Goal: Task Accomplishment & Management: Manage account settings

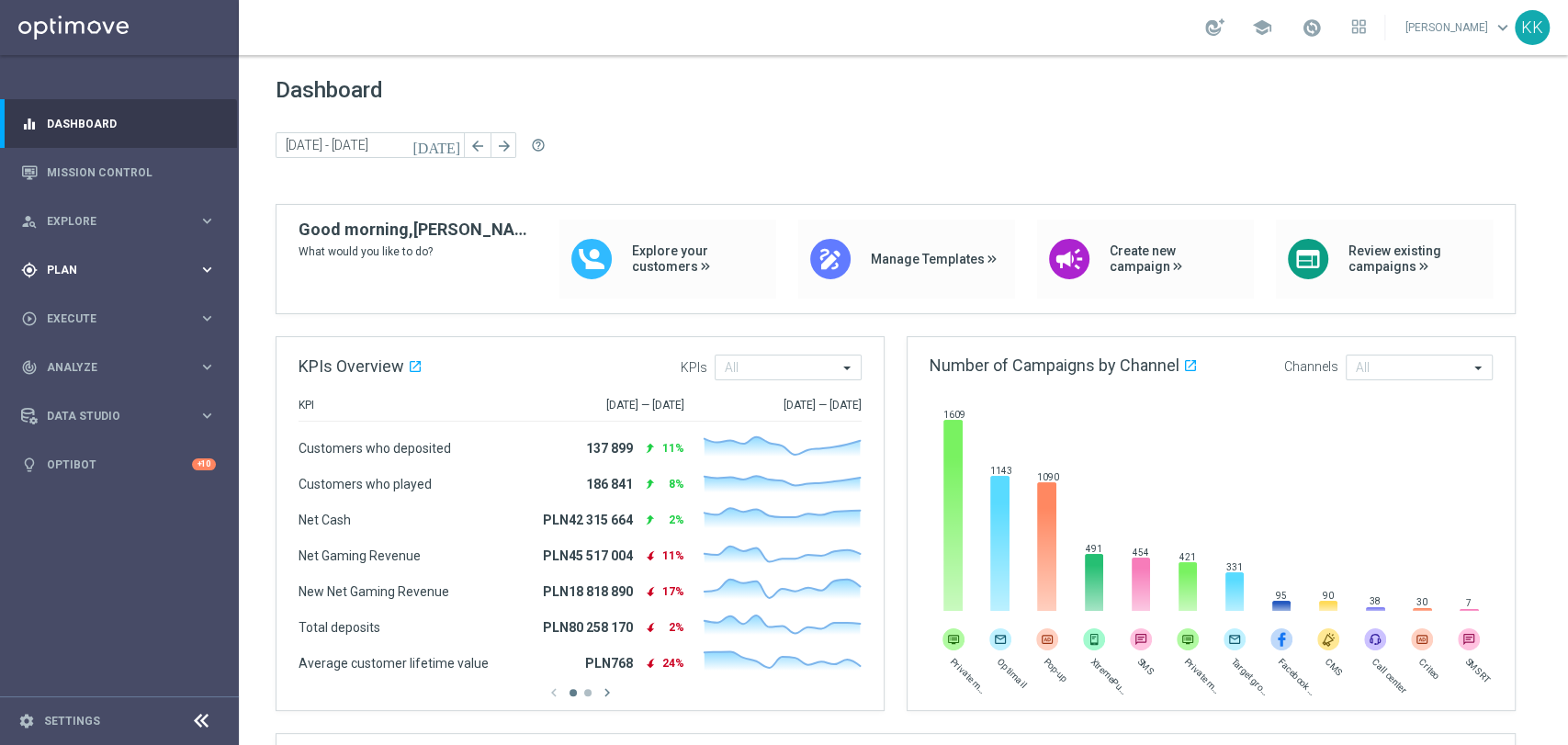
click at [156, 268] on span "Plan" at bounding box center [122, 270] width 152 height 11
click at [99, 363] on span "Templates" at bounding box center [115, 363] width 131 height 11
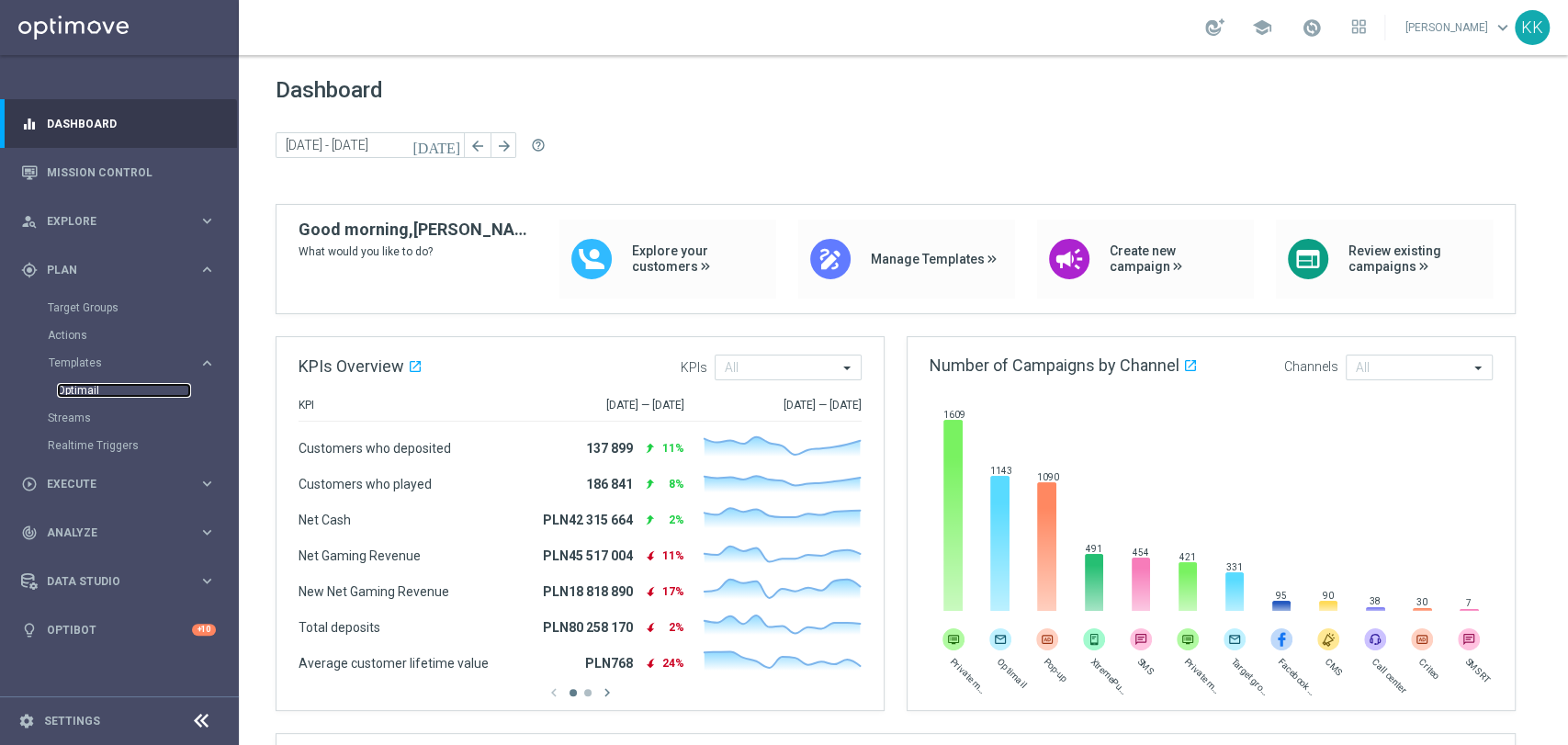
click at [88, 392] on link "Optimail" at bounding box center [123, 390] width 134 height 15
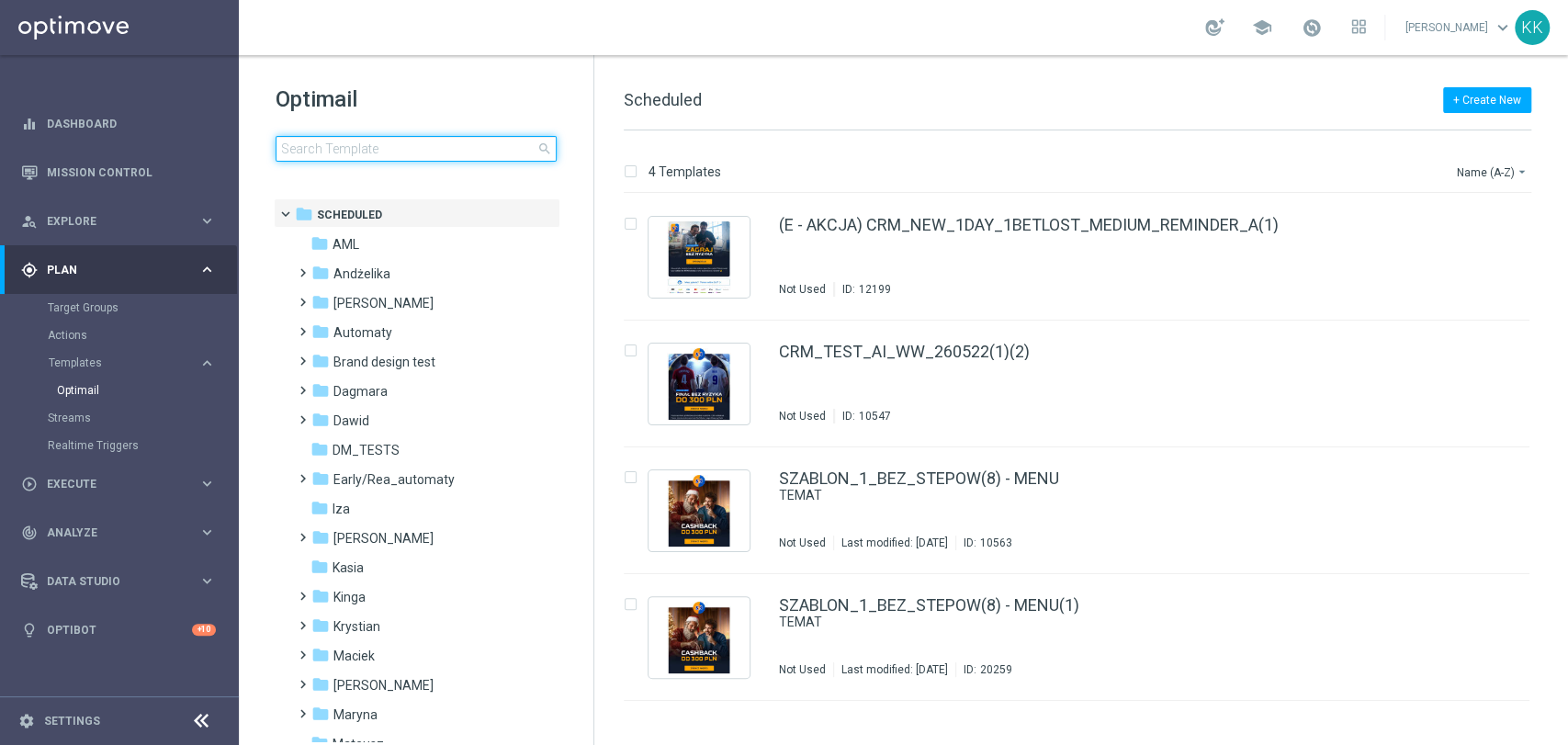
click at [466, 147] on input at bounding box center [416, 149] width 281 height 25
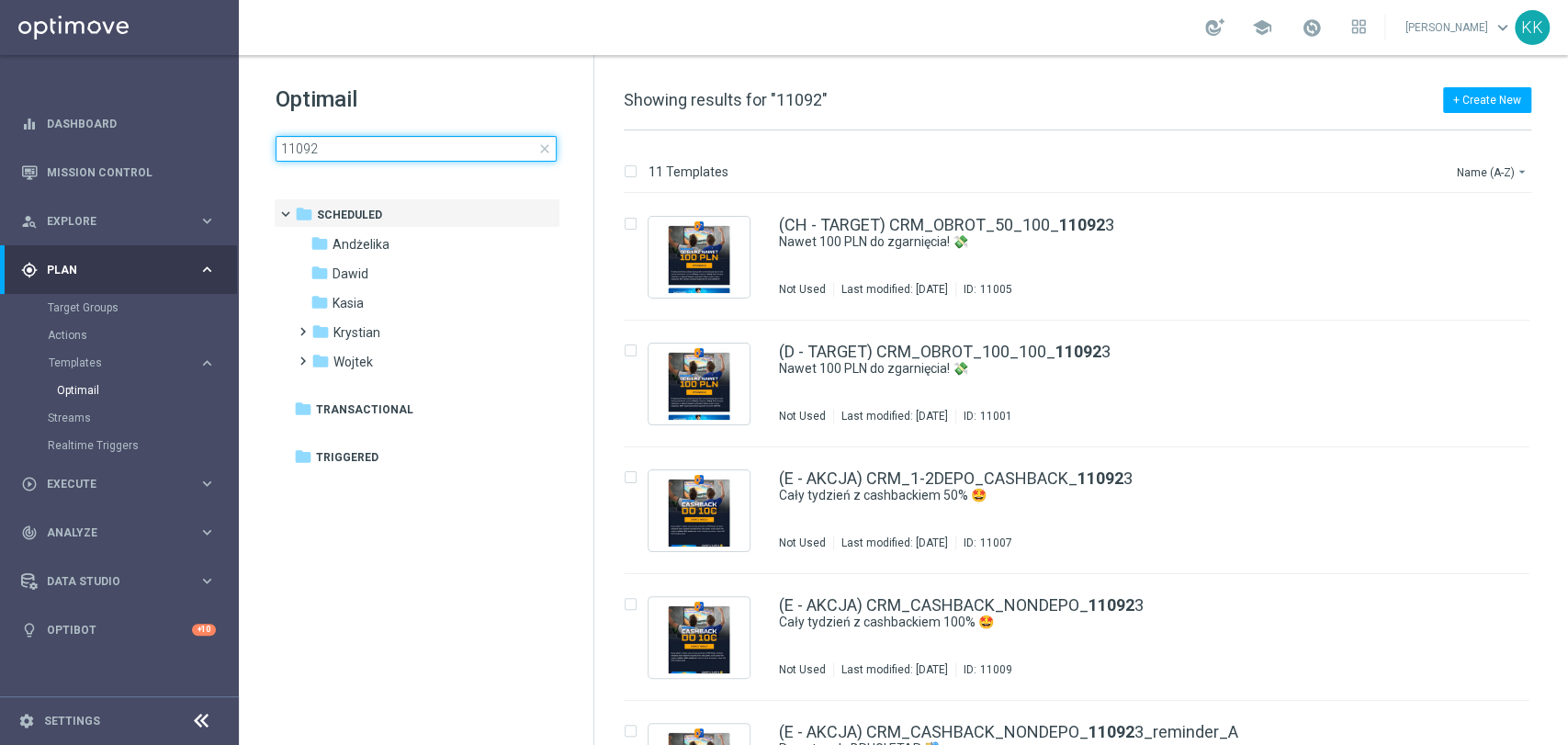
type input "110925"
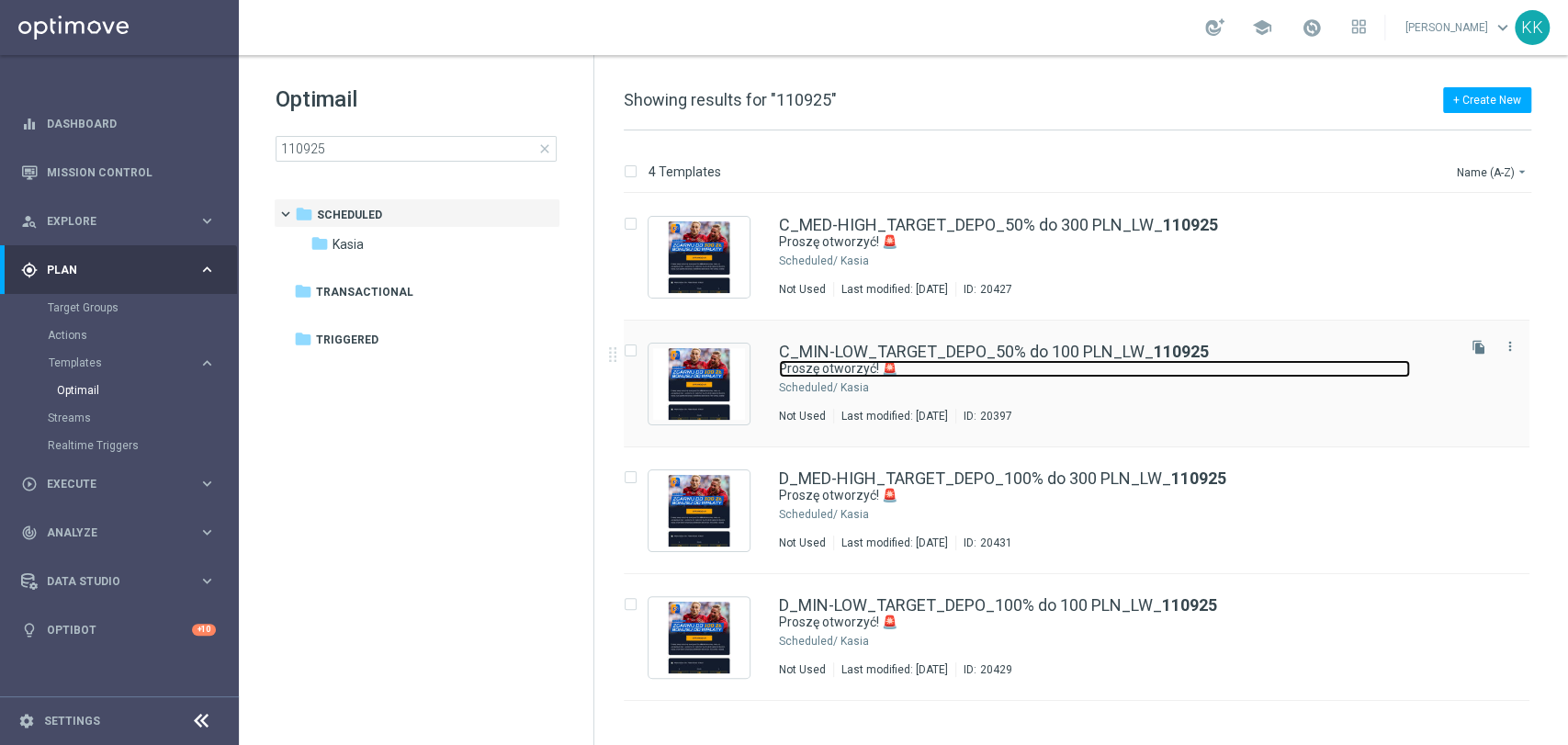
click at [918, 376] on link "Proszę otworzyć! 🚨" at bounding box center [1095, 369] width 631 height 18
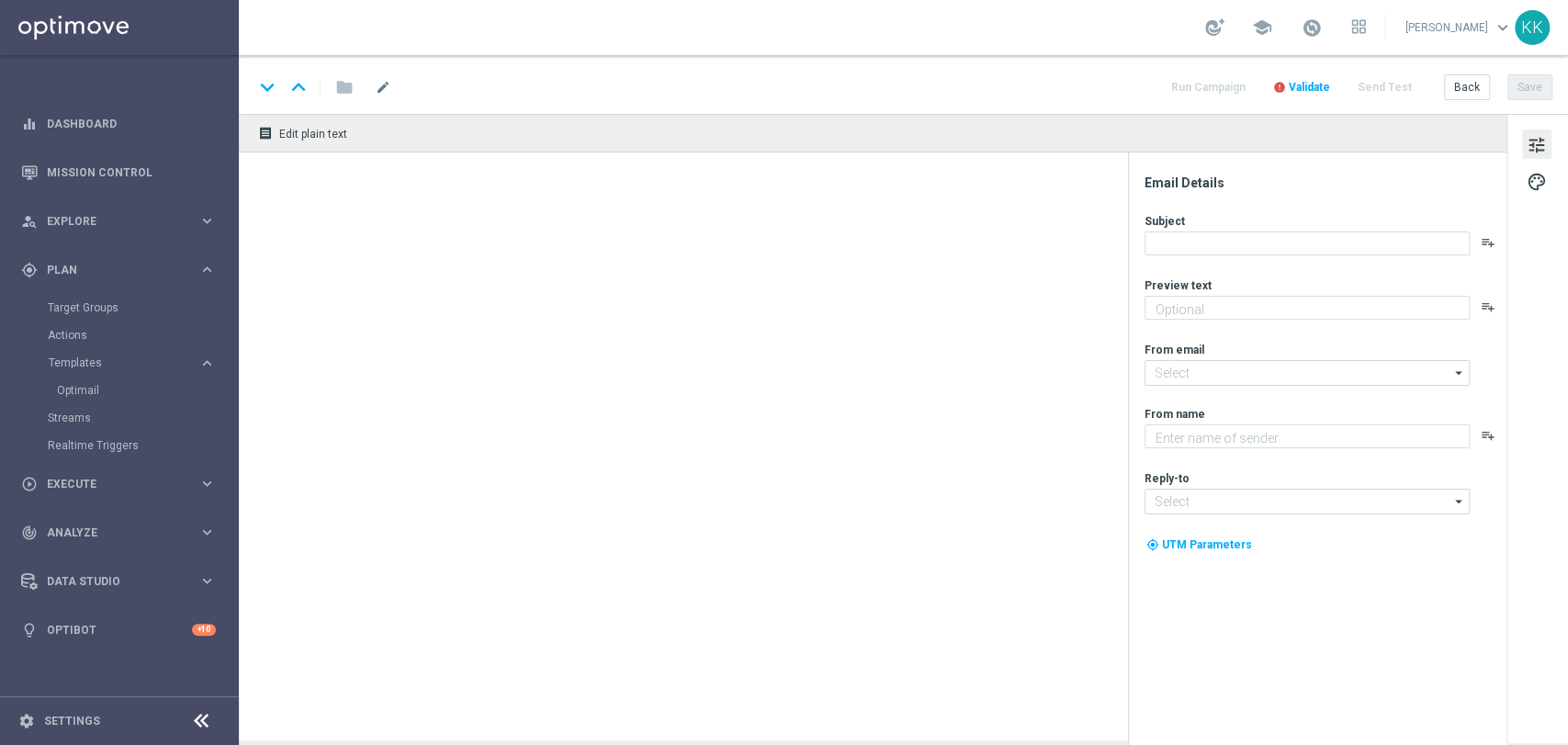
type textarea "Tu bonus od wpłaty do 100 zł 💸"
type input "[EMAIL_ADDRESS][DOMAIN_NAME]"
type textarea "STS"
type input "[EMAIL_ADDRESS][DOMAIN_NAME]"
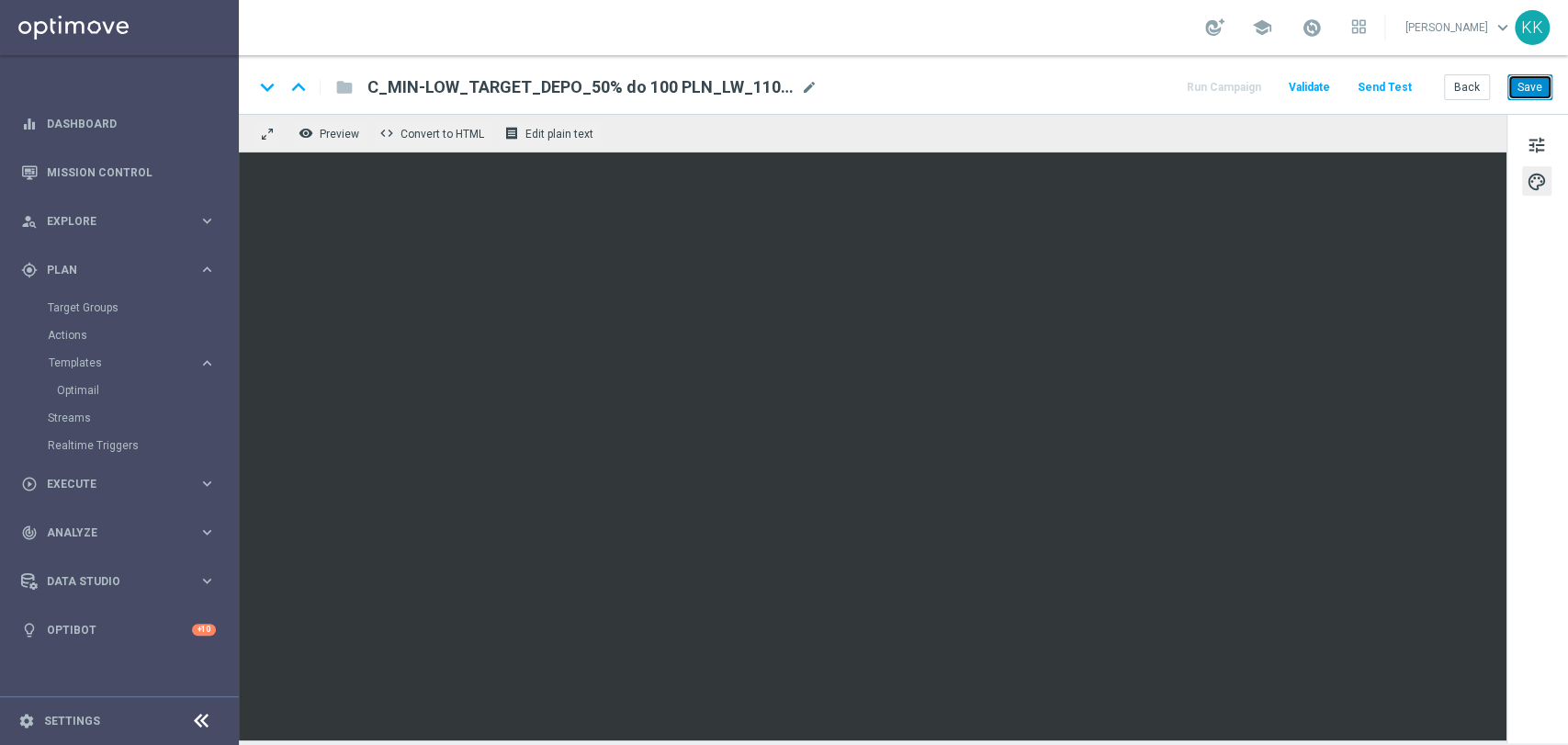
click at [1514, 91] on button "Save" at bounding box center [1530, 87] width 45 height 25
click at [1464, 90] on button "Back" at bounding box center [1466, 87] width 46 height 25
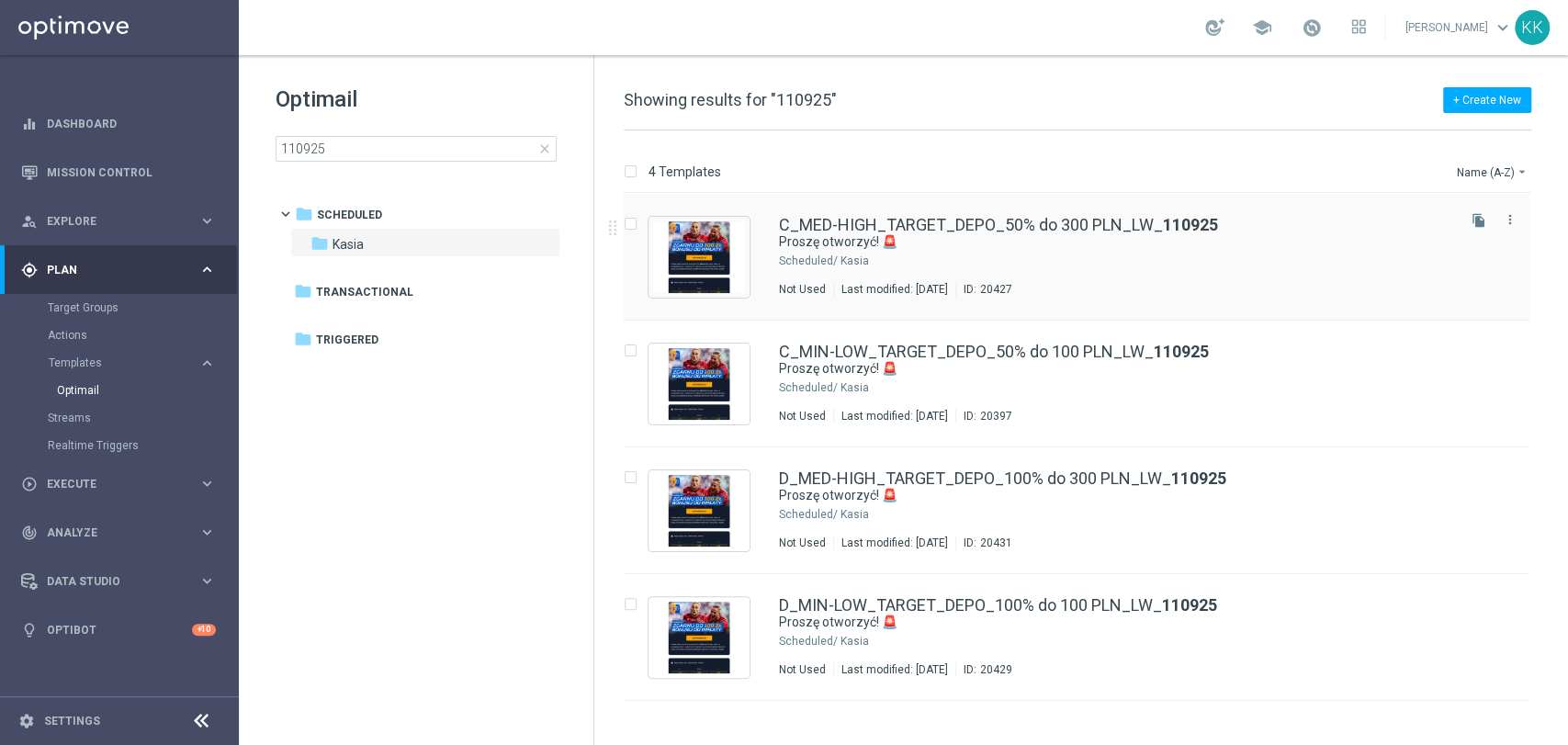
click at [903, 267] on div "Kasia" at bounding box center [1147, 261] width 612 height 15
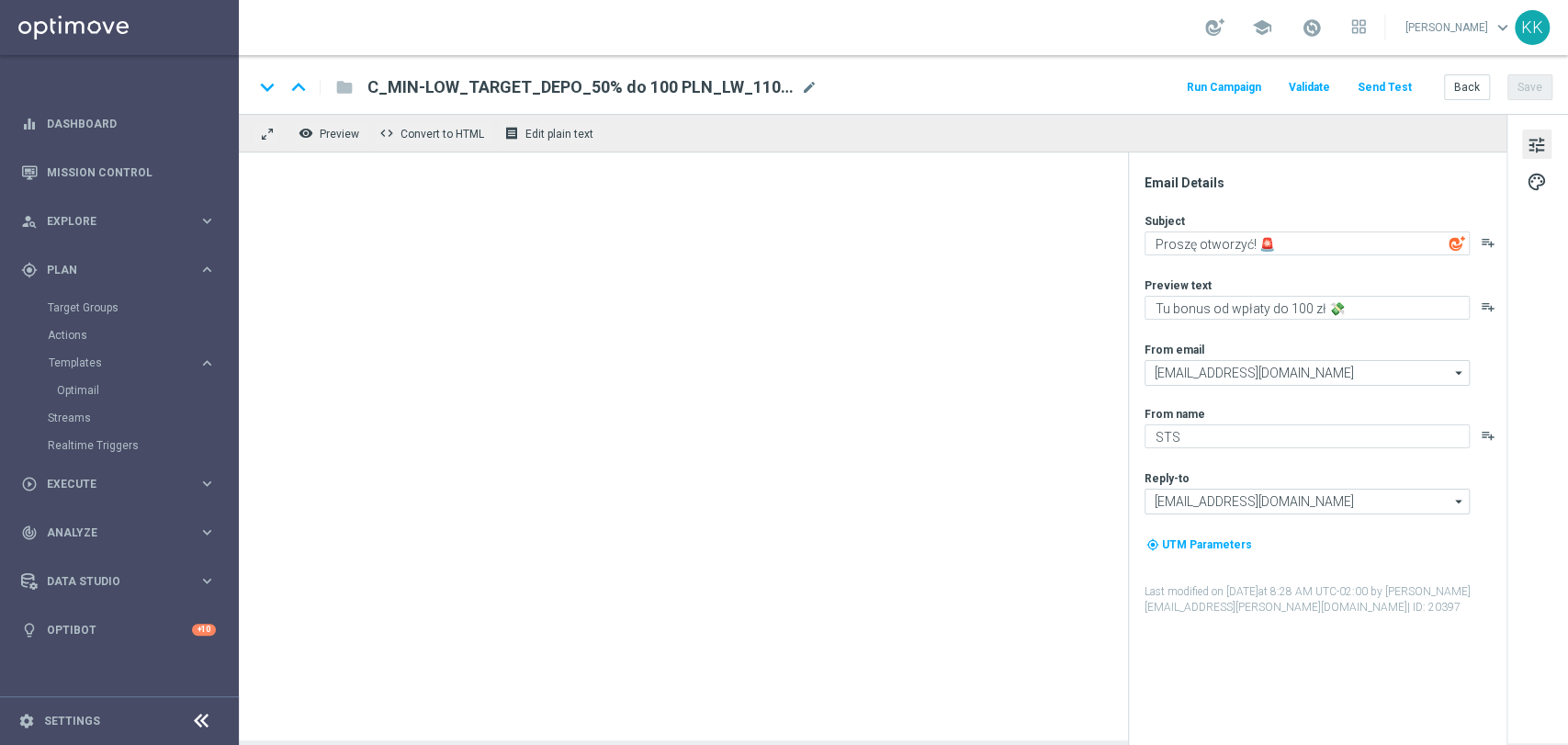
type textarea "Tu bonus od wpłaty do 300 zł 💸"
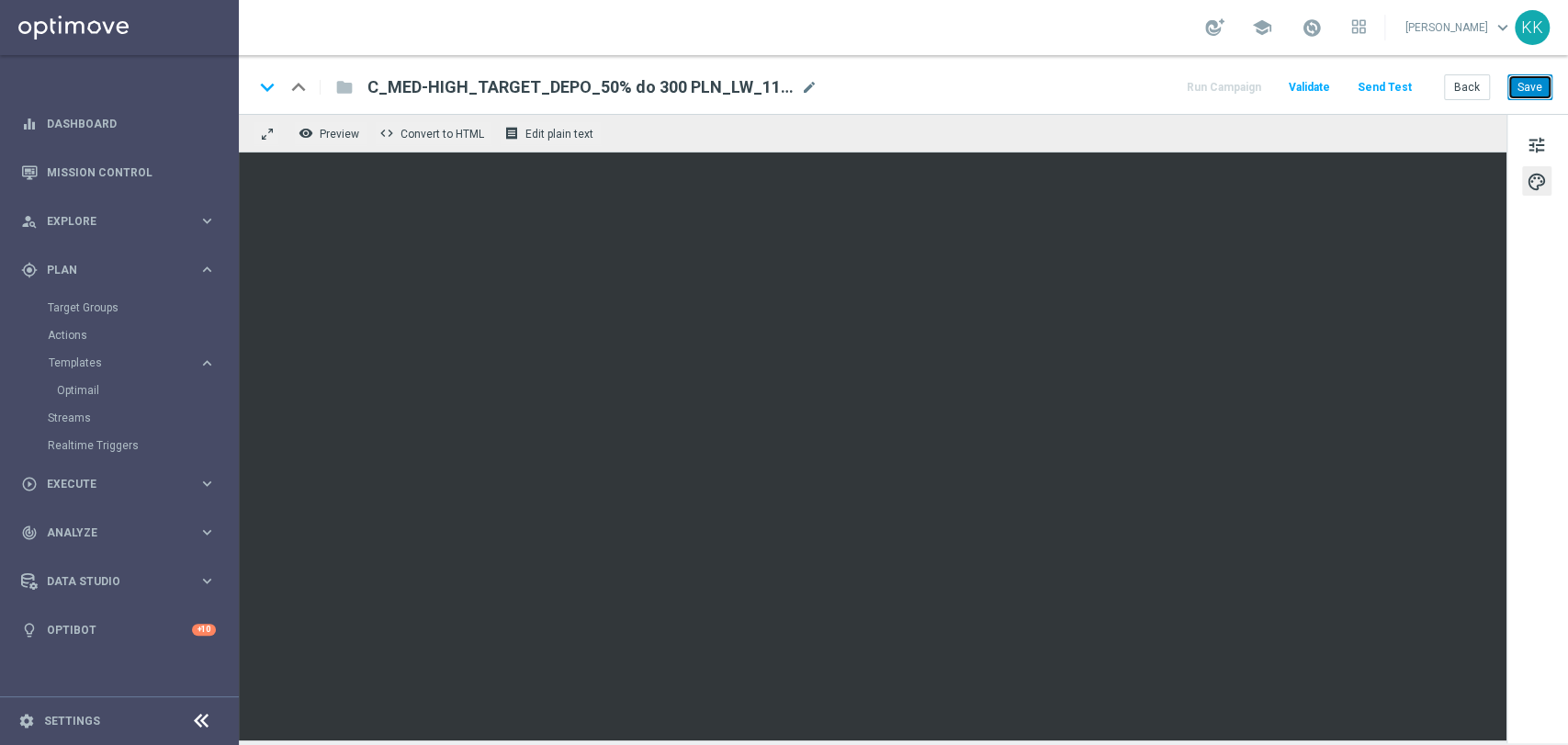
click at [1534, 96] on button "Save" at bounding box center [1530, 87] width 45 height 25
click at [1475, 88] on button "Back" at bounding box center [1466, 87] width 46 height 25
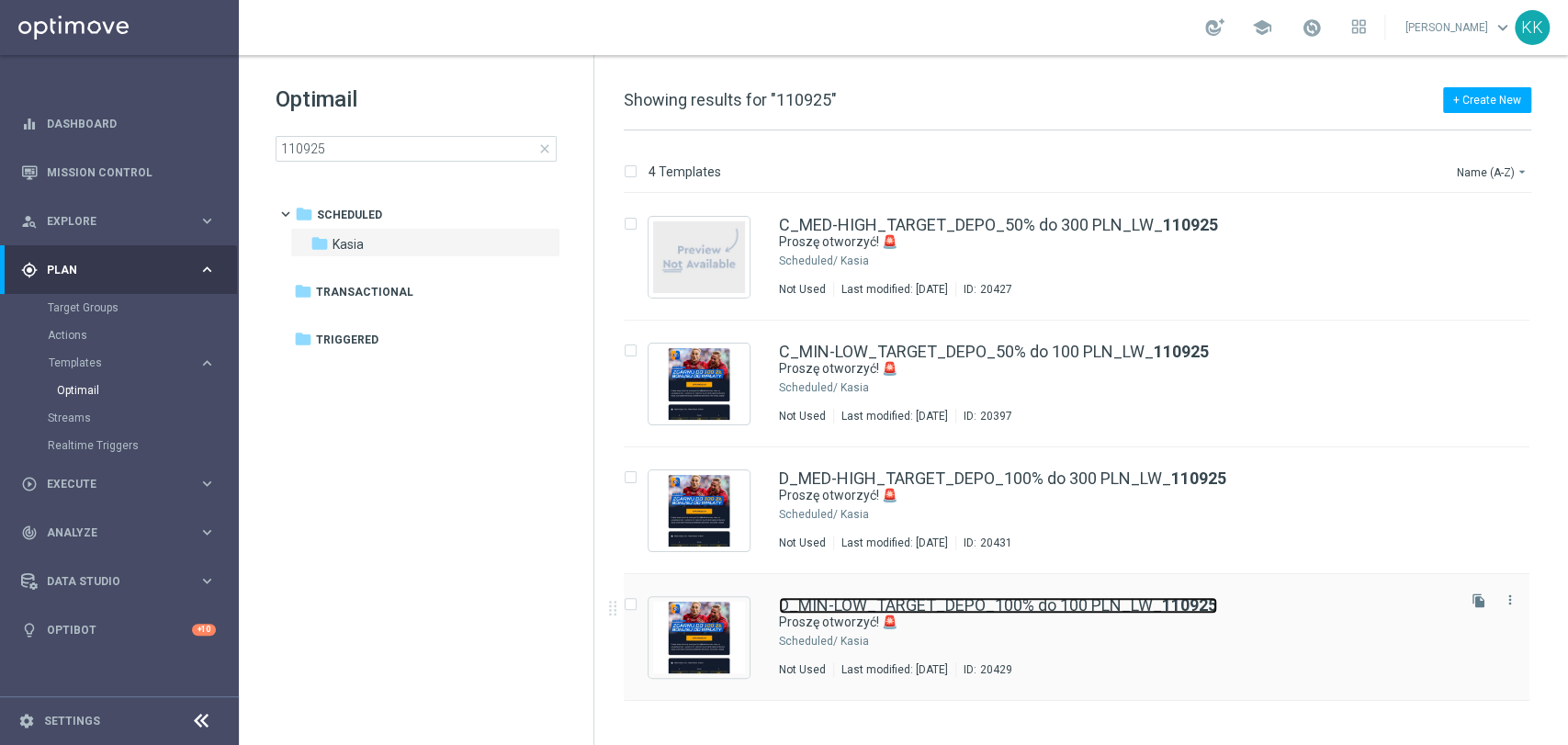
click at [972, 610] on link "D_MIN-LOW_TARGET_DEPO_100% do 100 PLN_LW_ 110925" at bounding box center [998, 605] width 438 height 17
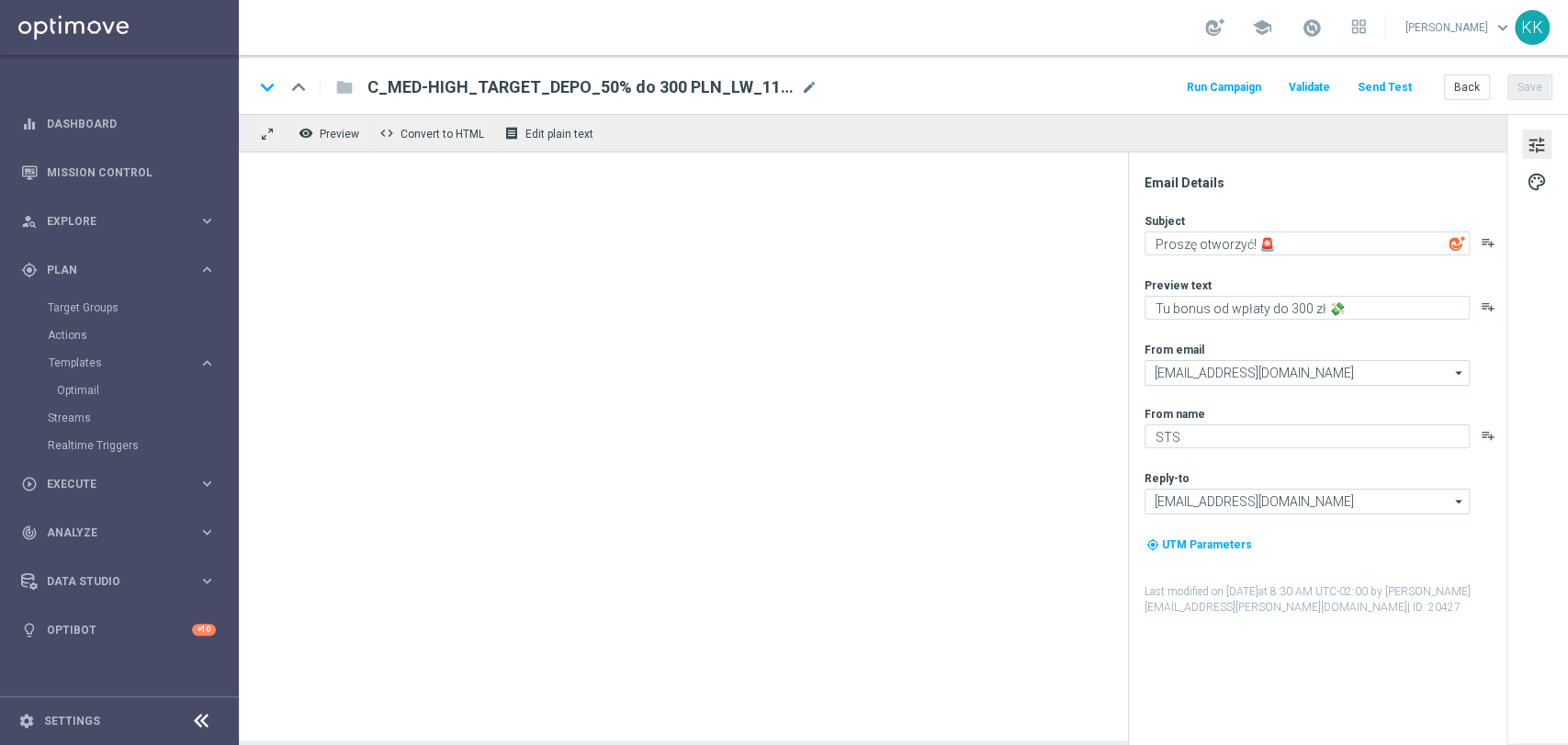
type textarea "Tu bonus od wpłaty do 100 zł 💸"
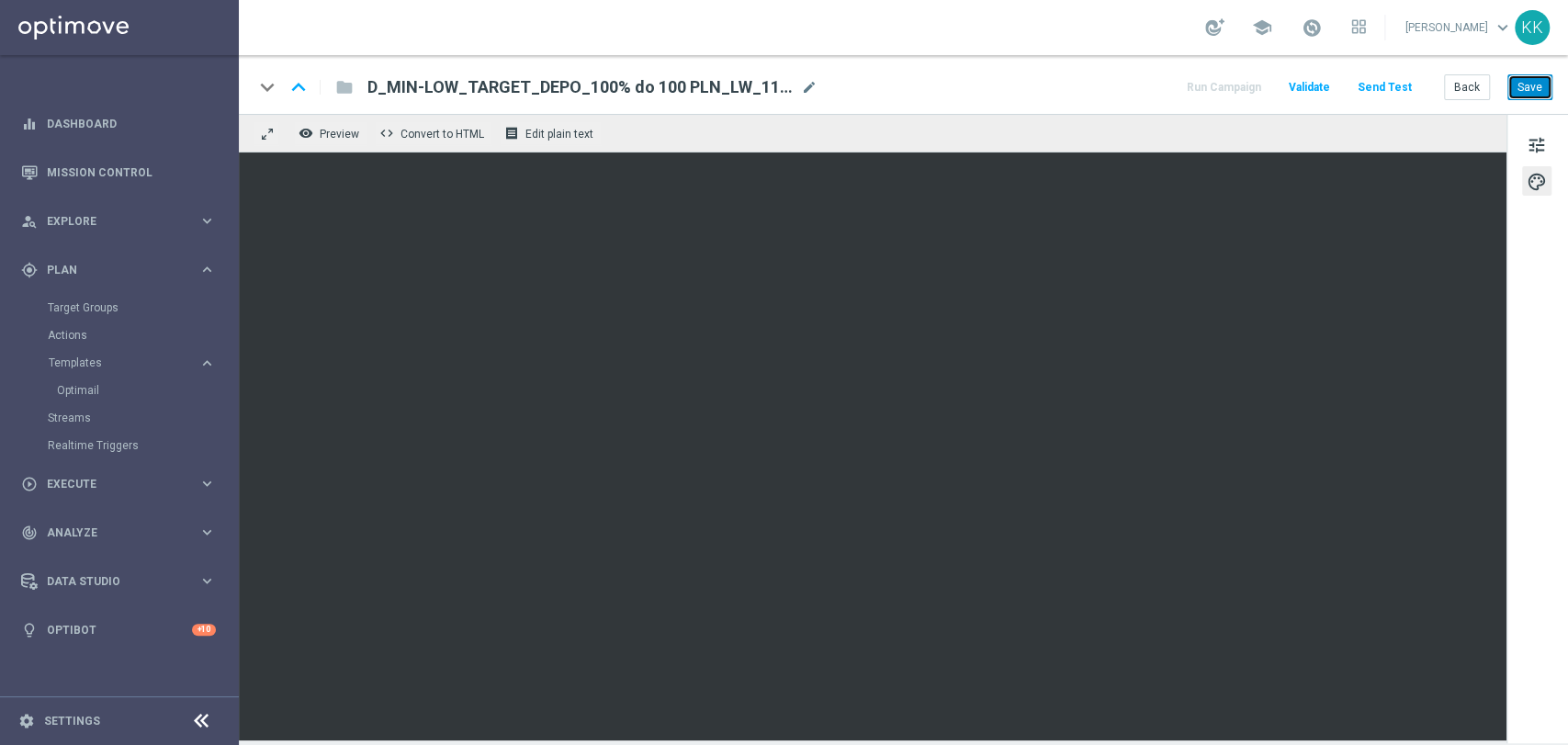
click at [1533, 88] on button "Save" at bounding box center [1530, 87] width 45 height 25
click at [1544, 96] on button "Save" at bounding box center [1530, 87] width 45 height 25
click at [1471, 81] on button "Back" at bounding box center [1466, 87] width 46 height 25
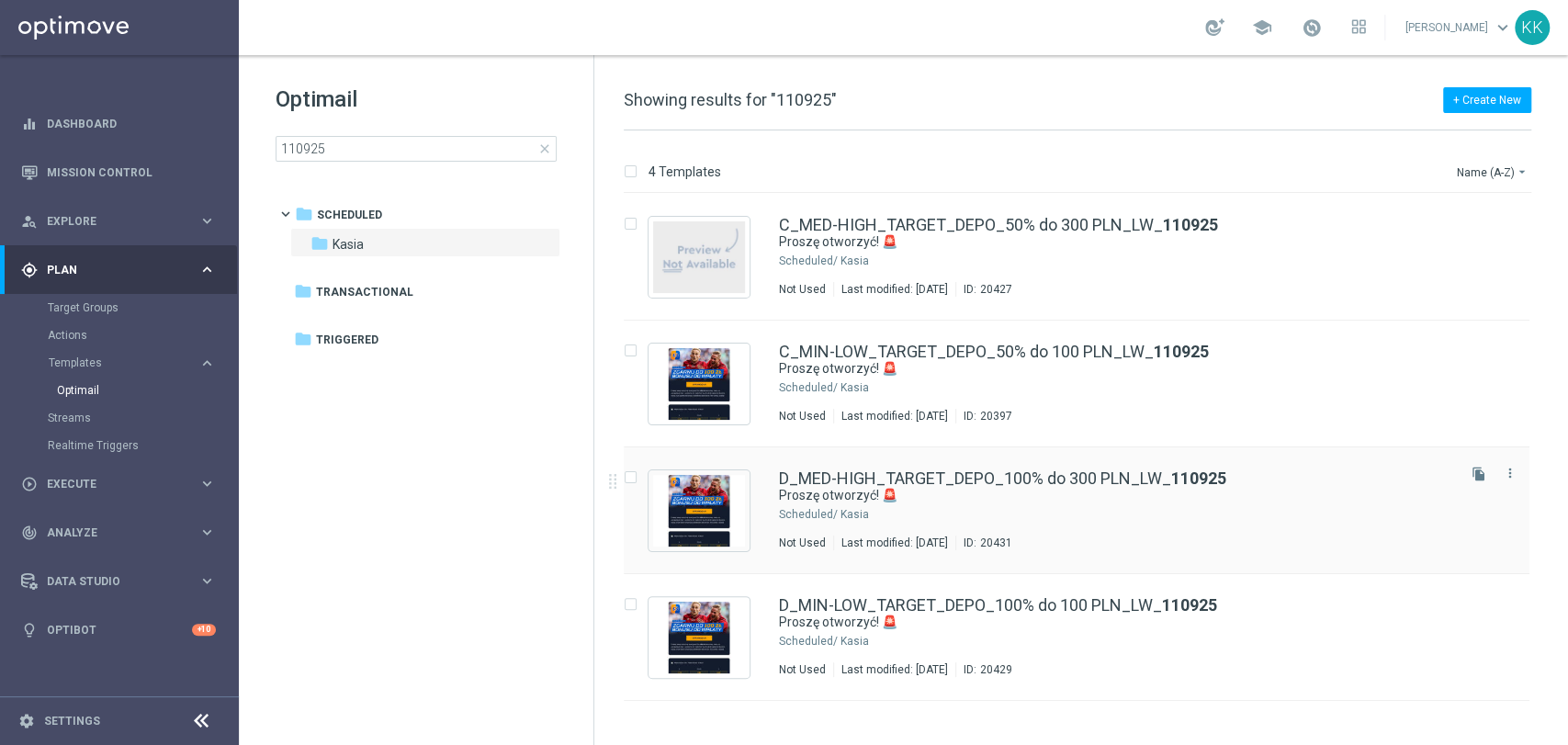
click at [950, 535] on div "Last modified: [DATE]" at bounding box center [895, 542] width 122 height 15
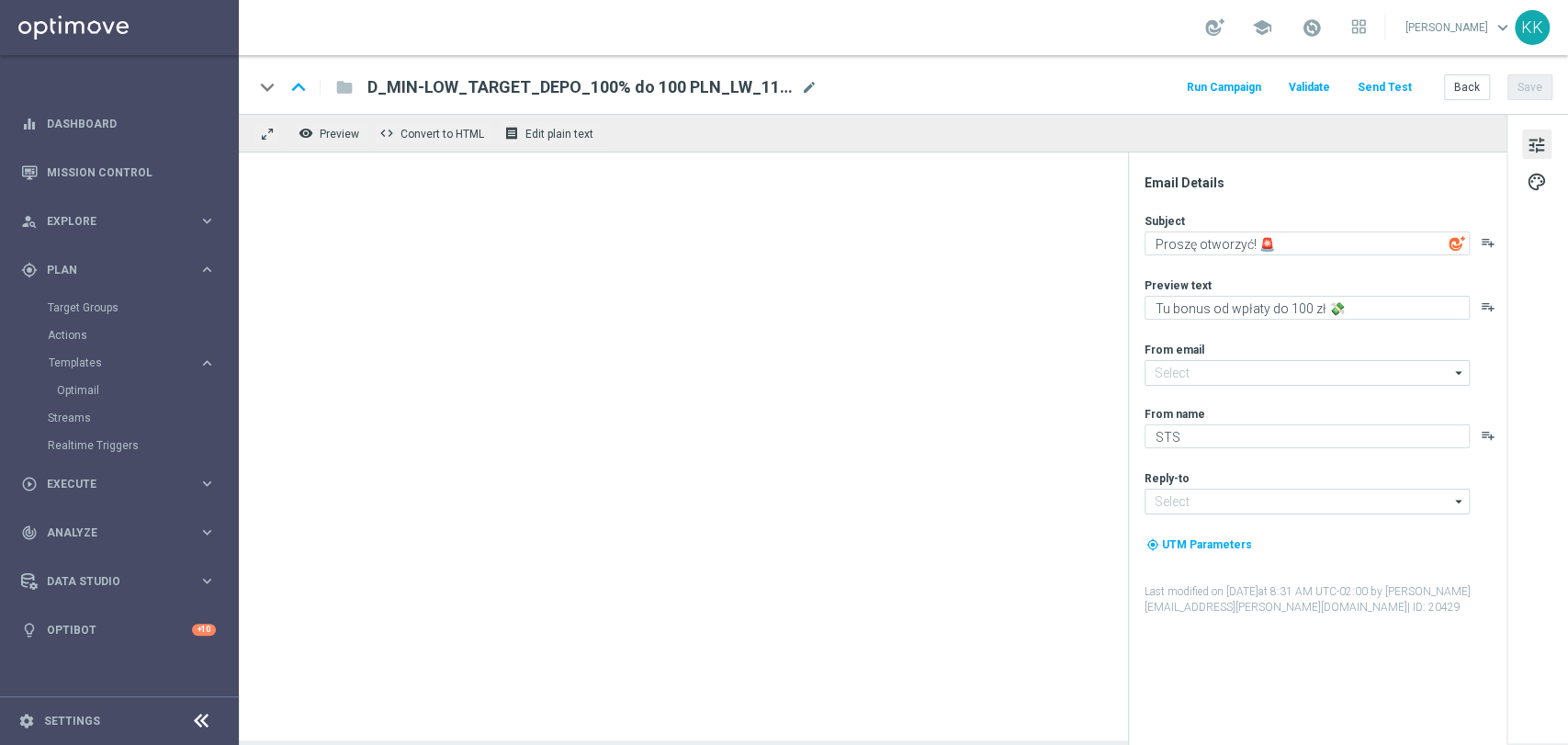
type input "[EMAIL_ADDRESS][DOMAIN_NAME]"
type textarea "Tu bonus od wpłaty do 300 zł 💸"
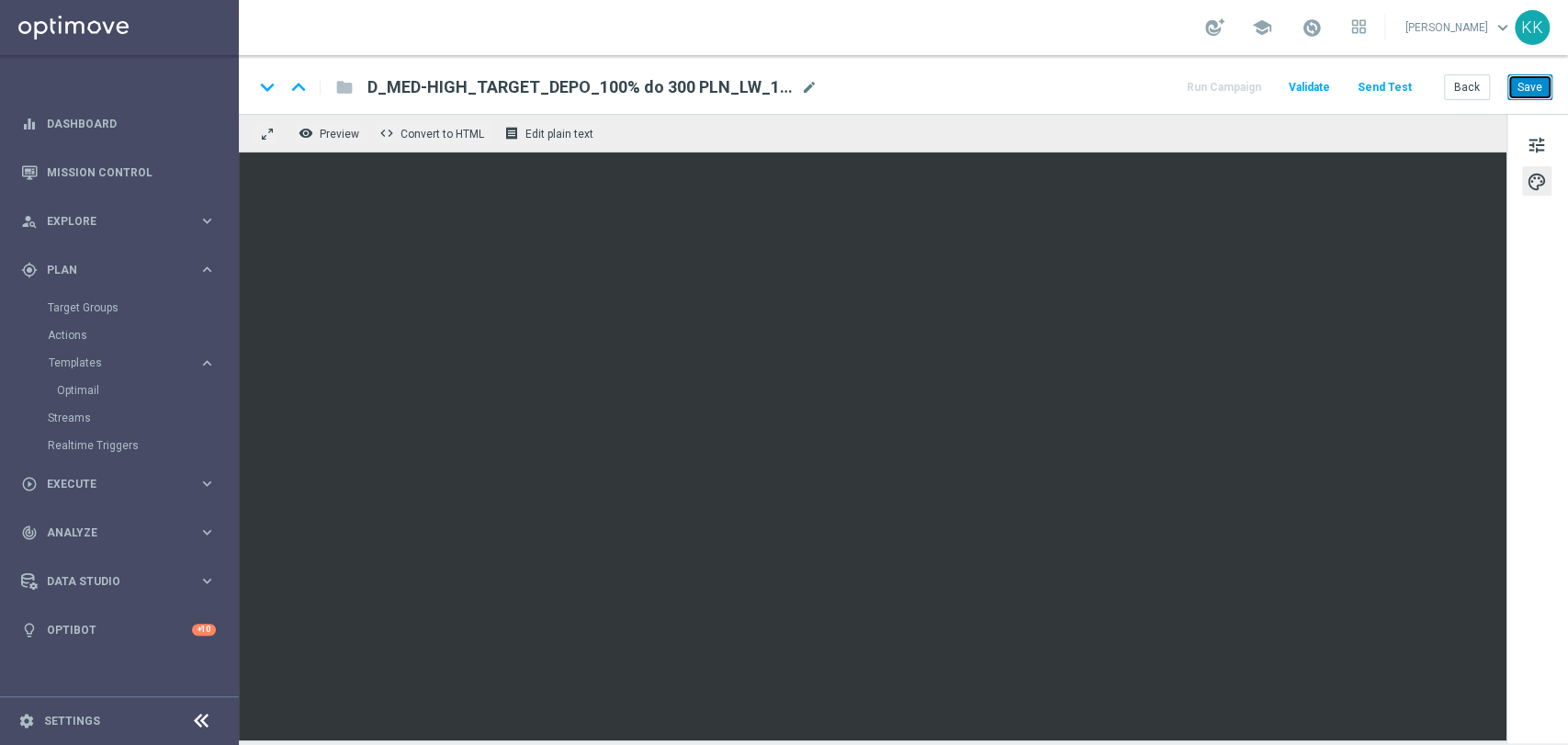
click at [1548, 84] on button "Save" at bounding box center [1530, 87] width 45 height 25
click at [1536, 95] on button "Save" at bounding box center [1530, 87] width 45 height 25
click at [1536, 84] on button "Save" at bounding box center [1530, 87] width 45 height 25
click at [72, 311] on link "Target Groups" at bounding box center [120, 307] width 143 height 15
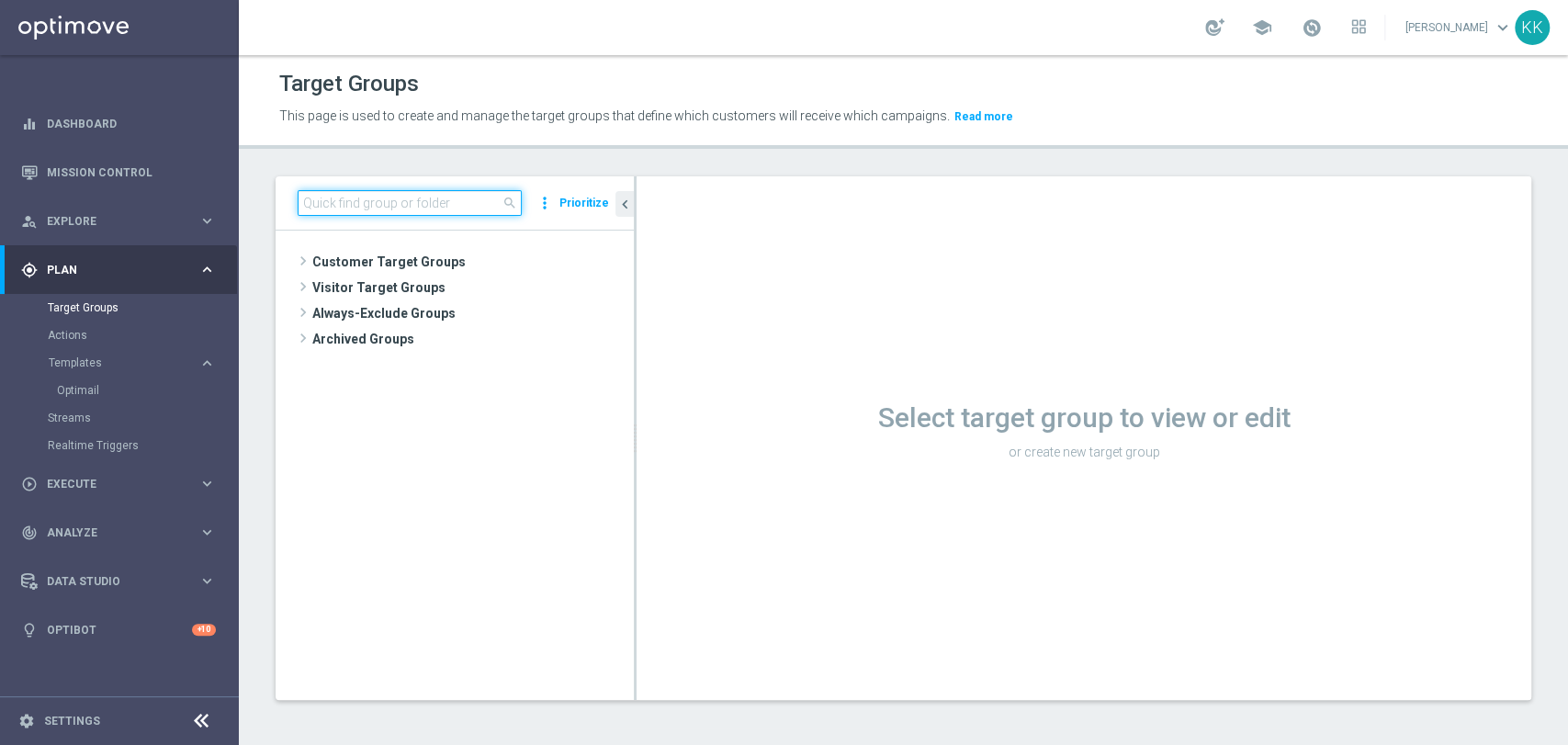
click at [402, 214] on input at bounding box center [410, 203] width 224 height 25
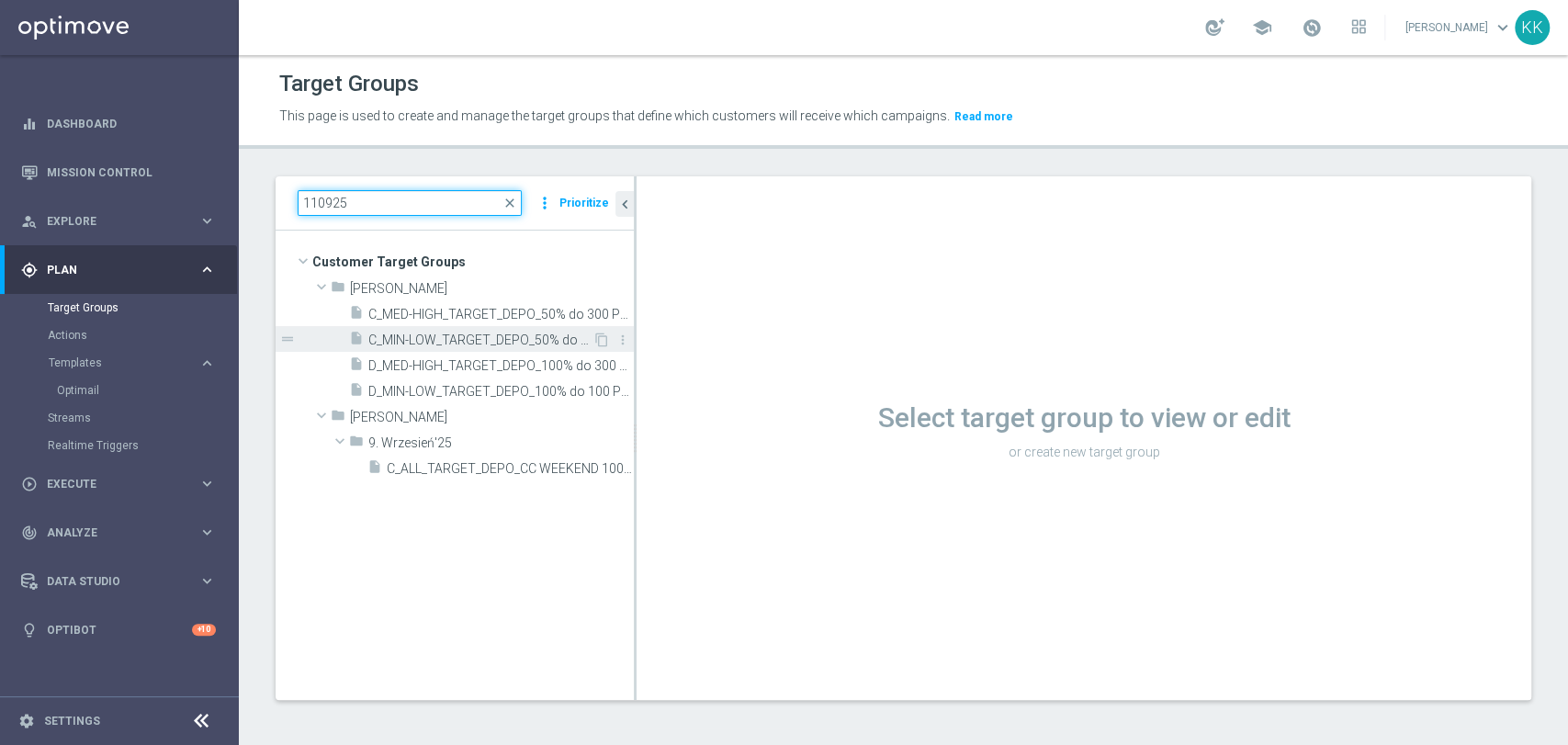
type input "110925"
click at [496, 334] on span "C_MIN-LOW_TARGET_DEPO_50% do 100 PLN_LW_110925" at bounding box center [480, 340] width 224 height 16
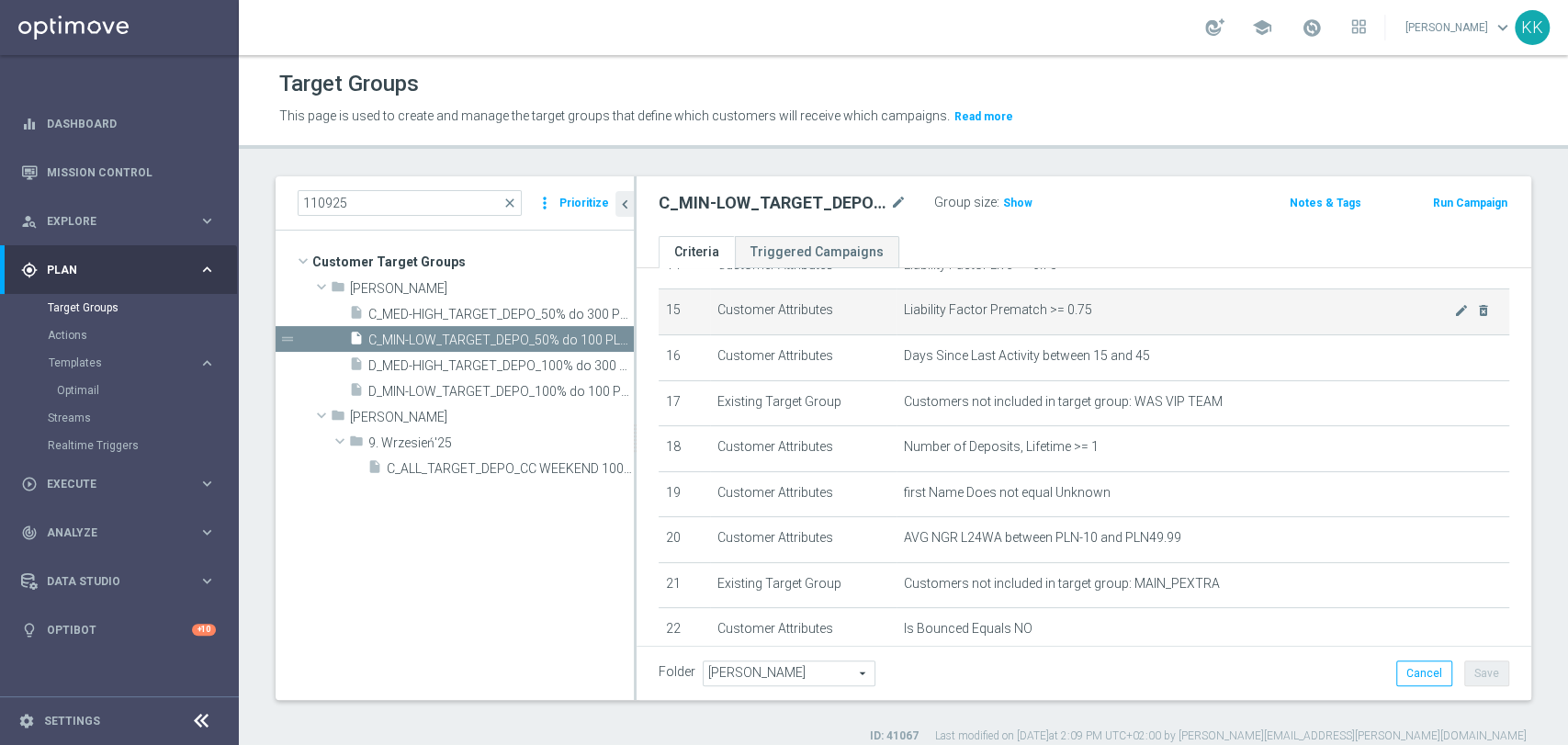
scroll to position [714, 0]
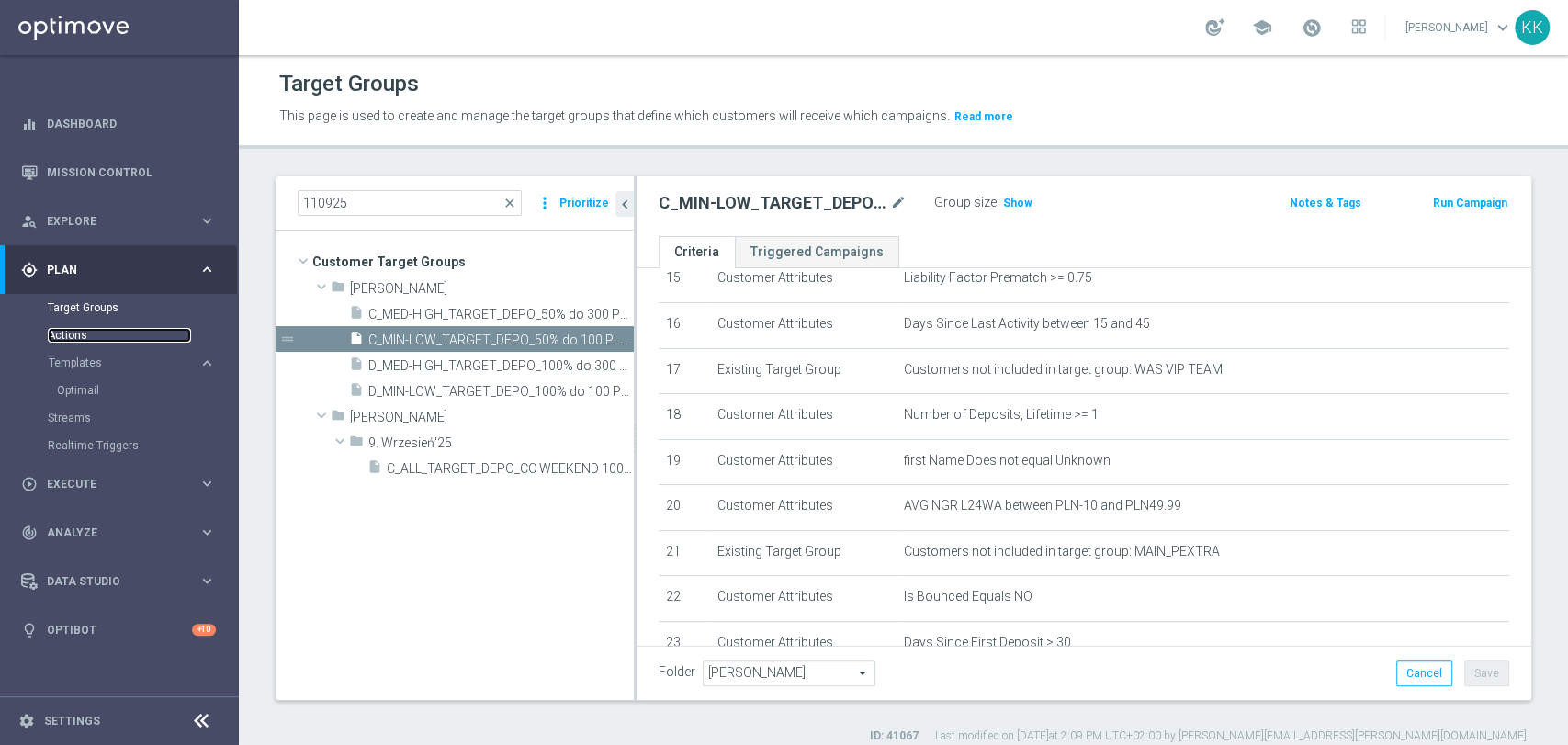
click at [79, 342] on link "Actions" at bounding box center [120, 335] width 143 height 15
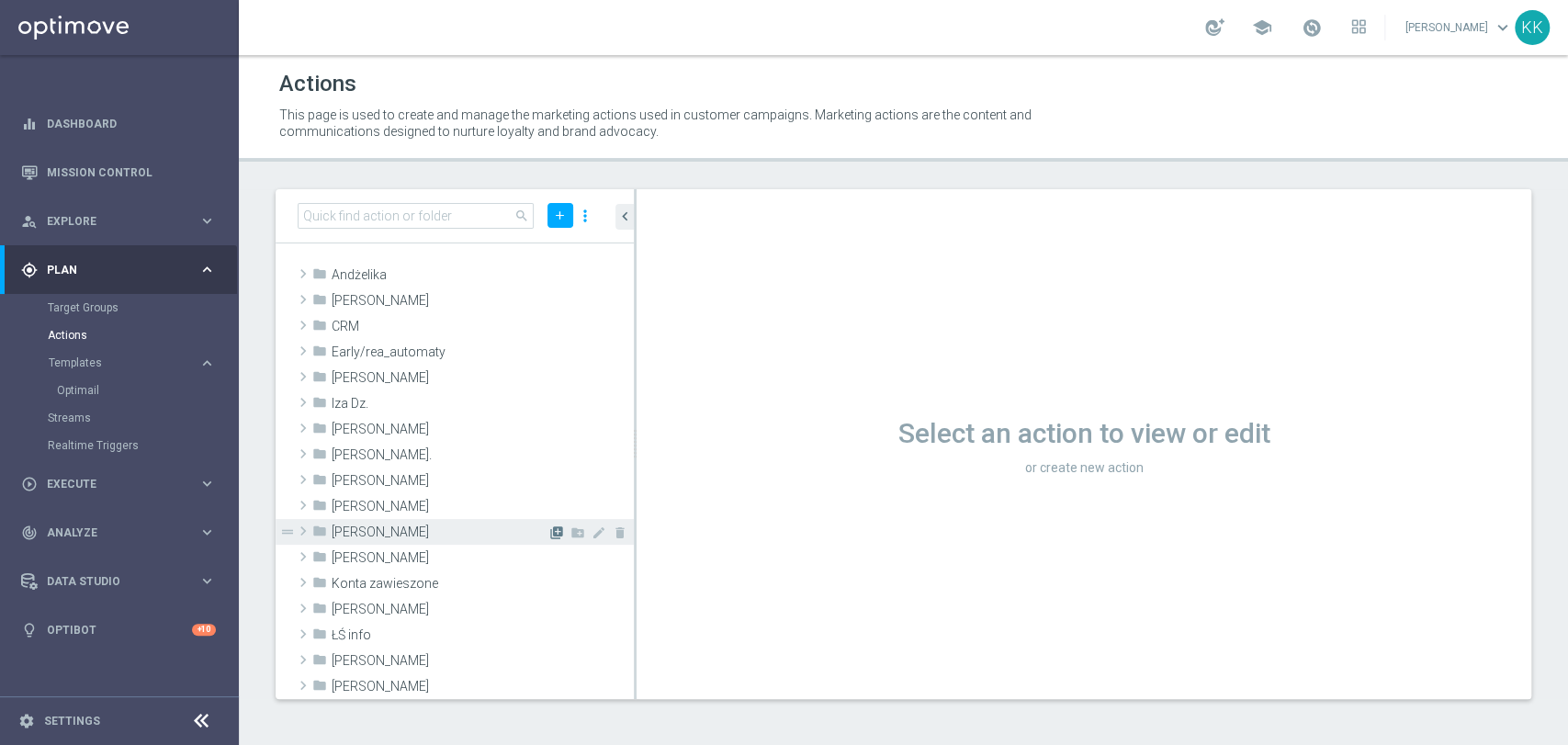
click at [549, 534] on icon "library_add" at bounding box center [556, 532] width 15 height 15
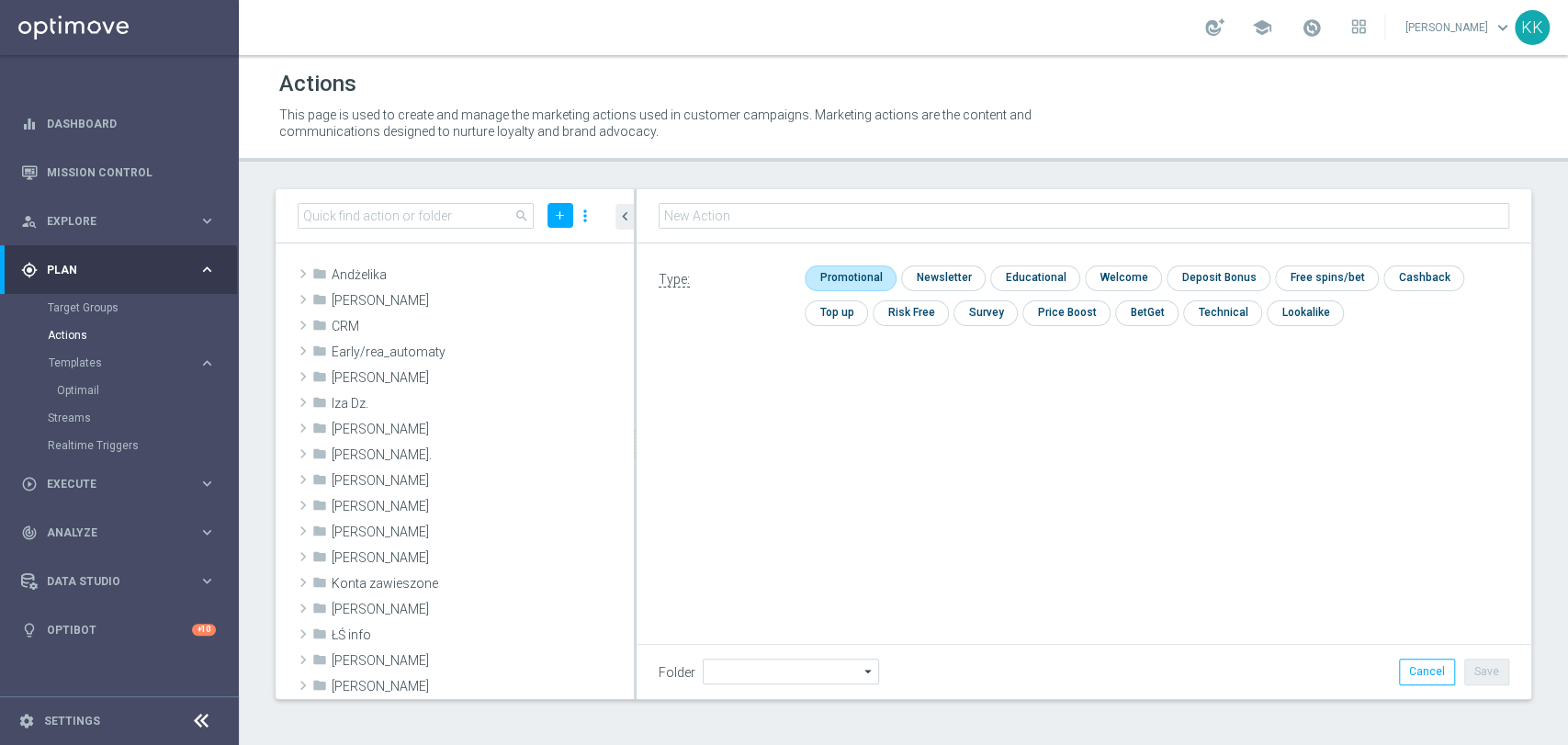
type input "[PERSON_NAME]"
type input "C_MIN-LOW_TARGET_DEPO_50% do 100 PLN_LW_110925"
click at [854, 278] on input "checkbox" at bounding box center [848, 278] width 87 height 25
checkbox input "true"
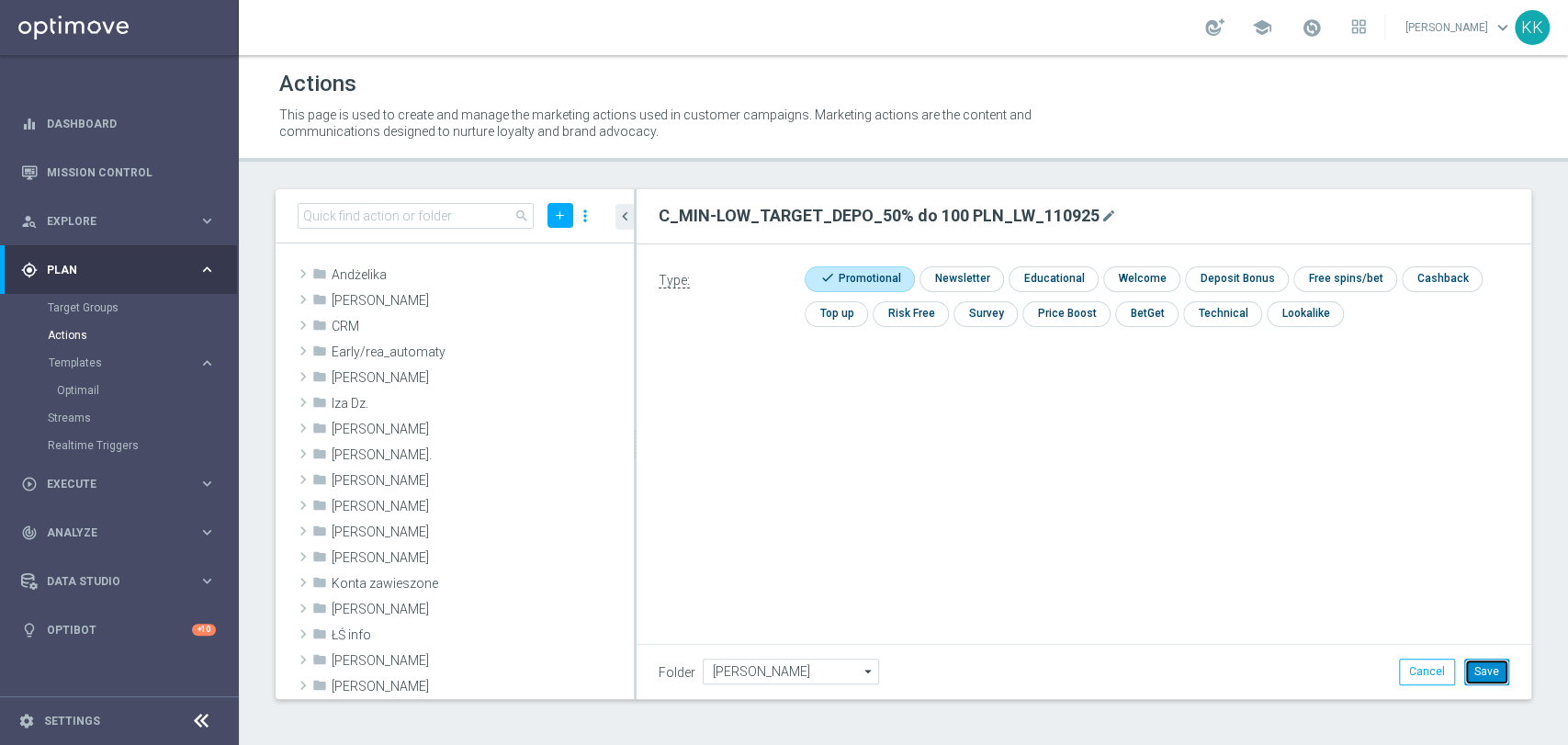
click at [1492, 669] on button "Save" at bounding box center [1487, 671] width 45 height 25
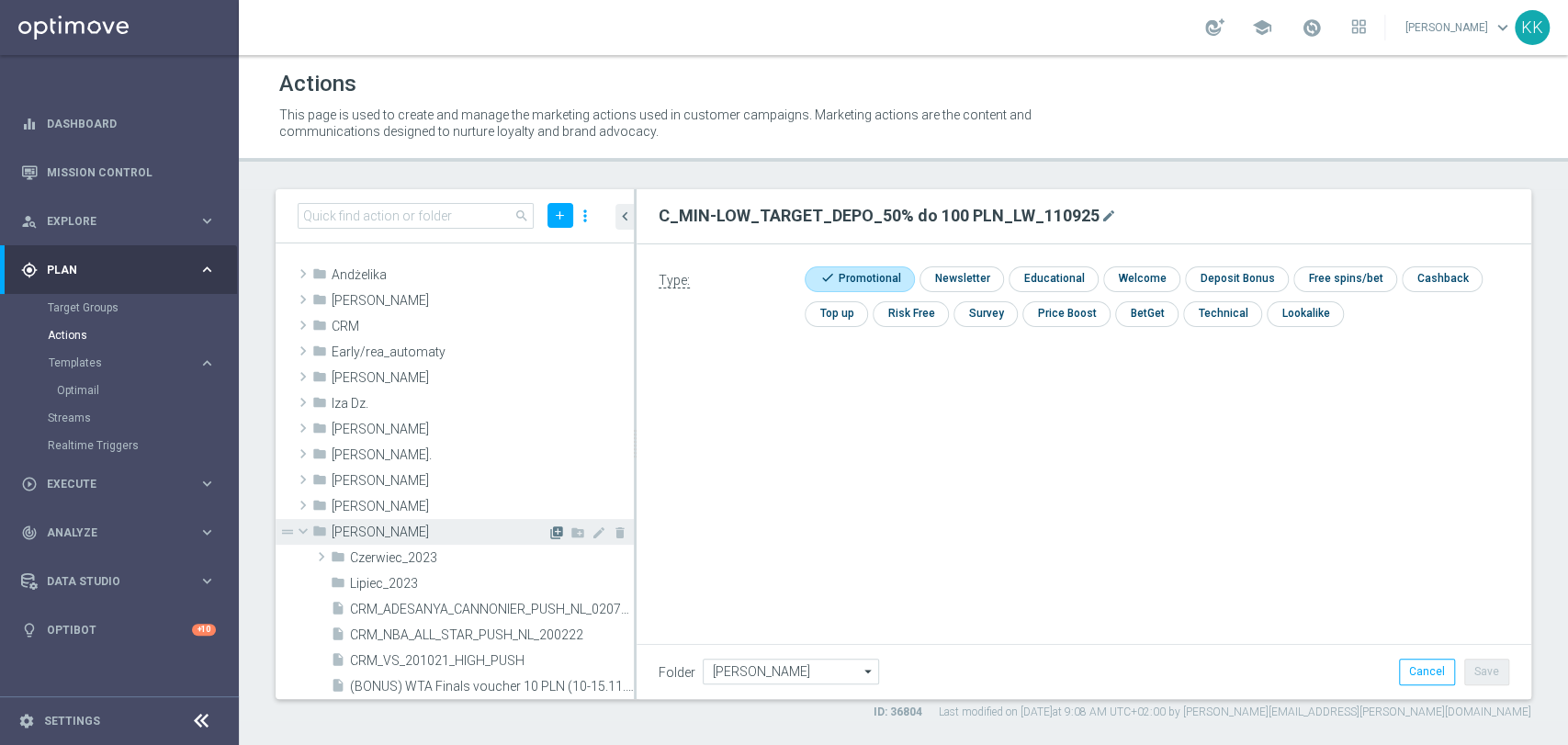
click at [549, 534] on icon "library_add" at bounding box center [556, 532] width 15 height 15
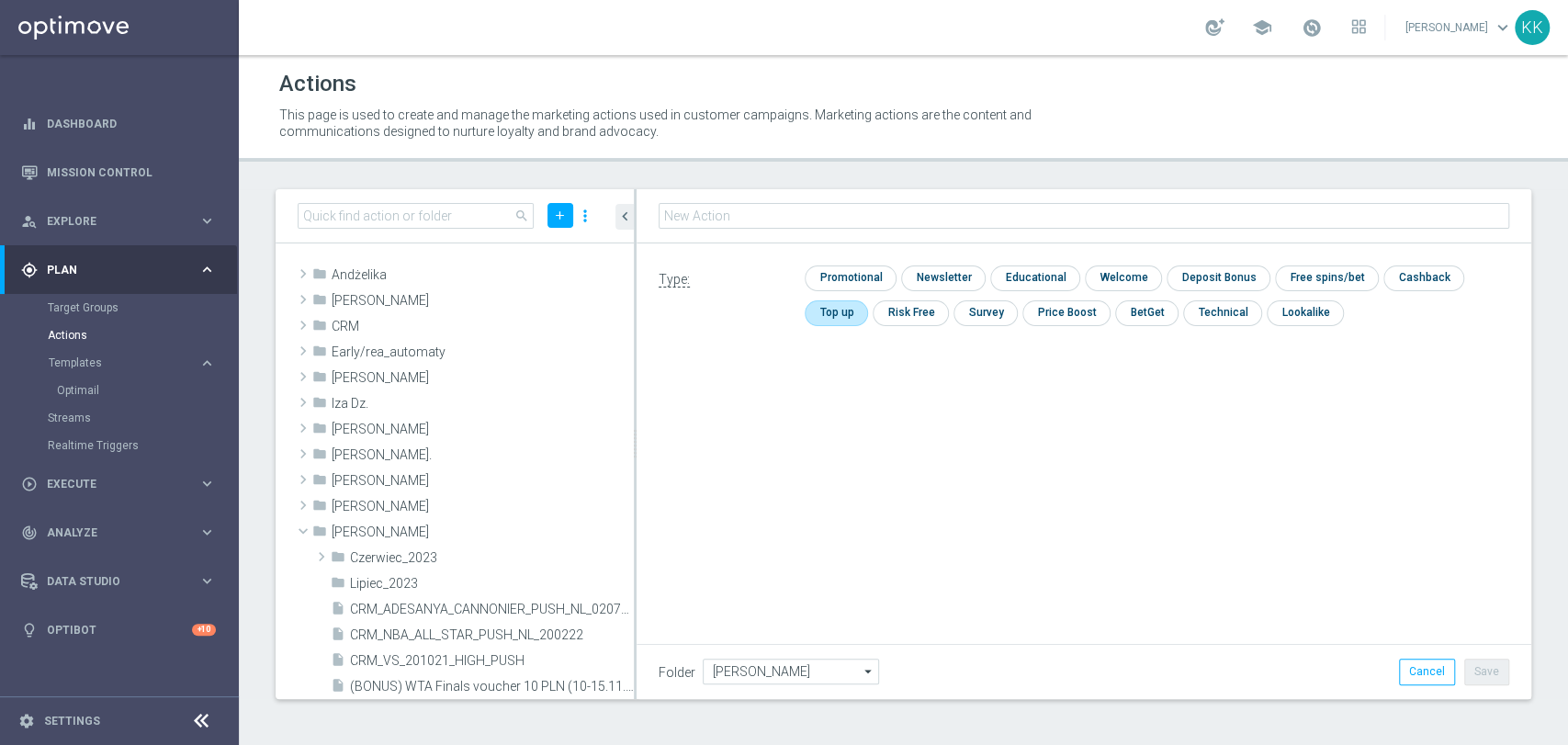
type input "C_MED-HIGH_TARGET_DEPO_50% do 300 PLN_LW_110925"
click at [845, 274] on input "checkbox" at bounding box center [848, 277] width 87 height 25
checkbox input "true"
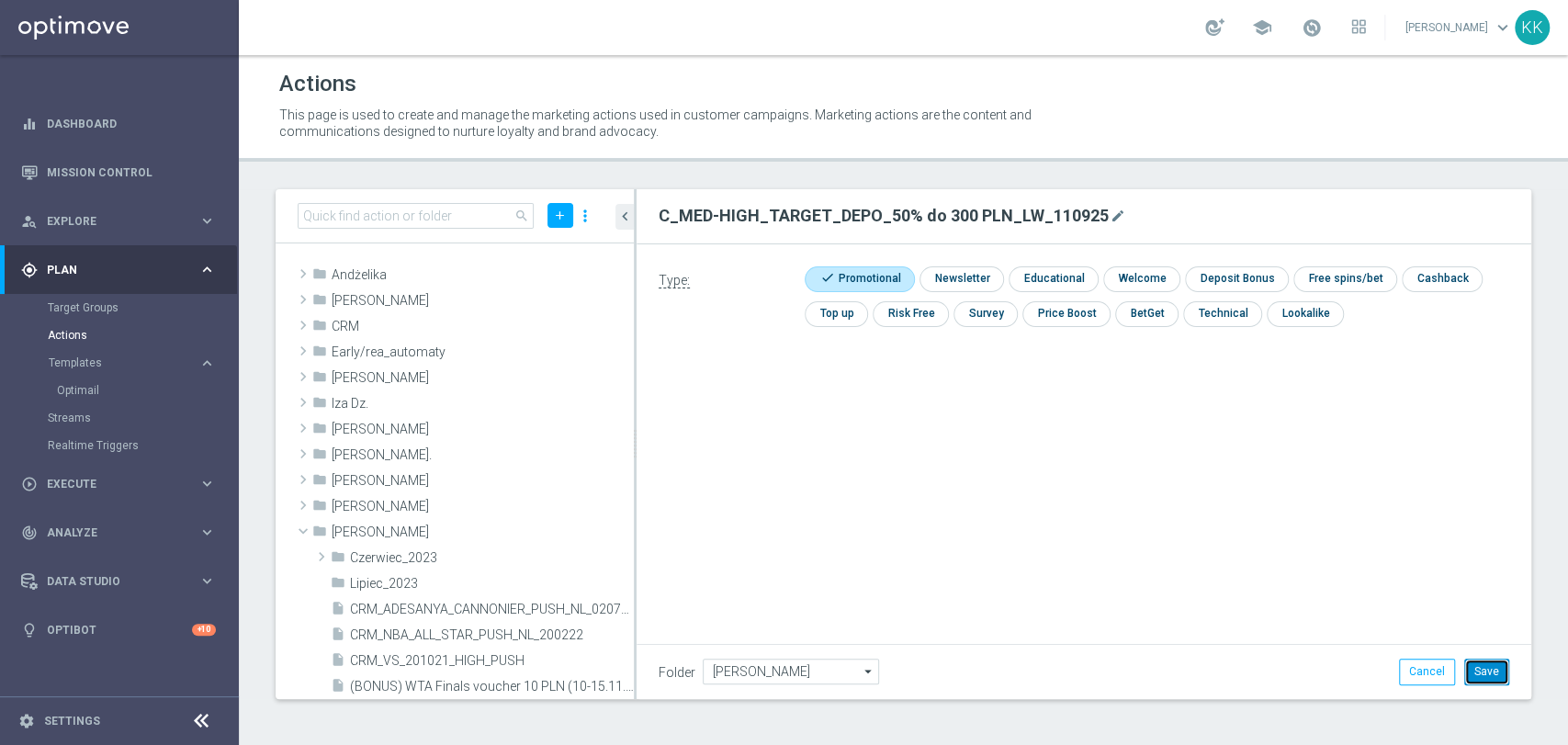
click at [1472, 659] on button "Save" at bounding box center [1487, 671] width 45 height 25
click at [549, 529] on icon "library_add" at bounding box center [556, 532] width 15 height 15
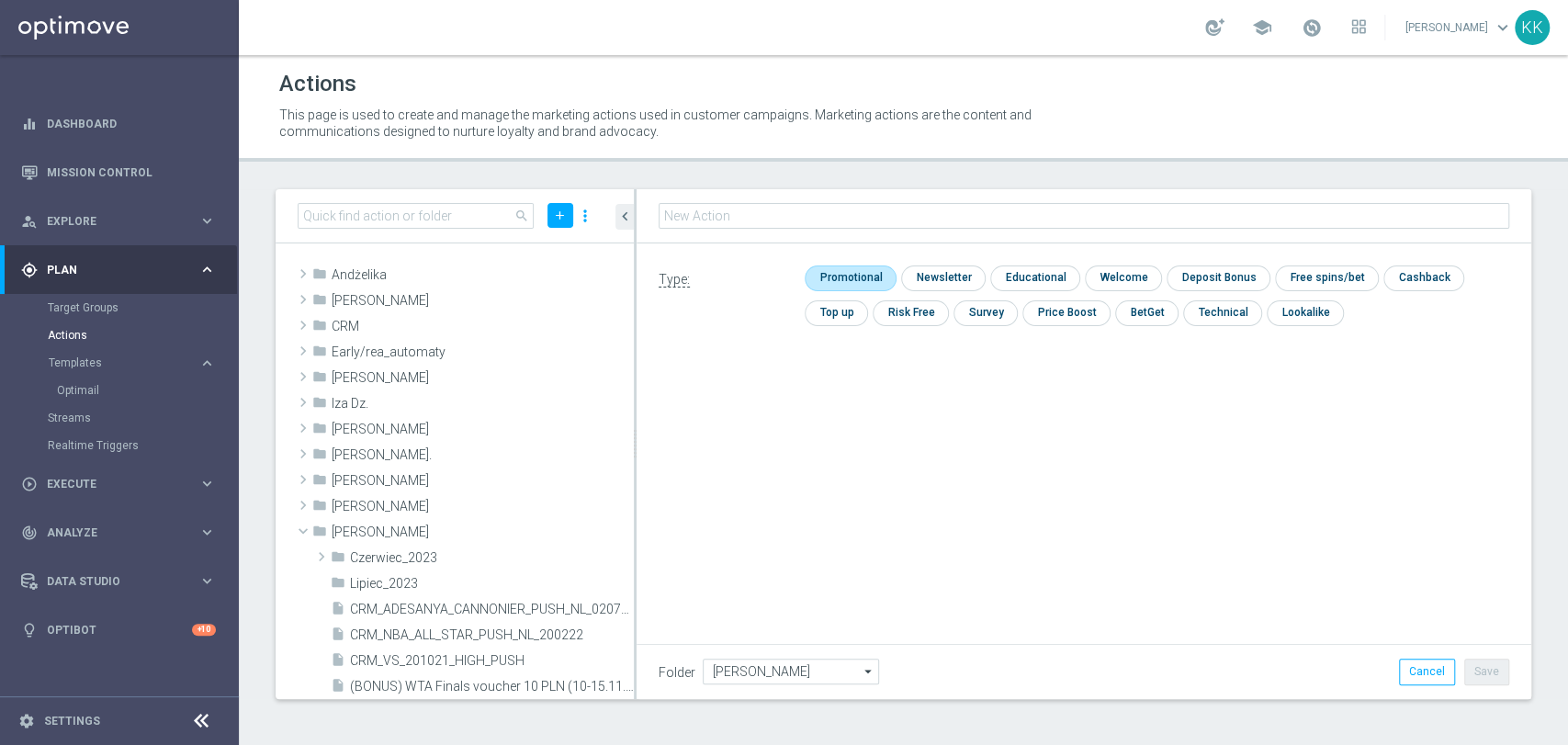
type input "D_MIN-LOW_TARGET_DEPO_100% do 100 PLN_LW_110925"
click at [816, 283] on input "checkbox" at bounding box center [848, 277] width 87 height 25
checkbox input "true"
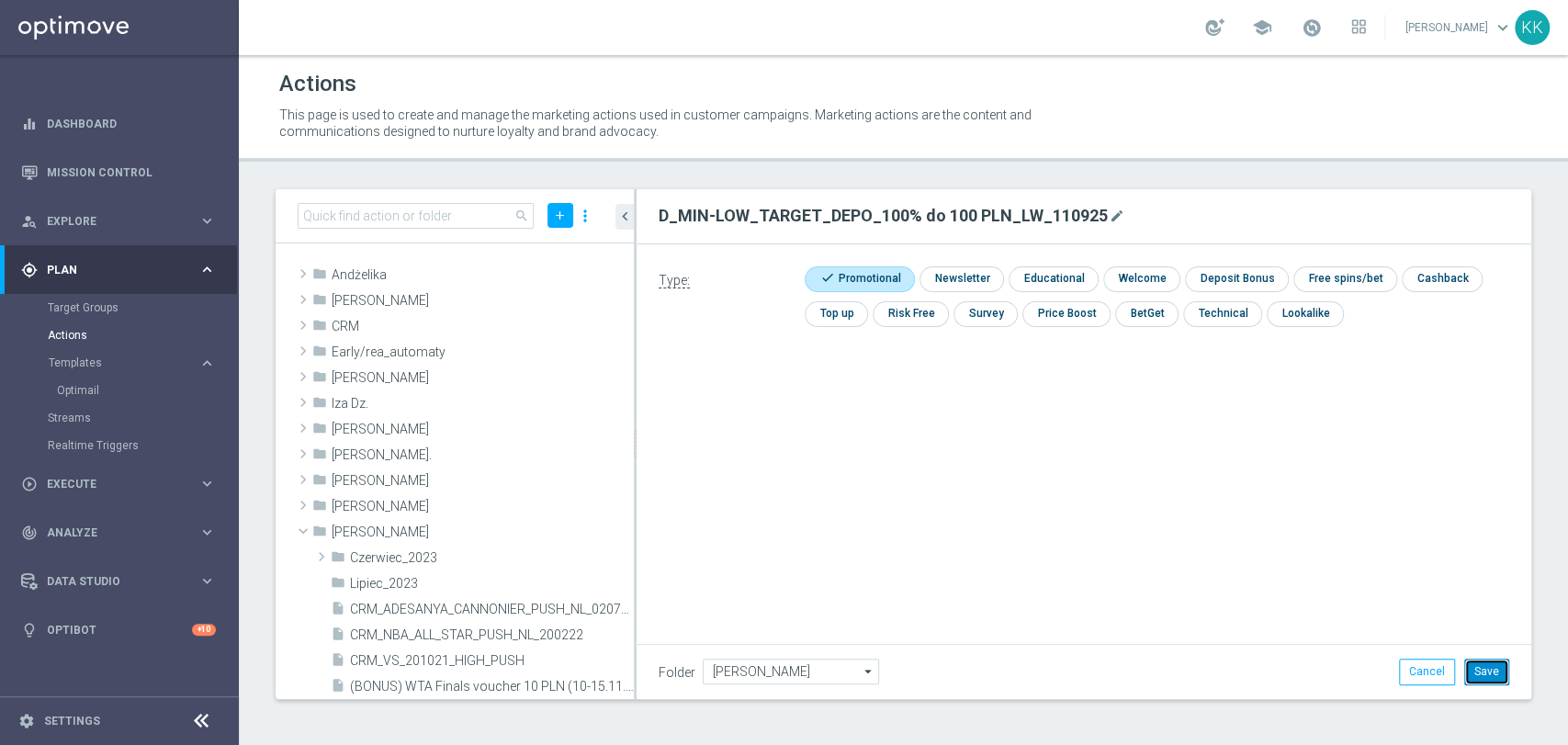
click at [1484, 674] on button "Save" at bounding box center [1487, 671] width 45 height 25
click at [549, 536] on icon "library_add" at bounding box center [556, 532] width 15 height 15
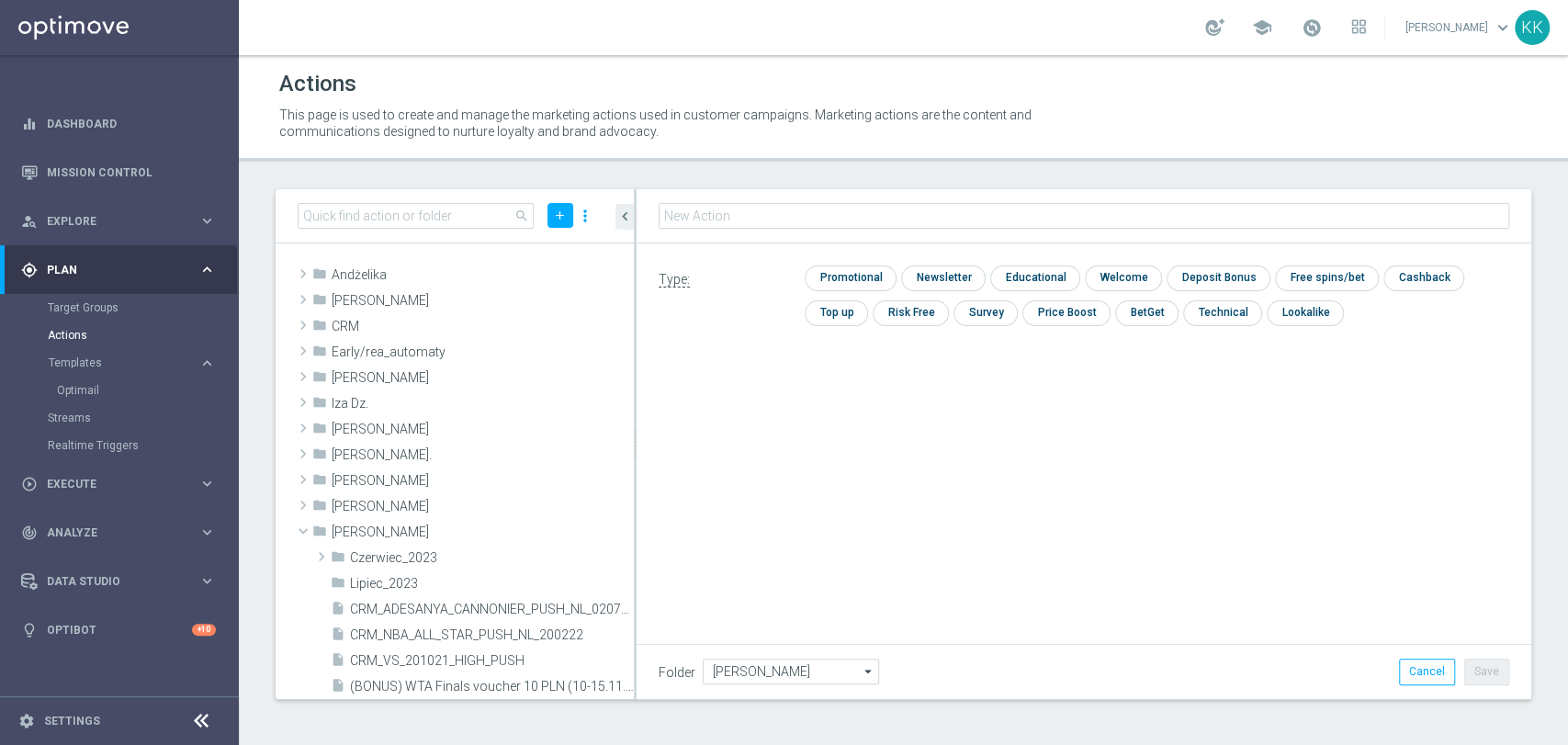
type input "D_MED-HIGH_TARGET_DEPO_100% do 300 PLN_LW_110925"
click at [870, 281] on input "checkbox" at bounding box center [848, 278] width 87 height 25
checkbox input "true"
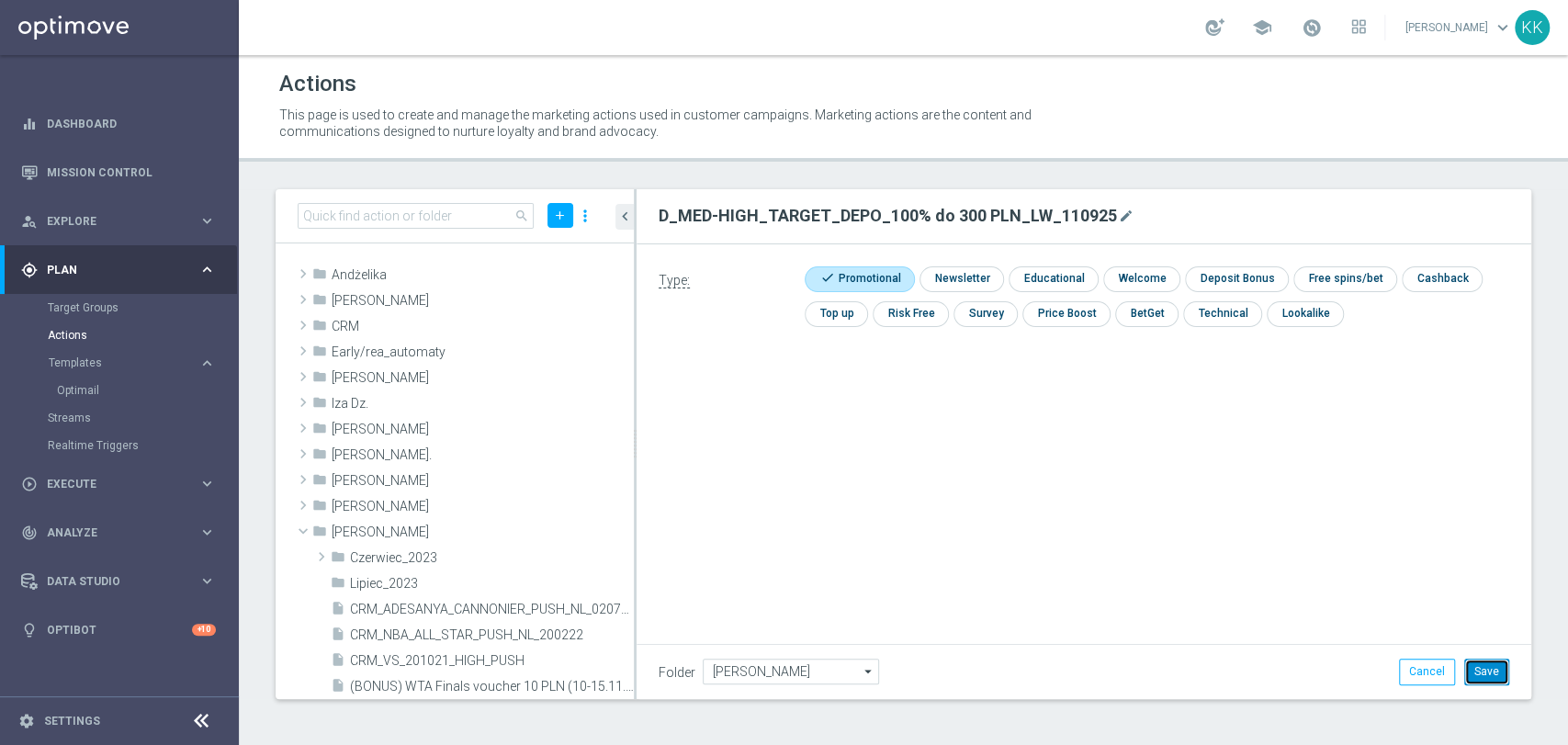
click at [1501, 678] on button "Save" at bounding box center [1487, 671] width 45 height 25
click at [549, 536] on icon "library_add" at bounding box center [556, 532] width 15 height 15
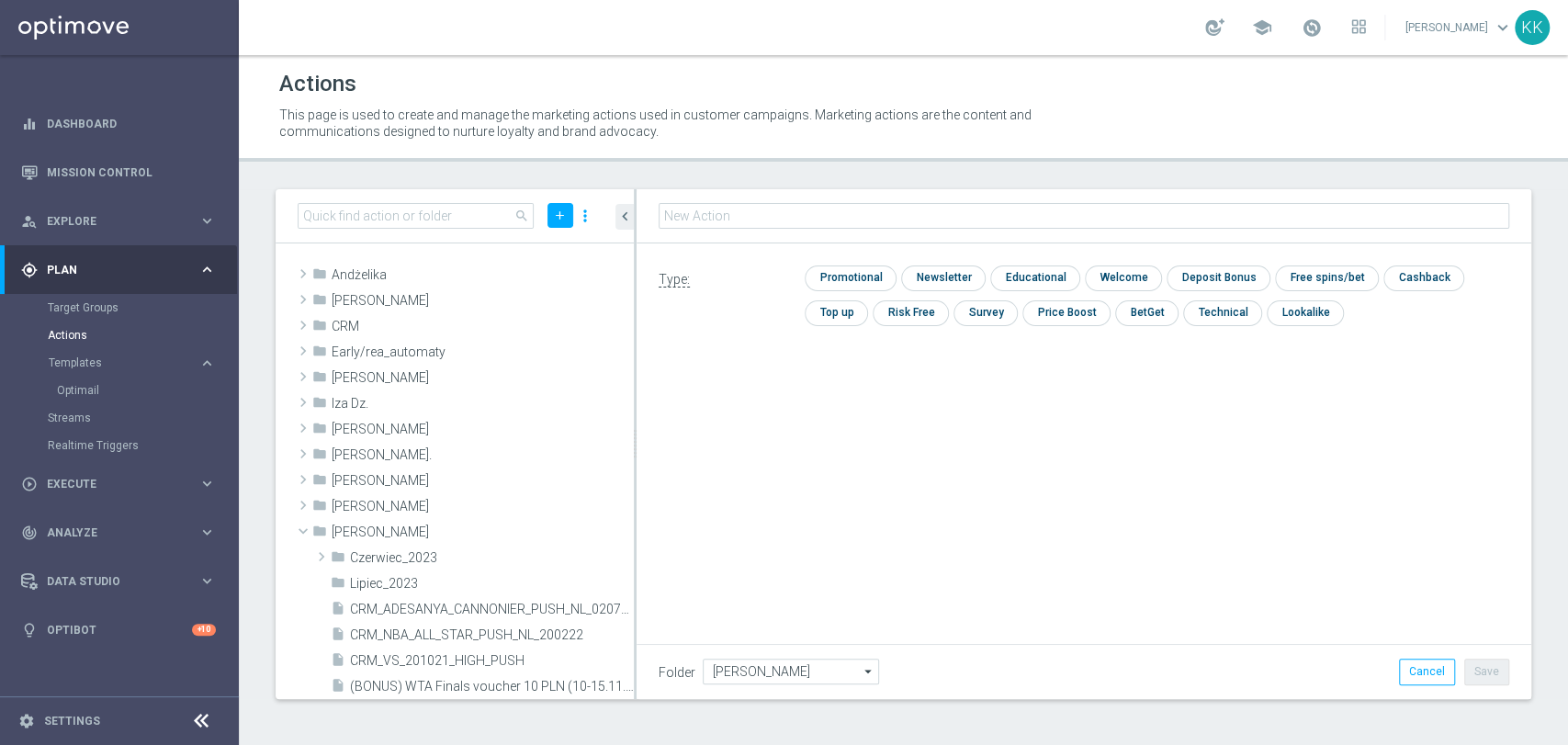
type input "C_MIN-LOW_TARGET_DEPO_50% do 100 PLN_LW_110925_SMS"
click at [849, 280] on input "checkbox" at bounding box center [848, 277] width 87 height 25
checkbox input "true"
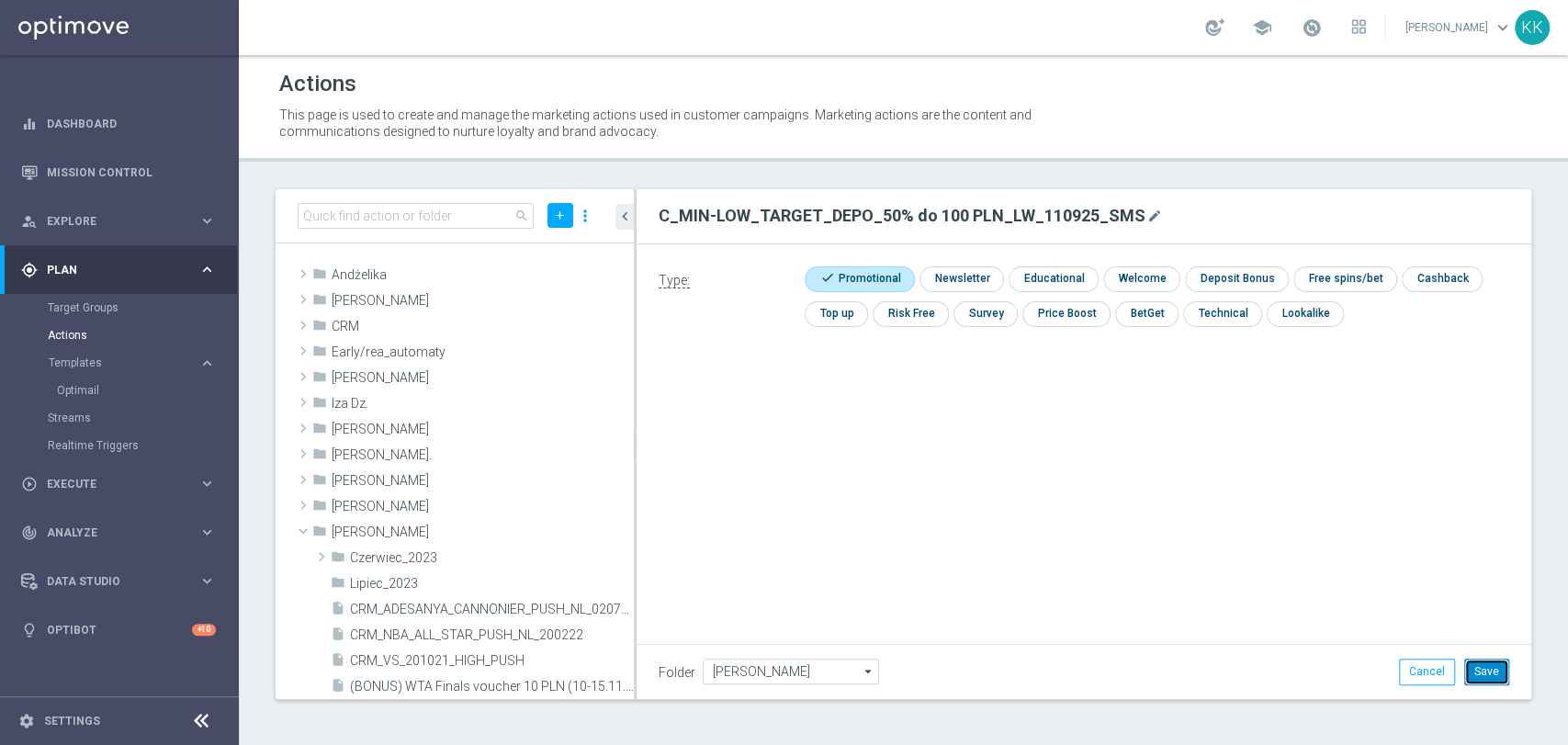
click at [1492, 672] on button "Save" at bounding box center [1487, 671] width 45 height 25
click at [549, 530] on icon "library_add" at bounding box center [556, 532] width 15 height 15
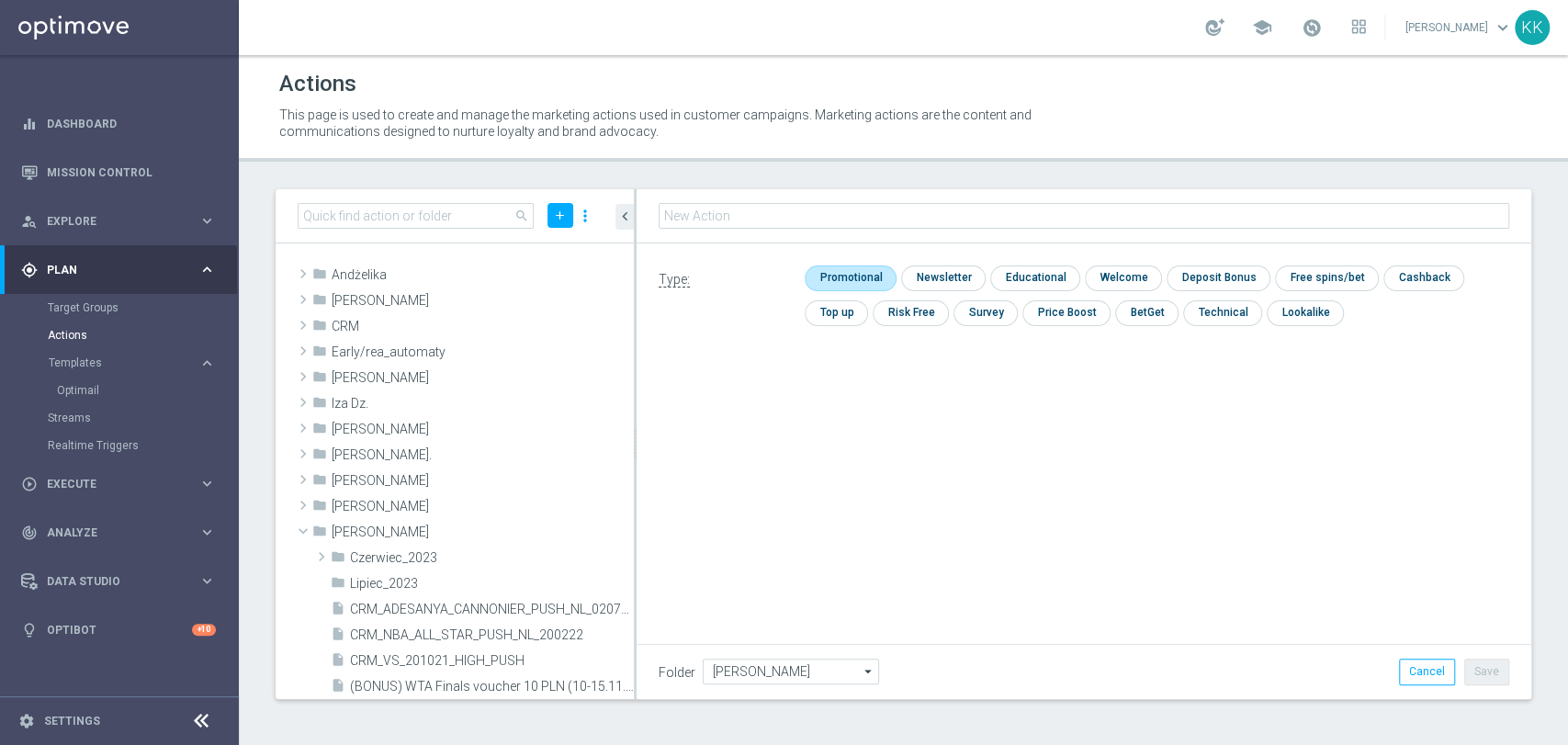
type input "C_MED-HIGH_TARGET_DEPO_50% do 300 PLN_LW_110925_SMS"
click at [857, 272] on input "checkbox" at bounding box center [848, 277] width 87 height 25
checkbox input "true"
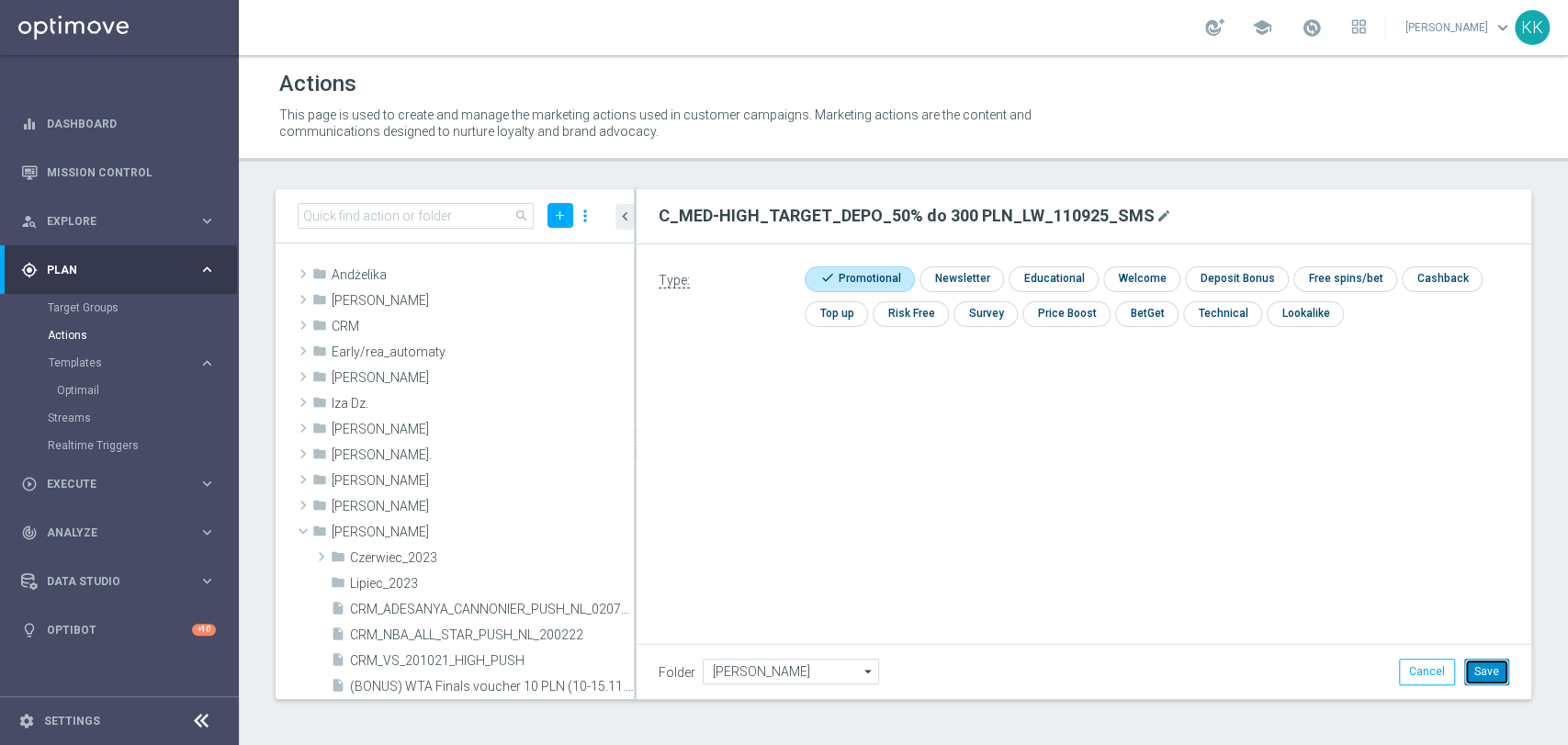
drag, startPoint x: 1477, startPoint y: 661, endPoint x: 1465, endPoint y: 659, distance: 12.2
click at [1477, 660] on button "Save" at bounding box center [1487, 671] width 45 height 25
click at [529, 526] on span "[PERSON_NAME]" at bounding box center [439, 532] width 216 height 16
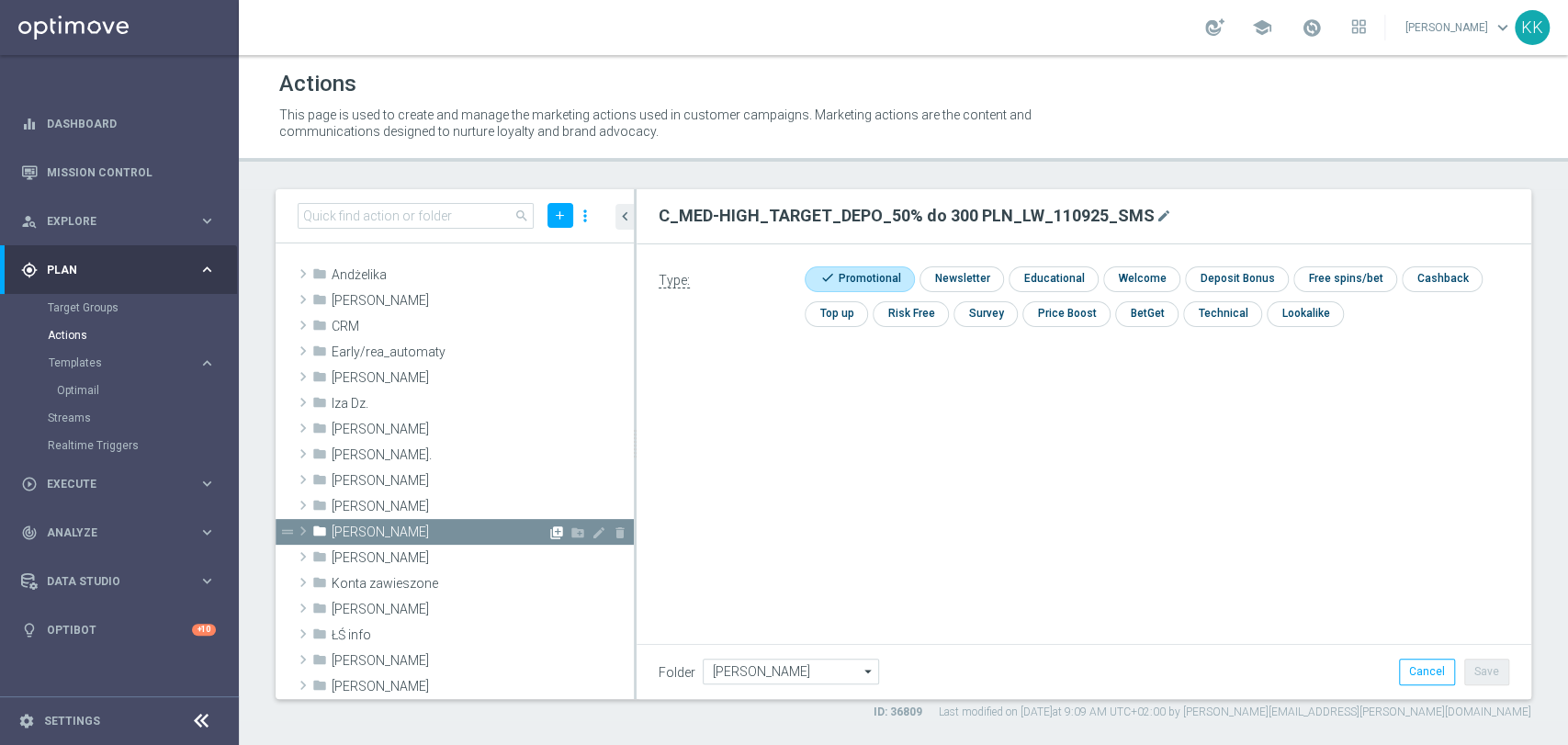
click at [549, 528] on icon "library_add" at bounding box center [556, 532] width 15 height 15
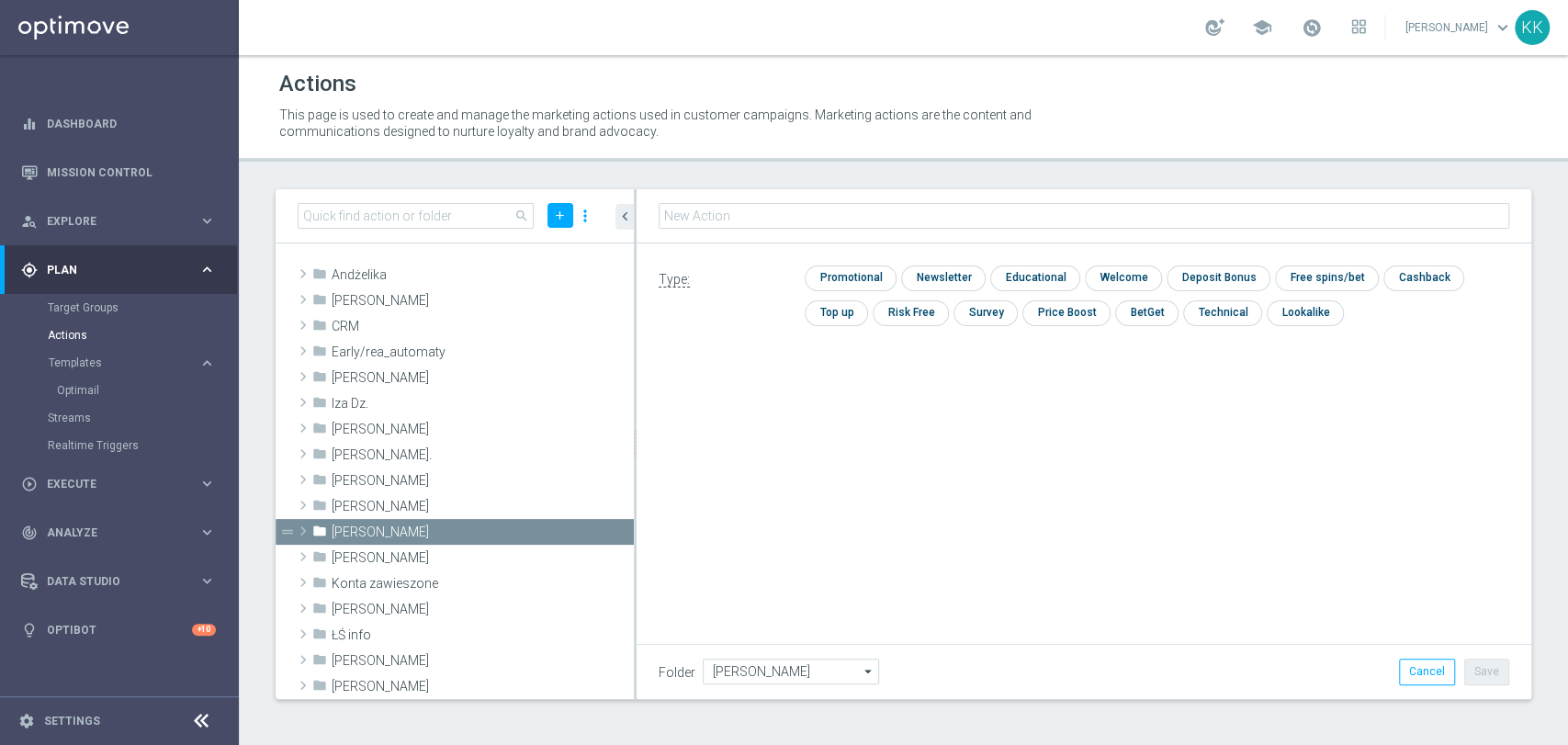
type input "D_MIN-LOW_TARGET_DEPO_100% do 100 PLN_LW_110925_SMS"
click at [870, 275] on input "checkbox" at bounding box center [848, 277] width 87 height 25
checkbox input "true"
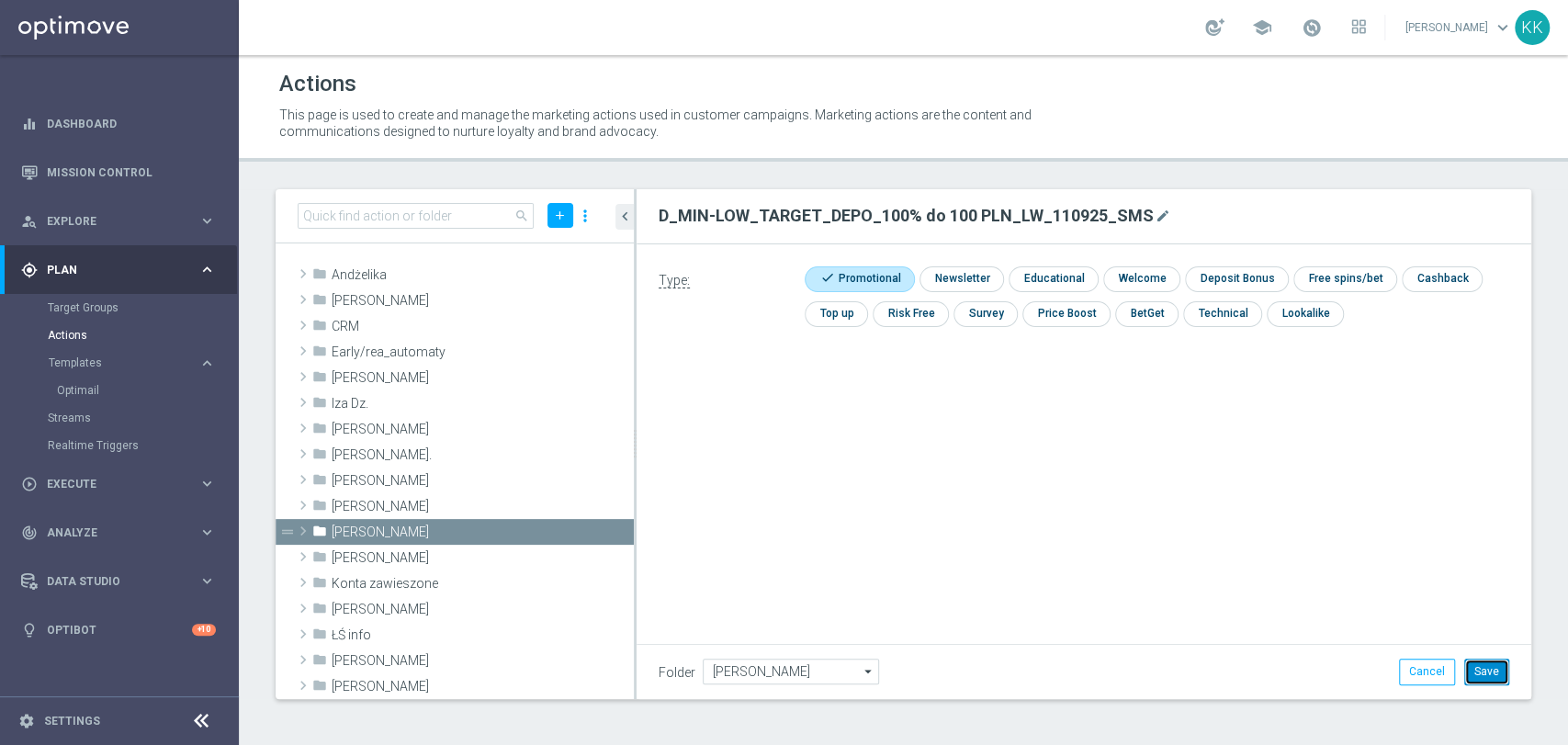
click at [1493, 671] on button "Save" at bounding box center [1487, 671] width 45 height 25
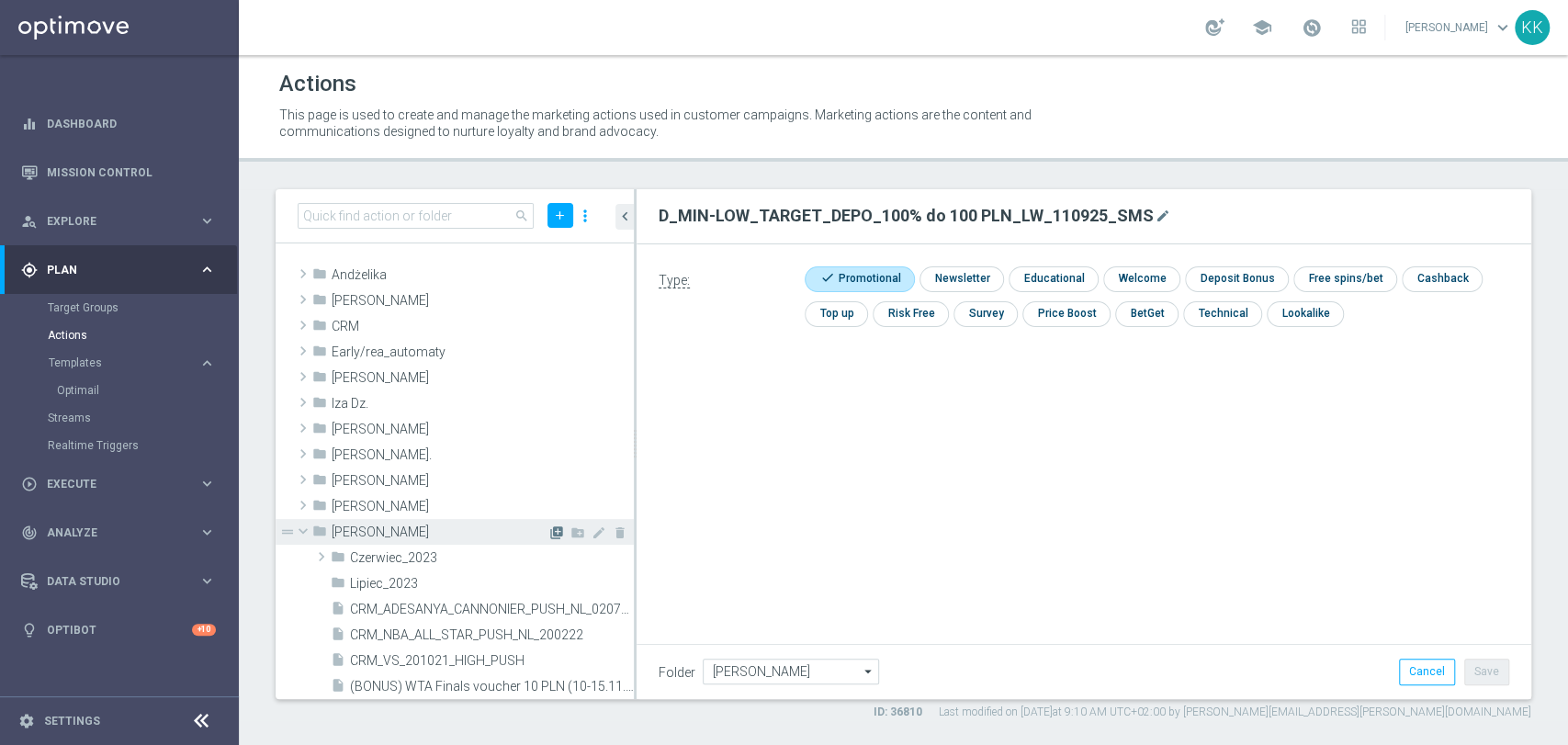
click at [549, 534] on icon "library_add" at bounding box center [556, 532] width 15 height 15
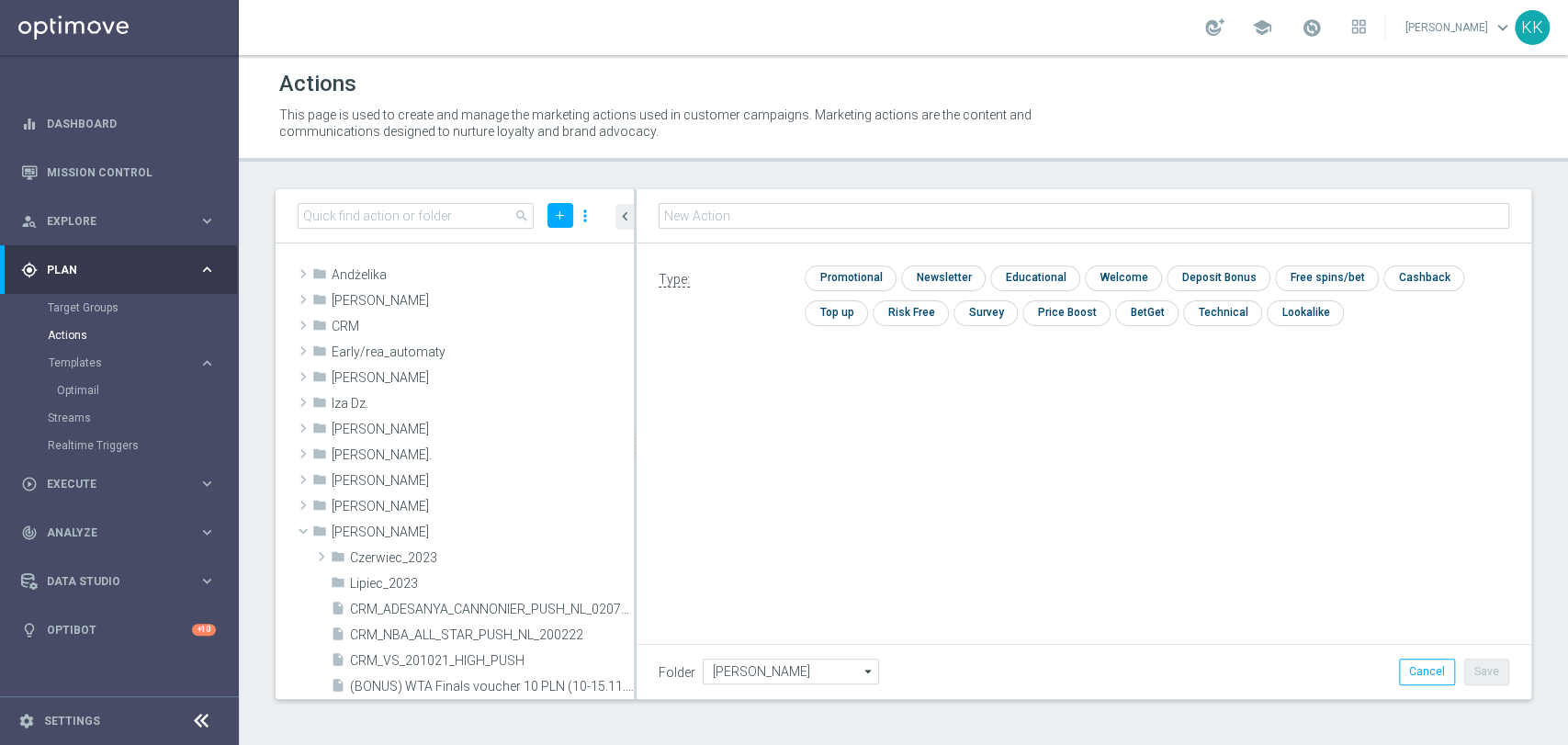
type input "D_MED-HIGH_TARGET_DEPO_100% do 300 PLN_LW_110925_SMS"
click at [851, 271] on input "checkbox" at bounding box center [848, 277] width 87 height 25
checkbox input "true"
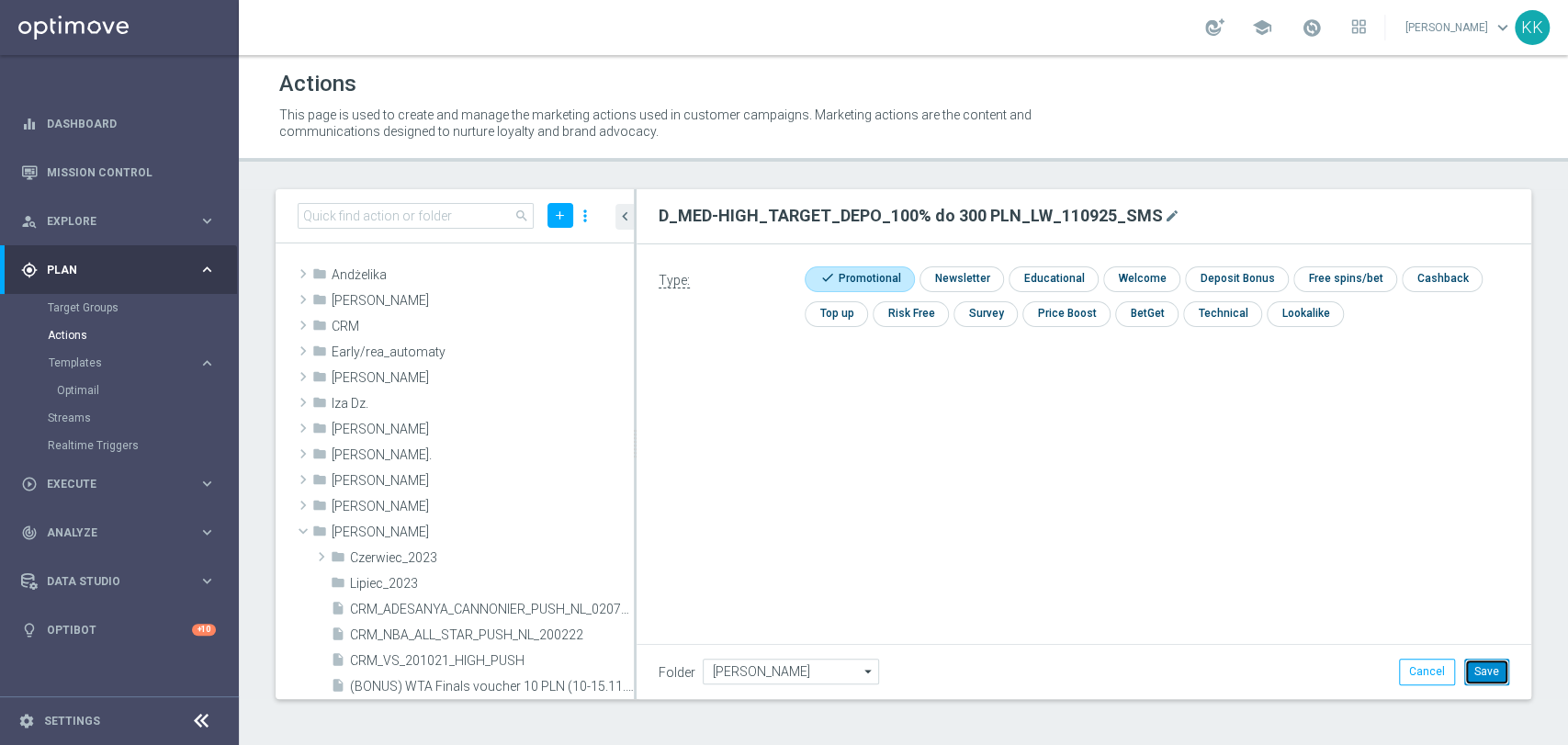
click at [1485, 670] on button "Save" at bounding box center [1487, 671] width 45 height 25
click at [549, 530] on icon "library_add" at bounding box center [556, 532] width 15 height 15
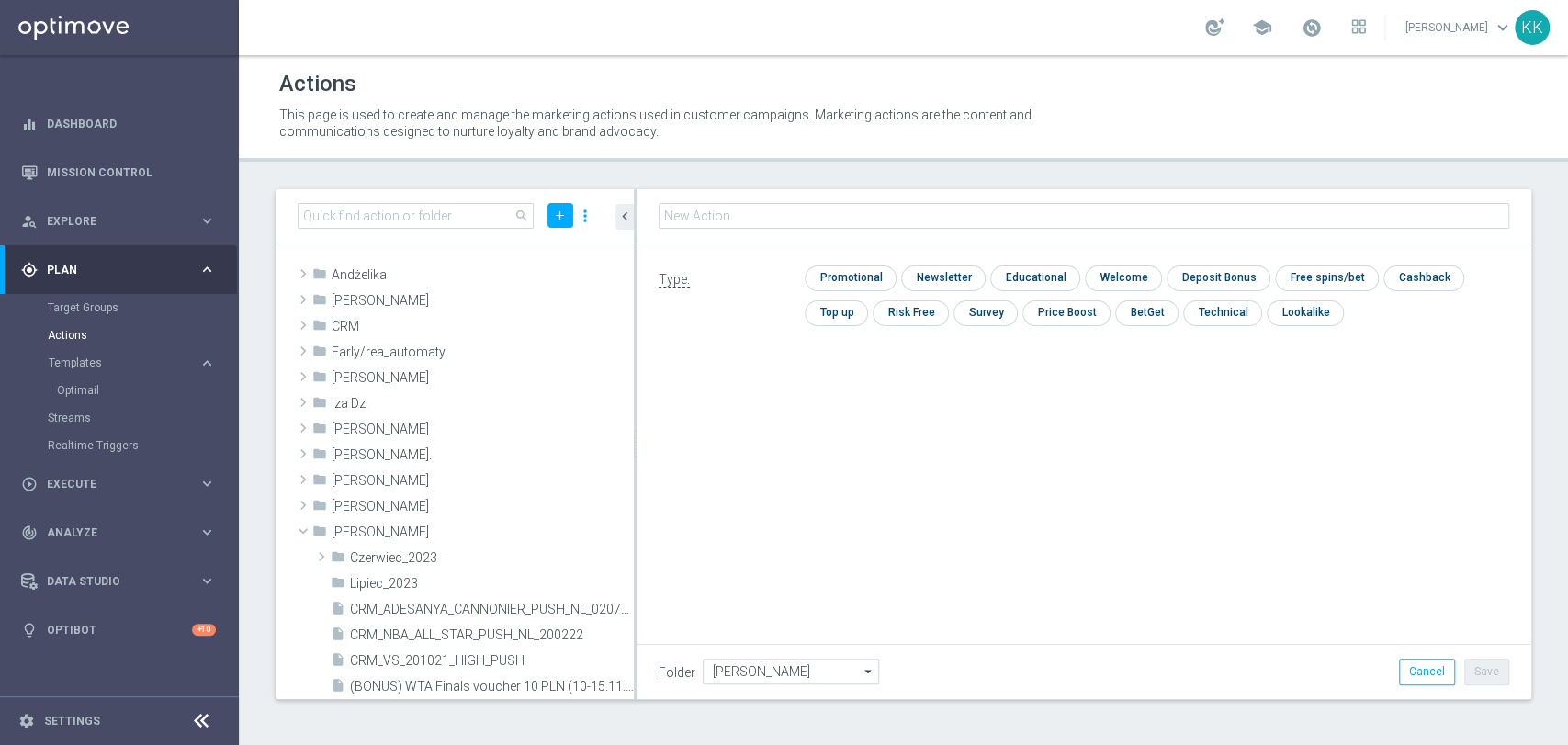
type input "C_MIN-LOW_TARGET_DEPO_50% do 100 PLN_LW_110925_PUSH"
click at [860, 287] on input "checkbox" at bounding box center [848, 277] width 87 height 25
checkbox input "true"
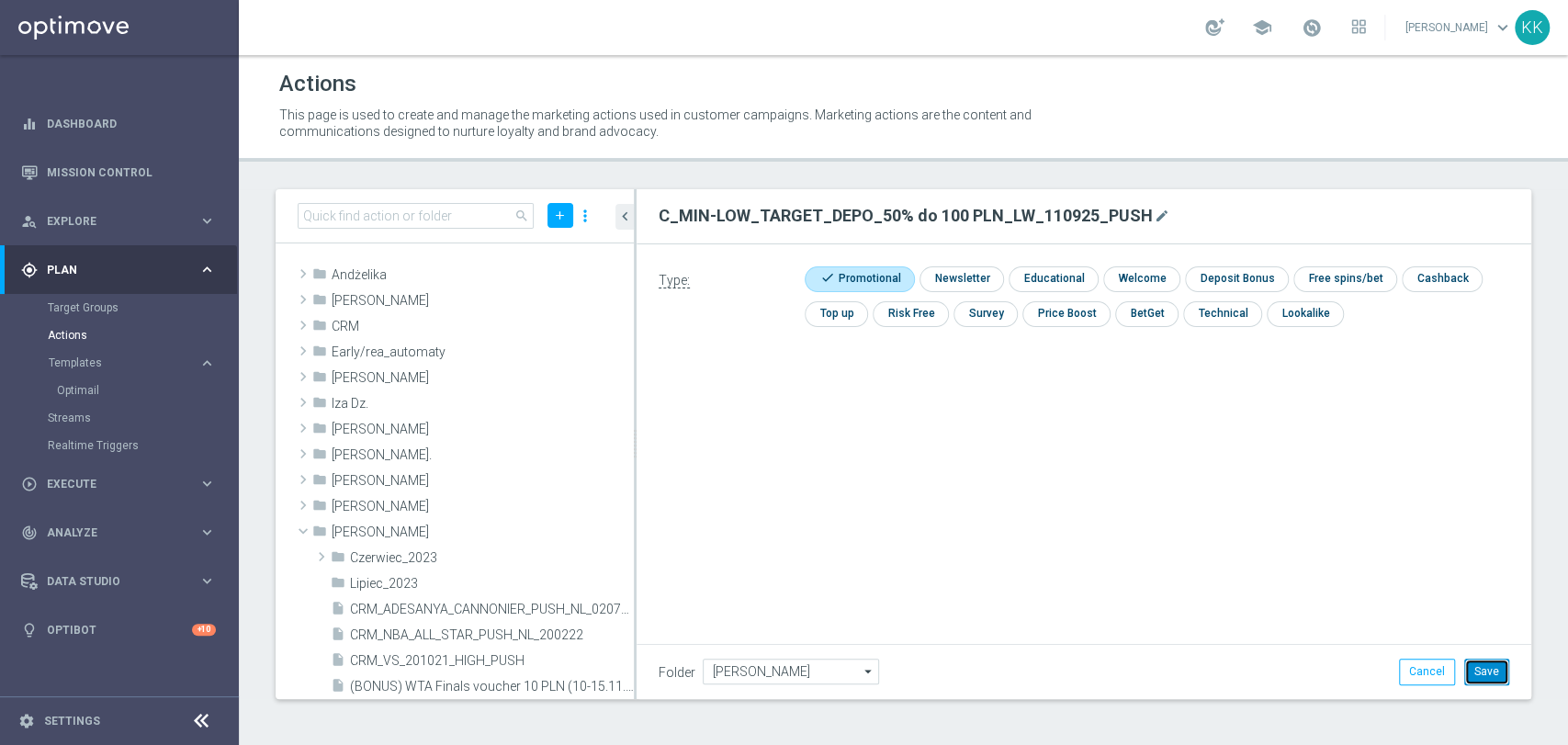
click at [1492, 670] on button "Save" at bounding box center [1487, 671] width 45 height 25
click at [549, 534] on icon "library_add" at bounding box center [556, 532] width 15 height 15
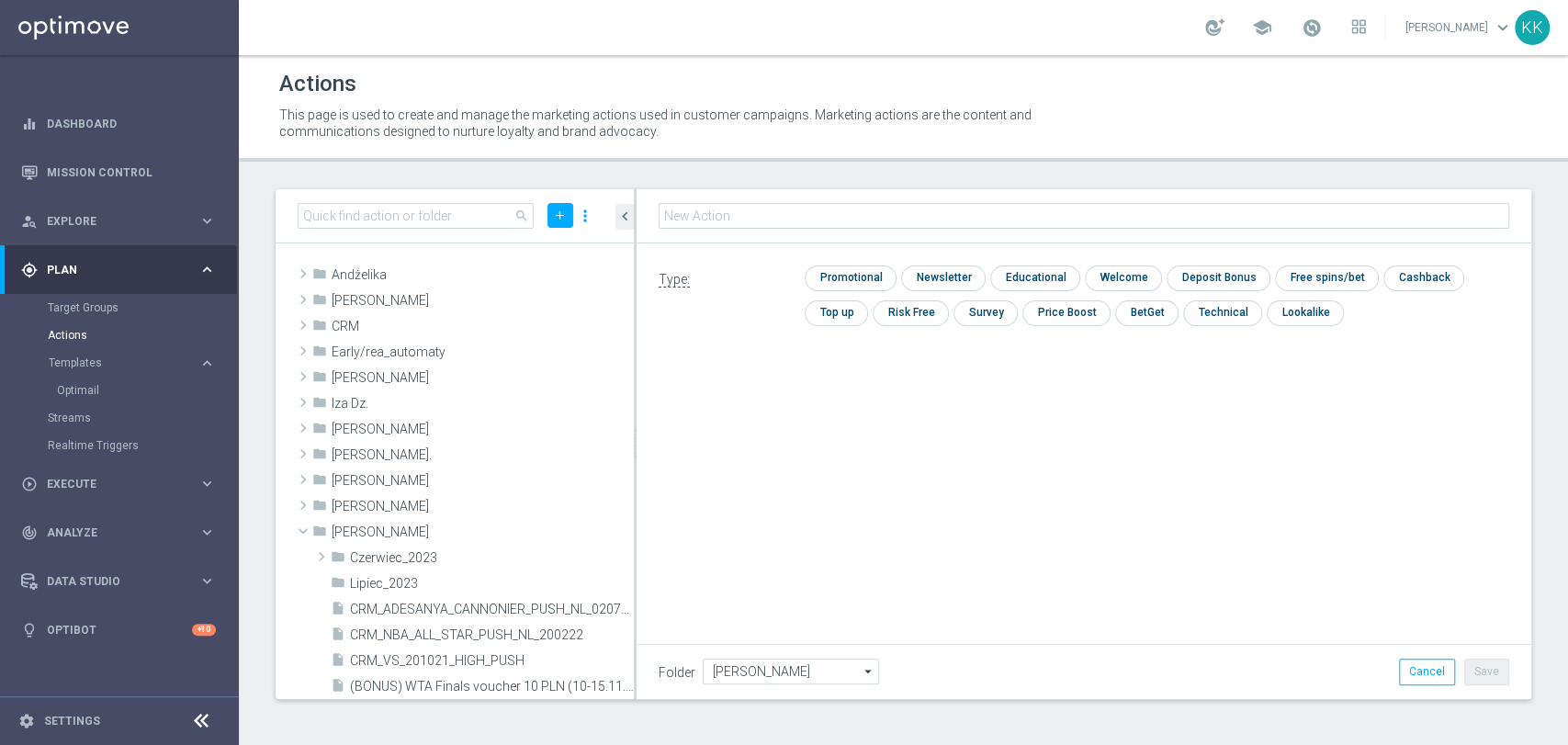
type input "C_MED-HIGH_TARGET_DEPO_50% do 300 PLN_LW_110925_PUSH"
click at [862, 283] on input "checkbox" at bounding box center [848, 277] width 87 height 25
checkbox input "true"
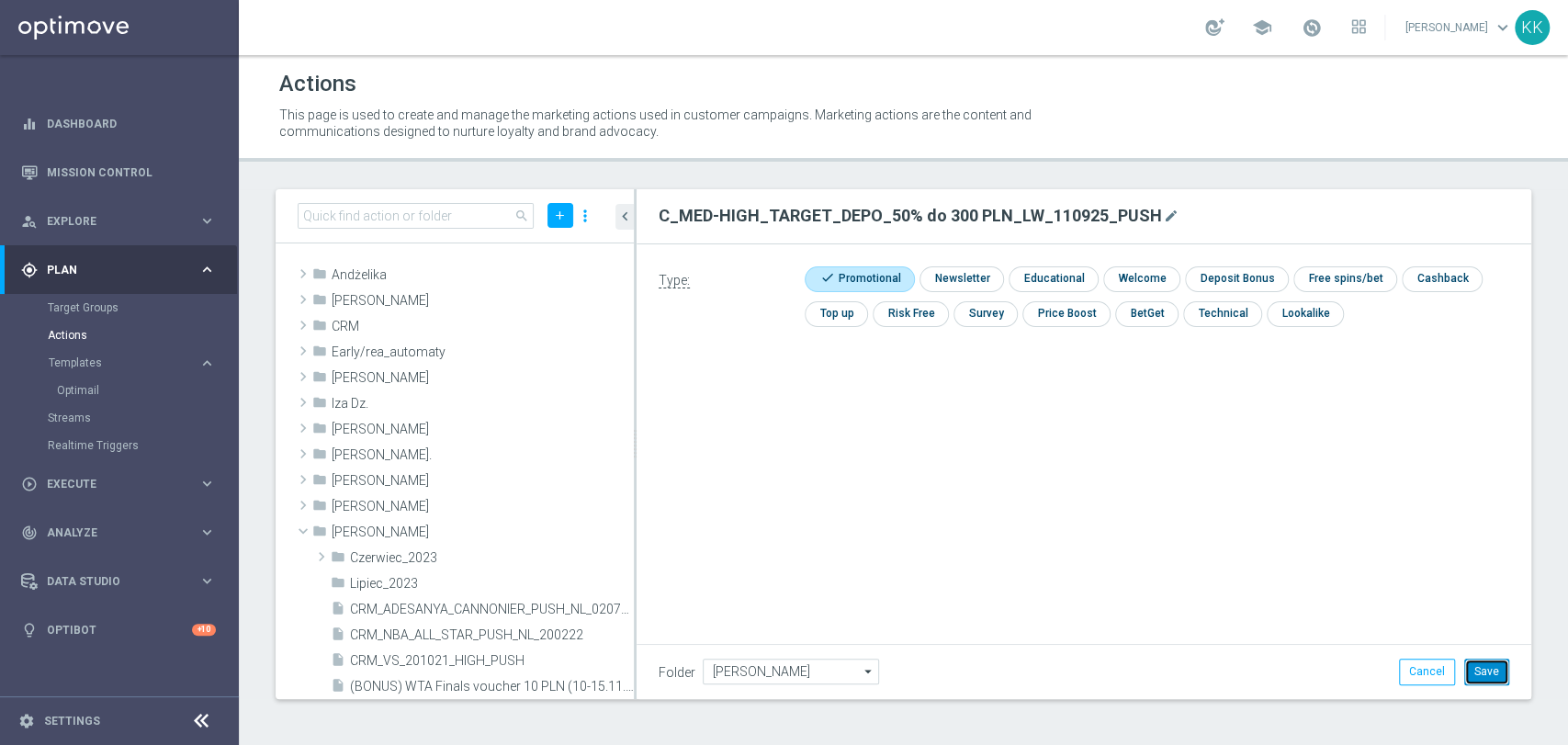
click at [1484, 674] on button "Save" at bounding box center [1487, 671] width 45 height 25
click at [549, 529] on icon "library_add" at bounding box center [556, 532] width 15 height 15
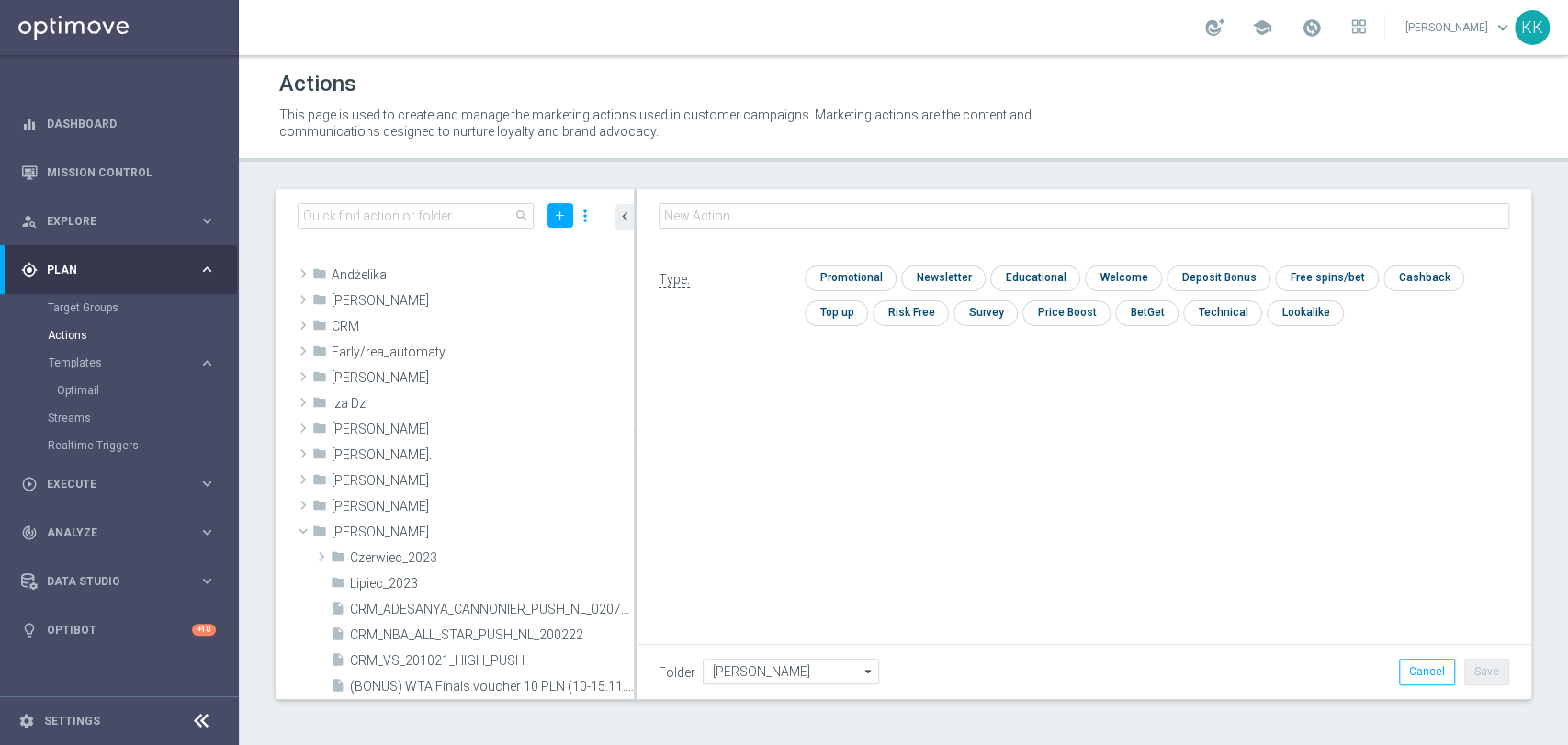
type input "D_MIN-LOW_TARGET_DEPO_100% do 100 PLN_LW_110925_PUSH"
click at [861, 289] on div "check Promotional" at bounding box center [851, 279] width 92 height 25
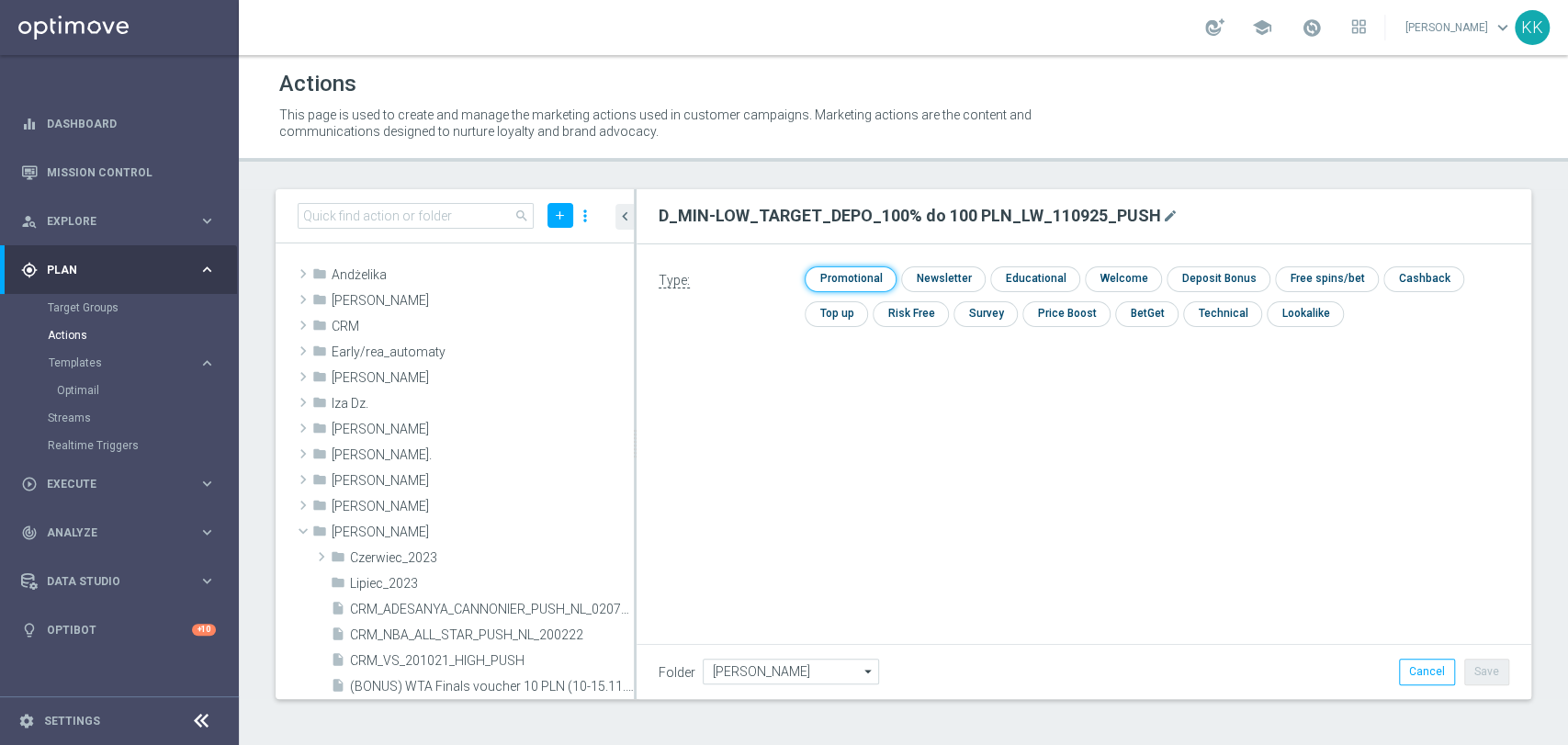
click at [861, 289] on input "checkbox" at bounding box center [848, 278] width 87 height 25
checkbox input "true"
click at [1492, 672] on button "Save" at bounding box center [1487, 671] width 45 height 25
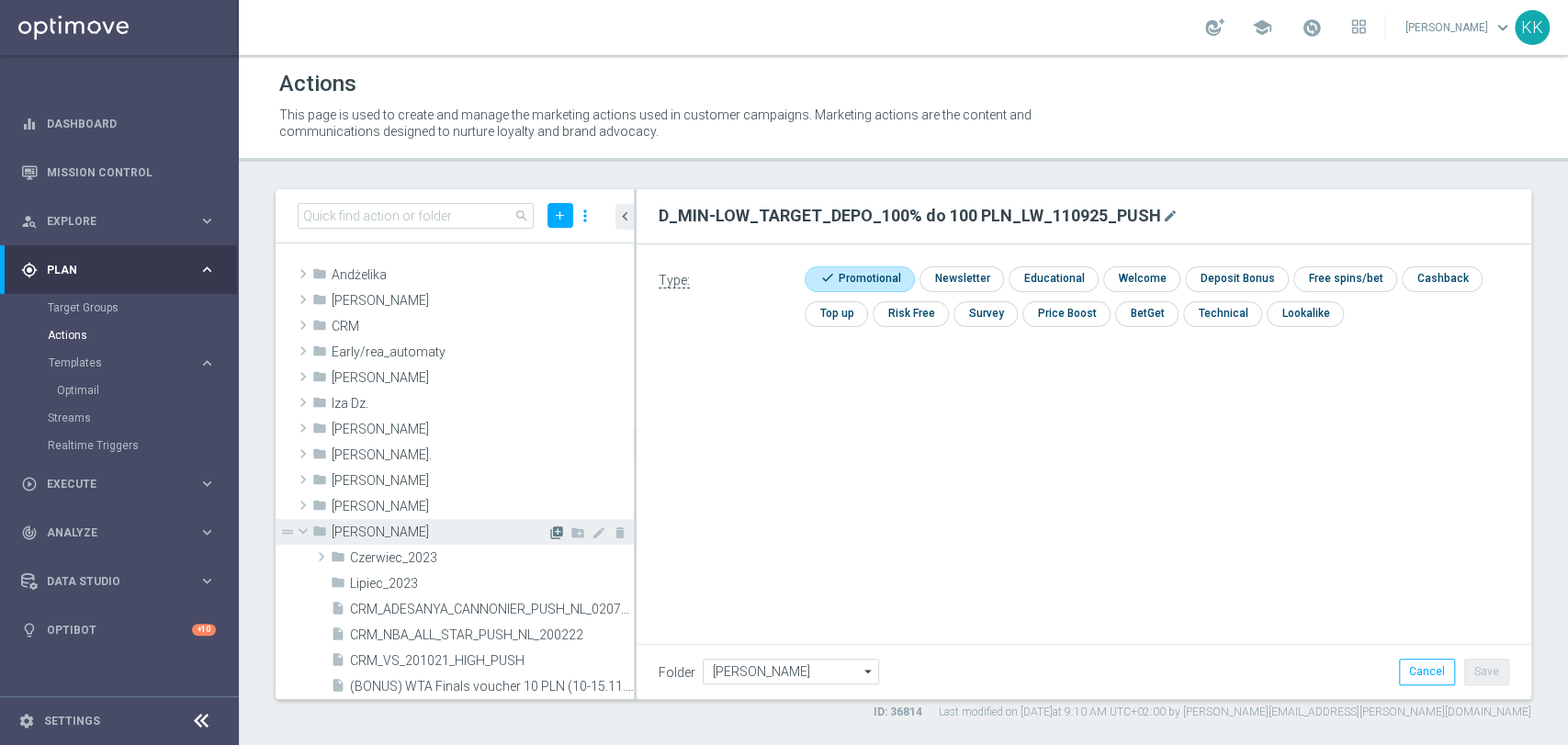
click at [549, 526] on icon "library_add" at bounding box center [556, 532] width 15 height 15
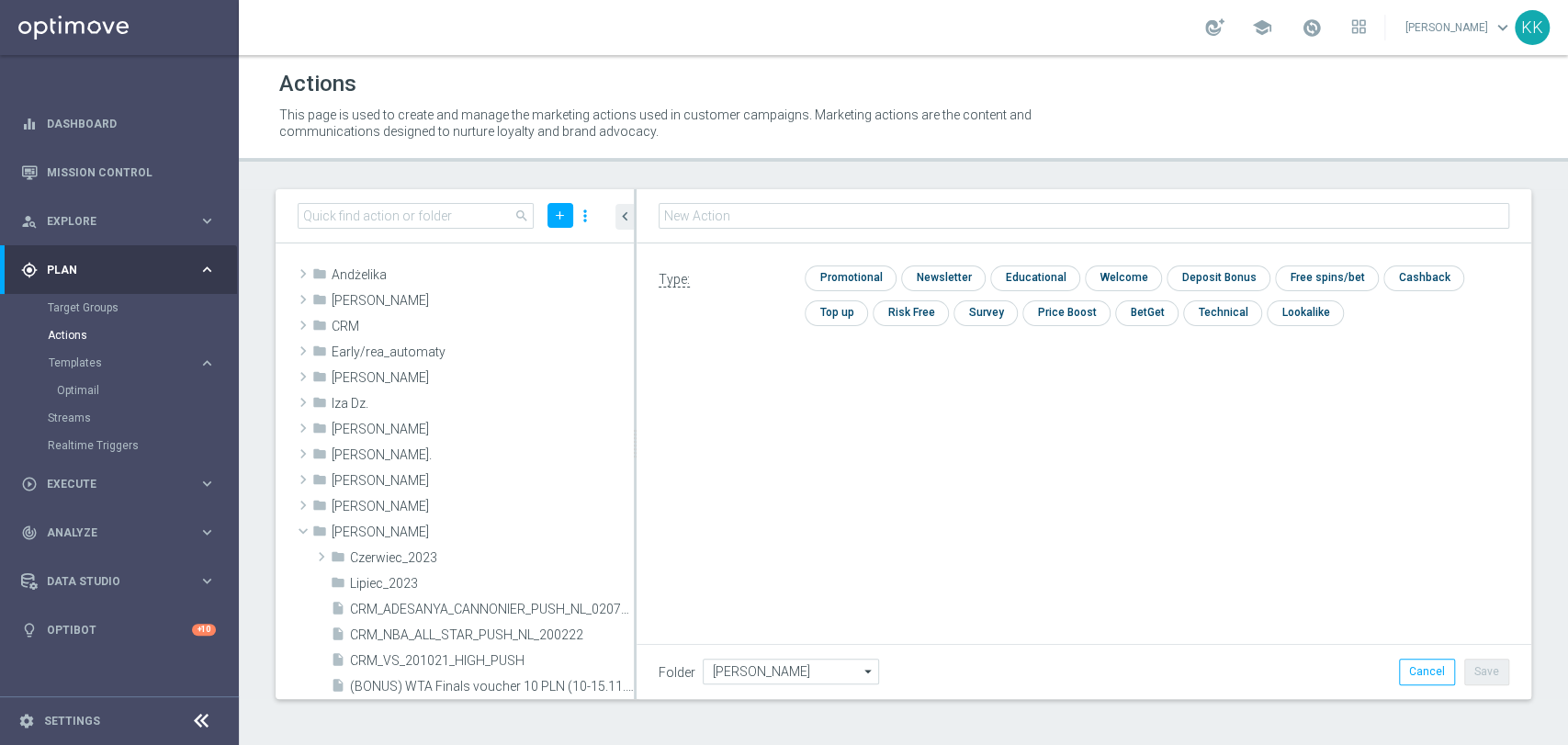
type input "D_MED-HIGH_TARGET_DEPO_100% do 300 PLN_LW_110925_PUSH"
click at [817, 271] on input "checkbox" at bounding box center [848, 277] width 87 height 25
checkbox input "true"
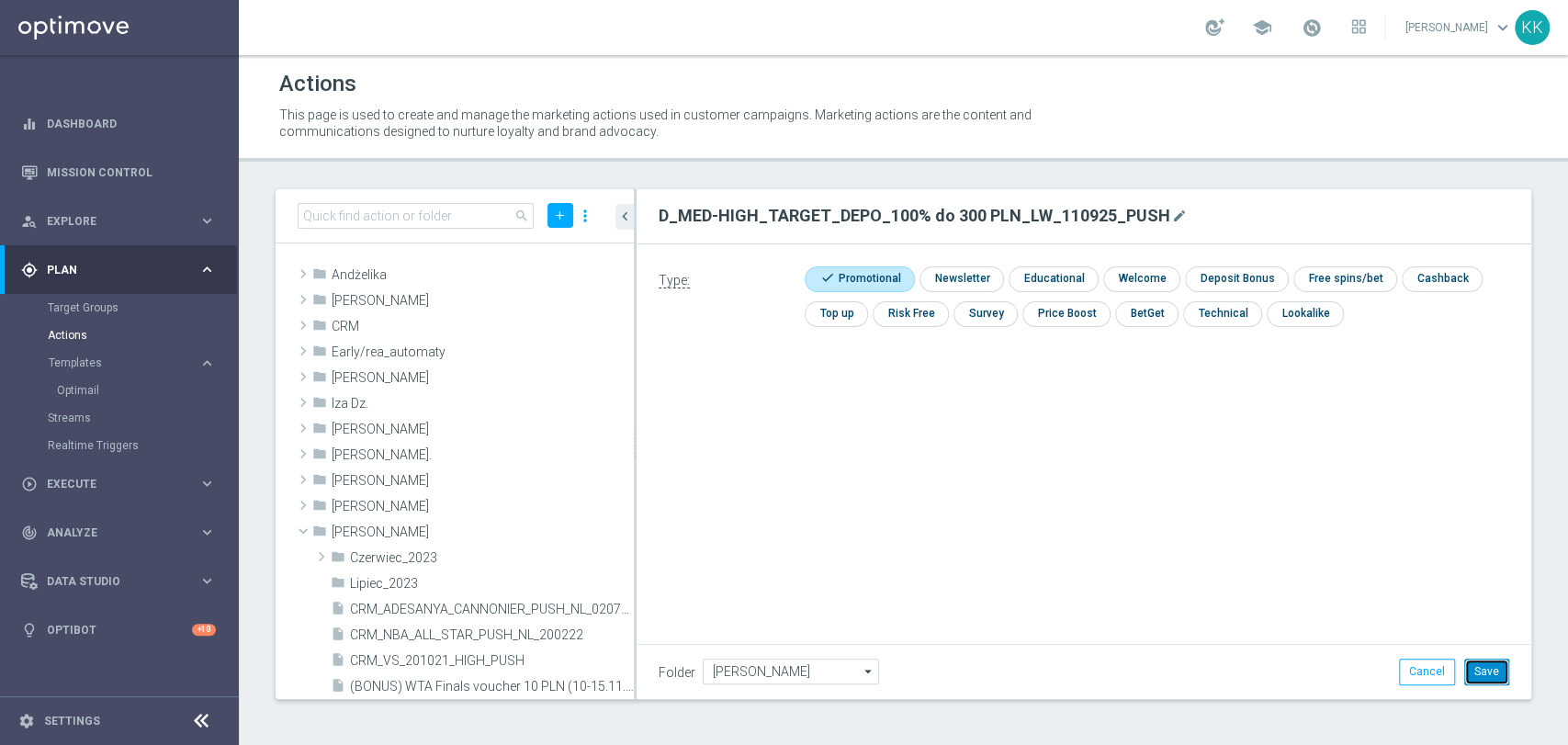
click at [1496, 677] on button "Save" at bounding box center [1487, 671] width 45 height 25
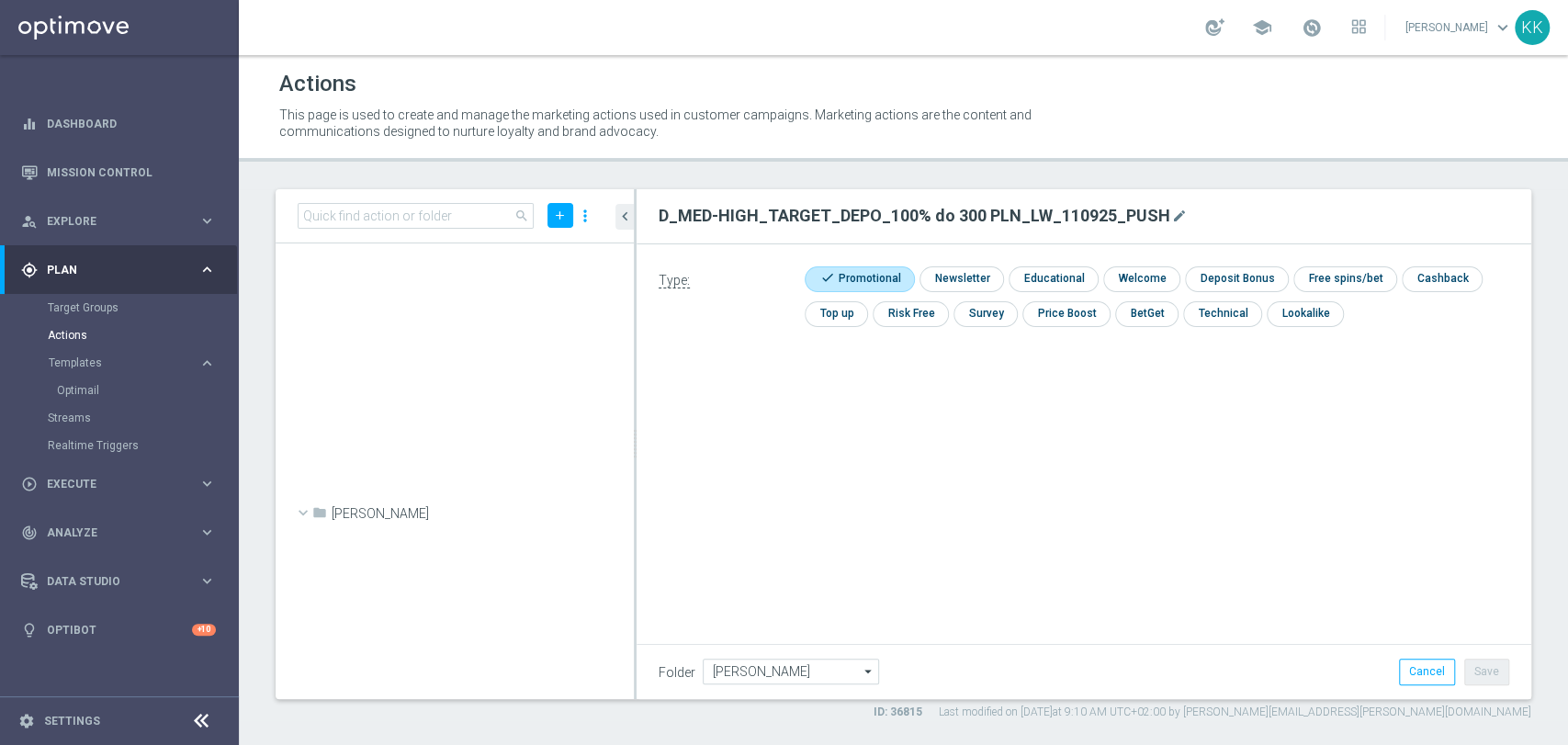
scroll to position [58797, 0]
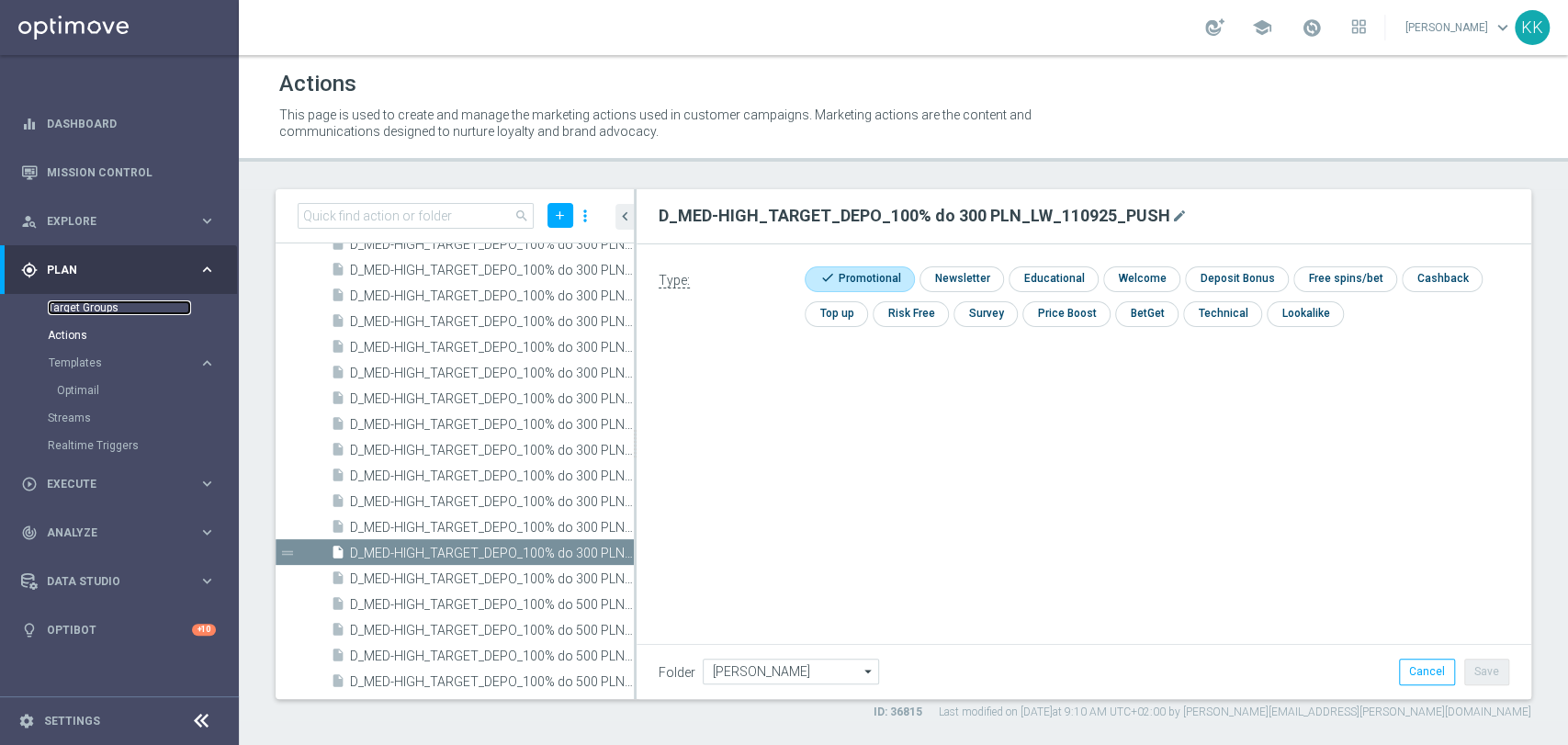
click at [96, 313] on link "Target Groups" at bounding box center [120, 307] width 143 height 15
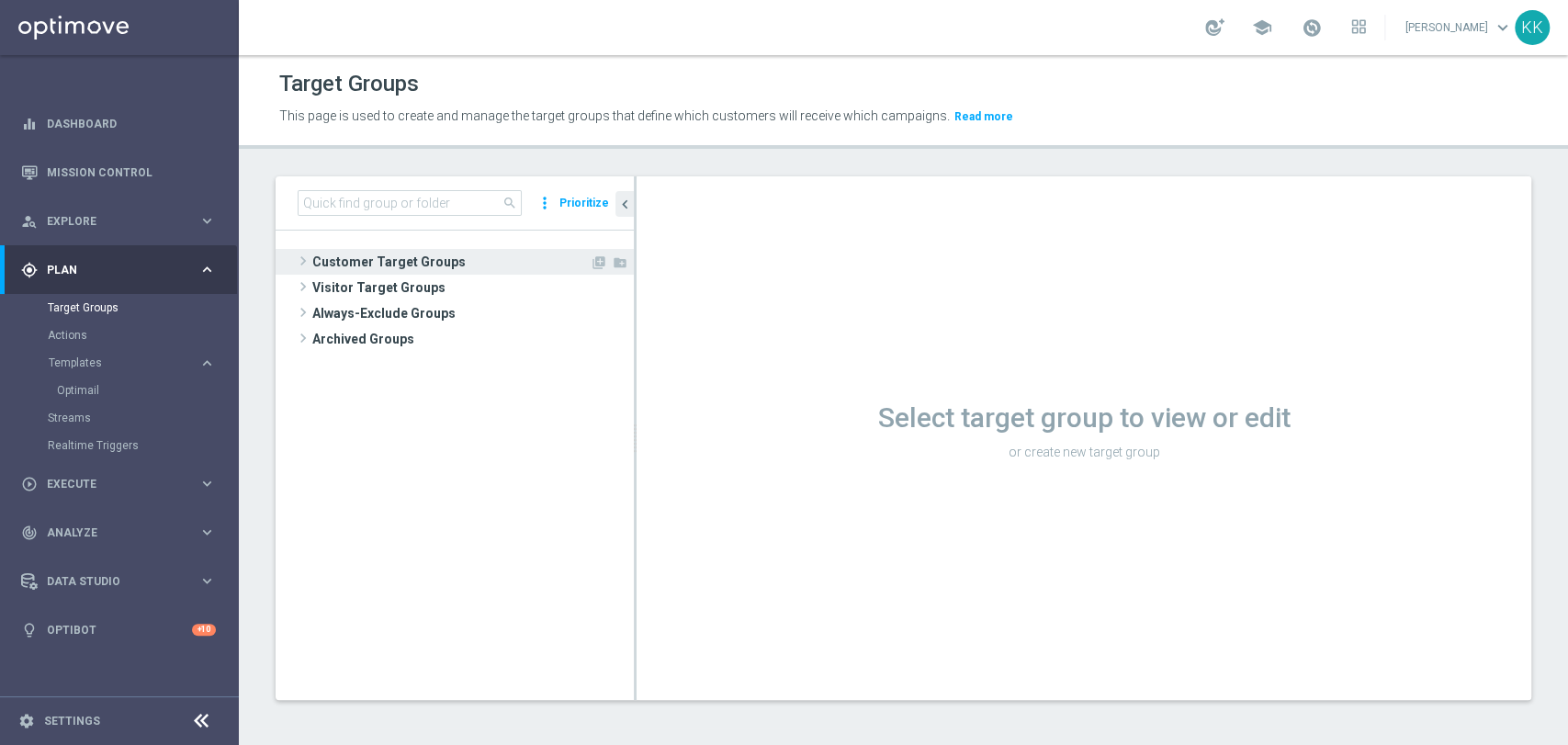
click at [478, 261] on span "Customer Target Groups" at bounding box center [451, 262] width 277 height 25
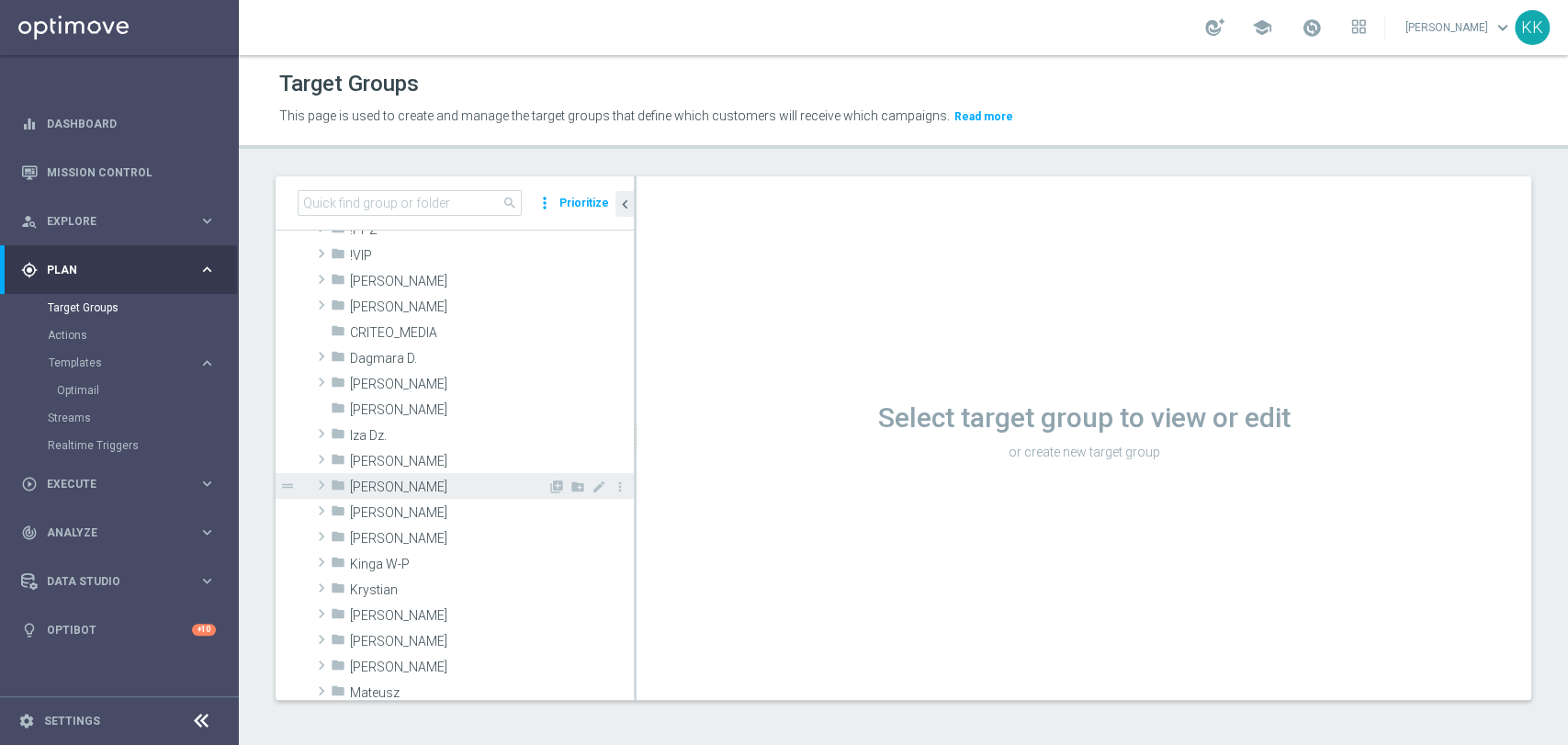
scroll to position [204, 0]
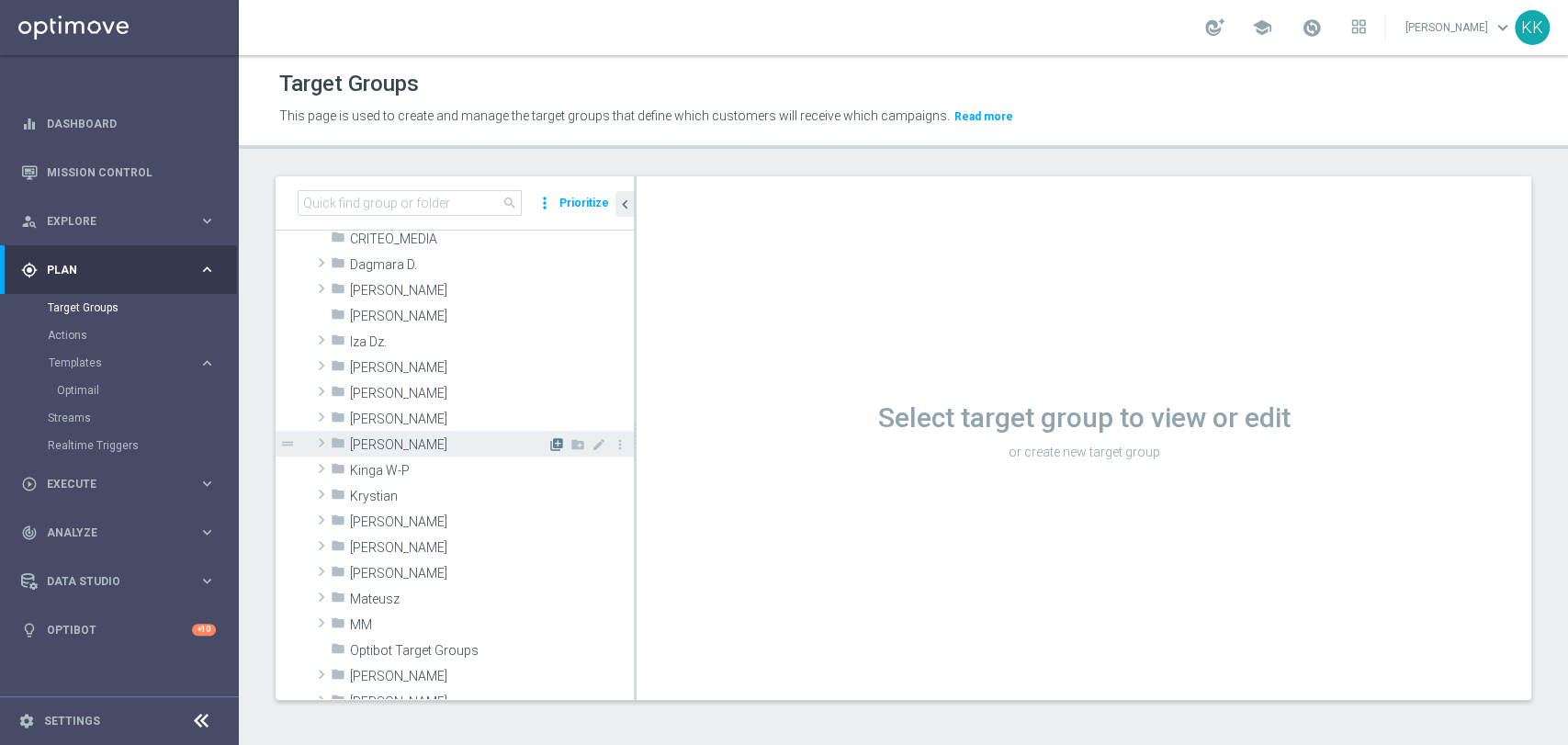
click at [549, 437] on icon "library_add" at bounding box center [556, 444] width 15 height 15
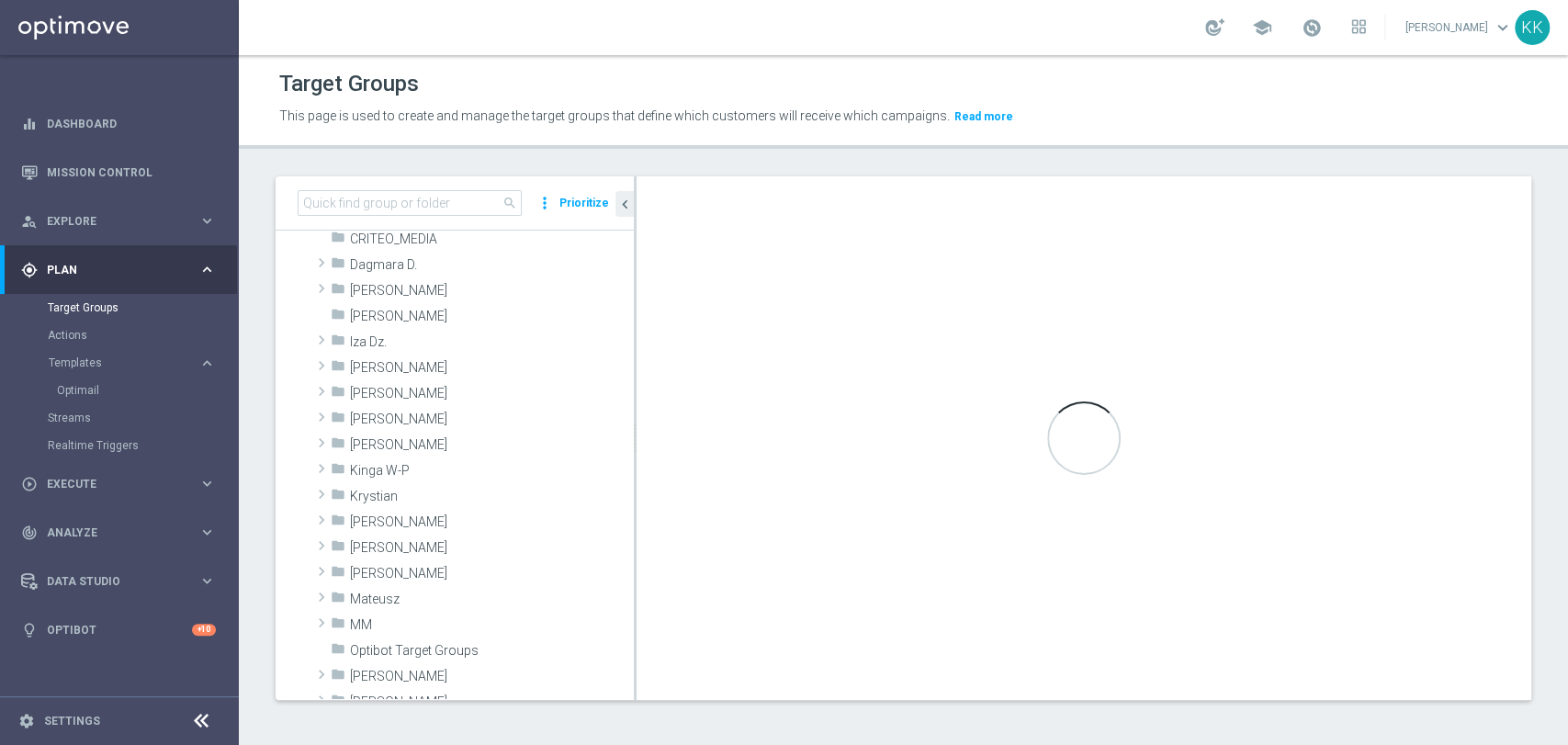
scroll to position [0, 0]
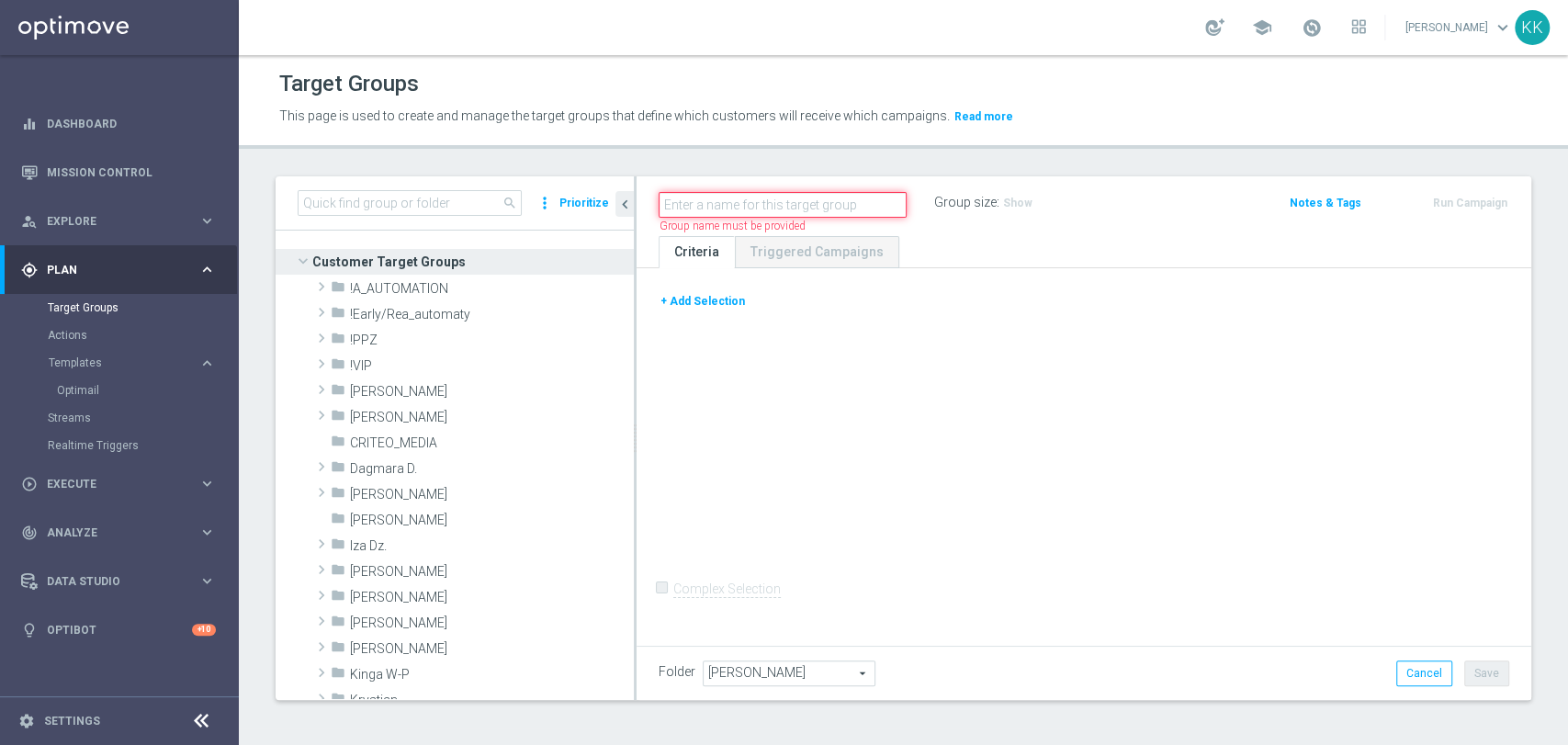
paste input "C_MIN-LOW_TARGET_DEPO_50% do 100 PLN_LW_110925_PUSH"
type input "C_MIN-LOW_TARGET_DEPO_50% do 100 PLN_LW_110925_PUSHC_MIN-LOW_TARGET_DEPO_50% do…"
click at [715, 294] on button "+ Add Selection" at bounding box center [703, 301] width 88 height 21
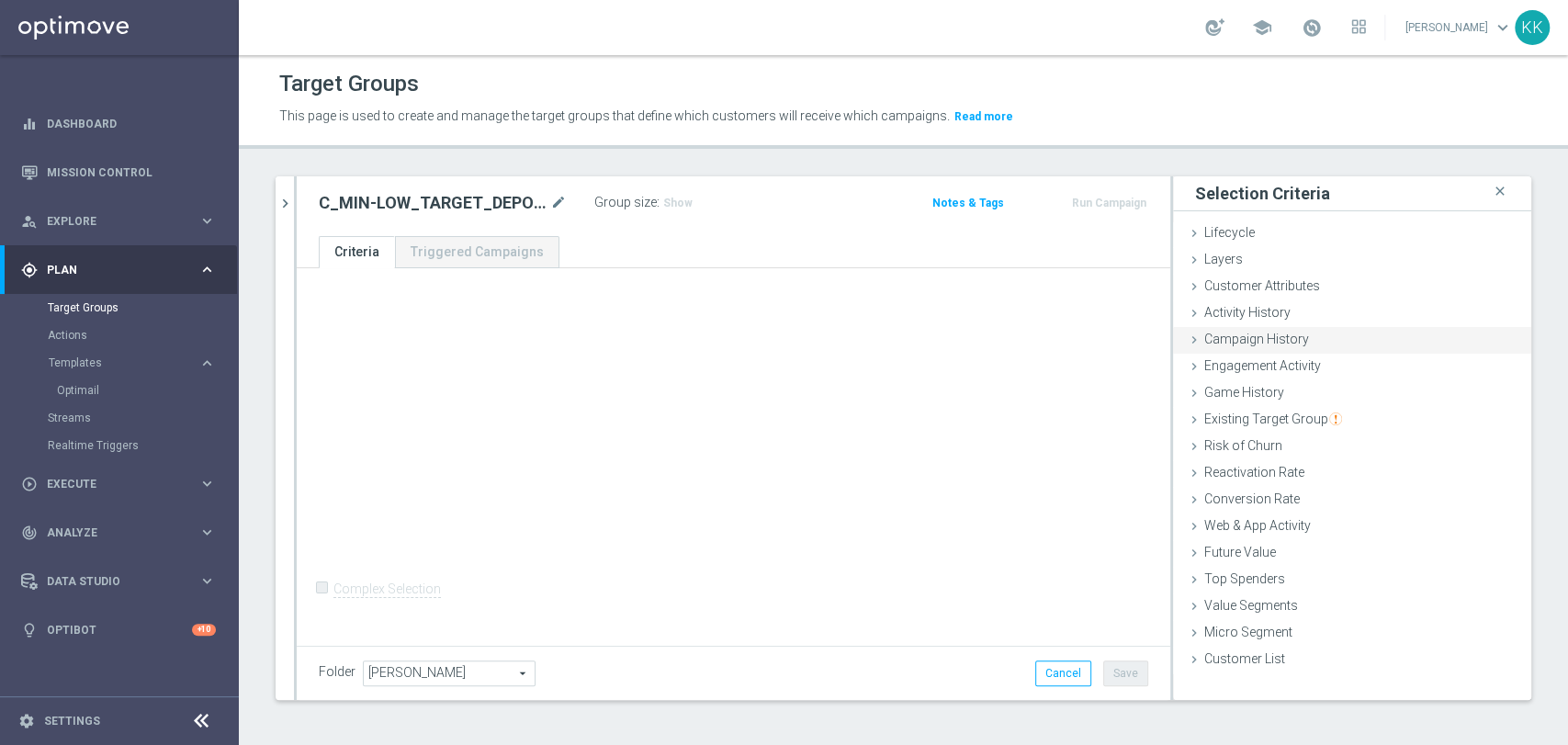
click at [1199, 347] on div "Campaign History done" at bounding box center [1352, 341] width 359 height 27
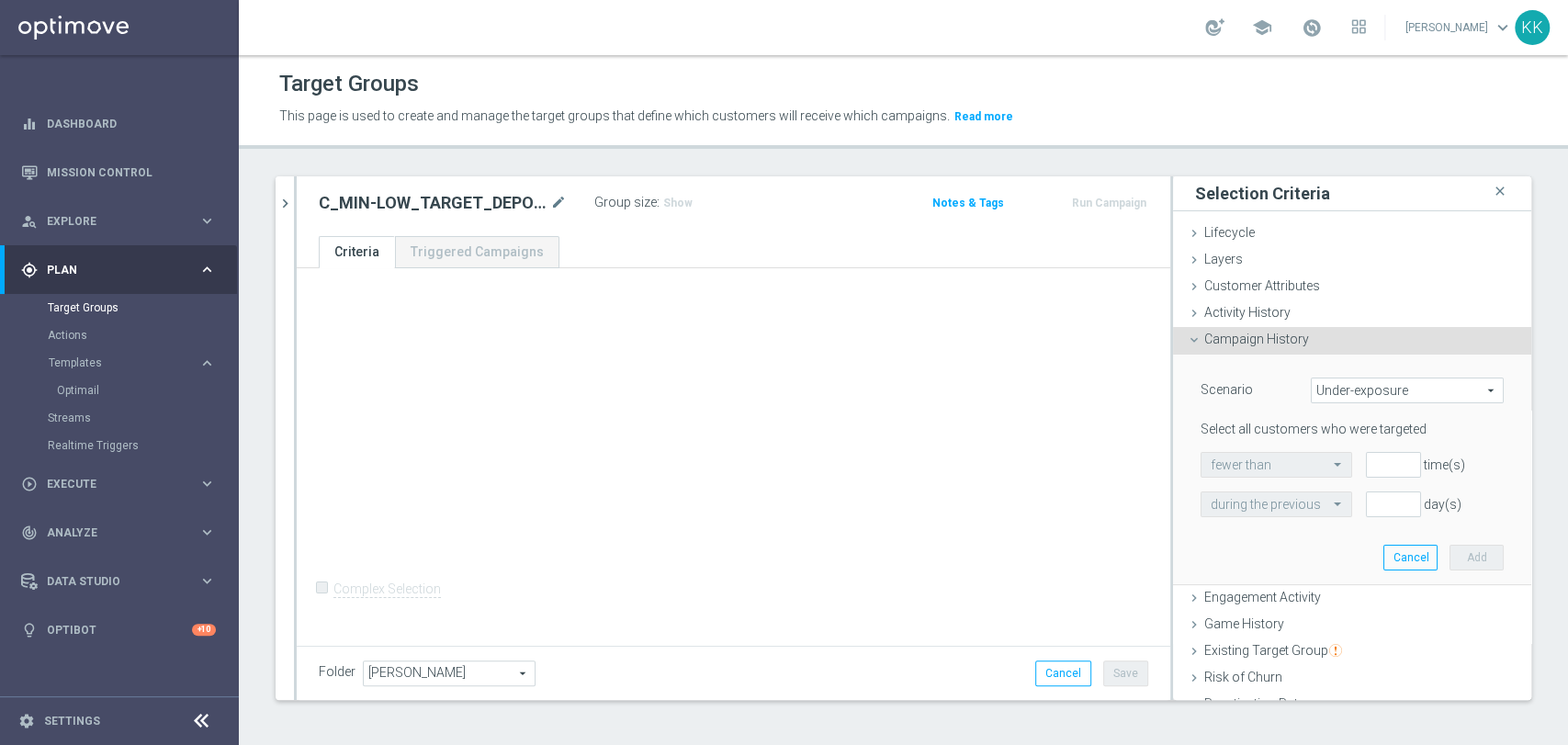
click at [1353, 394] on span "Under-exposure" at bounding box center [1406, 390] width 191 height 24
click at [1349, 514] on span "Custom" at bounding box center [1407, 512] width 172 height 15
type input "Custom"
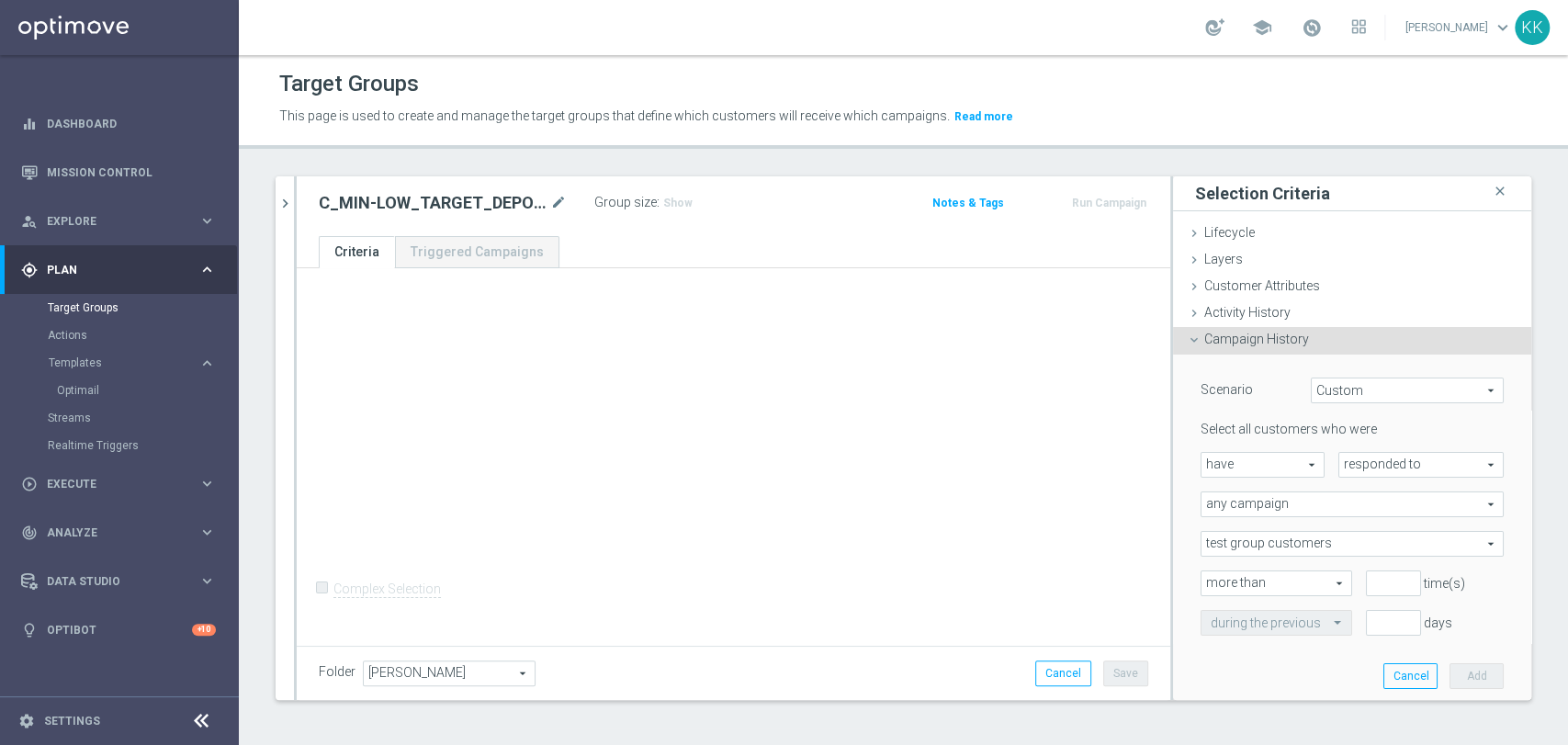
click at [1357, 466] on span "responded to" at bounding box center [1420, 465] width 164 height 24
click at [1358, 519] on span "been targeted with" at bounding box center [1421, 515] width 145 height 15
type input "been targeted with"
click at [1285, 500] on span "any campaign" at bounding box center [1351, 504] width 301 height 24
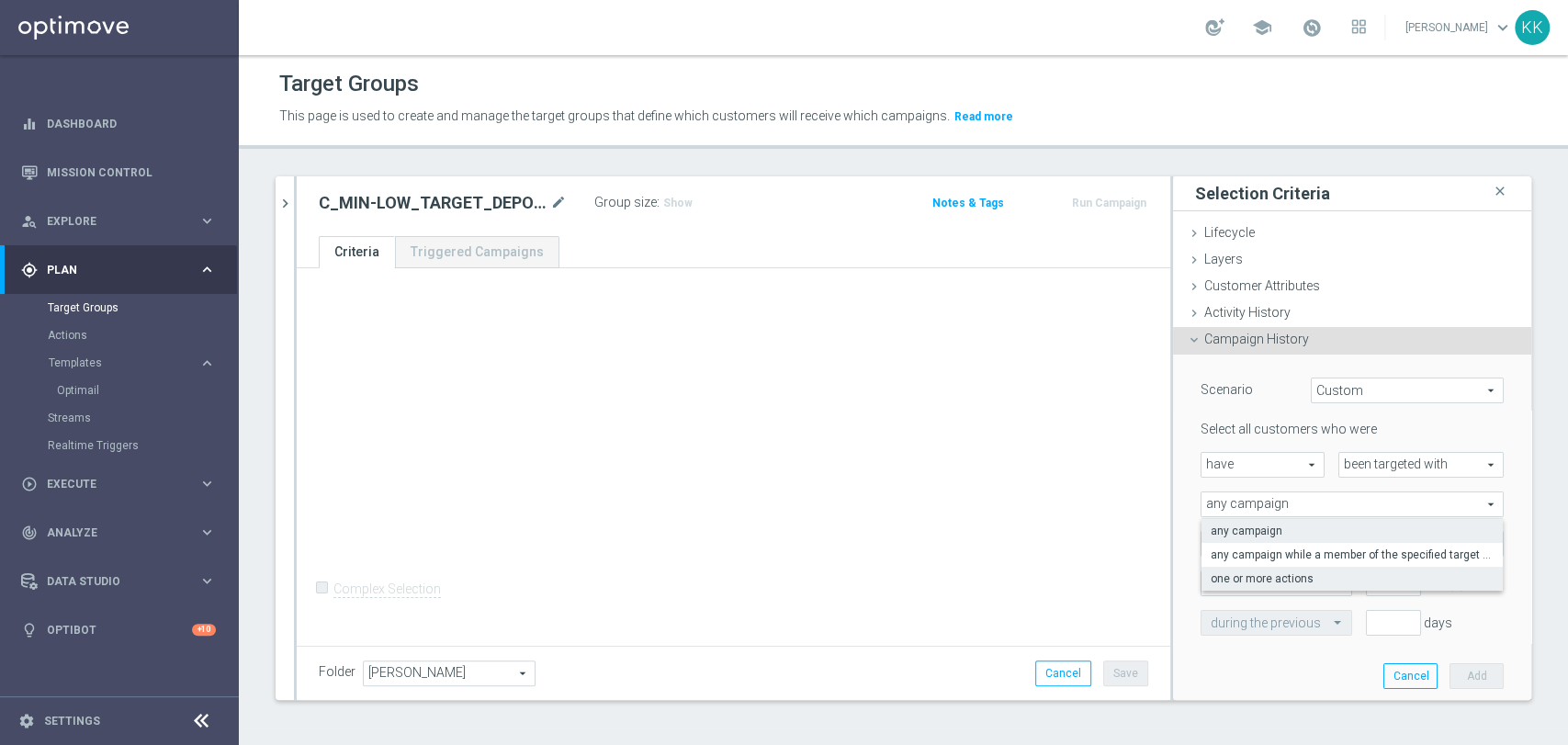
click at [1268, 585] on label "one or more actions" at bounding box center [1351, 578] width 301 height 24
type input "one or more actions"
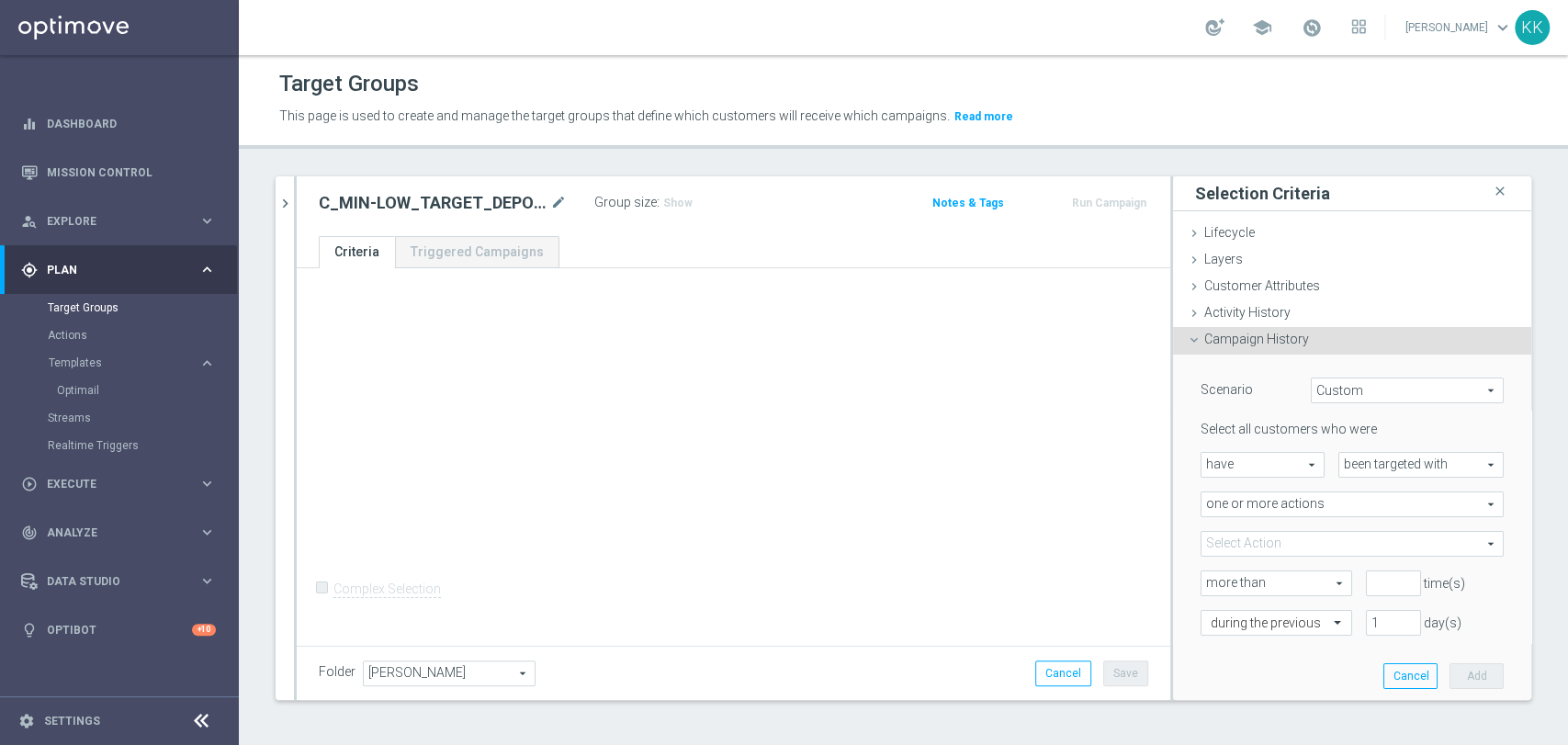
click at [1243, 546] on span at bounding box center [1351, 544] width 301 height 24
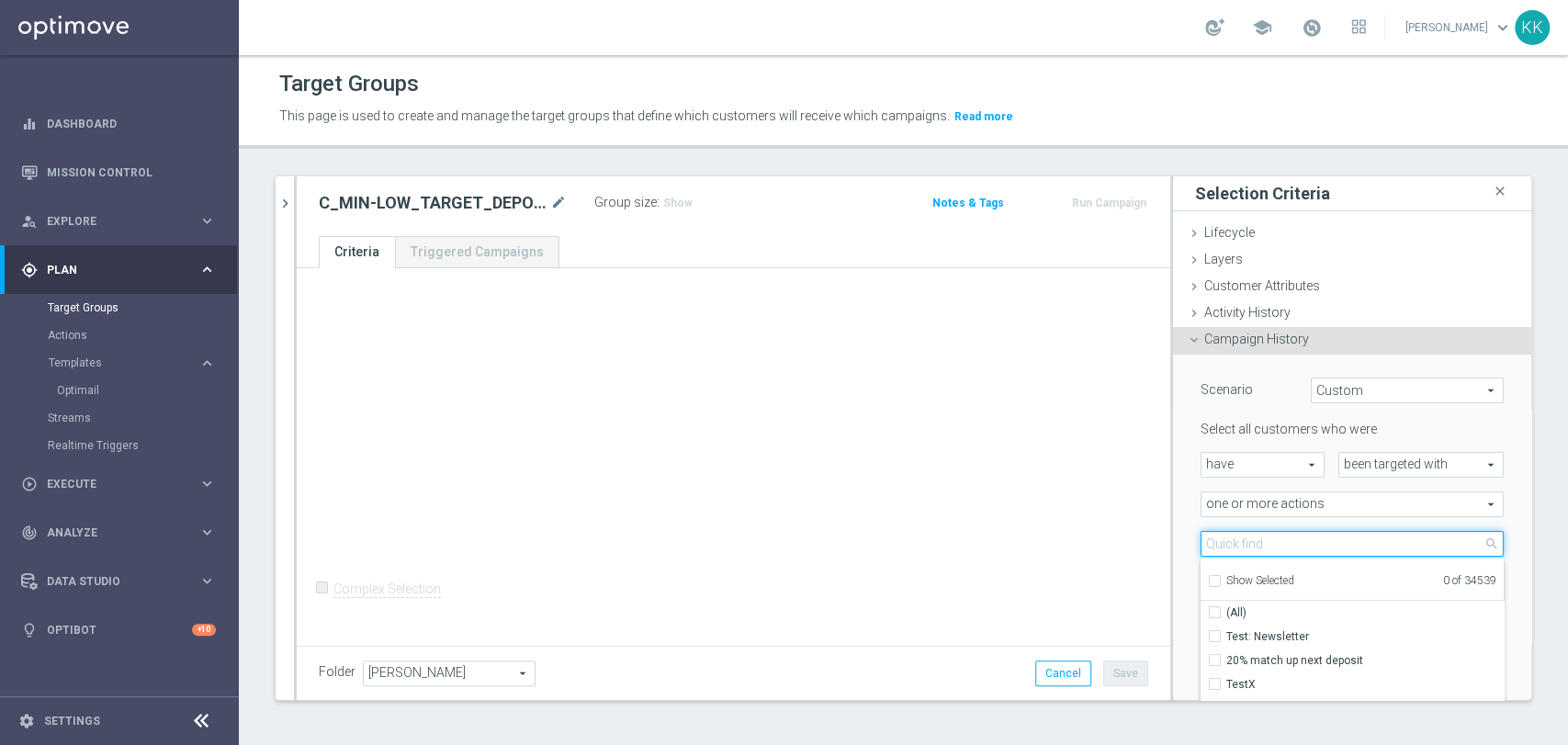
click at [1243, 546] on input "search" at bounding box center [1351, 544] width 303 height 25
paste input "C_MIN-LOW_TARGET_DEPO_50% do 100 PLN_LW_110925_PUSH"
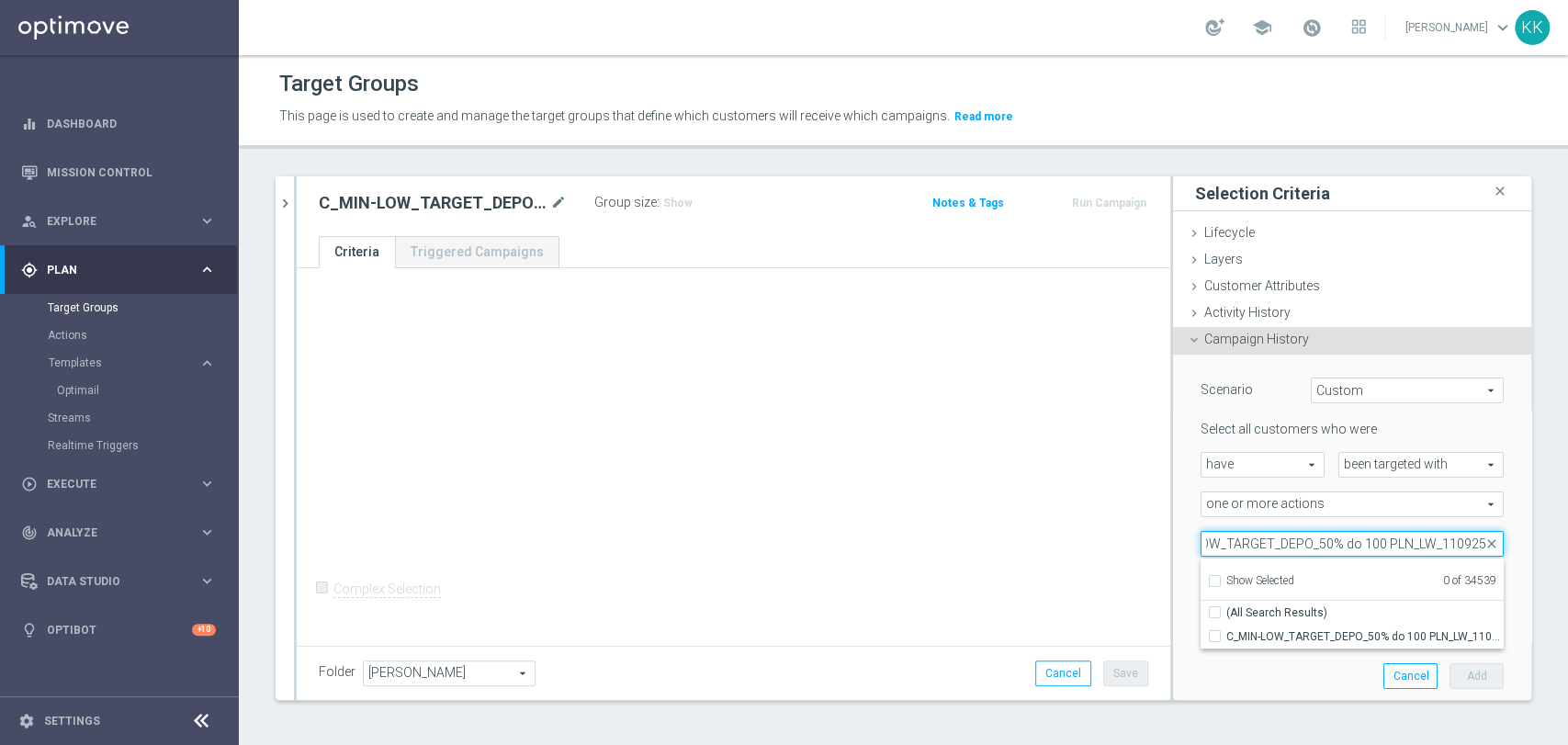
scroll to position [0, 64]
type input "C_MIN-LOW_TARGET_DEPO_50% do 100 PLN_LW_110925"
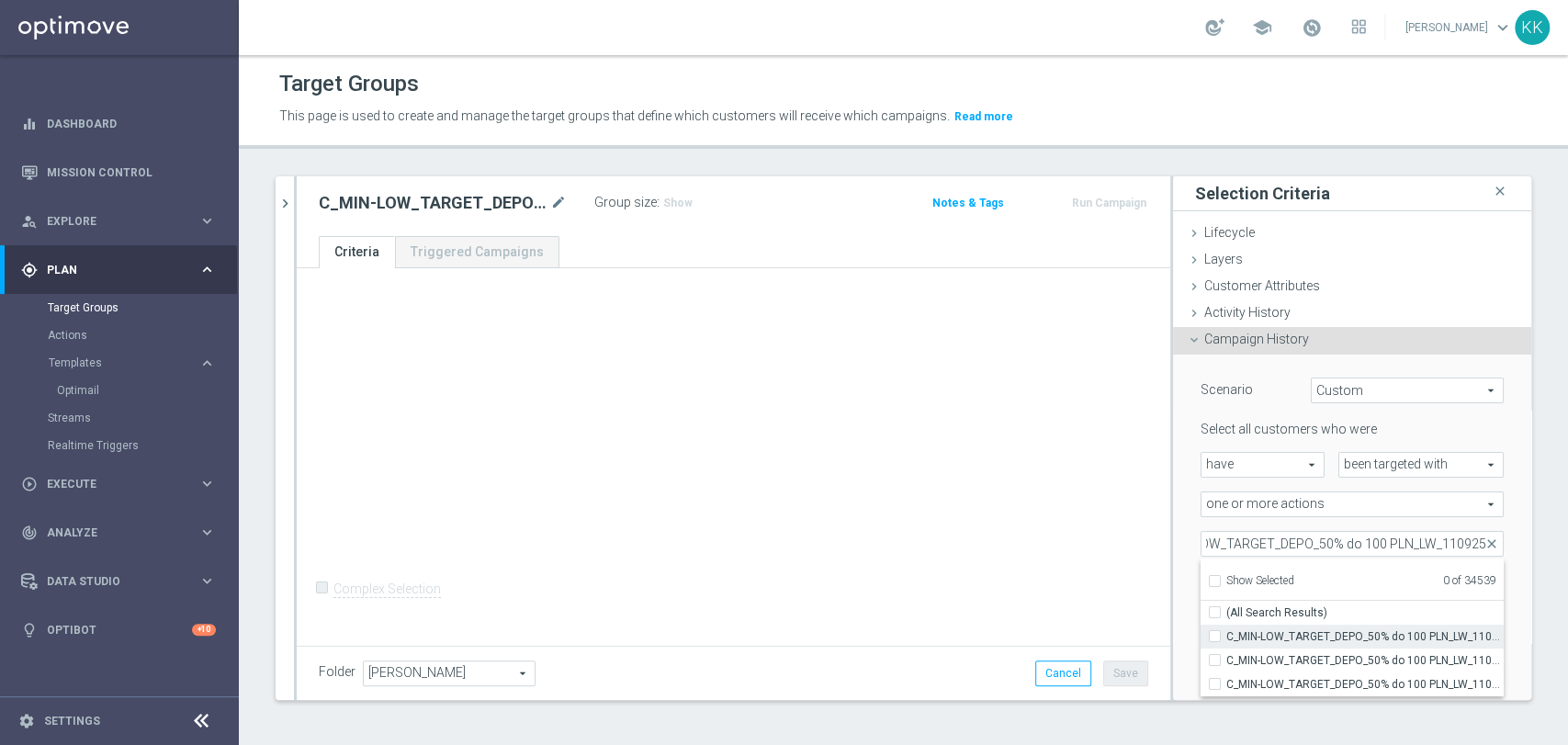
drag, startPoint x: 1263, startPoint y: 637, endPoint x: 1253, endPoint y: 638, distance: 10.0
click at [1263, 638] on span "C_MIN-LOW_TARGET_DEPO_50% do 100 PLN_LW_110925" at bounding box center [1364, 636] width 277 height 15
click at [1226, 638] on input "C_MIN-LOW_TARGET_DEPO_50% do 100 PLN_LW_110925" at bounding box center [1220, 636] width 12 height 12
checkbox input "true"
type input "C_MIN-LOW_TARGET_DEPO_50% do 100 PLN_LW_110925"
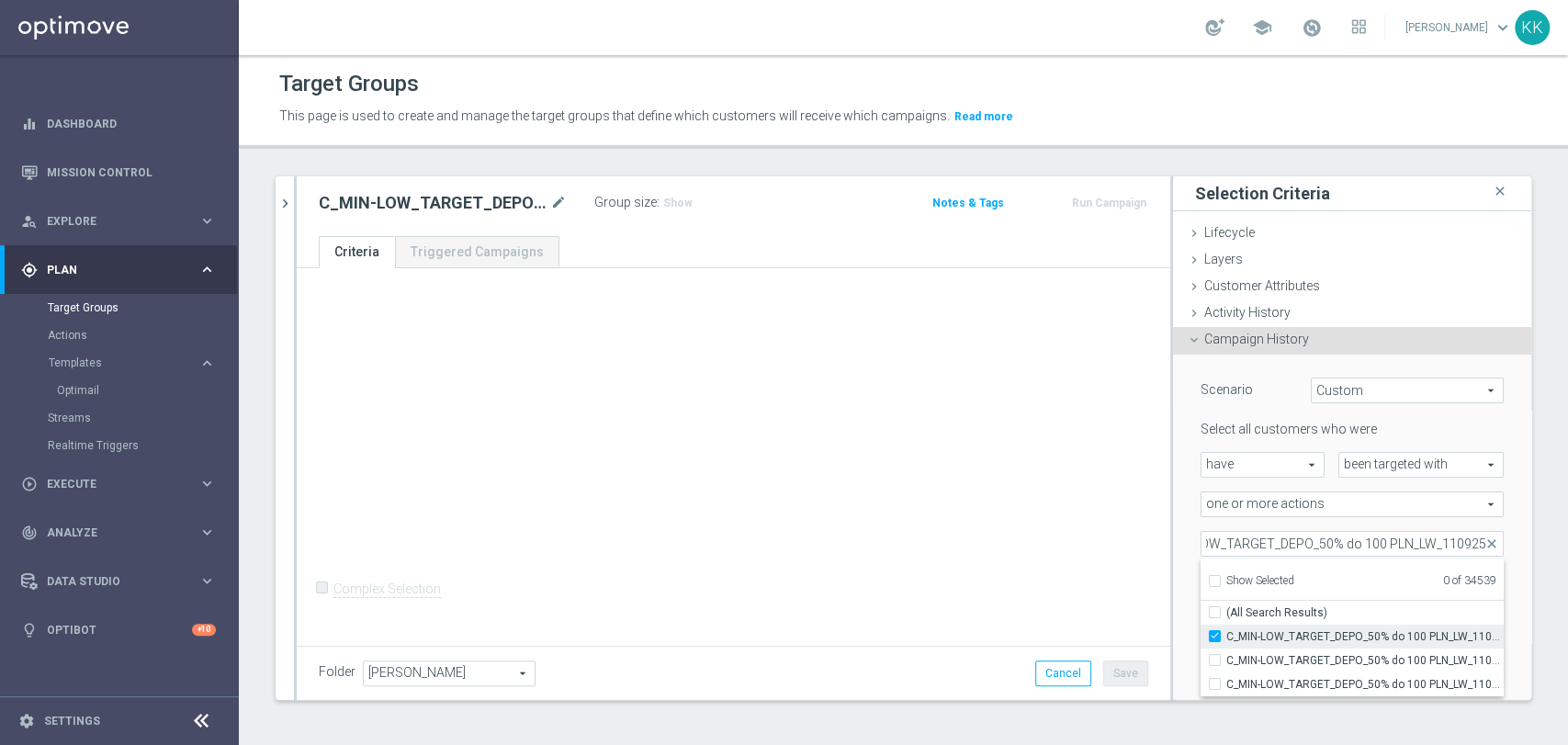
scroll to position [0, 0]
click at [968, 524] on div "+ Add Selection Complex Selection Invalid Expression" at bounding box center [733, 455] width 873 height 373
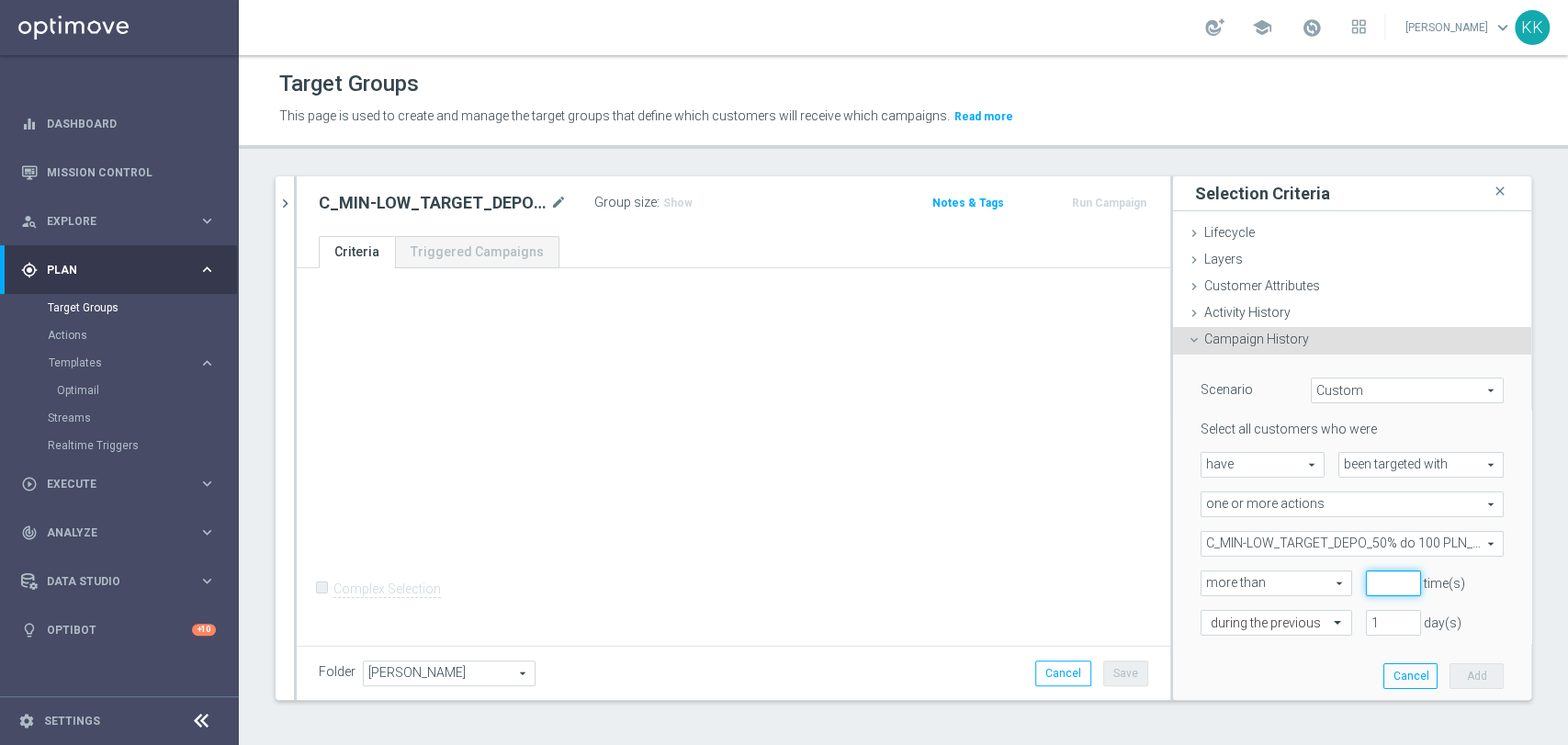
click at [1366, 580] on input "number" at bounding box center [1394, 583] width 55 height 25
type input "0"
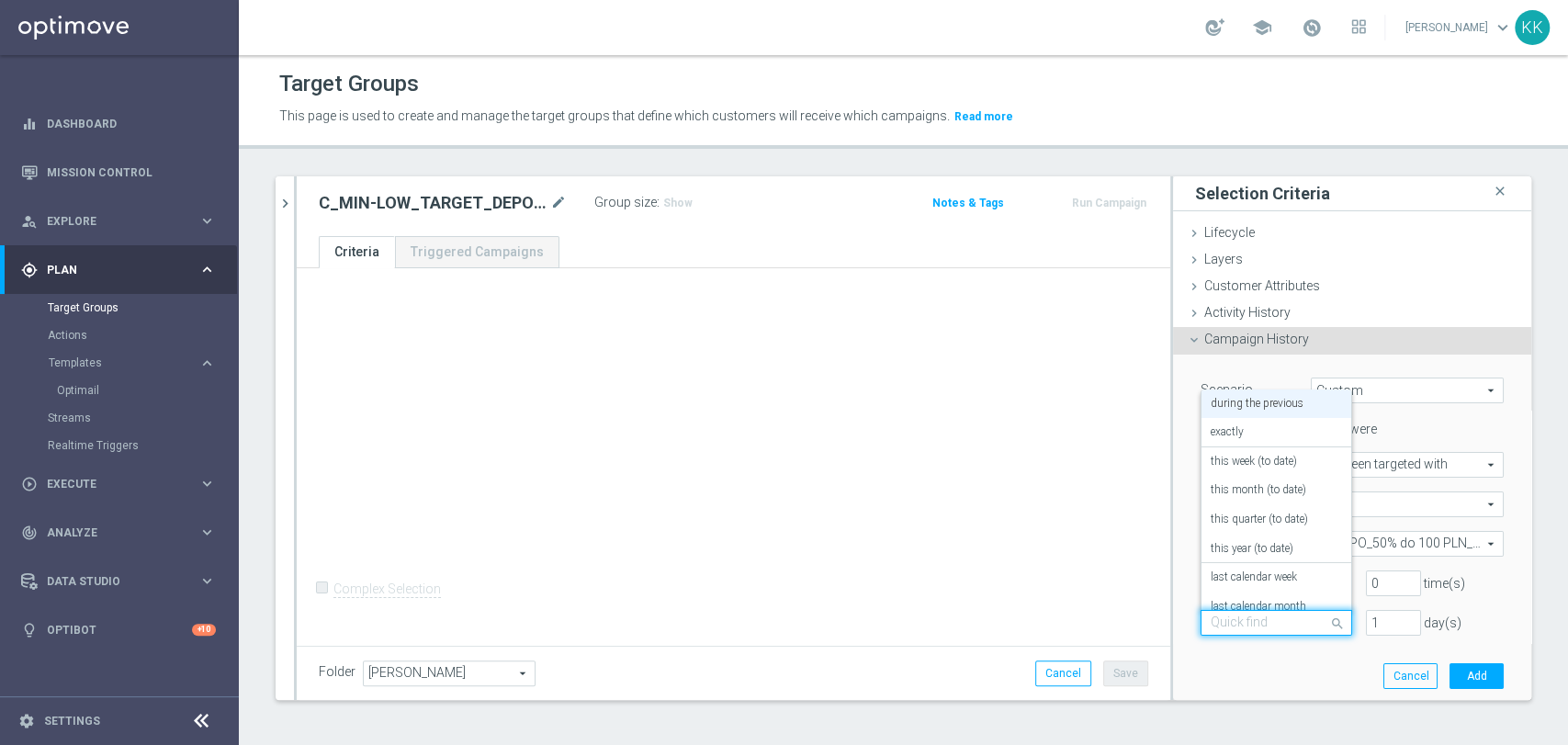
click at [1234, 625] on input "text" at bounding box center [1257, 623] width 95 height 17
click at [1241, 564] on label "in this range" at bounding box center [1240, 561] width 60 height 15
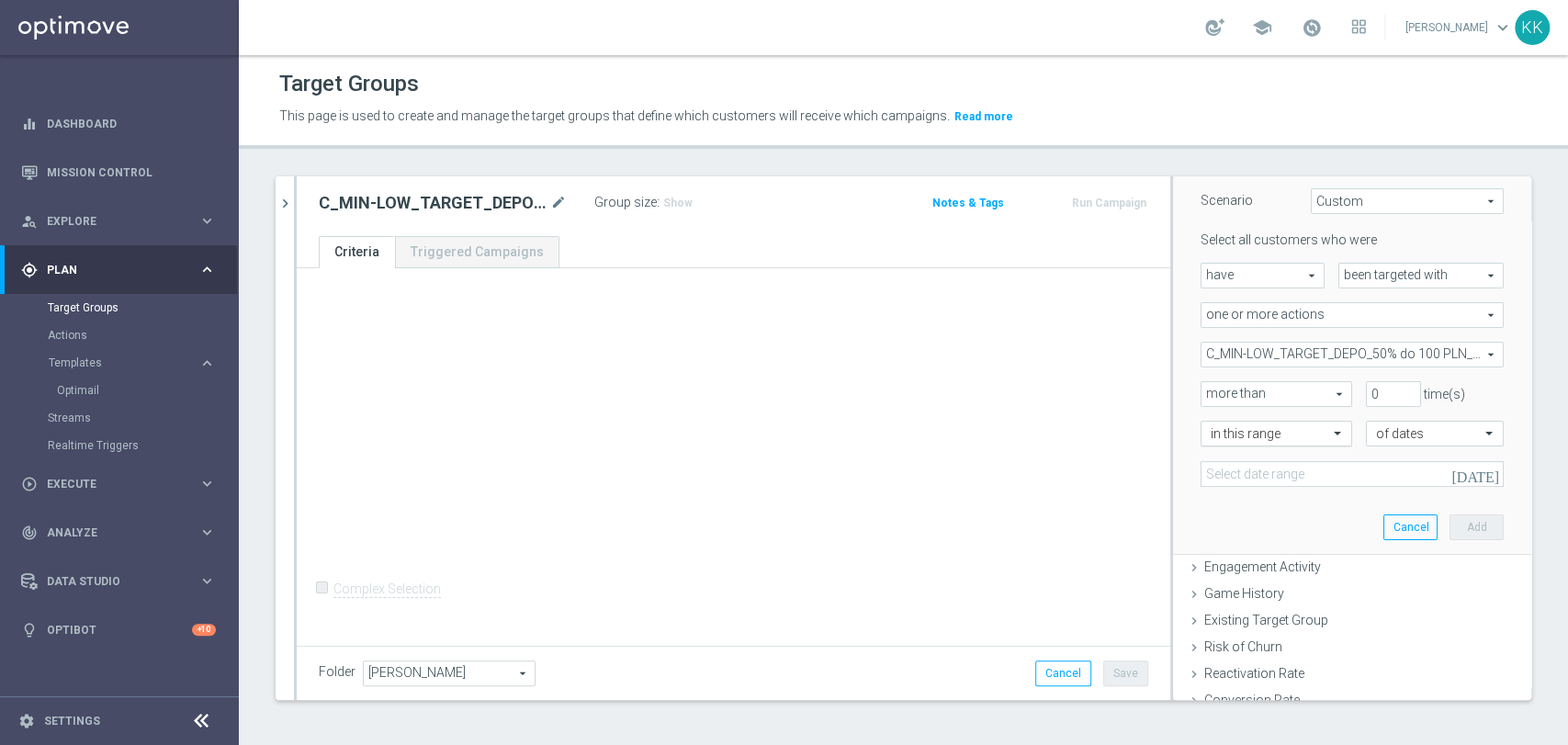
scroll to position [306, 0]
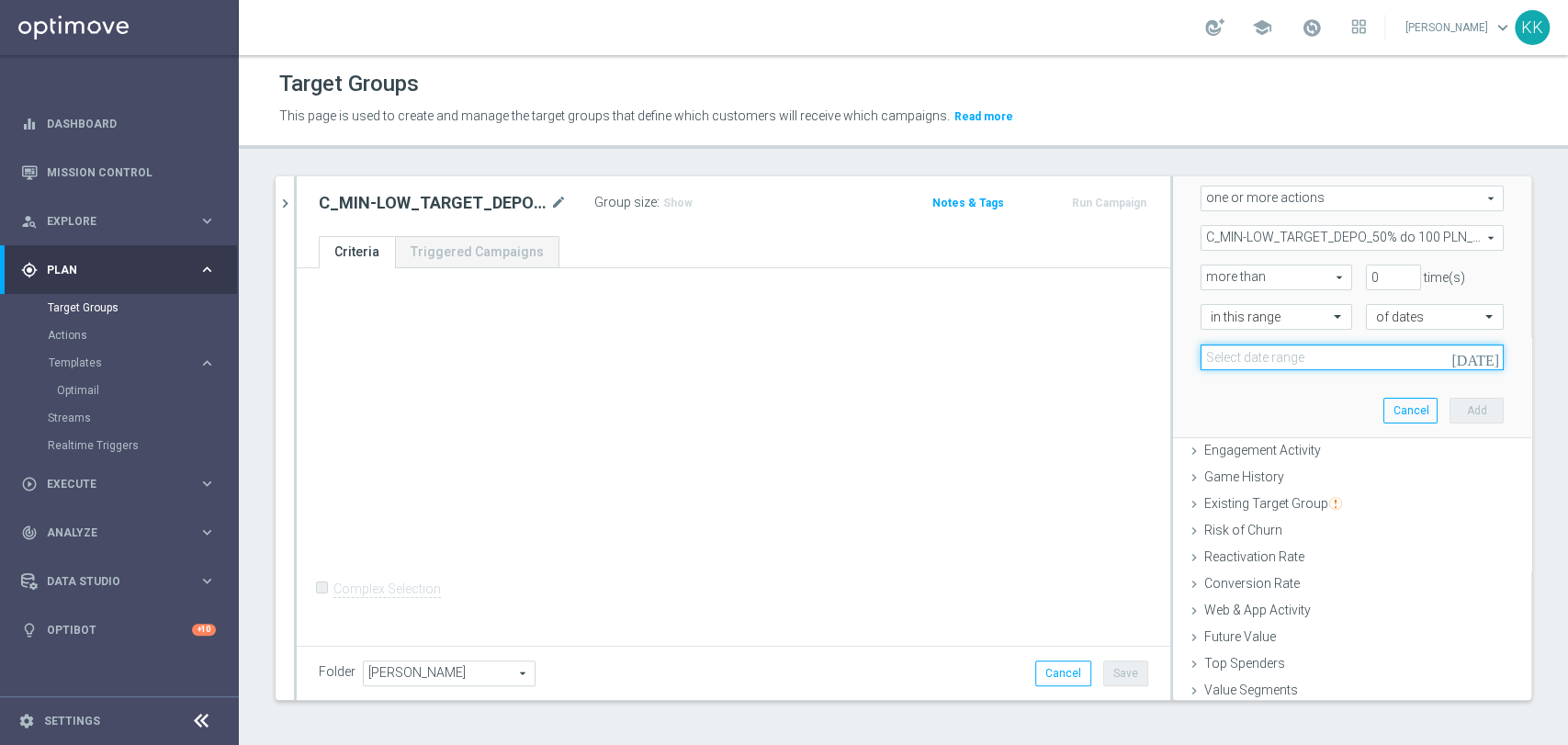
click at [1279, 362] on input at bounding box center [1351, 357] width 303 height 25
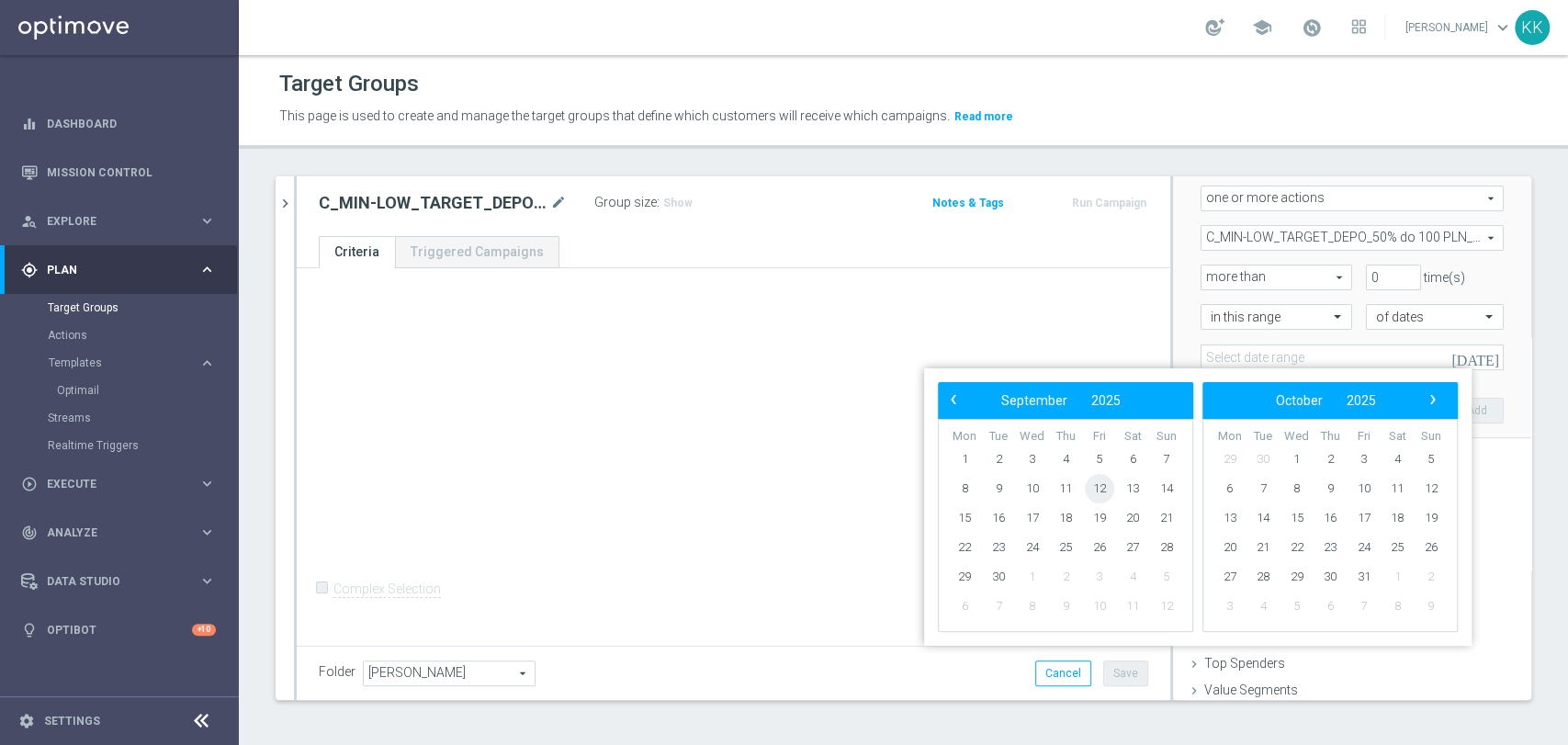
click at [1108, 486] on span "12" at bounding box center [1100, 489] width 29 height 29
click at [1124, 484] on span "13" at bounding box center [1133, 489] width 29 height 29
type input "[DATE] - [DATE]"
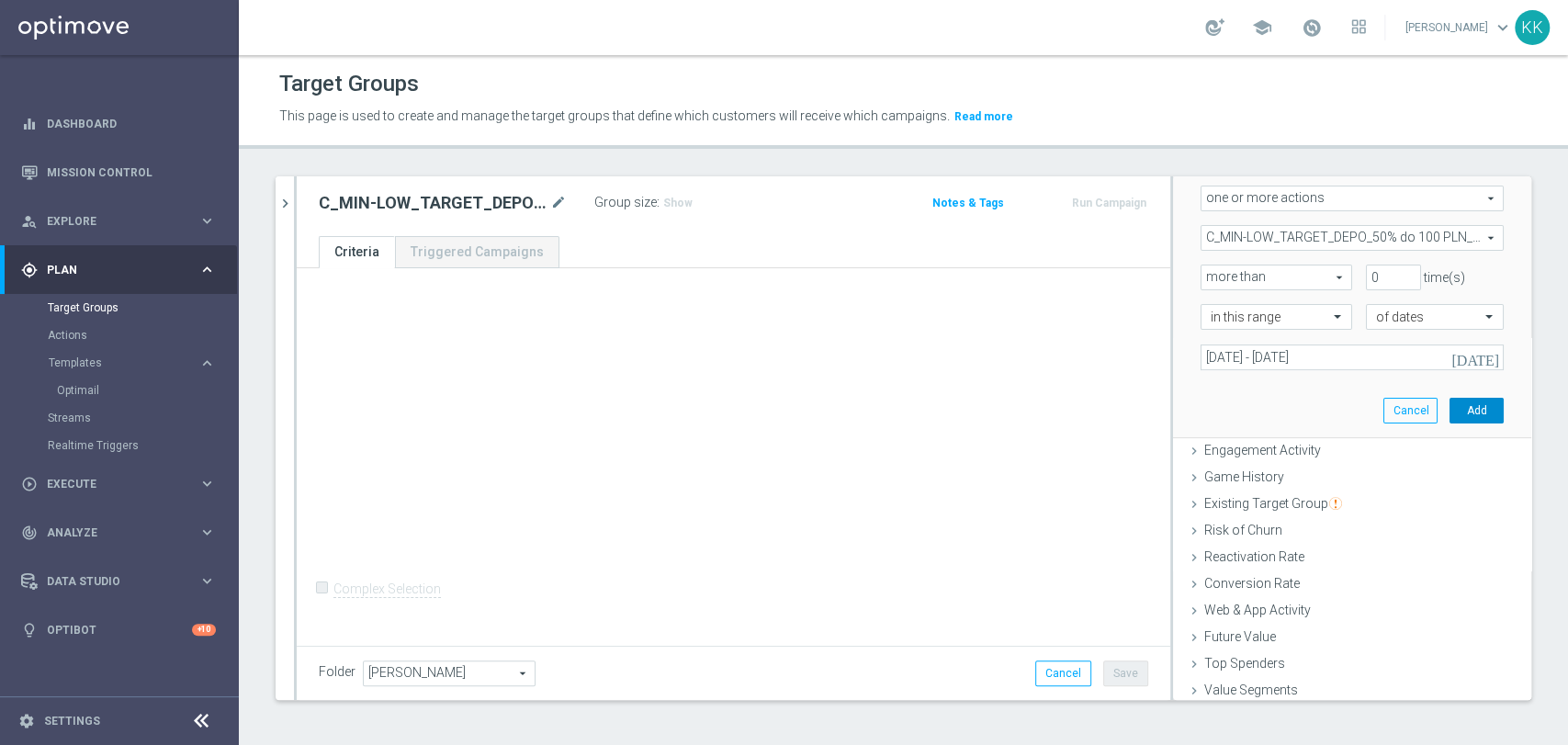
click at [1449, 415] on button "Add" at bounding box center [1476, 411] width 54 height 25
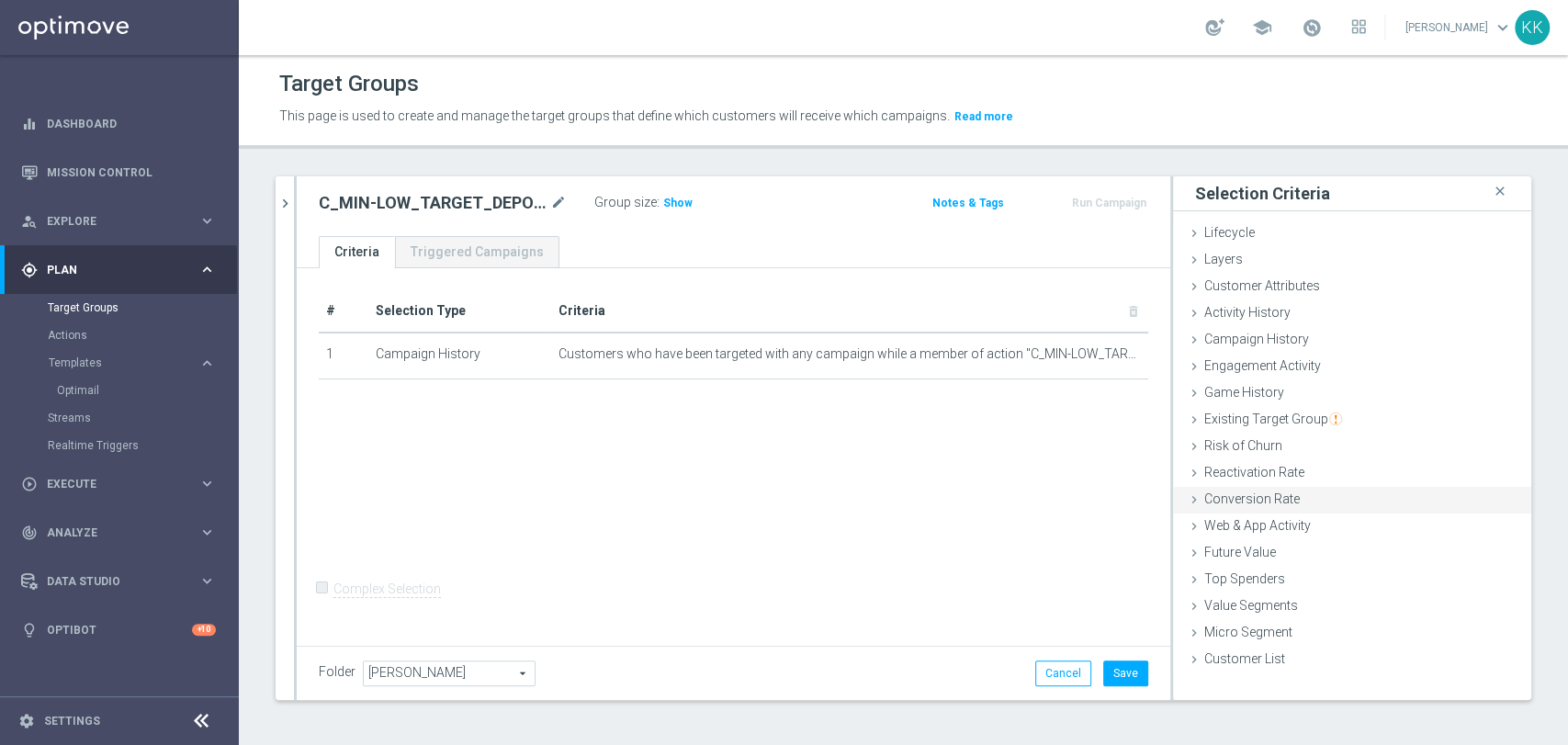
scroll to position [0, 0]
click at [1261, 531] on span "Web & App Activity" at bounding box center [1257, 525] width 107 height 15
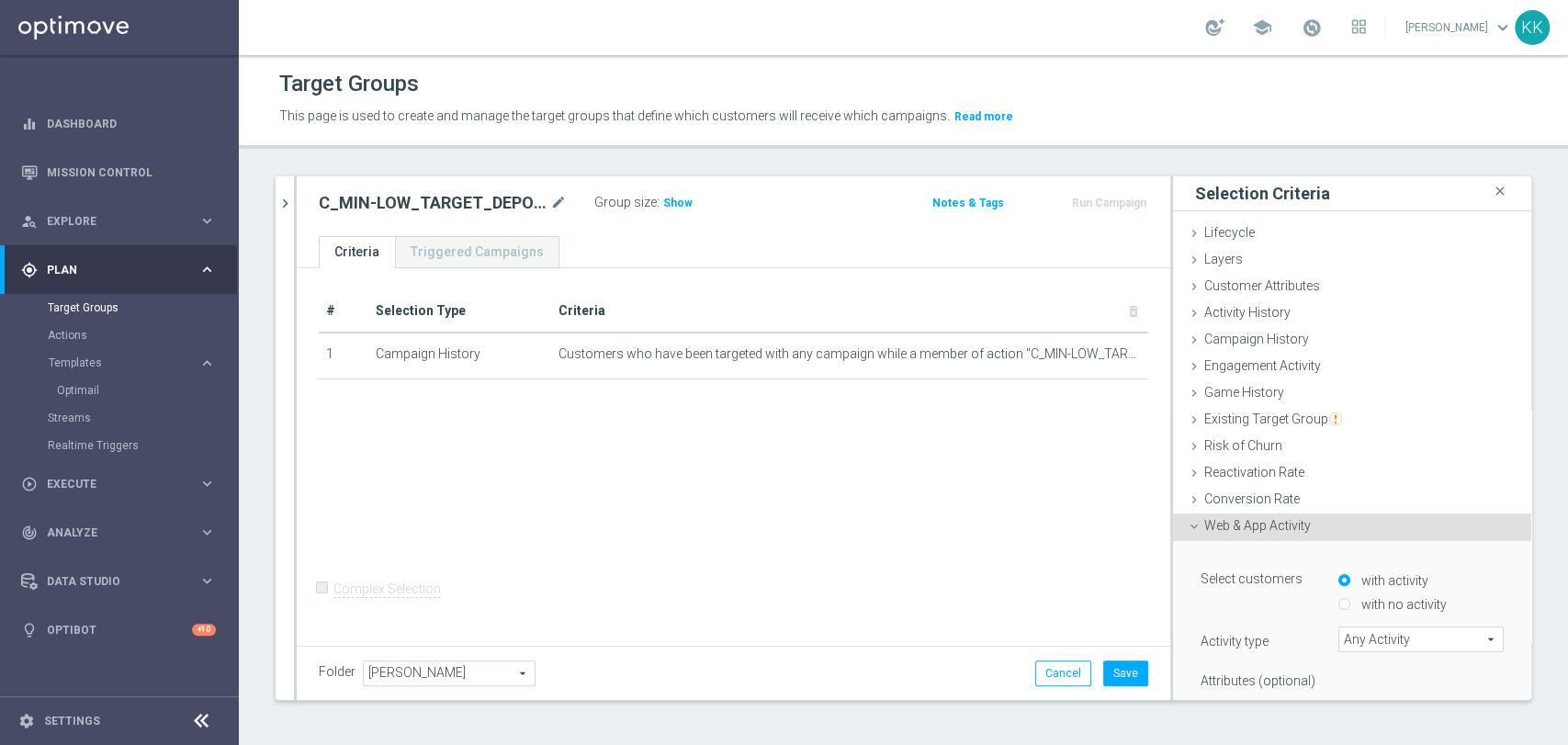
click at [1357, 604] on label "with no activity" at bounding box center [1401, 604] width 90 height 17
click at [1350, 604] on input "with no activity" at bounding box center [1345, 605] width 12 height 12
radio input "true"
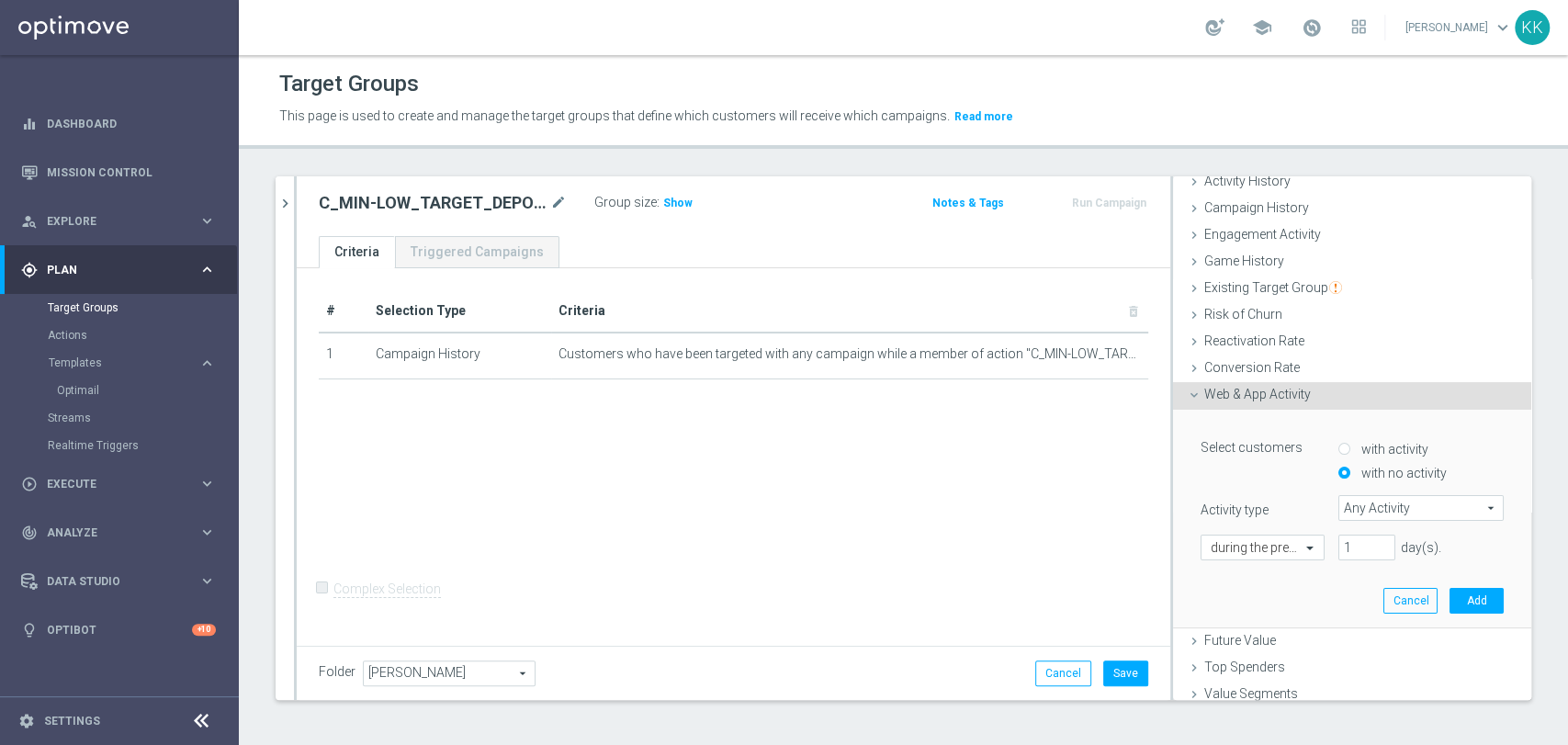
scroll to position [192, 0]
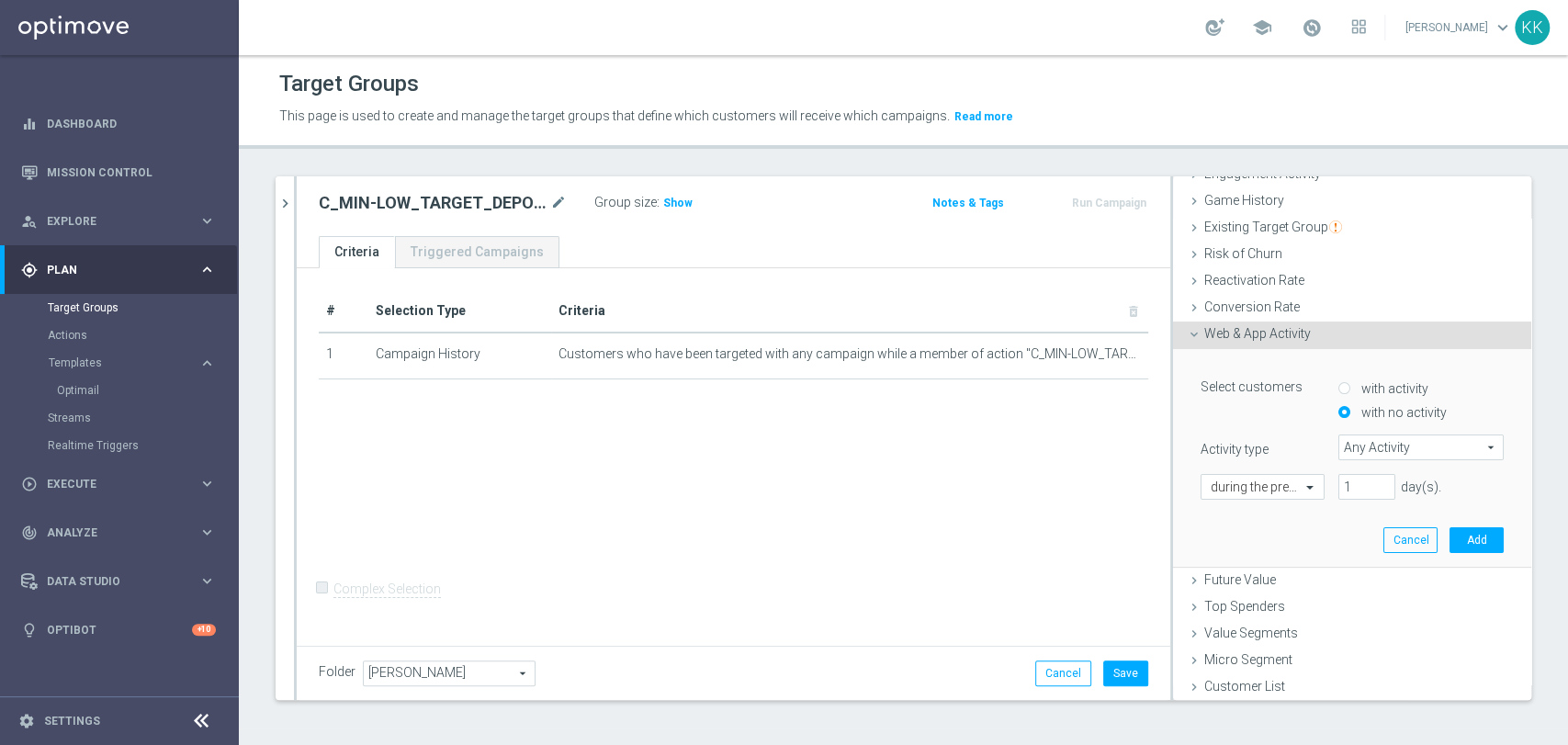
click at [1360, 447] on span "Any Activity" at bounding box center [1420, 447] width 164 height 24
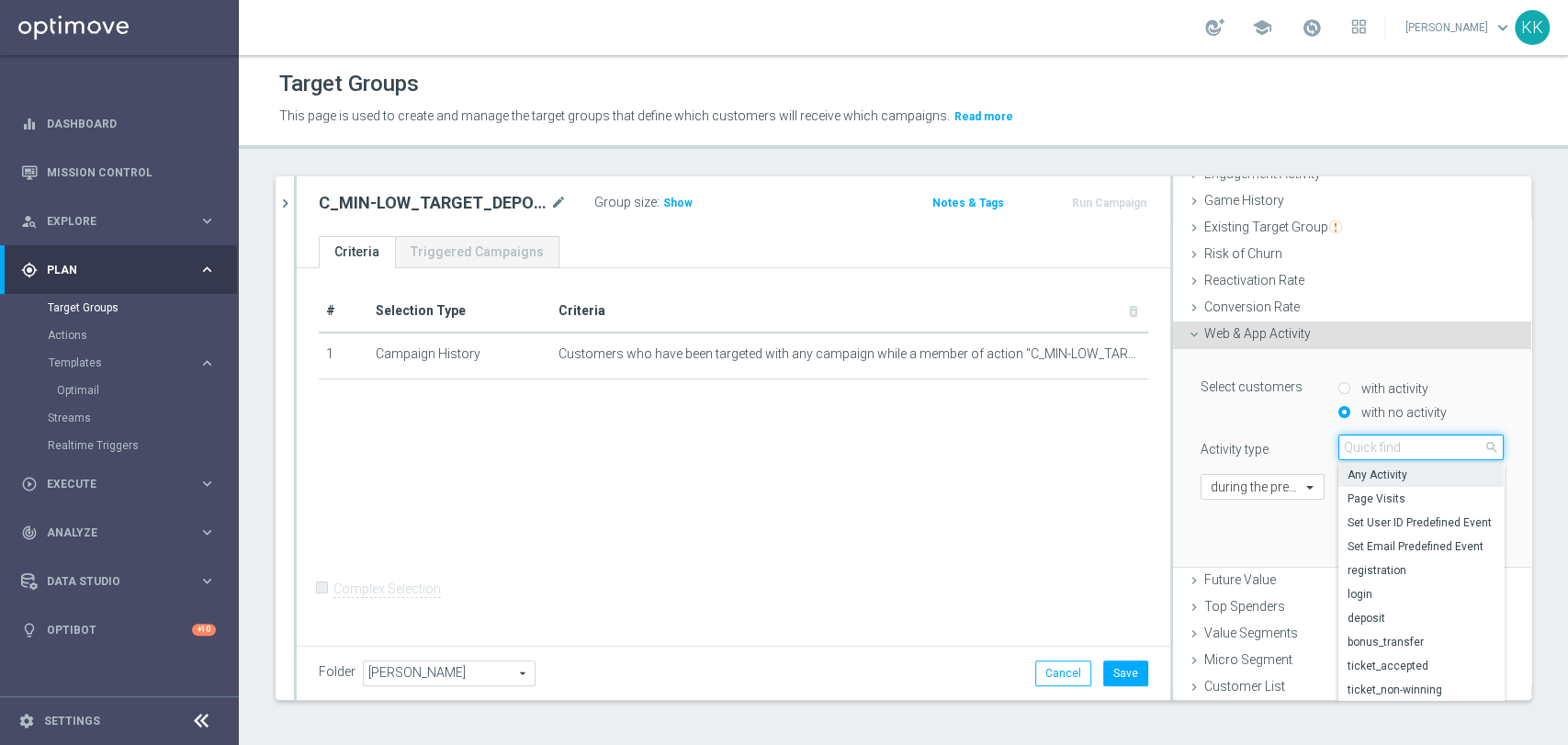
click at [1360, 447] on input "search" at bounding box center [1421, 447] width 166 height 25
type input "camp"
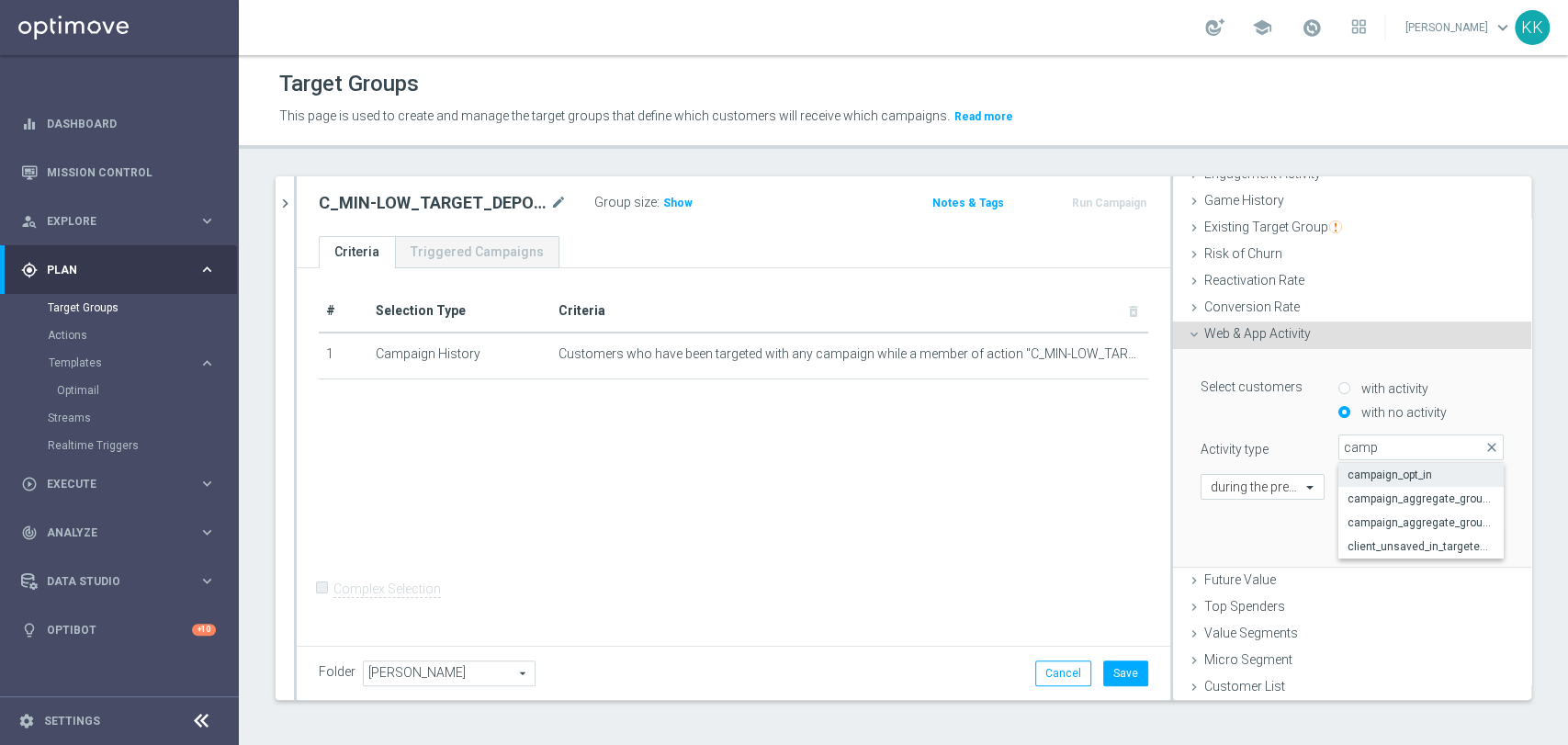
click at [1368, 463] on label "campaign_opt_in" at bounding box center [1421, 474] width 166 height 24
type input "campaign_opt_in"
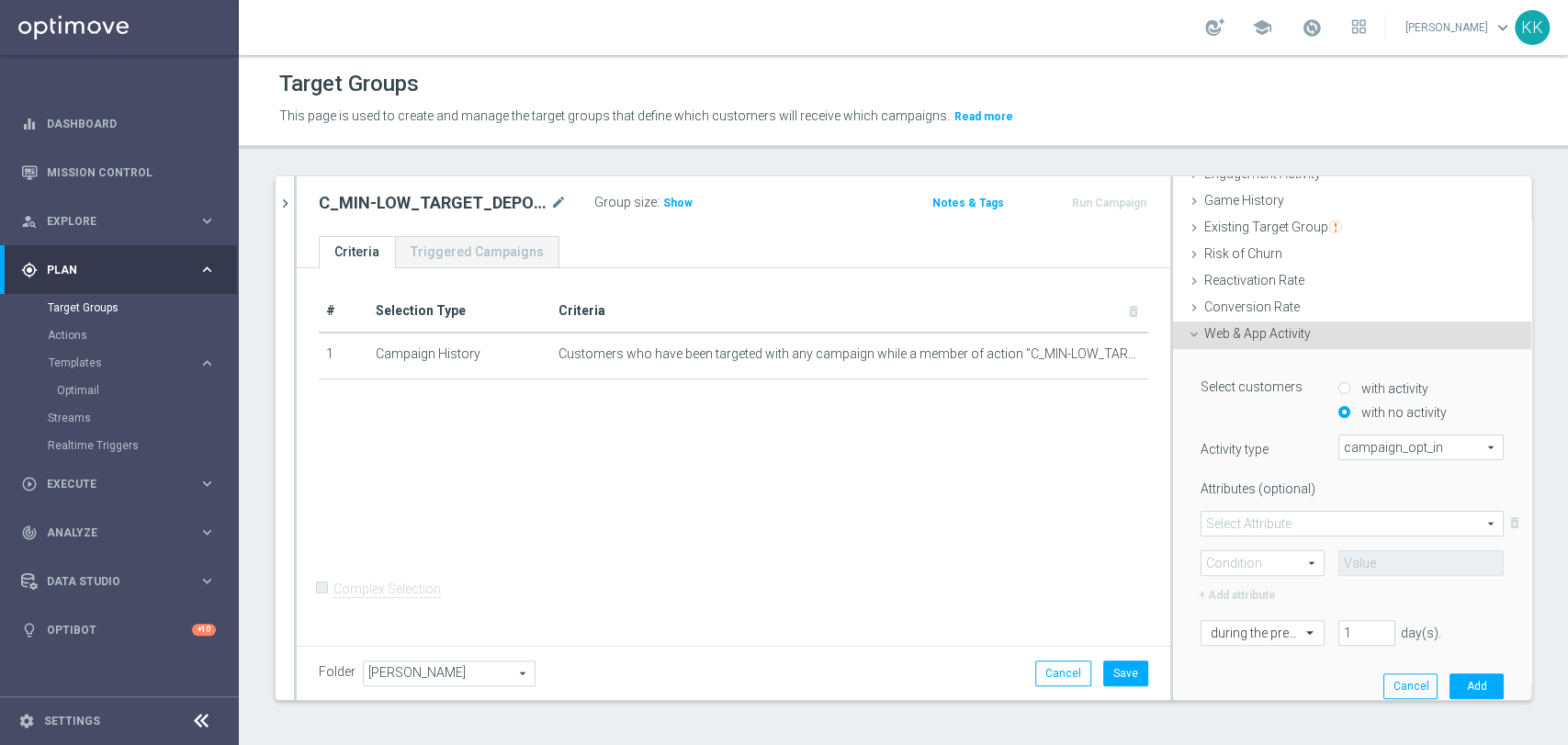
click at [1226, 522] on span at bounding box center [1351, 523] width 301 height 24
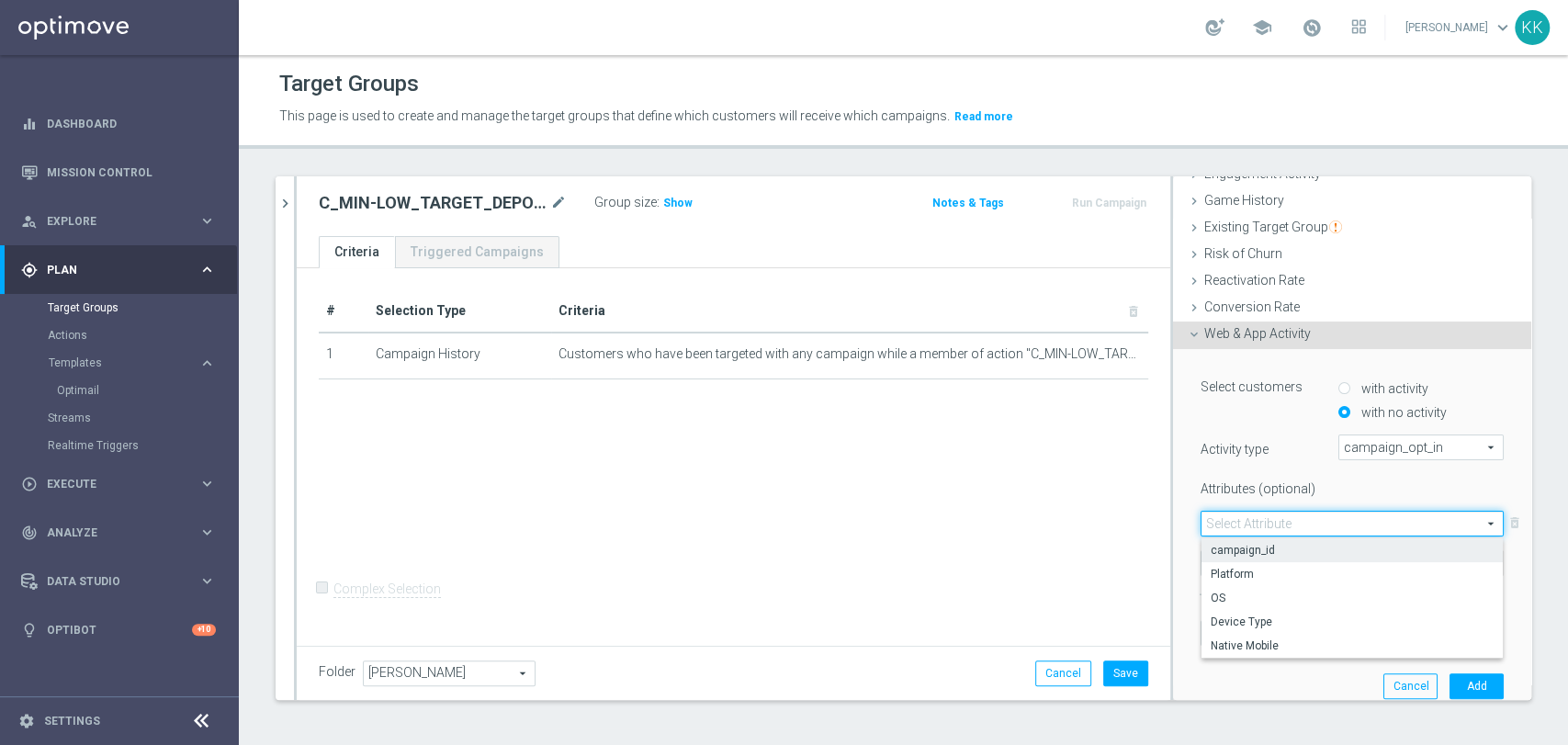
click at [1229, 538] on label "campaign_id" at bounding box center [1351, 550] width 301 height 24
type input "campaign_id"
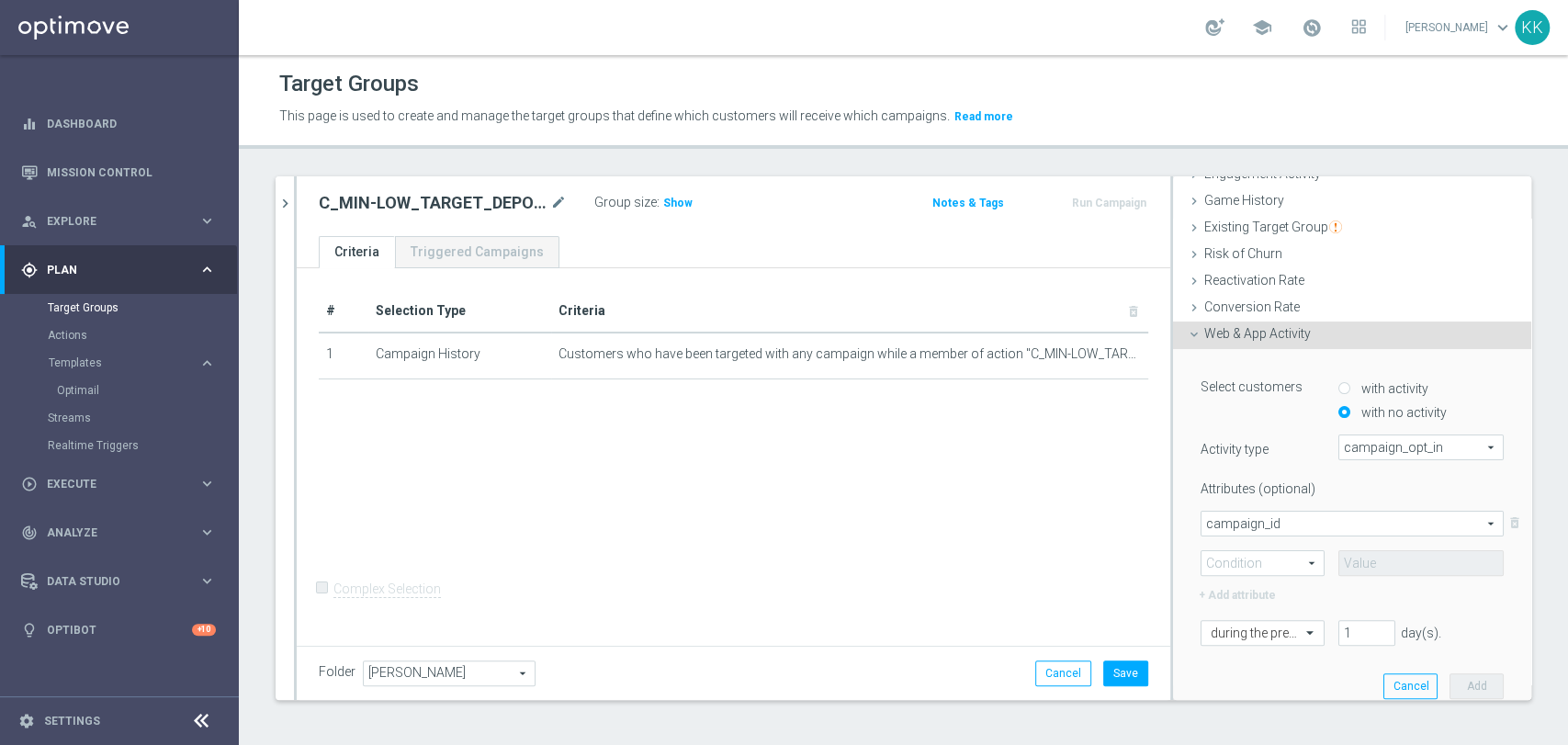
click at [1246, 558] on span at bounding box center [1262, 563] width 122 height 24
click at [1245, 578] on label "=" at bounding box center [1262, 590] width 122 height 24
type input "="
click at [1350, 557] on input at bounding box center [1421, 563] width 166 height 25
paste input "177805"
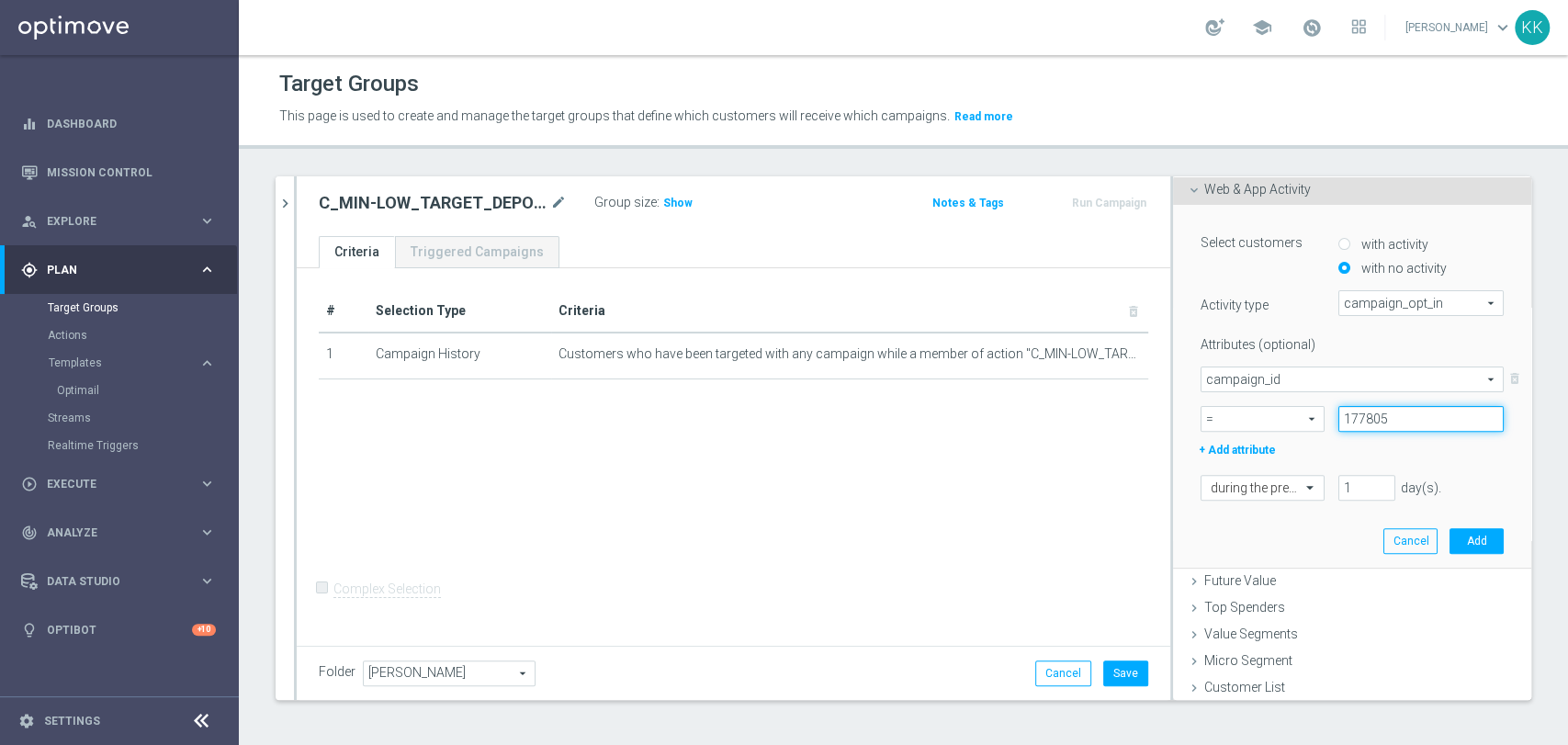
scroll to position [337, 0]
type input "177805"
click at [1253, 492] on input "text" at bounding box center [1244, 487] width 67 height 17
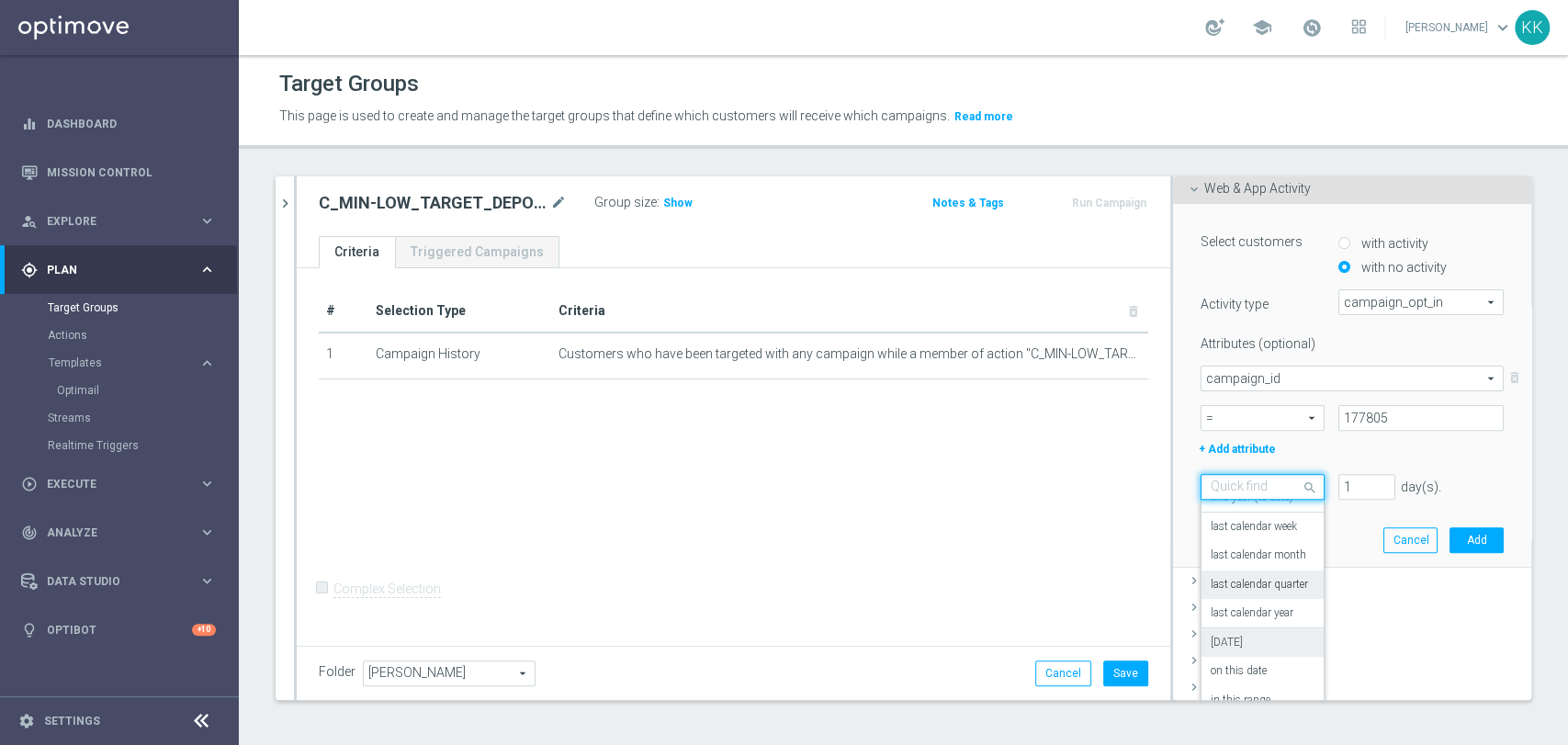
scroll to position [356, 0]
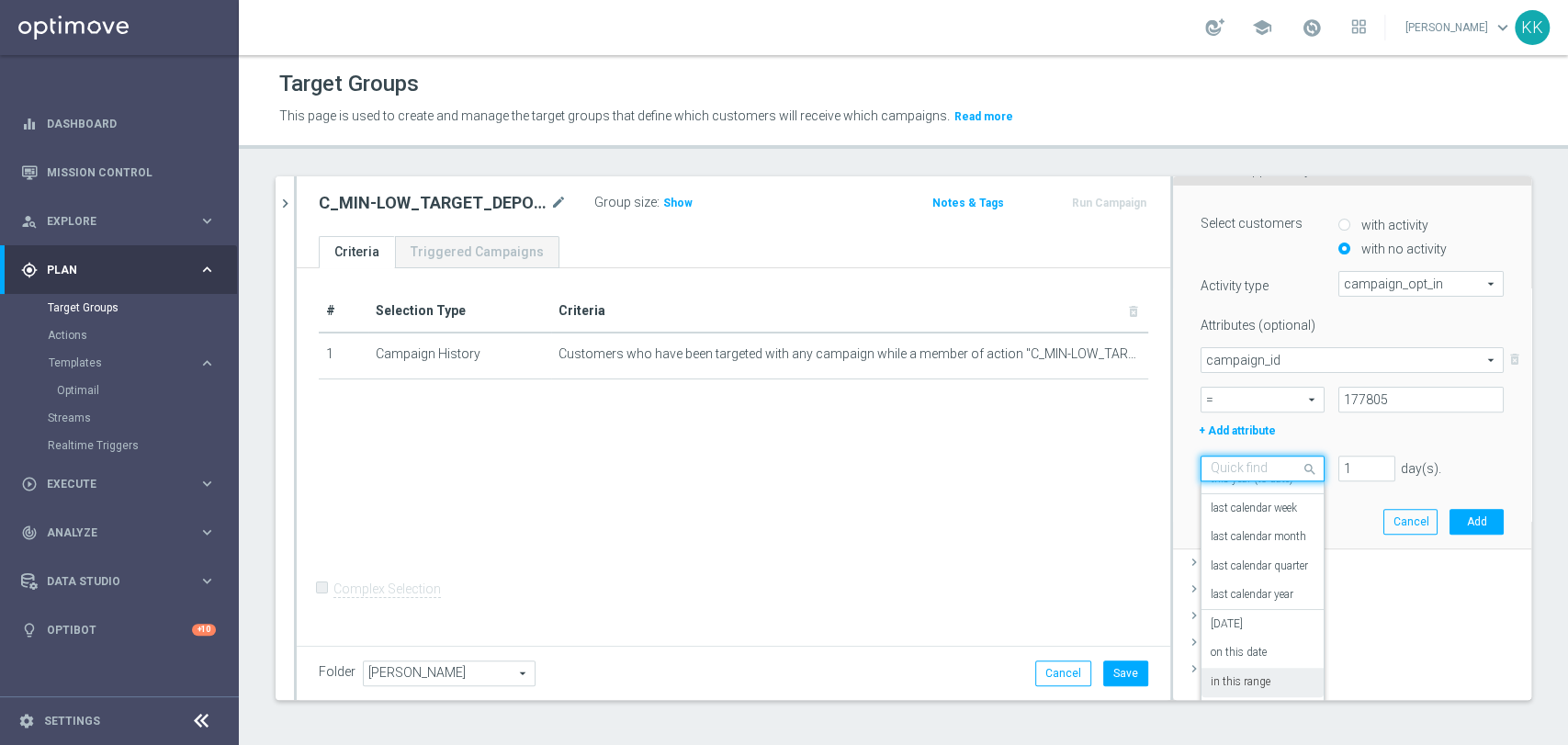
click at [1247, 691] on div "in this range" at bounding box center [1262, 682] width 104 height 29
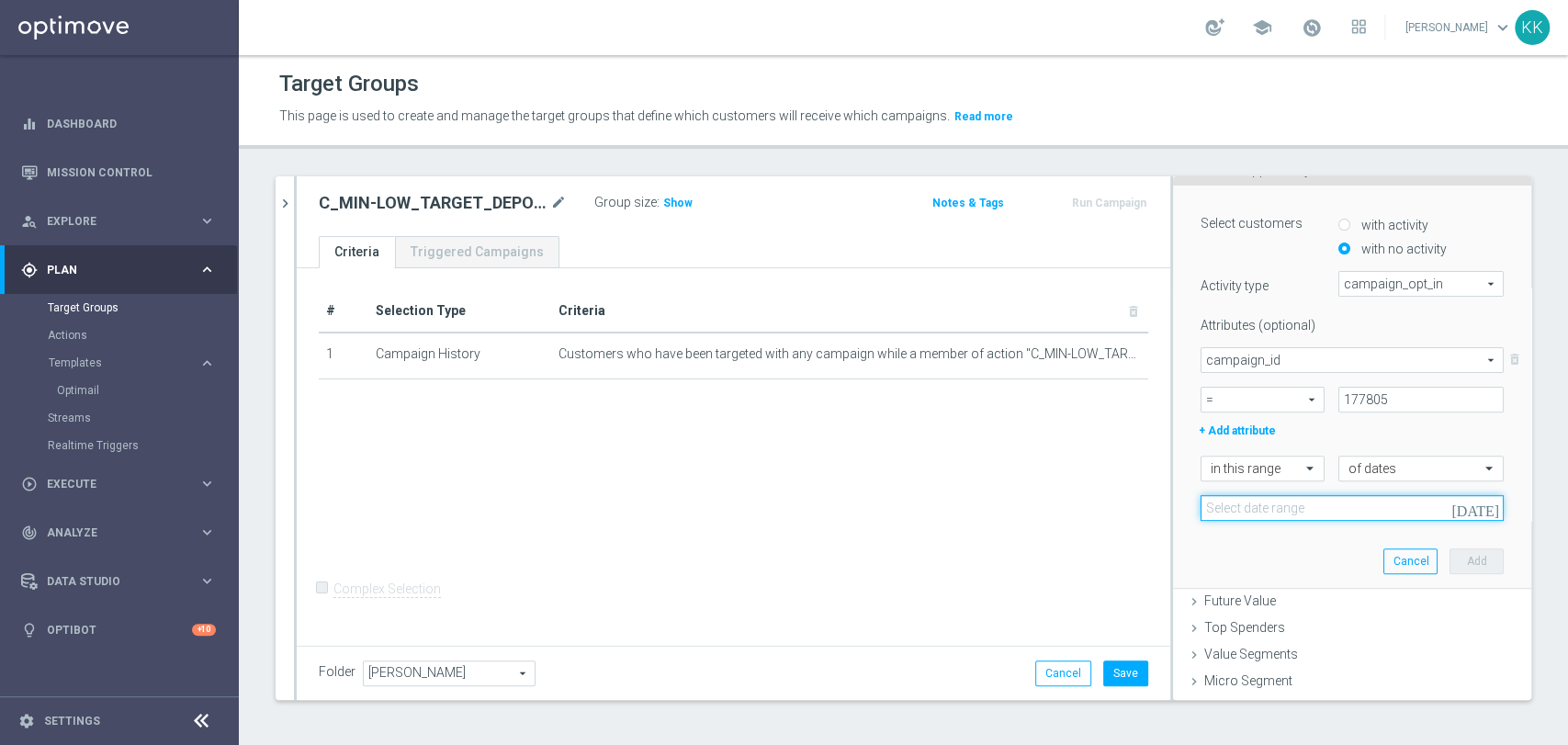
click at [1309, 502] on input at bounding box center [1351, 508] width 303 height 25
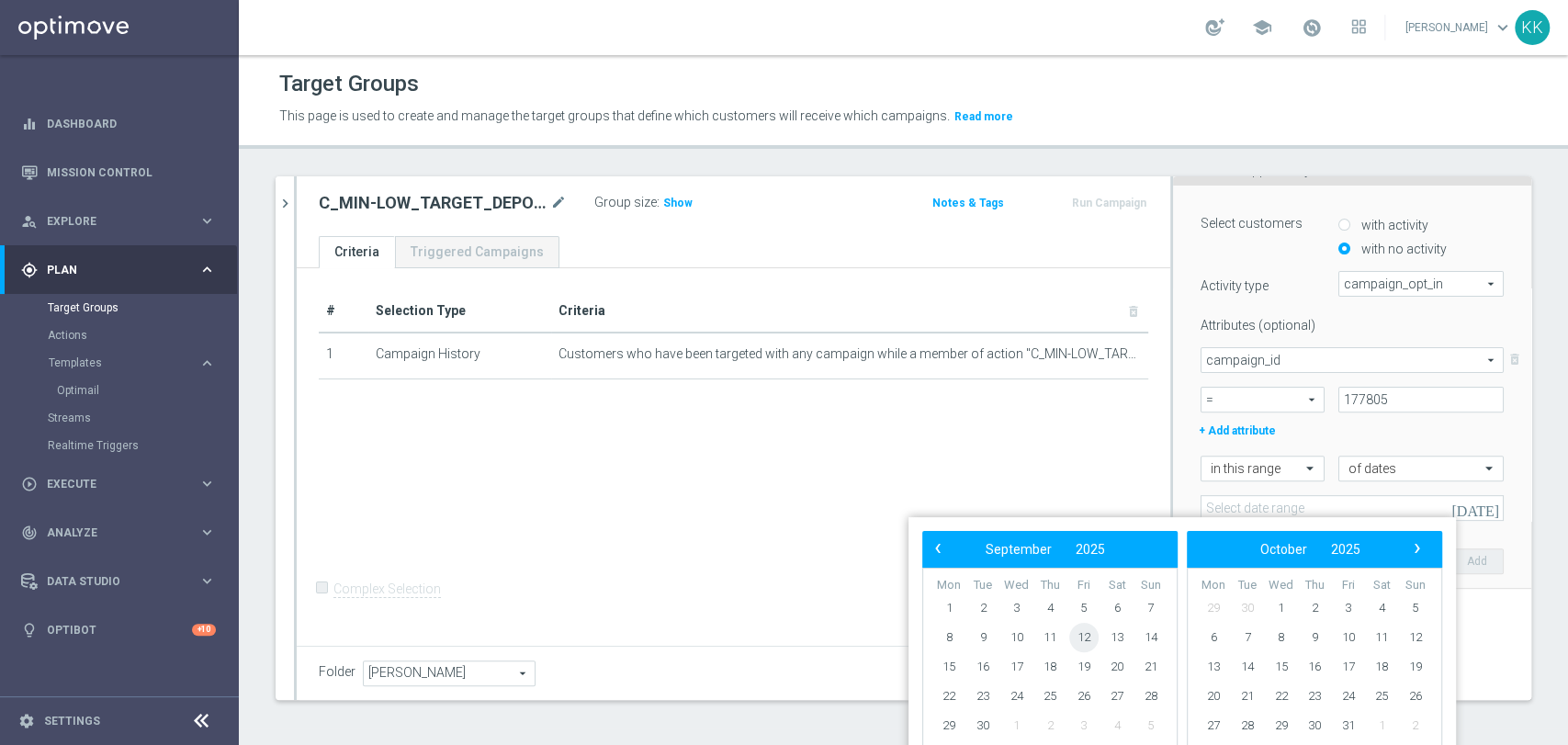
click at [1095, 631] on span "12" at bounding box center [1084, 637] width 29 height 29
click at [1109, 631] on span "13" at bounding box center [1117, 637] width 29 height 29
type input "[DATE] - [DATE]"
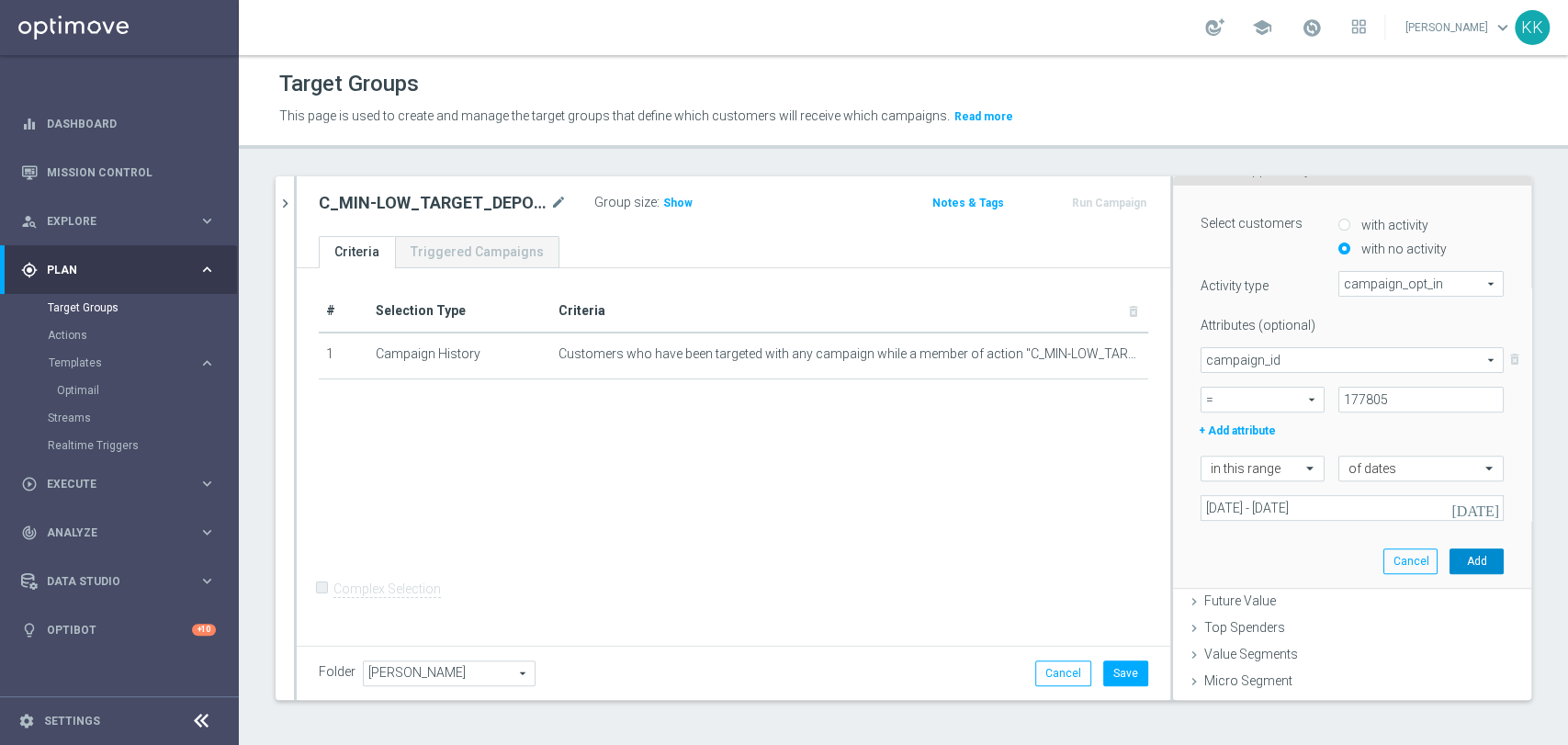
click at [1459, 551] on button "Add" at bounding box center [1476, 562] width 54 height 25
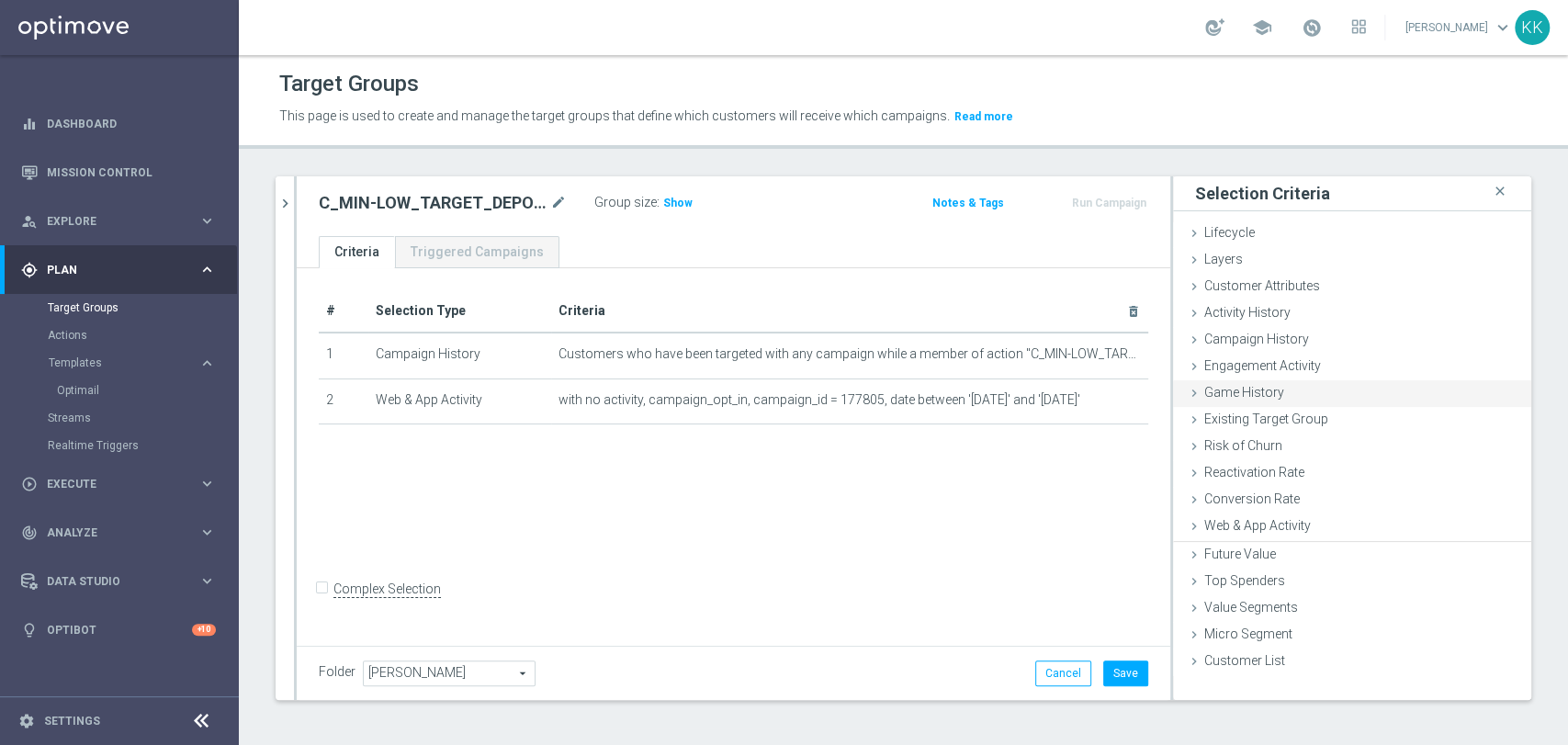
scroll to position [0, 0]
click at [1235, 296] on div "Customer Attributes done" at bounding box center [1352, 287] width 359 height 27
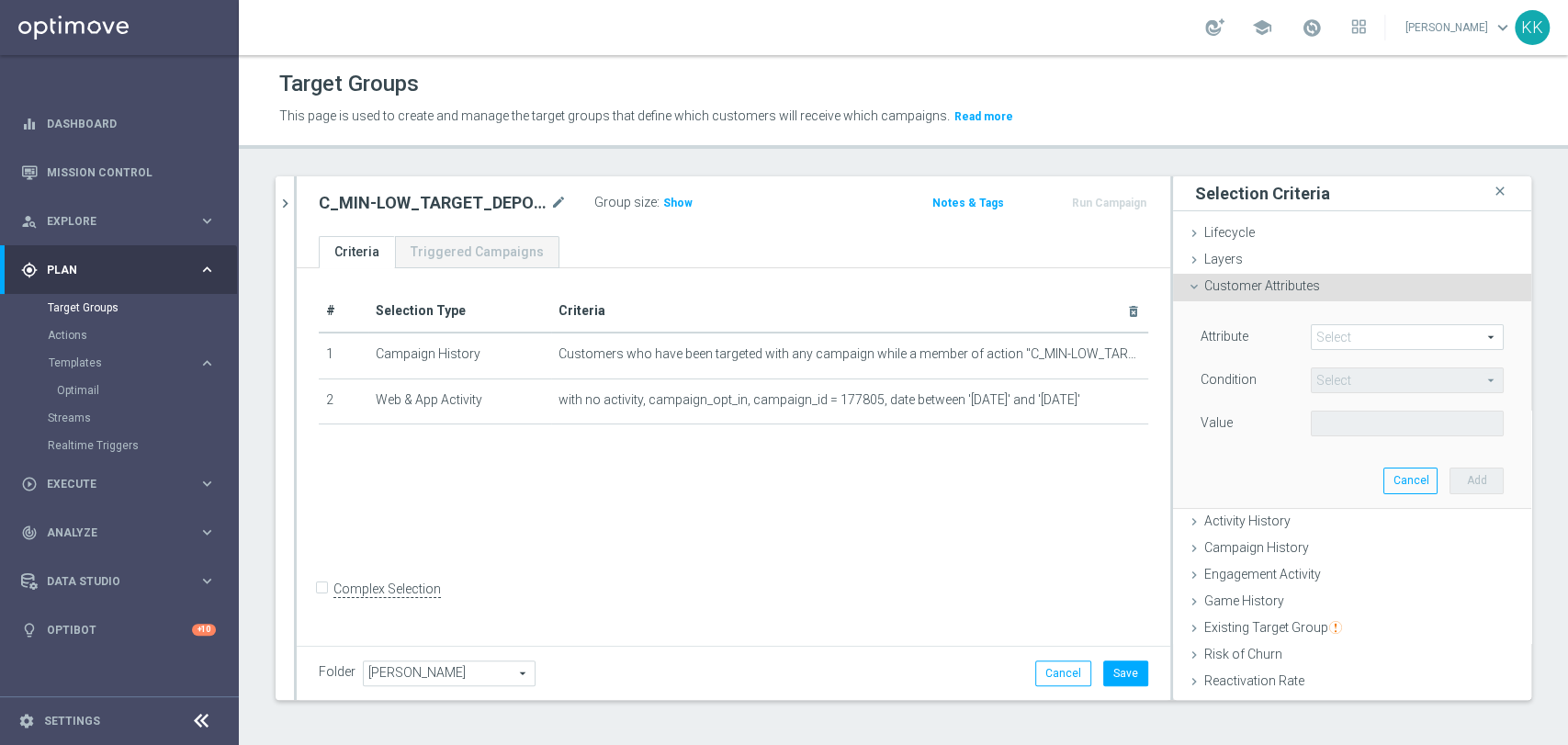
click at [1315, 343] on span at bounding box center [1406, 337] width 191 height 24
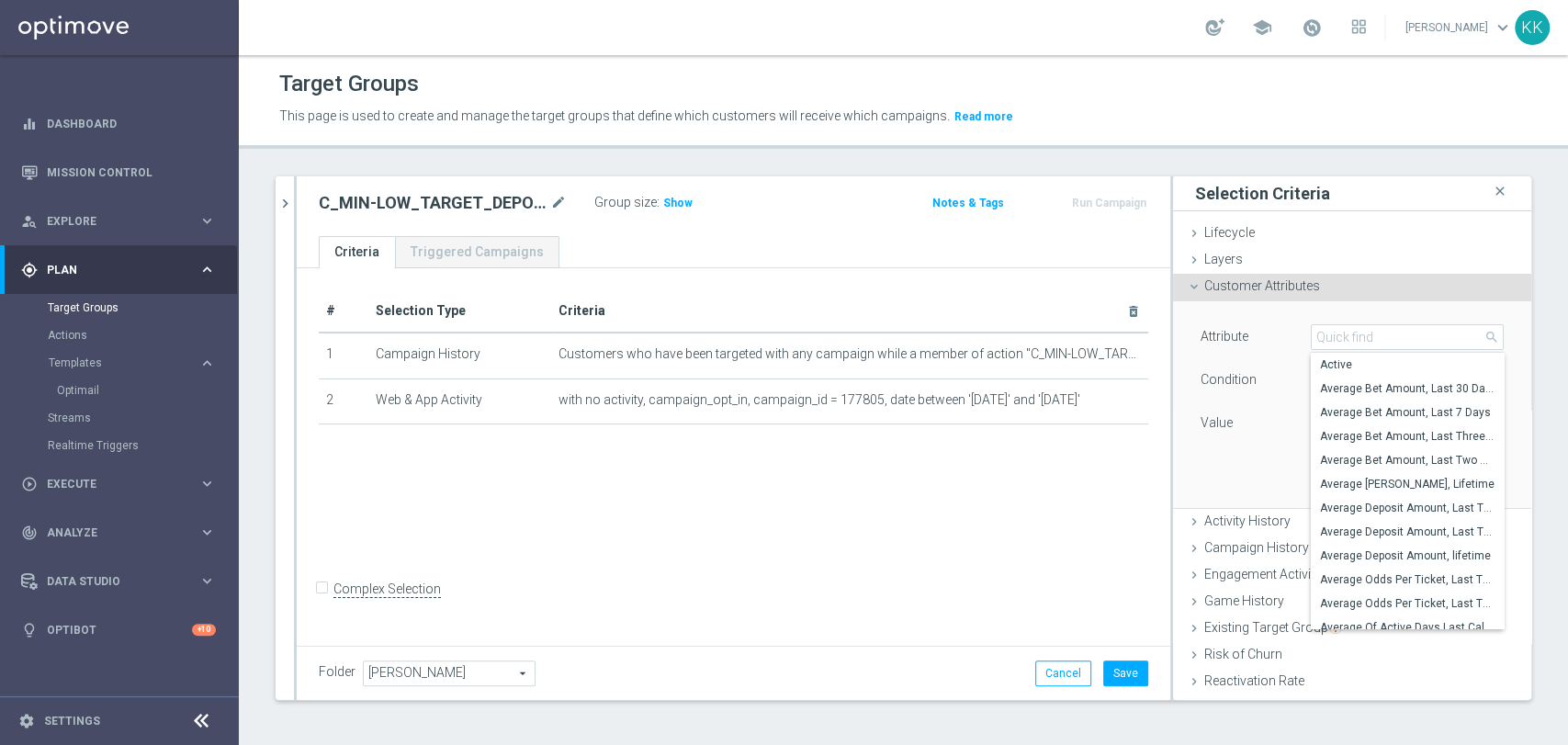
click at [1315, 342] on input "search" at bounding box center [1406, 337] width 193 height 25
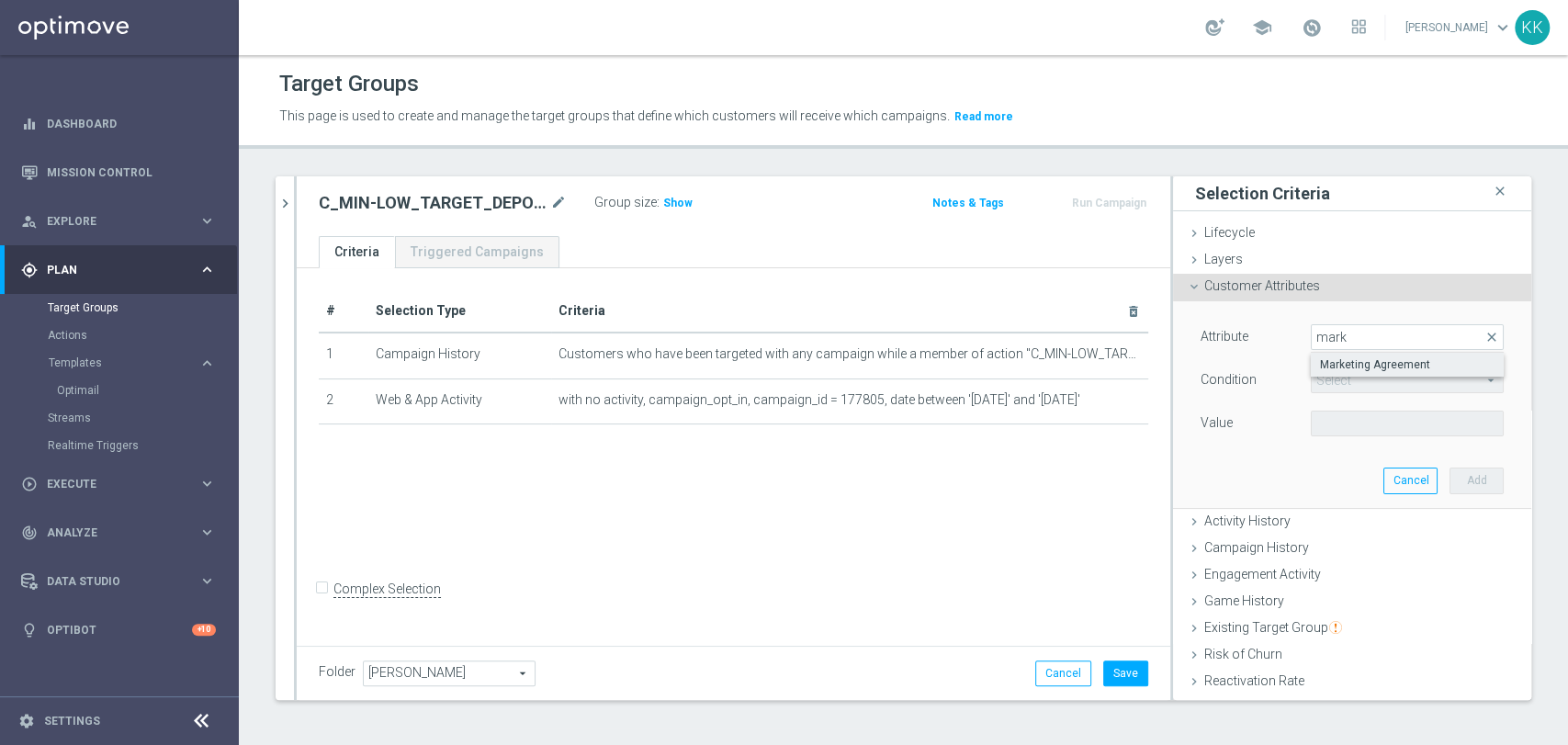
type input "mark"
click at [1339, 360] on span "Marketing Agreement" at bounding box center [1407, 365] width 174 height 15
type input "Marketing Agreement"
type input "Equals"
click at [1331, 423] on span at bounding box center [1406, 423] width 191 height 24
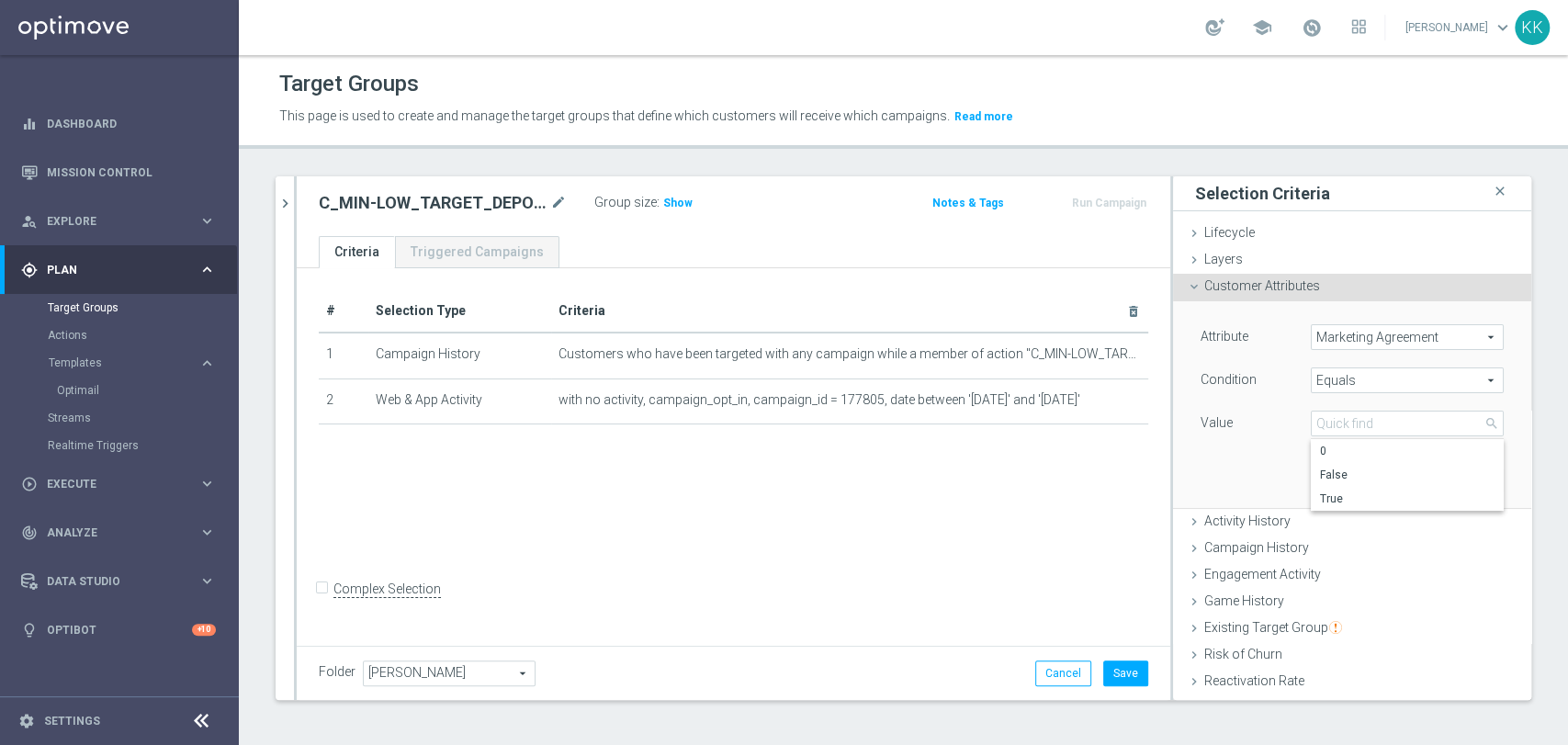
click at [1338, 489] on label "True" at bounding box center [1406, 499] width 193 height 24
type input "True"
click at [1449, 489] on button "Add" at bounding box center [1476, 480] width 54 height 25
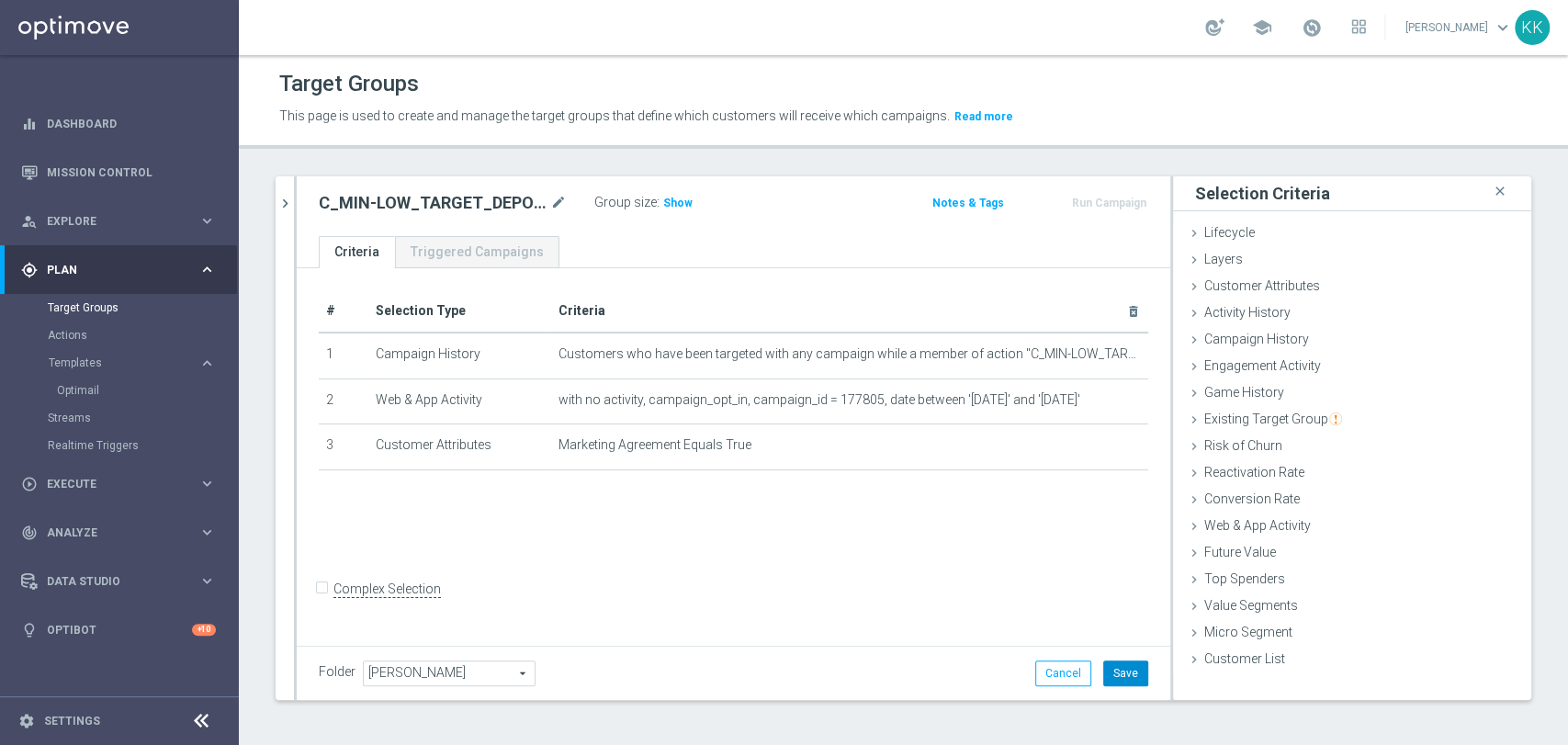
click at [1117, 667] on button "Save" at bounding box center [1126, 673] width 45 height 25
click at [560, 200] on icon "mode_edit" at bounding box center [558, 203] width 17 height 22
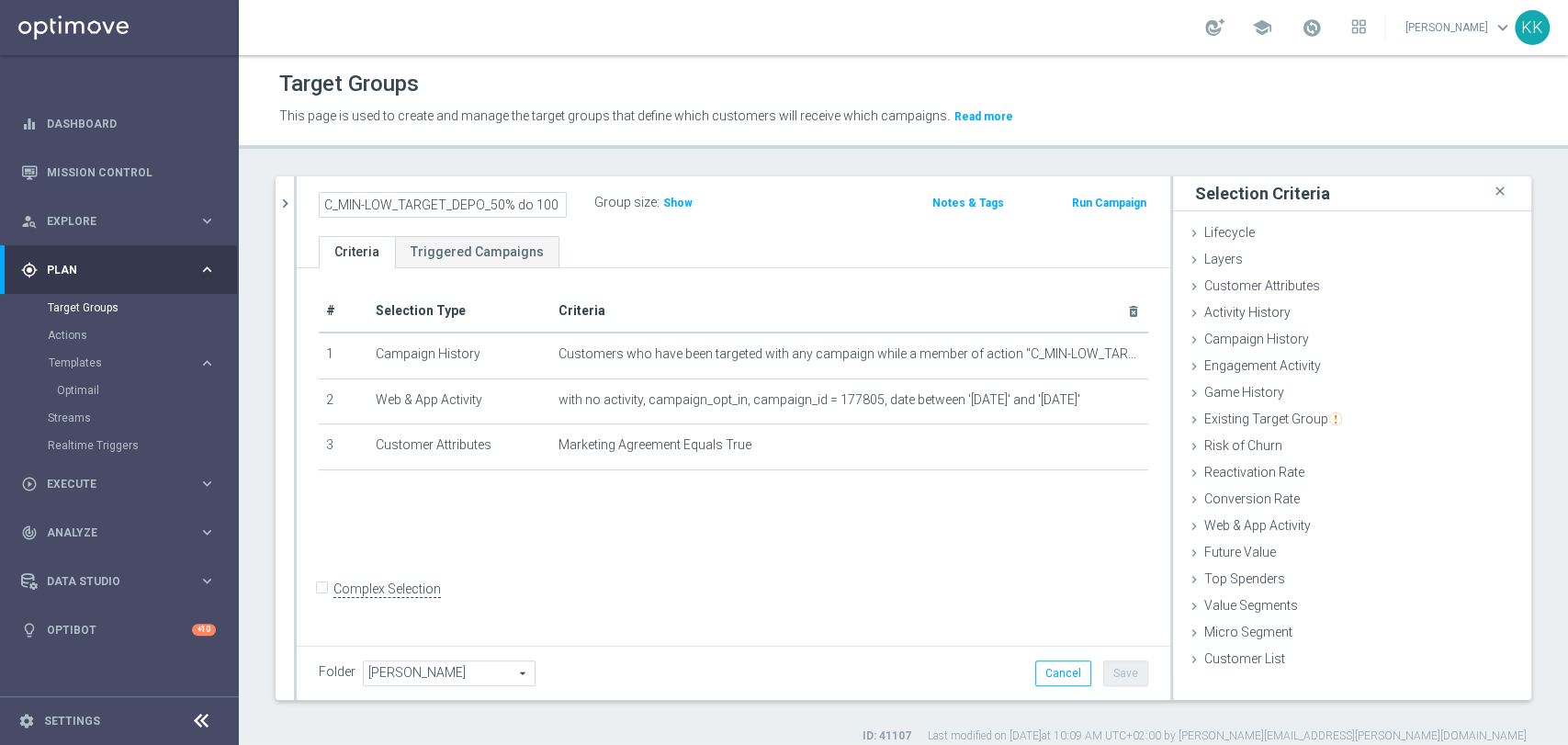
scroll to position [0, 496]
click at [509, 209] on input "C_MIN-LOW_TARGET_DEPO_50% do 100 PLN_LW_110925_PUSHC_MIN-LOW_TARGET_DEPO_50% do…" at bounding box center [442, 205] width 248 height 25
click at [255, 204] on div "search more_vert Prioritize Customer Target Groups library_add create_new_folder" at bounding box center [904, 460] width 1329 height 568
click at [488, 199] on input "C_MIN-LOW_TARGET_DEPO_50% do 100 PLN_LW_110925_PUSHC_MIN-LOW_TARGET_DEPO_50% do…" at bounding box center [442, 205] width 248 height 25
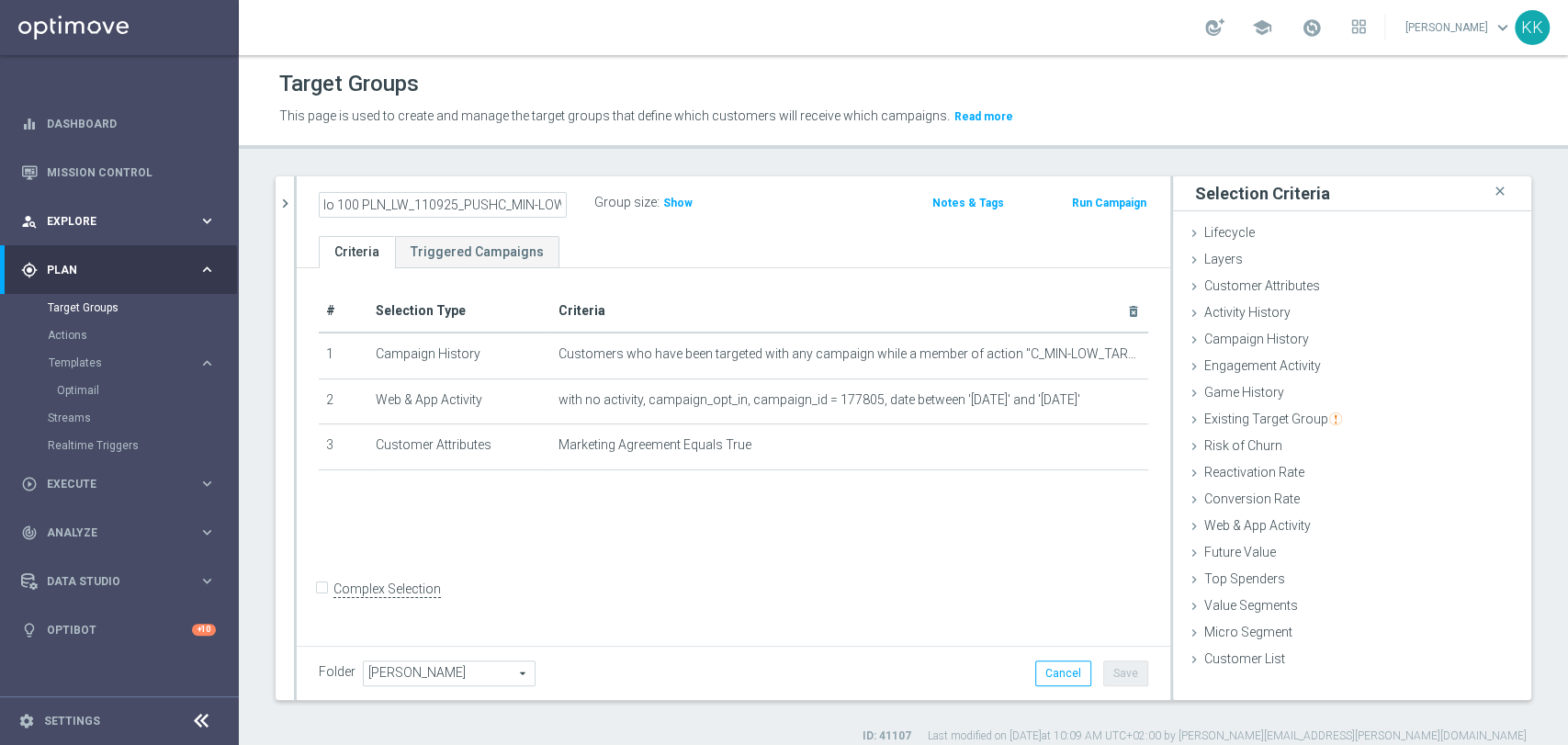
scroll to position [0, 0]
drag, startPoint x: 489, startPoint y: 202, endPoint x: 88, endPoint y: 200, distance: 401.0
click at [88, 200] on main "equalizer Dashboard Mission Control" at bounding box center [784, 372] width 1568 height 745
drag, startPoint x: 490, startPoint y: 195, endPoint x: 595, endPoint y: 200, distance: 105.1
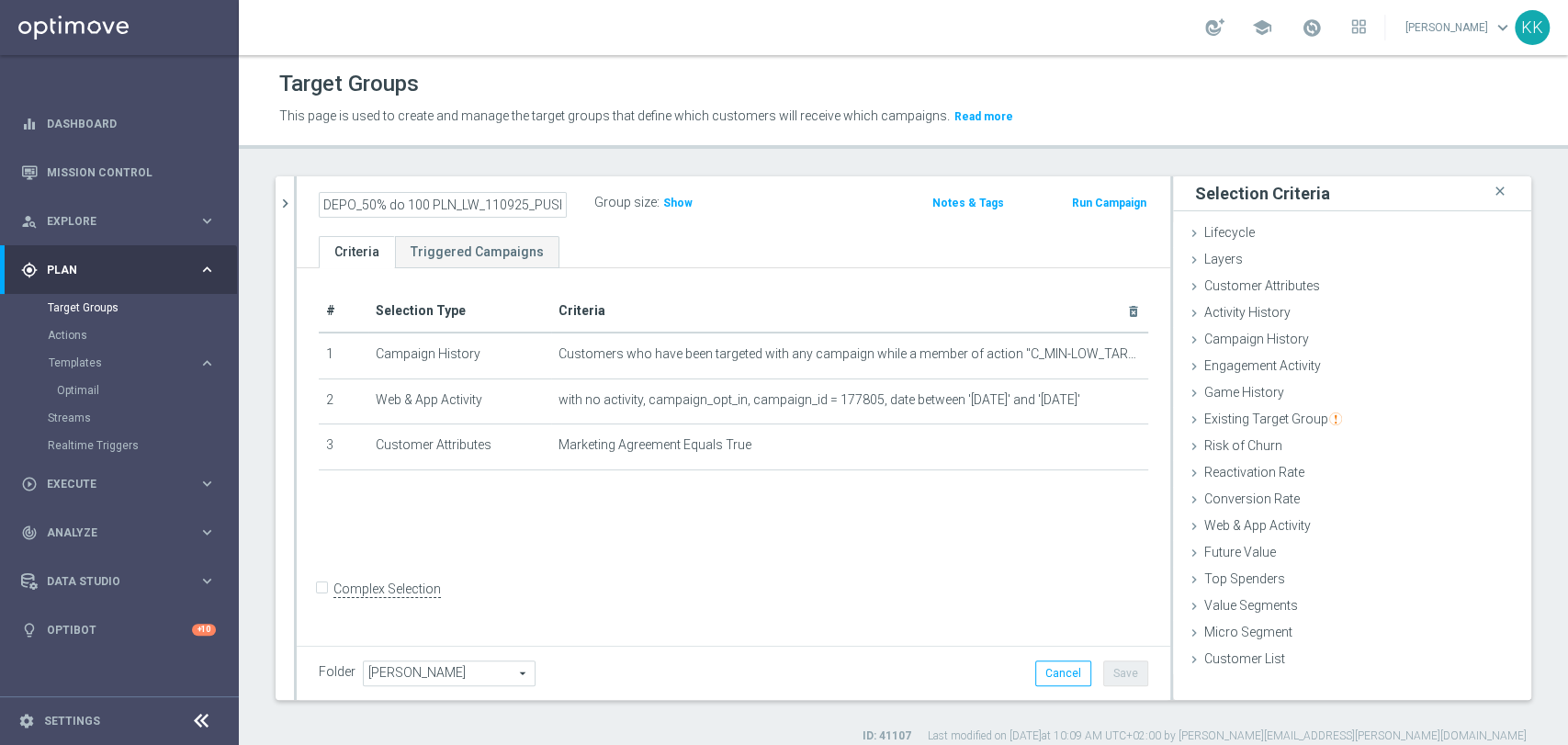
click at [595, 200] on div "C_MIN-LOW_TARGET_DEPO_50% do 100 PLN_LW_110925_PUSH Group size : Show" at bounding box center [590, 204] width 571 height 27
type input "C_MIN-LOW_TARGET_DEPO_50% do 100 PLN_LW_110925_PUSH"
click at [837, 159] on div "Target Groups This page is used to create and manage the target groups that def…" at bounding box center [904, 400] width 1329 height 690
click at [1109, 674] on button "Save" at bounding box center [1126, 673] width 45 height 25
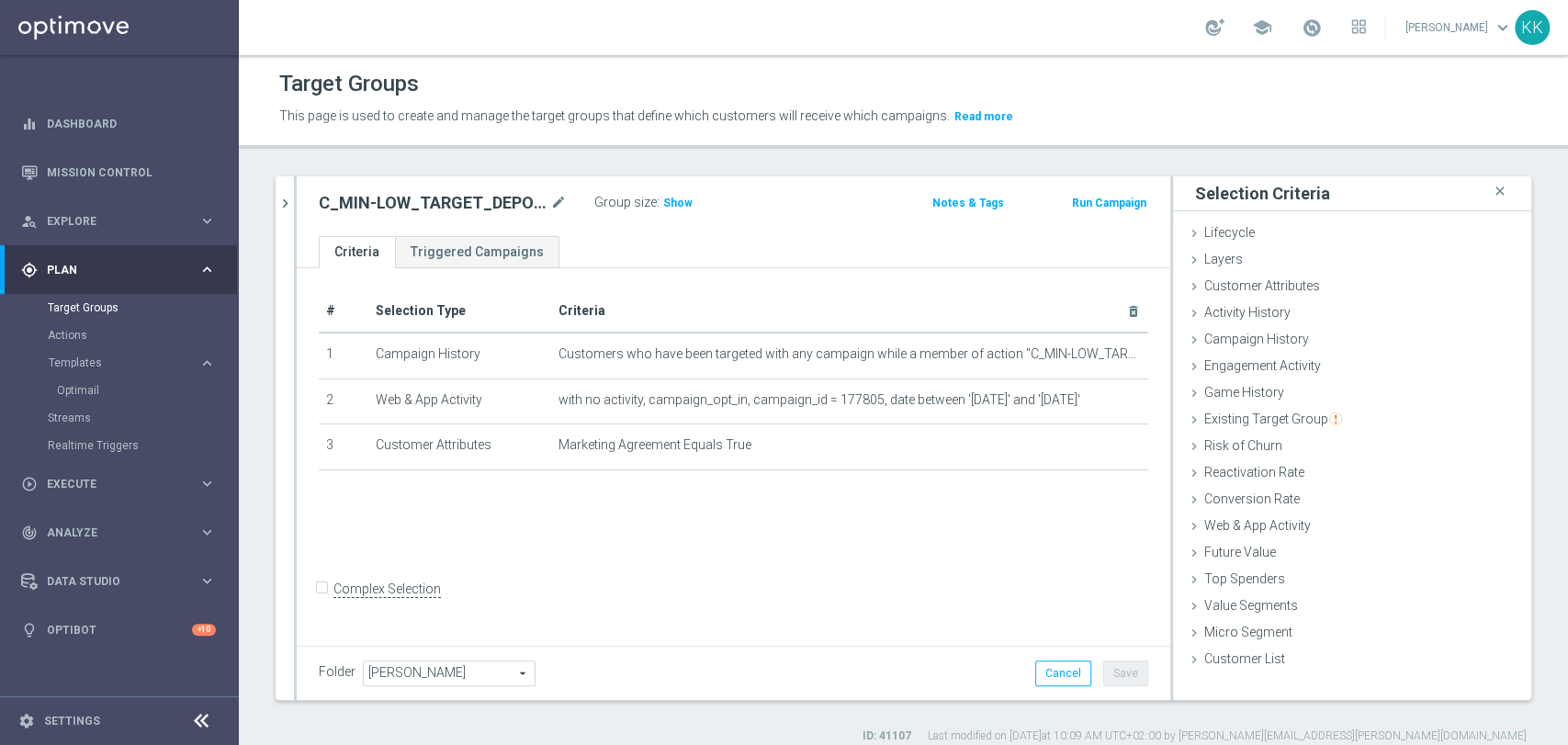
click at [392, 198] on h2 "C_MIN-LOW_TARGET_DEPO_50% do 100 PLN_LW_110925_PUSH" at bounding box center [432, 203] width 227 height 22
copy div "C_MIN-LOW_TARGET_DEPO_50% do 100 PLN_LW_110925_PUSH"
click at [282, 196] on icon "chevron_right" at bounding box center [285, 204] width 18 height 18
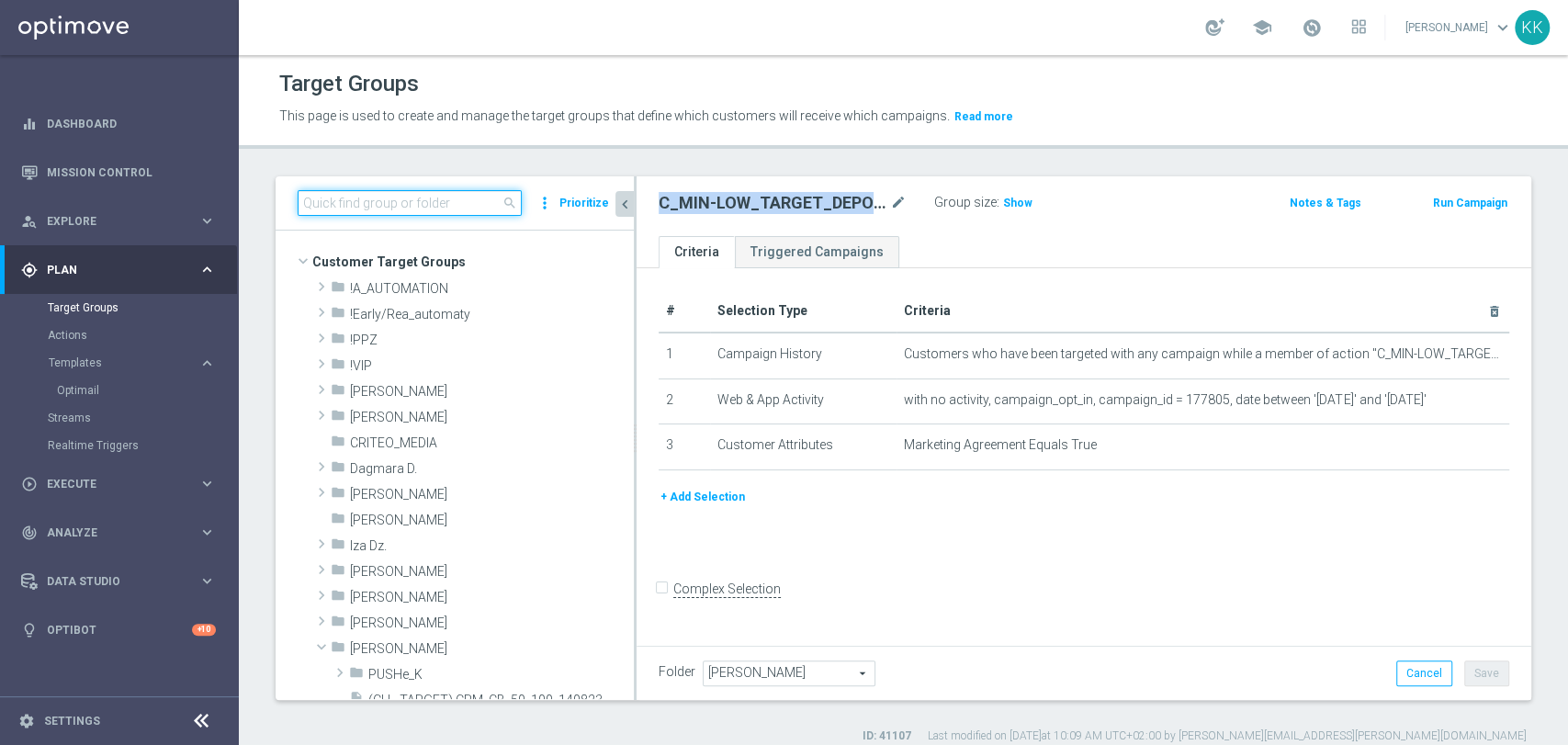
click at [396, 206] on input at bounding box center [410, 203] width 224 height 25
paste input "C_MIN-LOW_TARGET_DEPO_50% do 100 PLN_LW_110925_PUSH"
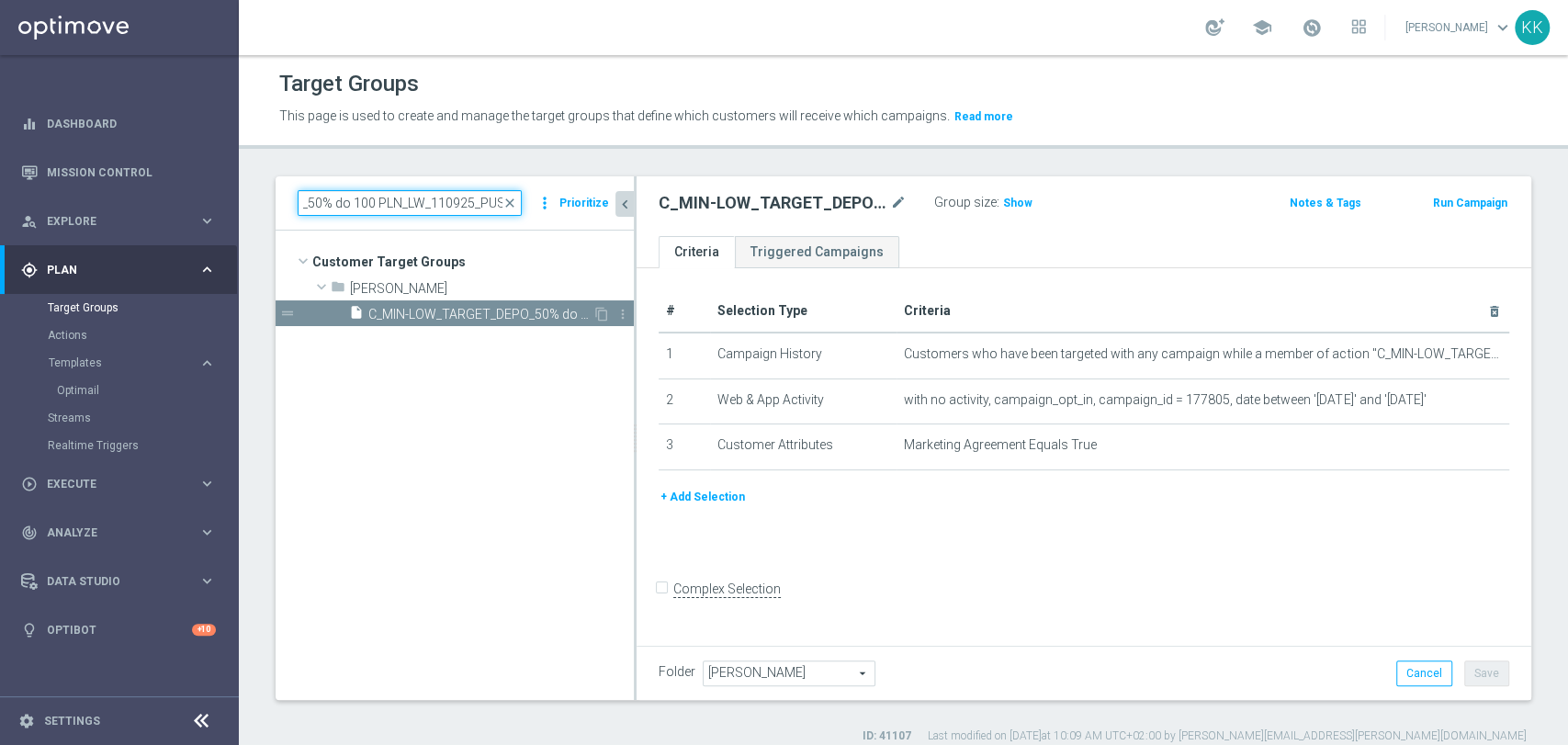
type input "C_MIN-LOW_TARGET_DEPO_50% do 100 PLN_LW_110925_PUSH"
click at [466, 307] on span "C_MIN-LOW_TARGET_DEPO_50% do 100 PLN_LW_110925_PUSH" at bounding box center [480, 315] width 224 height 16
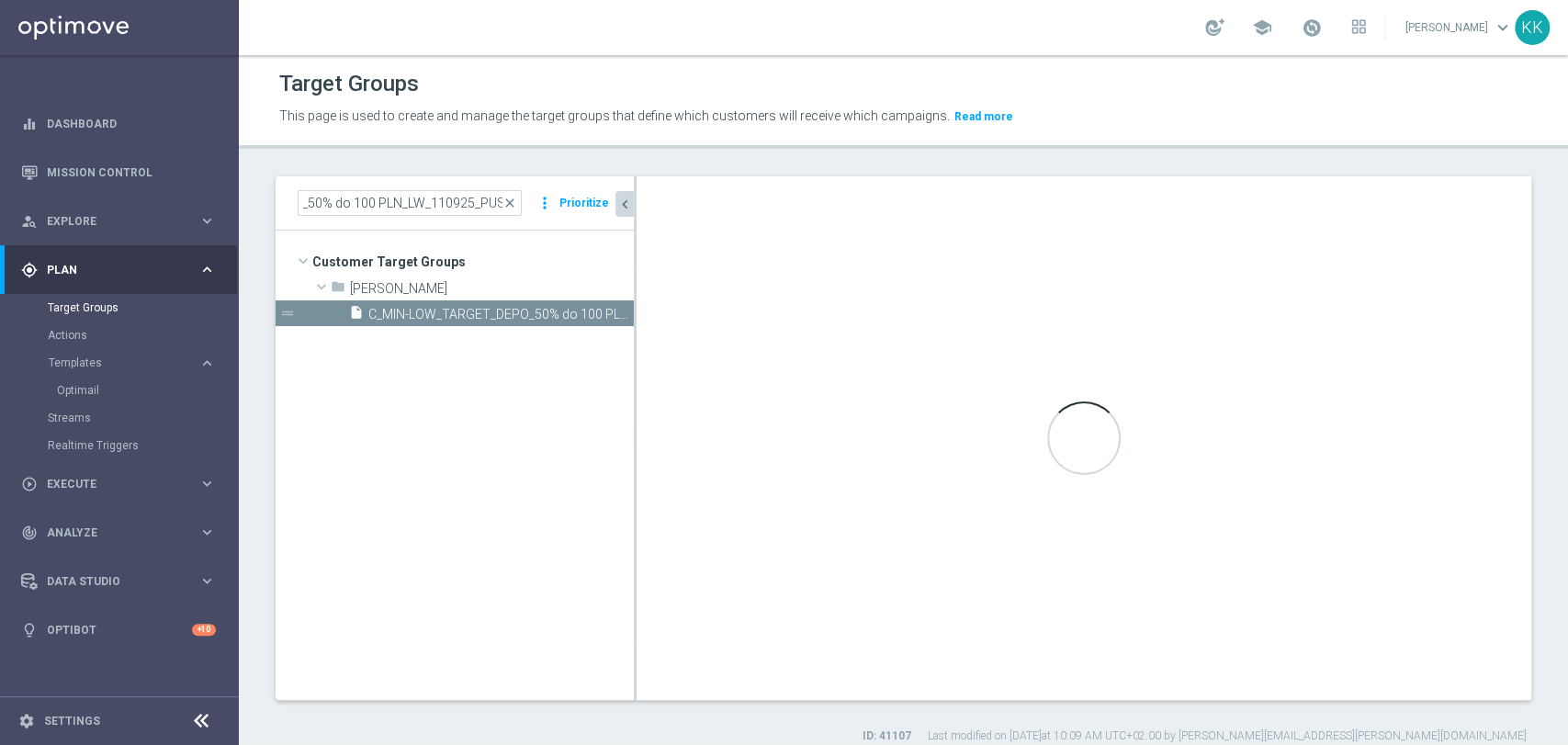
scroll to position [0, 0]
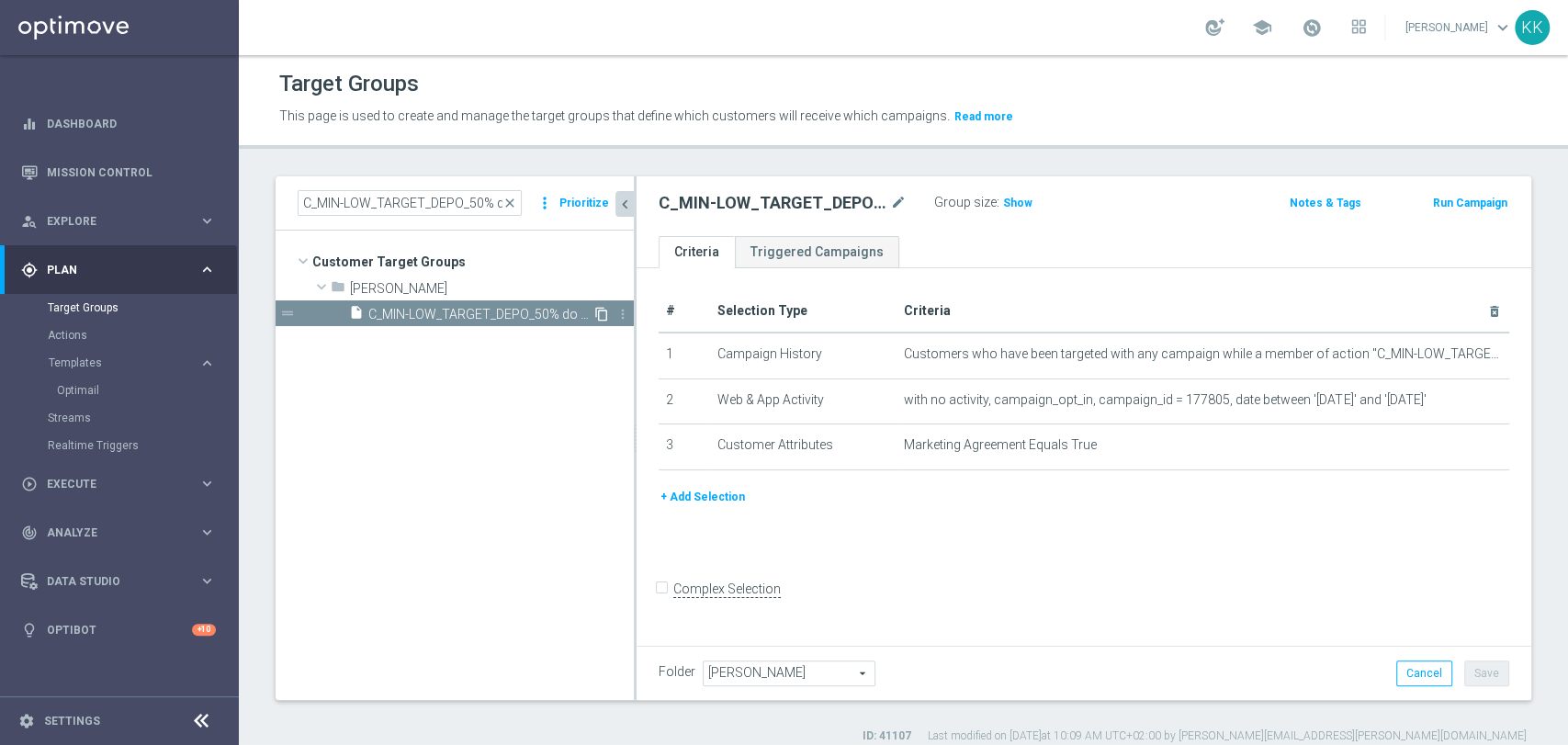
click at [598, 310] on icon "content_copy" at bounding box center [601, 314] width 15 height 15
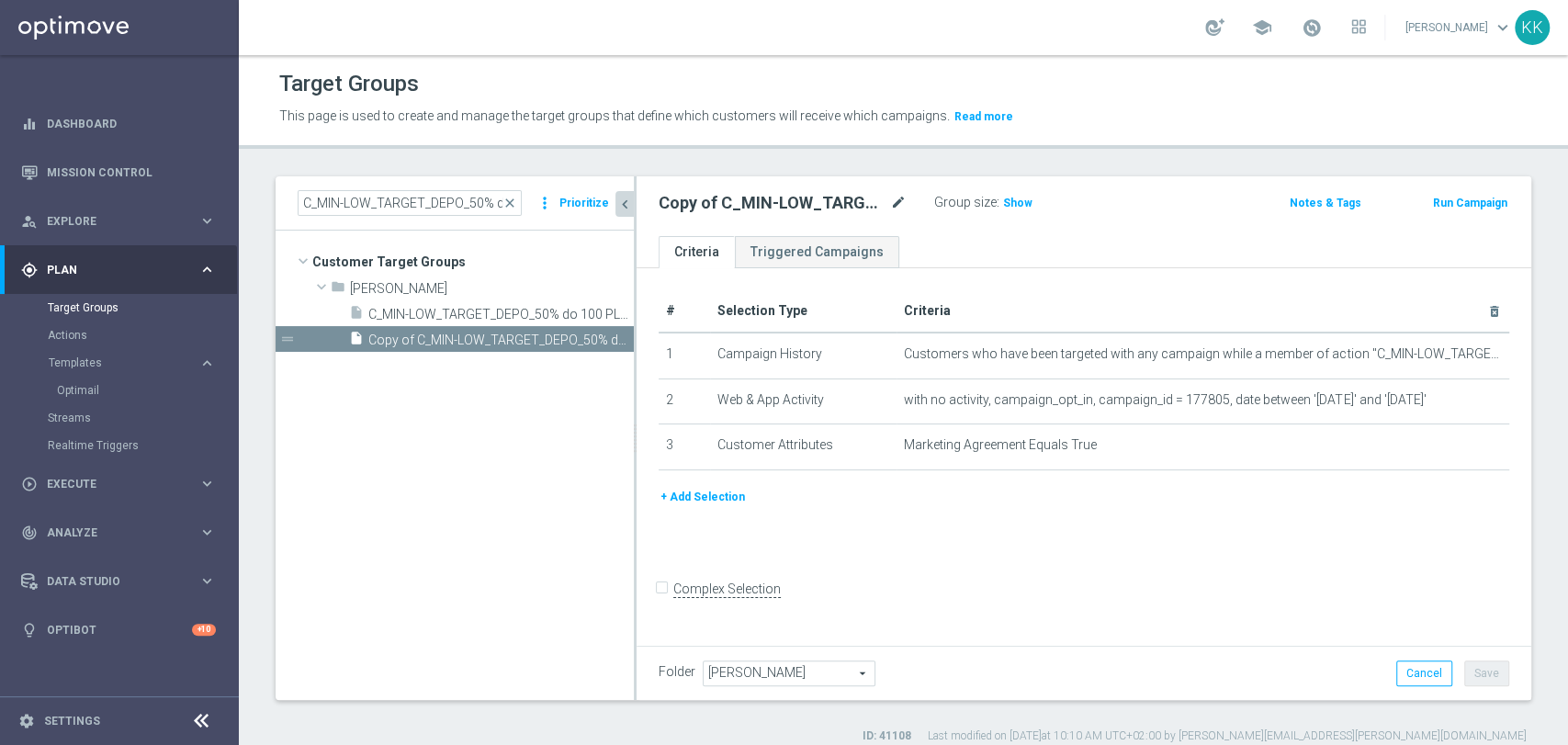
click at [899, 200] on icon "mode_edit" at bounding box center [898, 203] width 17 height 22
paste input "C_MED-HIGH_TARGET_DEPO_50% do 300 PLN_LW_110925_PUSH"
type input "C_MED-HIGH_TARGET_DEPO_50% do 300 PLN_LW_110925_PUSH"
click at [1124, 169] on div "Target Groups This page is used to create and manage the target groups that def…" at bounding box center [904, 400] width 1329 height 690
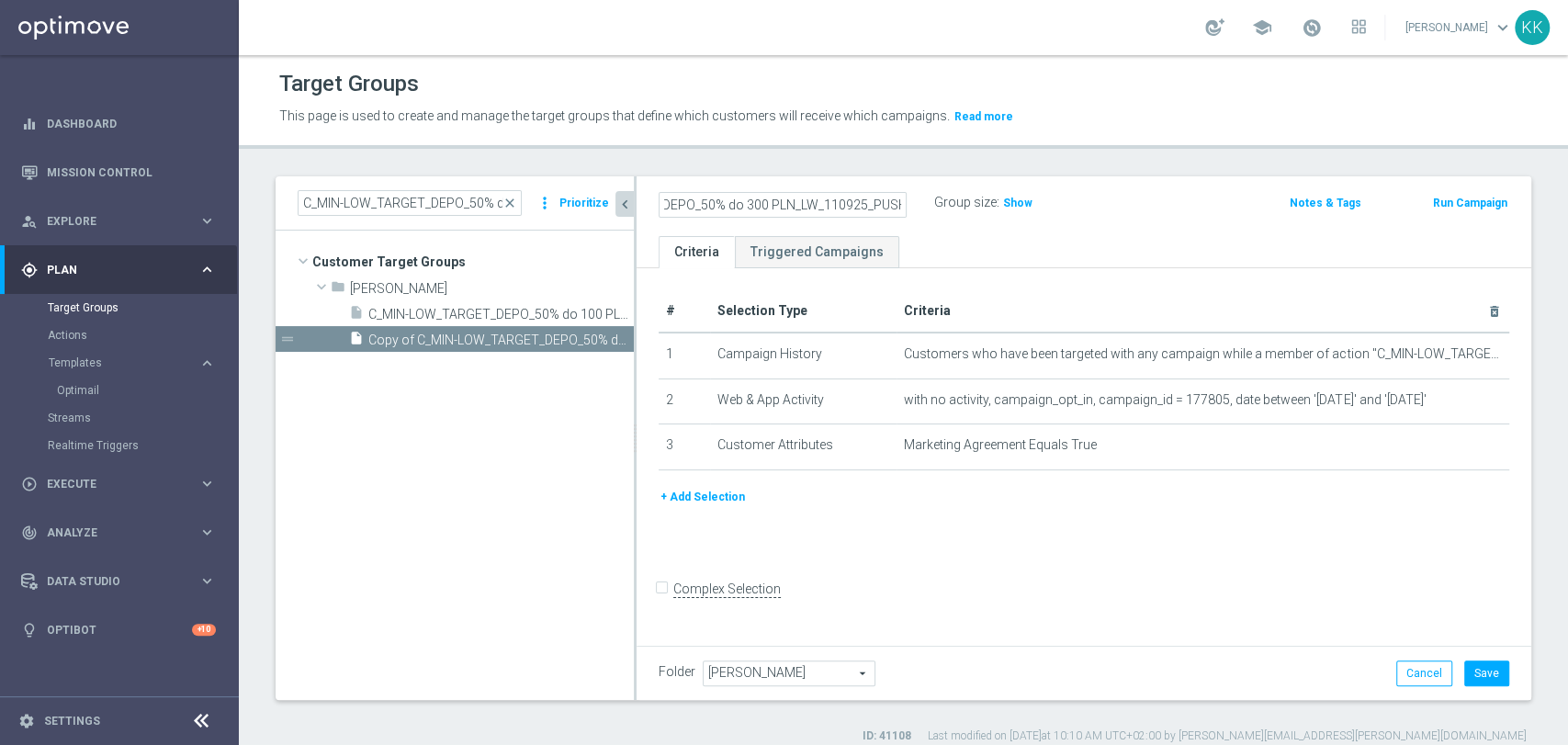
scroll to position [0, 0]
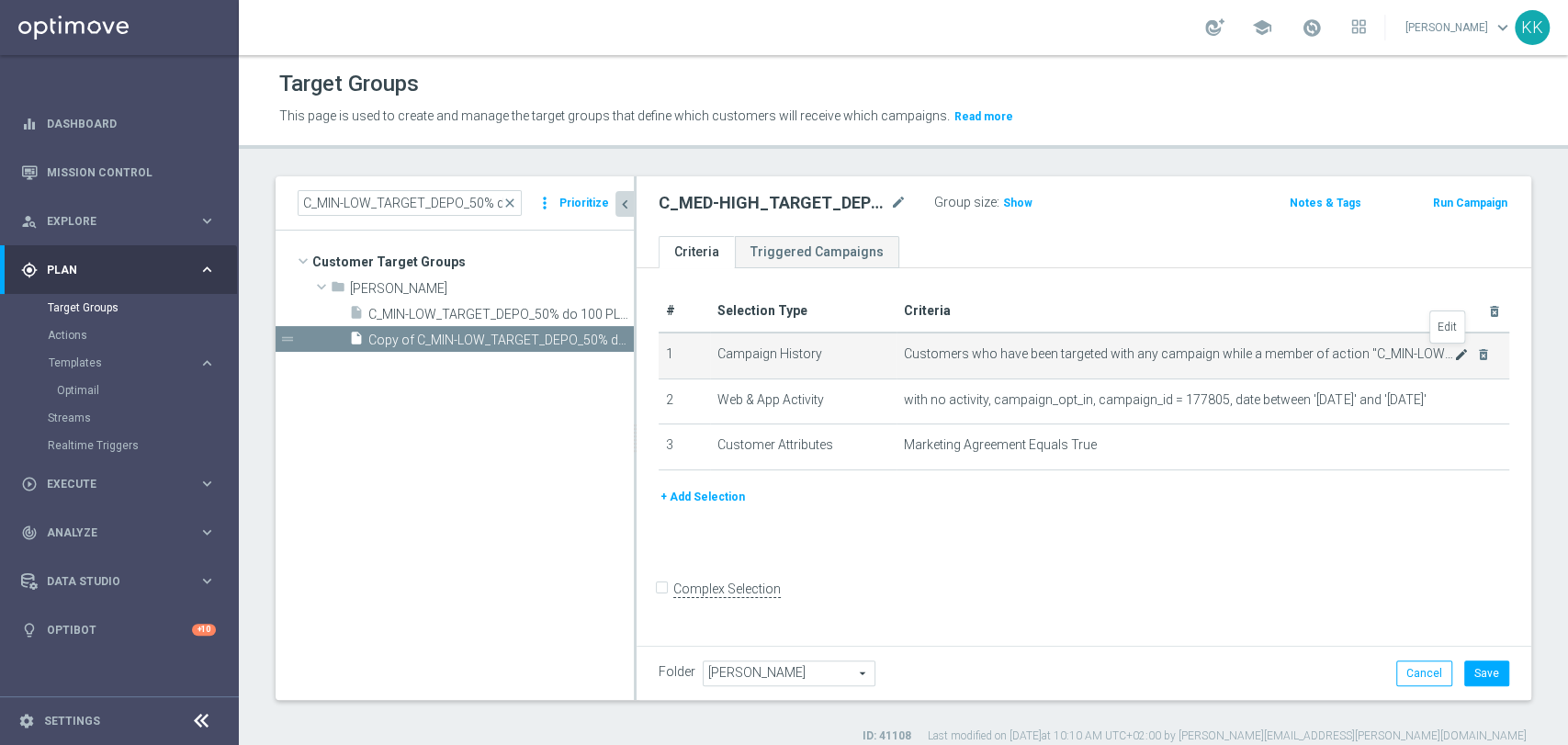
click at [1454, 357] on icon "mode_edit" at bounding box center [1461, 354] width 15 height 15
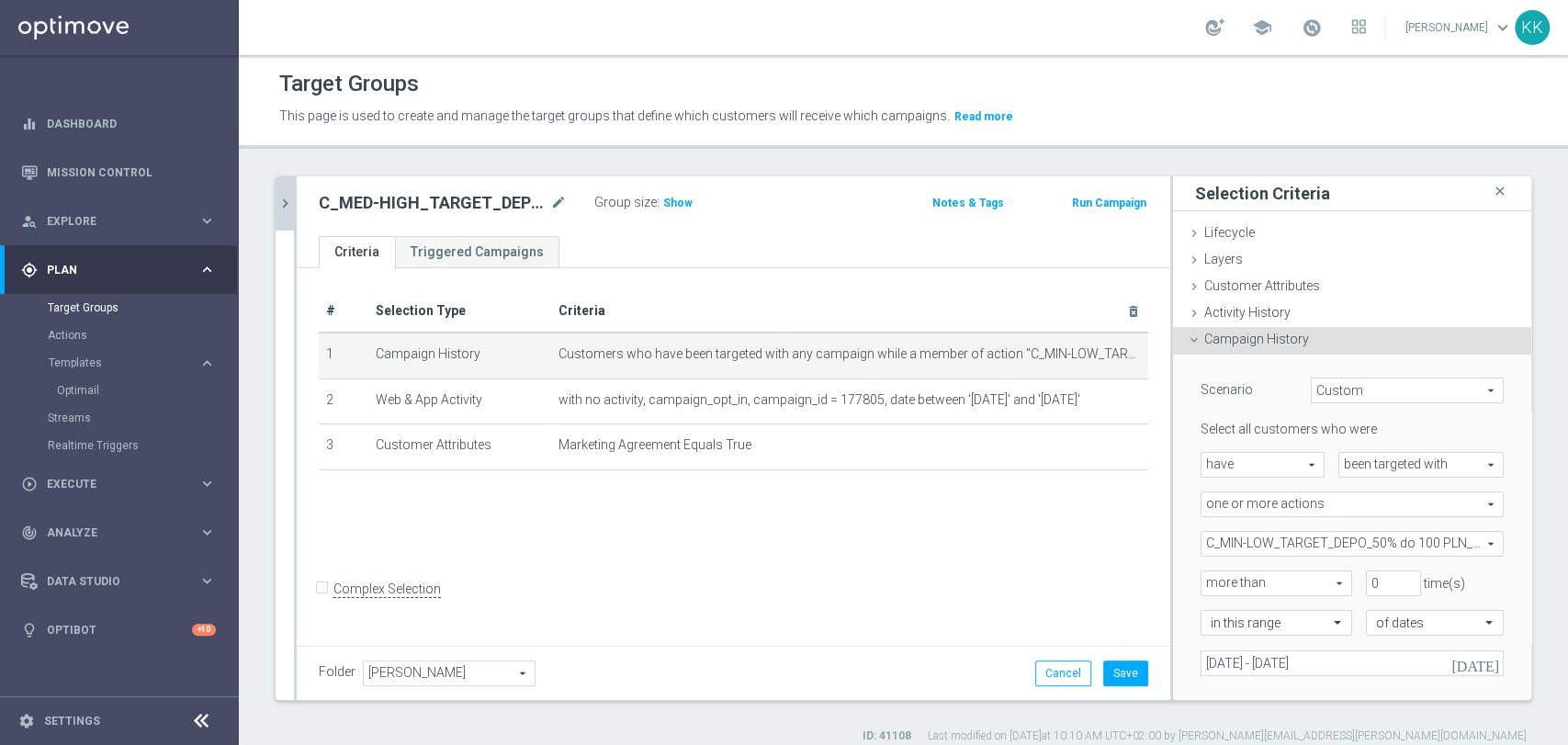
scroll to position [204, 0]
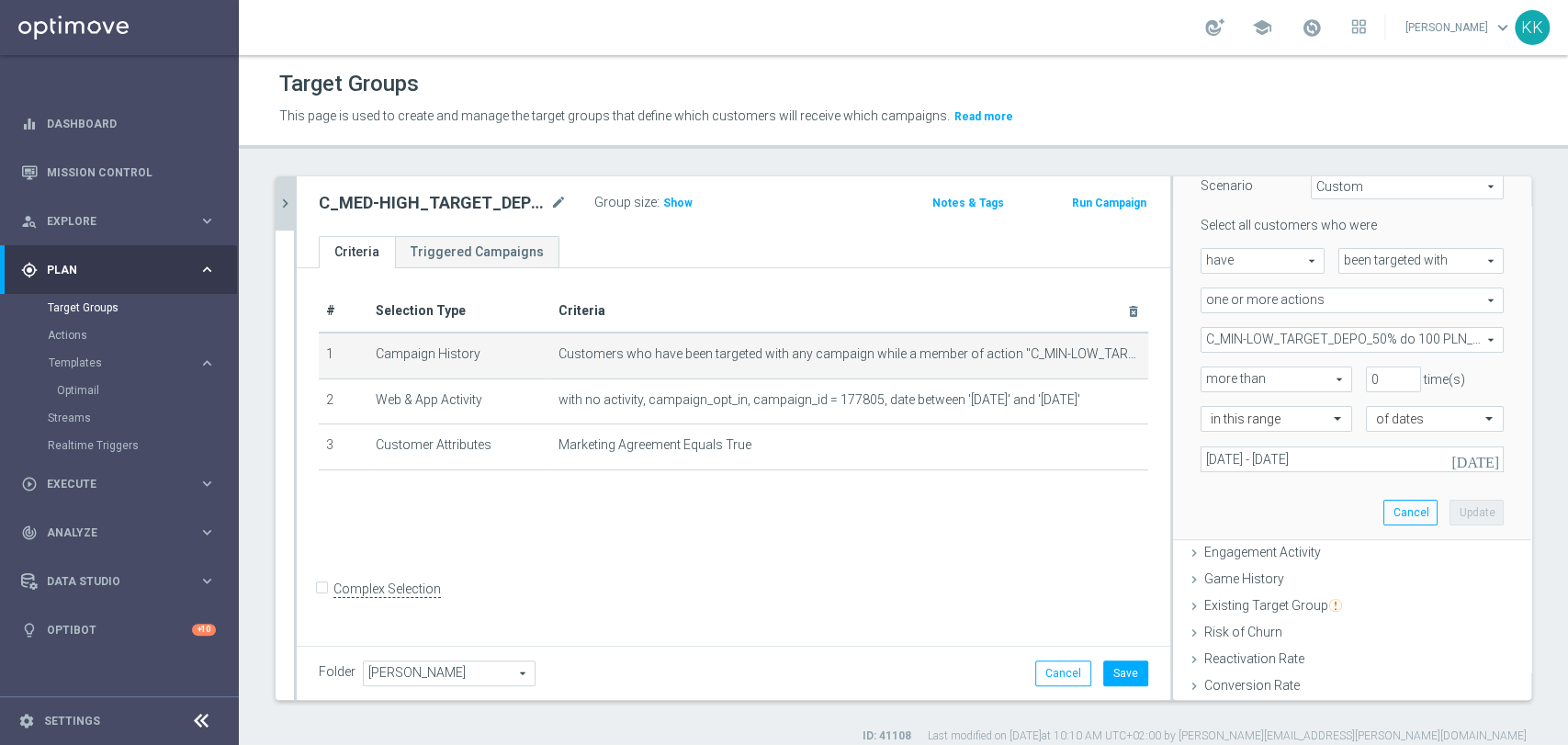
click at [1250, 344] on span "C_MIN-LOW_TARGET_DEPO_50% do 100 PLN_LW_110925" at bounding box center [1351, 340] width 301 height 24
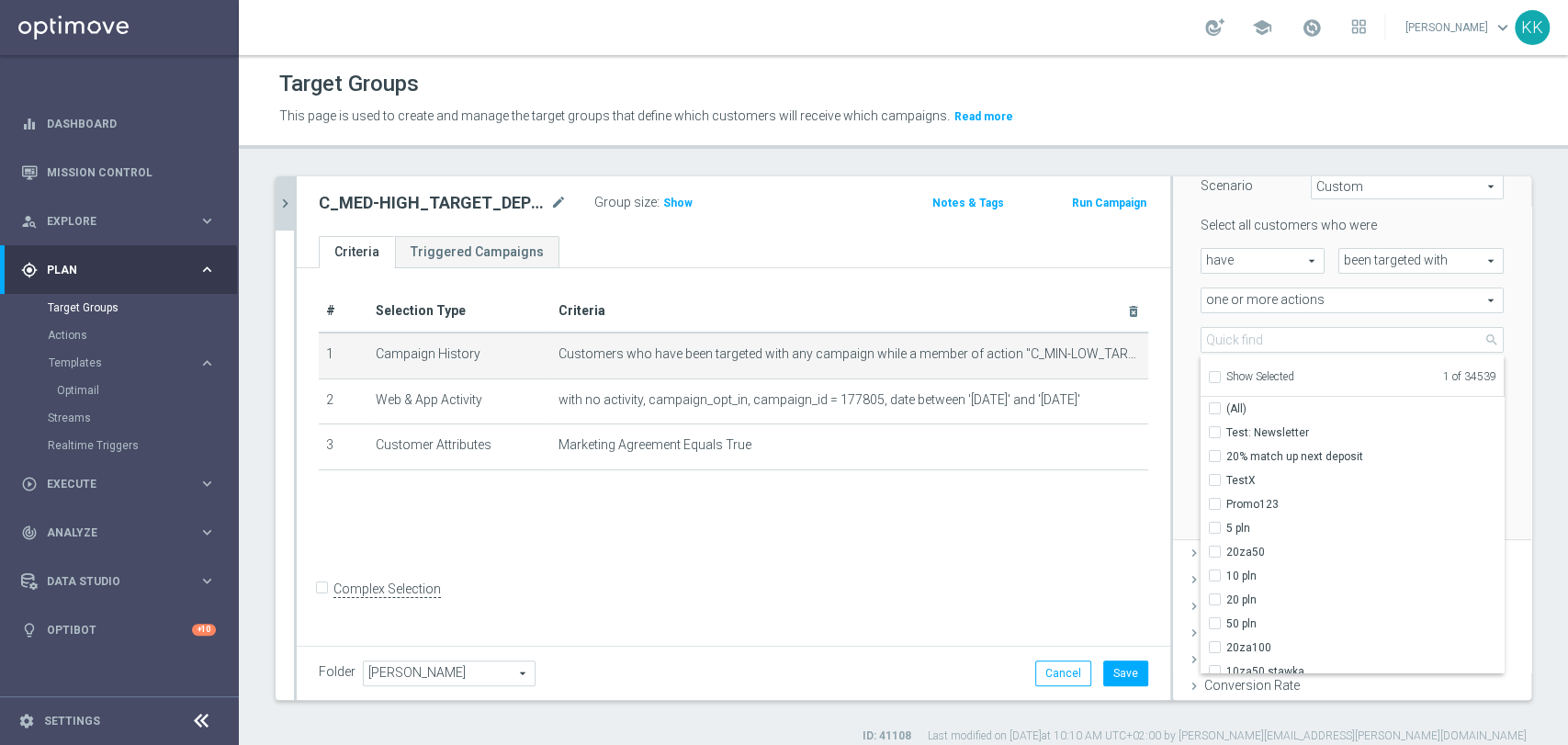
click at [1207, 373] on div "Show Selected" at bounding box center [1250, 374] width 86 height 23
click at [1226, 375] on label "Show Selected" at bounding box center [1259, 378] width 68 height 17
click at [1207, 375] on input "Show Selected" at bounding box center [1213, 379] width 12 height 12
checkbox input "true"
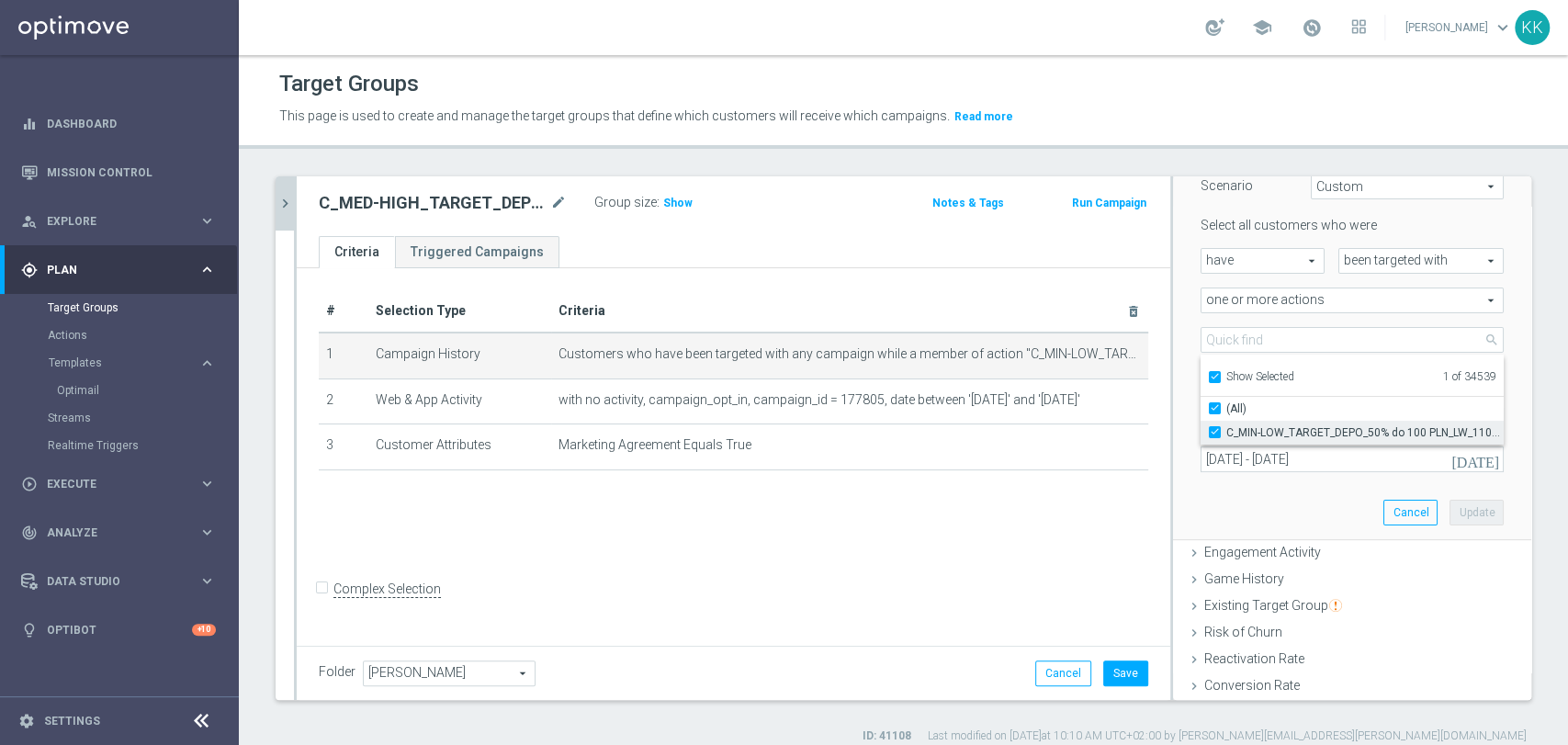
click at [1226, 431] on label "C_MIN-LOW_TARGET_DEPO_50% do 100 PLN_LW_110925" at bounding box center [1364, 432] width 277 height 24
click at [1214, 431] on input "C_MIN-LOW_TARGET_DEPO_50% do 100 PLN_LW_110925" at bounding box center [1220, 432] width 12 height 12
checkbox input "false"
type input "Select Action"
checkbox input "false"
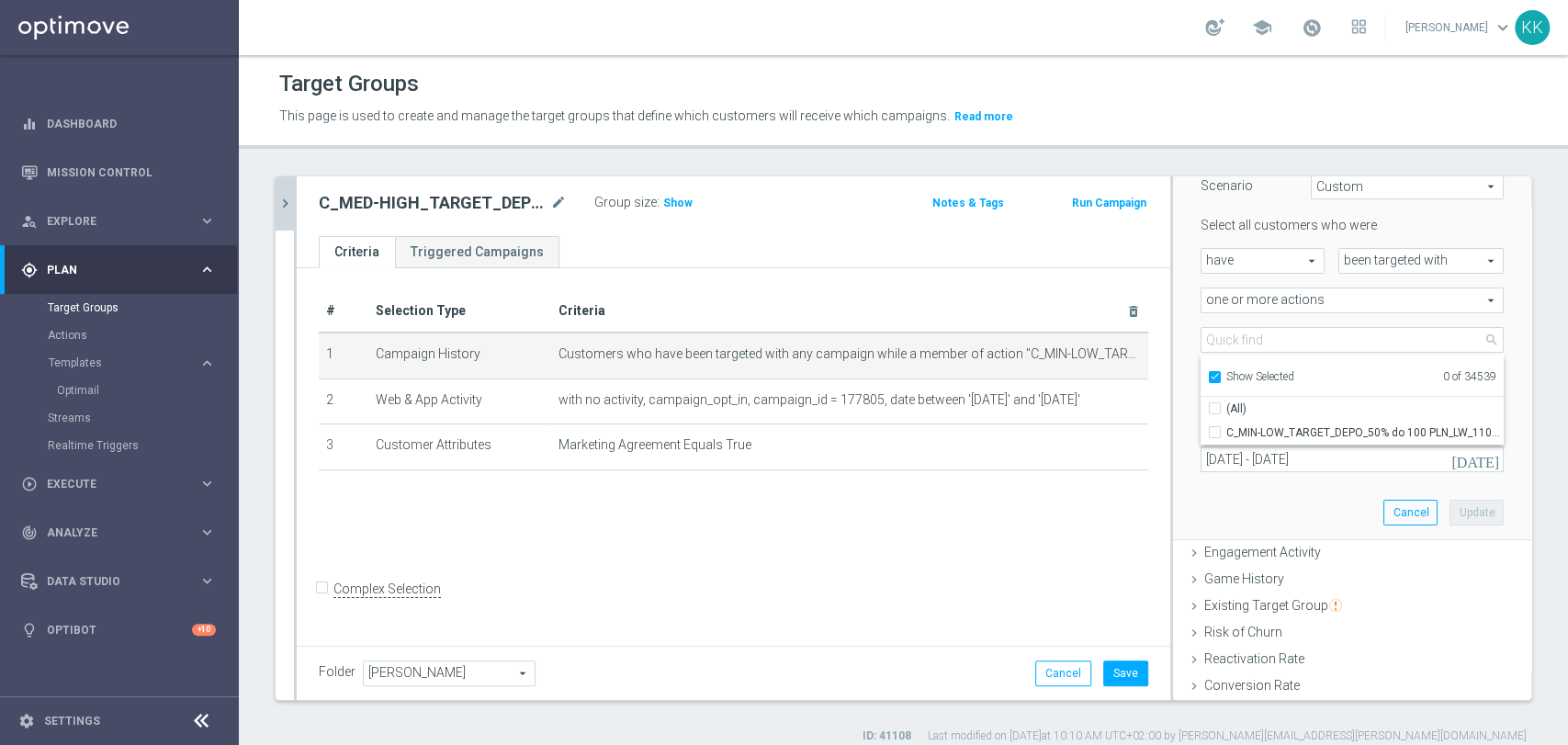
click at [1207, 373] on input "Show Selected" at bounding box center [1213, 379] width 12 height 12
checkbox input "false"
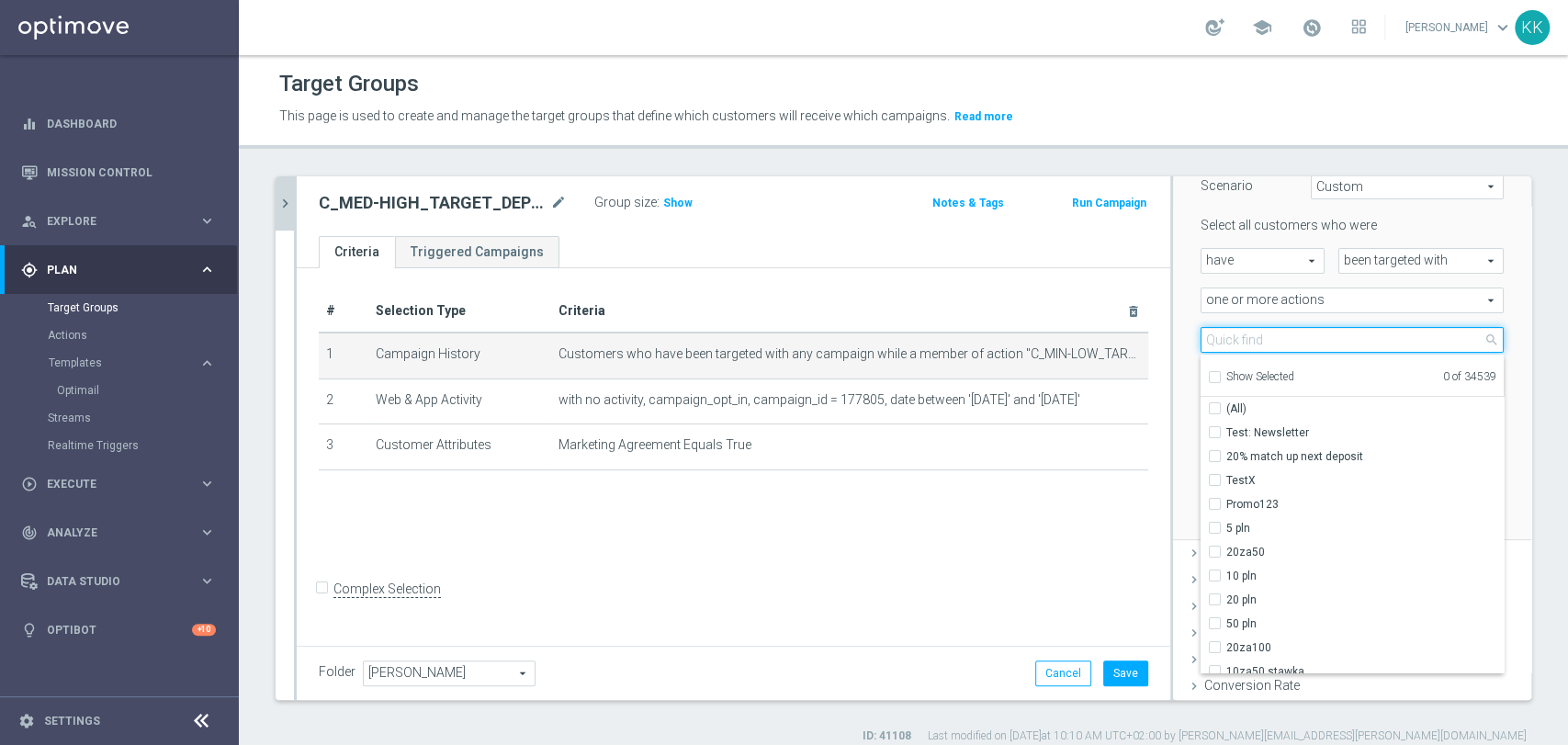
click at [1215, 344] on input "search" at bounding box center [1351, 340] width 303 height 25
paste input "C_MED-HIGH_TARGET_DEPO_50% do 300 PLN_LW_110925_PUSH"
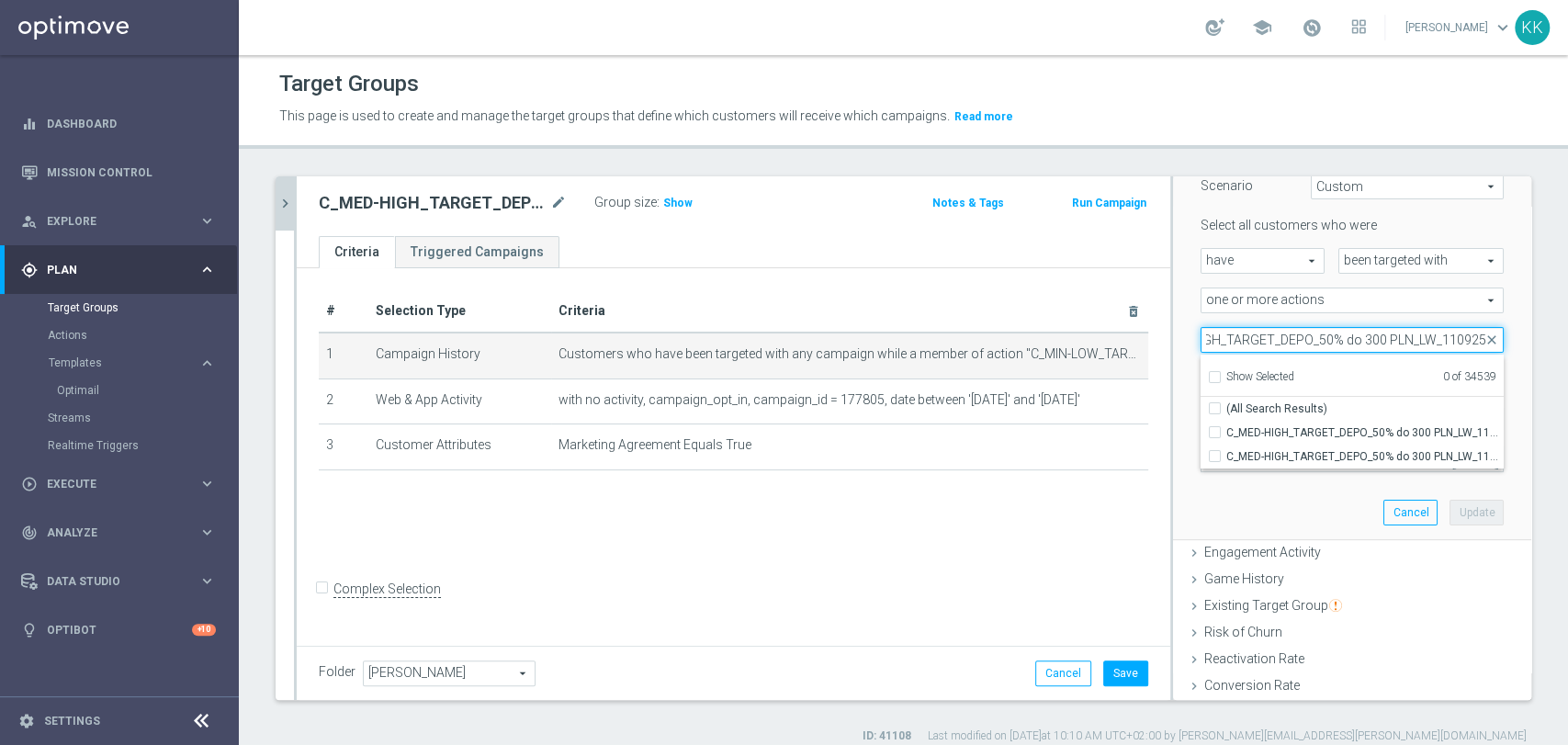
scroll to position [0, 71]
type input "C_MED-HIGH_TARGET_DEPO_50% do 300 PLN_LW_110925"
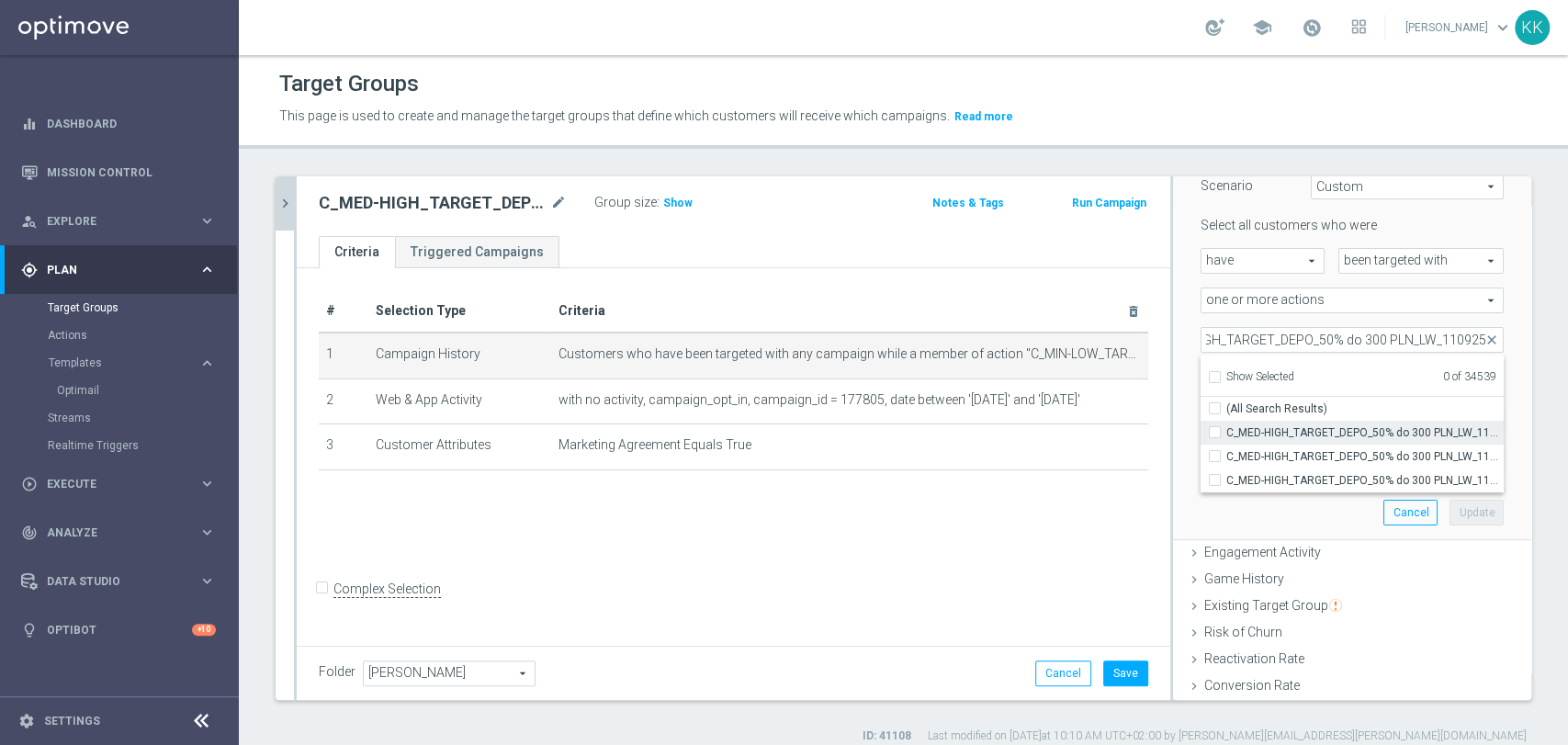
click at [1237, 430] on span "C_MED-HIGH_TARGET_DEPO_50% do 300 PLN_LW_110925" at bounding box center [1364, 432] width 277 height 15
click at [1226, 430] on input "C_MED-HIGH_TARGET_DEPO_50% do 300 PLN_LW_110925" at bounding box center [1220, 432] width 12 height 12
checkbox input "true"
type input "C_MED-HIGH_TARGET_DEPO_50% do 300 PLN_LW_110925"
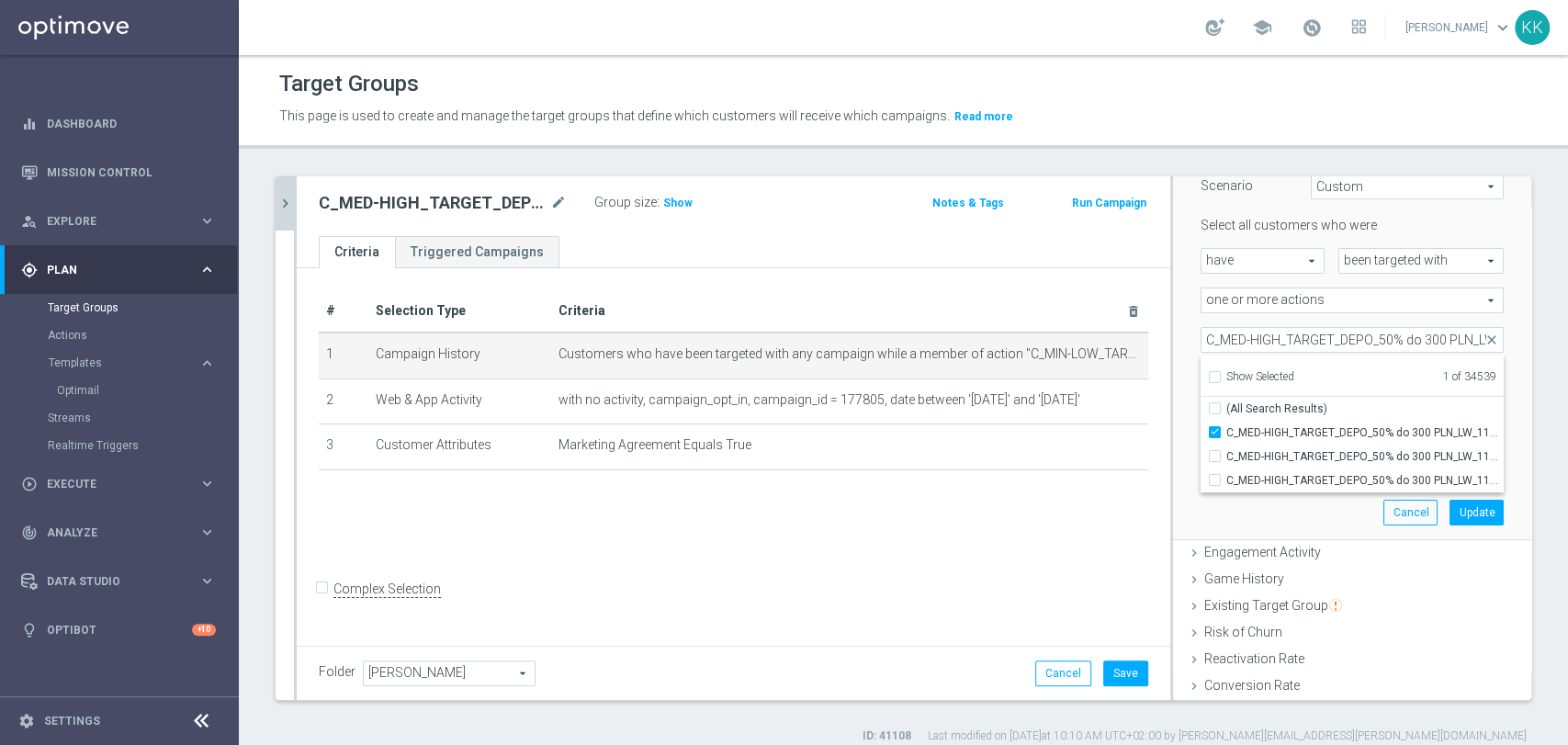
click at [1043, 535] on div "# Selection Type Criteria delete_forever 1 Campaign History Customers who have …" at bounding box center [733, 455] width 873 height 373
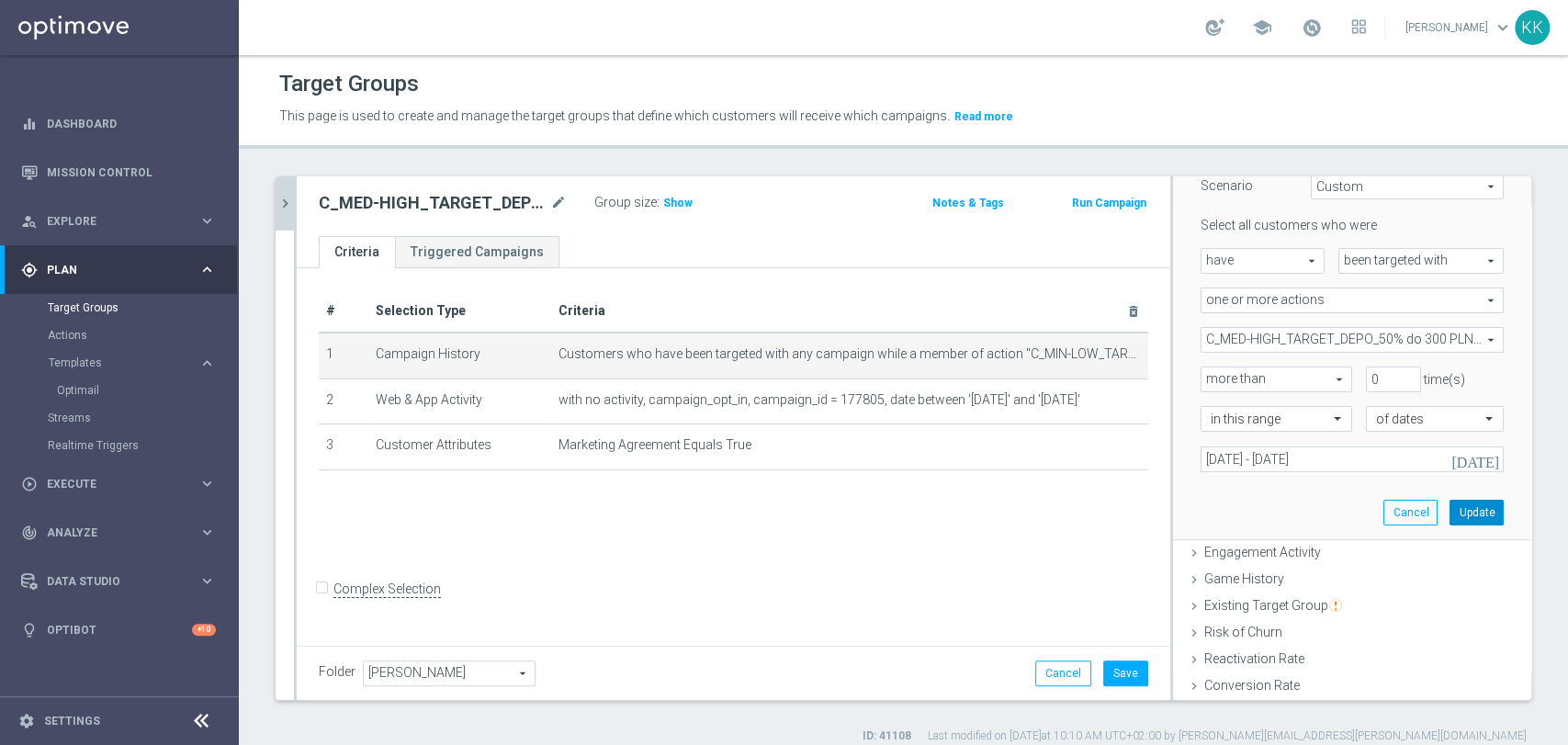
click at [1449, 518] on button "Update" at bounding box center [1476, 513] width 54 height 25
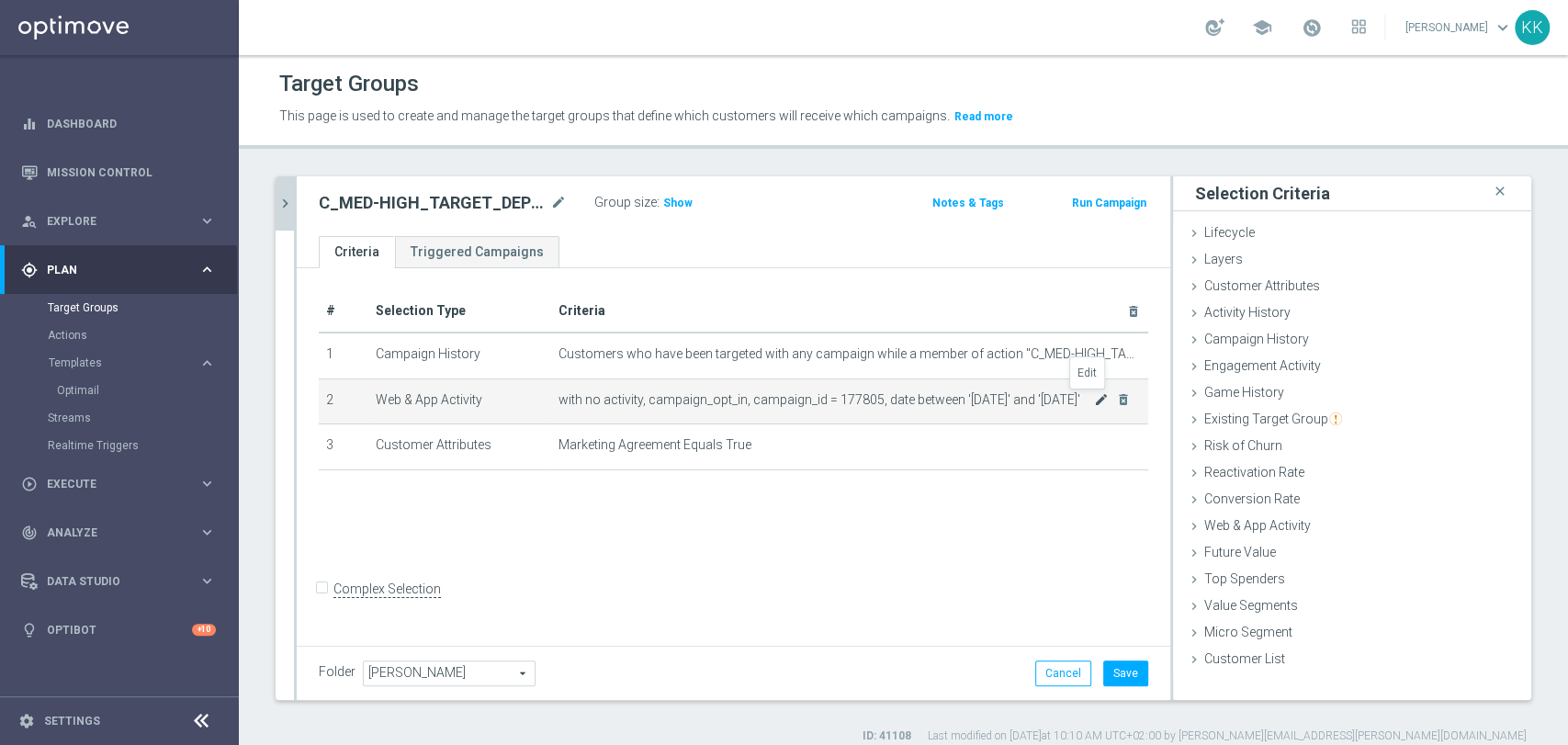
click at [1094, 399] on icon "mode_edit" at bounding box center [1101, 399] width 15 height 15
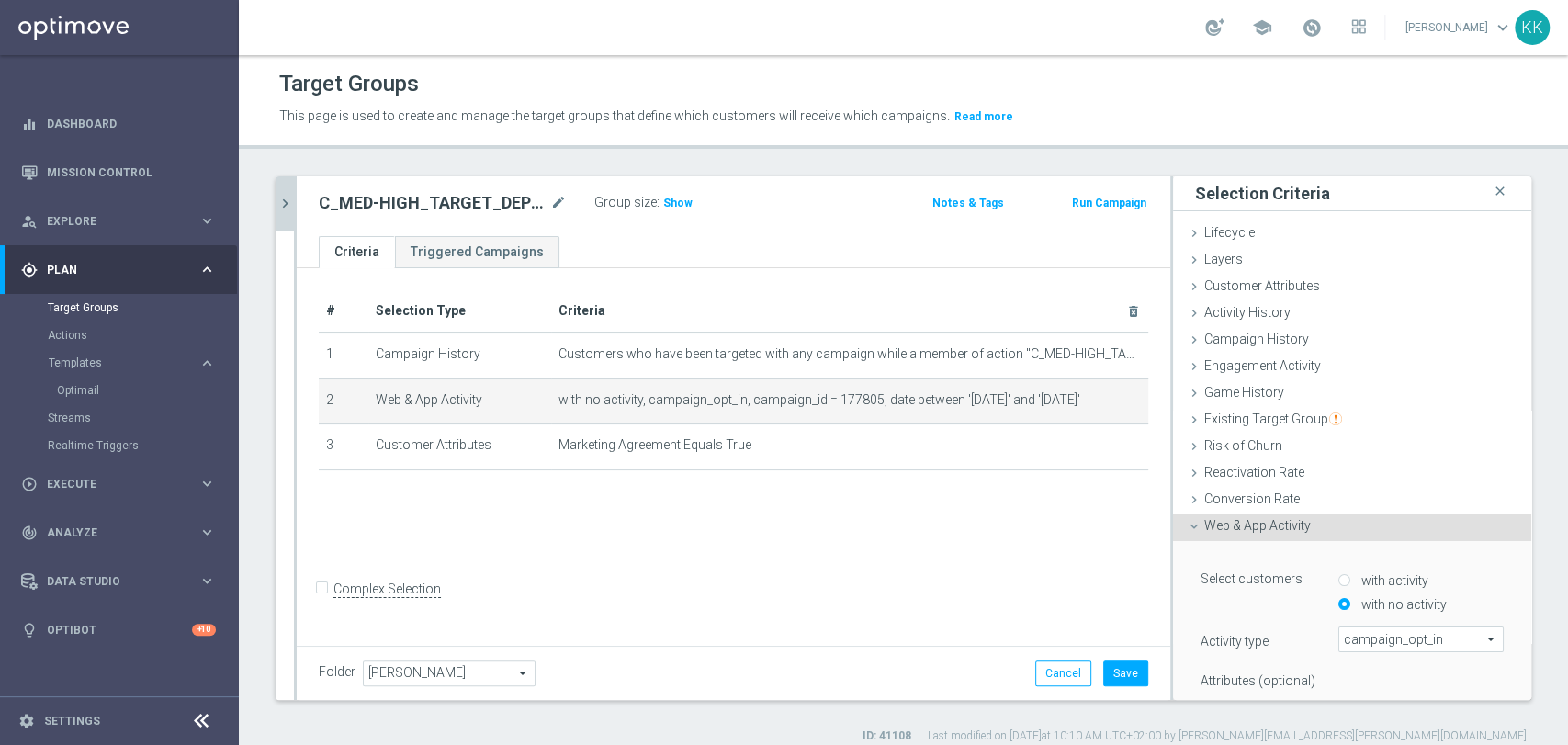
scroll to position [204, 0]
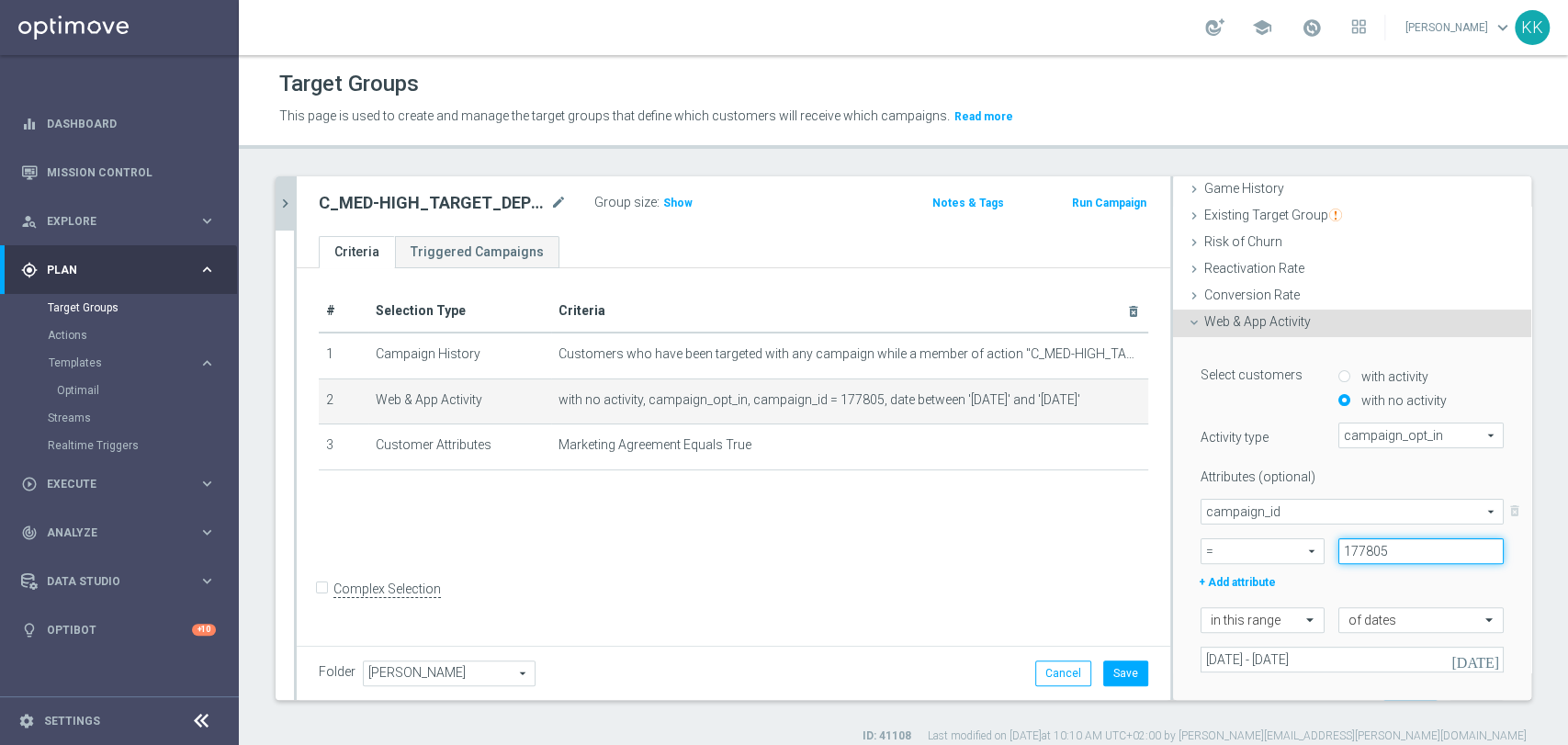
click at [1390, 544] on input "177805" at bounding box center [1421, 551] width 166 height 25
type input "177806"
click at [1033, 518] on div "# Selection Type Criteria delete_forever 1 Campaign History Customers who have …" at bounding box center [733, 455] width 873 height 373
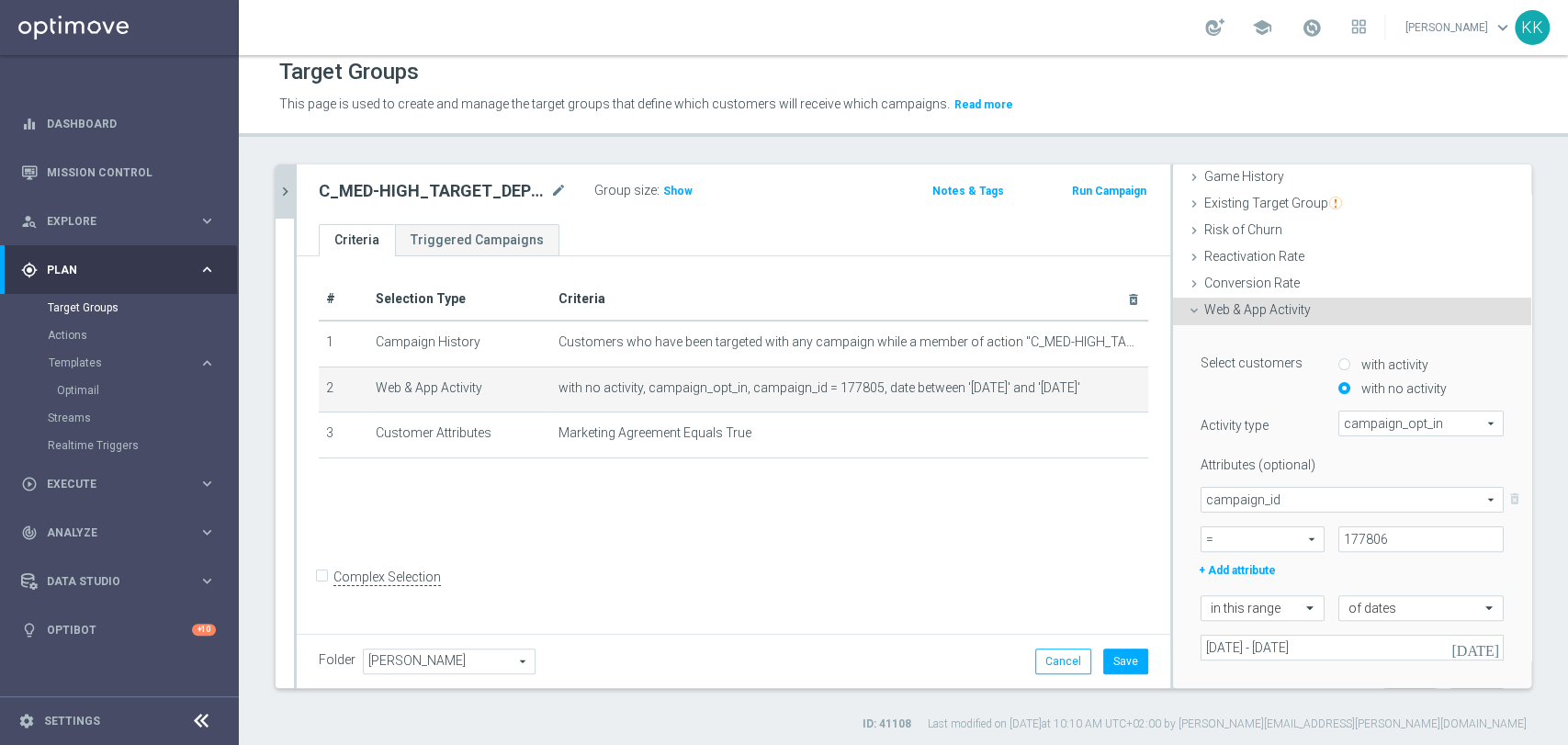
scroll to position [15, 0]
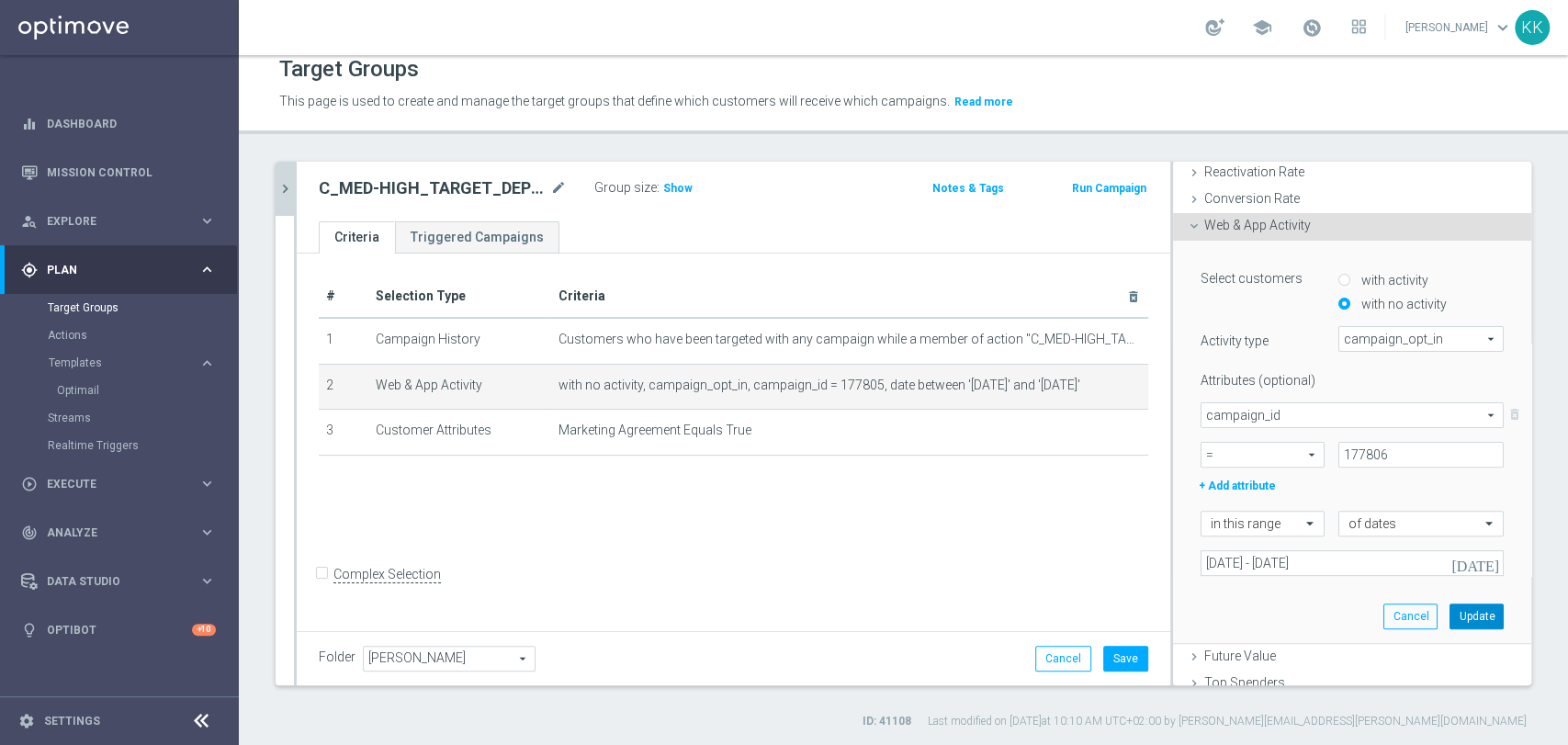
click at [1462, 613] on button "Update" at bounding box center [1476, 617] width 54 height 25
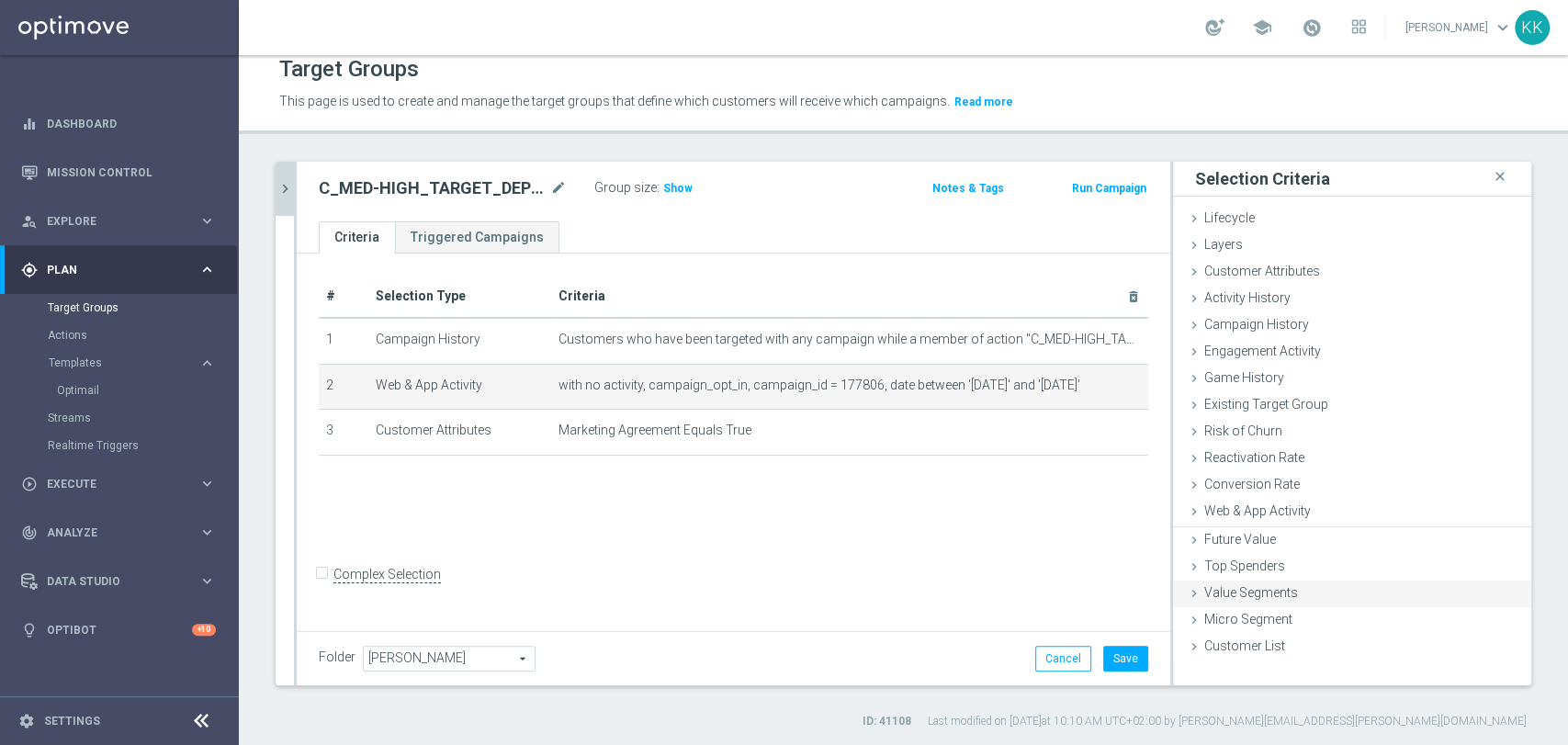
scroll to position [0, 0]
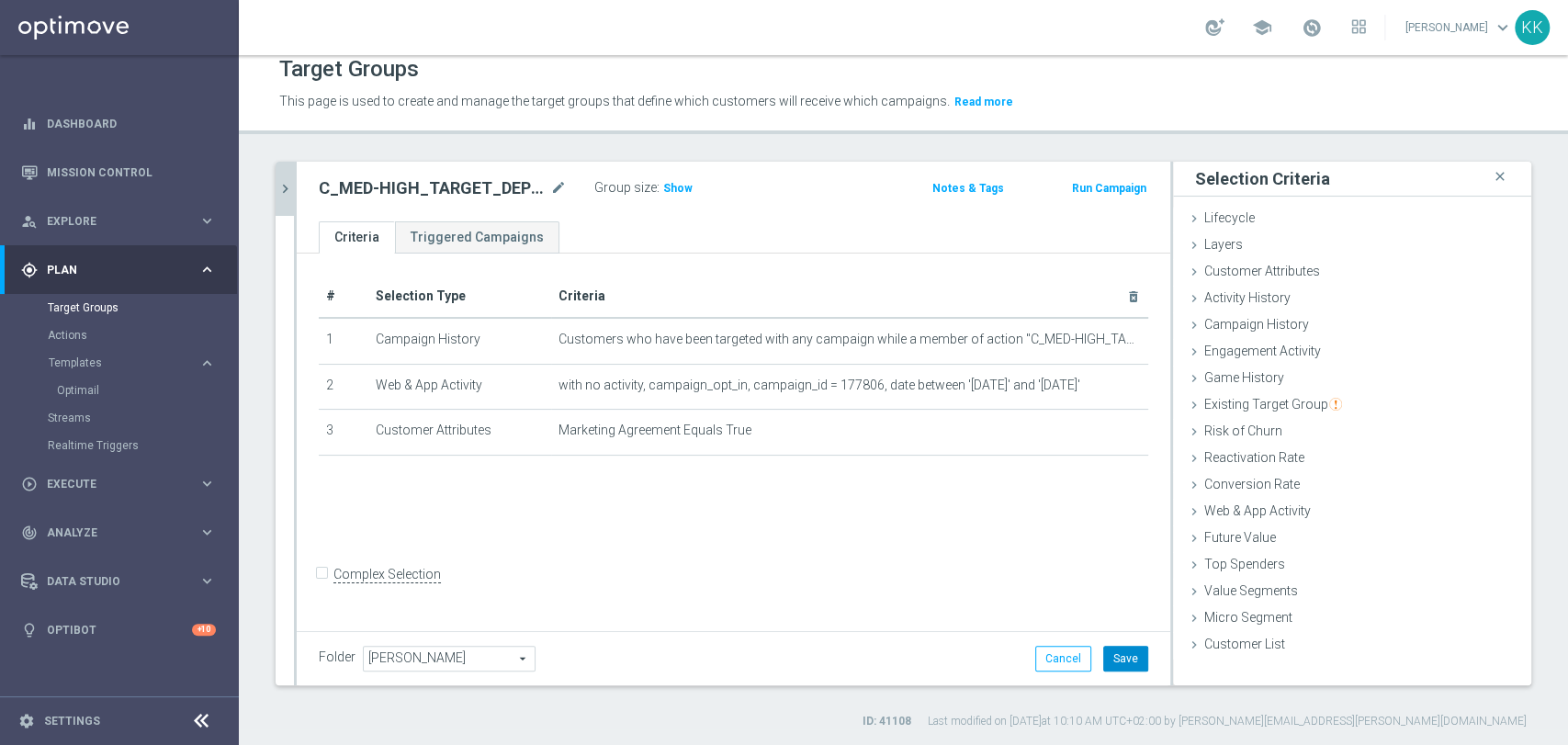
click at [1124, 662] on button "Save" at bounding box center [1126, 659] width 45 height 25
drag, startPoint x: 279, startPoint y: 186, endPoint x: 300, endPoint y: 197, distance: 23.7
click at [279, 186] on icon "chevron_right" at bounding box center [285, 189] width 18 height 18
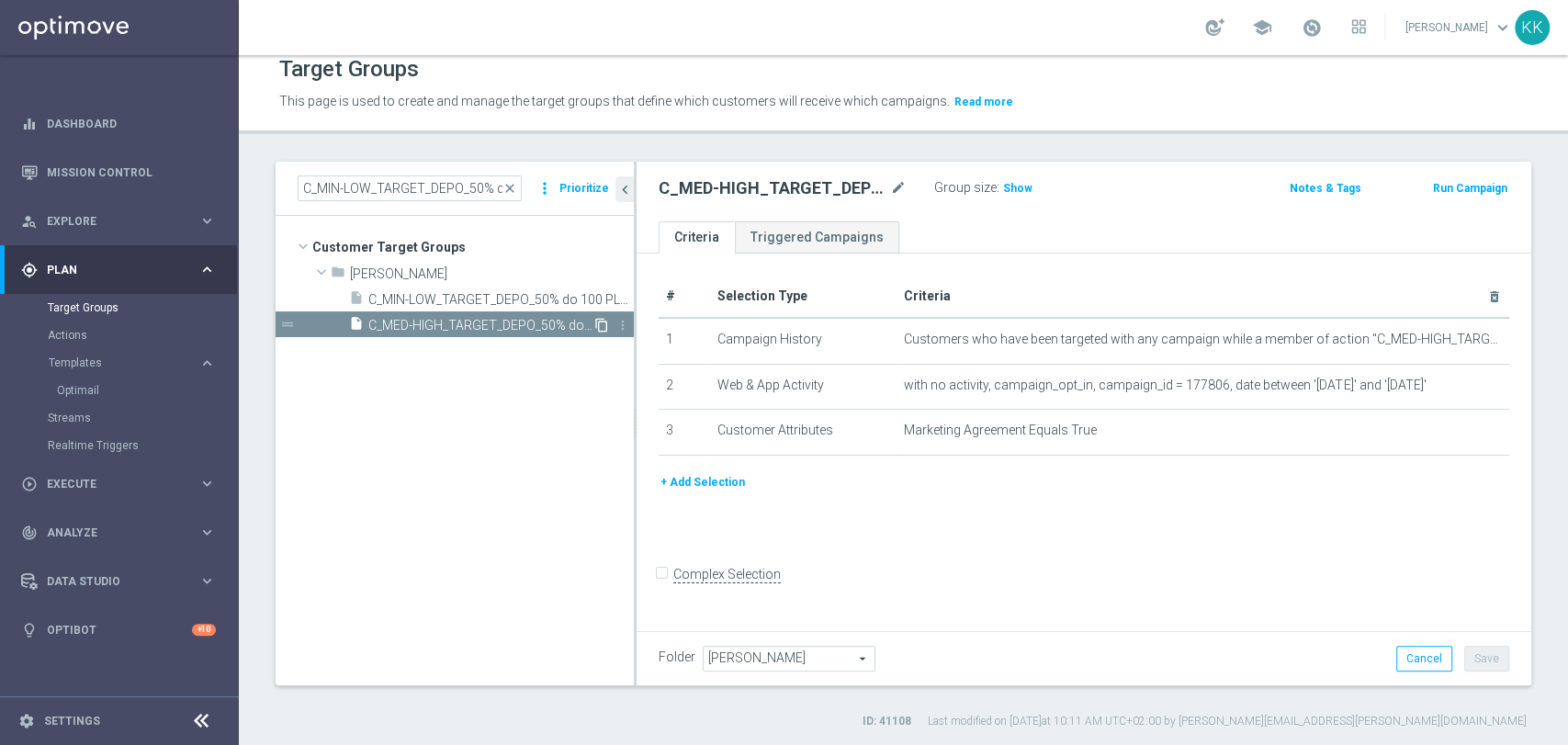
click at [603, 320] on icon "content_copy" at bounding box center [601, 324] width 15 height 15
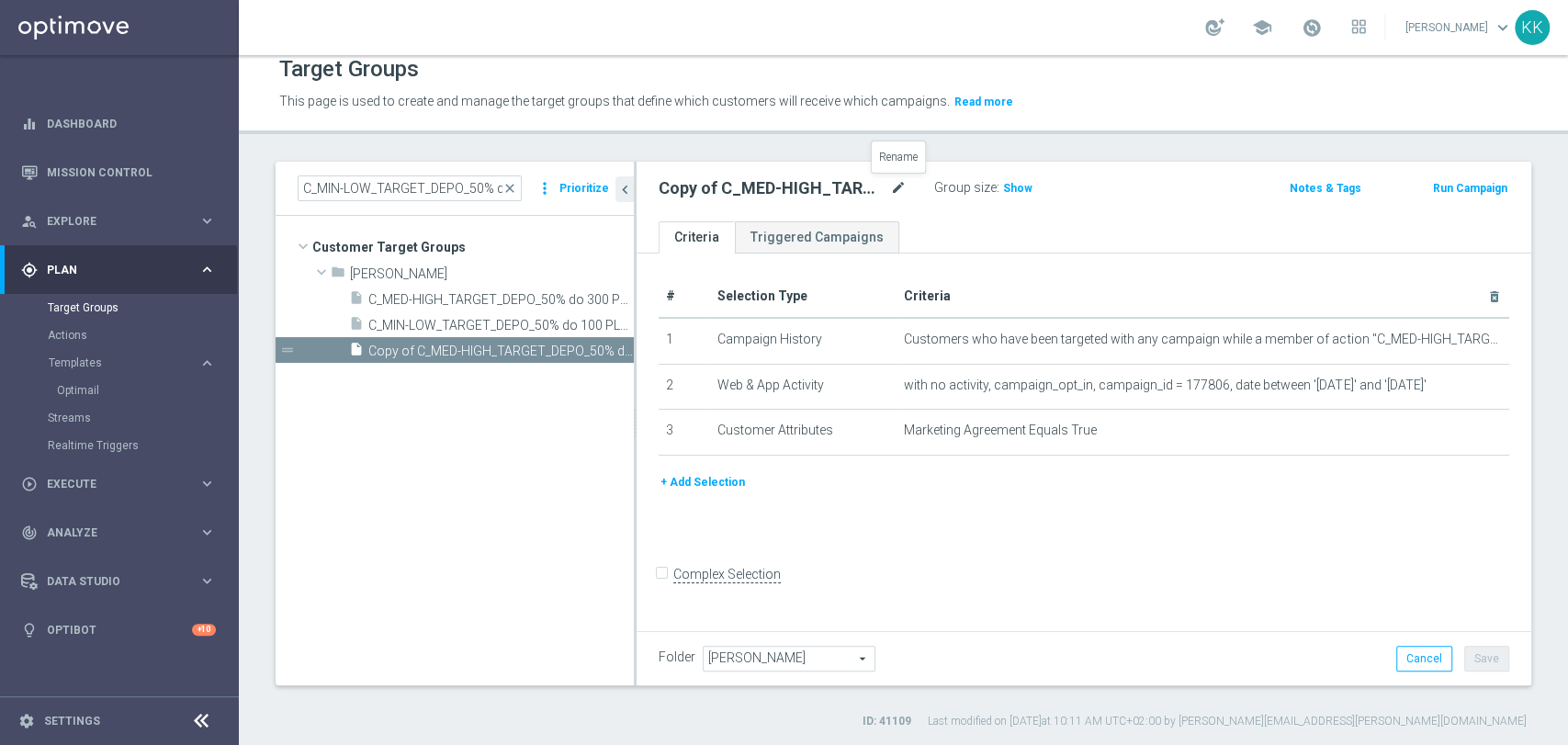
click at [897, 182] on icon "mode_edit" at bounding box center [898, 188] width 17 height 22
type input "D_MIN-LOW_TARGET_DEPO_100% do 100 PLN_LW_110925_PUSH"
click at [1056, 166] on div "D_MIN-LOW_TARGET_DEPO_100% do 100 PLN_LW_110925_PUSH Group size : Show Notes & …" at bounding box center [1083, 191] width 895 height 60
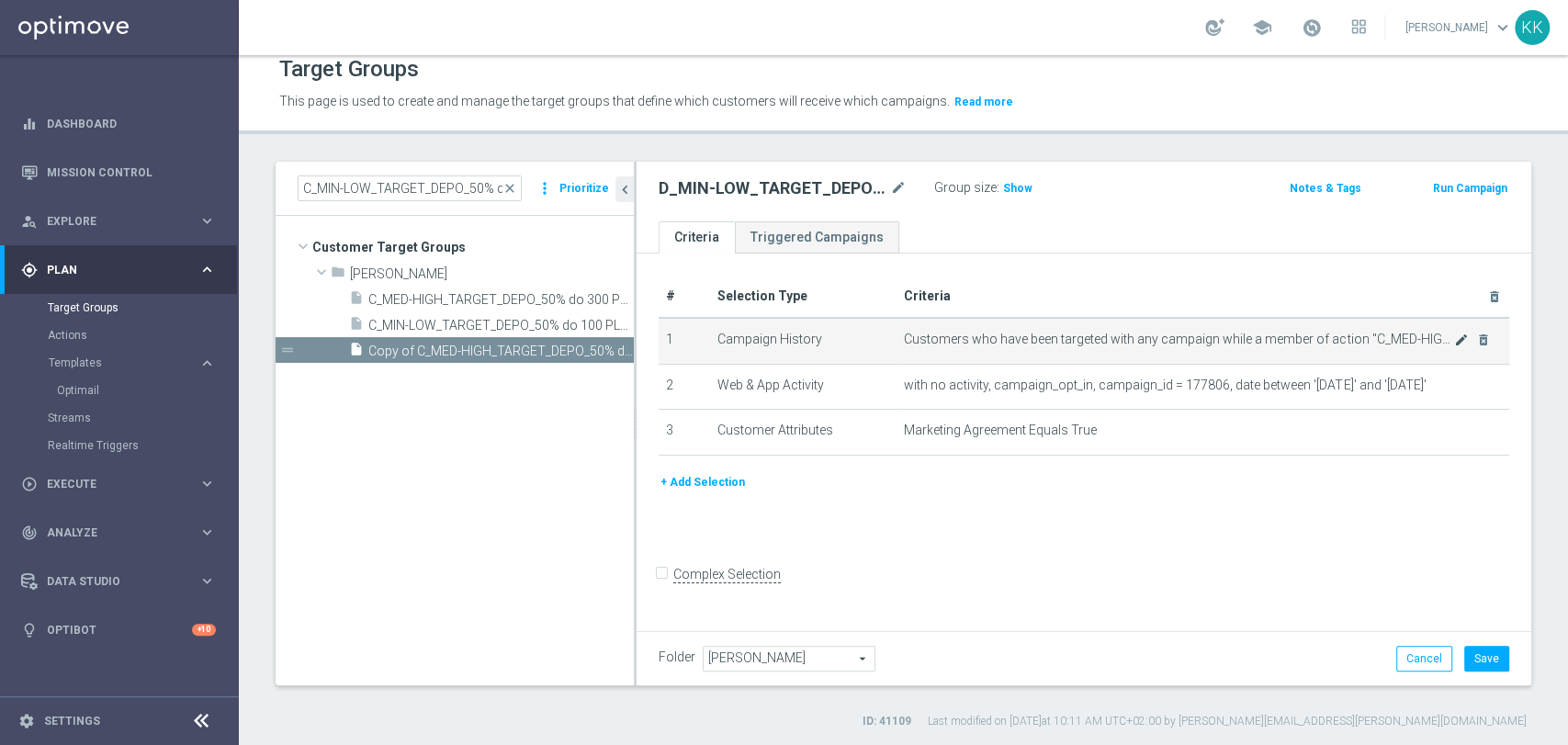
click at [1454, 336] on icon "mode_edit" at bounding box center [1461, 339] width 15 height 15
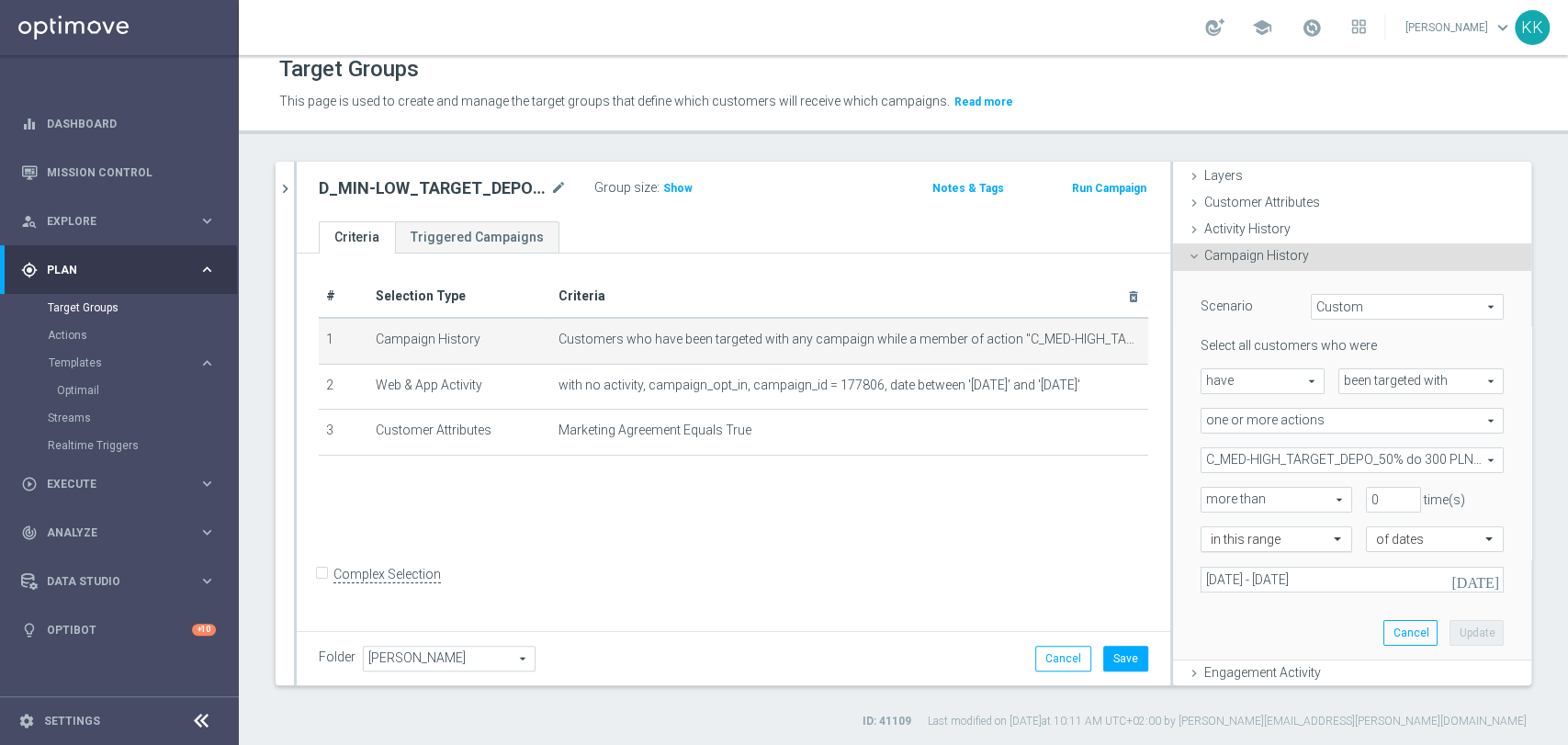
scroll to position [102, 0]
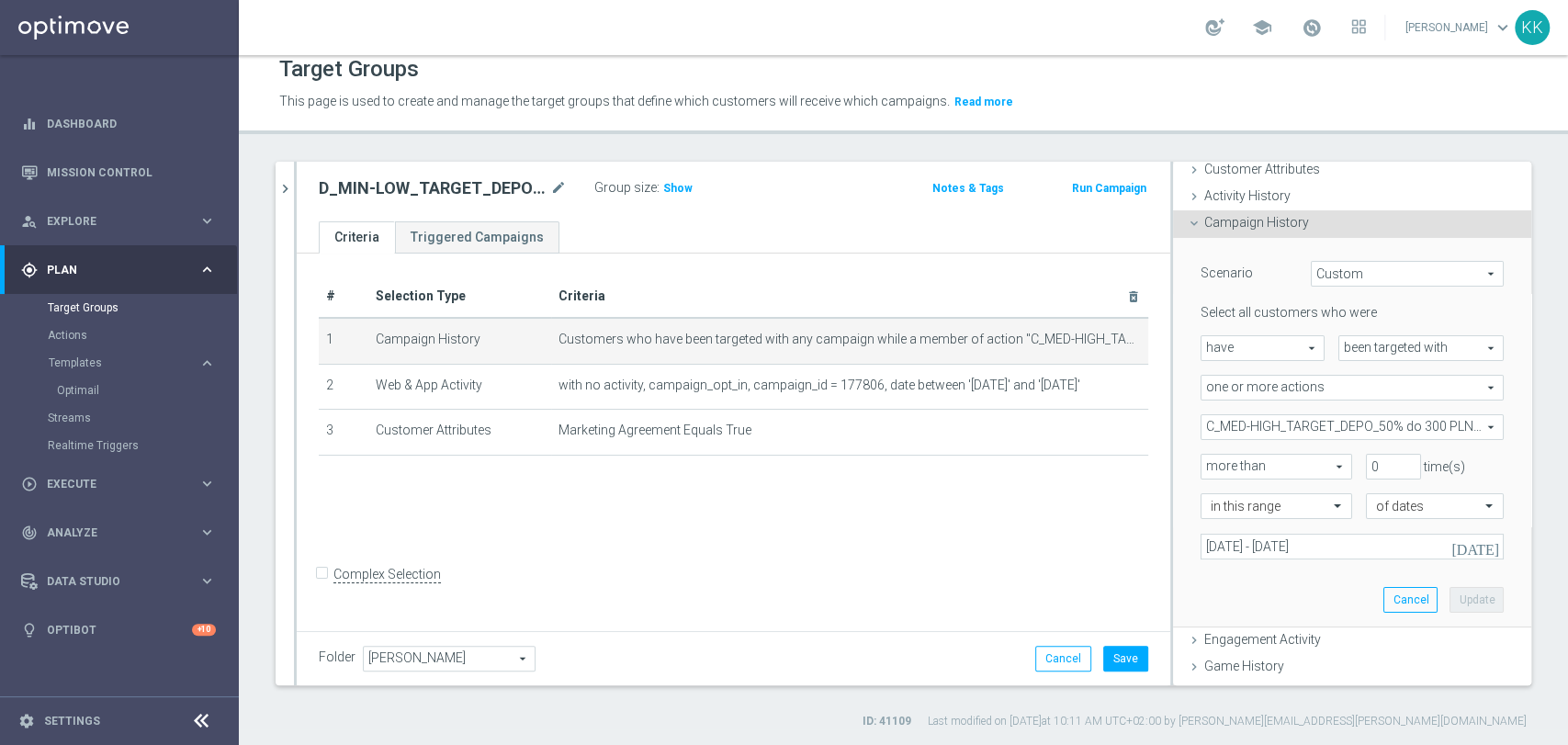
click at [1252, 422] on span "C_MED-HIGH_TARGET_DEPO_50% do 300 PLN_LW_110925" at bounding box center [1351, 427] width 301 height 24
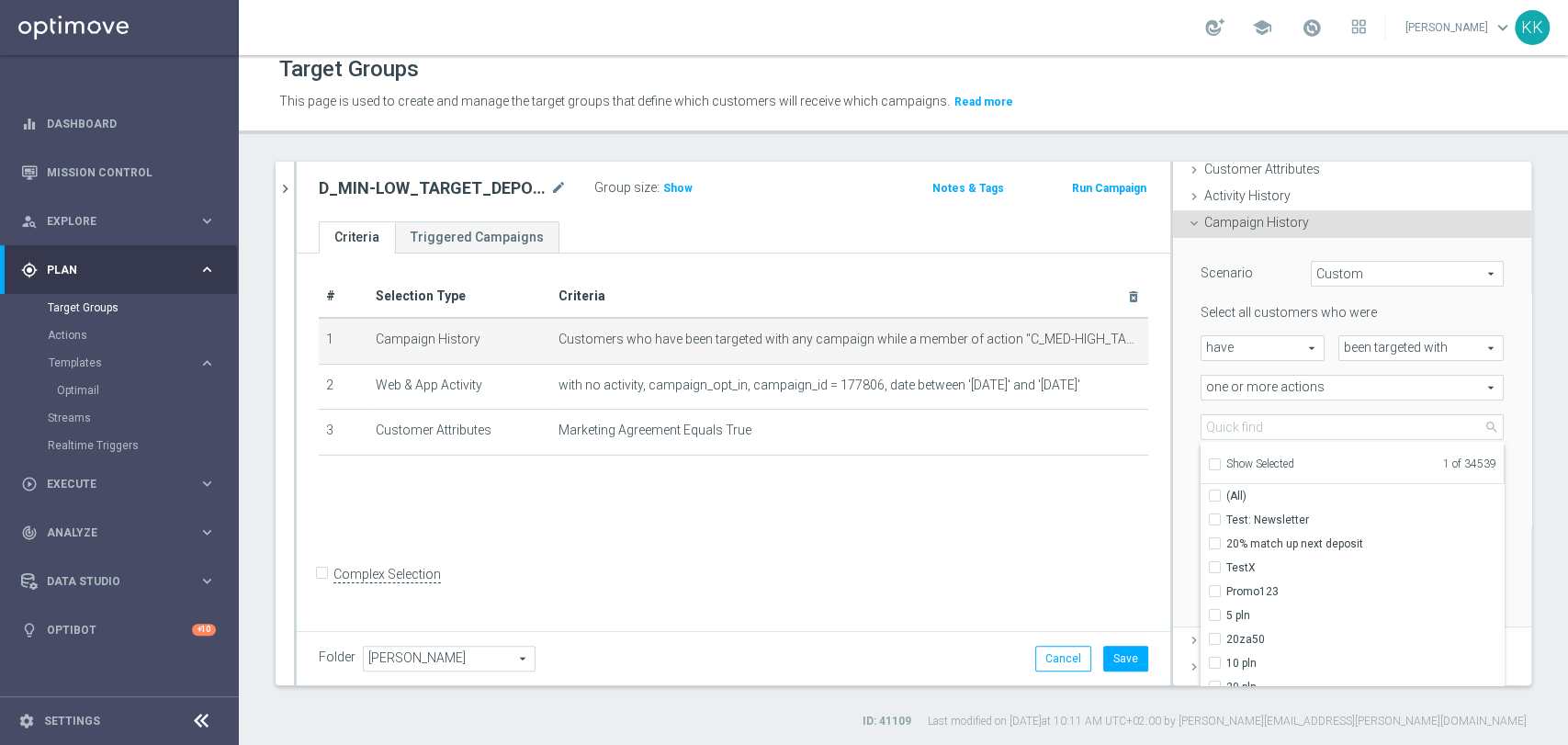
click at [1207, 463] on input "Show Selected" at bounding box center [1213, 467] width 12 height 12
checkbox input "true"
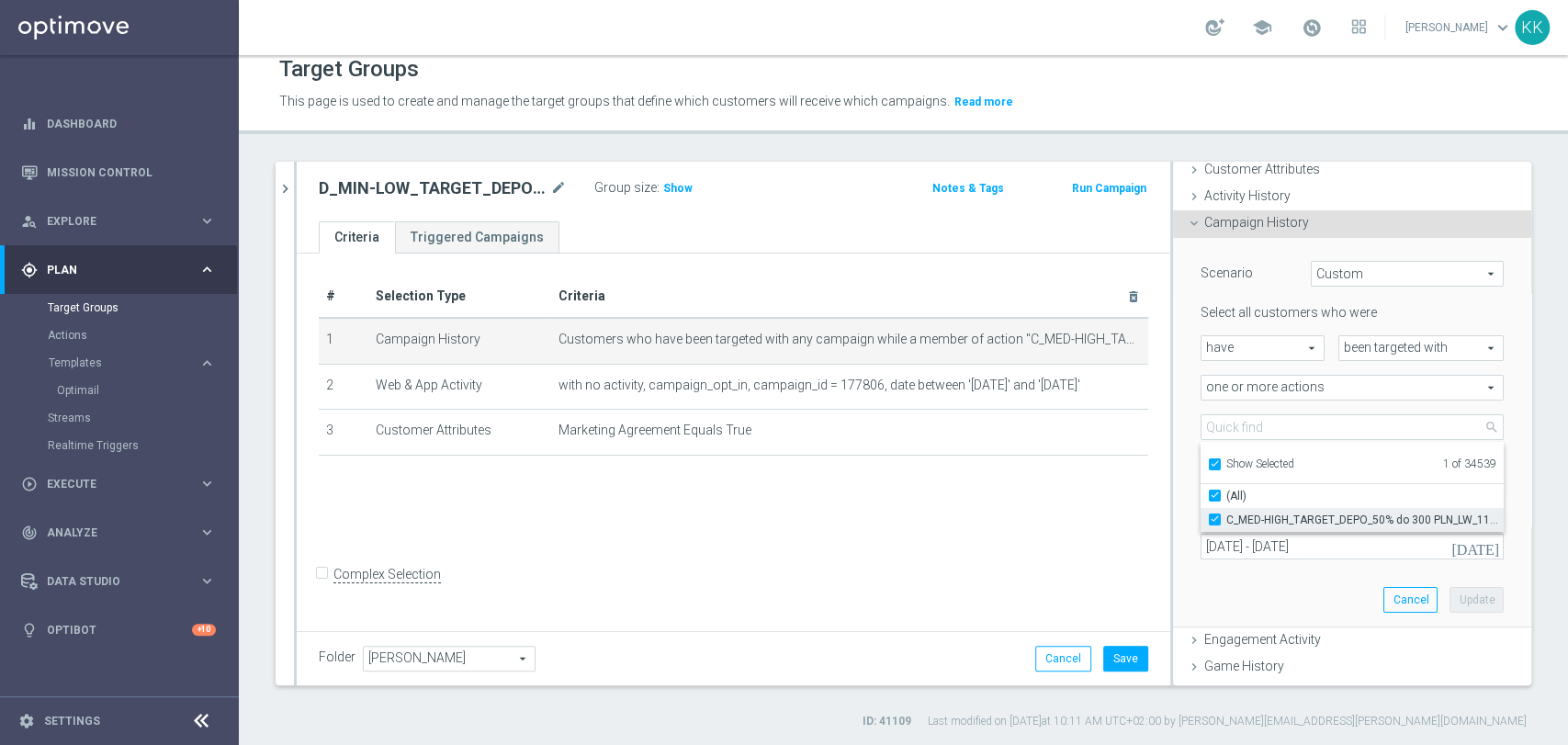
click at [1214, 518] on input "C_MED-HIGH_TARGET_DEPO_50% do 300 PLN_LW_110925" at bounding box center [1220, 520] width 12 height 12
checkbox input "false"
type input "Select Action"
checkbox input "false"
click at [1207, 461] on input "Show Selected" at bounding box center [1213, 467] width 12 height 12
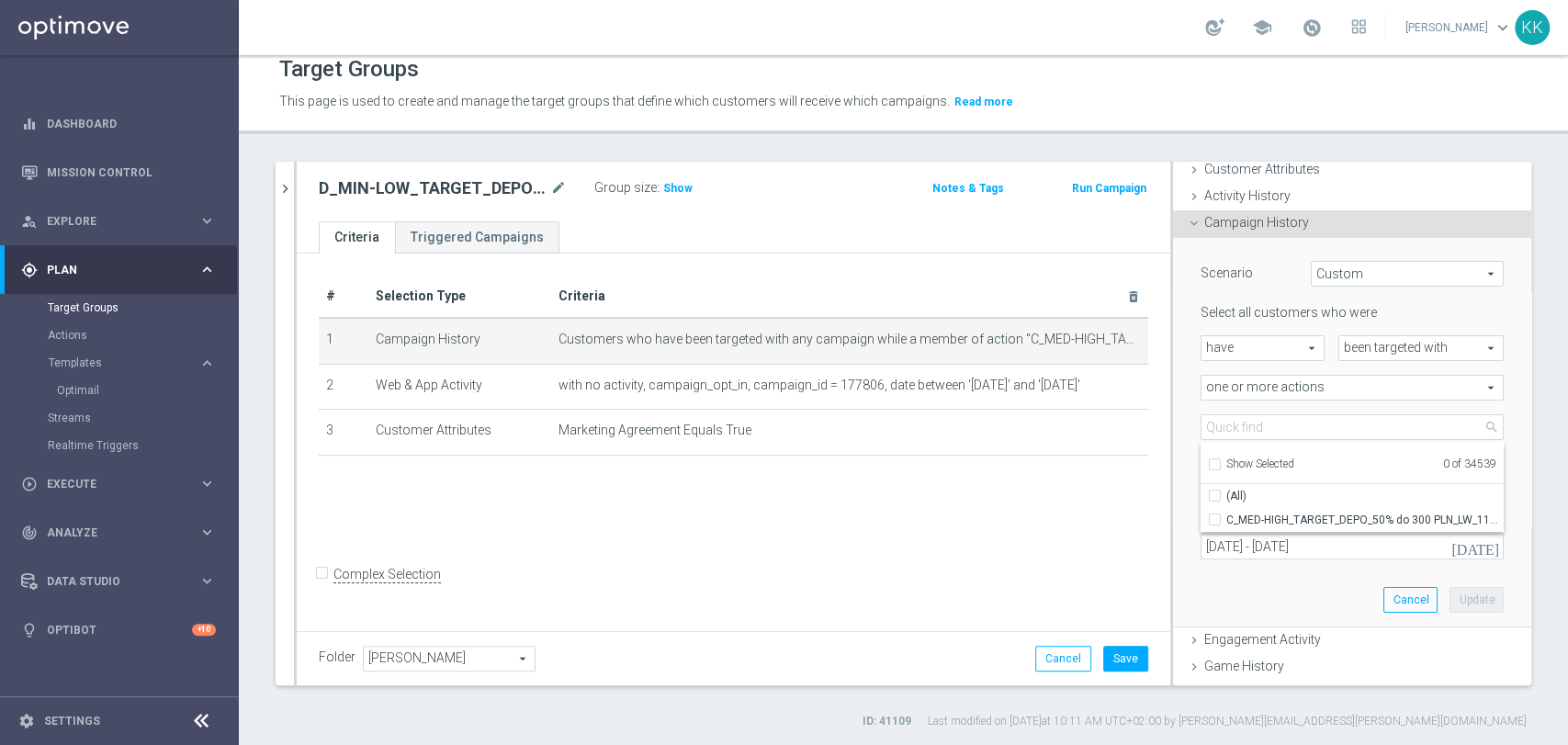
checkbox input "false"
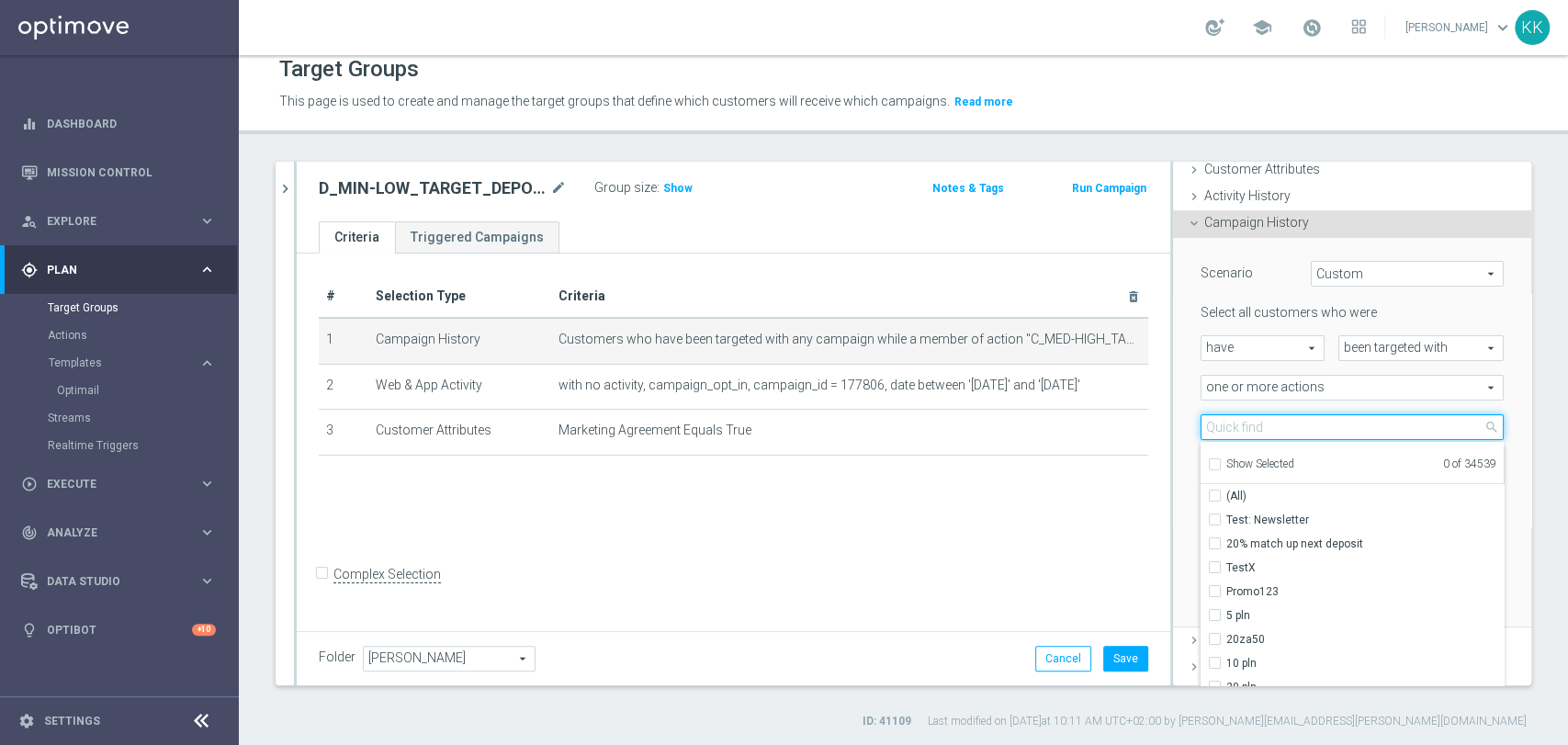
click at [1231, 425] on input "search" at bounding box center [1351, 427] width 303 height 25
paste input "D_MIN-LOW_TARGET_DEPO_100% do 100 PLN_LW_110925_PUSH"
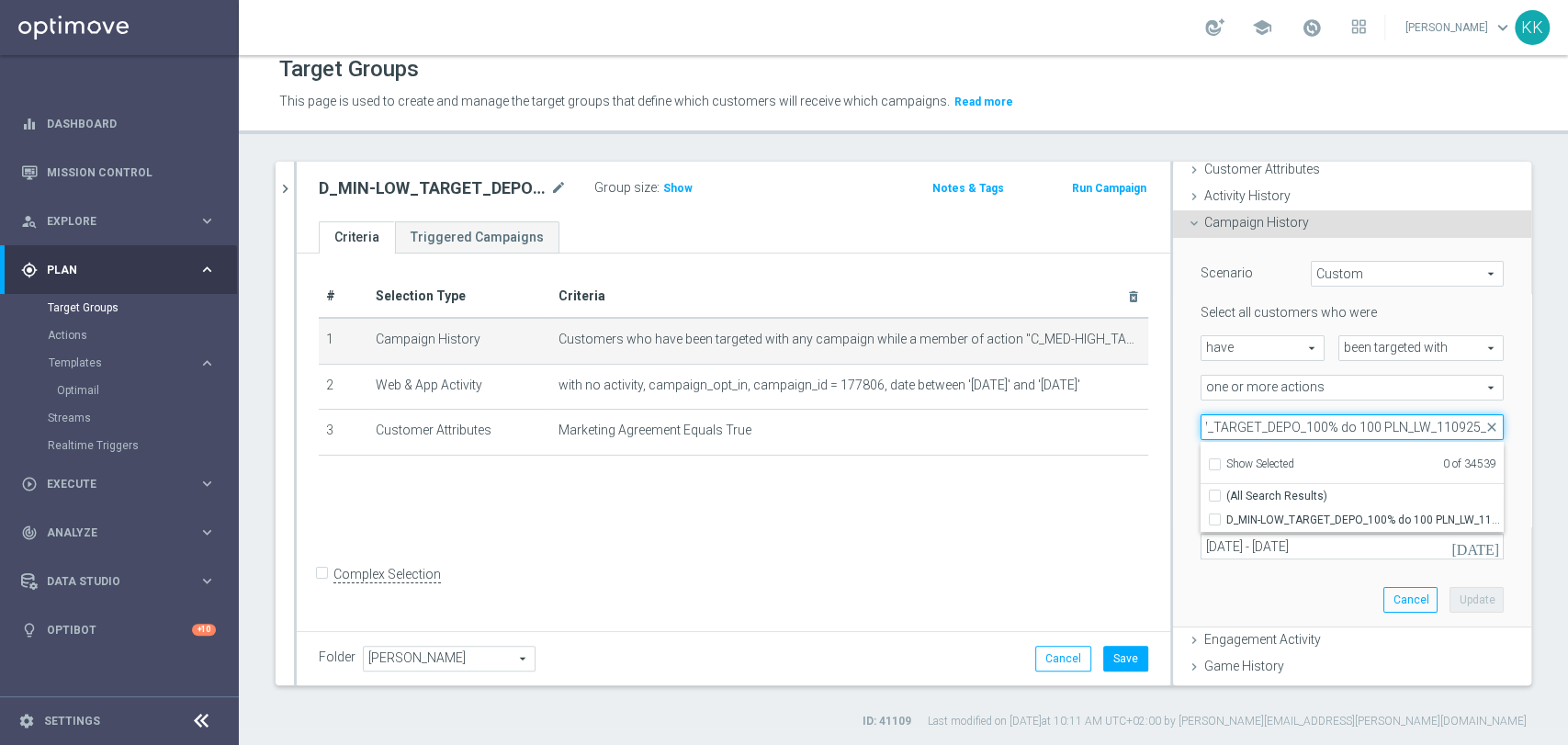
scroll to position [0, 71]
type input "D_MIN-LOW_TARGET_DEPO_100% do 100 PLN_LW_110925"
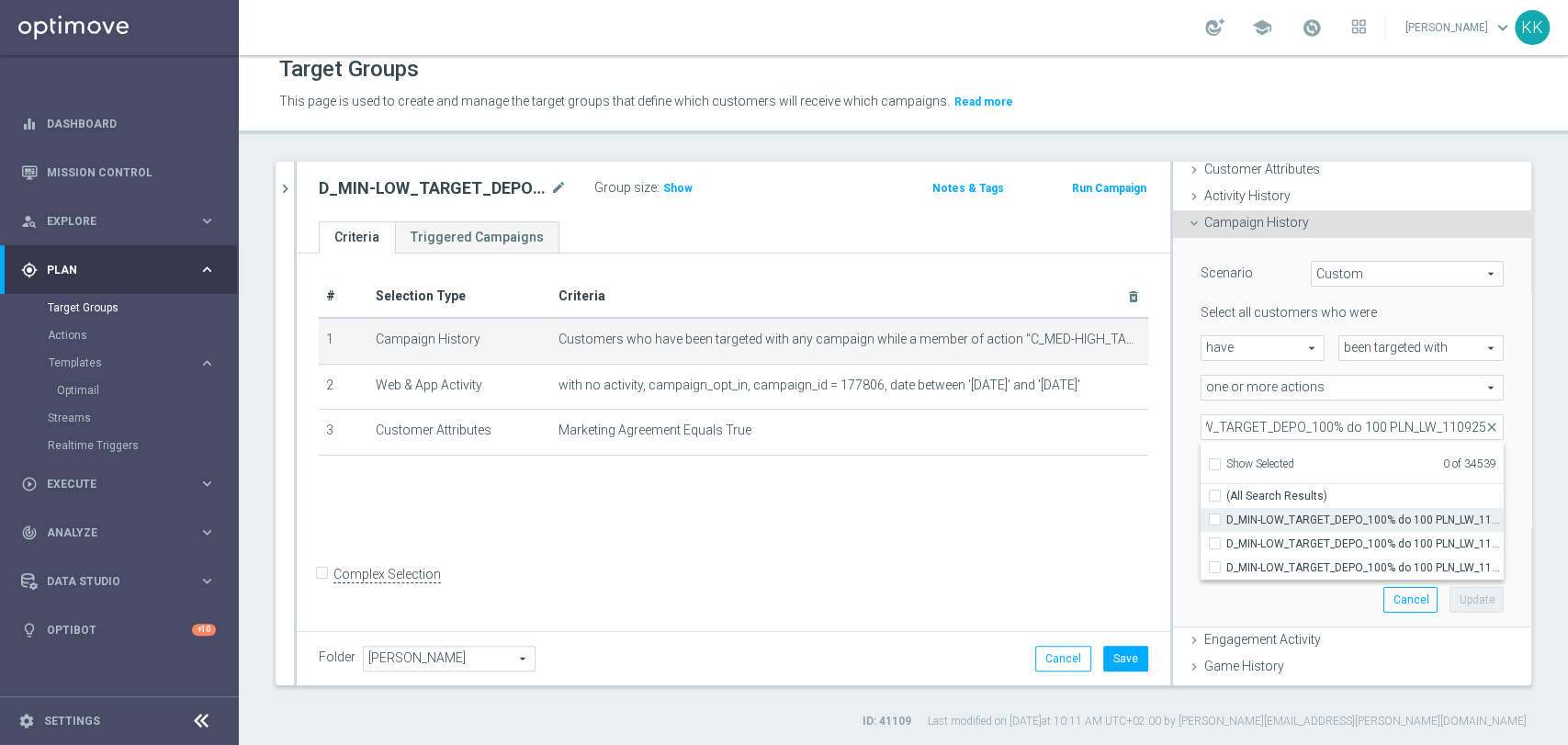
click at [1226, 516] on label "D_MIN-LOW_TARGET_DEPO_100% do 100 PLN_LW_110925" at bounding box center [1364, 520] width 277 height 24
click at [1214, 516] on input "D_MIN-LOW_TARGET_DEPO_100% do 100 PLN_LW_110925" at bounding box center [1220, 520] width 12 height 12
checkbox input "true"
type input "D_MIN-LOW_TARGET_DEPO_100% do 100 PLN_LW_110925"
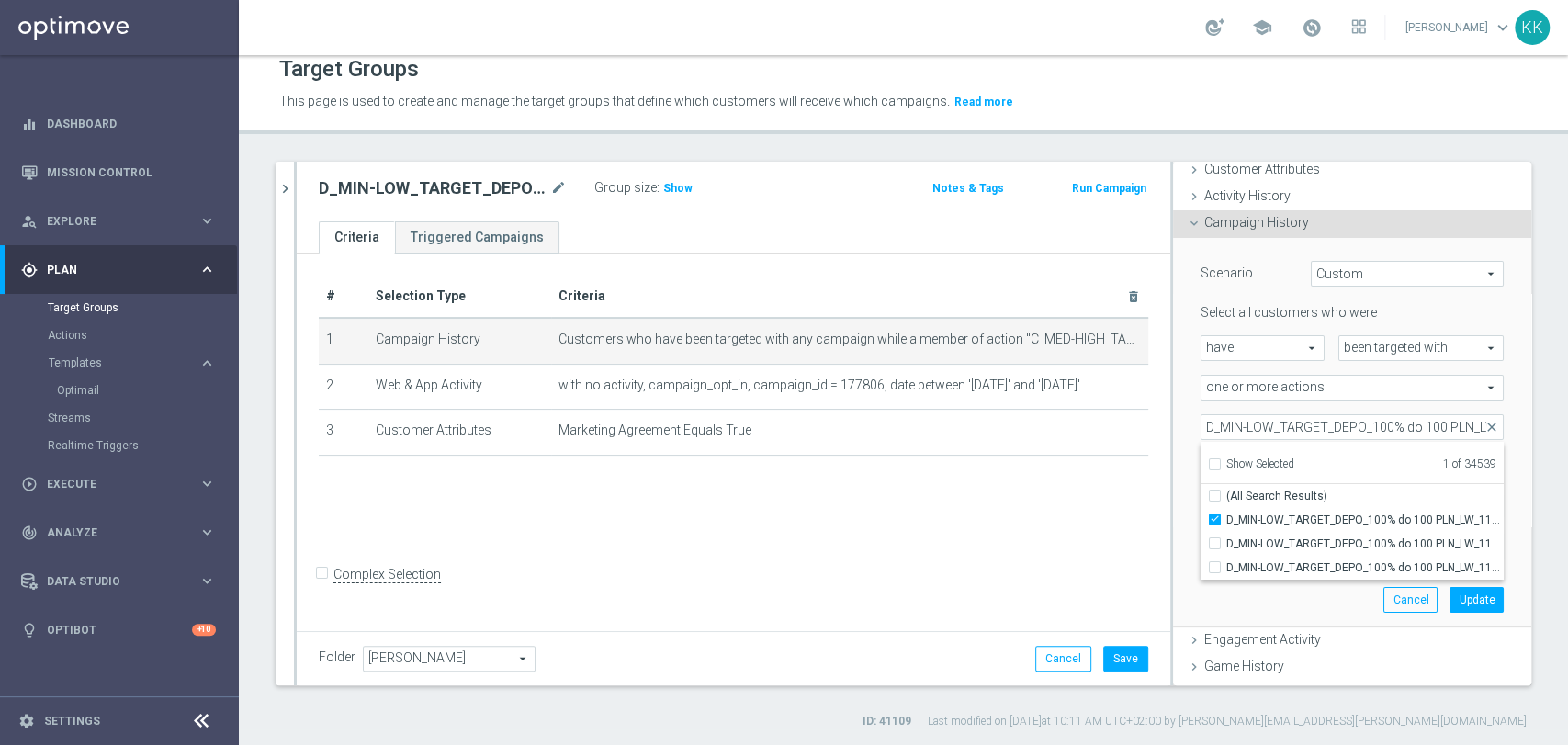
click at [1073, 508] on div "# Selection Type Criteria delete_forever 1 Campaign History Customers who have …" at bounding box center [733, 440] width 873 height 373
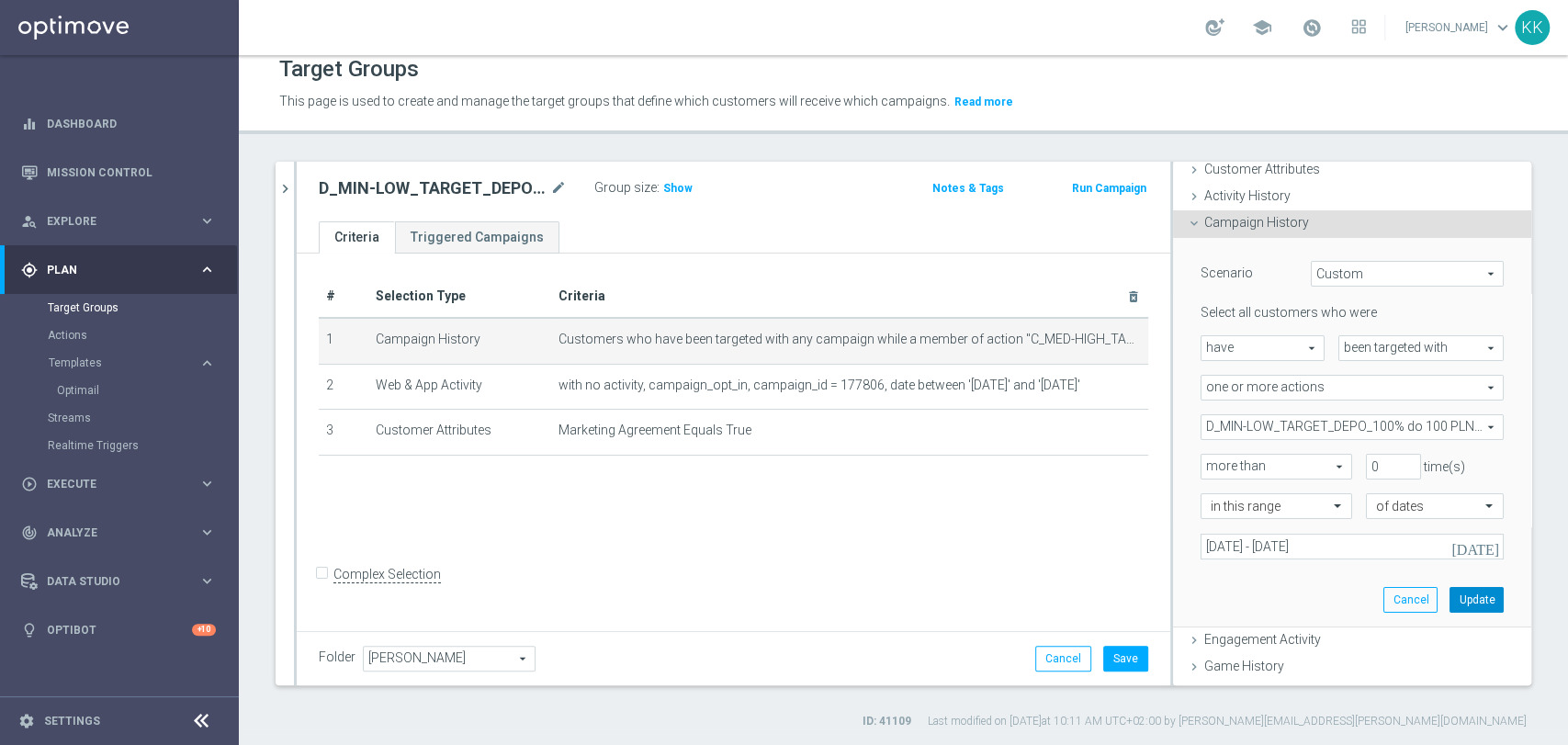
click at [1449, 595] on button "Update" at bounding box center [1476, 600] width 54 height 25
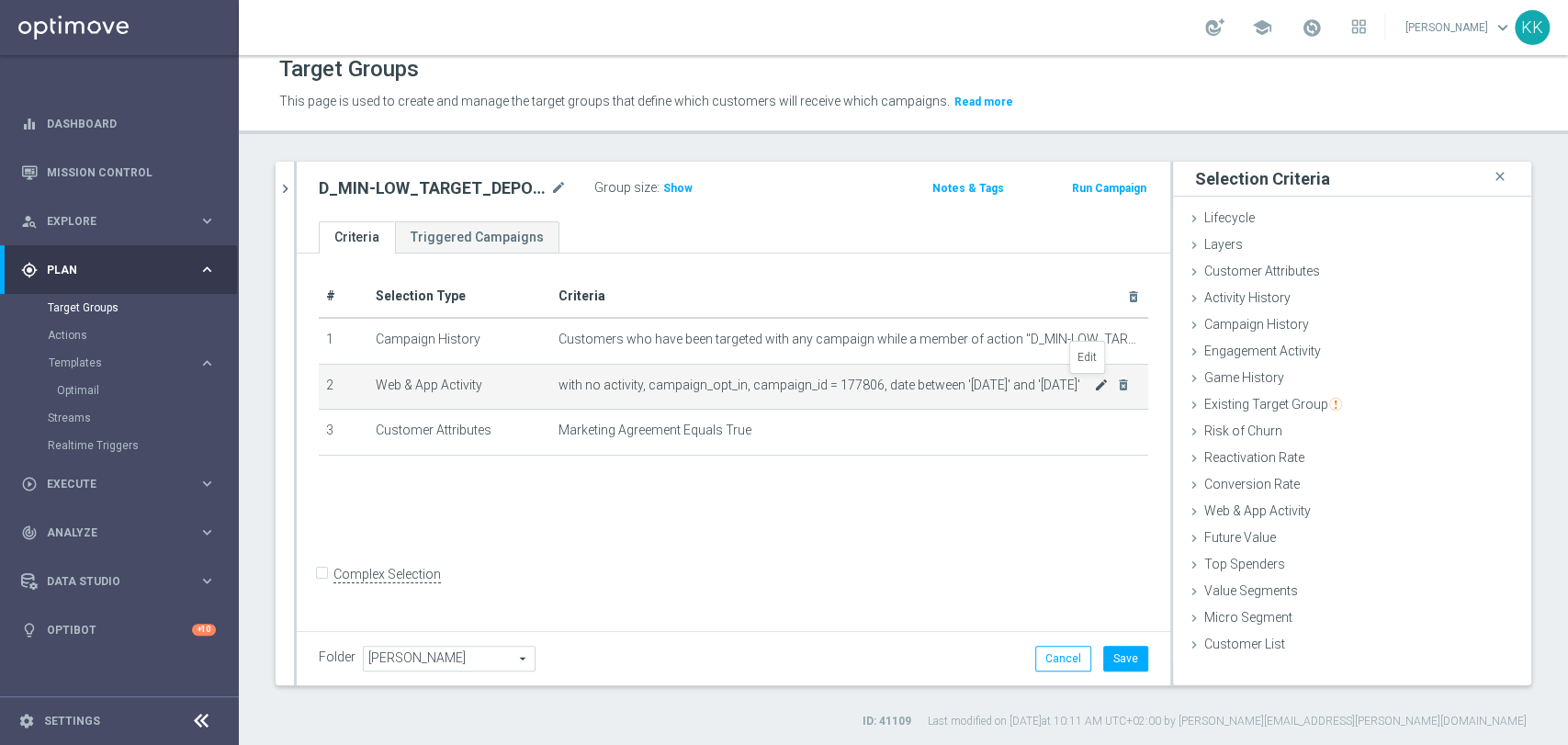
click at [1094, 382] on icon "mode_edit" at bounding box center [1101, 384] width 15 height 15
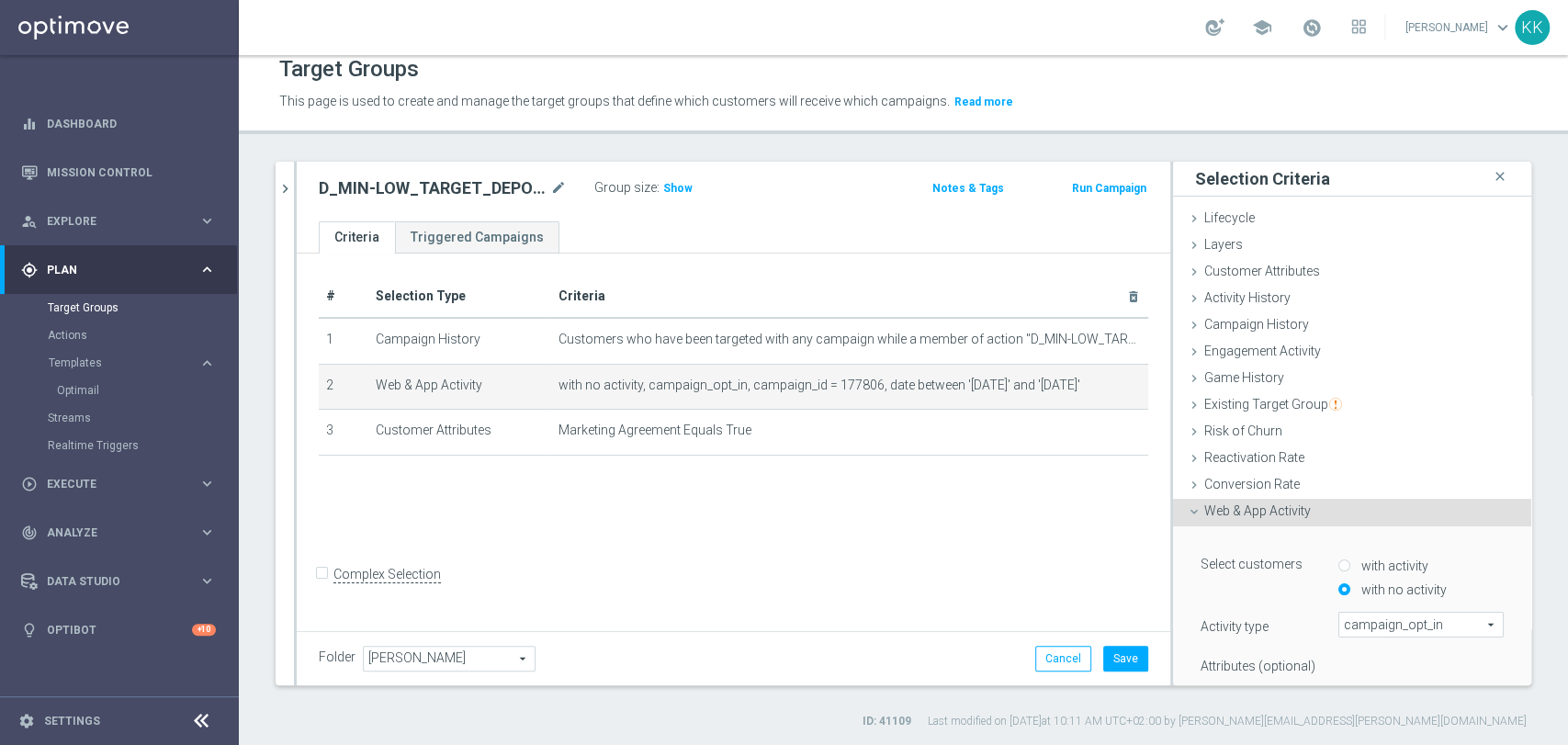
scroll to position [306, 0]
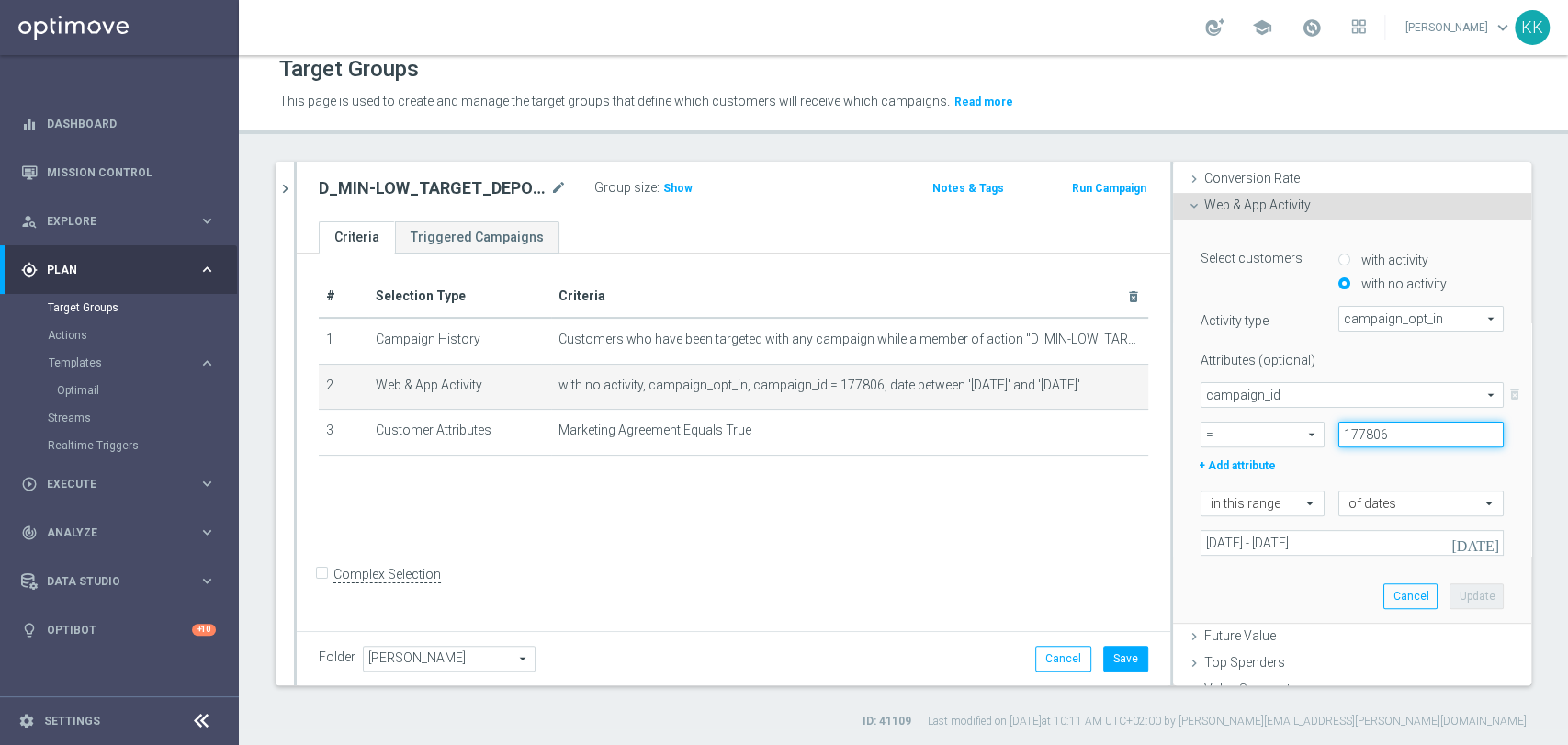
drag, startPoint x: 1368, startPoint y: 428, endPoint x: 1251, endPoint y: 434, distance: 117.2
click at [1277, 432] on div "= = arrow_drop_down search 177806" at bounding box center [1351, 434] width 330 height 25
paste input "8"
type input "177808"
click at [1455, 593] on button "Update" at bounding box center [1476, 596] width 54 height 25
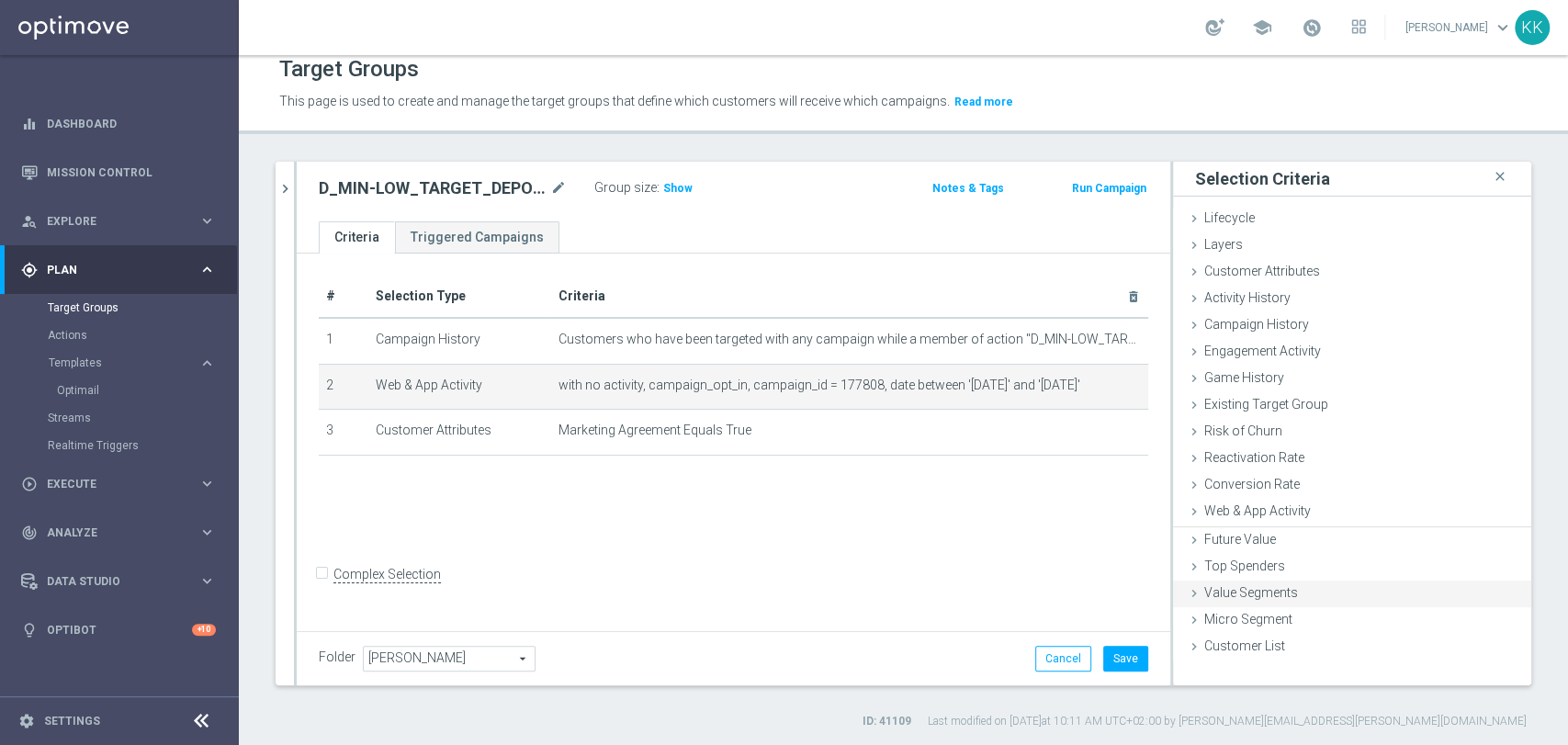
scroll to position [0, 0]
click at [1103, 657] on button "Save" at bounding box center [1126, 659] width 45 height 25
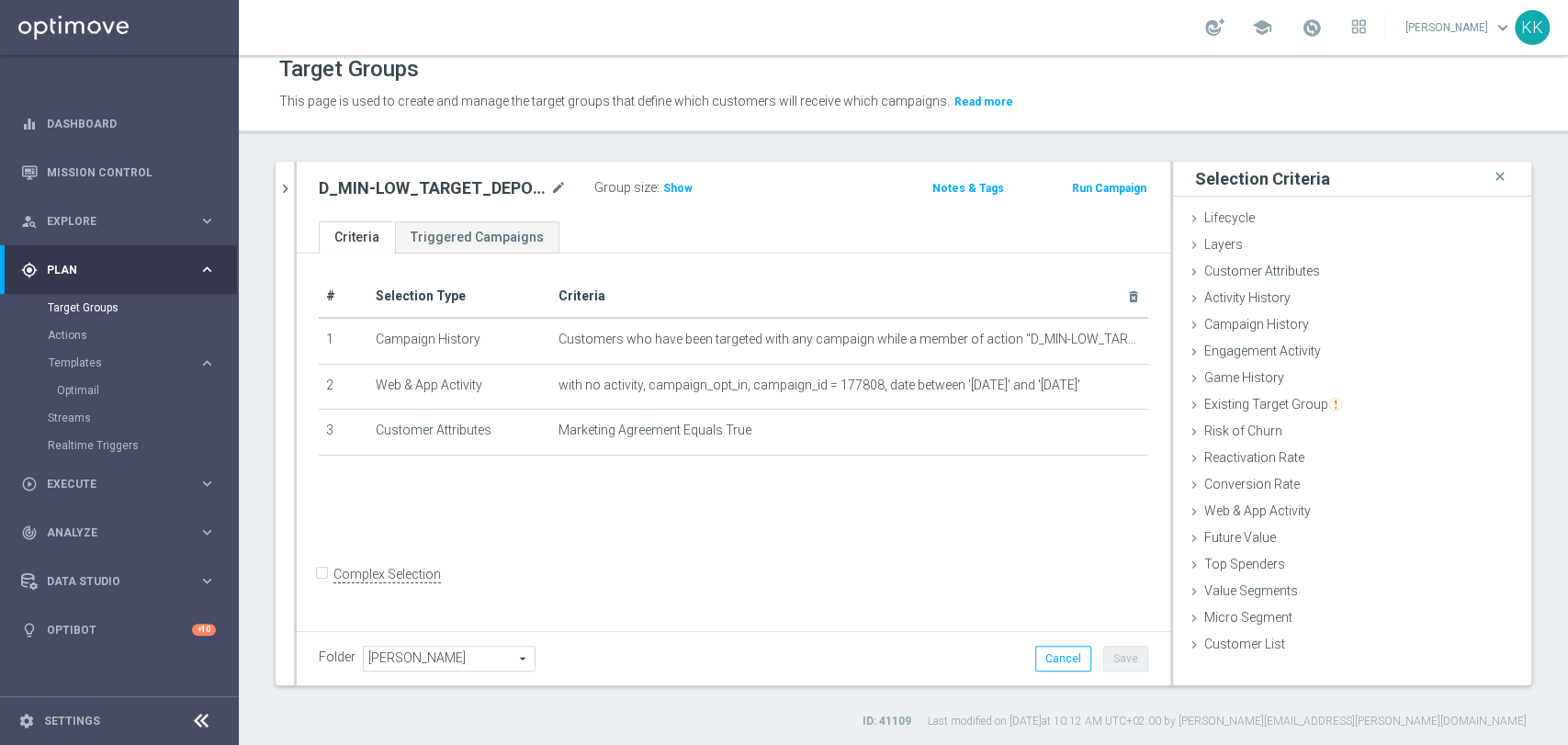
drag, startPoint x: 280, startPoint y: 169, endPoint x: 286, endPoint y: 177, distance: 10.0
click at [280, 169] on button "chevron_right" at bounding box center [284, 188] width 19 height 54
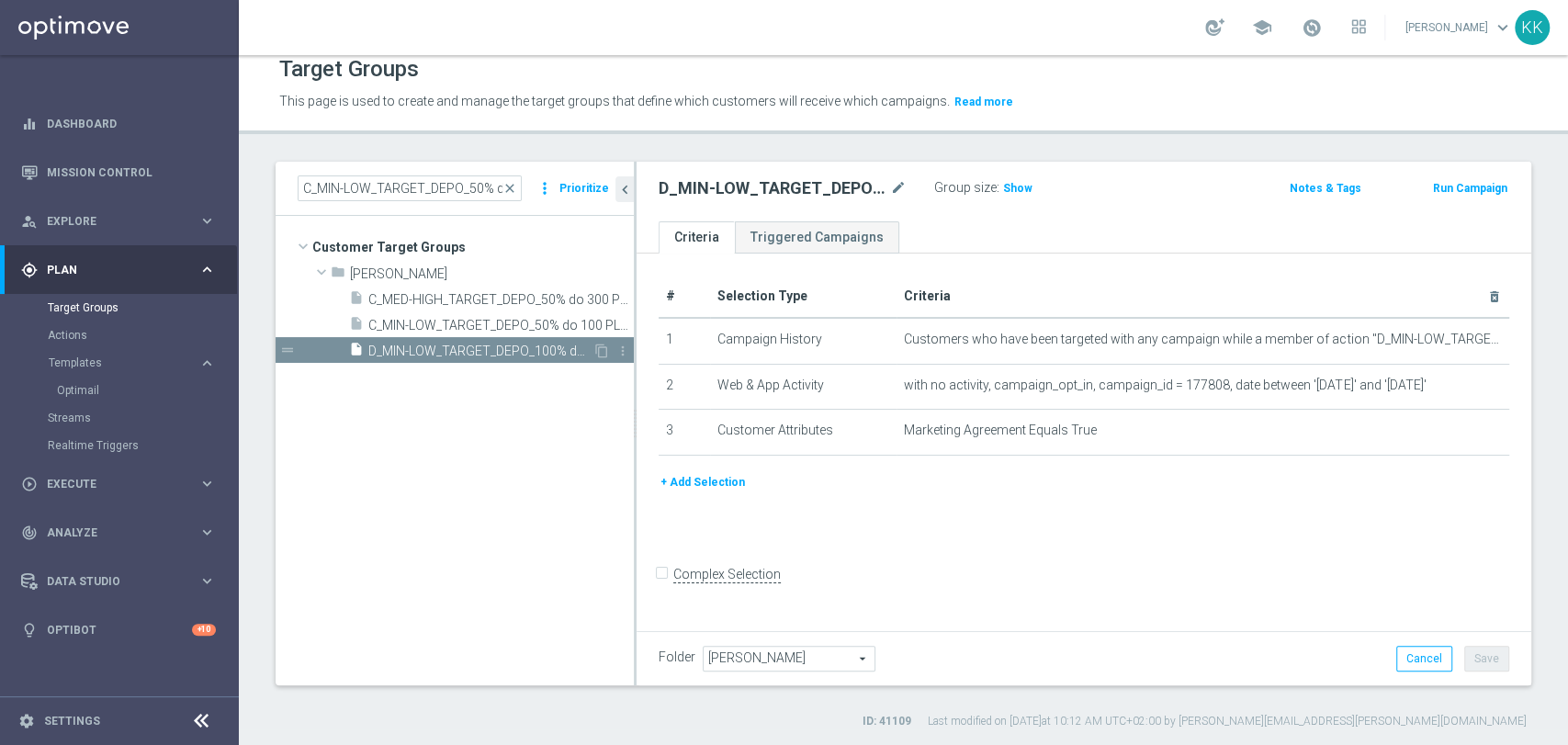
click at [593, 345] on div "content_copy more_vert" at bounding box center [612, 354] width 39 height 20
click at [600, 348] on icon "content_copy" at bounding box center [601, 351] width 15 height 15
click at [898, 183] on icon "mode_edit" at bounding box center [898, 188] width 17 height 22
click at [1106, 151] on div "Target Groups This page is used to create and manage the target groups that def…" at bounding box center [904, 400] width 1329 height 690
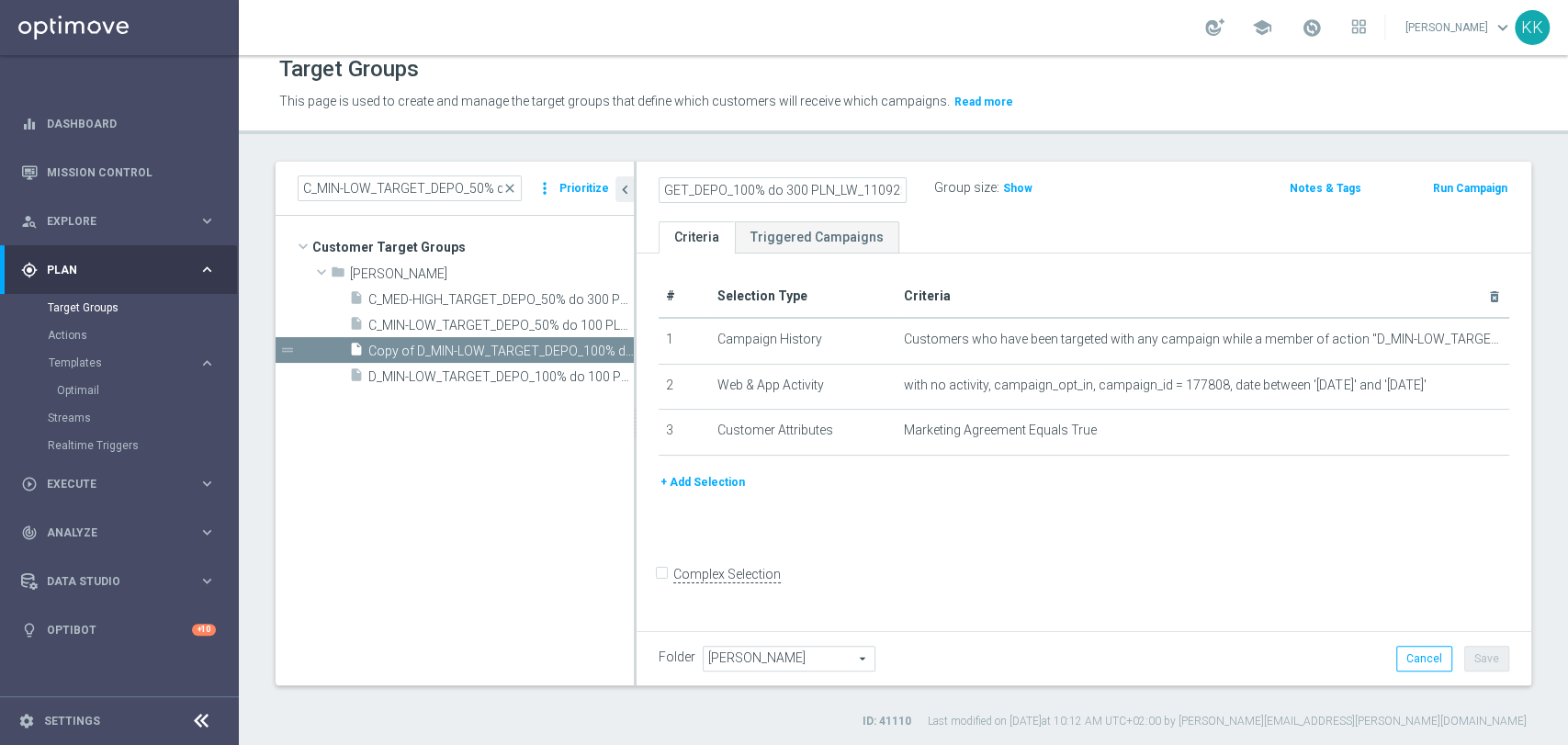
scroll to position [0, 0]
drag, startPoint x: 786, startPoint y: 198, endPoint x: 1113, endPoint y: 193, distance: 327.0
click at [1109, 193] on div "D_MED-HIGH_TARGET_DEPO_100% do 300 PLN_LW_110925 Name length must be more than …" at bounding box center [937, 189] width 585 height 27
click at [867, 181] on input "D_MED-HIGH_TARGET_DEPO_100% do 300 PLN_LW_110925" at bounding box center [782, 190] width 248 height 25
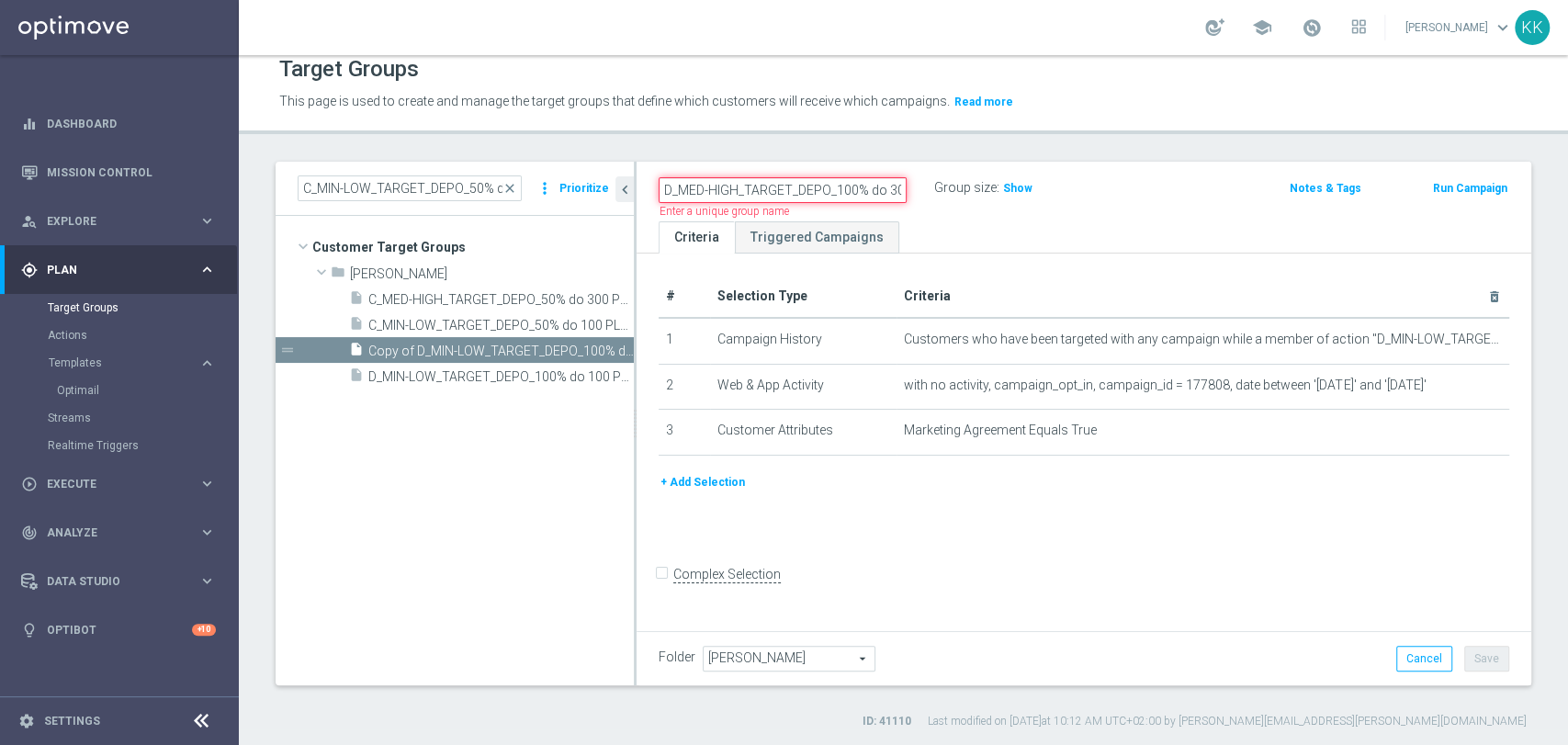
click at [867, 181] on input "D_MED-HIGH_TARGET_DEPO_100% do 300 PLN_LW_110925" at bounding box center [782, 190] width 248 height 25
paste input "_PUSH"
type input "D_MED-HIGH_TARGET_DEPO_100% do 300 PLN_LW_110925_PUSH"
drag, startPoint x: 1223, startPoint y: 178, endPoint x: 1193, endPoint y: 212, distance: 45.3
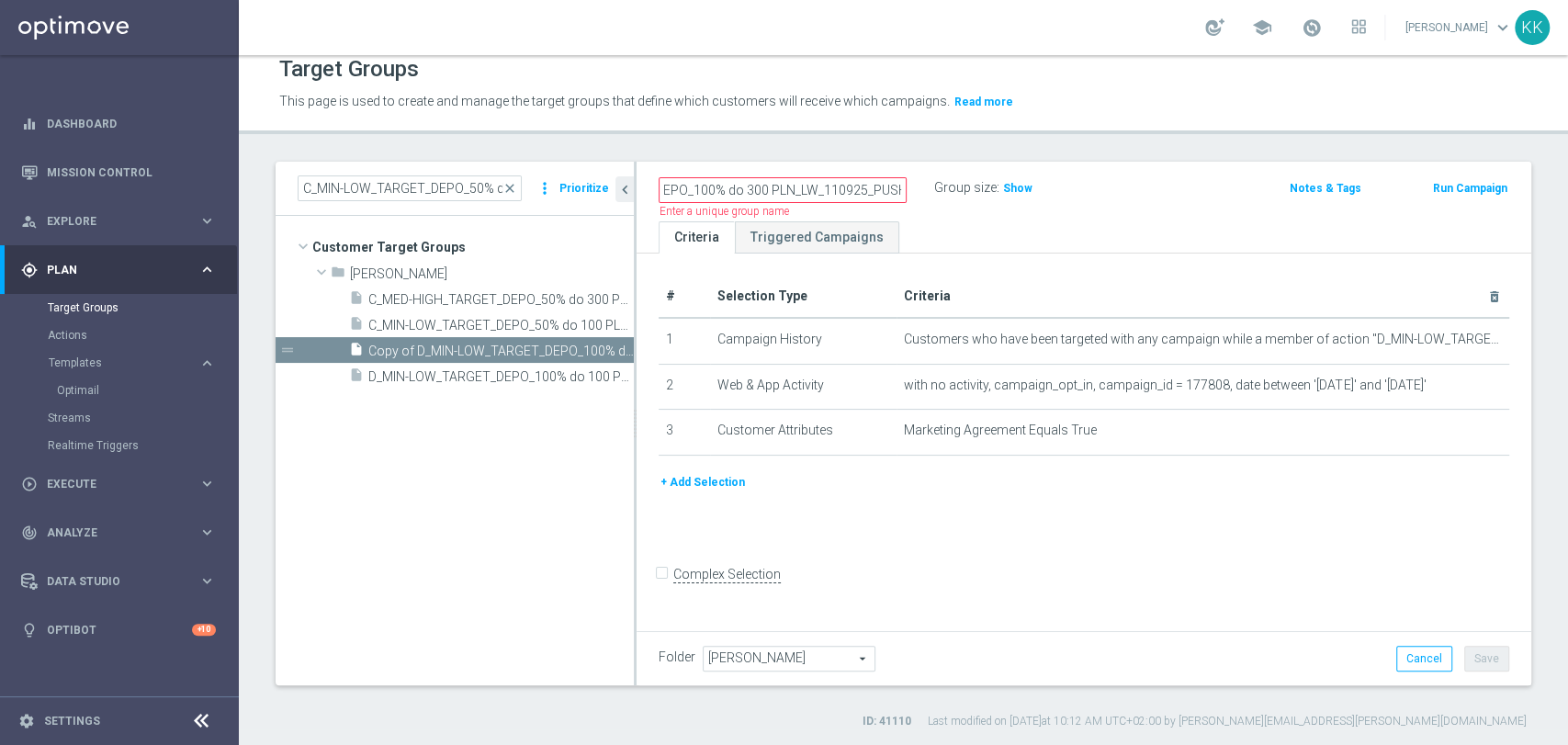
click at [1230, 178] on div "Notes & Tags" at bounding box center [1302, 186] width 146 height 23
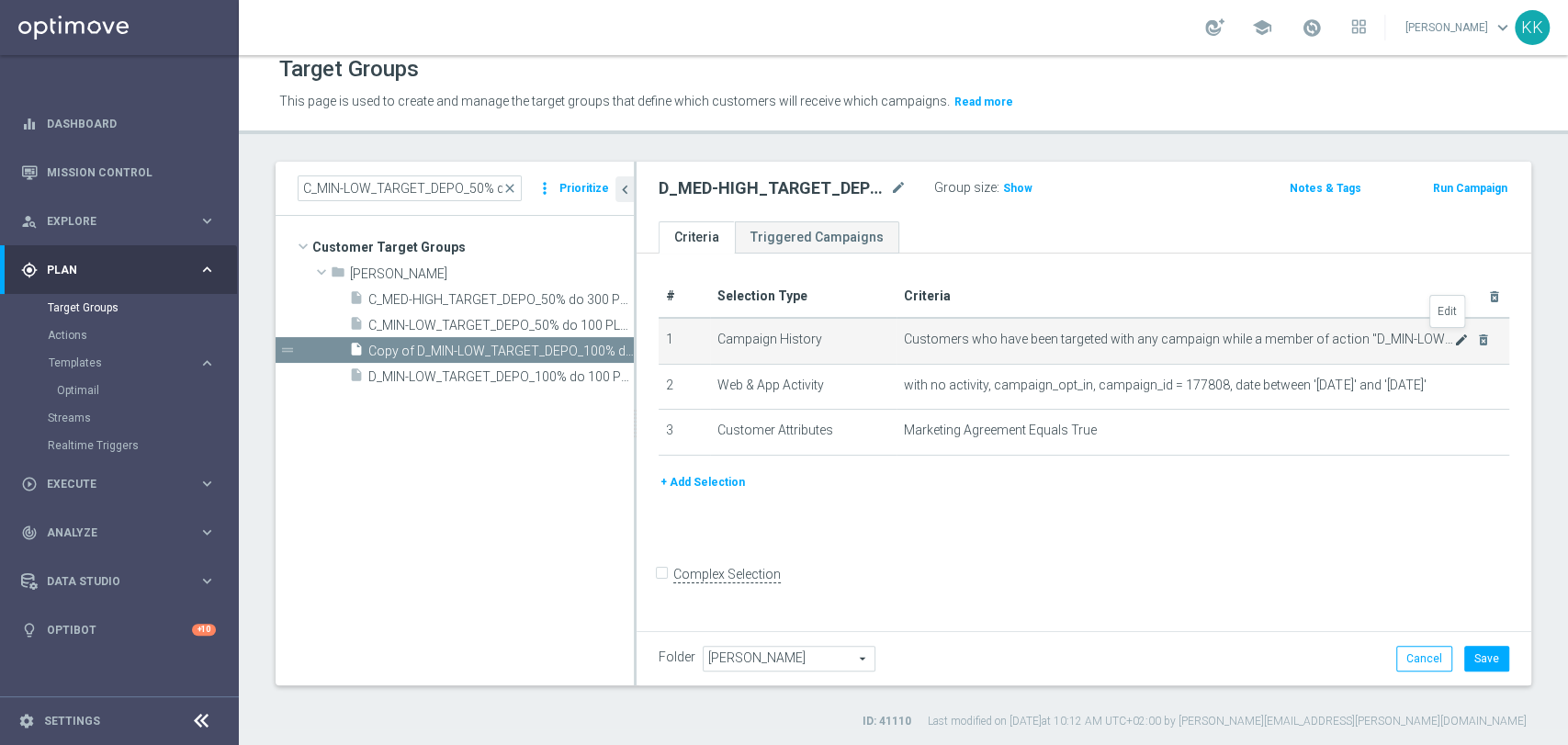
click at [1454, 336] on icon "mode_edit" at bounding box center [1461, 339] width 15 height 15
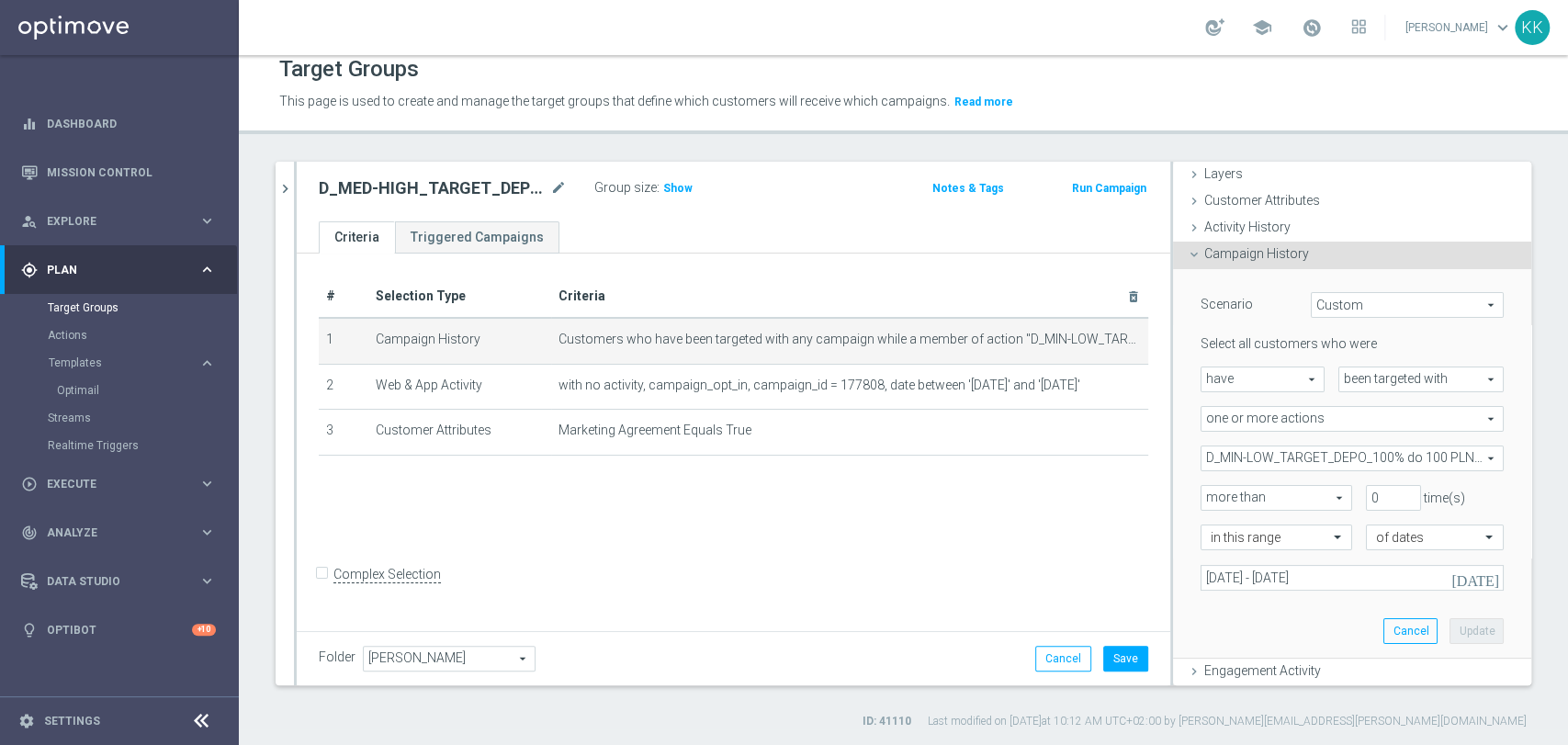
scroll to position [102, 0]
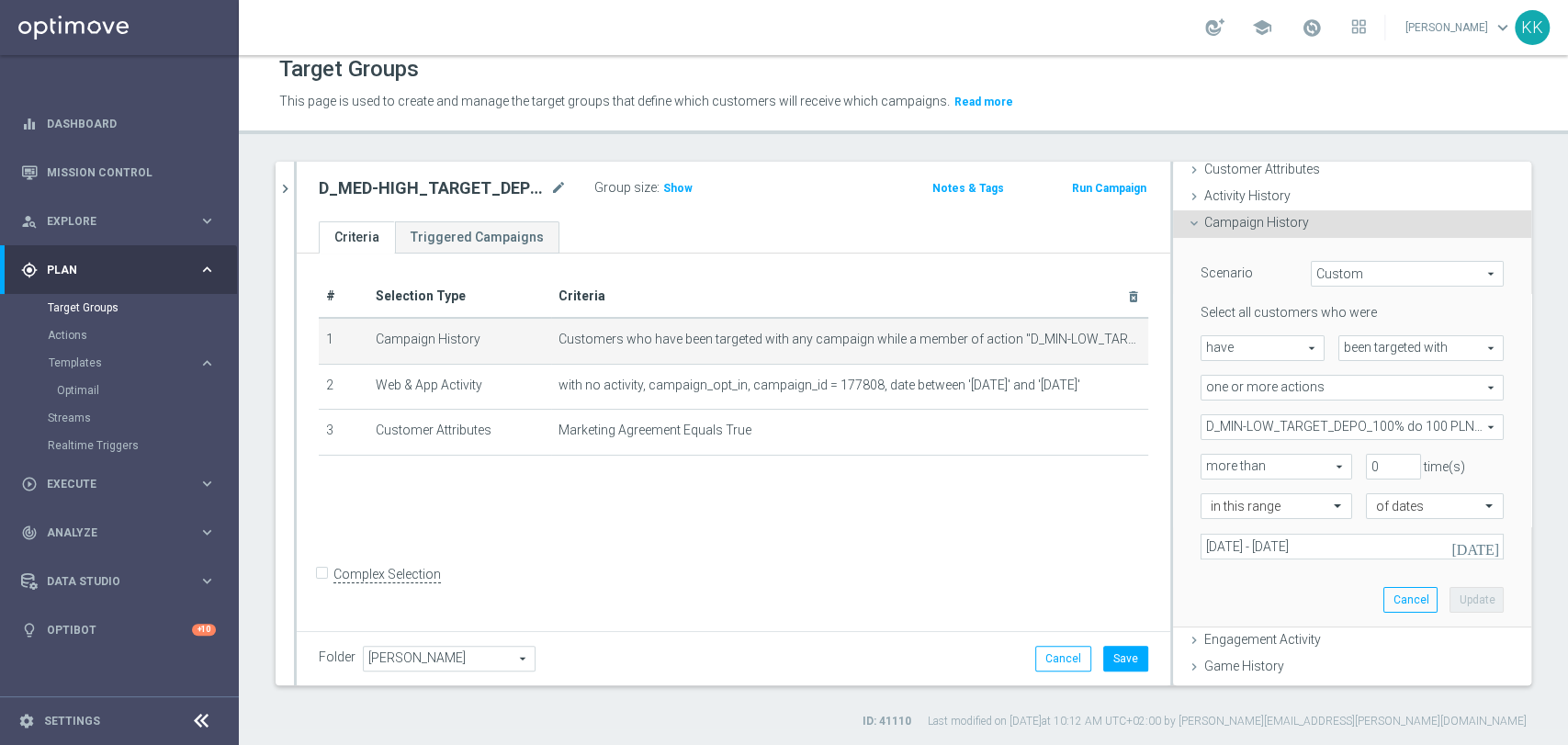
click at [1291, 424] on span "D_MIN-LOW_TARGET_DEPO_100% do 100 PLN_LW_110925" at bounding box center [1351, 427] width 301 height 24
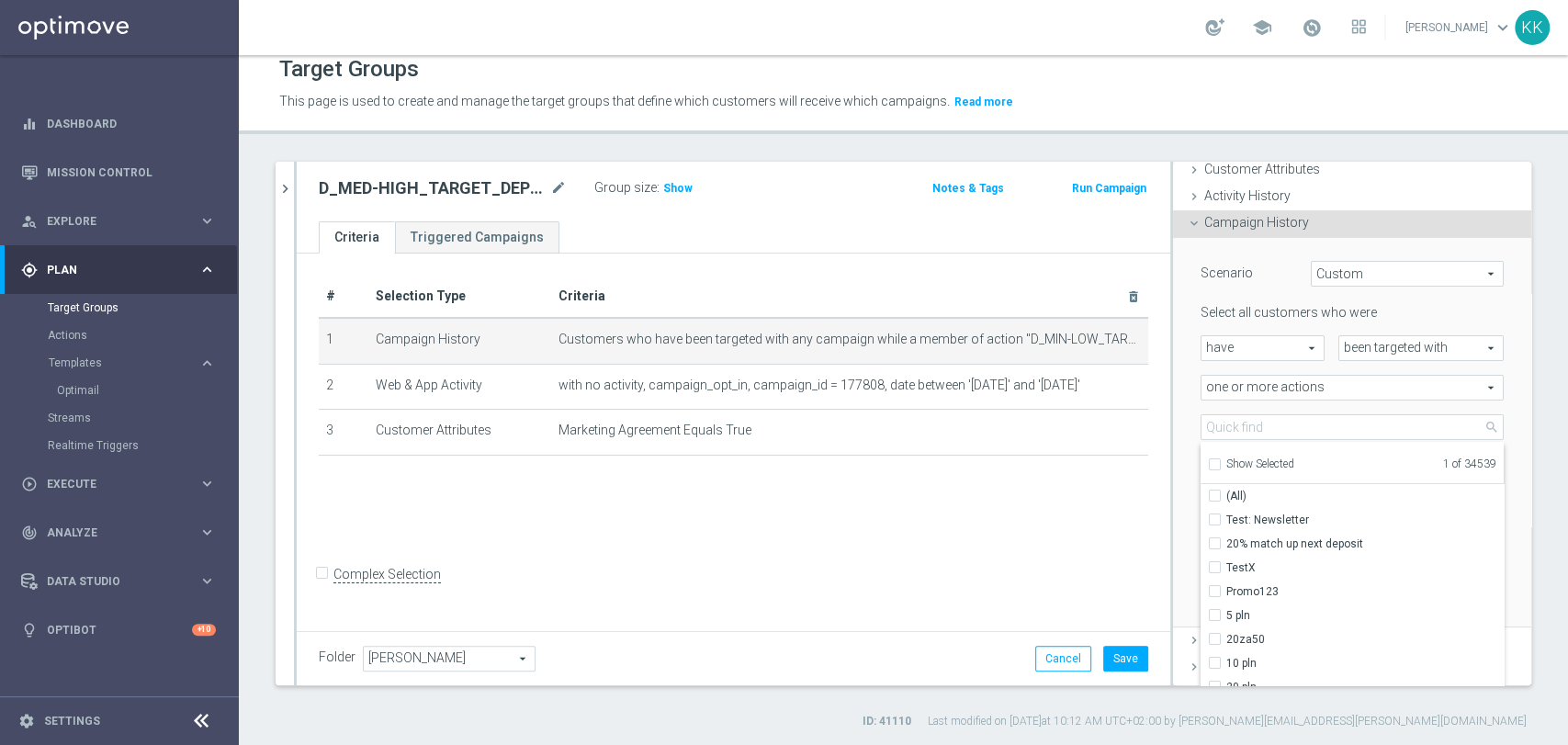
click at [1207, 464] on input "Show Selected" at bounding box center [1213, 467] width 12 height 12
checkbox input "true"
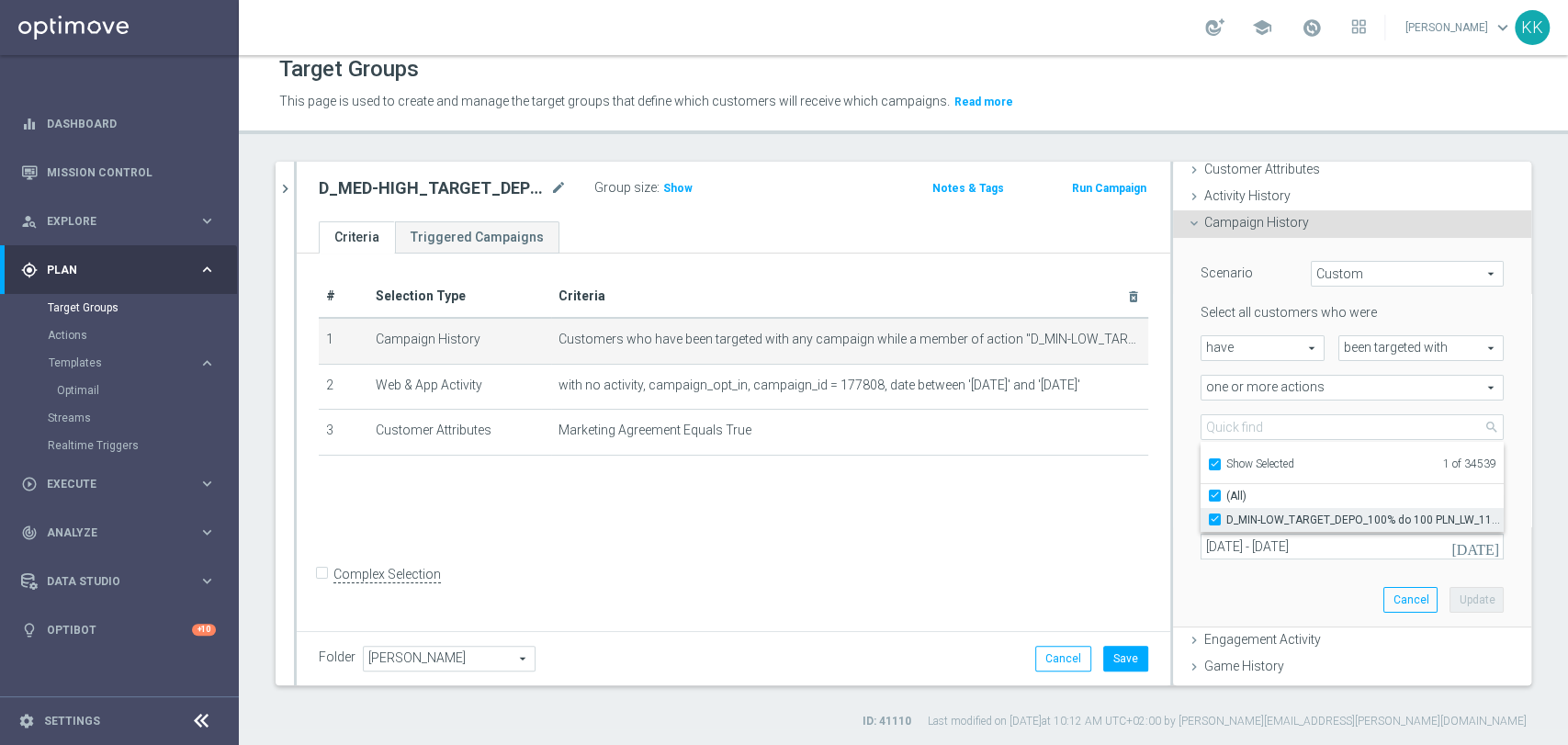
click at [1214, 516] on input "D_MIN-LOW_TARGET_DEPO_100% do 100 PLN_LW_110925" at bounding box center [1220, 520] width 12 height 12
checkbox input "false"
type input "Select Action"
checkbox input "false"
click at [1207, 461] on input "Show Selected" at bounding box center [1213, 467] width 12 height 12
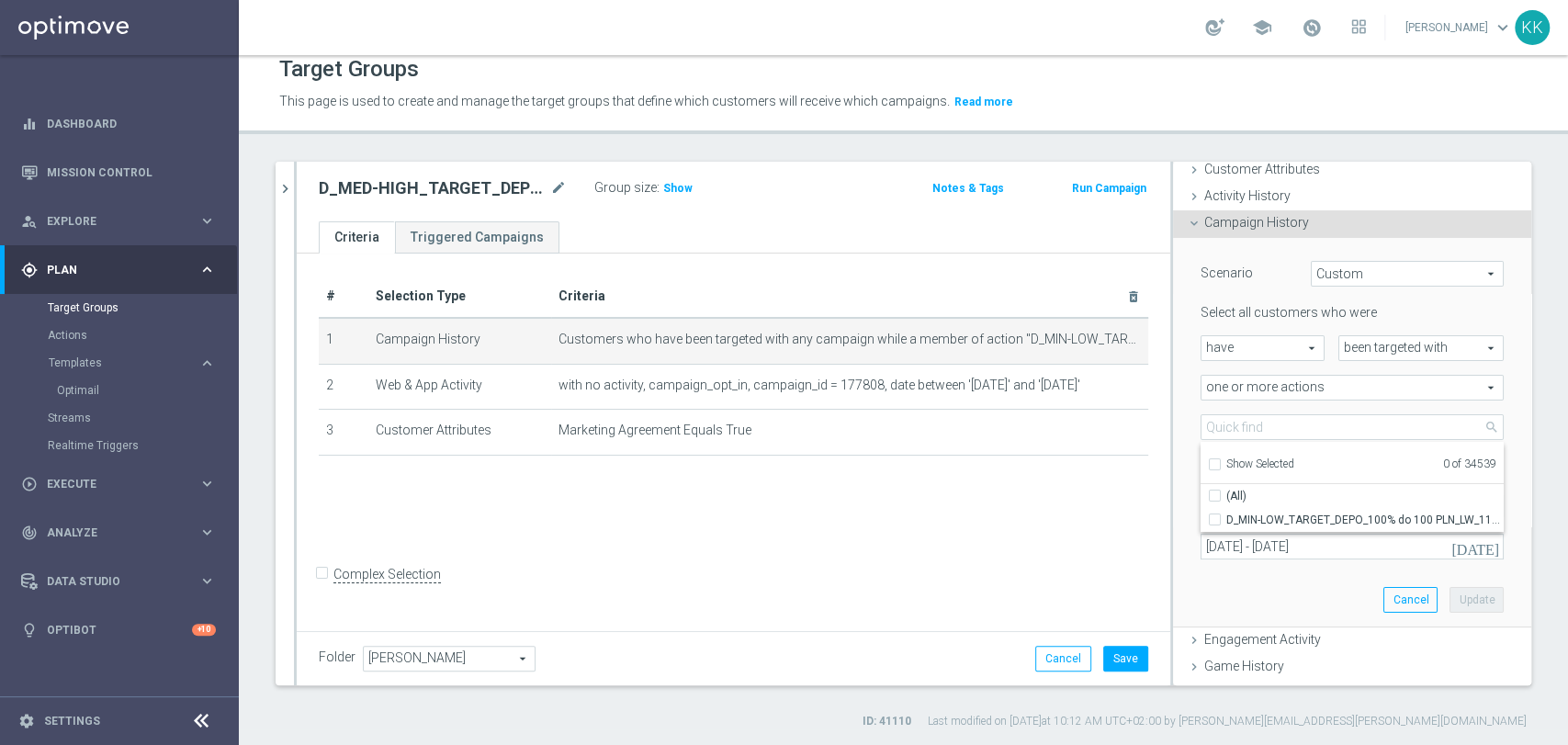
checkbox input "false"
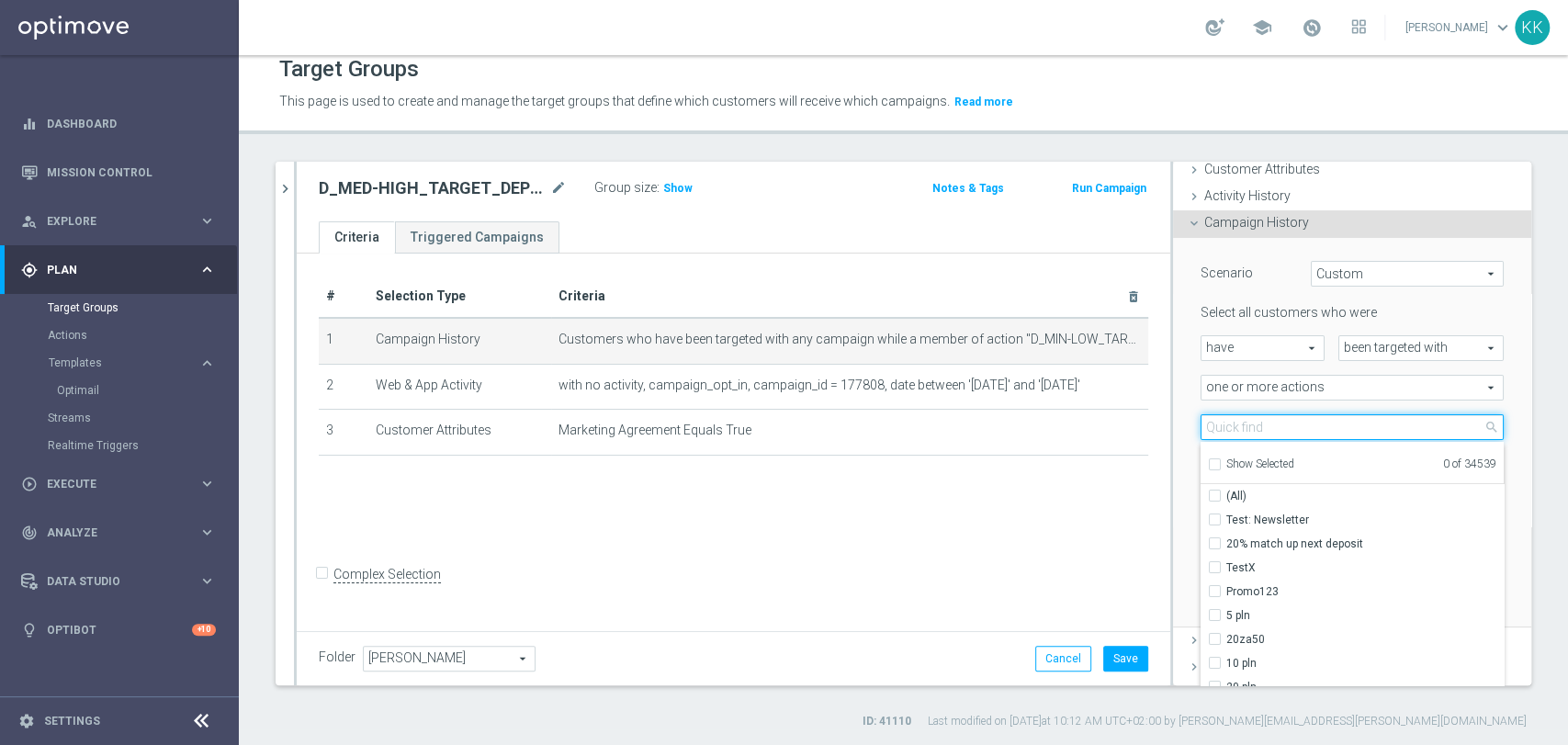
click at [1200, 431] on input "search" at bounding box center [1351, 427] width 303 height 25
paste input "D_MED-HIGH_TARGET_DEPO_100% do 300 PLN_LW_110925_PUSH"
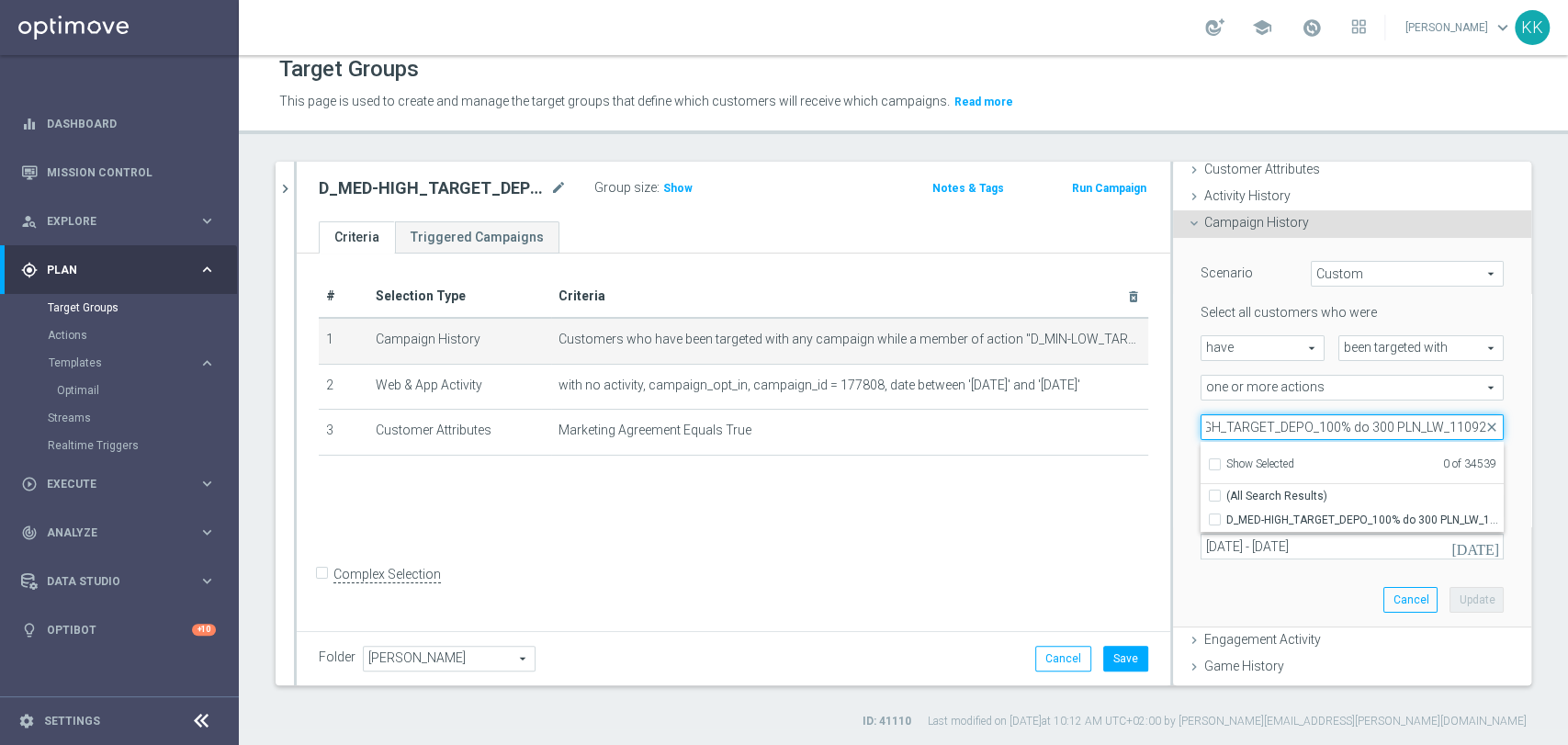
scroll to position [0, 71]
type input "D_MED-HIGH_TARGET_DEPO_100% do 300 PLN_LW_11092"
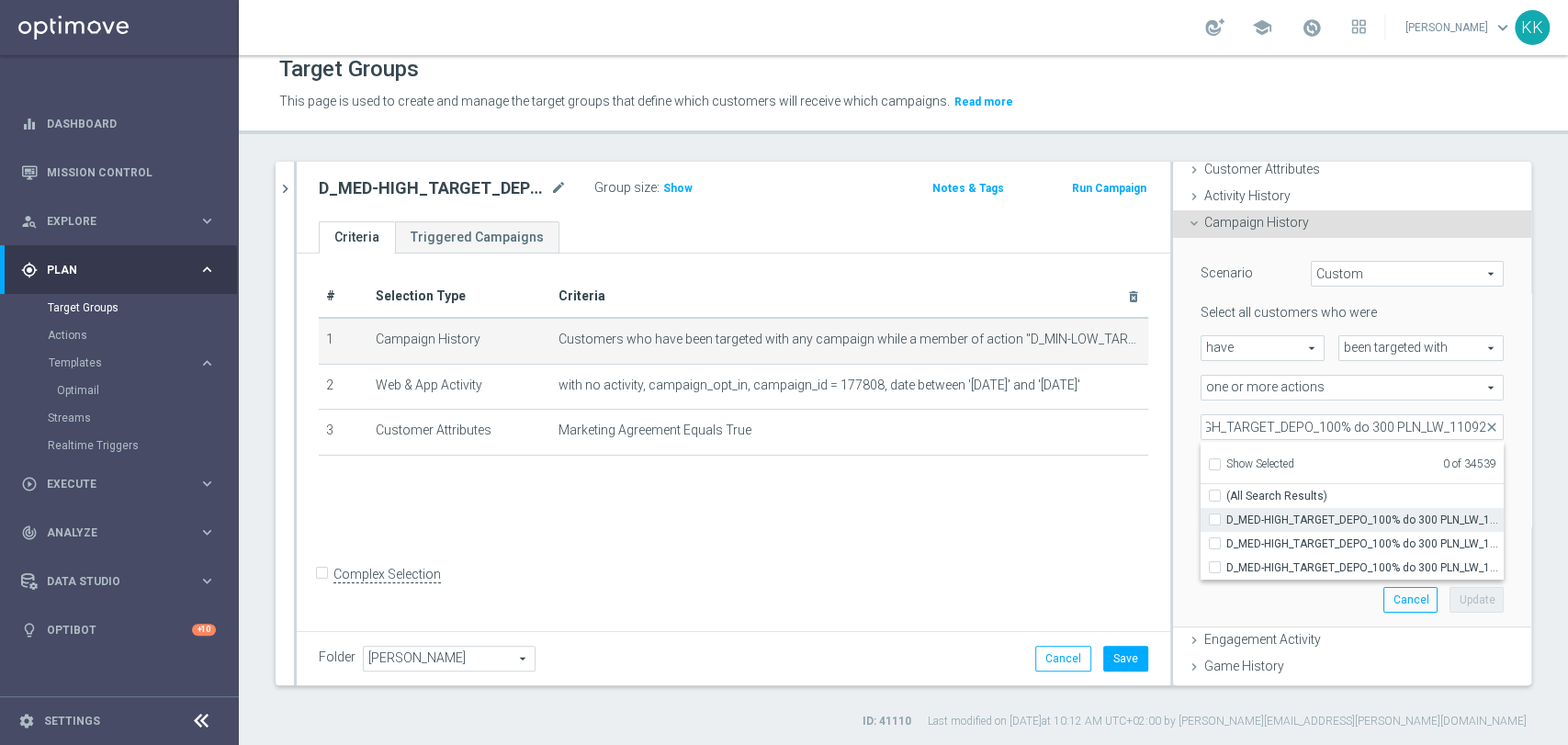
click at [1214, 518] on input "D_MED-HIGH_TARGET_DEPO_100% do 300 PLN_LW_110925" at bounding box center [1220, 520] width 12 height 12
checkbox input "true"
type input "D_MED-HIGH_TARGET_DEPO_100% do 300 PLN_LW_110925"
click at [1059, 520] on div "# Selection Type Criteria delete_forever 1 Campaign History Customers who have …" at bounding box center [733, 440] width 873 height 373
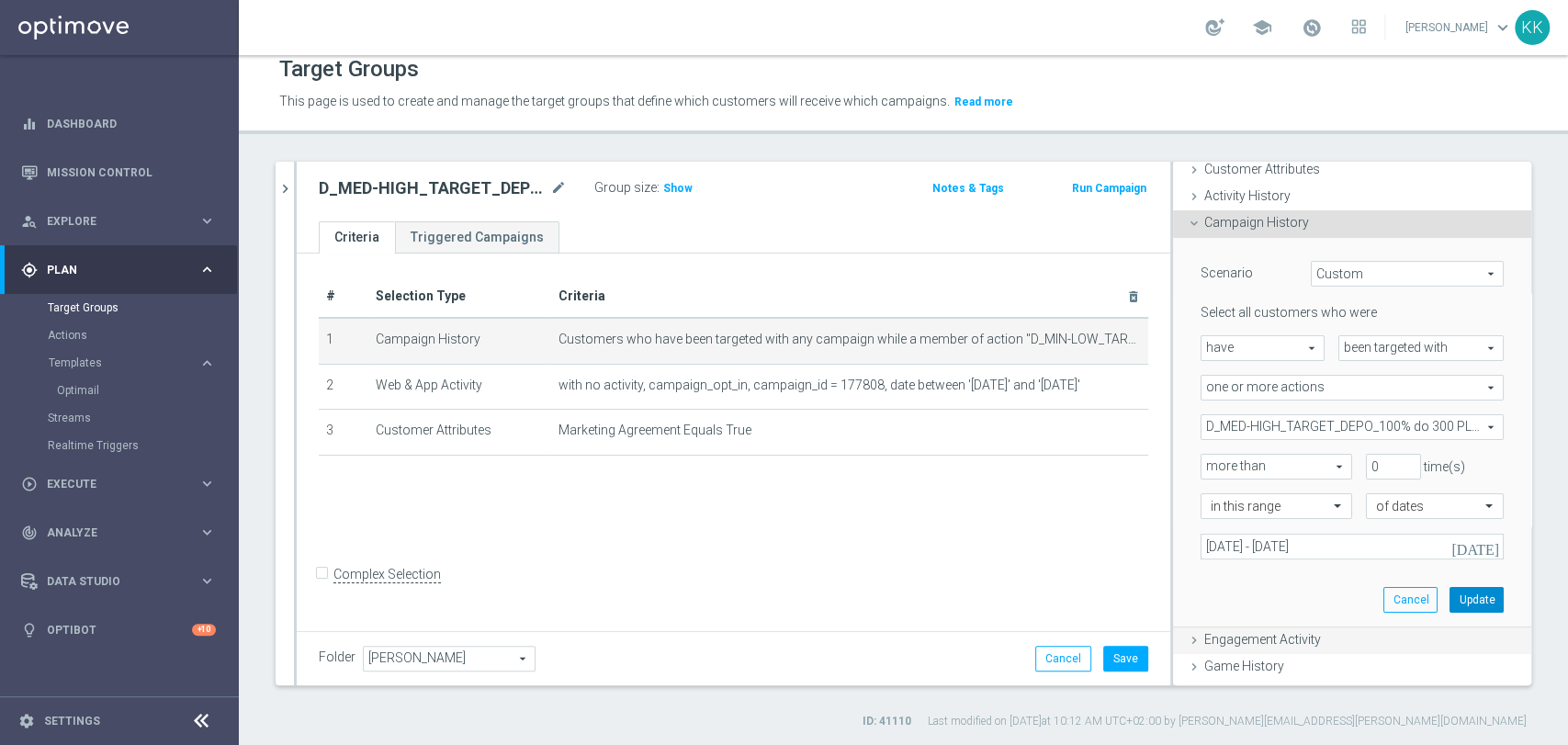
click at [1455, 603] on button "Update" at bounding box center [1476, 600] width 54 height 25
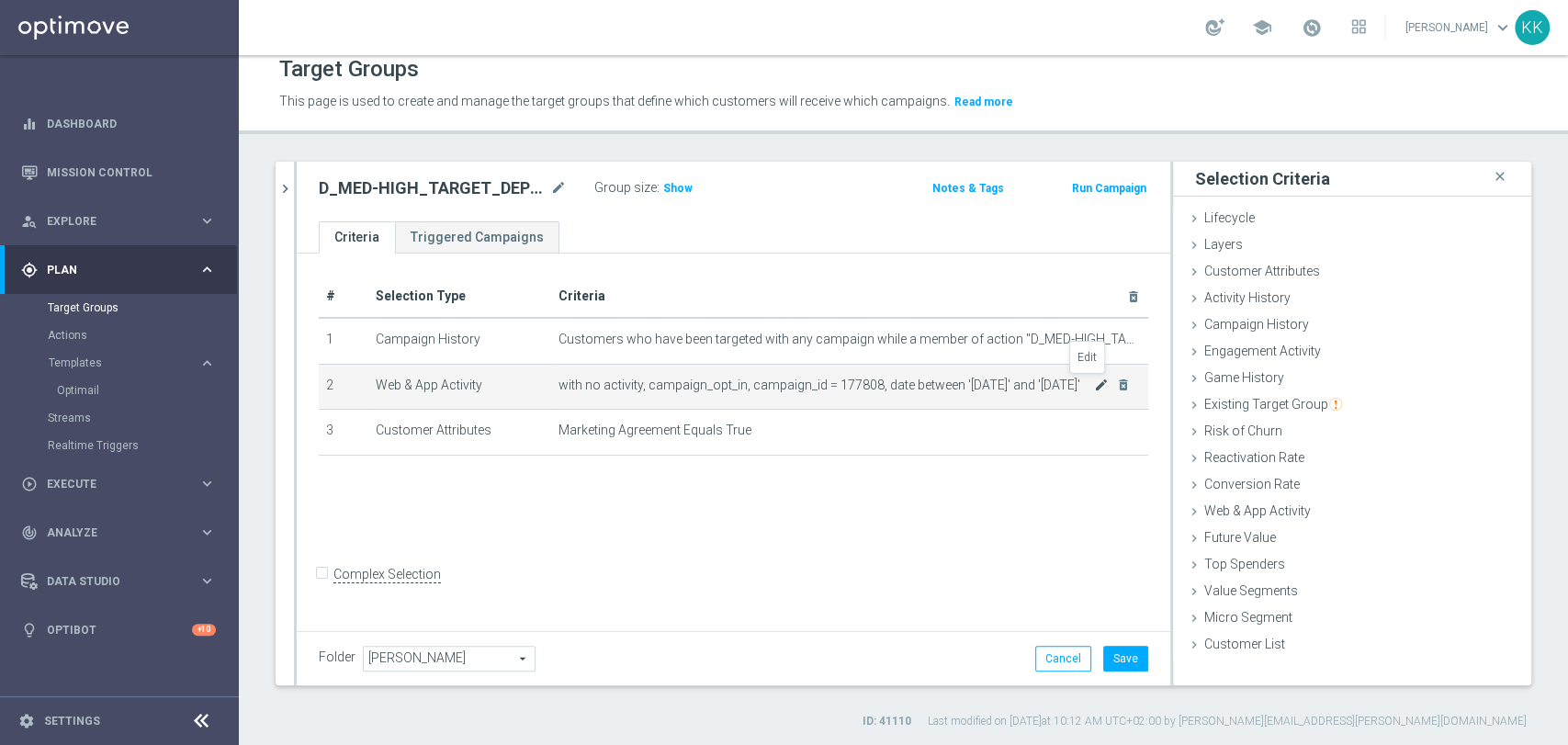
click at [1094, 385] on icon "mode_edit" at bounding box center [1101, 384] width 15 height 15
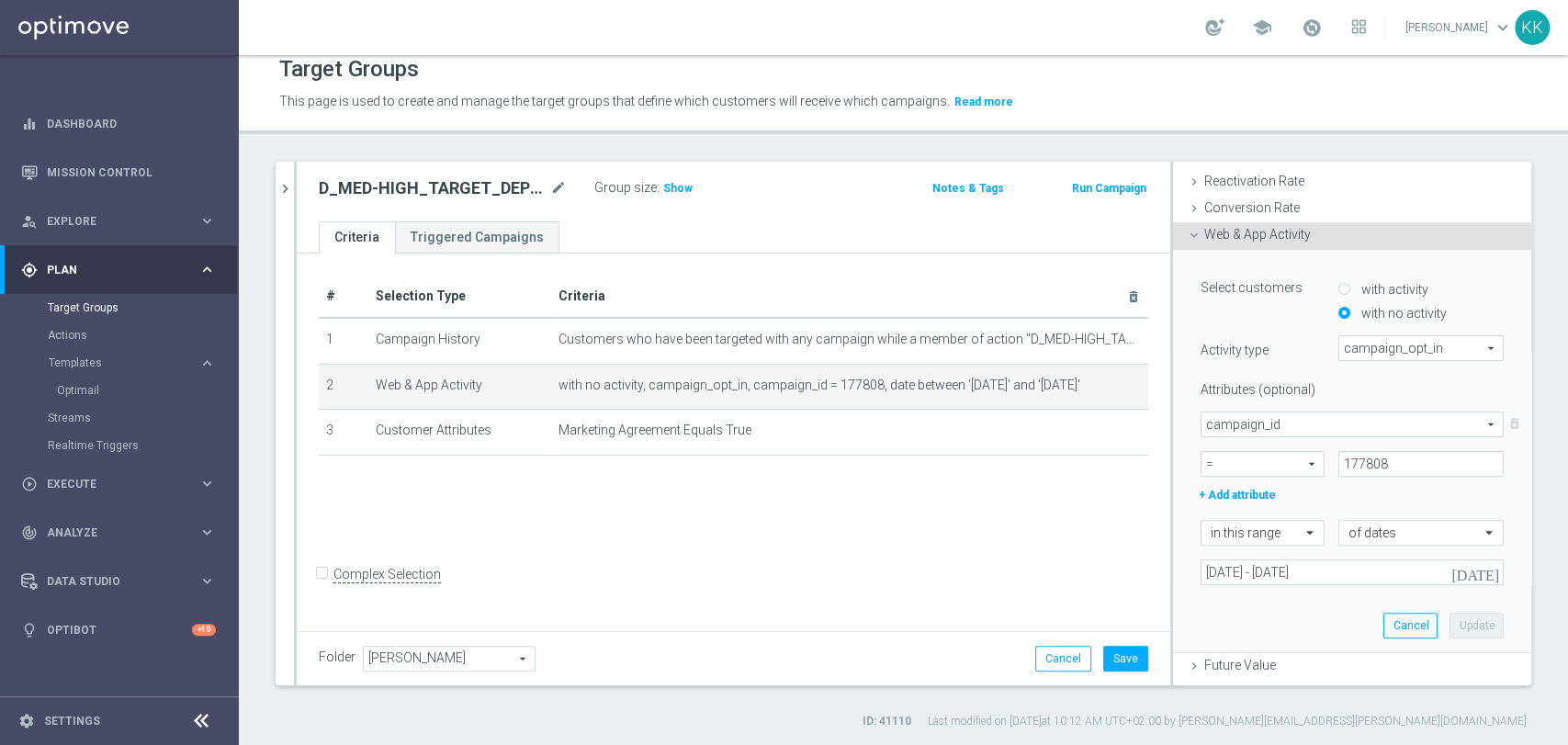
scroll to position [306, 0]
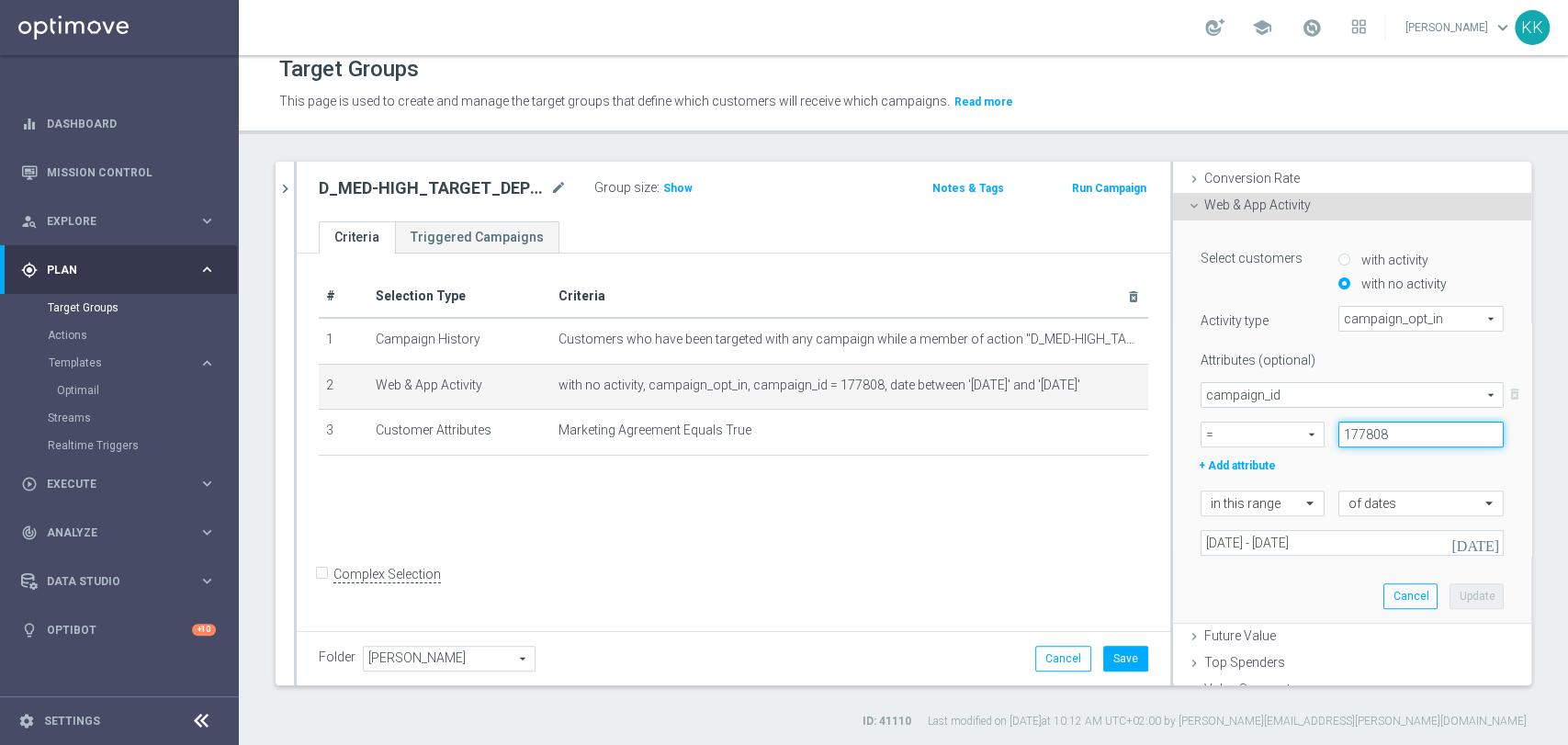
drag, startPoint x: 1368, startPoint y: 434, endPoint x: 1277, endPoint y: 438, distance: 91.1
click at [1282, 442] on div "= = arrow_drop_down search 177808" at bounding box center [1351, 434] width 330 height 25
paste input "8199"
type input "178199"
click at [1449, 593] on button "Update" at bounding box center [1476, 596] width 54 height 25
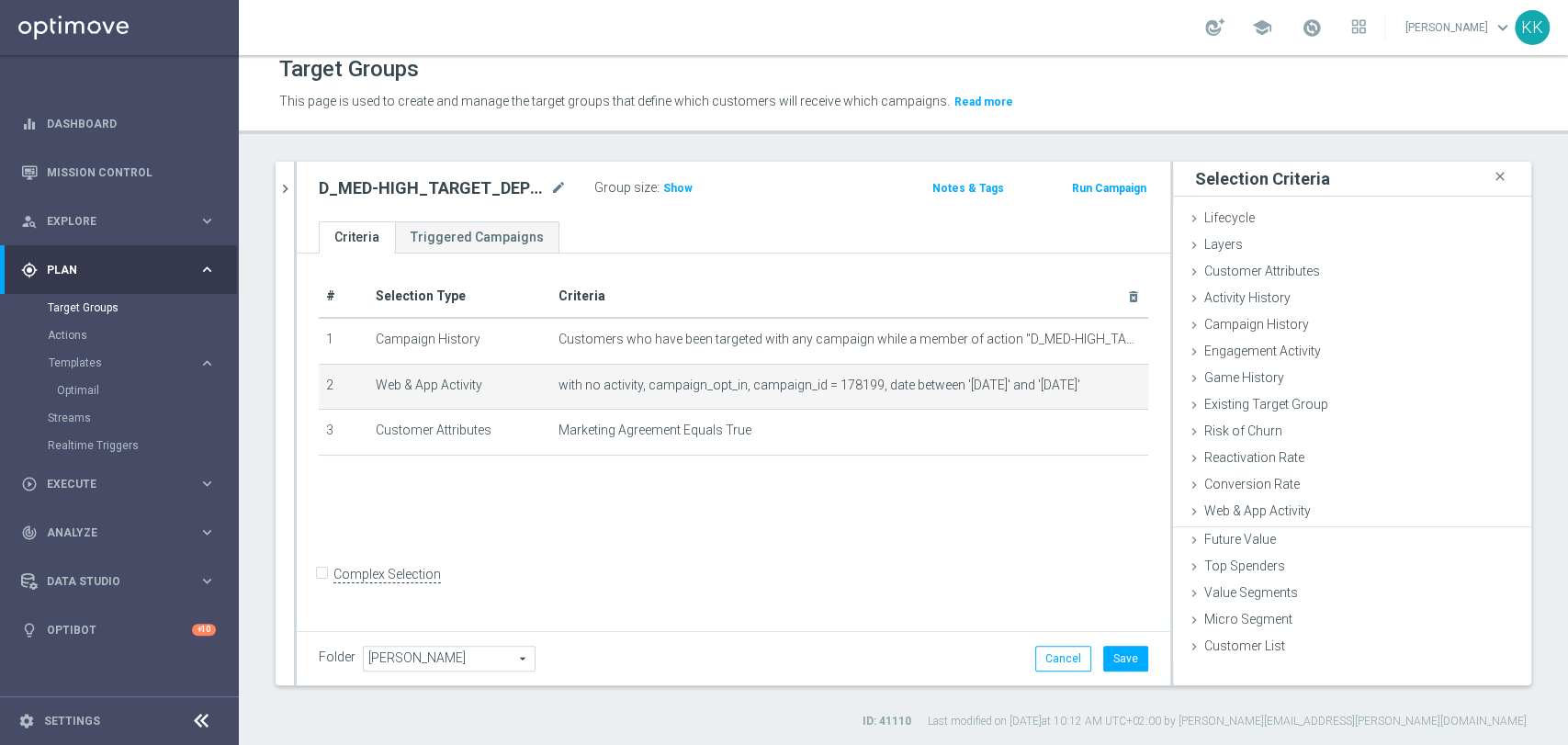
scroll to position [0, 0]
click at [1130, 656] on button "Save" at bounding box center [1126, 659] width 45 height 25
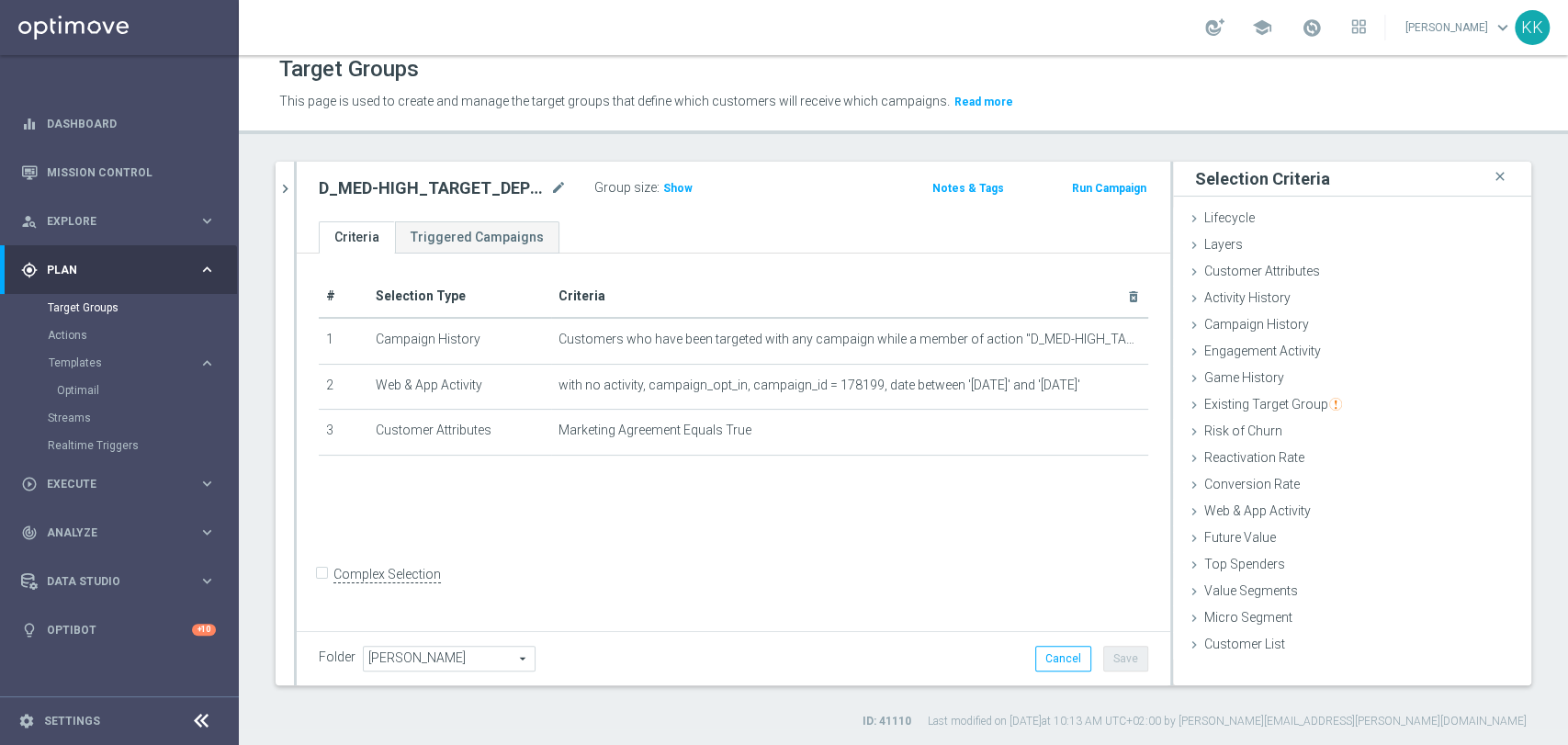
click at [275, 184] on button "chevron_right" at bounding box center [284, 188] width 19 height 54
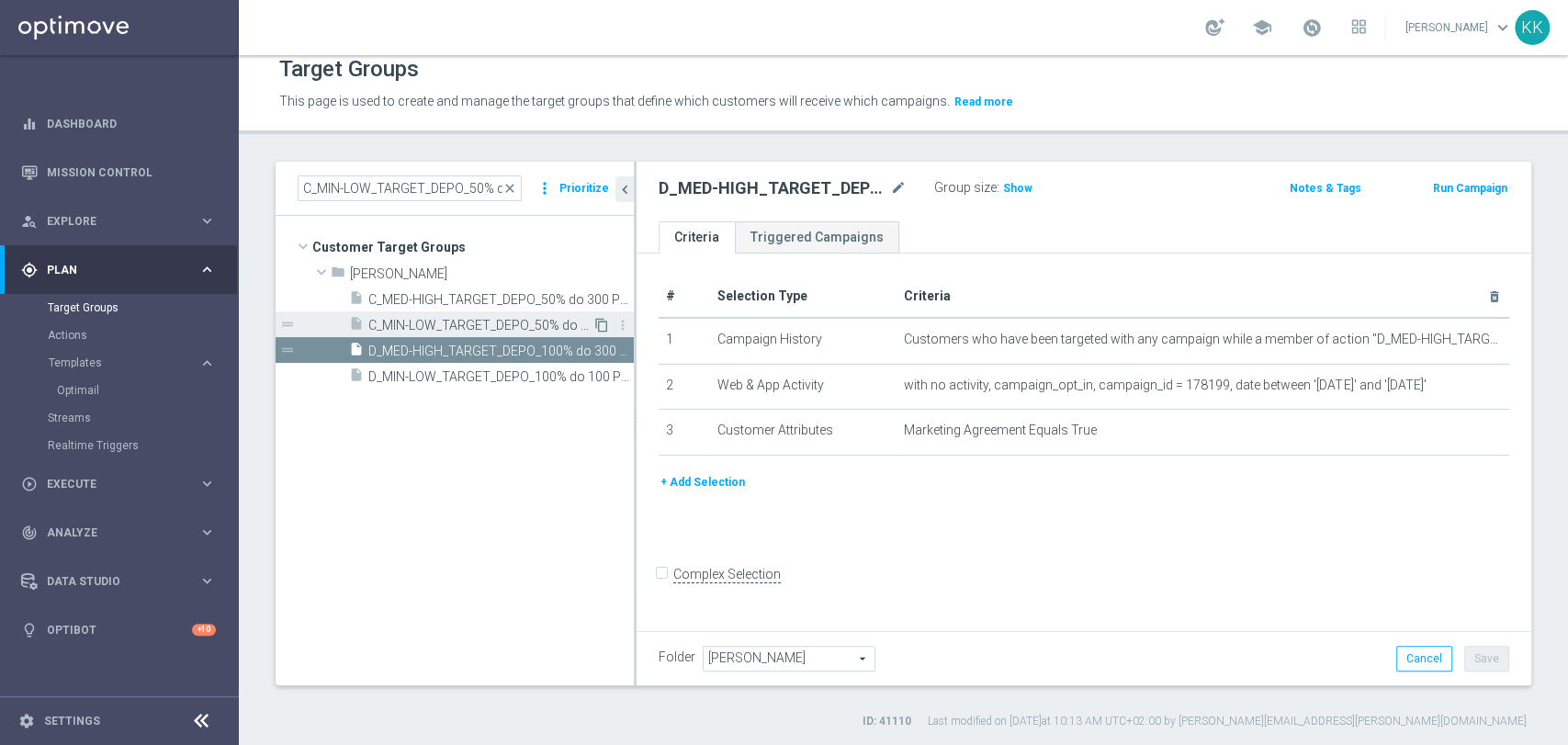
click at [603, 322] on icon "content_copy" at bounding box center [601, 324] width 15 height 15
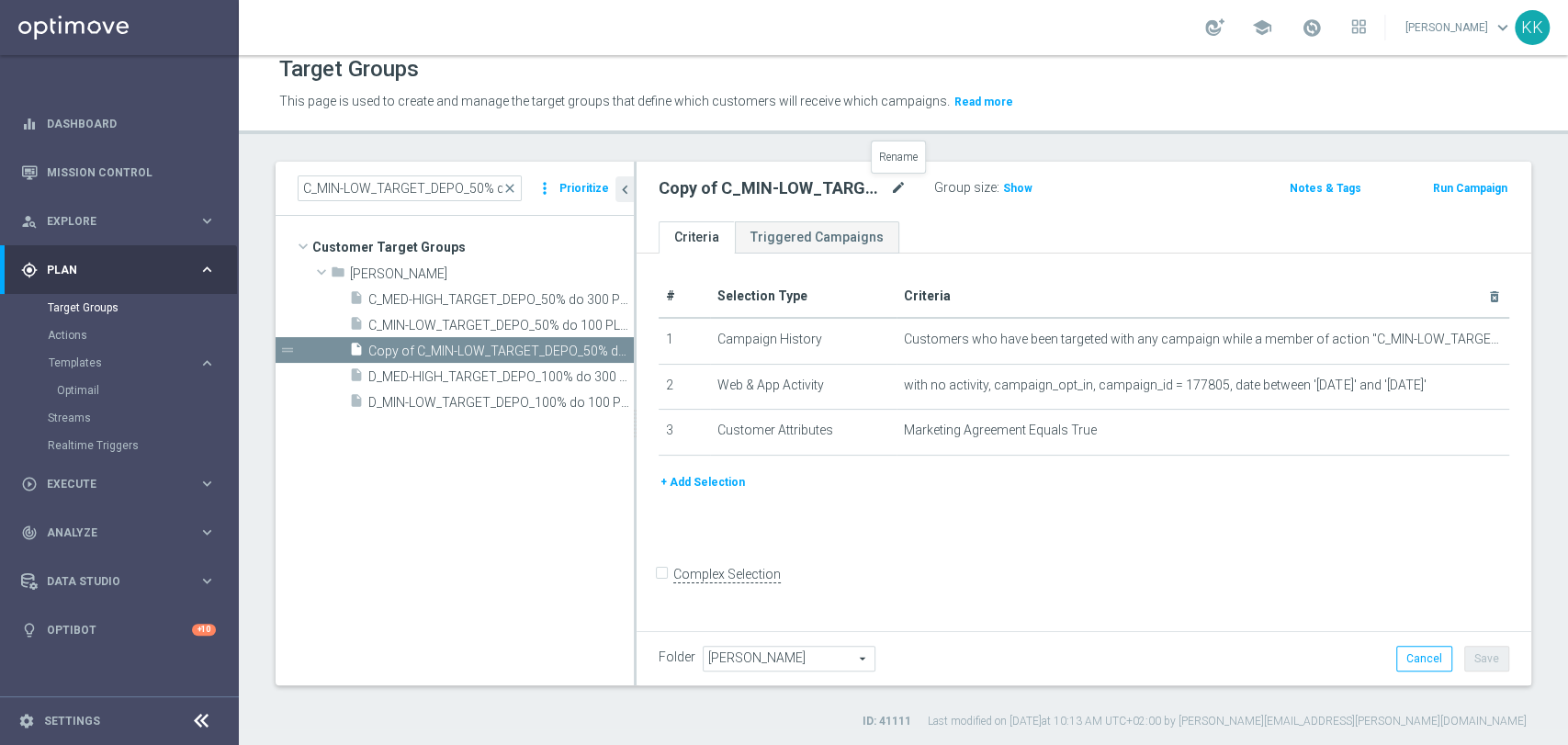
click at [901, 188] on icon "mode_edit" at bounding box center [898, 188] width 17 height 22
type input "C_MIN-LOW_TARGET_DEPO_50% do 100 PLN_LW_110925_SMS"
click at [1062, 170] on div "C_MIN-LOW_TARGET_DEPO_50% do 100 PLN_LW_110925_SMS Group size : Show Notes & Ta…" at bounding box center [1083, 191] width 895 height 60
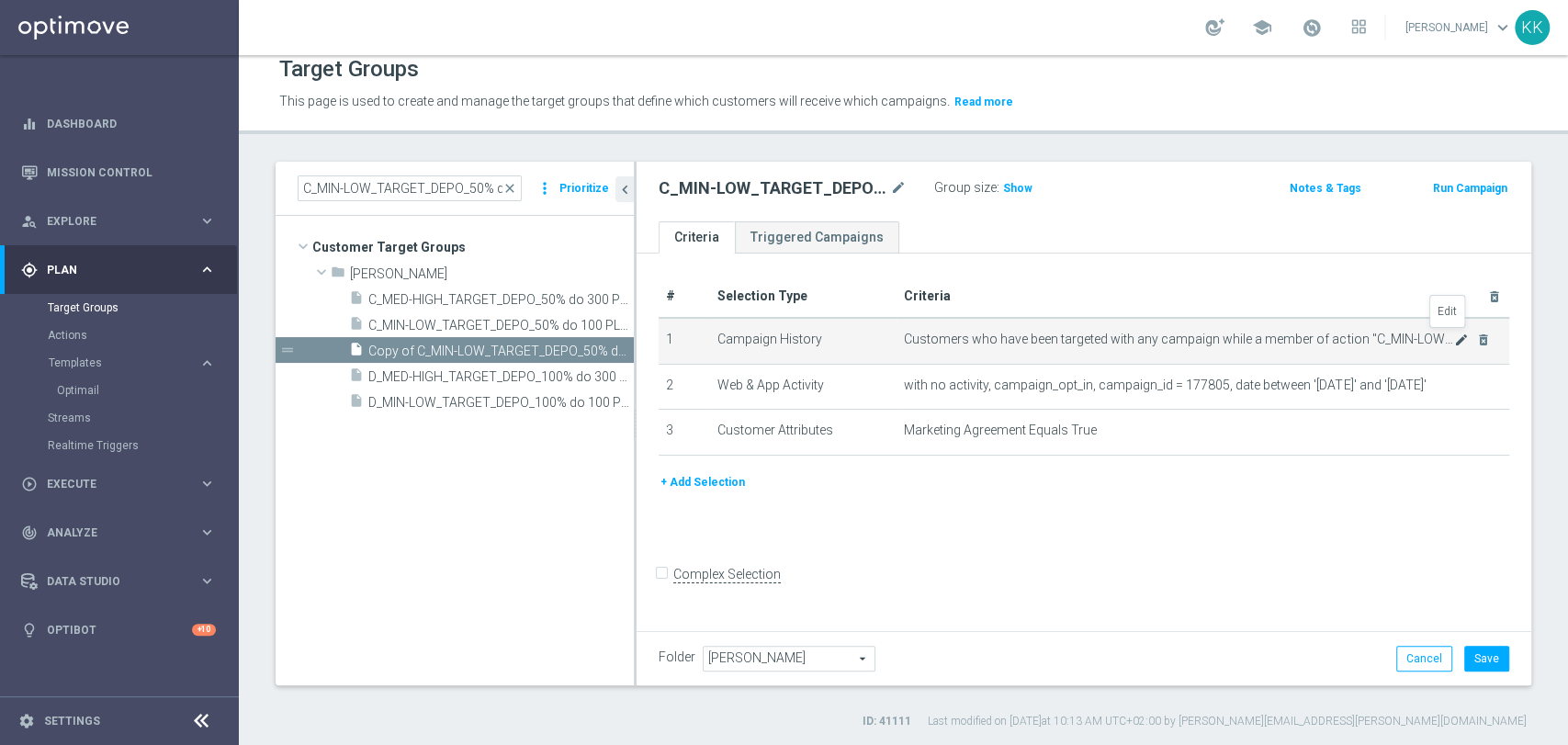
click at [1454, 341] on icon "mode_edit" at bounding box center [1461, 339] width 15 height 15
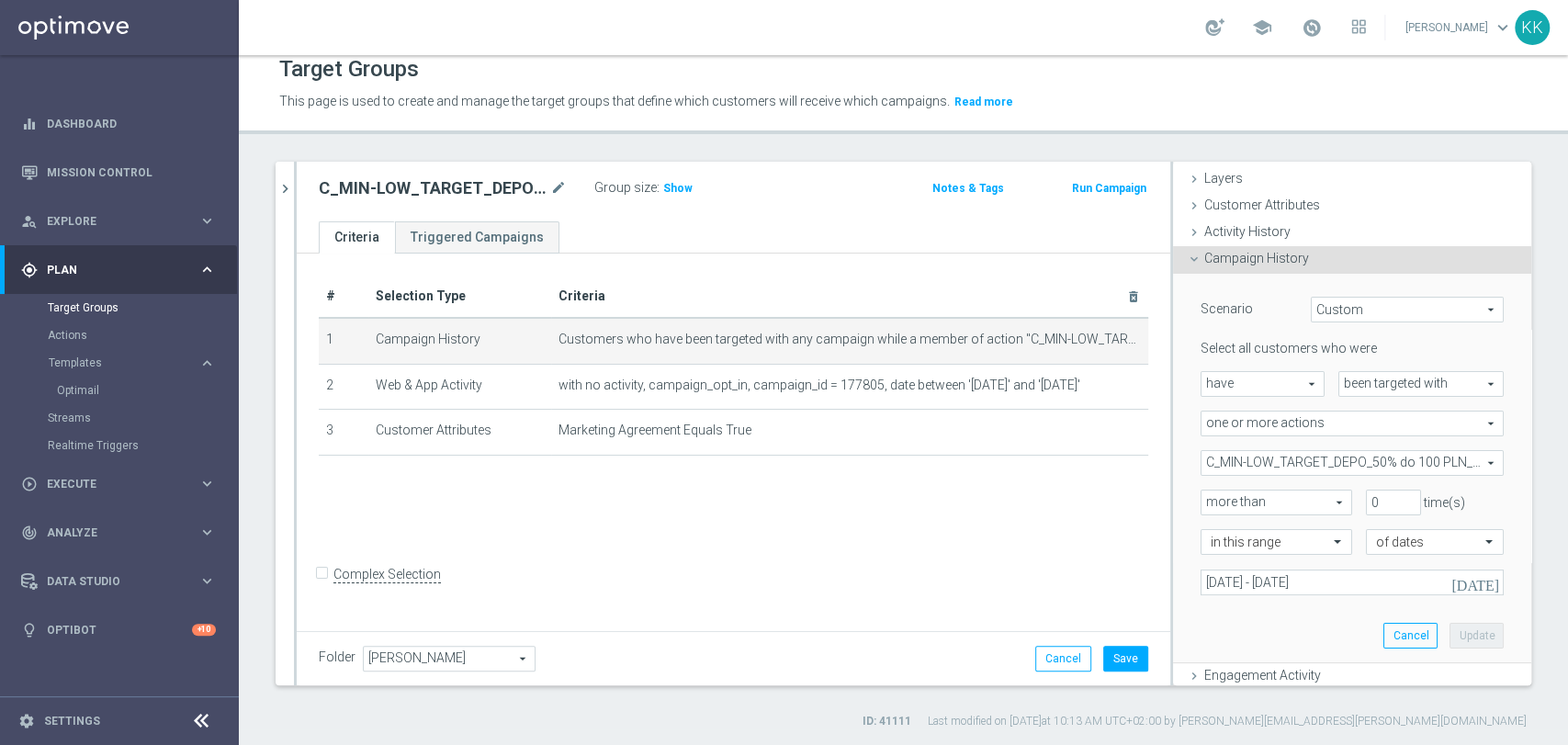
scroll to position [102, 0]
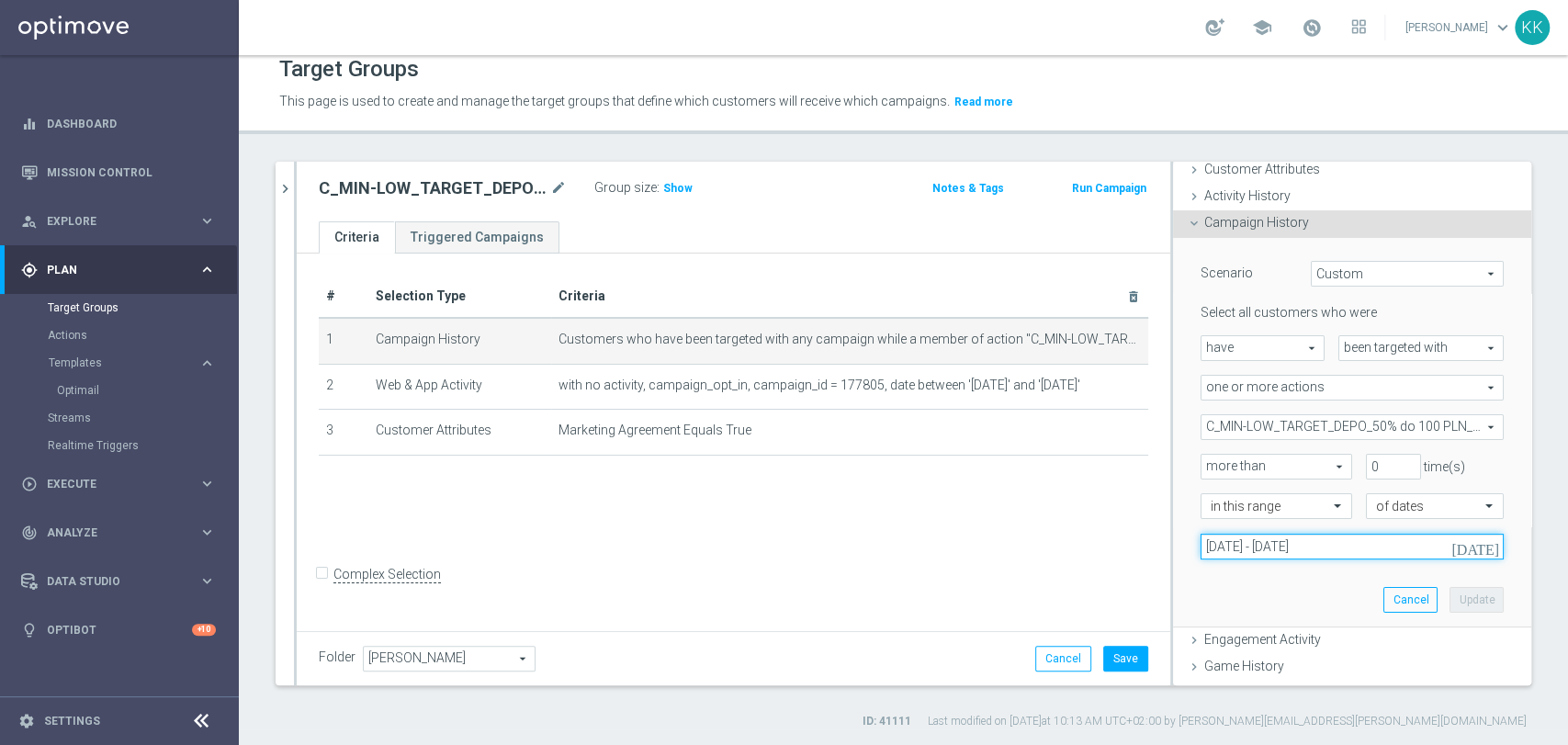
click at [1264, 553] on input "[DATE] - [DATE]" at bounding box center [1351, 547] width 303 height 25
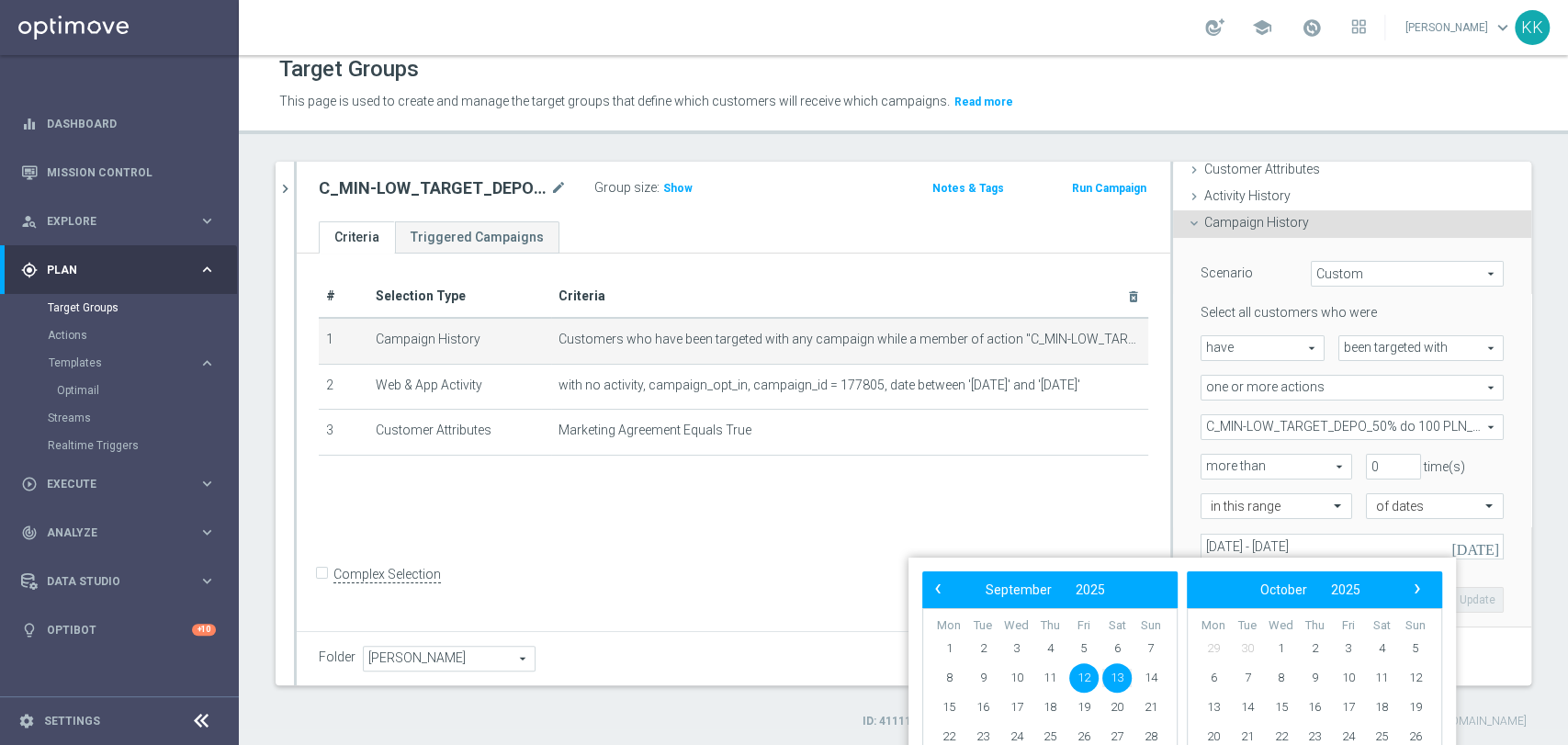
click at [1086, 678] on span "12" at bounding box center [1084, 678] width 29 height 29
click at [1149, 675] on span "14" at bounding box center [1151, 678] width 29 height 29
type input "[DATE] - [DATE]"
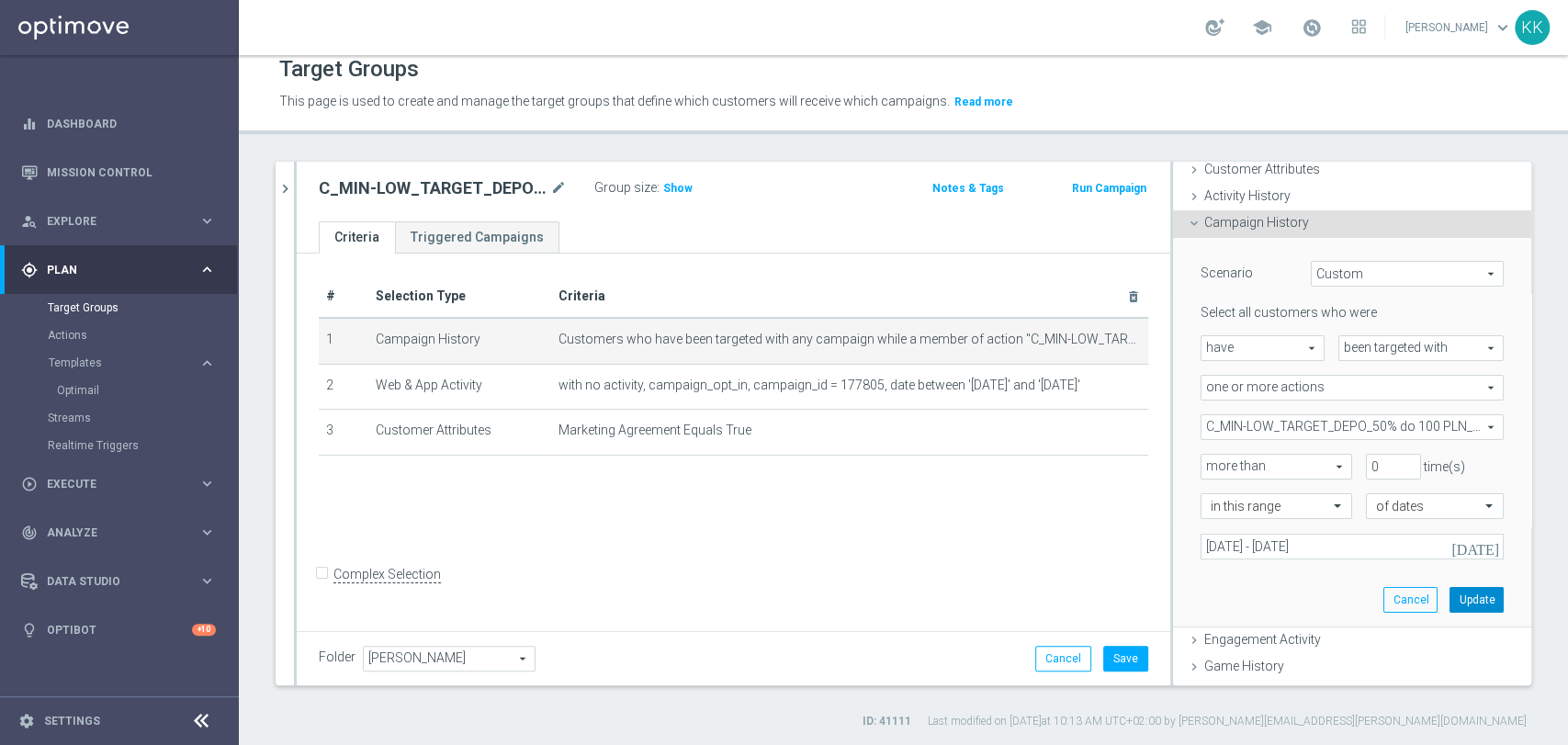
click at [1449, 590] on button "Update" at bounding box center [1476, 600] width 54 height 25
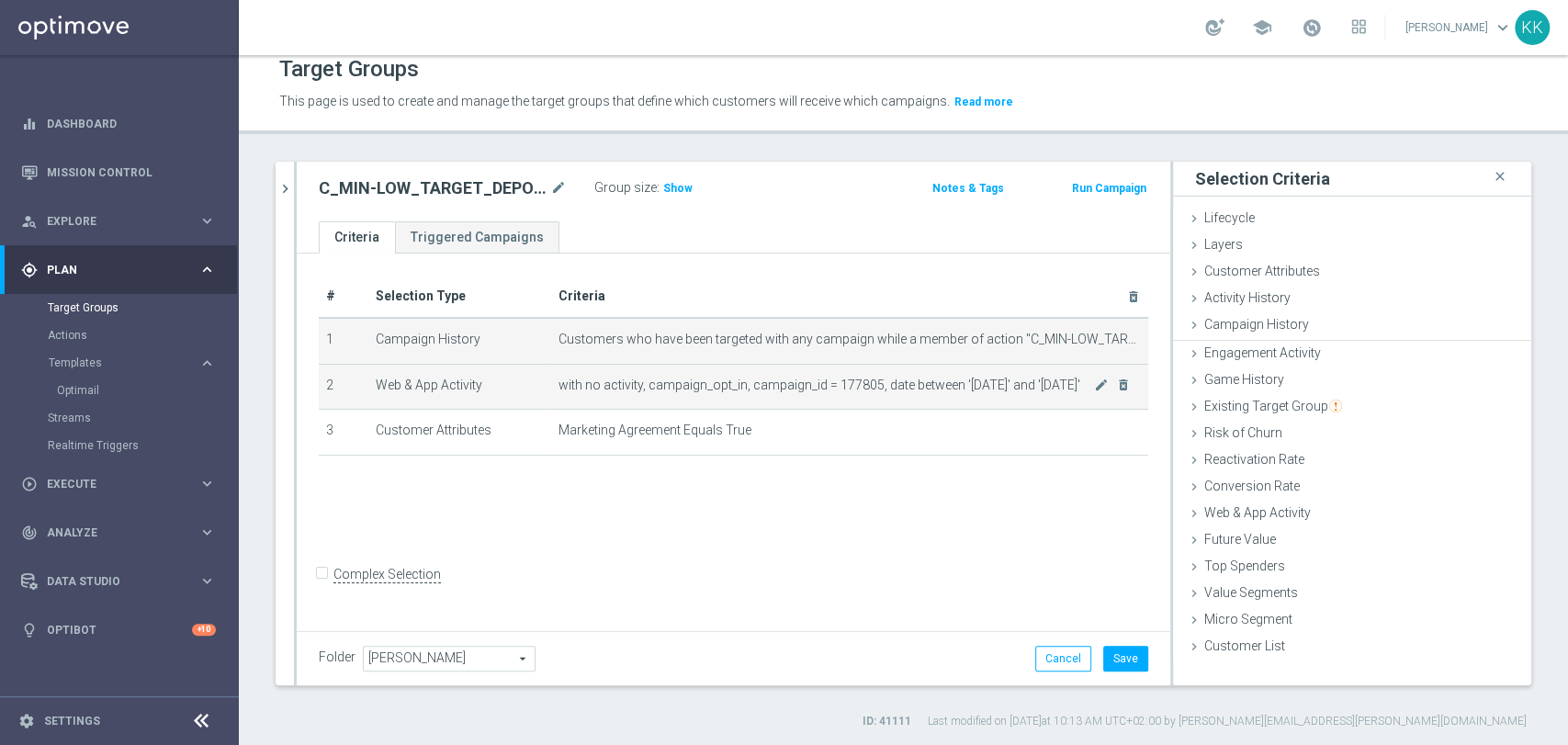
scroll to position [0, 0]
click at [1094, 384] on icon "mode_edit" at bounding box center [1101, 384] width 15 height 15
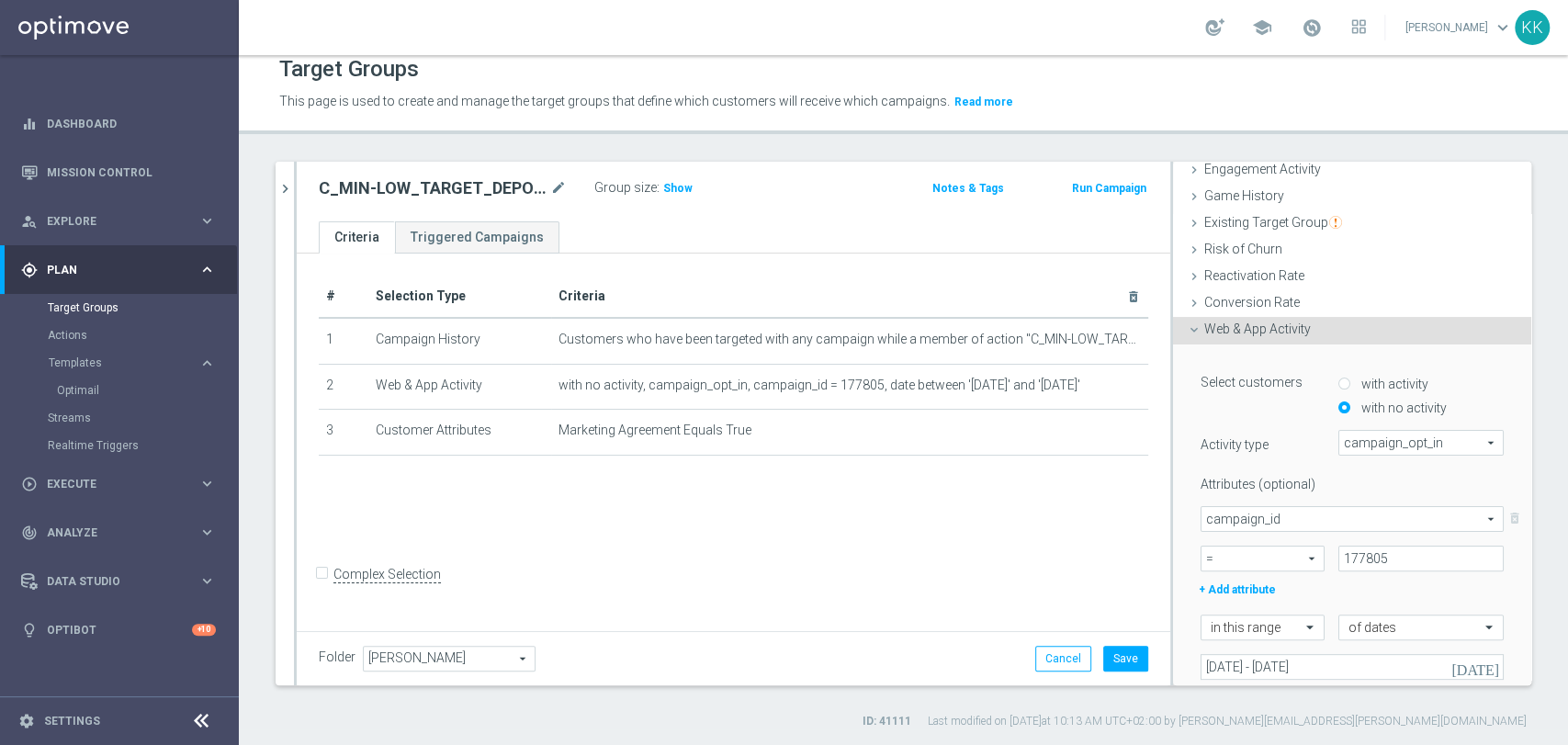
scroll to position [306, 0]
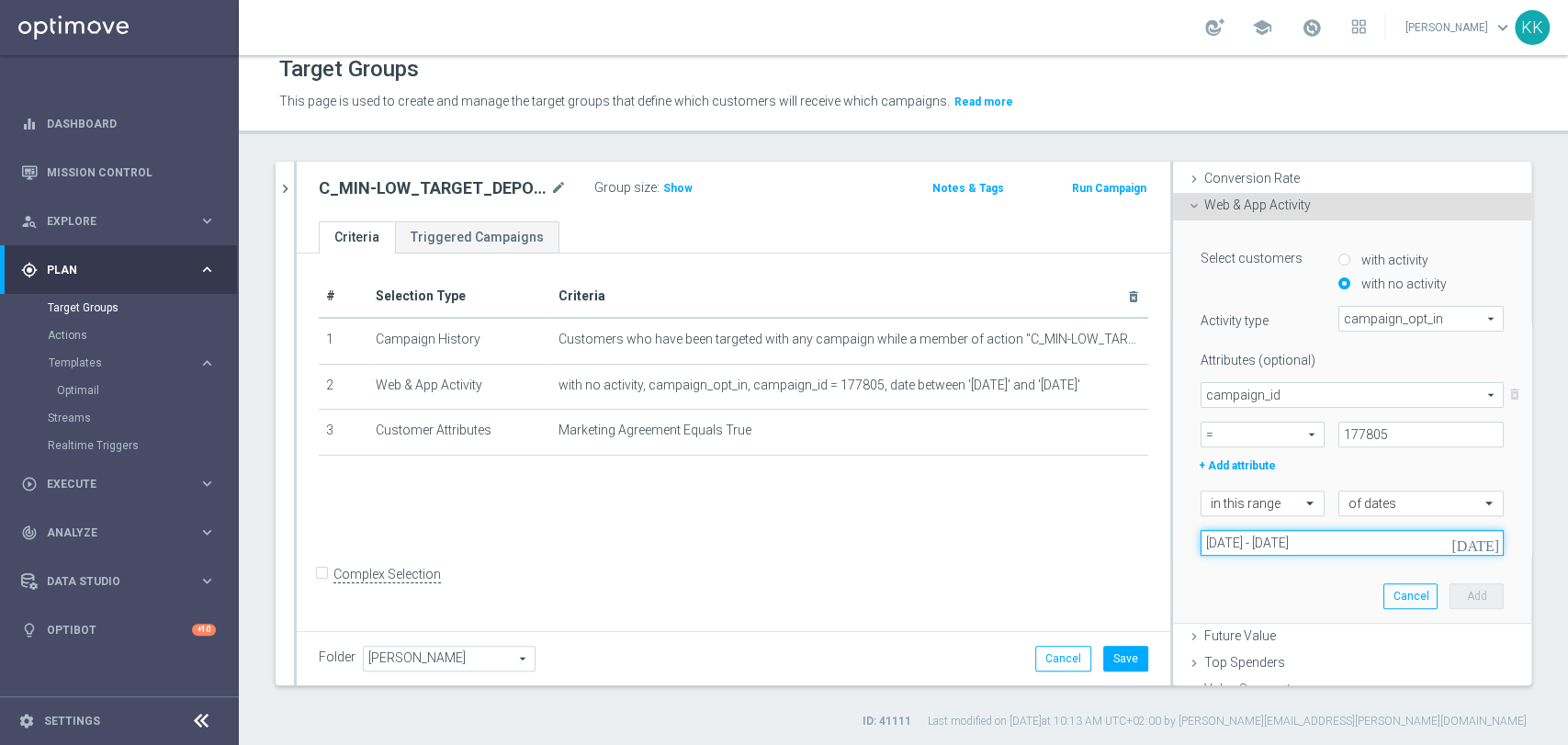
click at [1271, 546] on input "[DATE] - [DATE]" at bounding box center [1351, 543] width 303 height 25
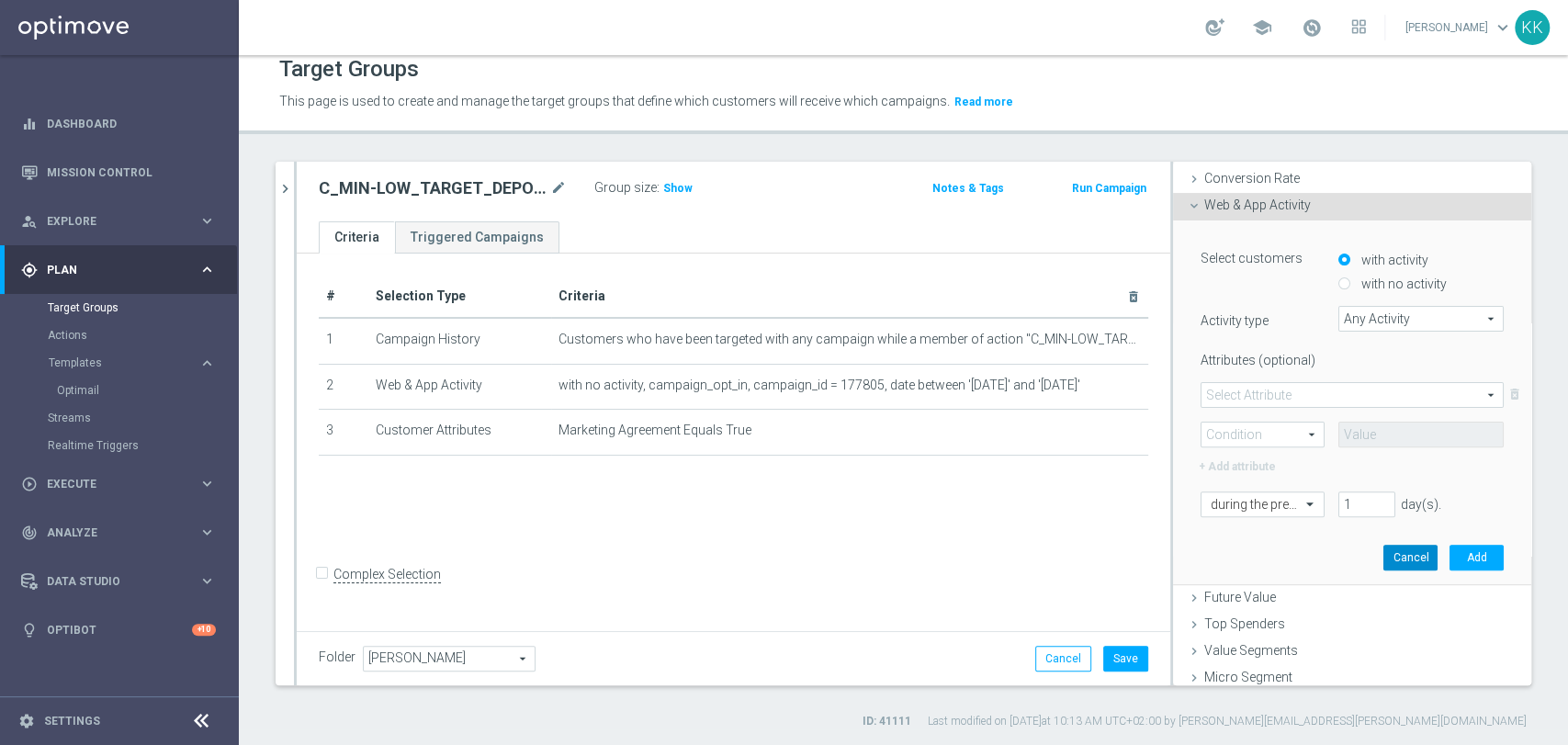
click at [1389, 549] on button "Cancel" at bounding box center [1409, 558] width 54 height 25
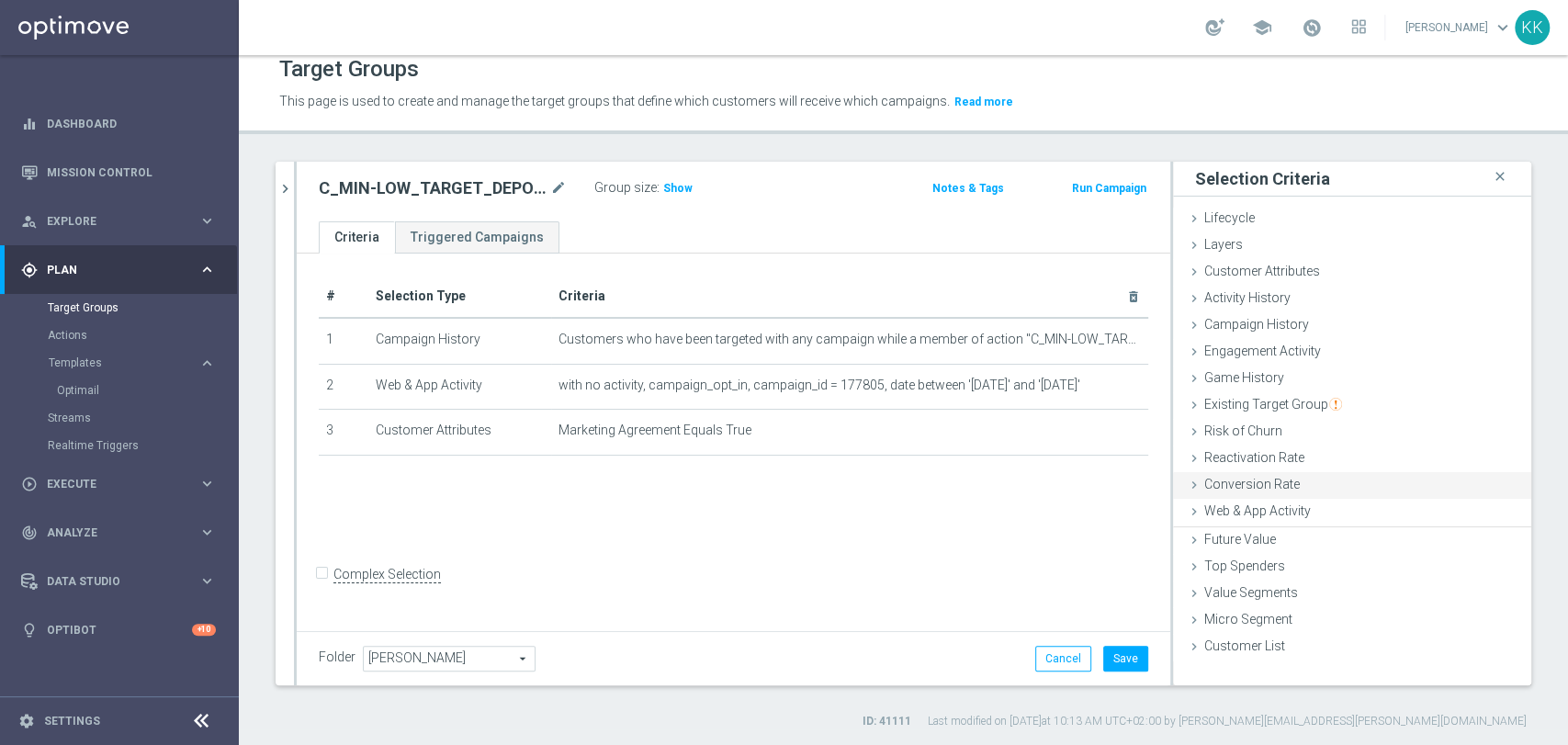
scroll to position [0, 0]
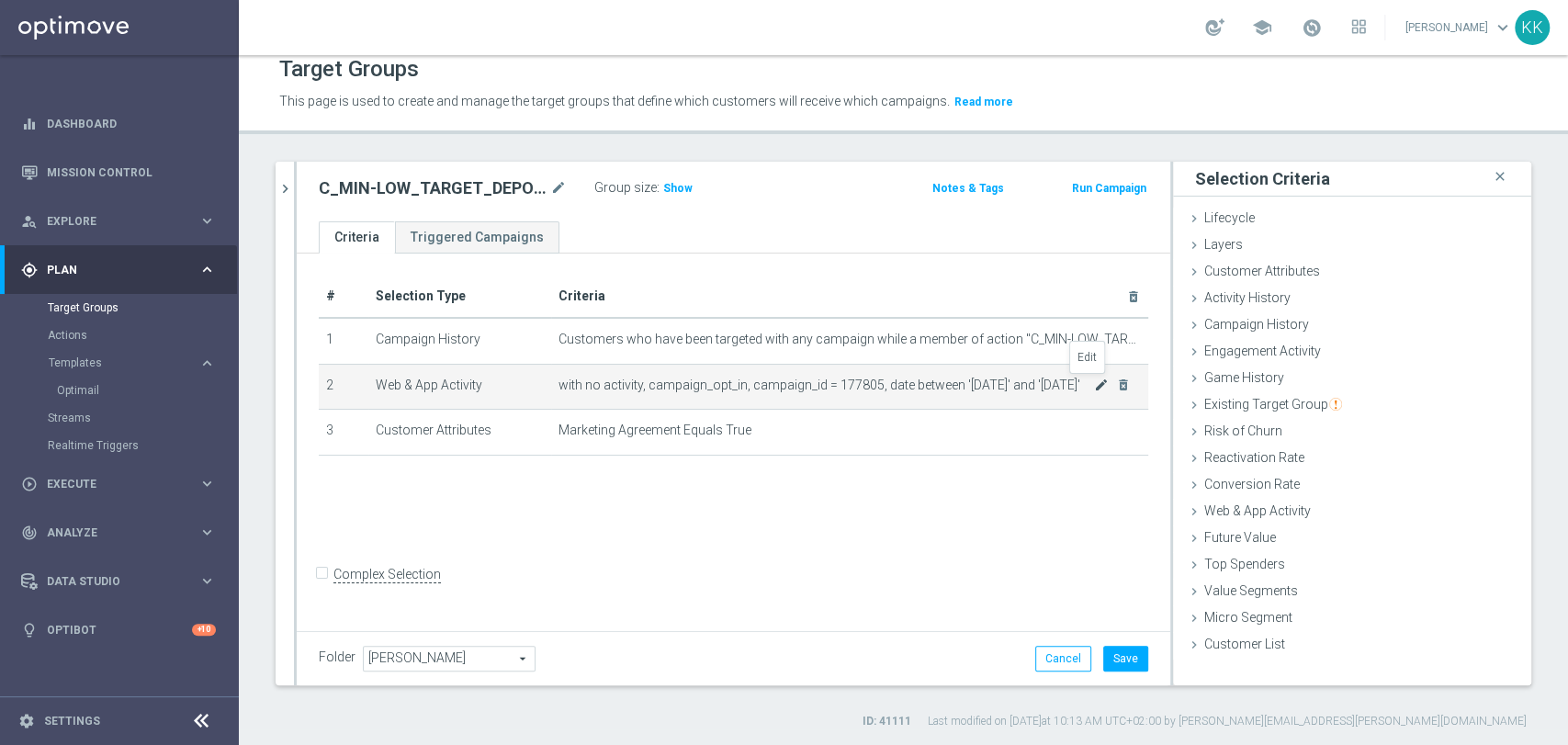
click at [1094, 389] on icon "mode_edit" at bounding box center [1101, 384] width 15 height 15
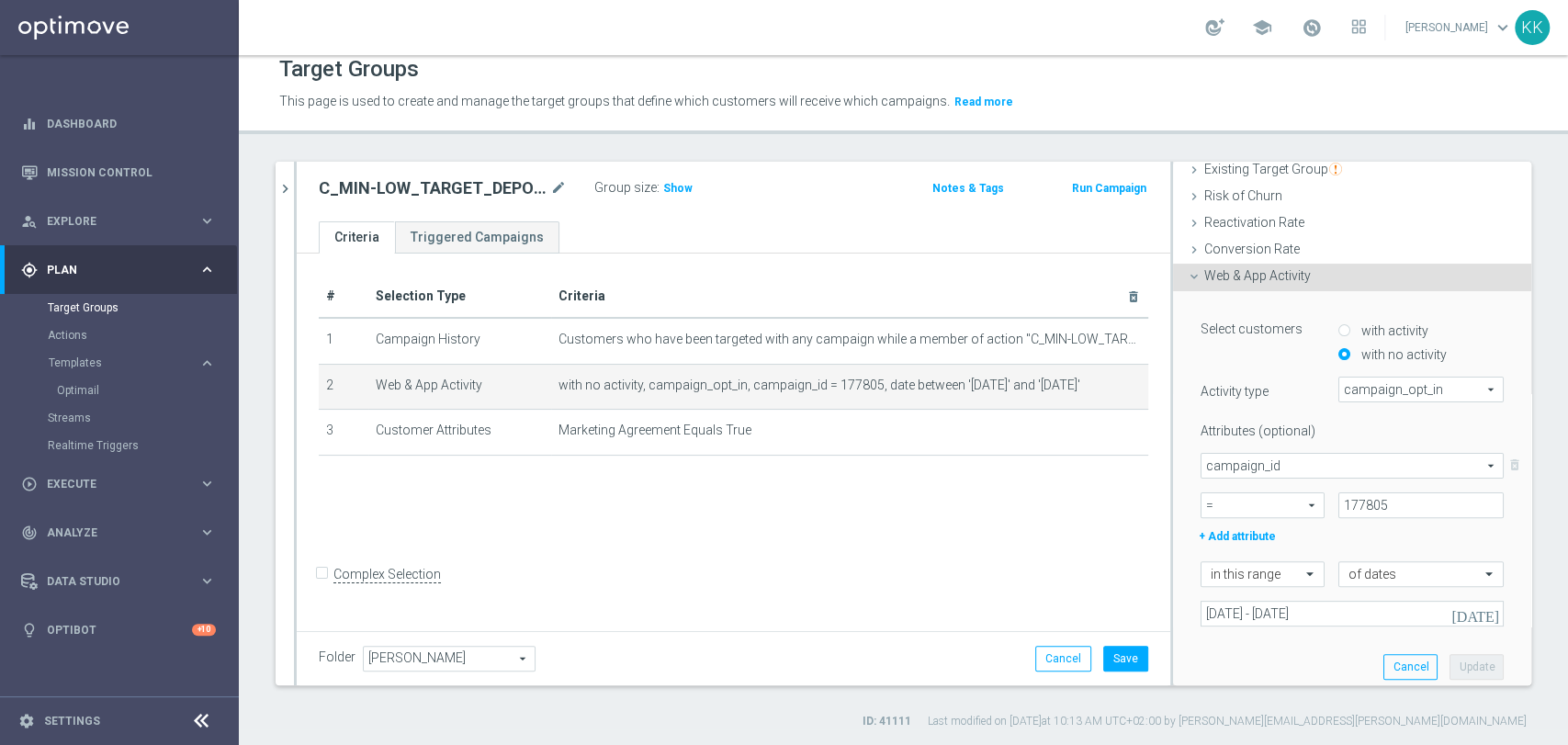
scroll to position [306, 0]
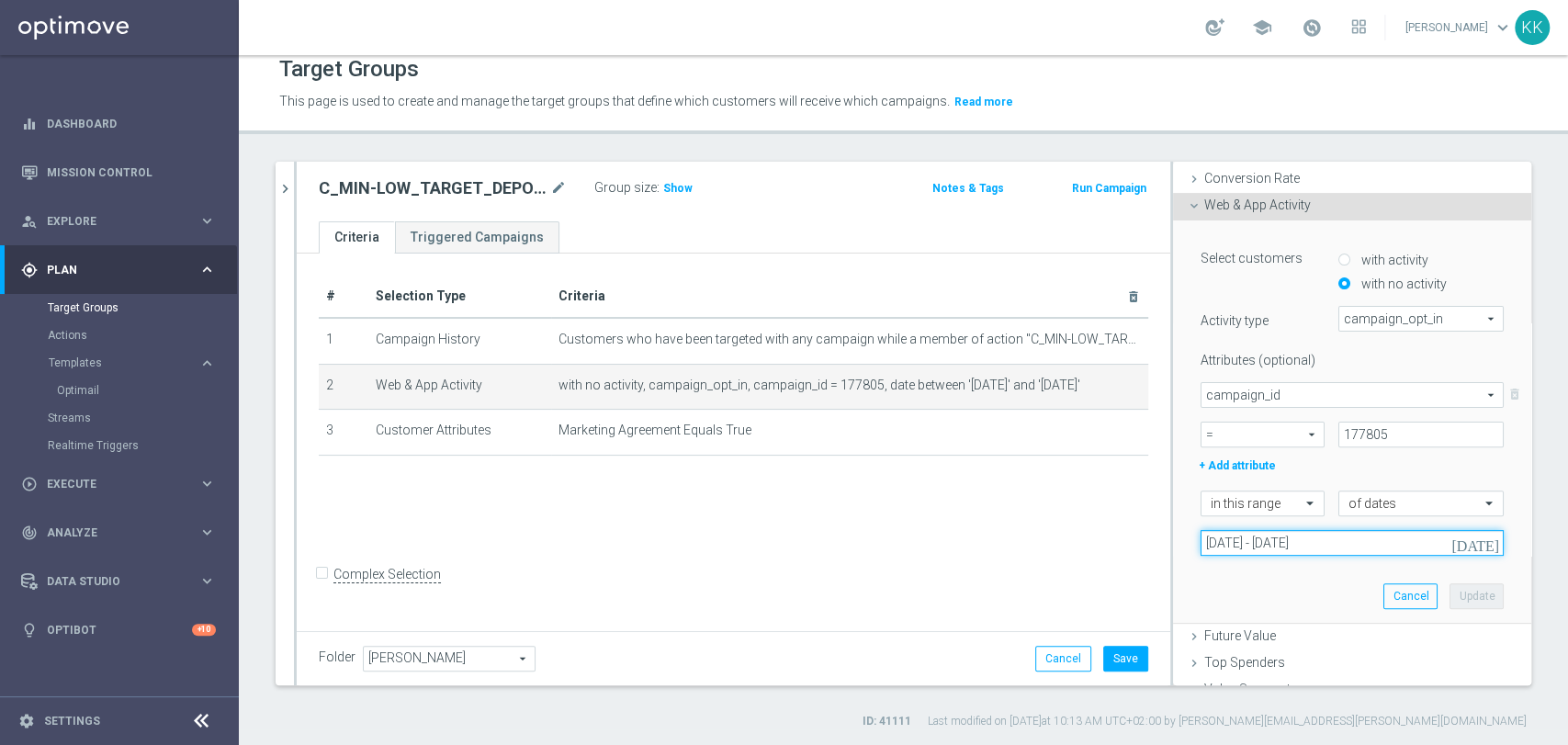
click at [1268, 542] on input "[DATE] - [DATE]" at bounding box center [1351, 543] width 303 height 25
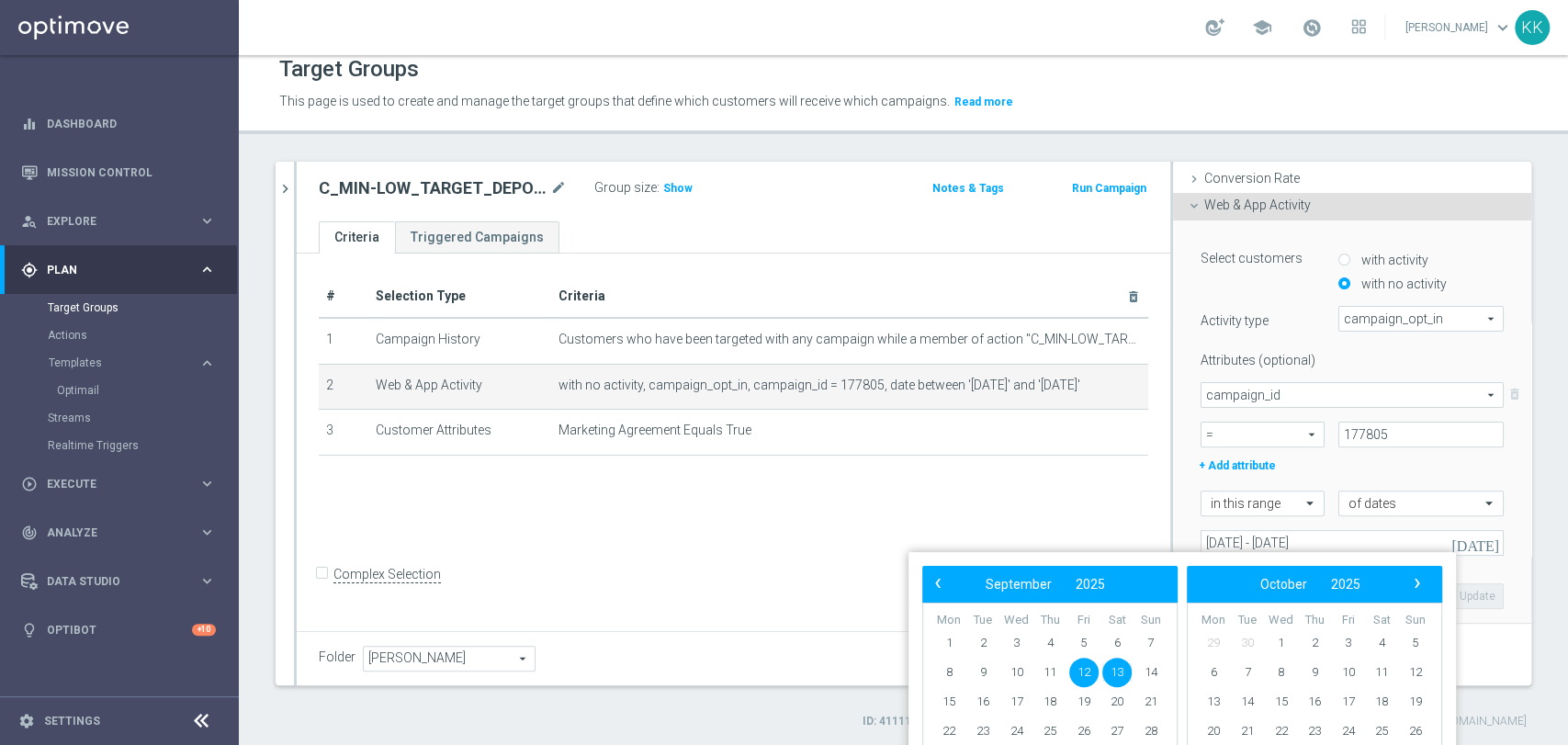
click at [1084, 670] on span "12" at bounding box center [1084, 672] width 29 height 29
click at [1161, 669] on span "14" at bounding box center [1151, 672] width 29 height 29
type input "[DATE] - [DATE]"
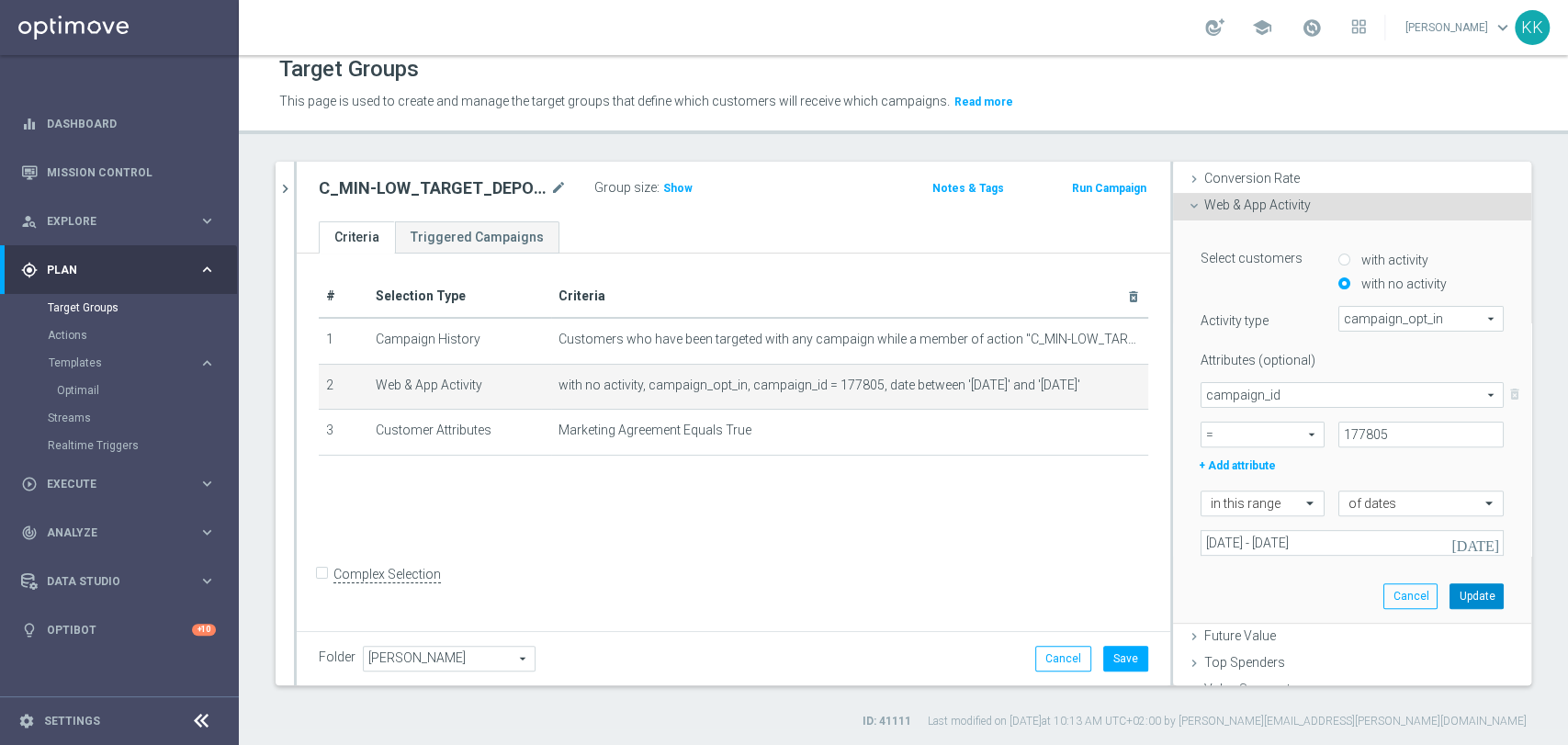
click at [1449, 592] on button "Update" at bounding box center [1476, 596] width 54 height 25
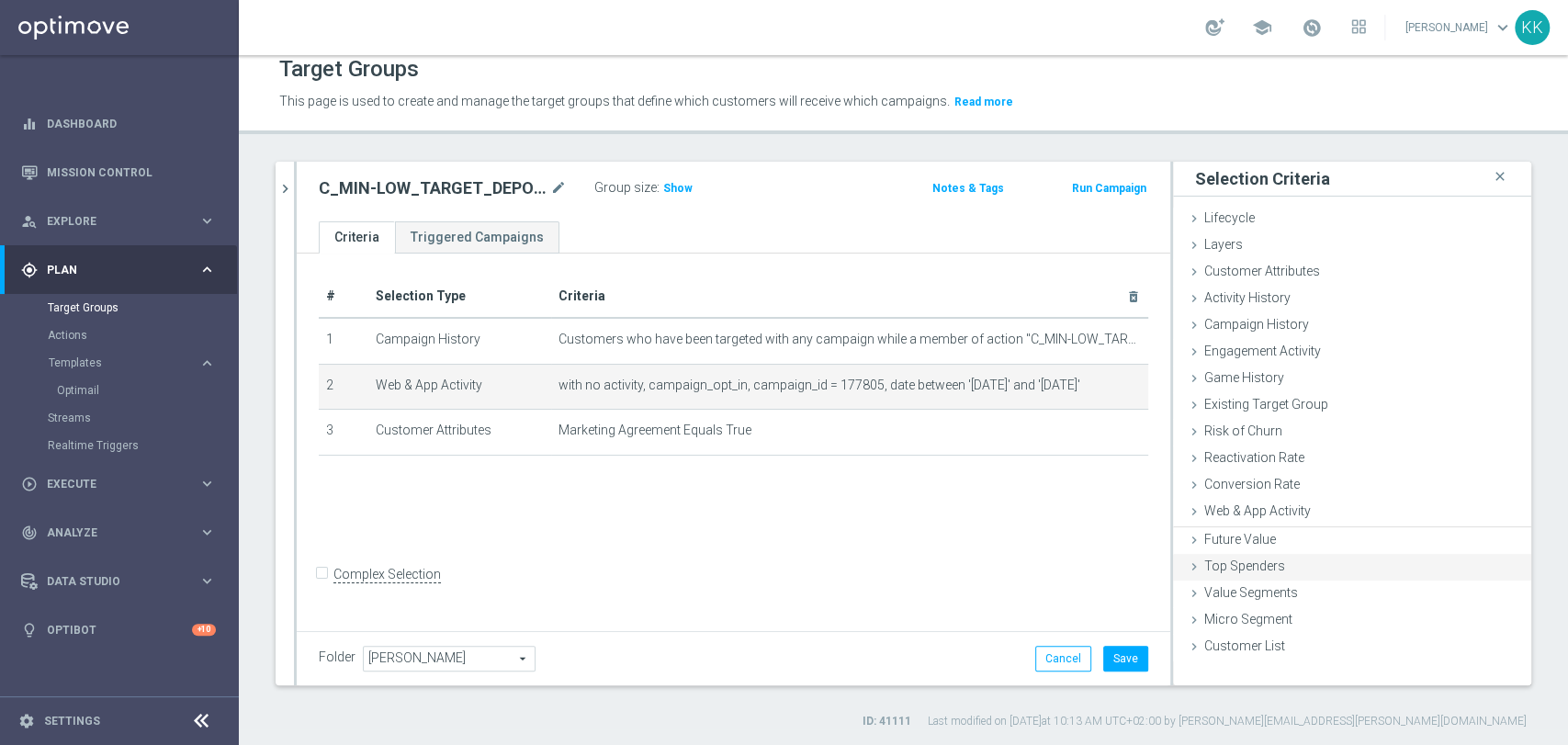
scroll to position [0, 0]
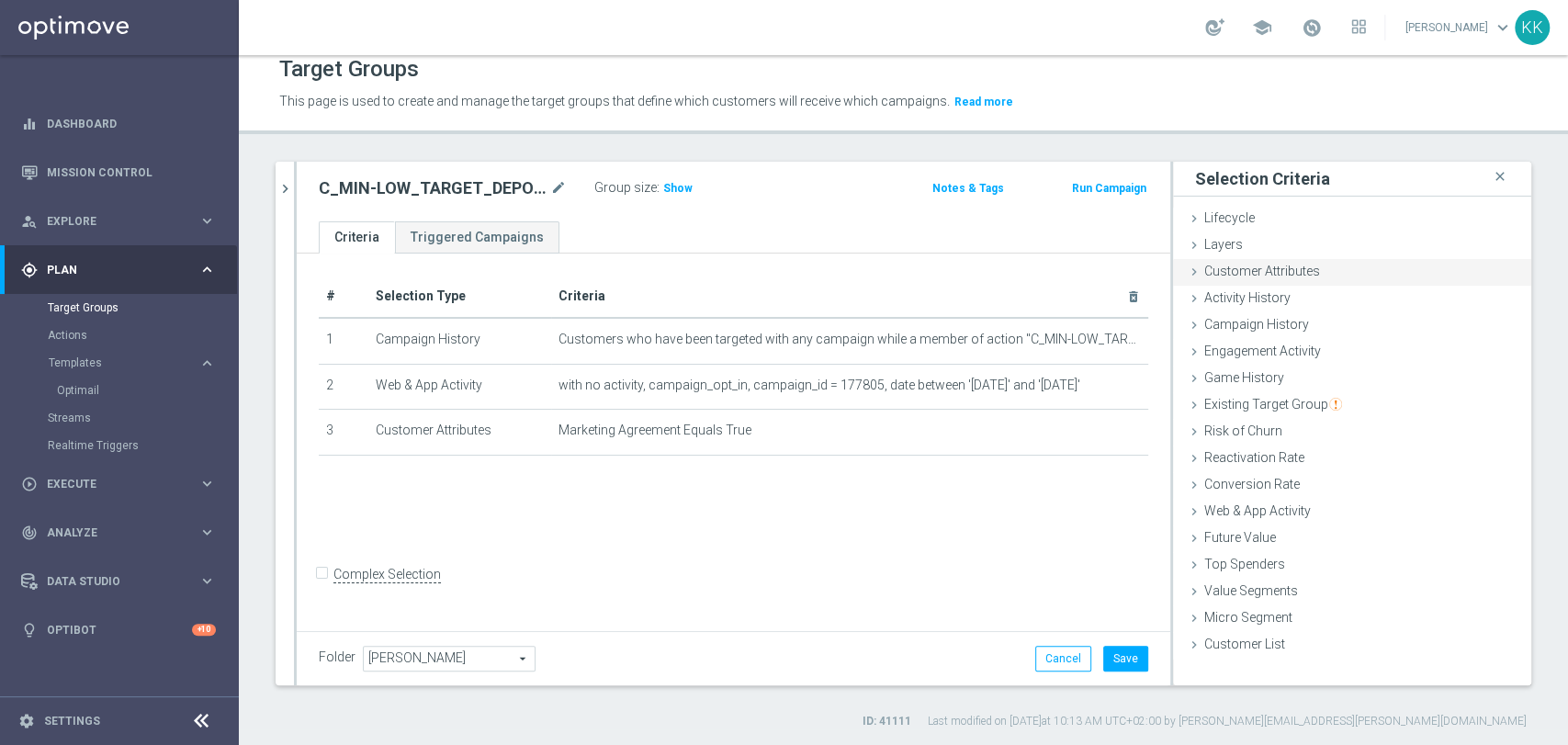
click at [1318, 265] on div "Customer Attributes done selection saved" at bounding box center [1352, 273] width 359 height 27
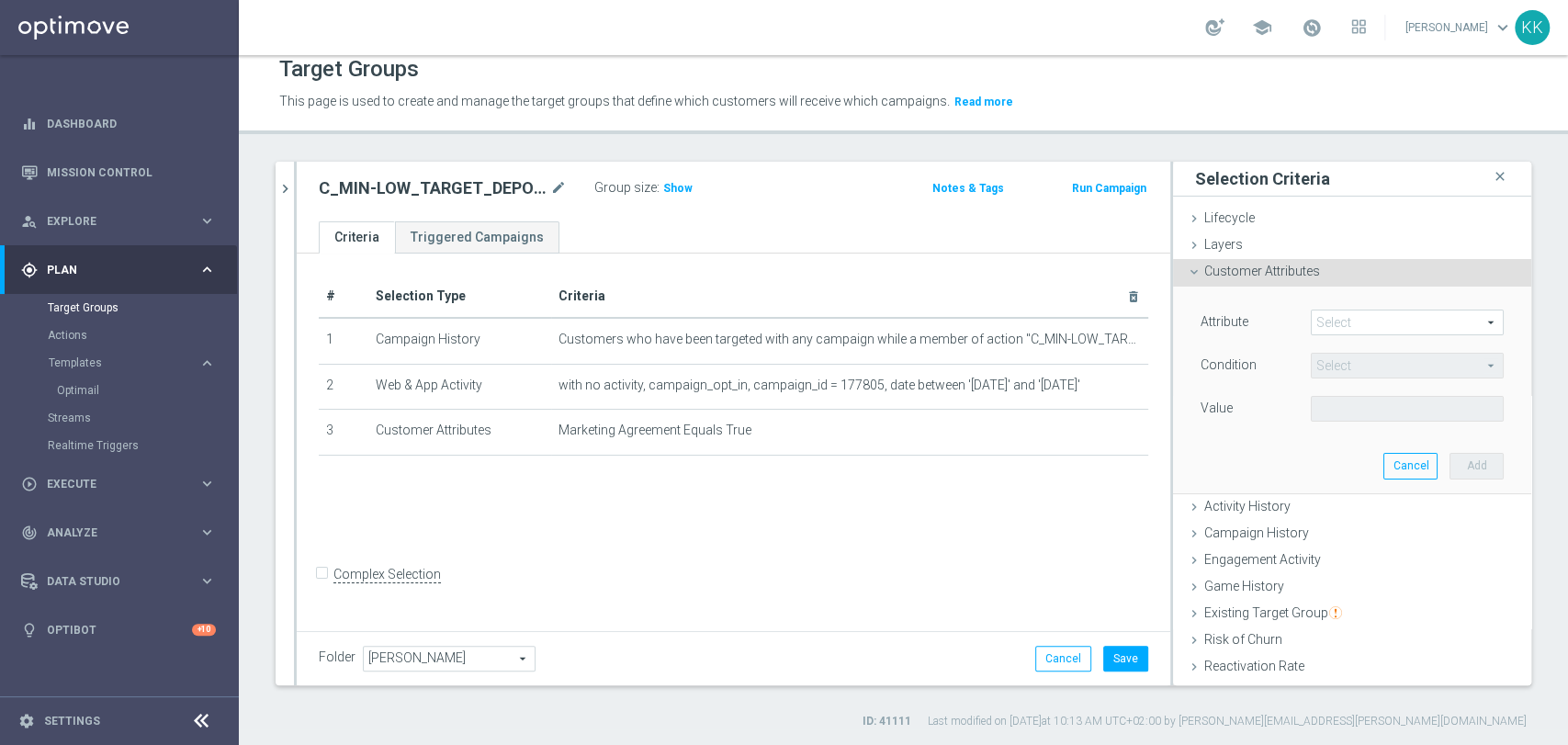
click at [1349, 313] on span at bounding box center [1406, 323] width 191 height 24
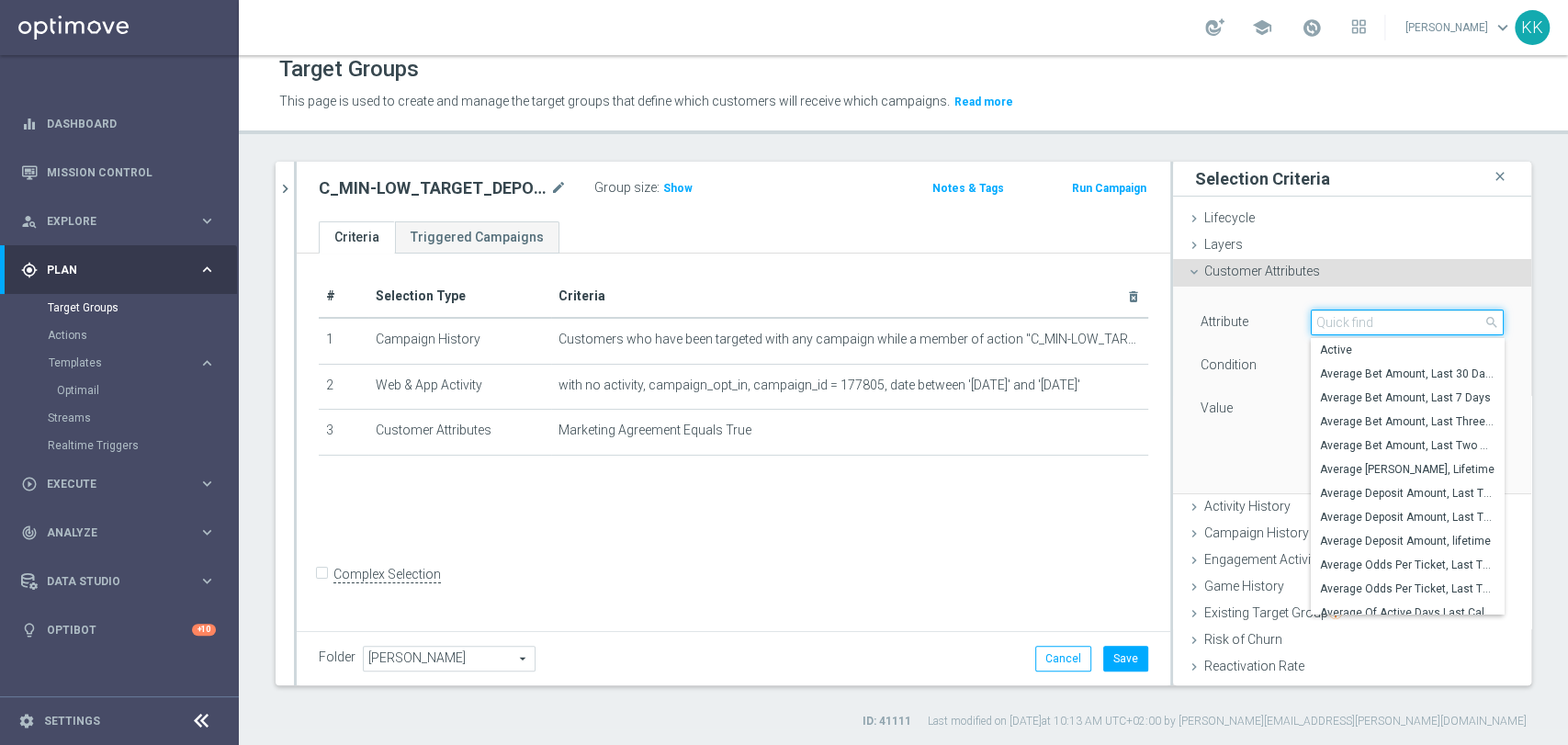
click at [1349, 313] on input "search" at bounding box center [1406, 323] width 193 height 25
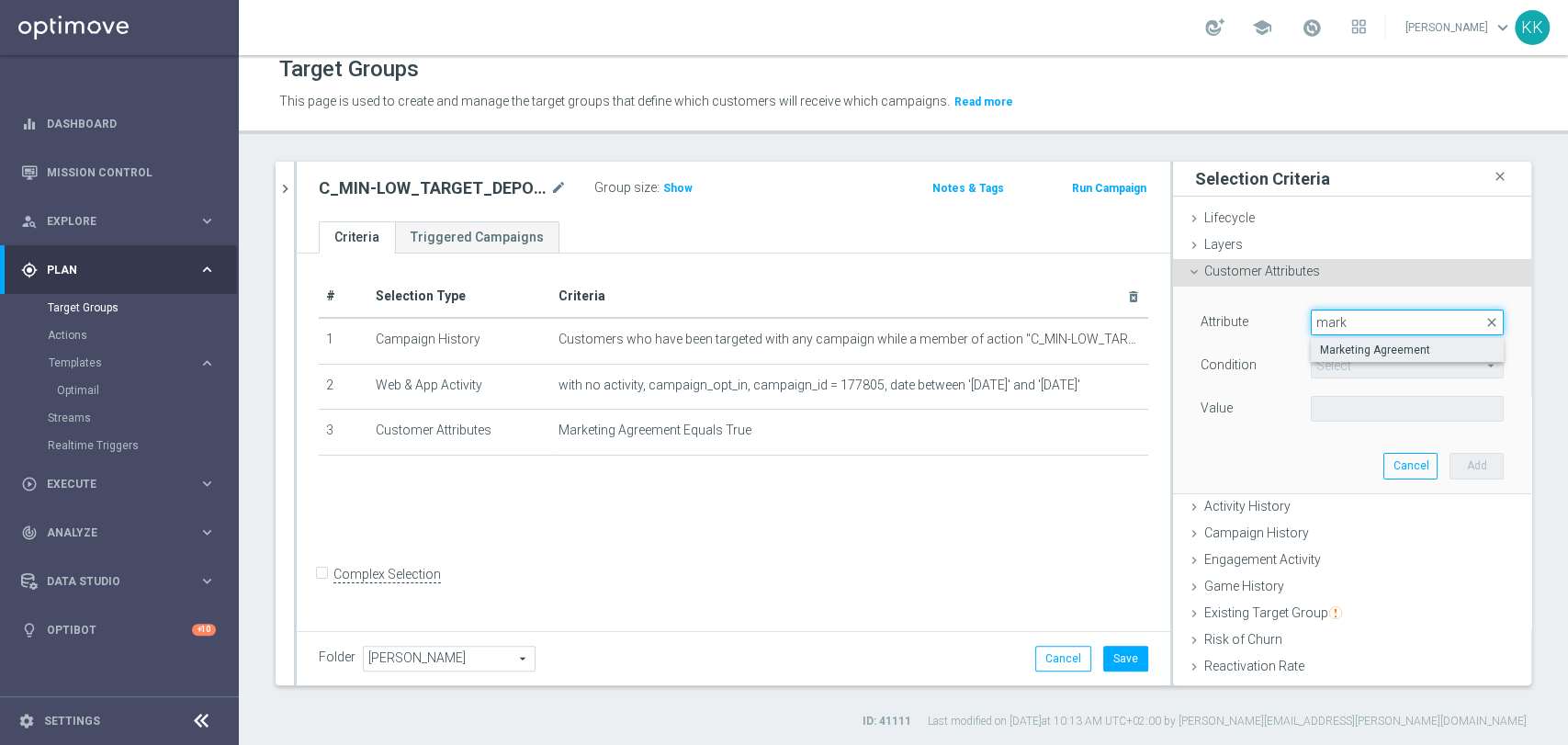
type input "mark"
drag, startPoint x: 1364, startPoint y: 340, endPoint x: 1357, endPoint y: 356, distance: 17.5
click at [1364, 343] on span "Marketing Agreement" at bounding box center [1407, 350] width 174 height 15
type input "Marketing Agreement"
type input "Equals"
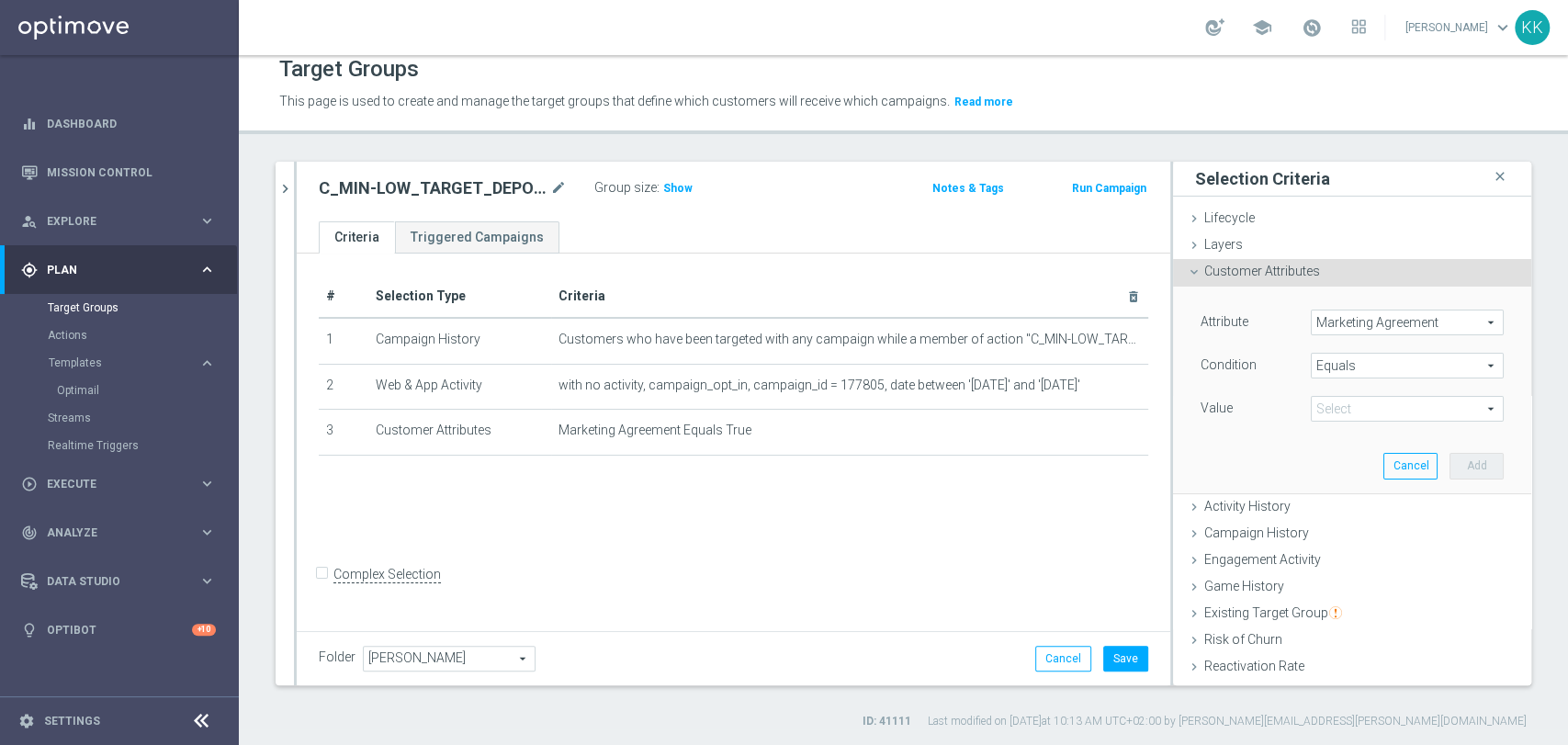
click at [1334, 412] on span at bounding box center [1406, 409] width 191 height 24
drag, startPoint x: 1330, startPoint y: 481, endPoint x: 1401, endPoint y: 472, distance: 71.6
click at [1330, 481] on span "True" at bounding box center [1407, 483] width 174 height 15
type input "True"
click at [1449, 466] on button "Add" at bounding box center [1476, 466] width 54 height 25
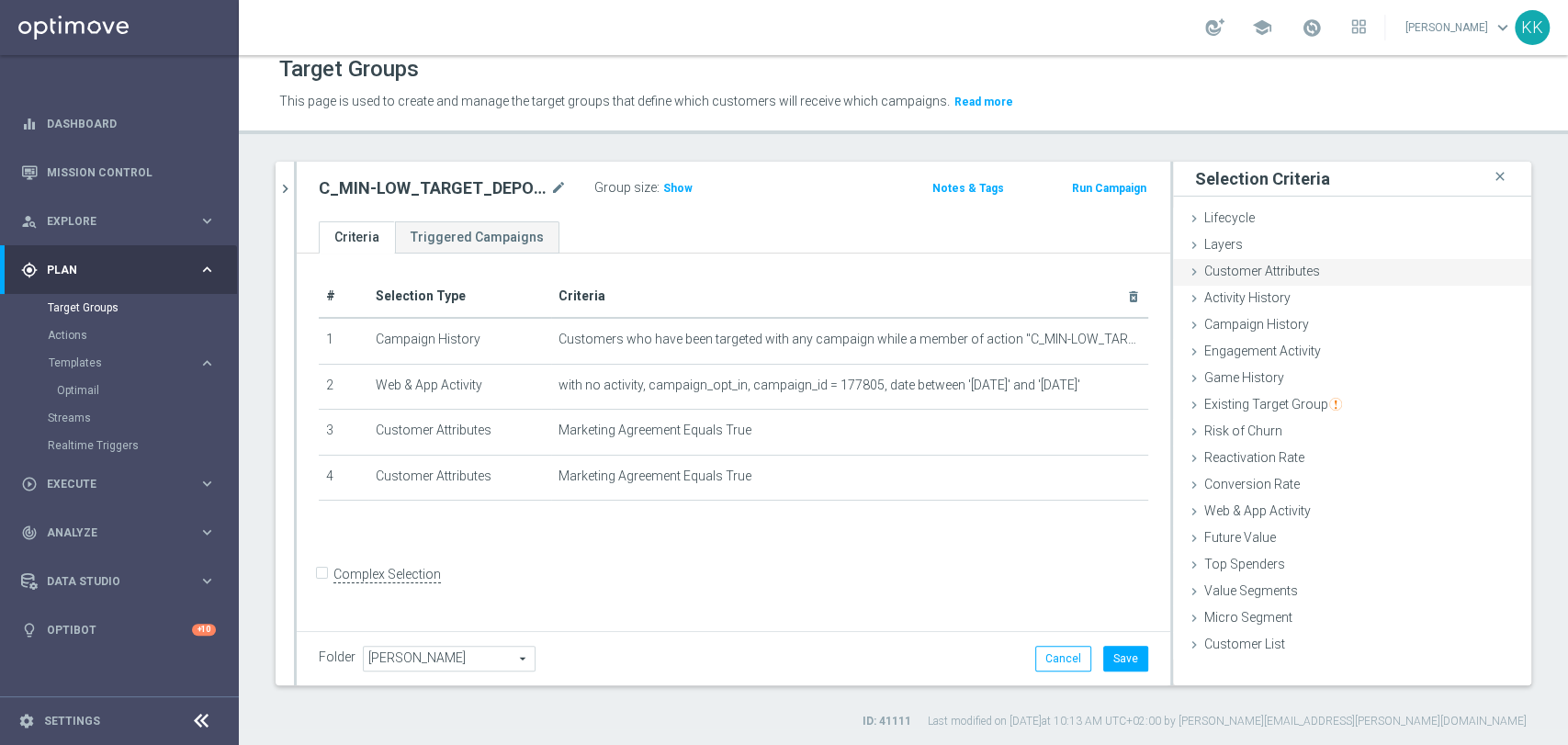
click at [1315, 281] on div "Customer Attributes done selection saved" at bounding box center [1352, 273] width 359 height 27
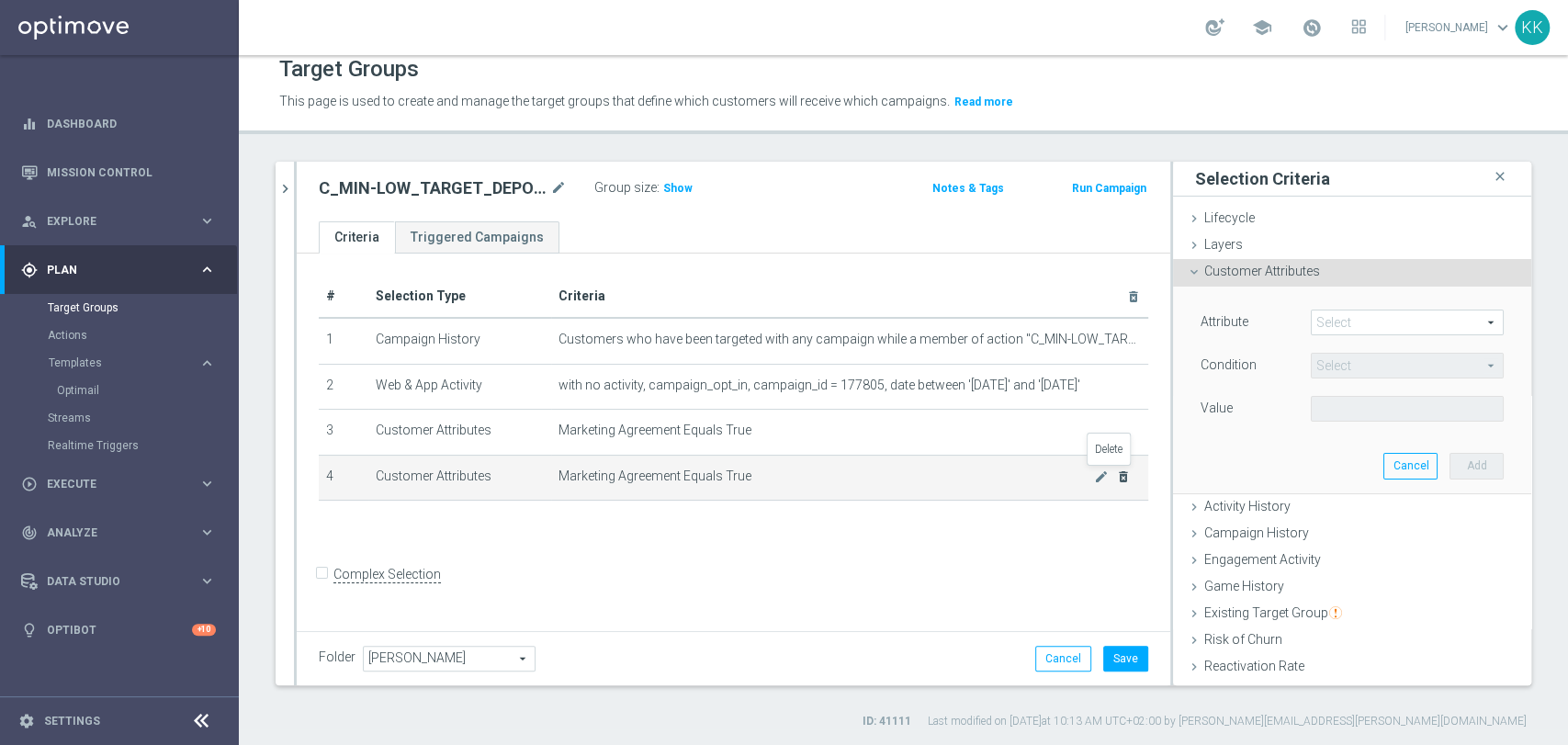
click at [1116, 479] on icon "delete_forever" at bounding box center [1123, 476] width 15 height 15
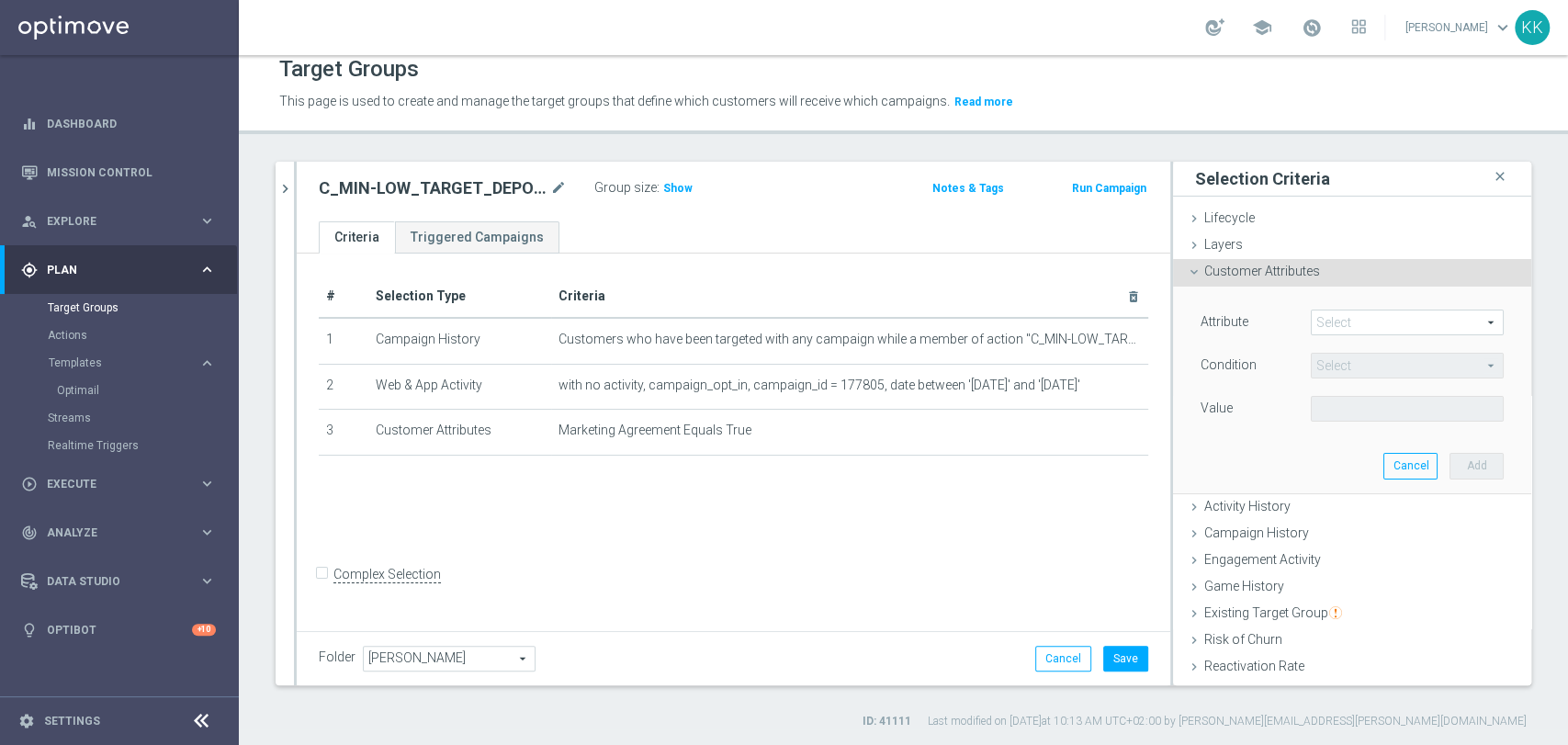
click at [1311, 319] on span at bounding box center [1406, 323] width 191 height 24
click at [0, 0] on input "search" at bounding box center [0, 0] width 0 height 0
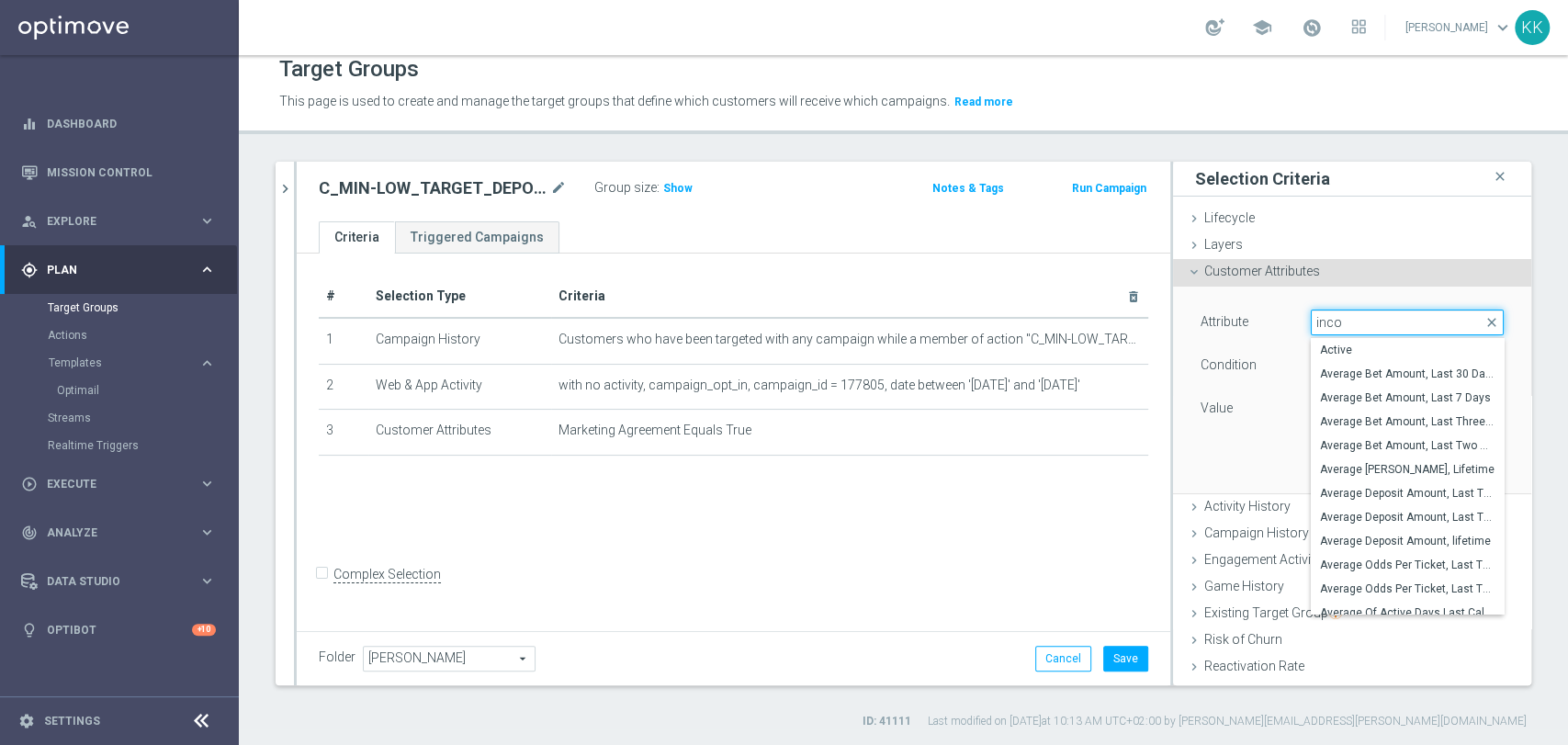
type input "incom"
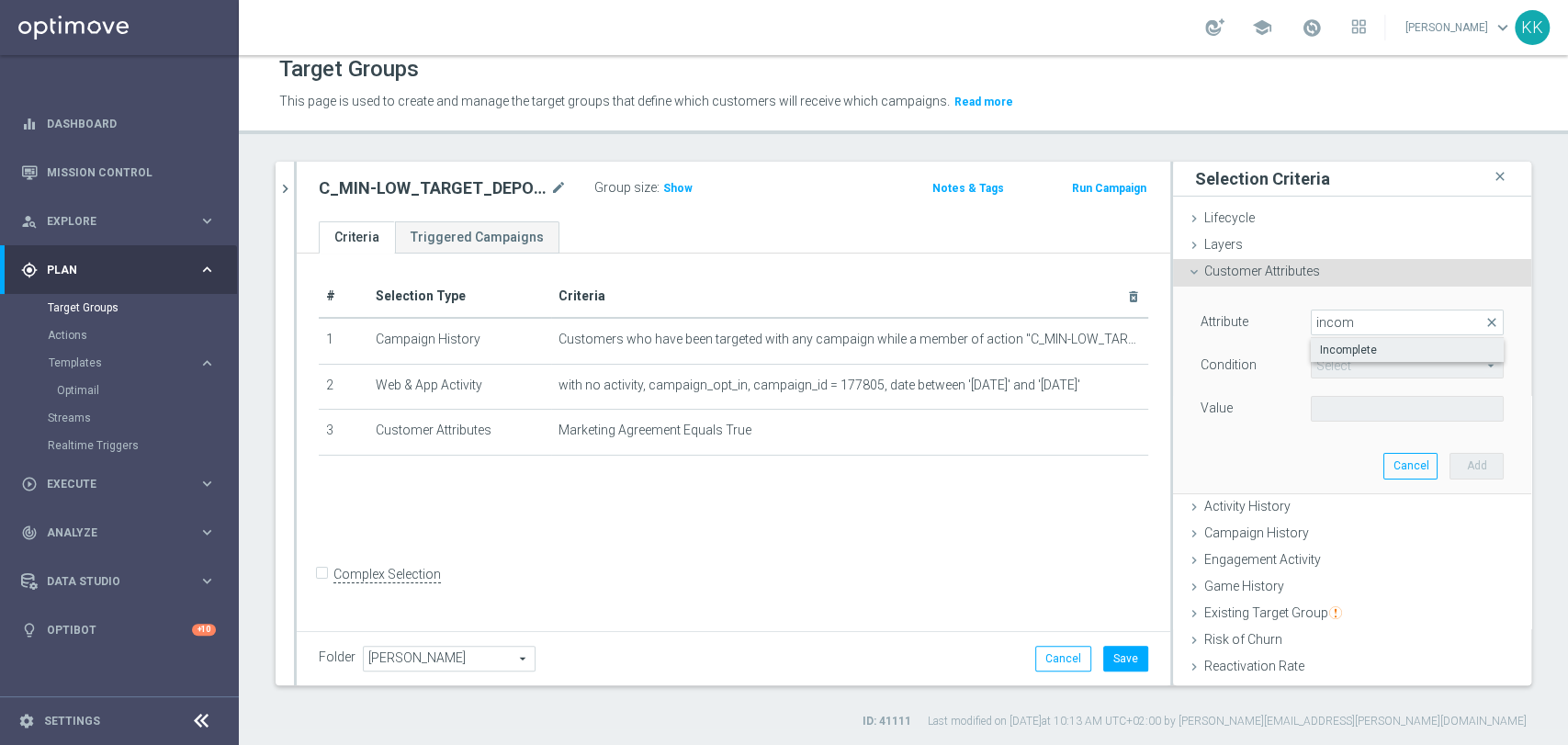
click at [1320, 345] on span "Incomplete" at bounding box center [1407, 350] width 174 height 15
type input "Incomplete"
type input "Equals"
click at [1327, 407] on span at bounding box center [1406, 409] width 191 height 24
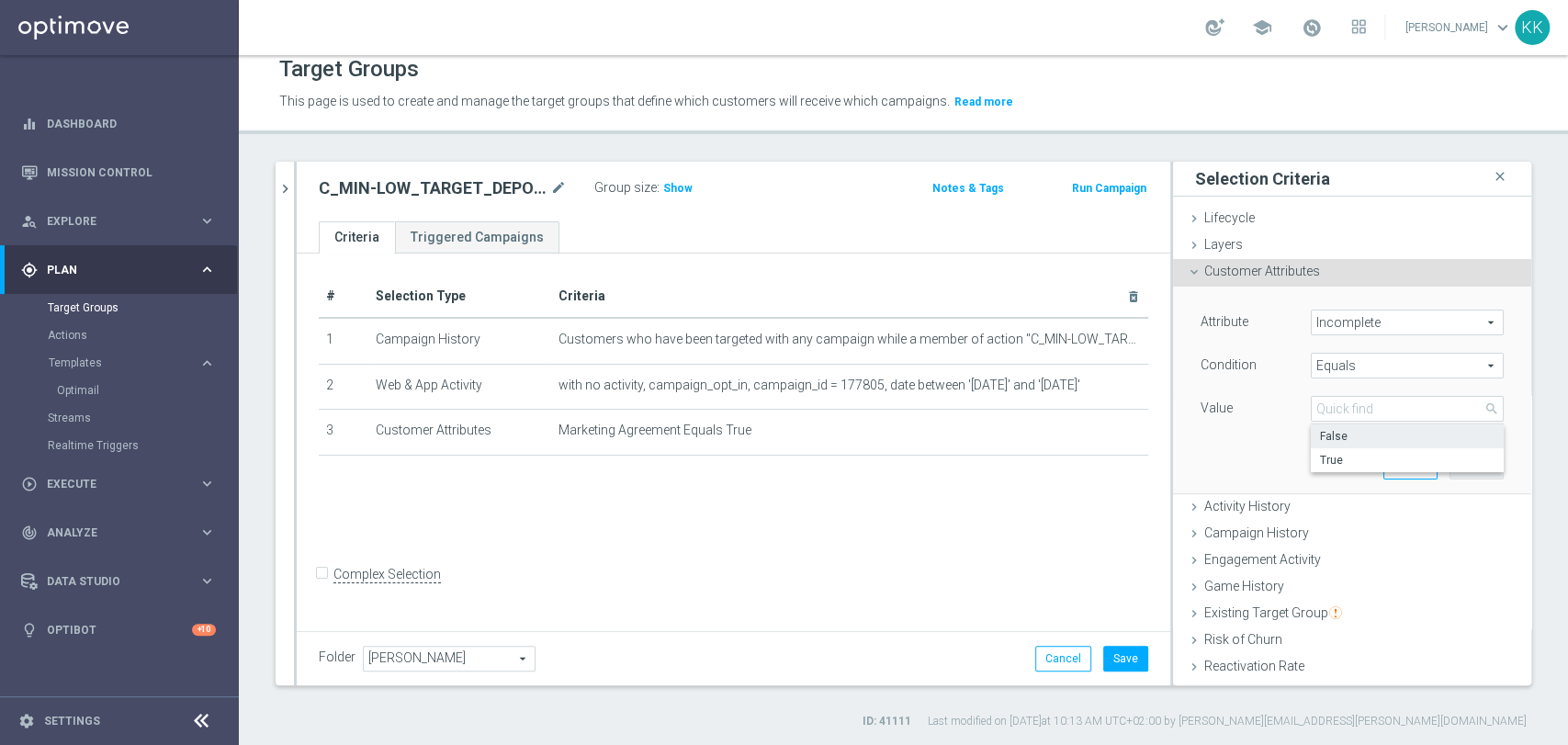
click at [1324, 443] on label "False" at bounding box center [1406, 436] width 193 height 24
type input "False"
click at [1449, 455] on button "Add" at bounding box center [1476, 466] width 54 height 25
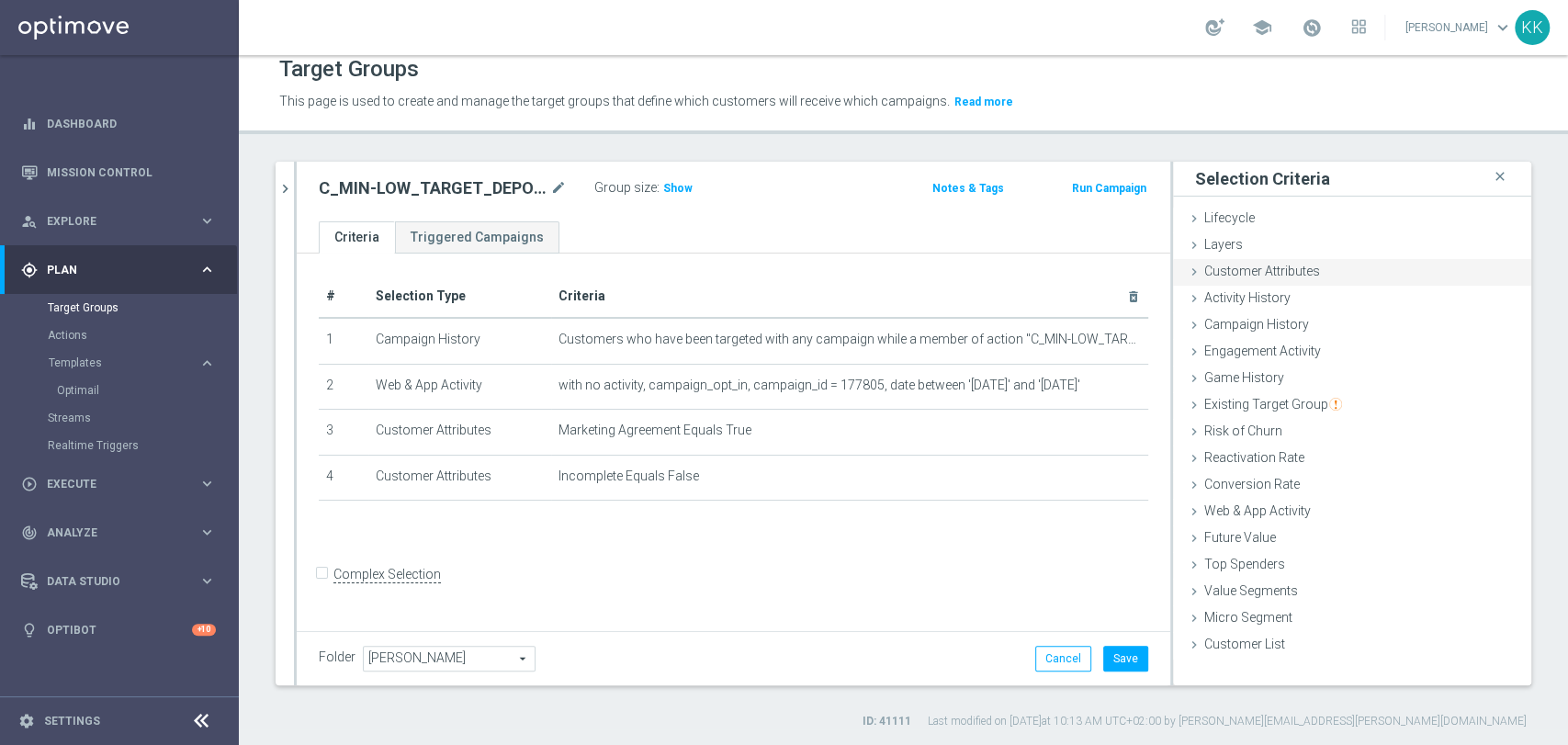
click at [1281, 267] on span "Customer Attributes" at bounding box center [1262, 271] width 116 height 15
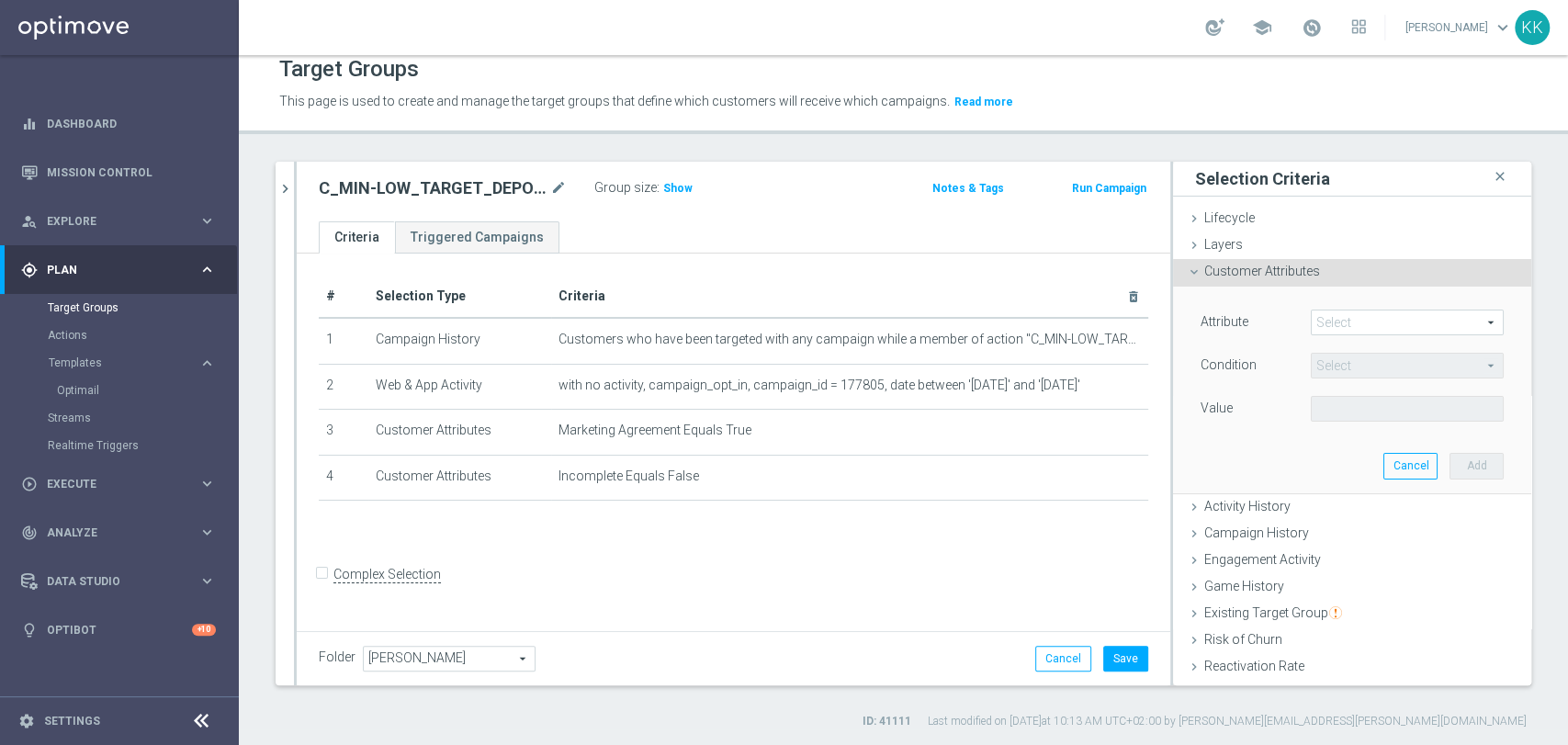
click at [1364, 330] on span at bounding box center [1406, 323] width 191 height 24
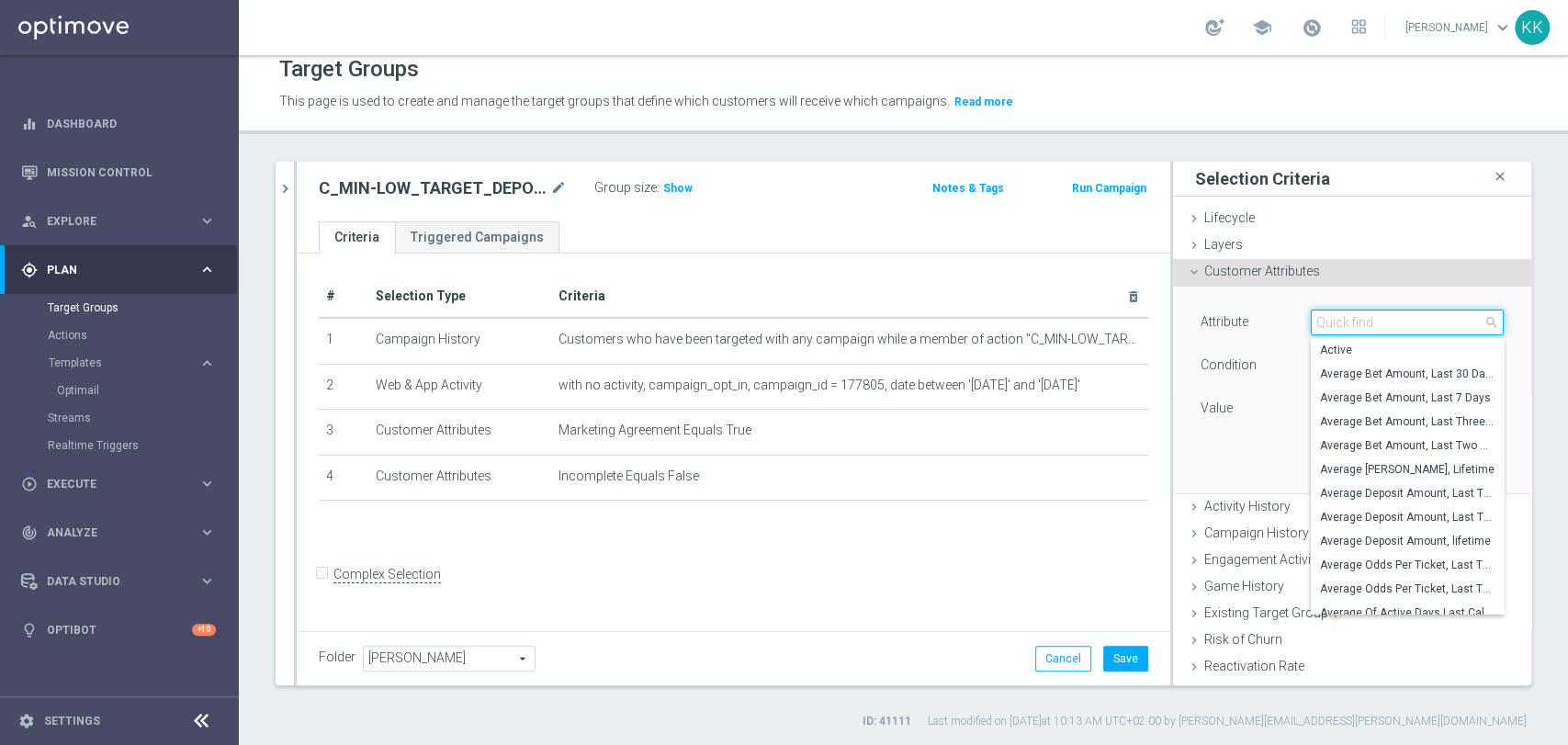
click at [1364, 329] on input "search" at bounding box center [1406, 323] width 193 height 25
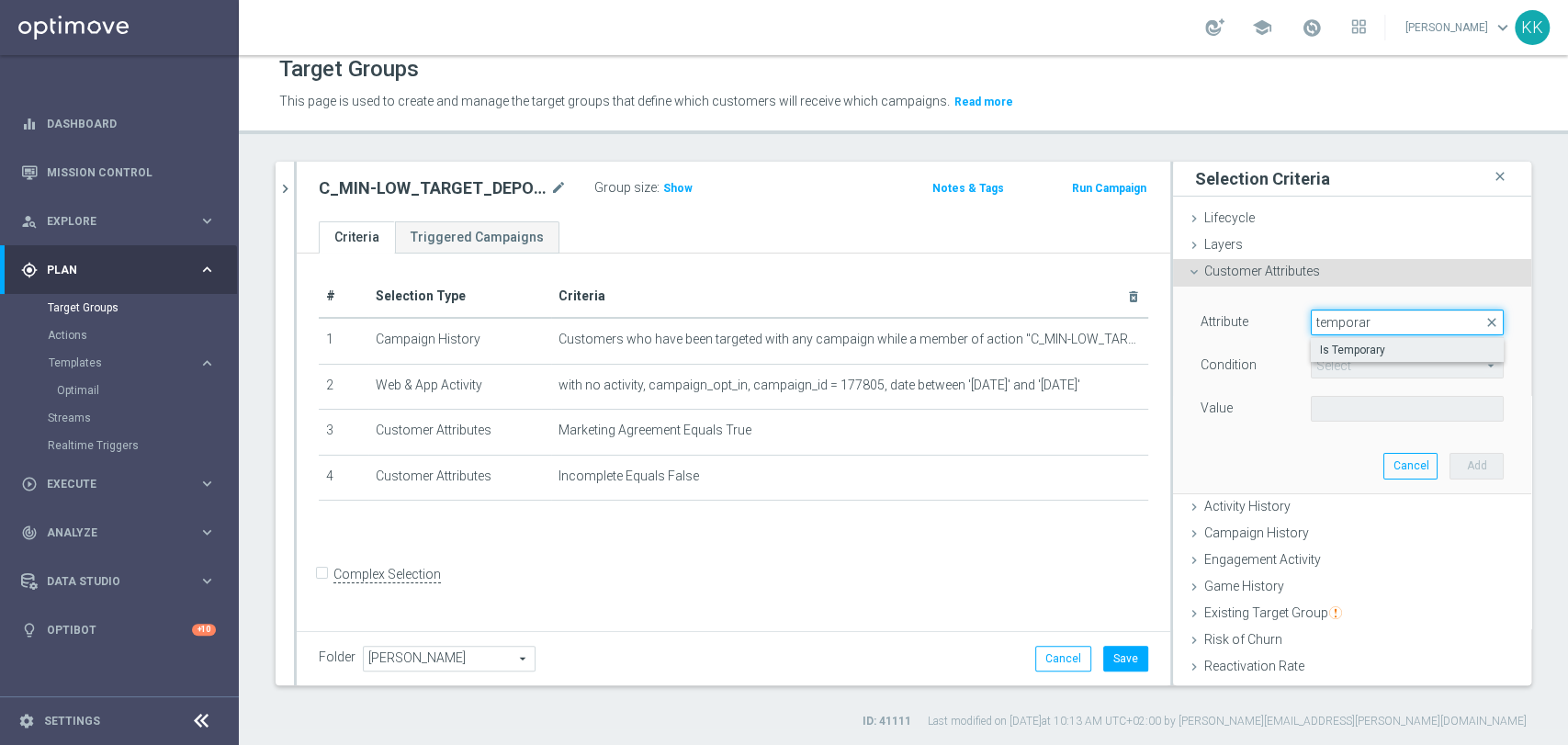
type input "temporar"
click at [1368, 340] on label "Is Temporary" at bounding box center [1406, 350] width 193 height 24
type input "Is Temporary"
type input "Equals"
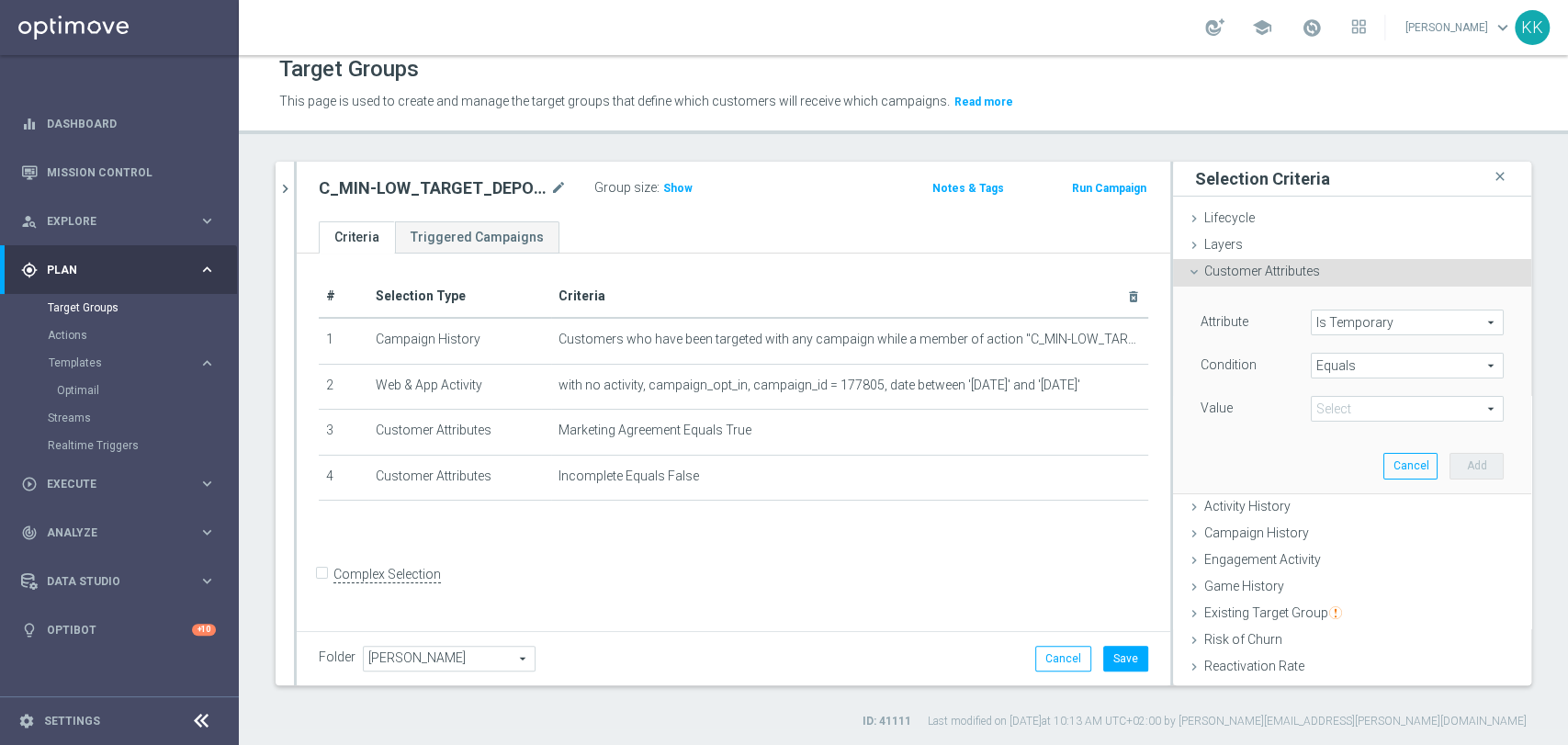
click at [1371, 410] on span at bounding box center [1406, 409] width 191 height 24
click at [1365, 440] on span "False" at bounding box center [1407, 436] width 174 height 15
type input "False"
click at [1449, 464] on button "Add" at bounding box center [1476, 466] width 54 height 25
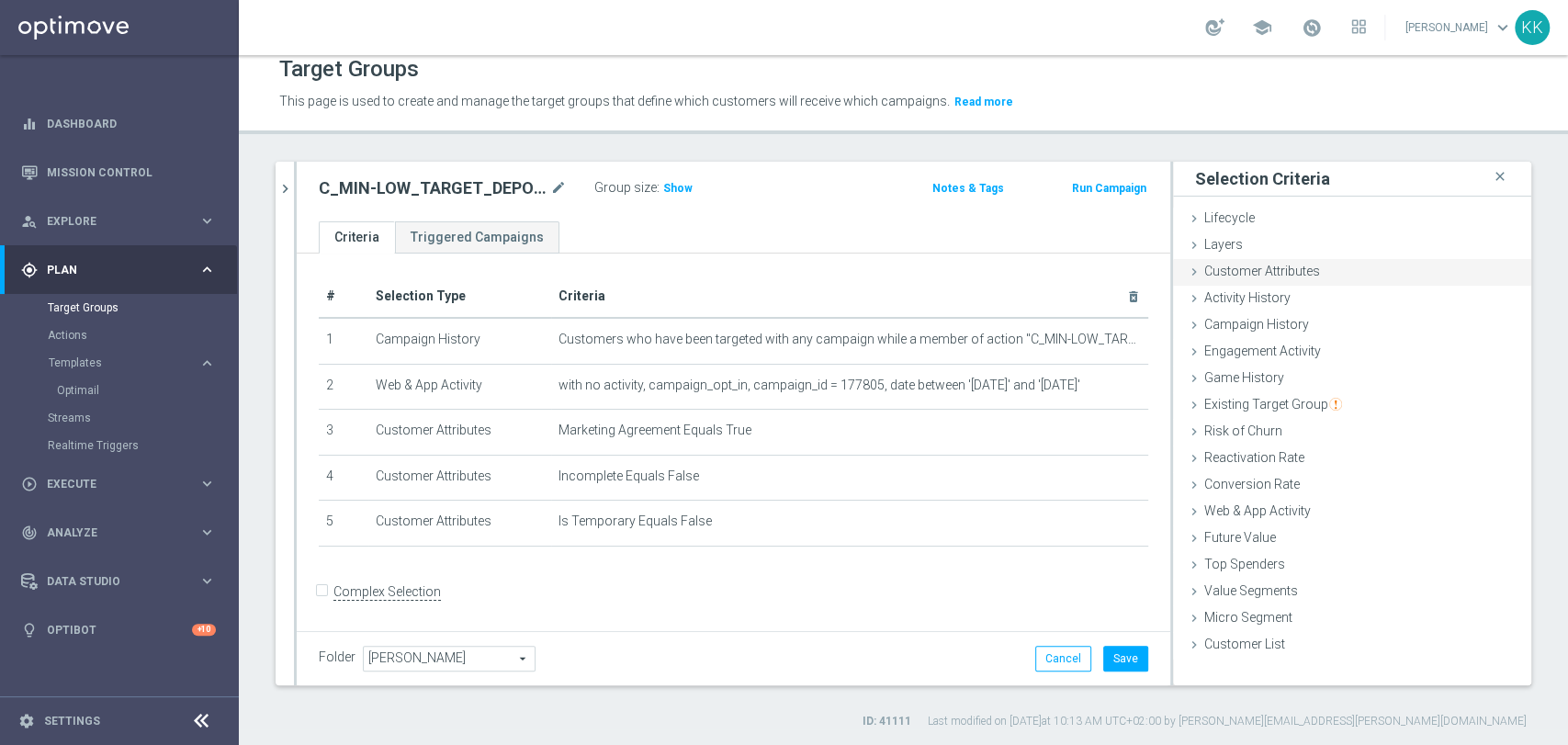
click at [1266, 264] on span "Customer Attributes" at bounding box center [1262, 271] width 116 height 15
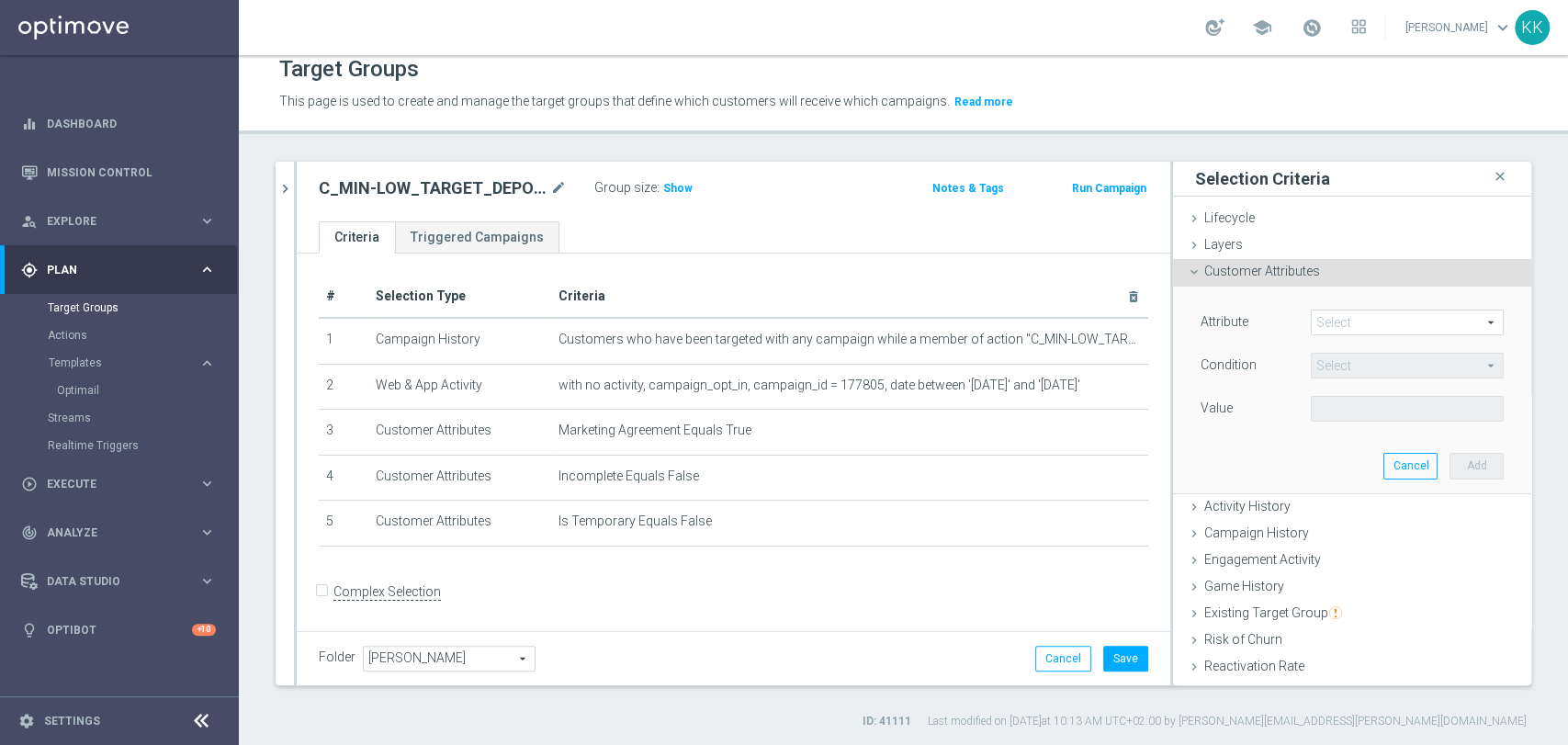
click at [1347, 330] on span at bounding box center [1406, 323] width 191 height 24
click at [0, 0] on input "search" at bounding box center [0, 0] width 0 height 0
type input "phon"
click at [1346, 343] on span "Is Phone" at bounding box center [1407, 350] width 174 height 15
type input "Is Phone"
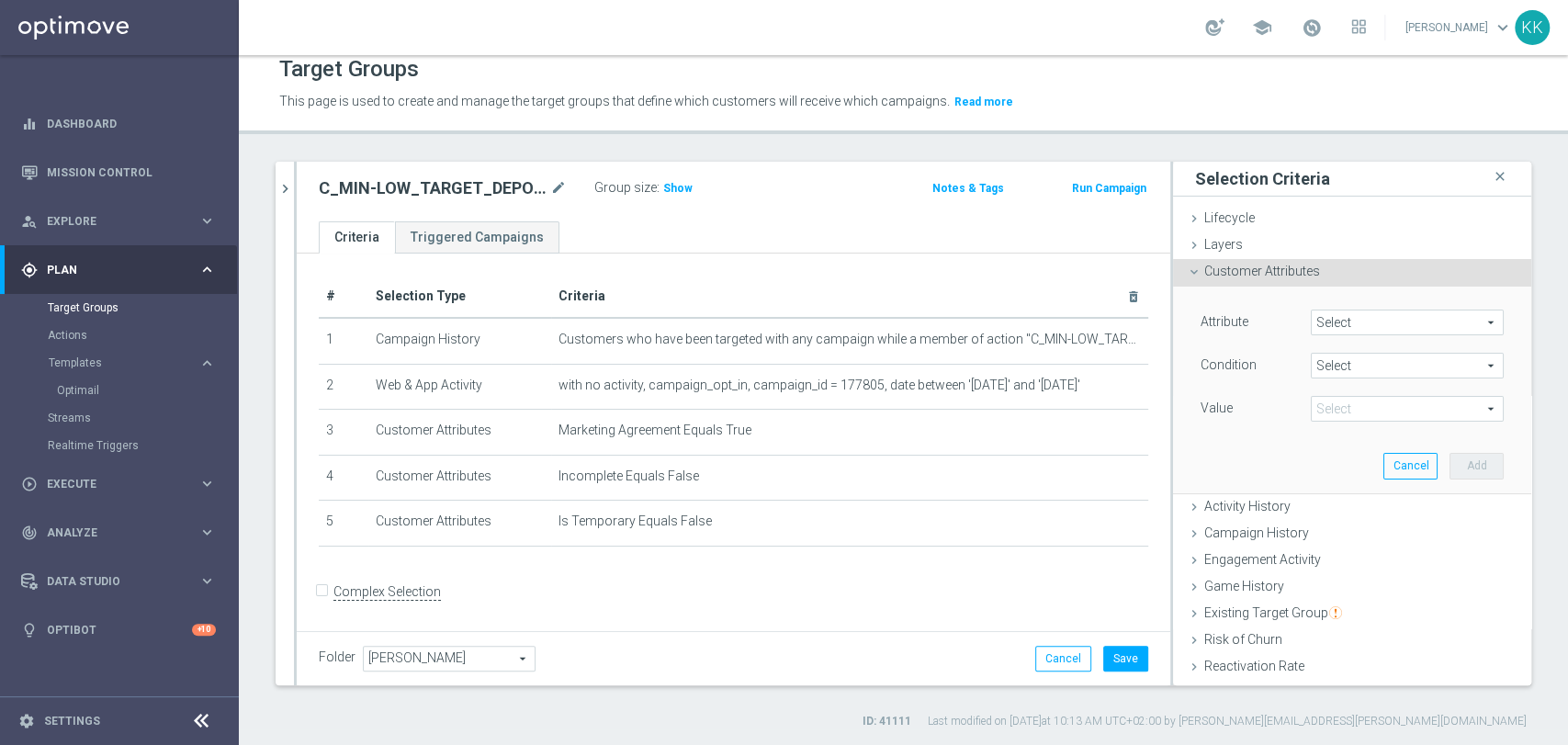
type input "Equals"
click at [1348, 409] on span at bounding box center [1406, 409] width 191 height 24
click at [1345, 456] on span "Yes" at bounding box center [1407, 460] width 174 height 15
type input "Yes"
click at [1449, 454] on button "Add" at bounding box center [1476, 466] width 54 height 25
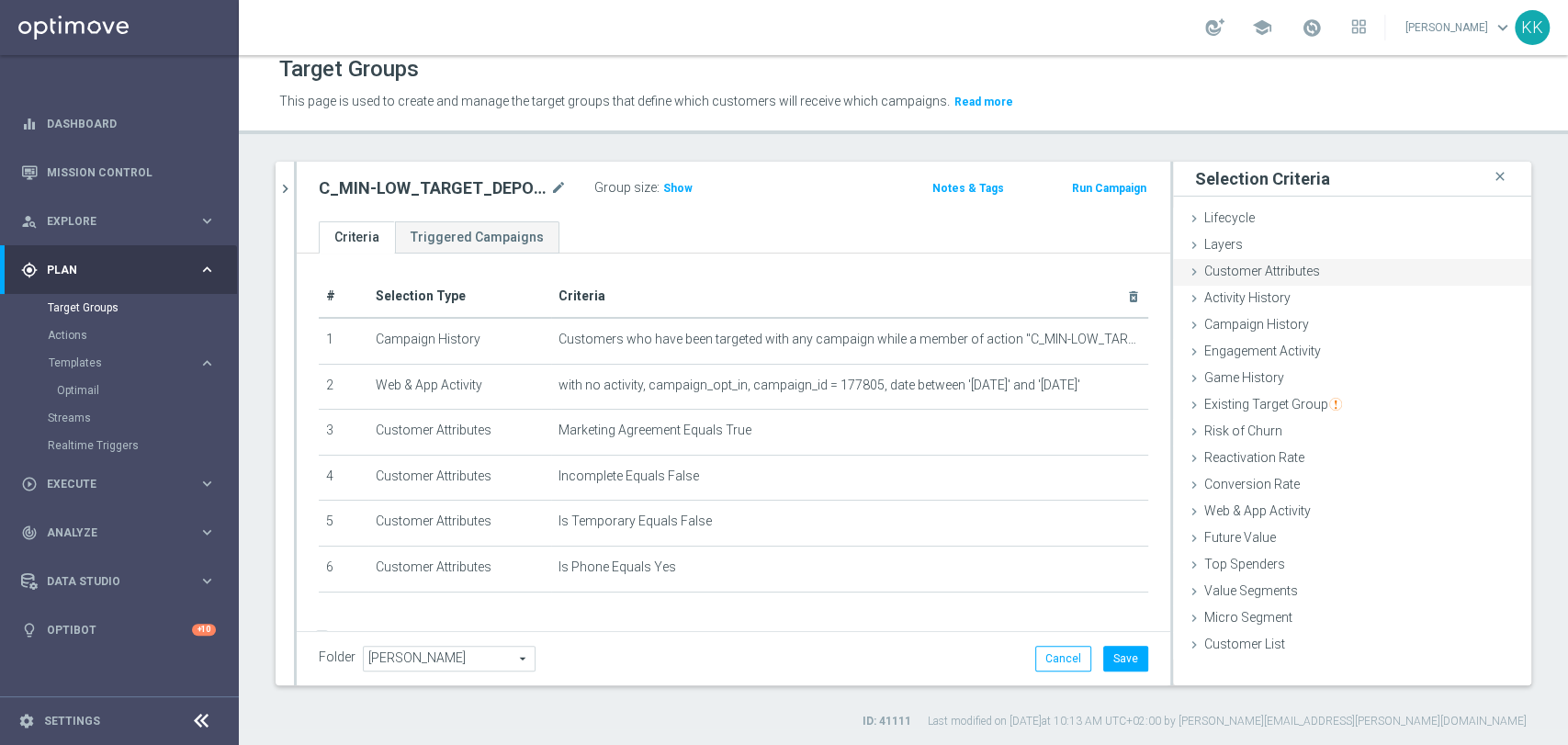
click at [1311, 271] on div "Customer Attributes done selection saved" at bounding box center [1352, 273] width 359 height 27
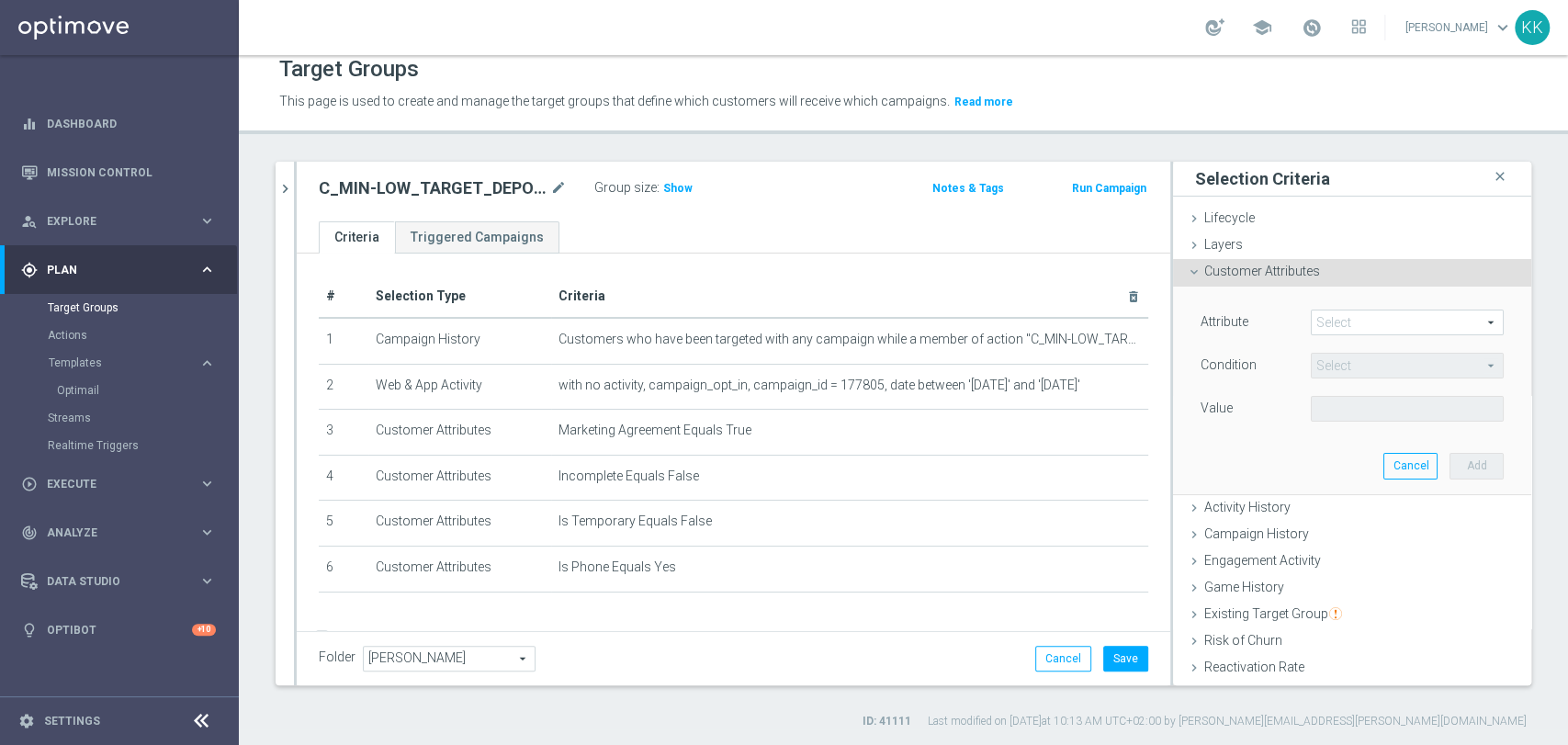
click at [1353, 326] on span at bounding box center [1406, 323] width 191 height 24
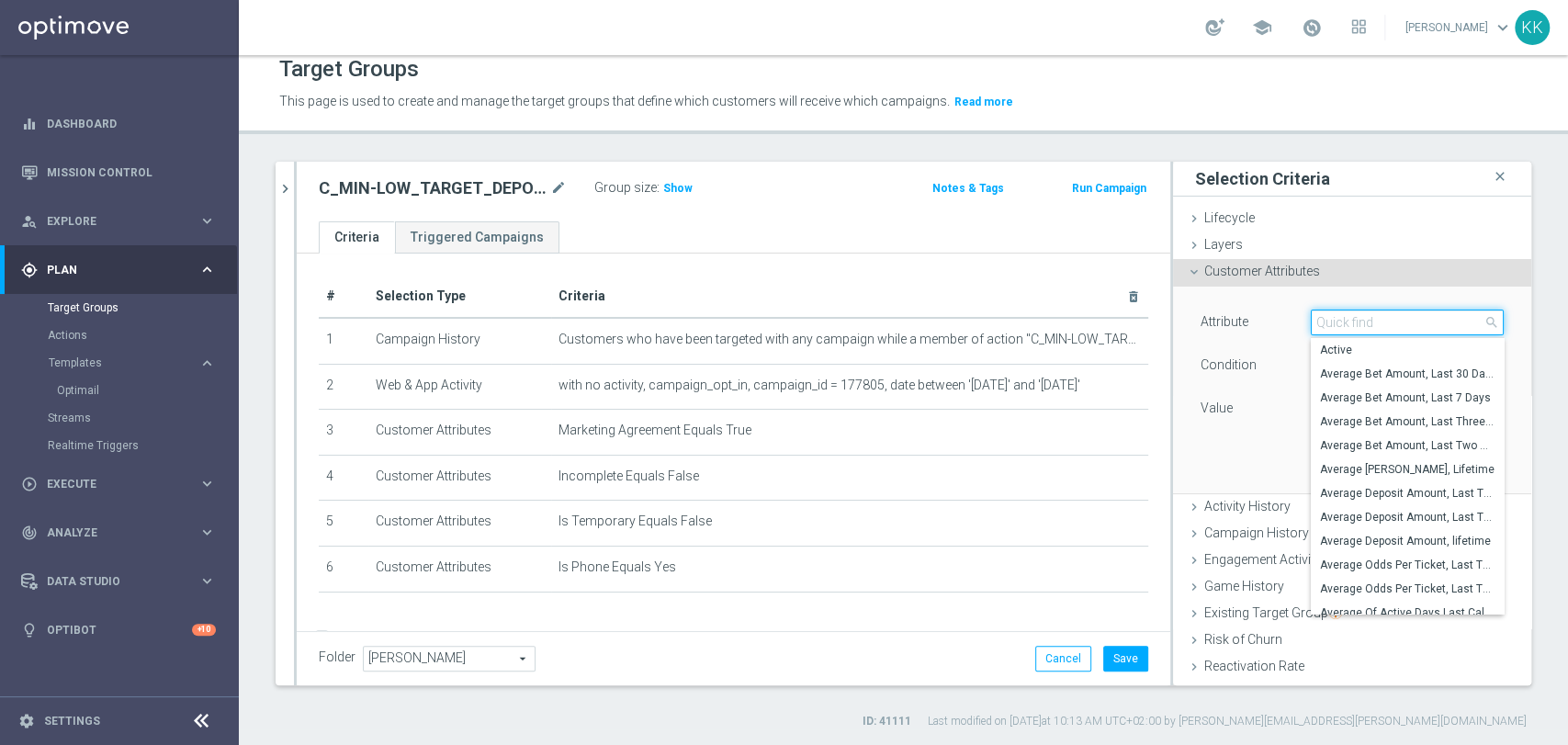
click at [1353, 326] on input "search" at bounding box center [1406, 323] width 193 height 25
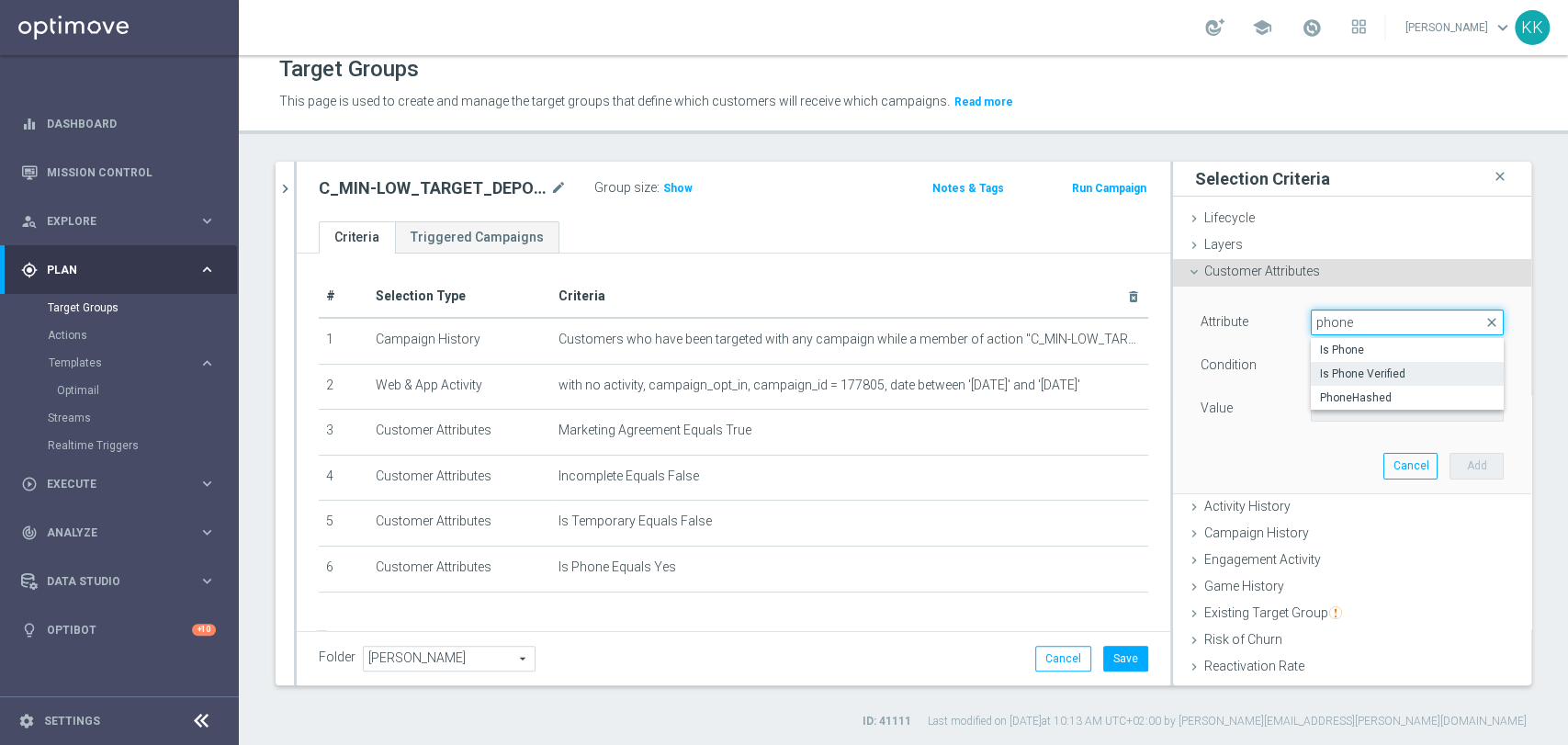
type input "phone"
click at [1368, 370] on span "Is Phone Verified" at bounding box center [1407, 373] width 174 height 15
type input "Is Phone Verified"
type input "Equals"
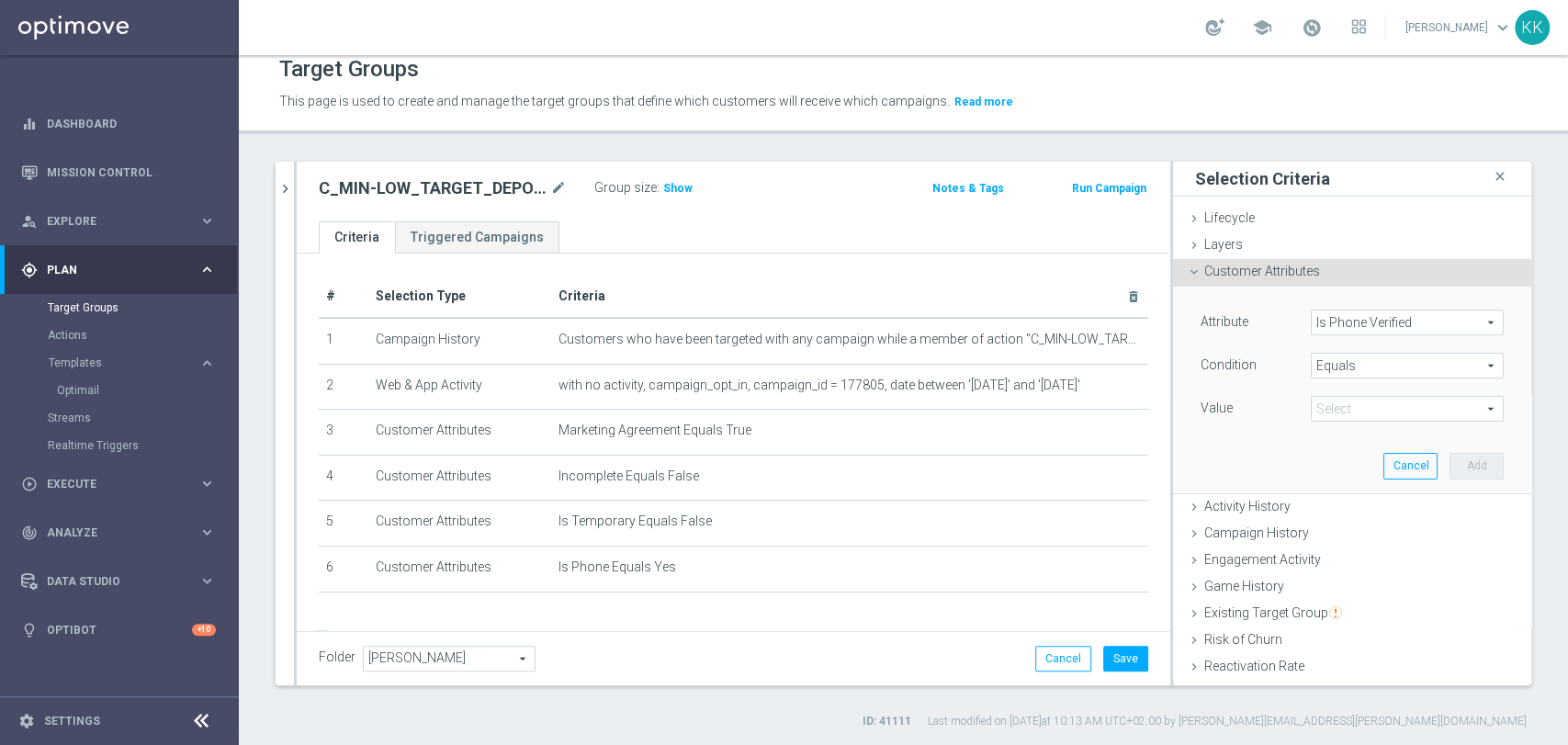
click at [1368, 403] on span at bounding box center [1406, 409] width 191 height 24
drag, startPoint x: 1364, startPoint y: 451, endPoint x: 1375, endPoint y: 452, distance: 11.0
click at [1365, 453] on span "True" at bounding box center [1407, 460] width 174 height 15
type input "True"
click at [1449, 463] on button "Add" at bounding box center [1476, 466] width 54 height 25
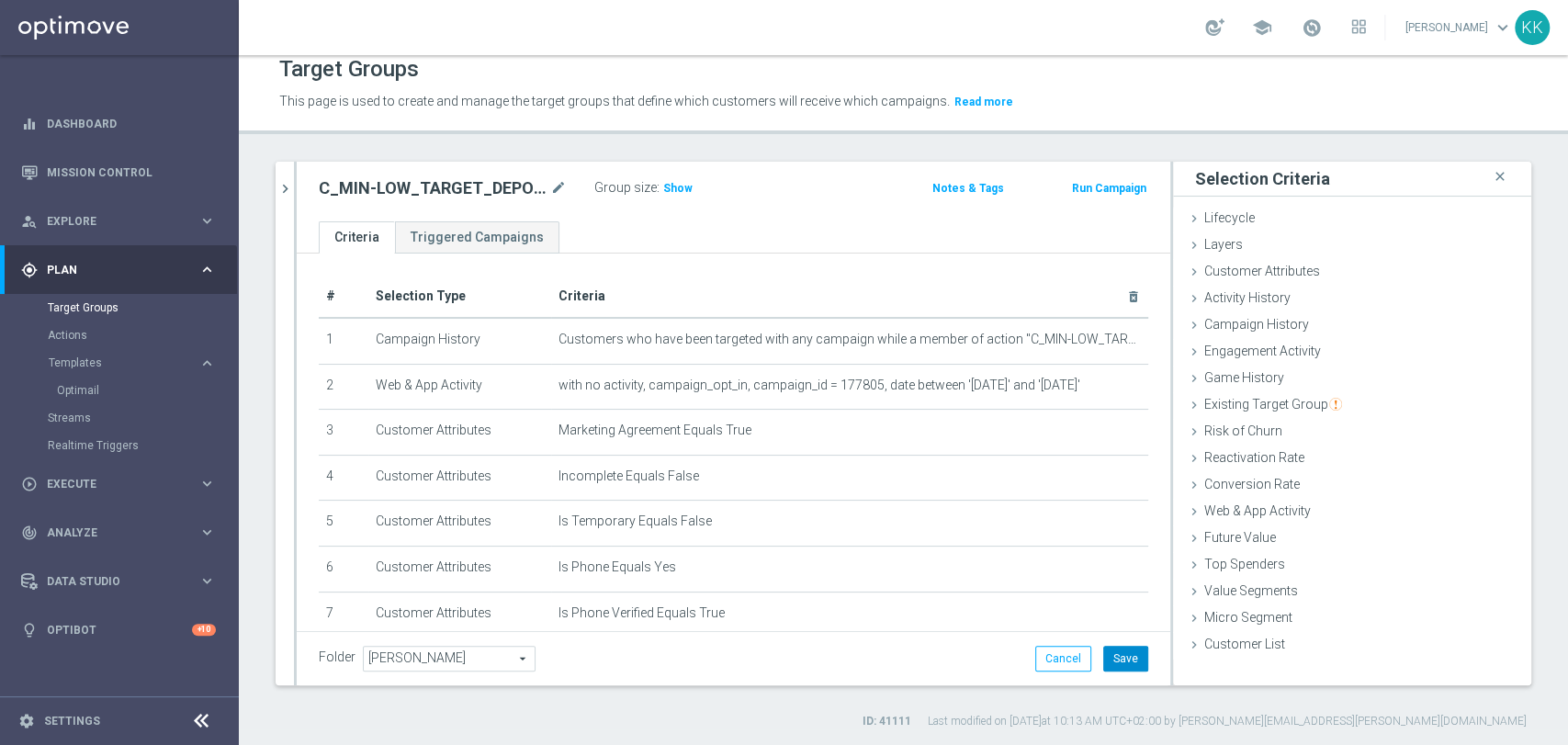
click at [1113, 645] on div "Folder [PERSON_NAME] [PERSON_NAME] arrow_drop_down search Cancel Save Saving..." at bounding box center [733, 658] width 873 height 54
click at [1113, 647] on button "Save" at bounding box center [1126, 659] width 45 height 25
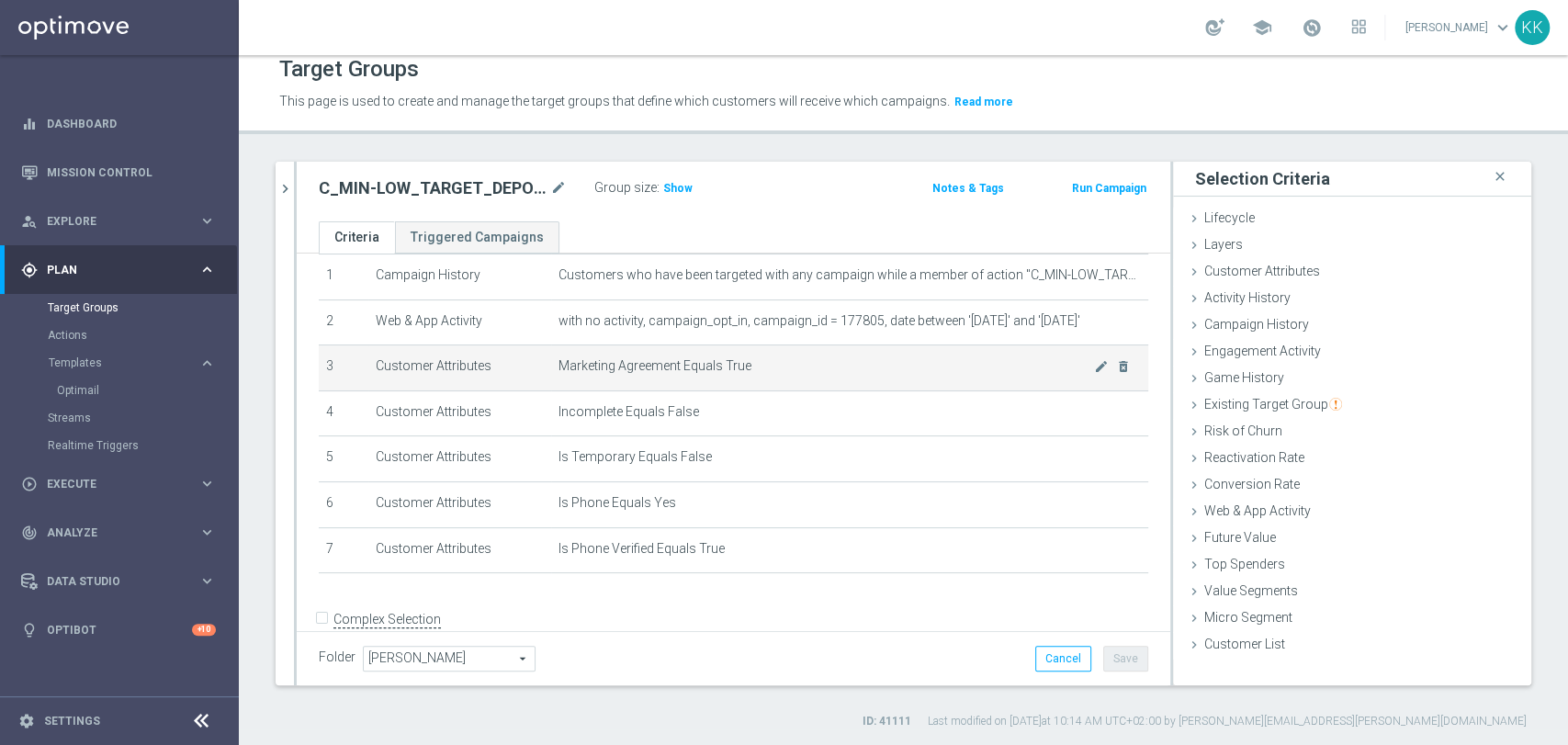
scroll to position [93, 0]
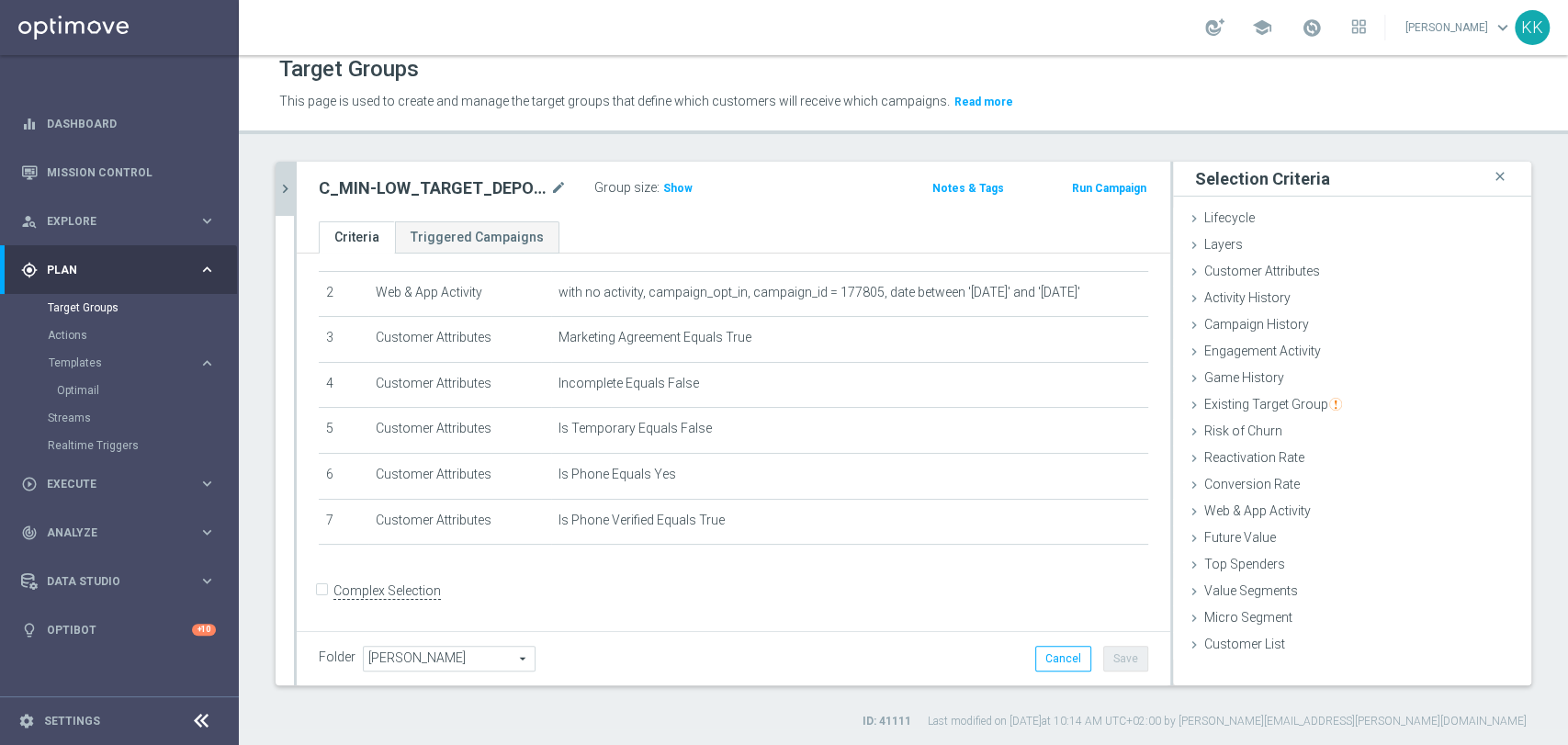
click at [281, 183] on icon "chevron_right" at bounding box center [285, 189] width 18 height 18
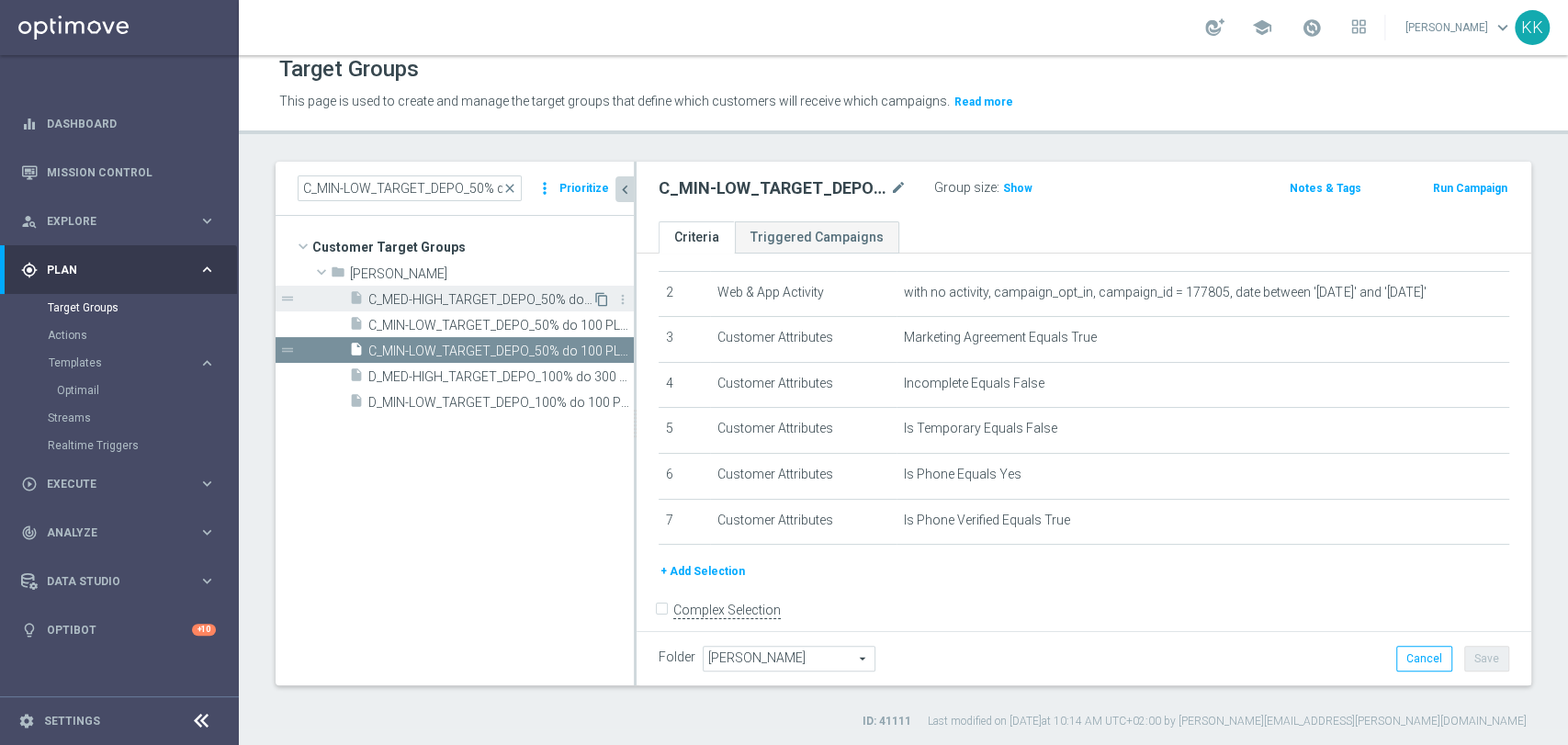
click at [598, 296] on icon "content_copy" at bounding box center [601, 299] width 15 height 15
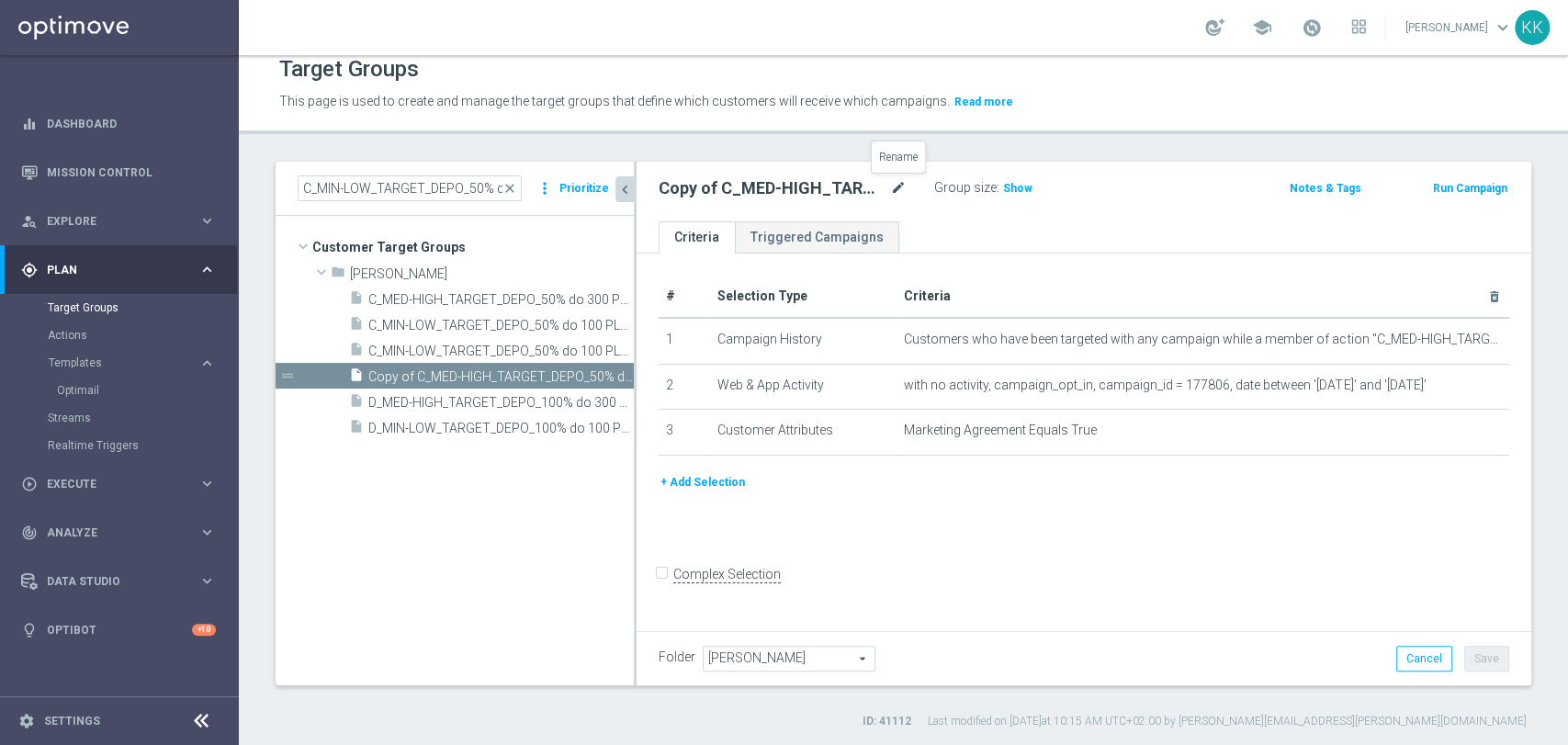
click at [897, 185] on icon "mode_edit" at bounding box center [898, 188] width 17 height 22
drag, startPoint x: 841, startPoint y: 192, endPoint x: 519, endPoint y: 204, distance: 322.2
click at [524, 204] on as-split "C_MIN-LOW_TARGET_DEPO_50% do 100 PLN_LW_110925_PUSH close more_vert Prioritize …" at bounding box center [903, 423] width 1255 height 523
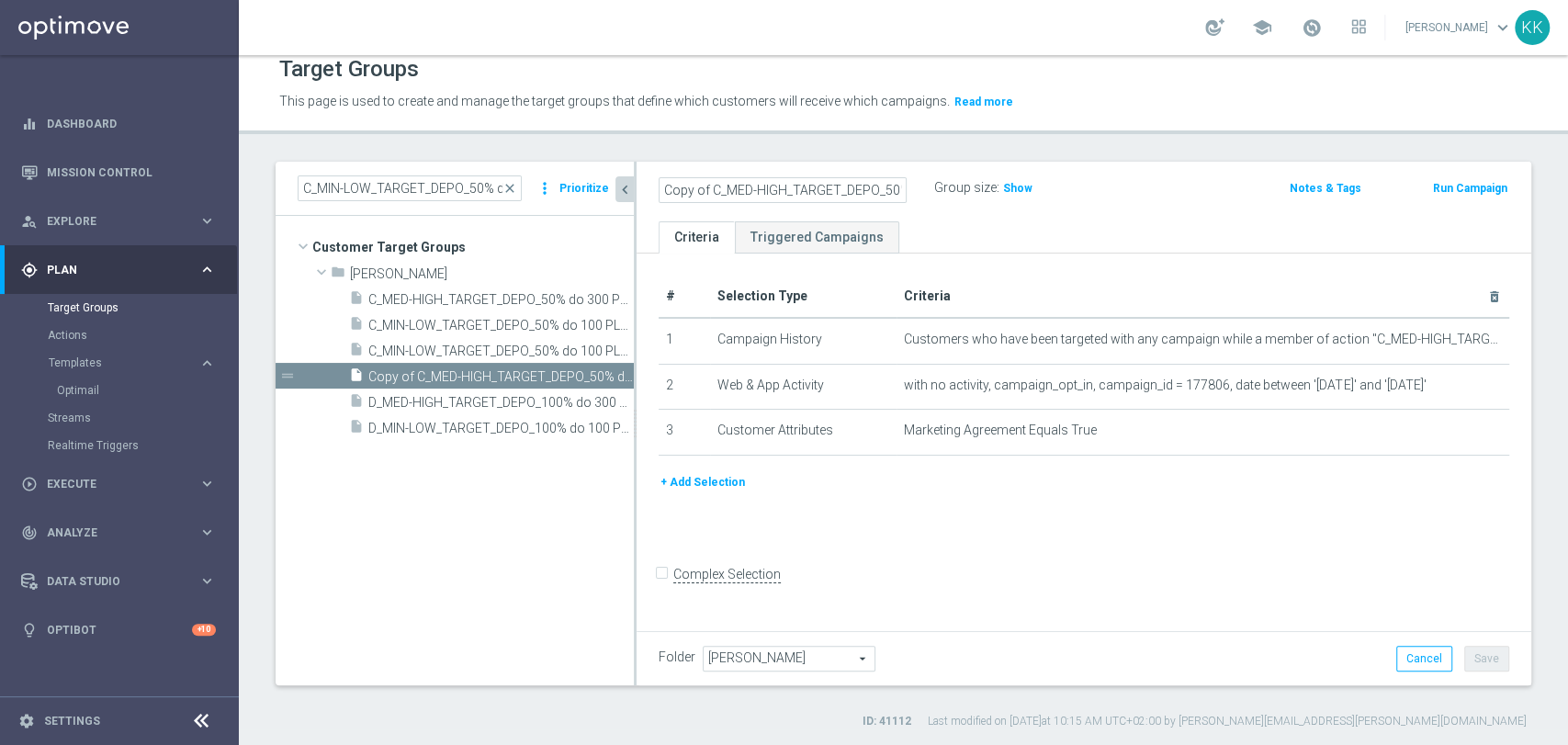
click at [746, 183] on input "Copy of C_MED-HIGH_TARGET_DEPO_50% do 300 PLN_LW_110925_SMS" at bounding box center [782, 190] width 248 height 25
click at [707, 190] on input "Copy of C_MED-HIGH_TARGET_DEPO_50% do 300 PLN_LW_110925_SMS" at bounding box center [782, 190] width 248 height 25
drag, startPoint x: 710, startPoint y: 186, endPoint x: 573, endPoint y: 189, distance: 137.0
click at [573, 189] on as-split "C_MIN-LOW_TARGET_DEPO_50% do 100 PLN_LW_110925_PUSH close more_vert Prioritize …" at bounding box center [903, 423] width 1255 height 523
type input "C_MED-HIGH_TARGET_DEPO_50% do 300 PLN_LW_110925_SMS"
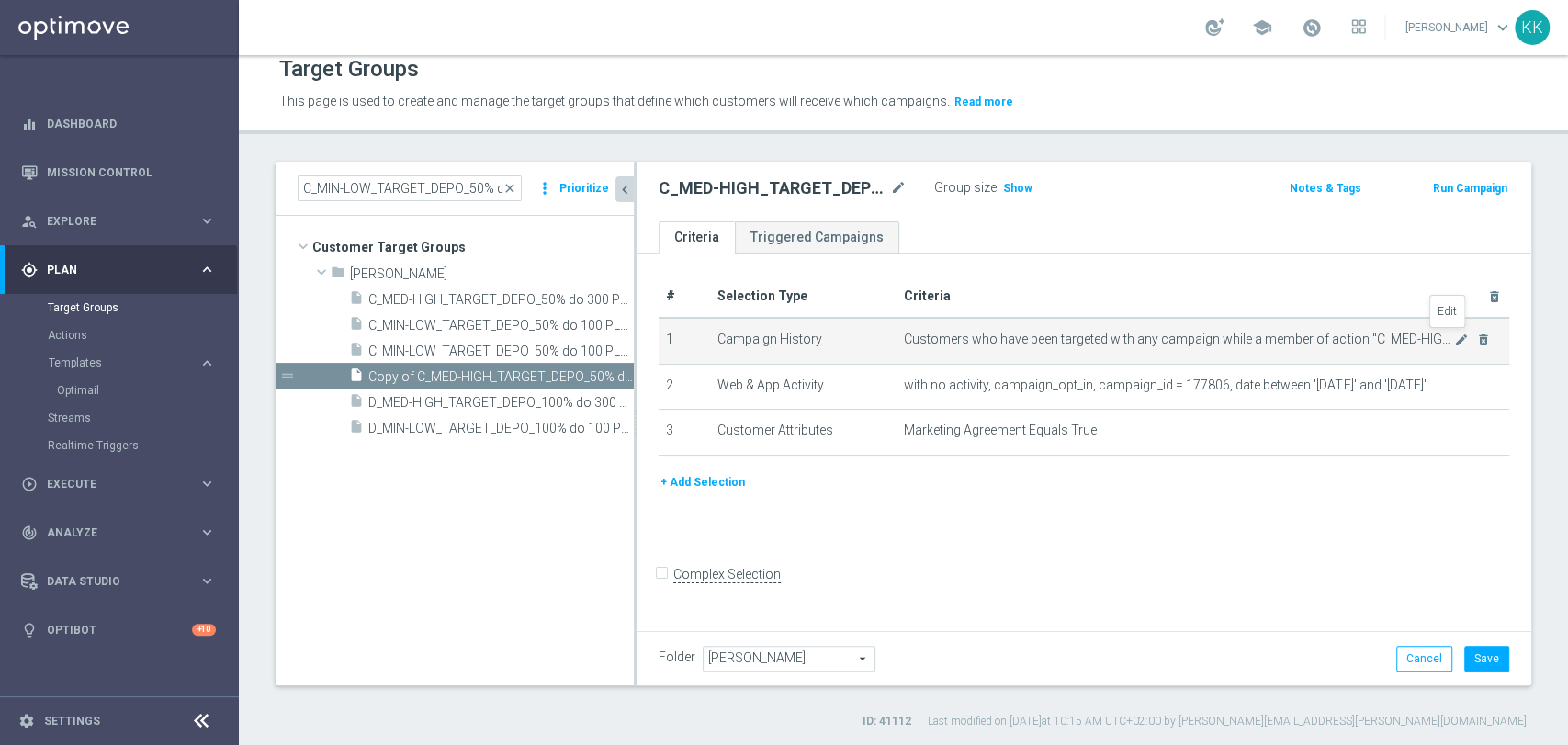
click at [1447, 346] on td "Customers who have been targeted with any campaign while a member of action "C_…" at bounding box center [1202, 340] width 612 height 46
click at [1454, 343] on icon "mode_edit" at bounding box center [1461, 339] width 15 height 15
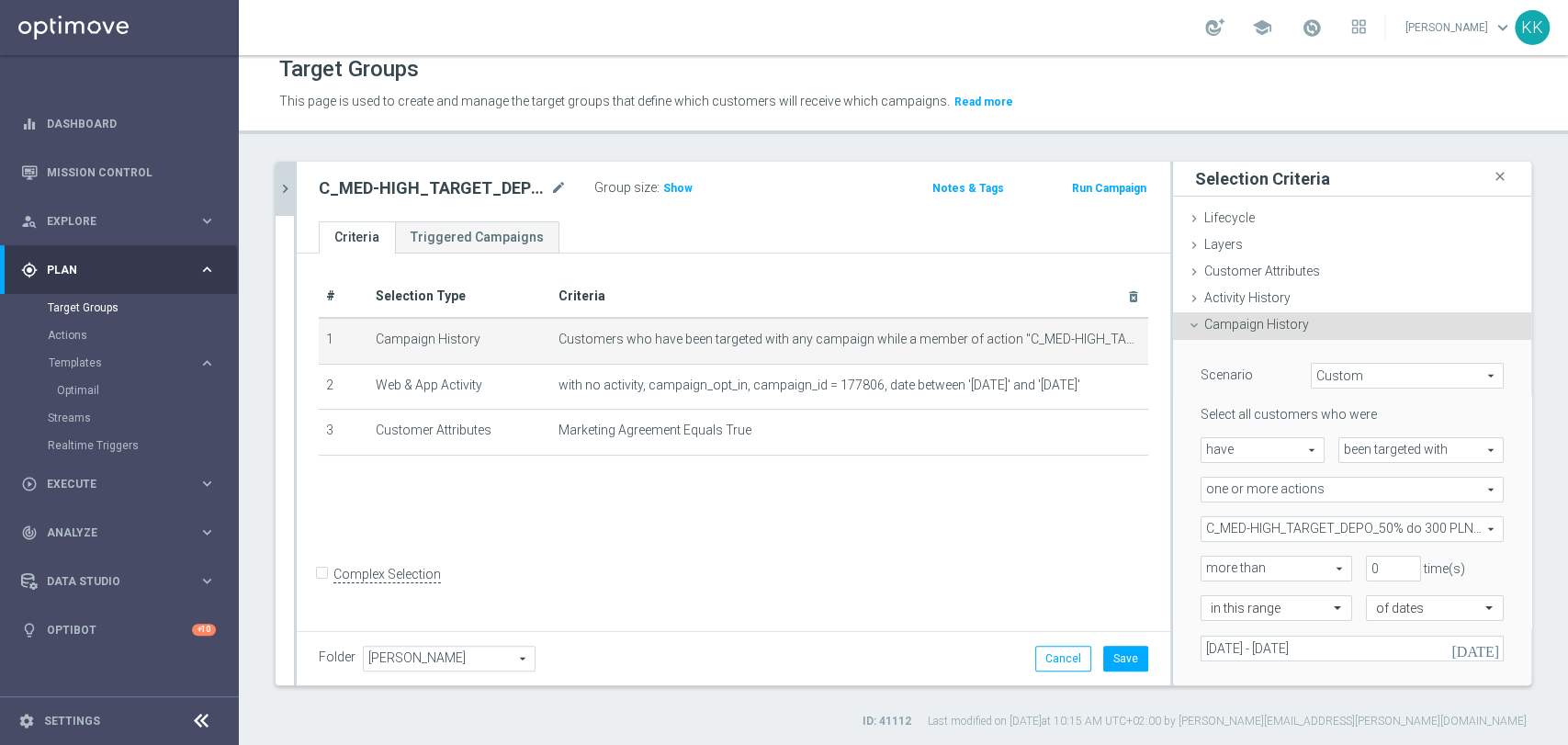
scroll to position [204, 0]
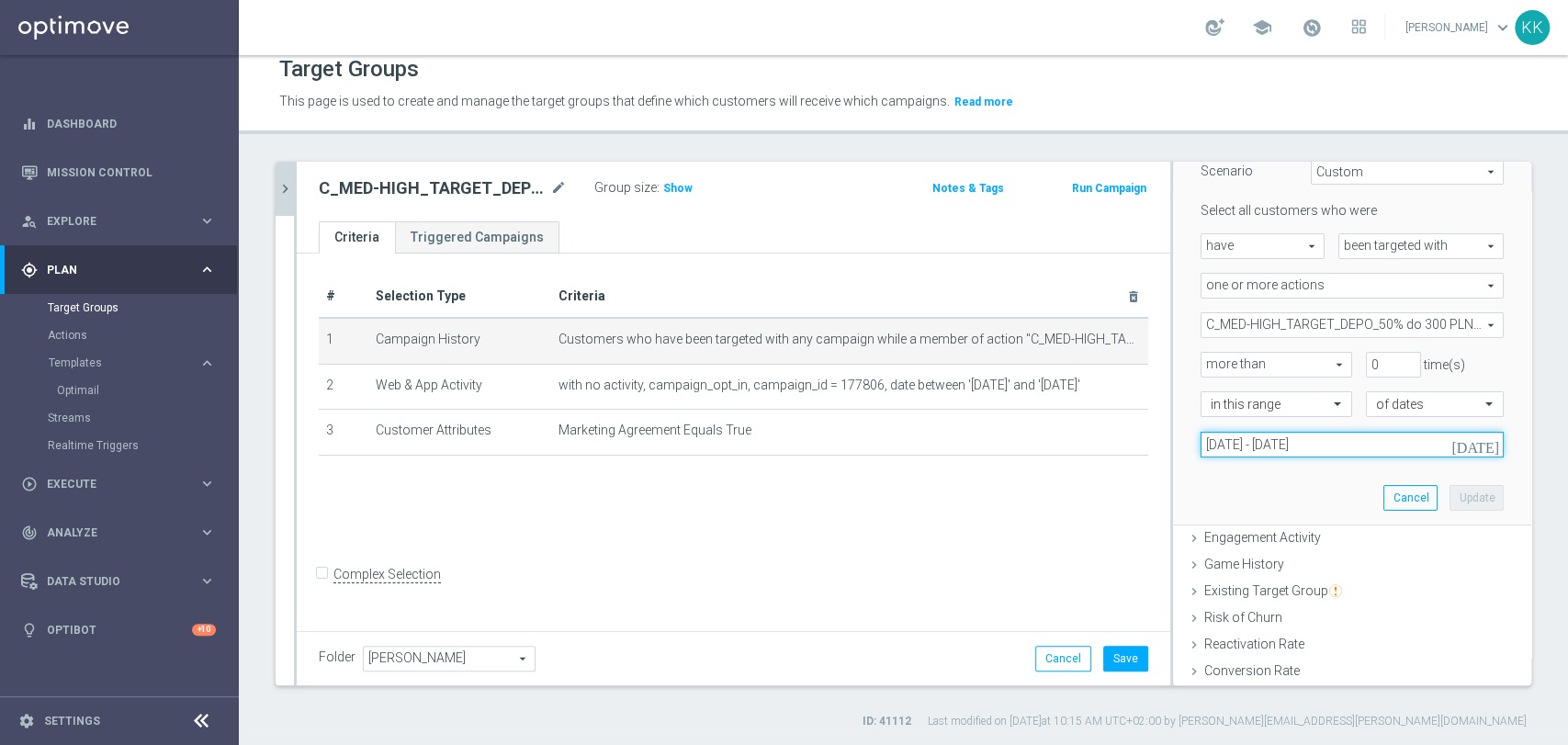
click at [1254, 446] on input "[DATE] - [DATE]" at bounding box center [1351, 444] width 303 height 25
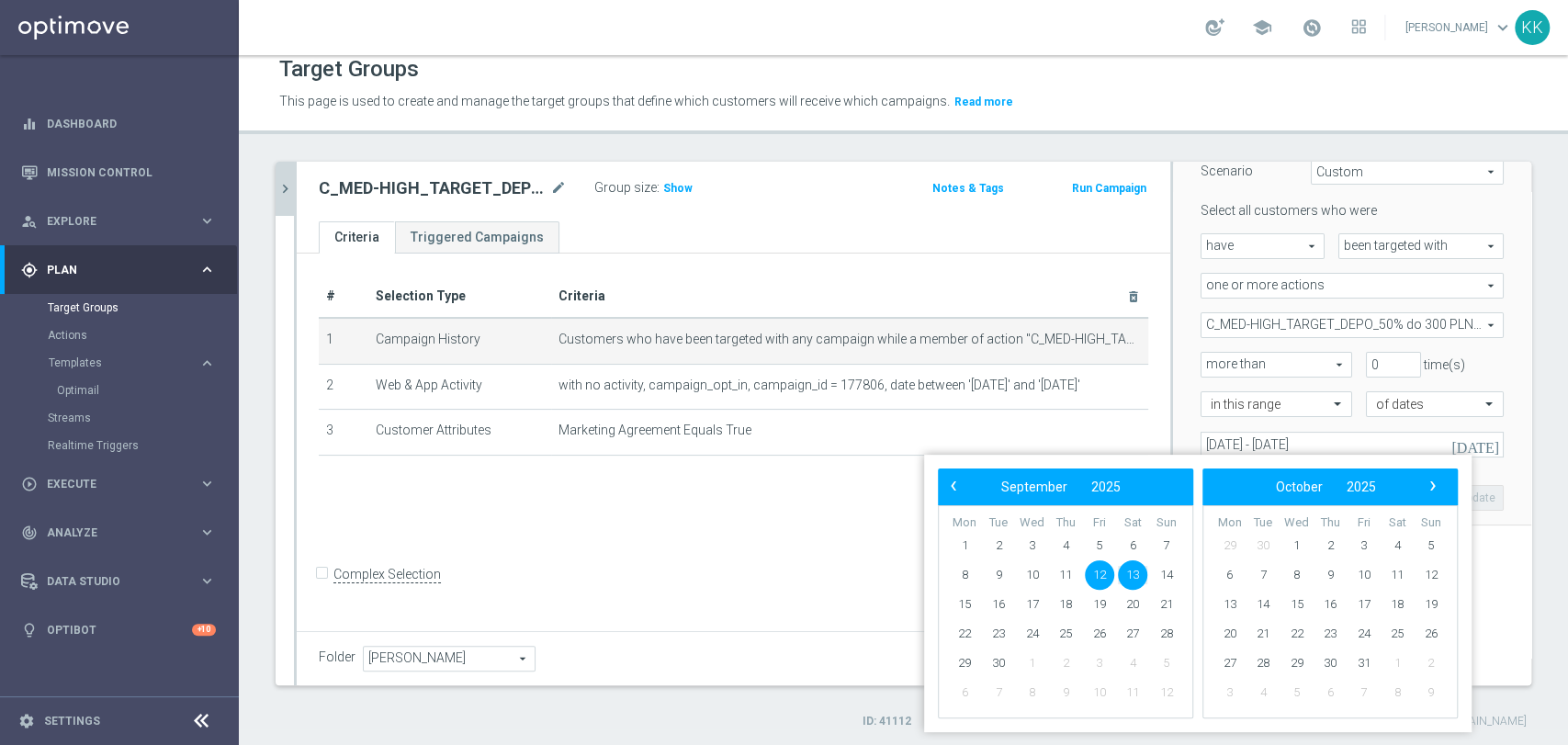
click at [1102, 575] on span "12" at bounding box center [1100, 575] width 29 height 29
click at [1158, 571] on span "14" at bounding box center [1166, 575] width 29 height 29
type input "[DATE] - [DATE]"
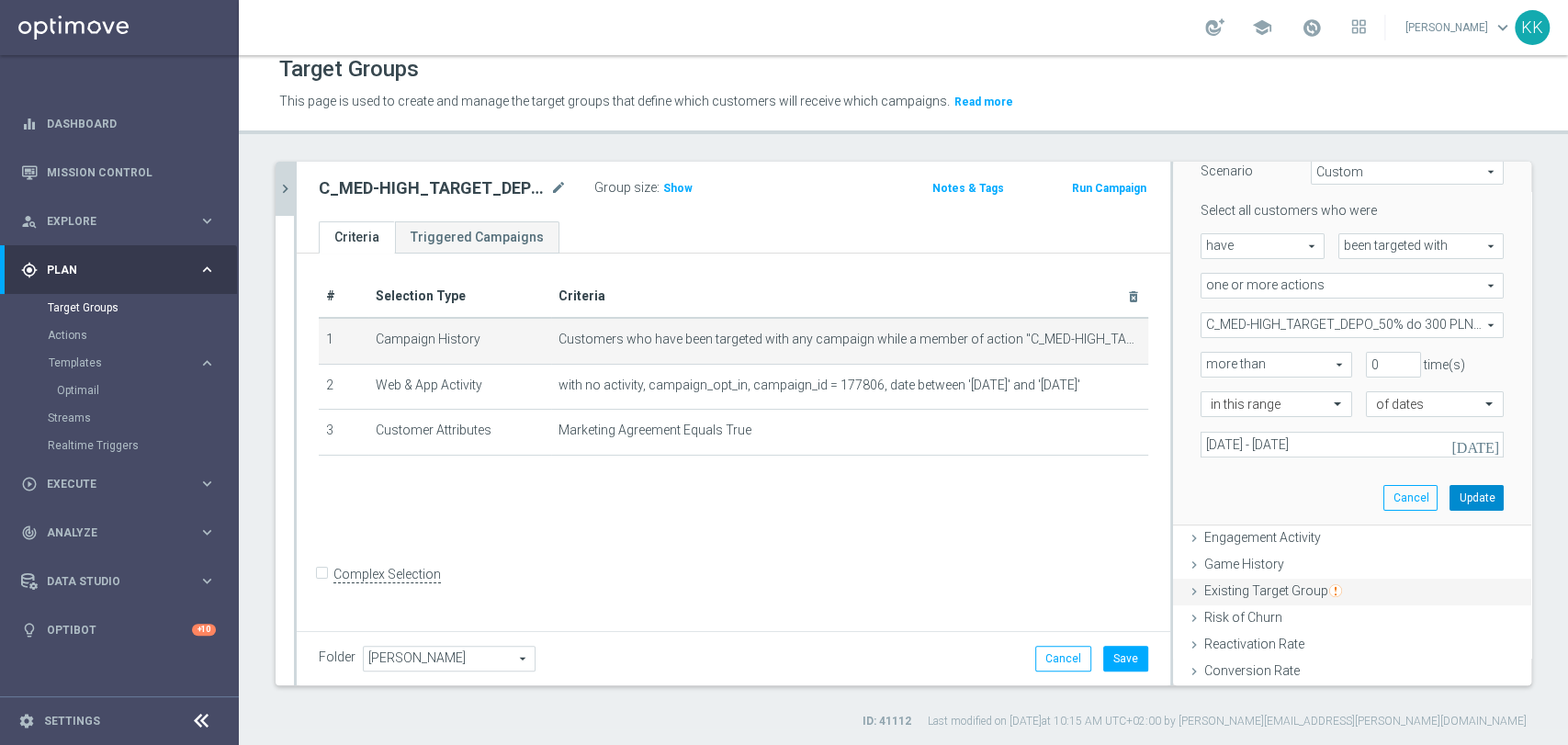
drag, startPoint x: 1450, startPoint y: 489, endPoint x: 1422, endPoint y: 489, distance: 28.0
click at [1450, 490] on button "Update" at bounding box center [1476, 498] width 54 height 25
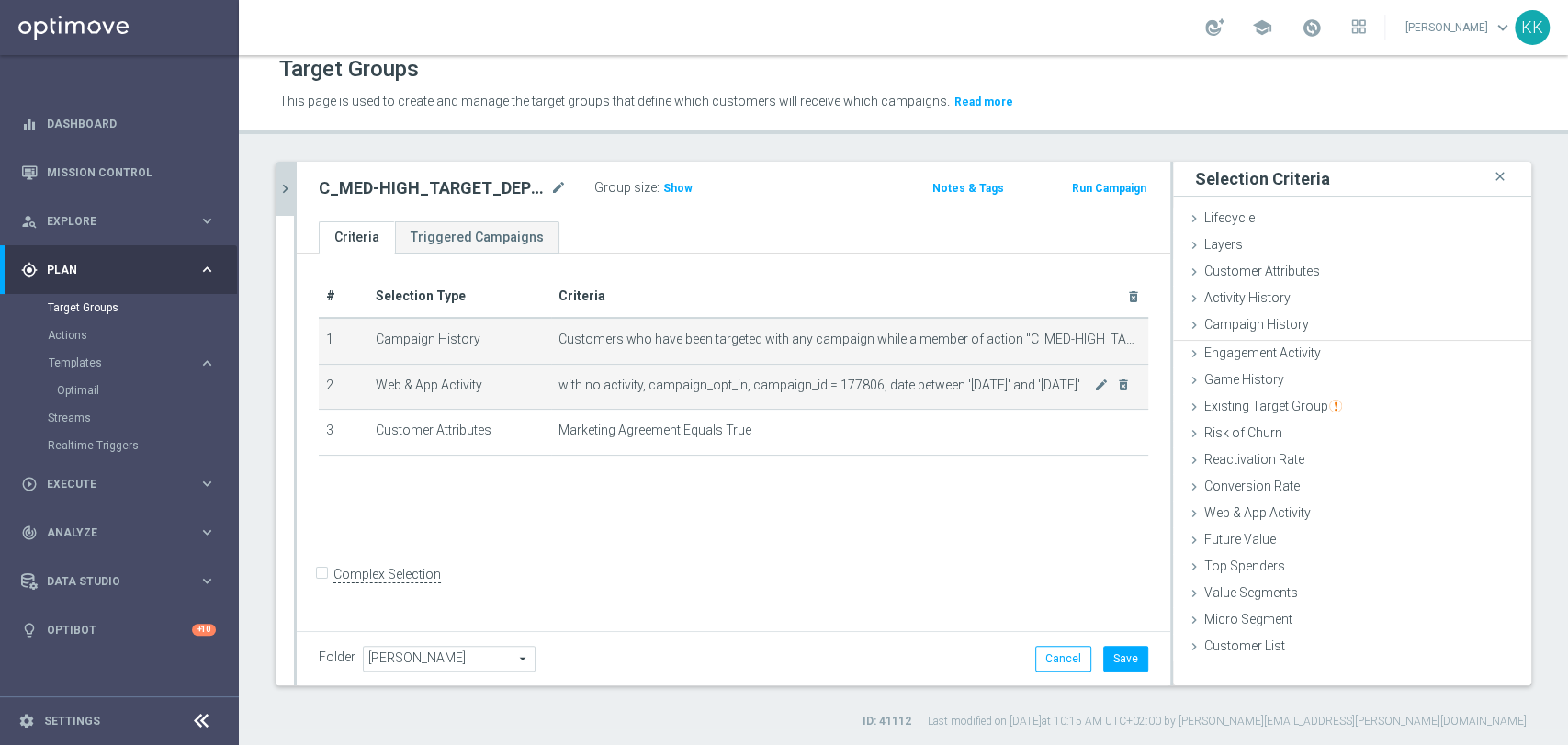
scroll to position [0, 0]
click at [1094, 384] on icon "mode_edit" at bounding box center [1101, 384] width 15 height 15
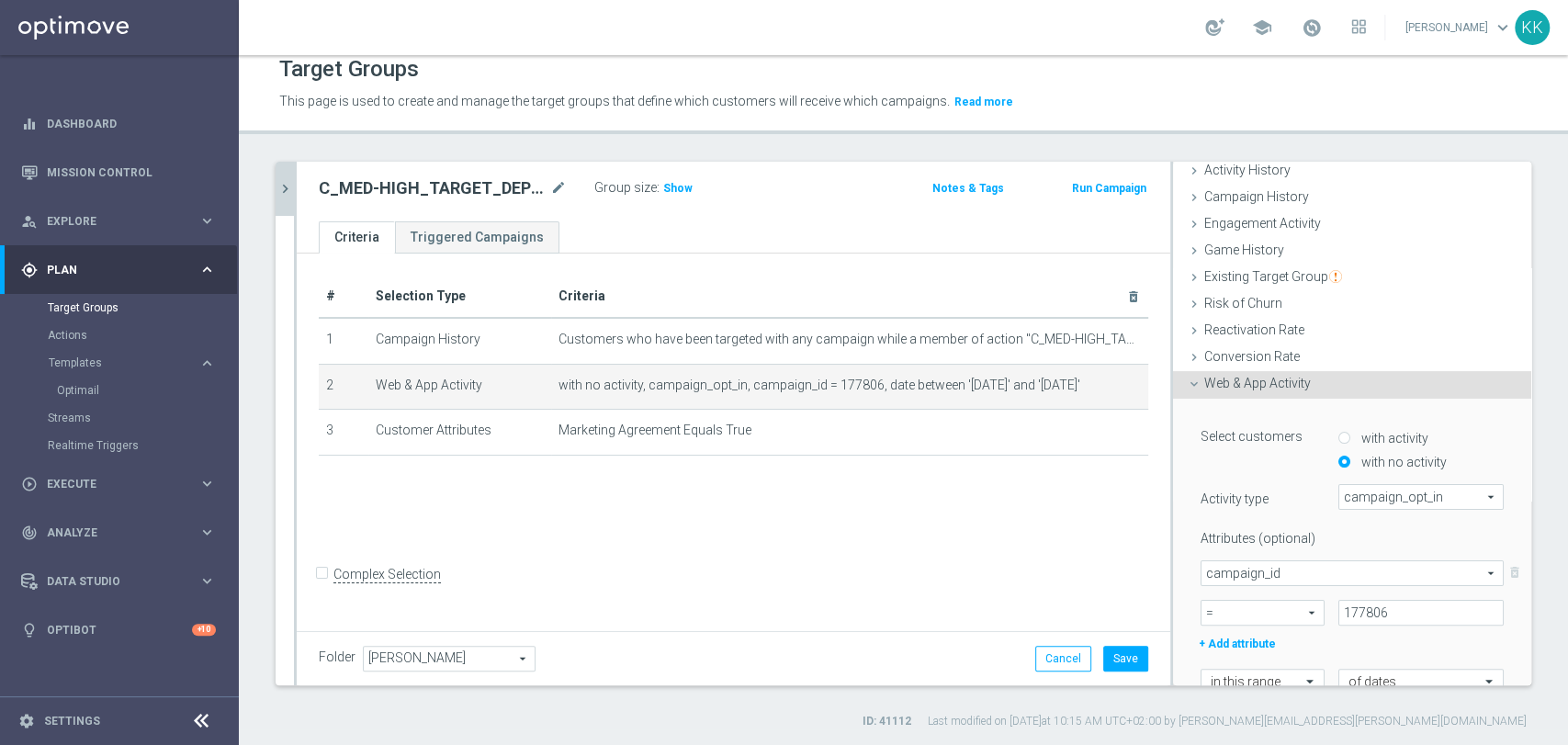
scroll to position [204, 0]
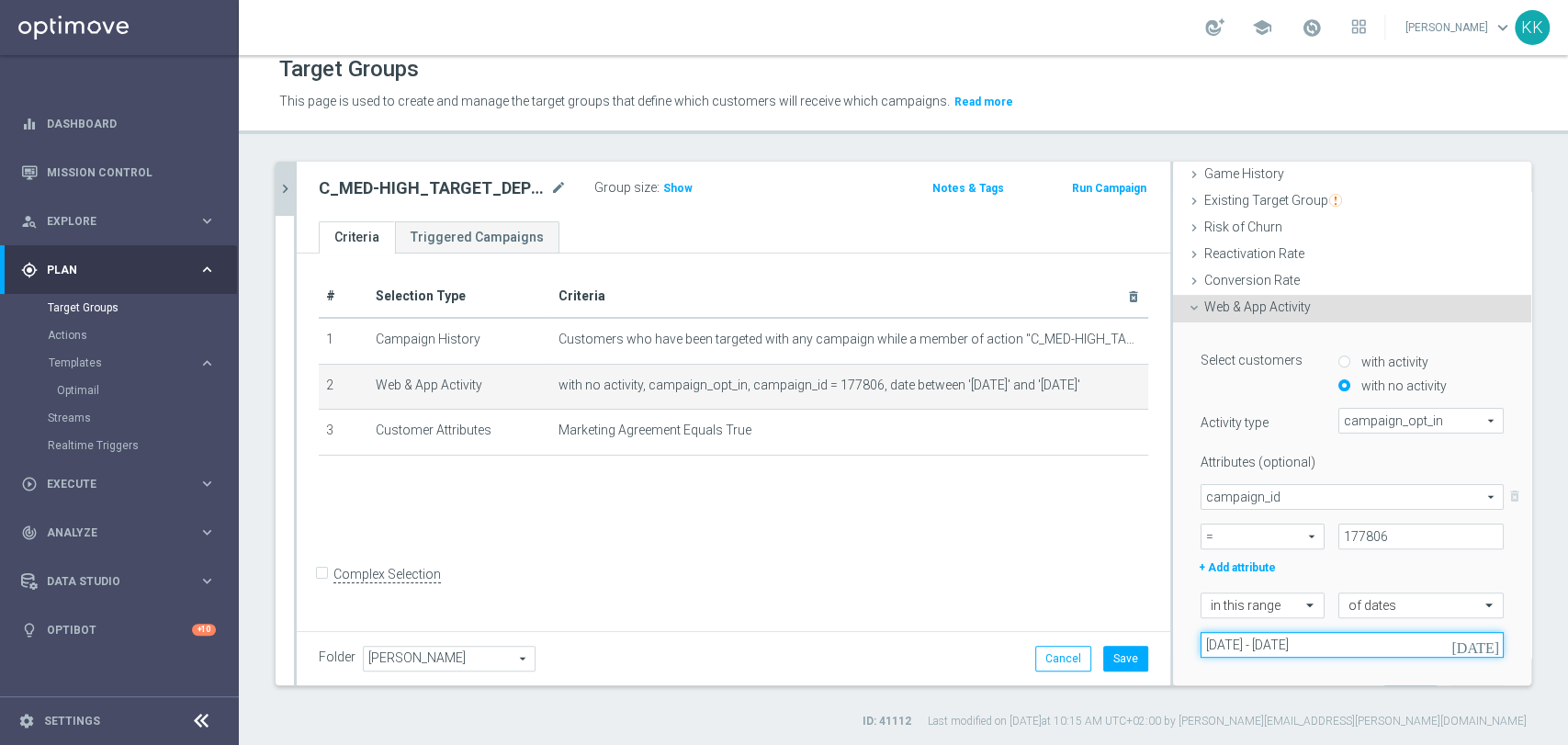
click at [1260, 651] on input "[DATE] - [DATE]" at bounding box center [1351, 645] width 303 height 25
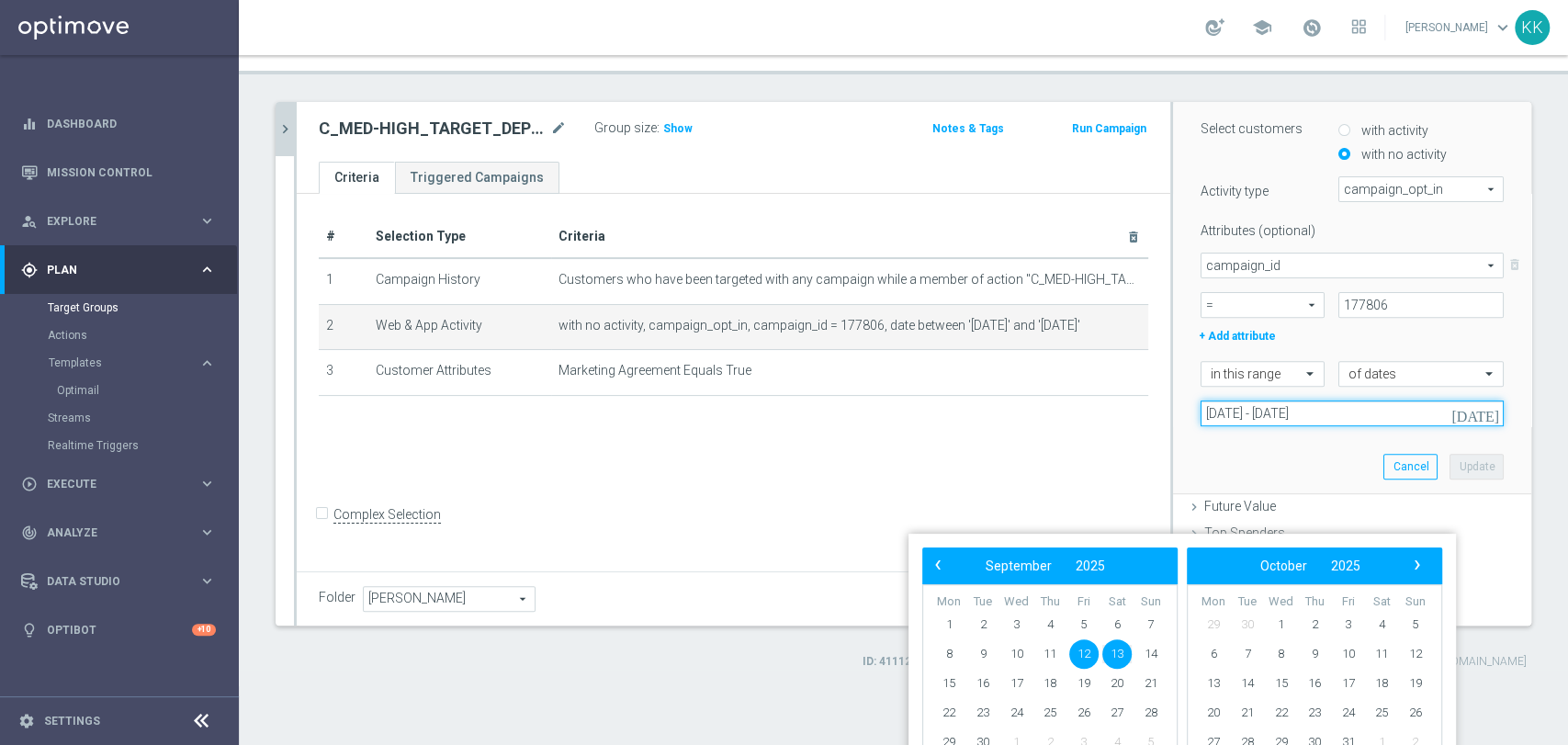
scroll to position [0, 0]
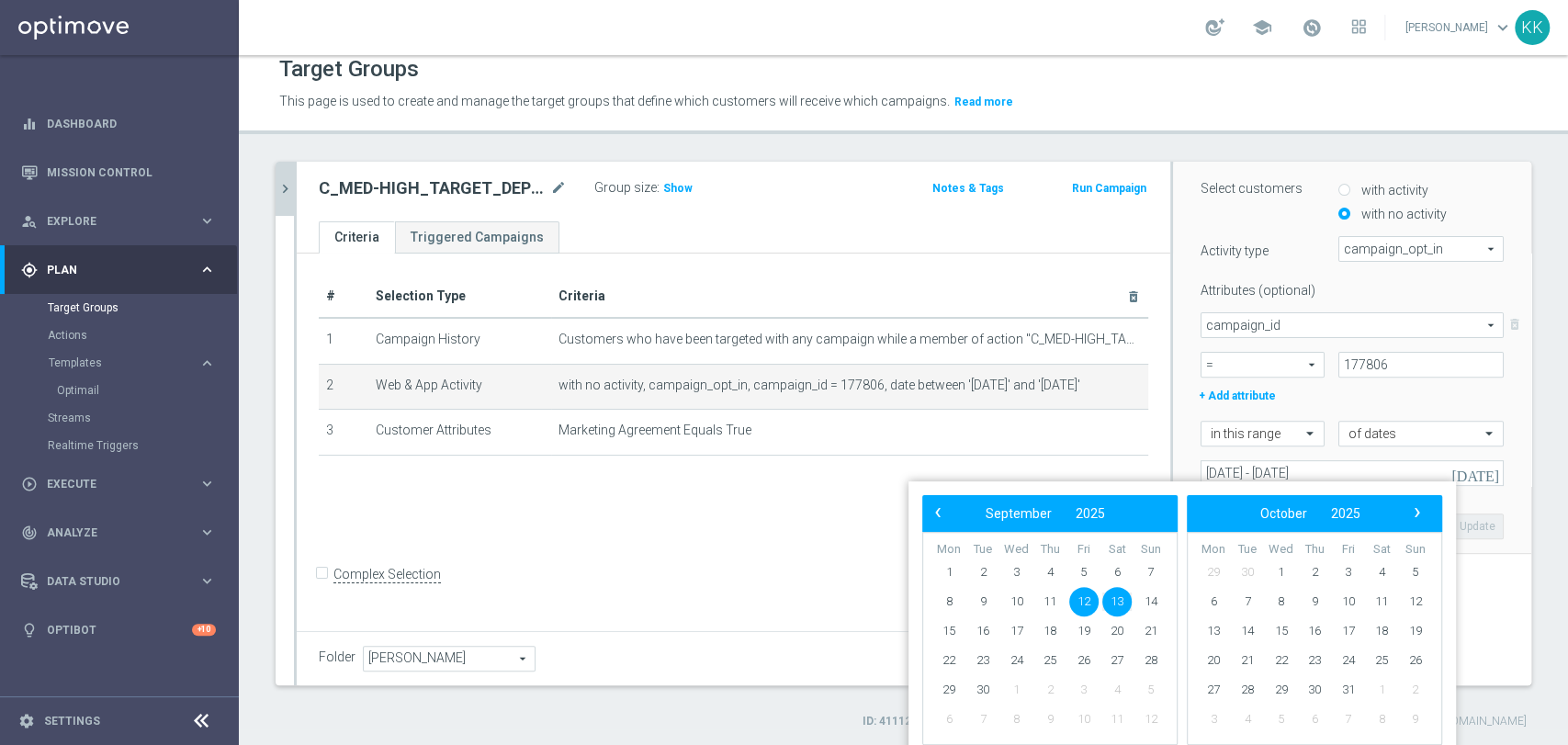
click at [1078, 604] on span "12" at bounding box center [1084, 602] width 29 height 29
click at [1159, 601] on span "14" at bounding box center [1151, 602] width 29 height 29
type input "[DATE] - [DATE]"
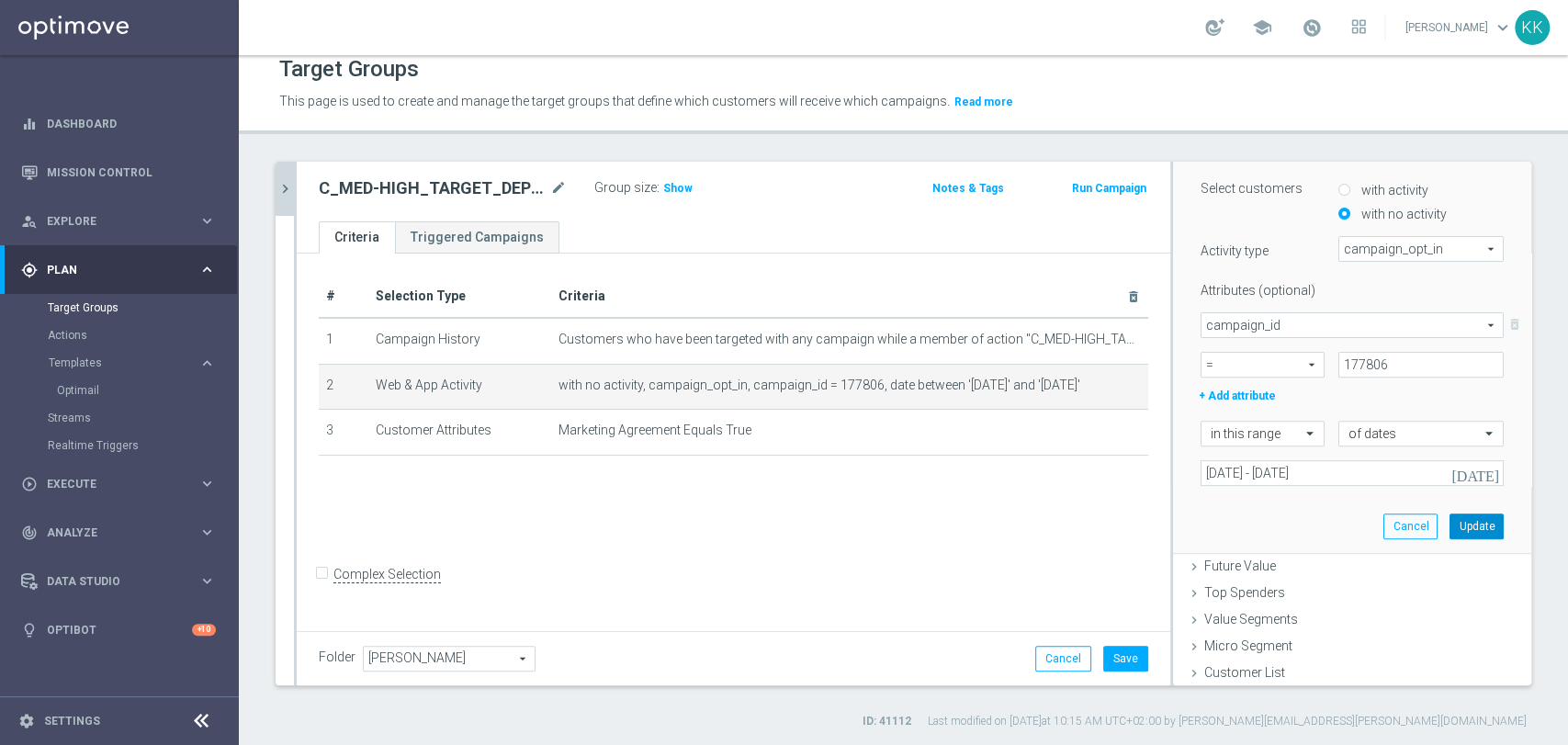
click at [1449, 528] on button "Update" at bounding box center [1476, 526] width 54 height 25
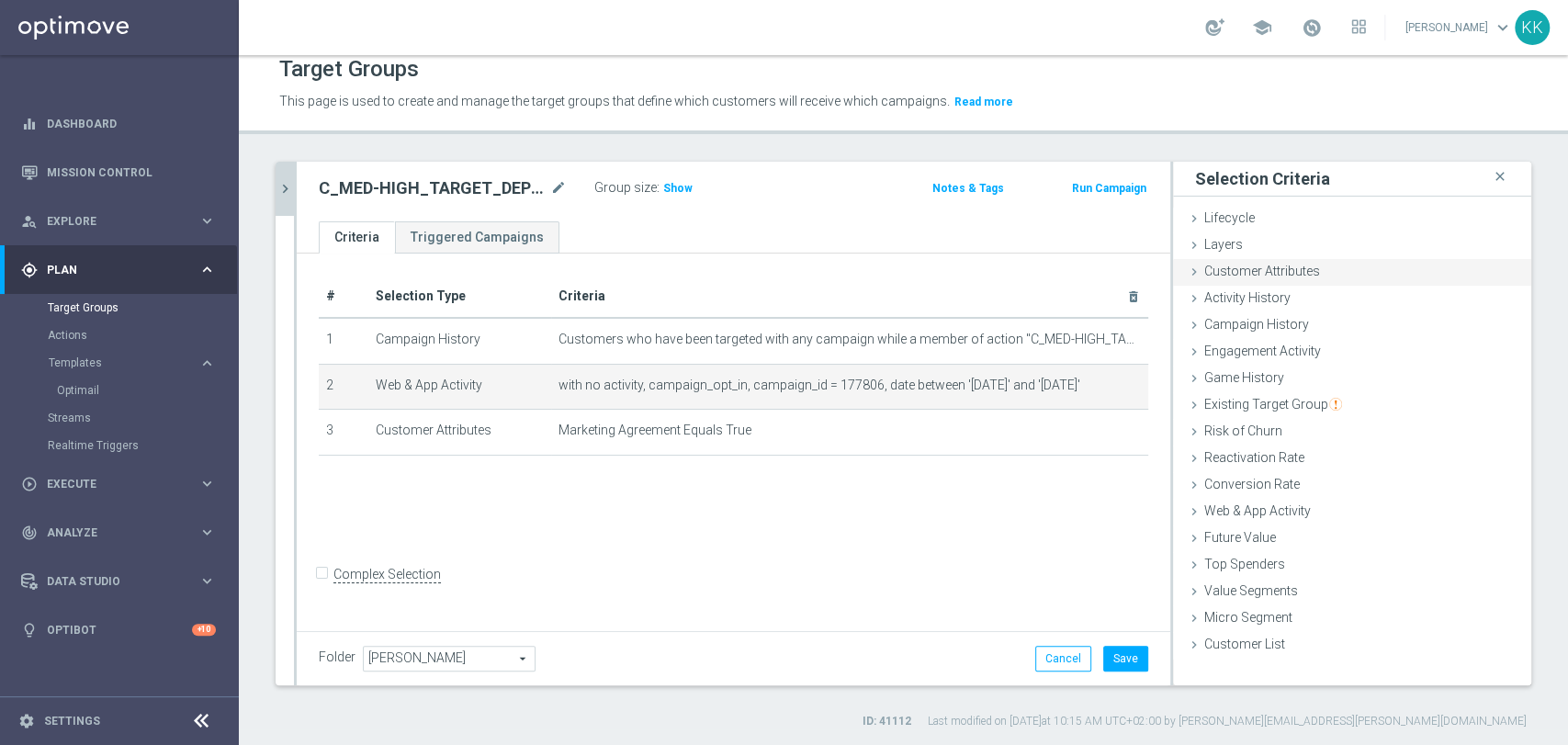
click at [1261, 275] on span "Customer Attributes" at bounding box center [1262, 271] width 116 height 15
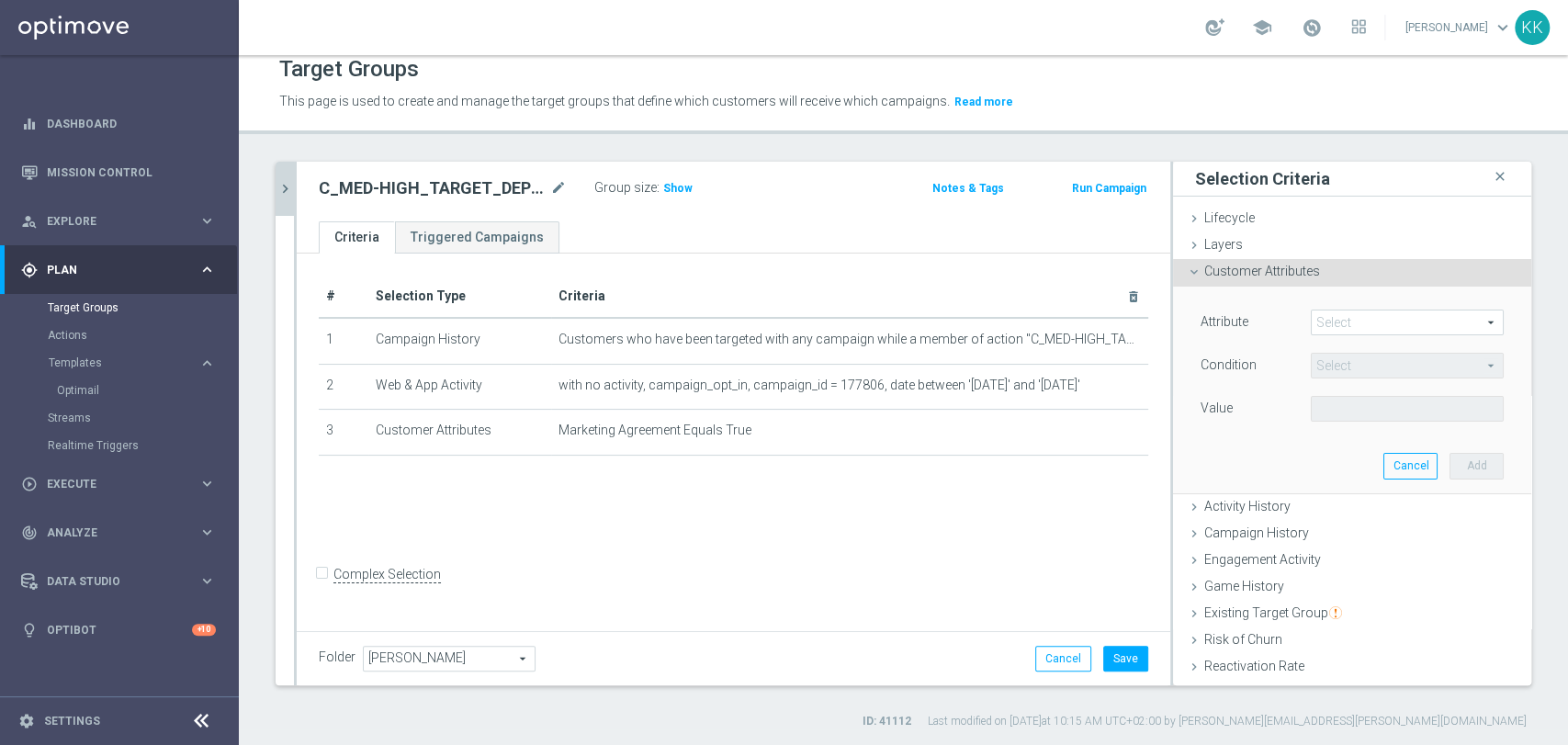
click at [1343, 323] on span at bounding box center [1406, 323] width 191 height 24
click at [0, 0] on input "search" at bounding box center [0, 0] width 0 height 0
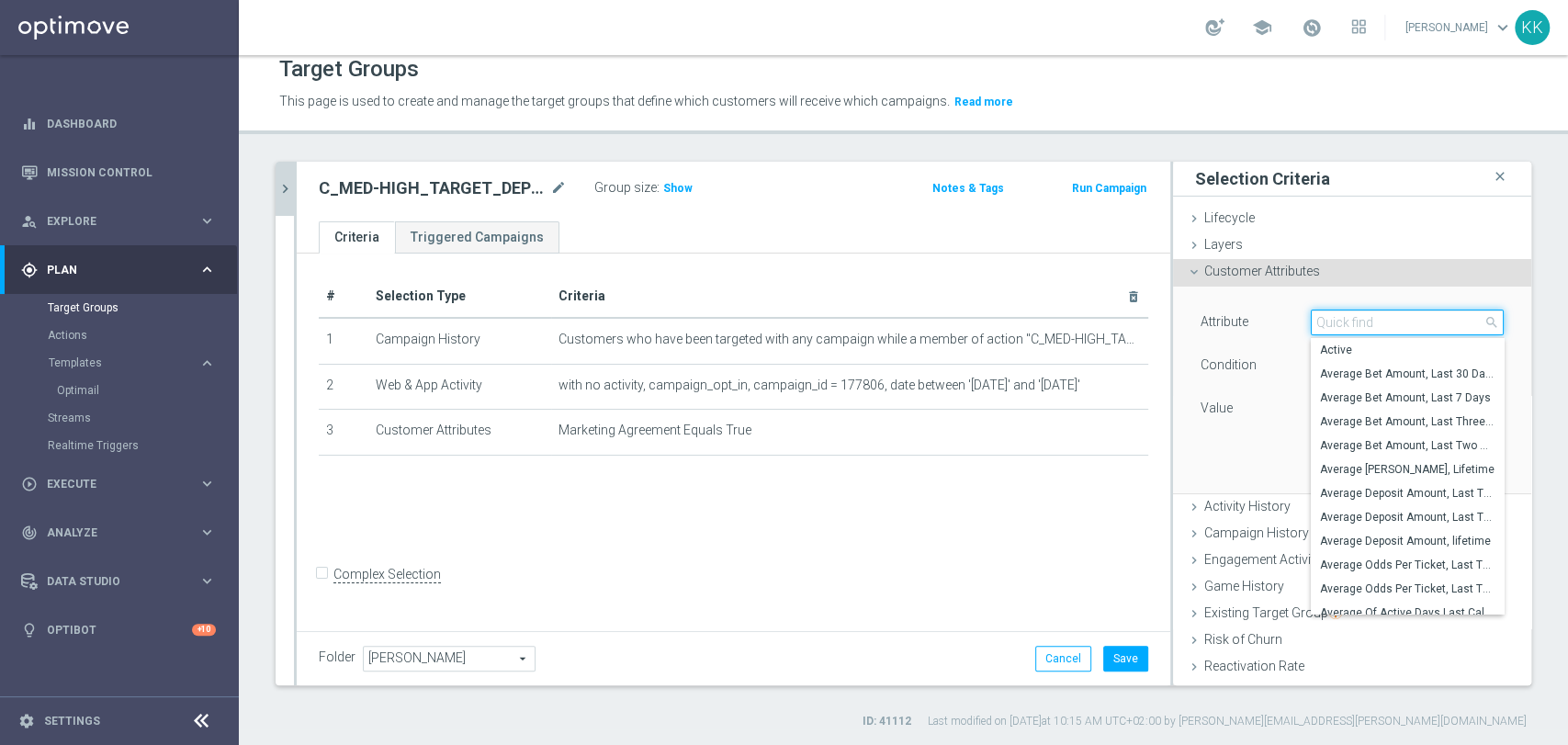
click at [1343, 323] on input "search" at bounding box center [1406, 323] width 193 height 25
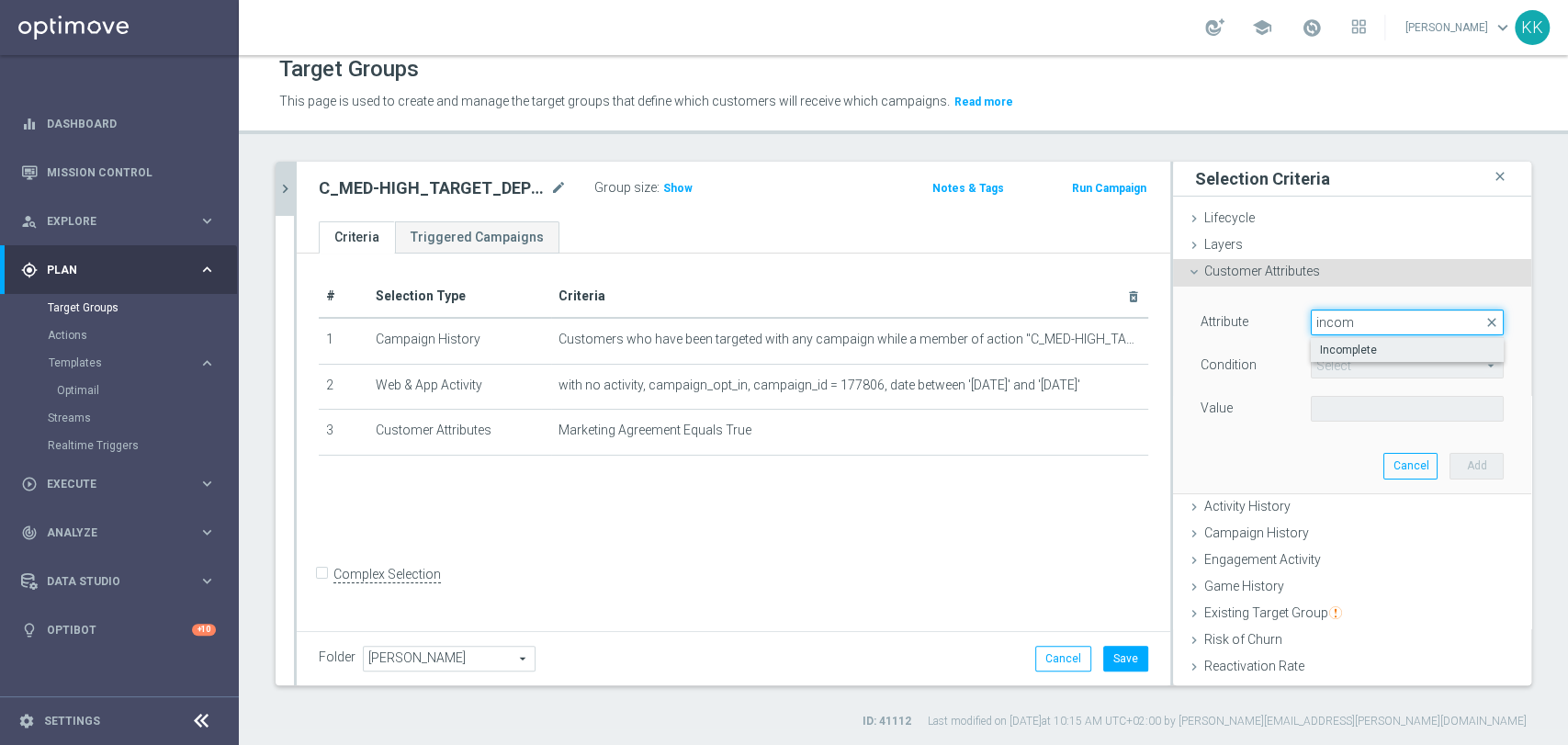
type input "incom"
click at [1320, 350] on span "Incomplete" at bounding box center [1407, 350] width 174 height 15
type input "Incomplete"
type input "Equals"
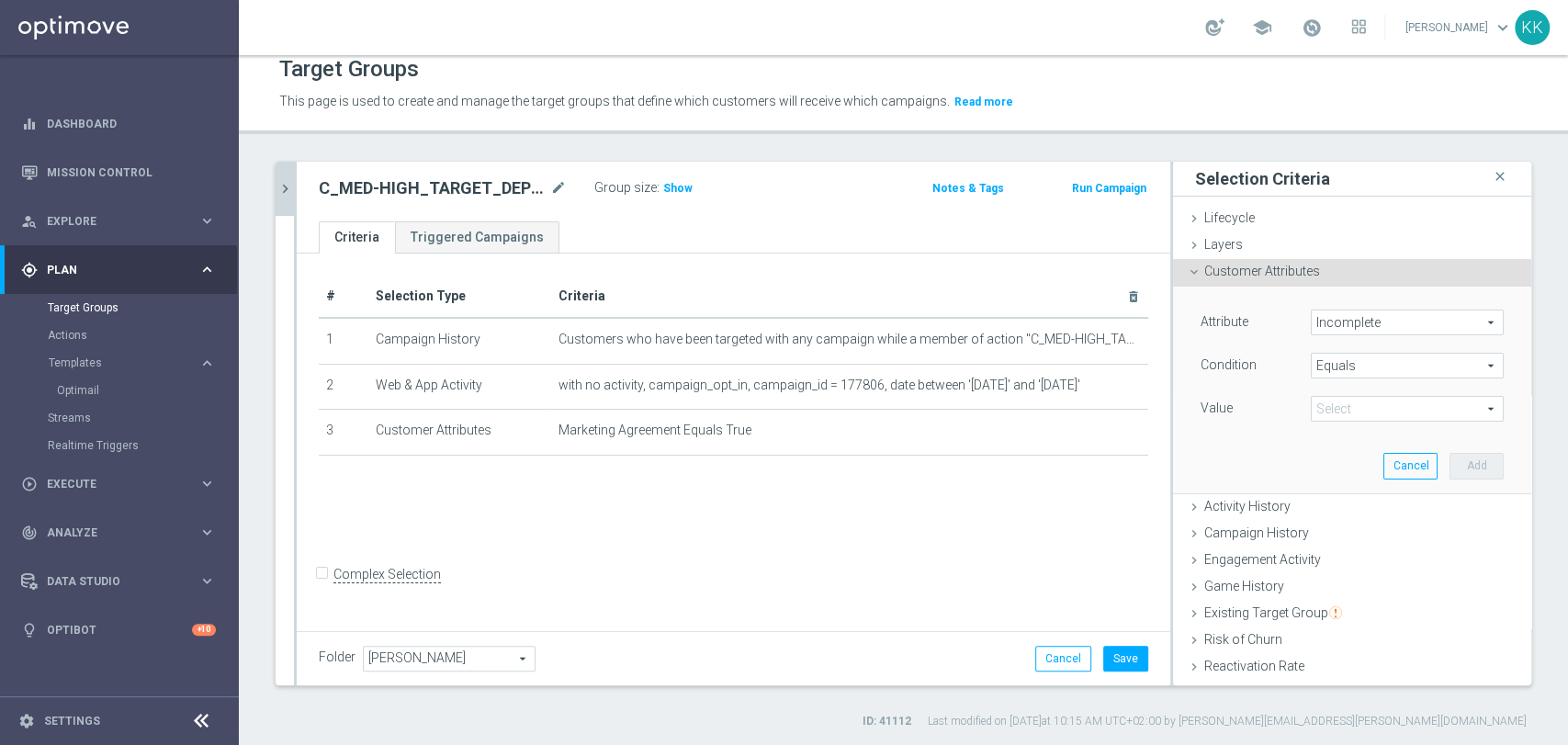
click at [1324, 409] on span at bounding box center [1406, 409] width 191 height 24
click at [1324, 442] on span "False" at bounding box center [1407, 436] width 174 height 15
type input "False"
click at [1452, 465] on button "Add" at bounding box center [1476, 466] width 54 height 25
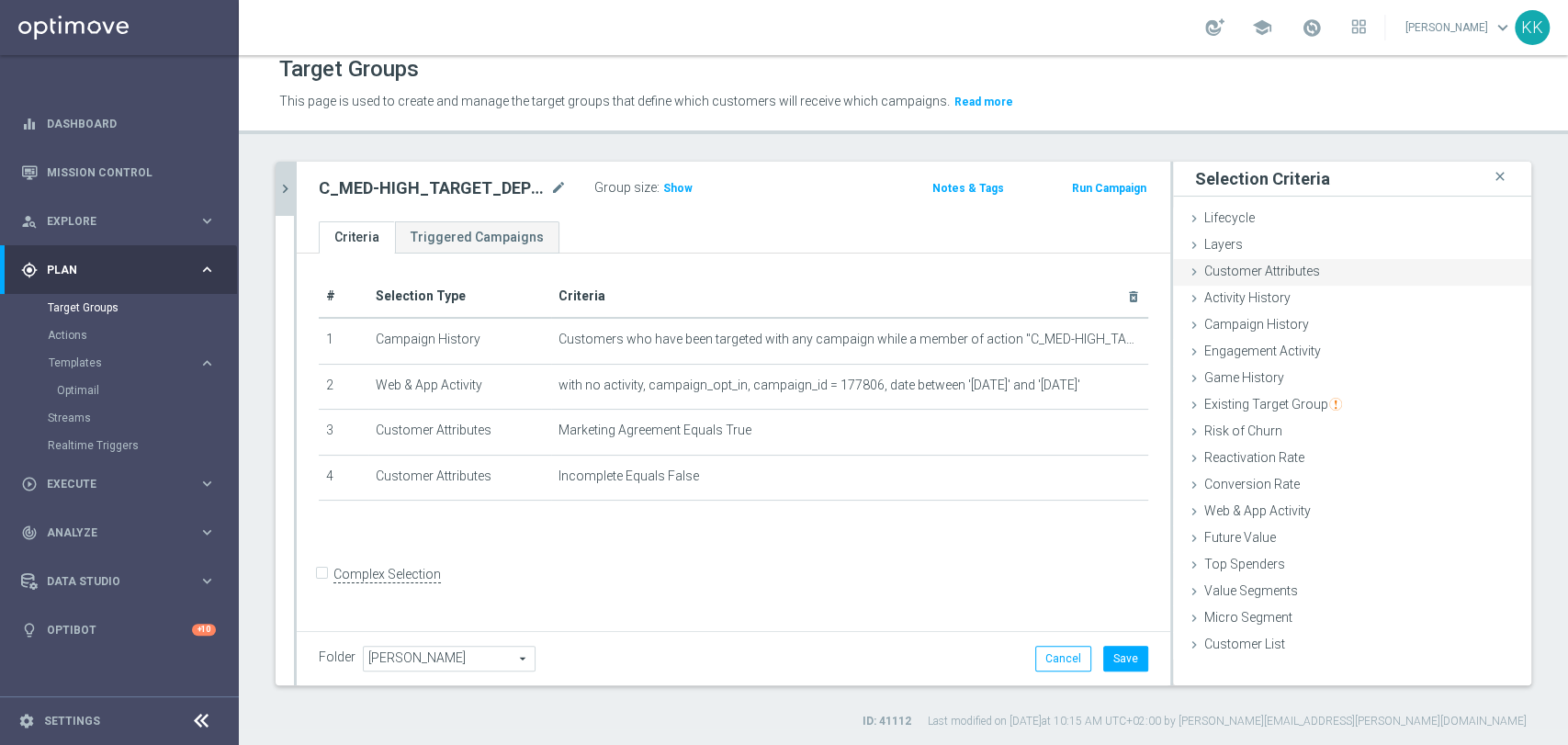
click at [1234, 270] on span "Customer Attributes" at bounding box center [1262, 271] width 116 height 15
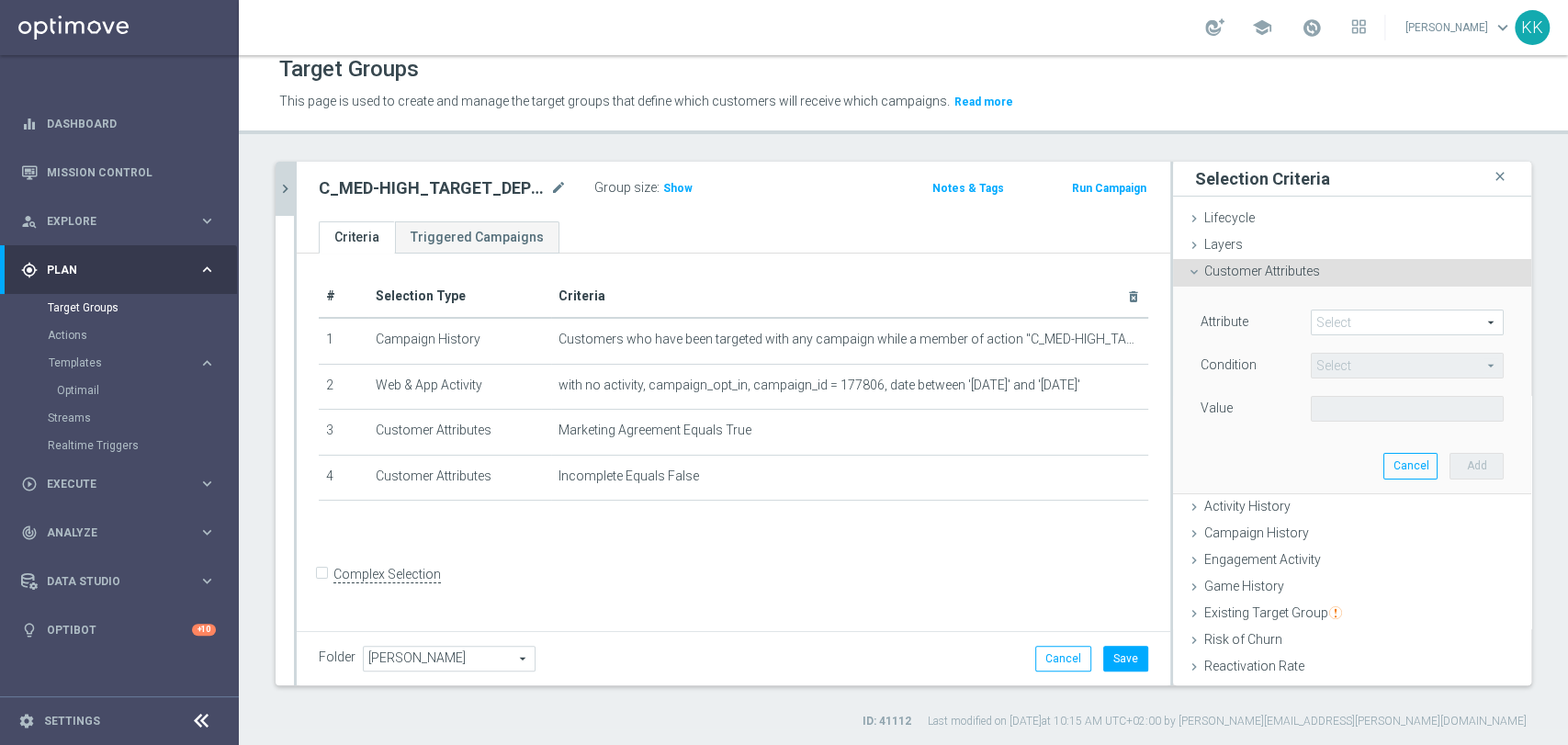
click at [1338, 320] on span at bounding box center [1406, 323] width 191 height 24
click at [0, 0] on input "search" at bounding box center [0, 0] width 0 height 0
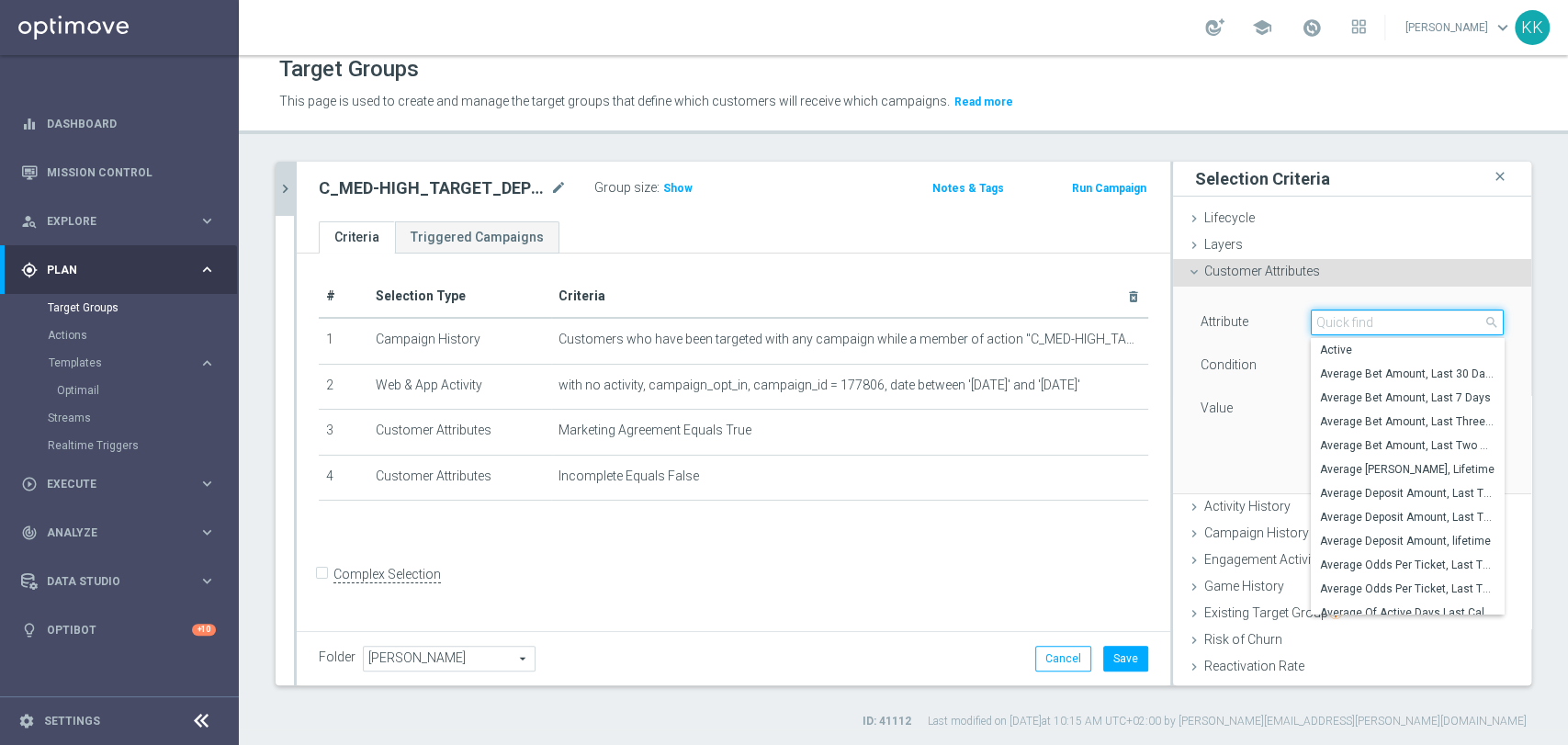
click at [1330, 319] on input "search" at bounding box center [1406, 323] width 193 height 25
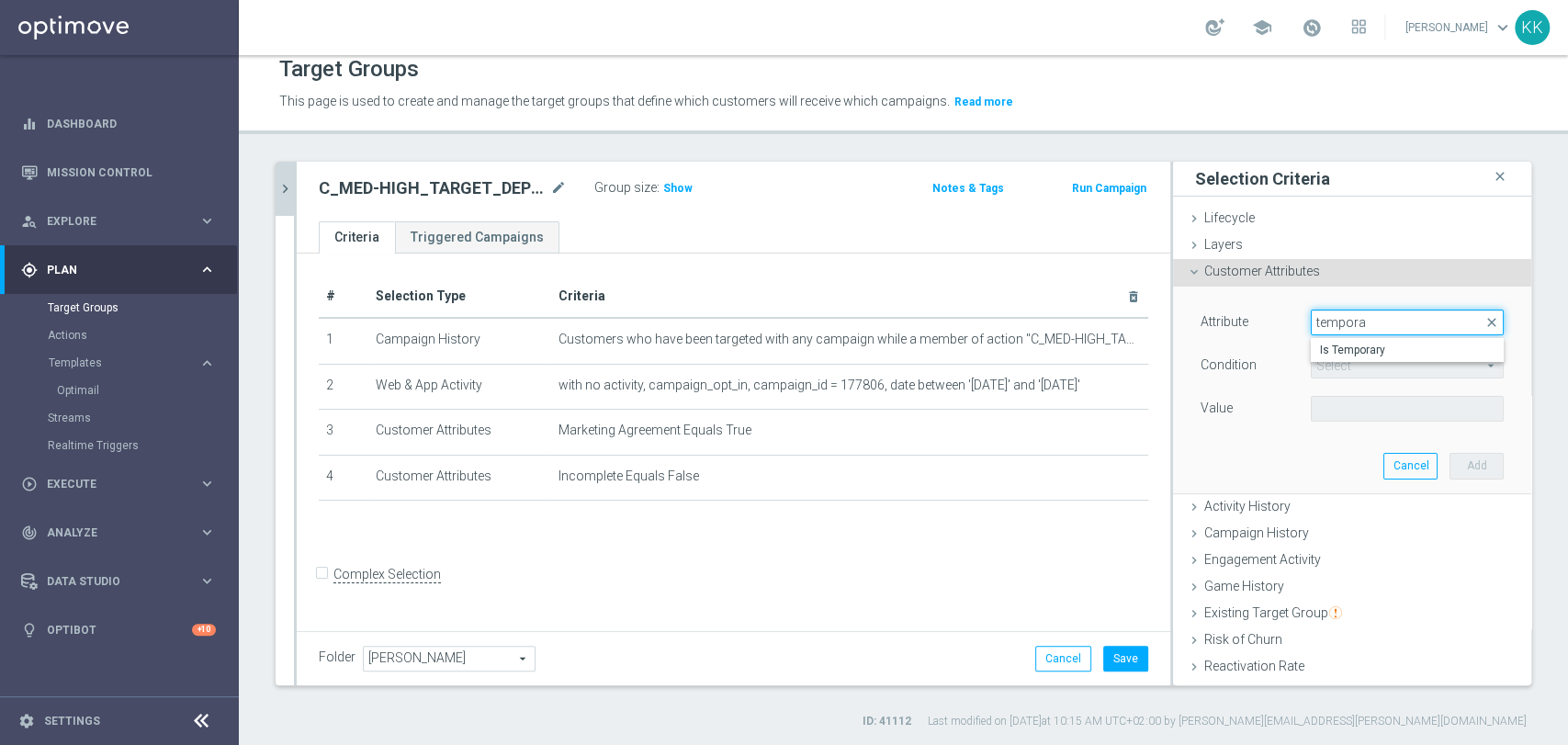
type input "temporar"
click at [1324, 349] on span "Is Temporary" at bounding box center [1407, 350] width 174 height 15
type input "Is Temporary"
type input "Equals"
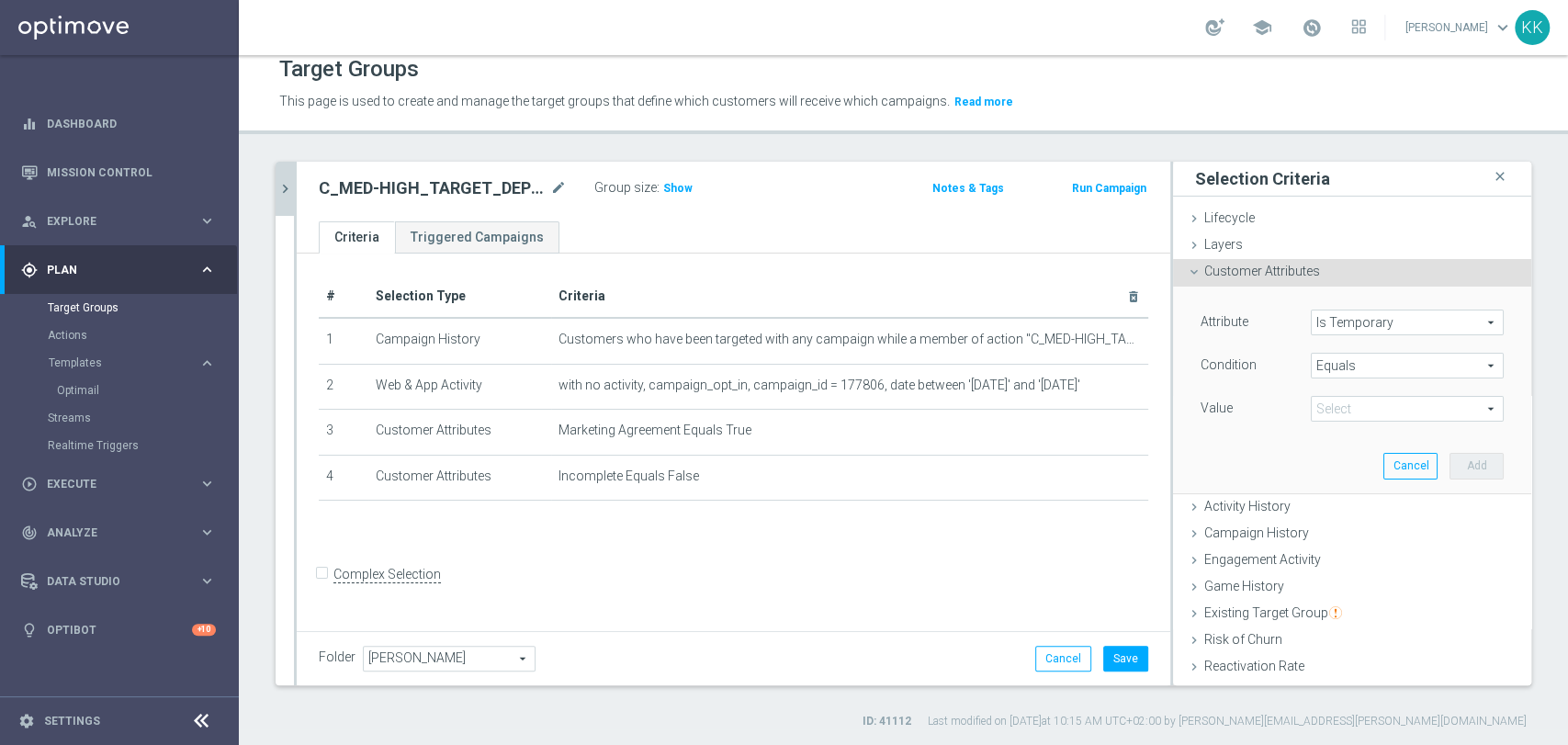
click at [1332, 403] on span at bounding box center [1406, 409] width 191 height 24
click at [1344, 431] on span "False" at bounding box center [1407, 436] width 174 height 15
type input "False"
click at [1449, 457] on button "Add" at bounding box center [1476, 466] width 54 height 25
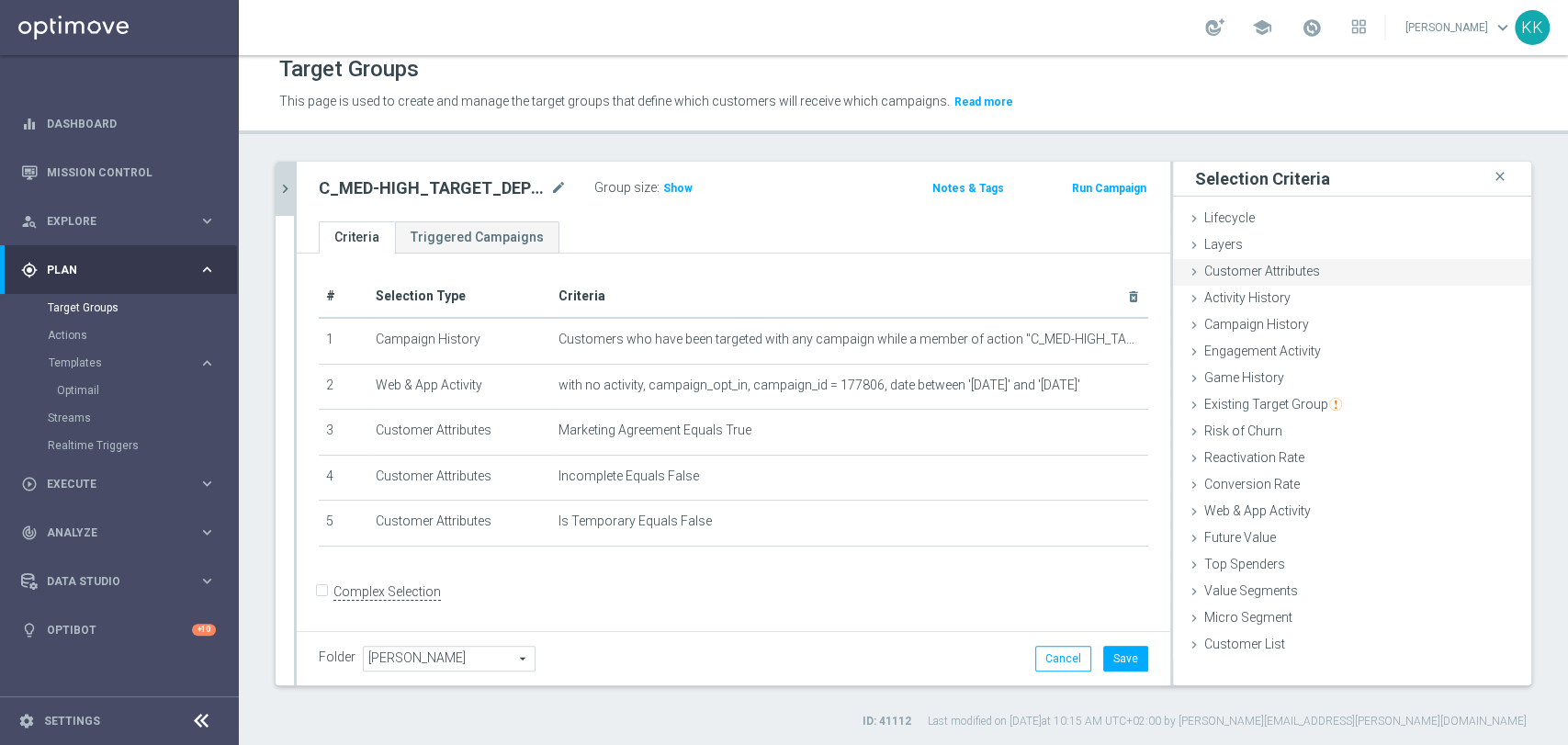
click at [1296, 266] on span "Customer Attributes" at bounding box center [1262, 271] width 116 height 15
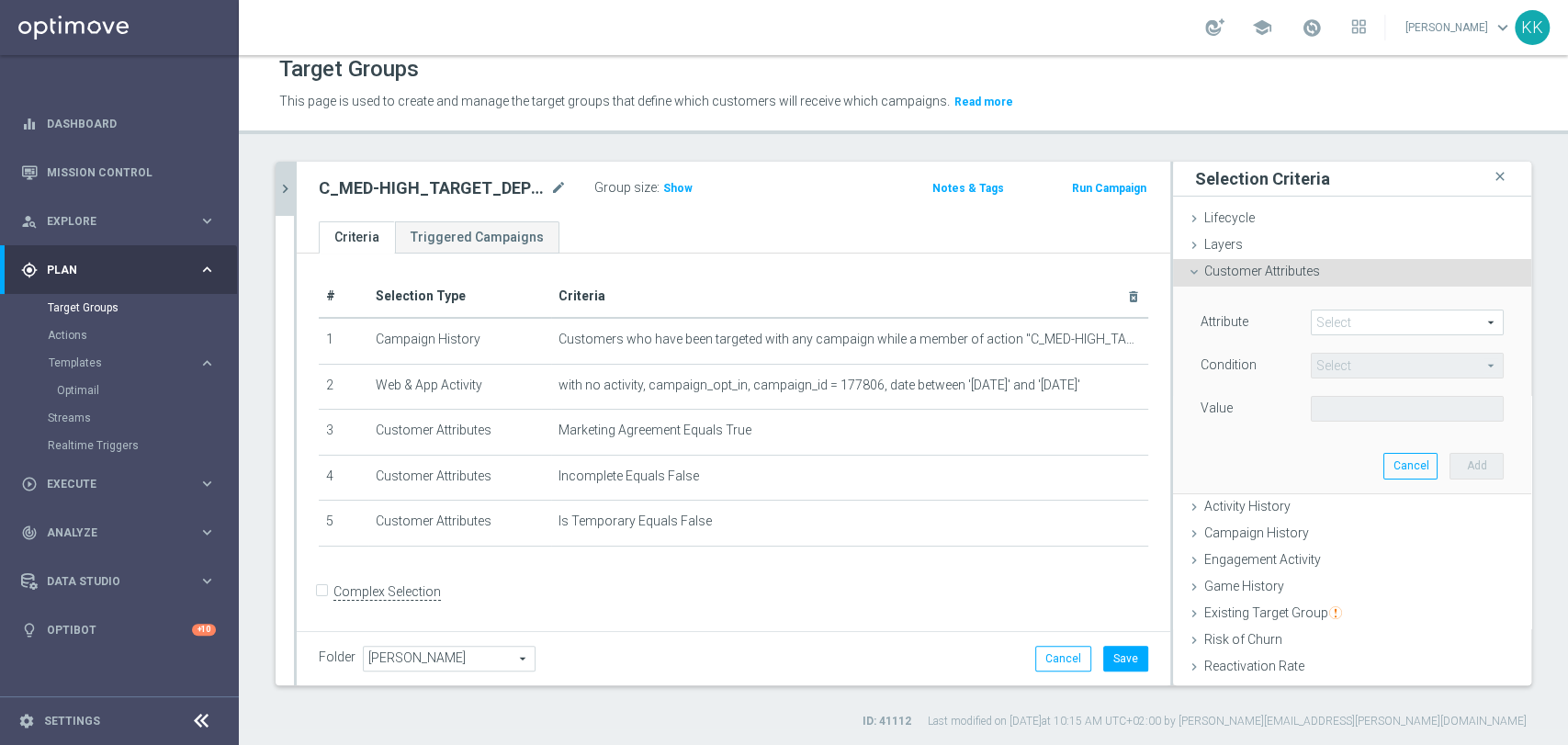
click at [1340, 321] on span at bounding box center [1406, 323] width 191 height 24
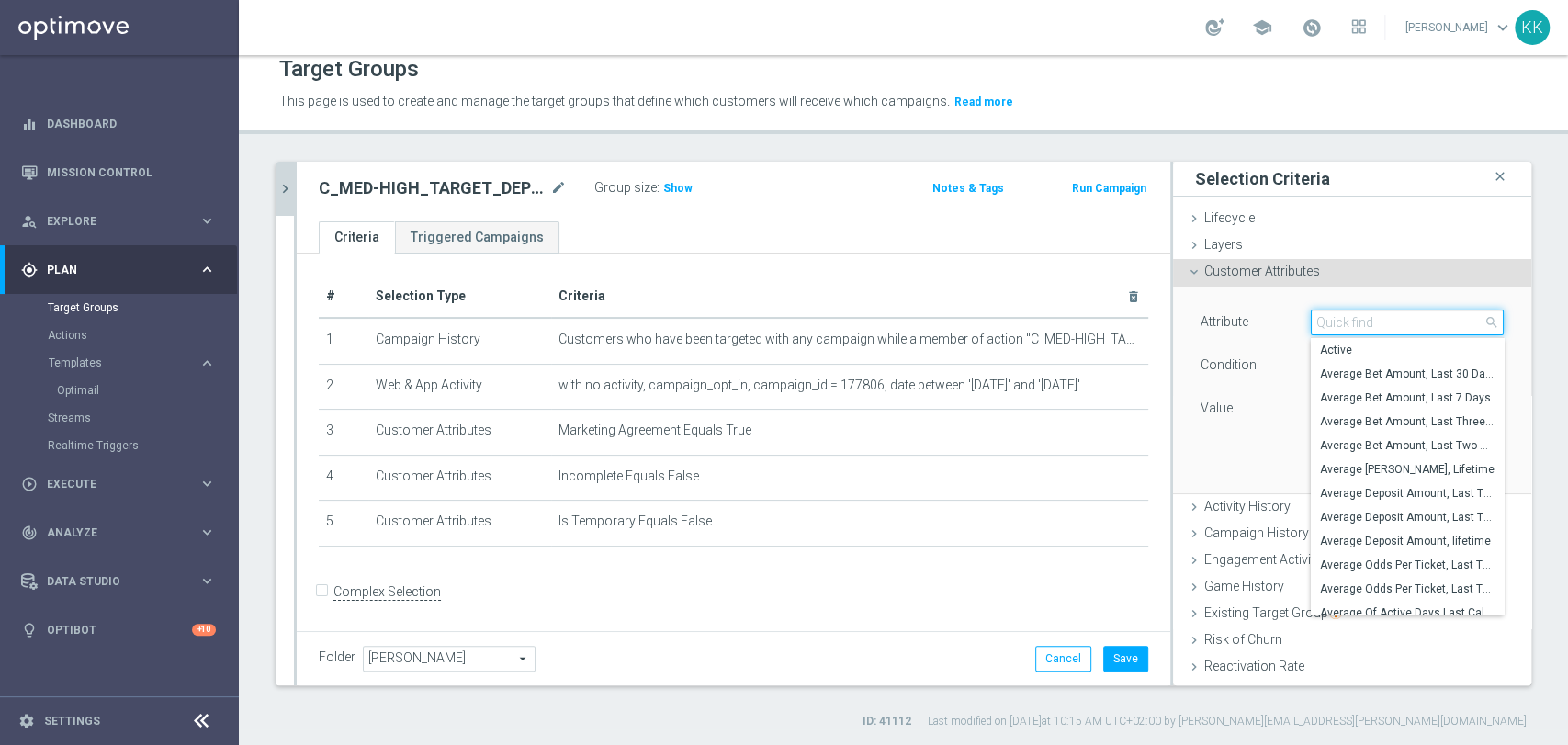
click at [1340, 321] on input "search" at bounding box center [1406, 323] width 193 height 25
type input "phone"
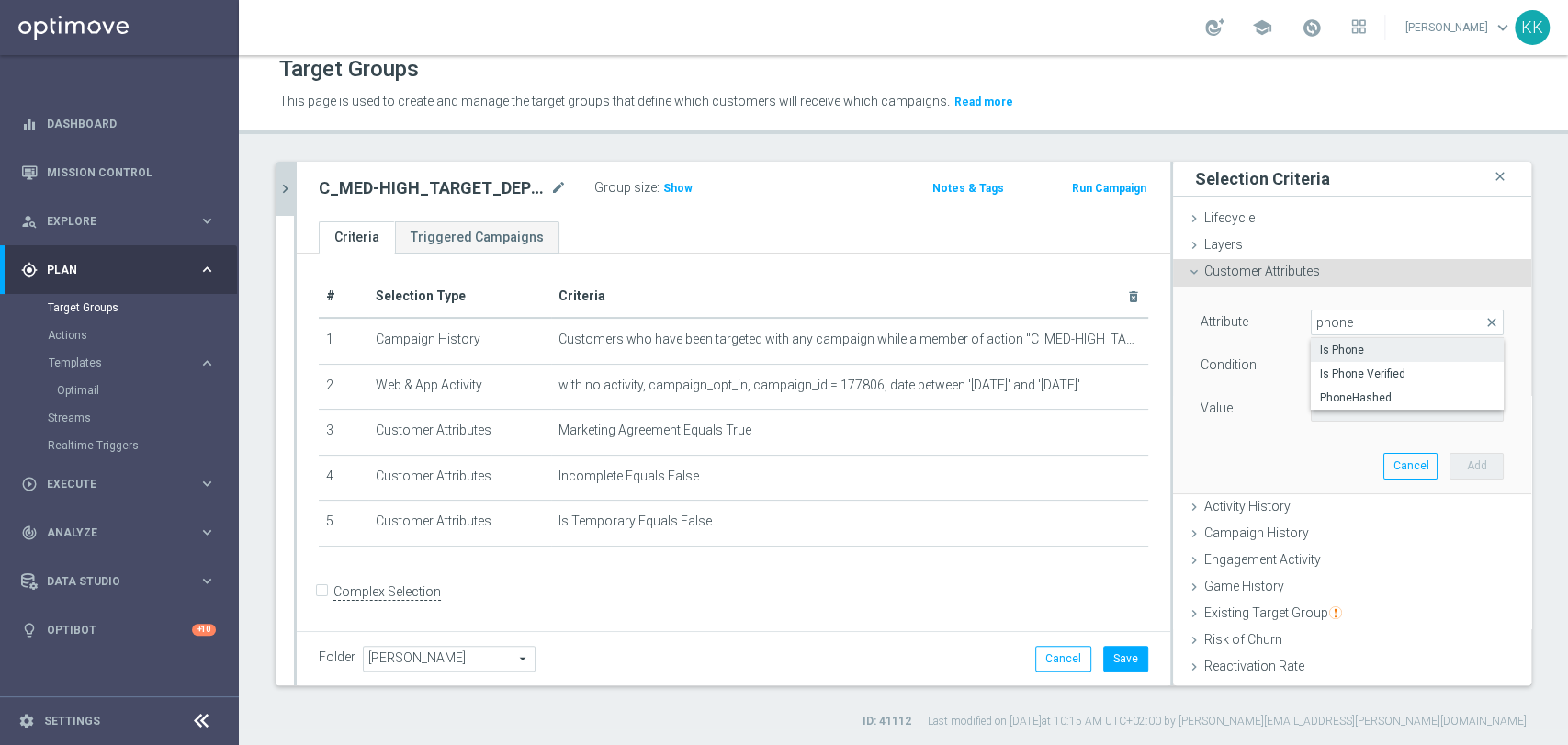
click at [1340, 348] on span "Is Phone" at bounding box center [1407, 350] width 174 height 15
type input "Is Phone"
type input "Equals"
click at [1355, 408] on span at bounding box center [1406, 409] width 191 height 24
click at [1350, 454] on span "Yes" at bounding box center [1407, 460] width 174 height 15
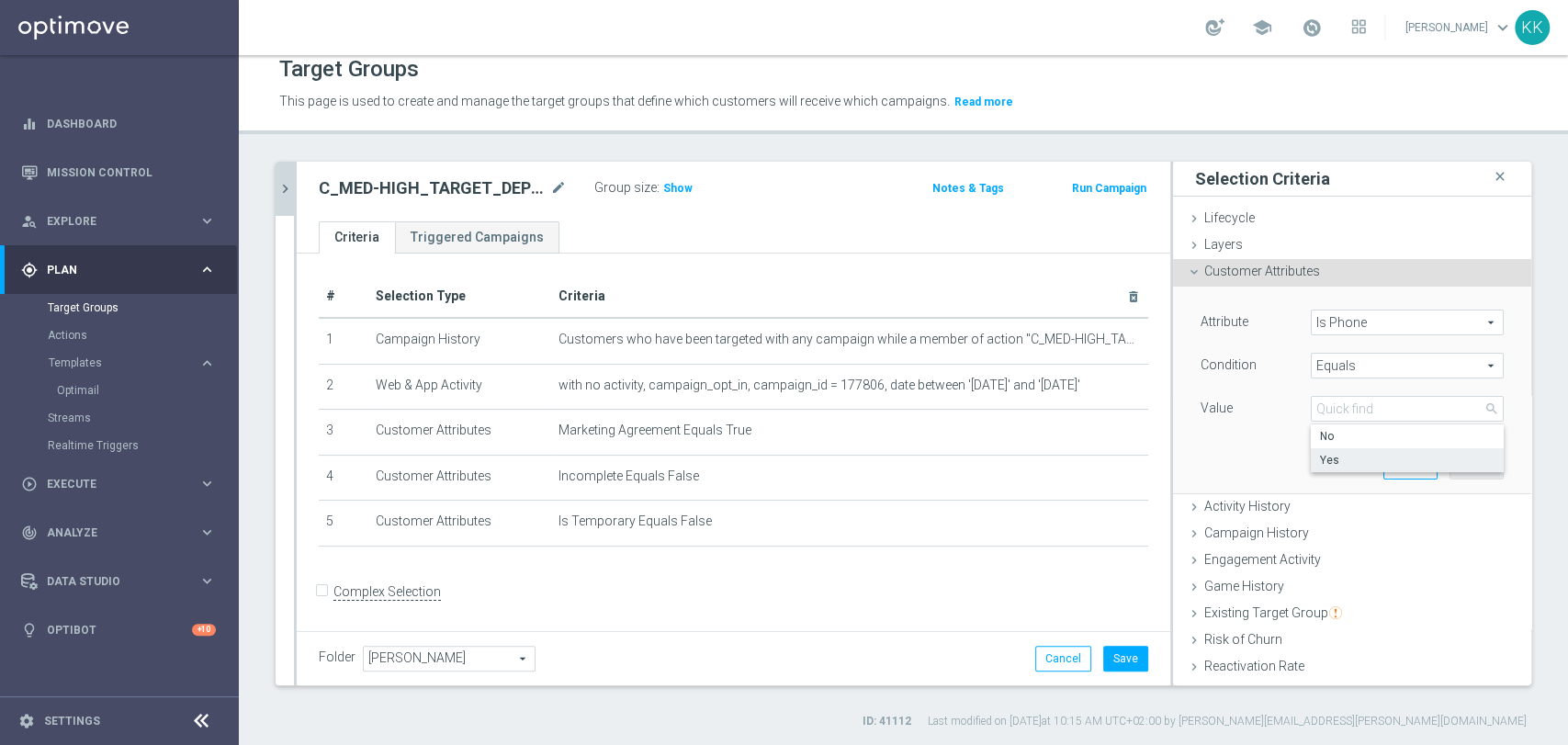
type input "Yes"
click at [1449, 467] on button "Add" at bounding box center [1476, 466] width 54 height 25
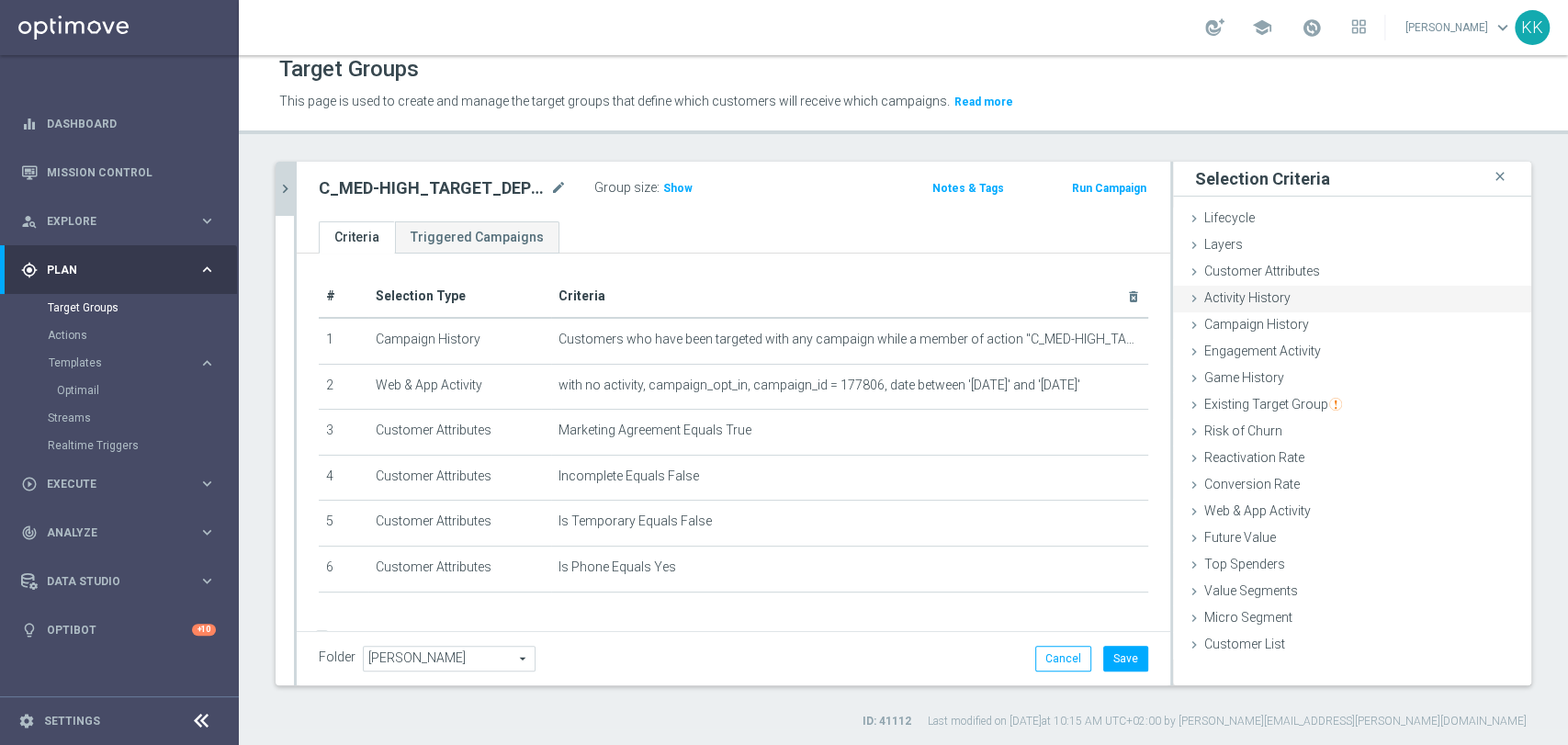
click at [1298, 273] on span "Customer Attributes" at bounding box center [1262, 271] width 116 height 15
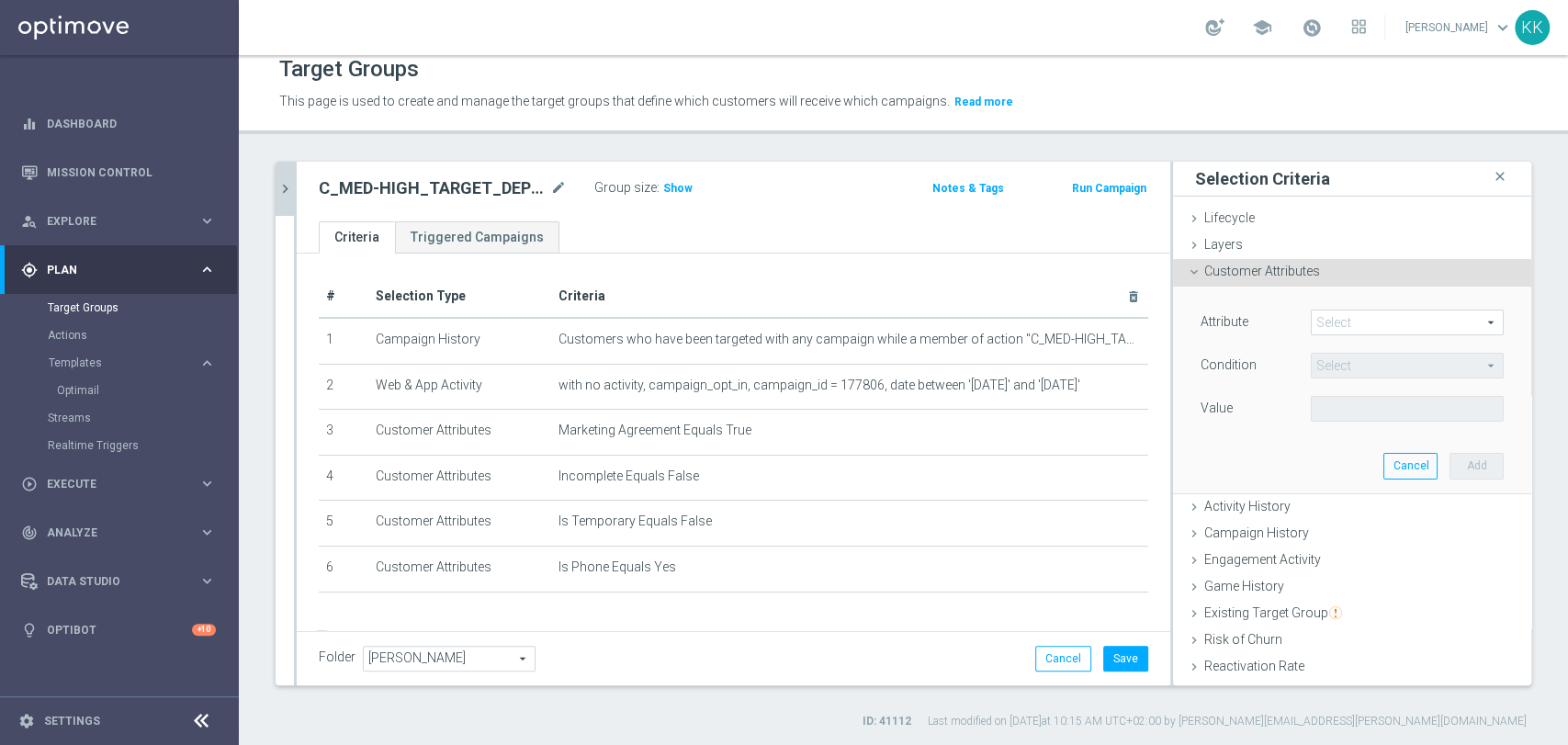
click at [1347, 317] on span at bounding box center [1406, 323] width 191 height 24
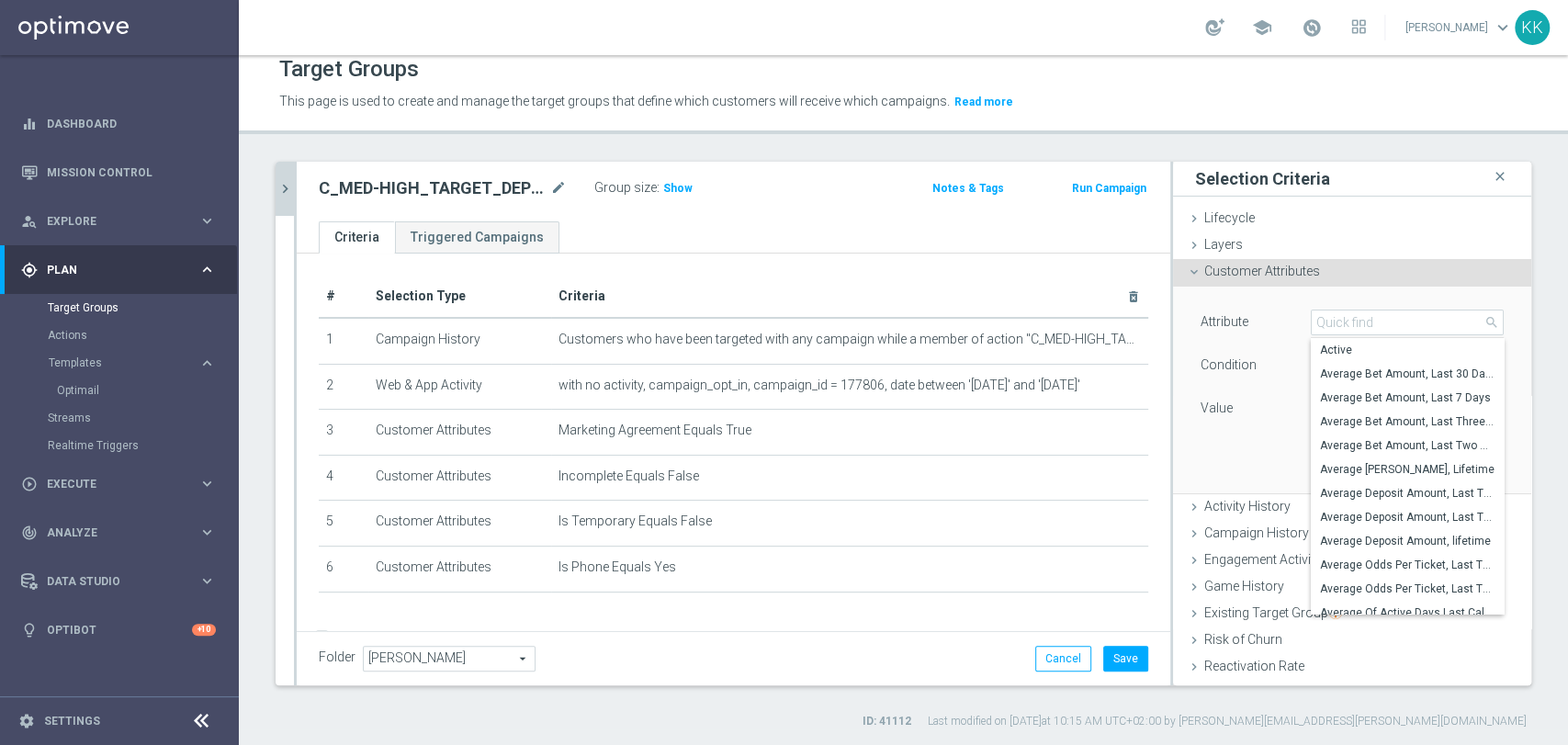
click at [1347, 317] on input "search" at bounding box center [1406, 323] width 193 height 25
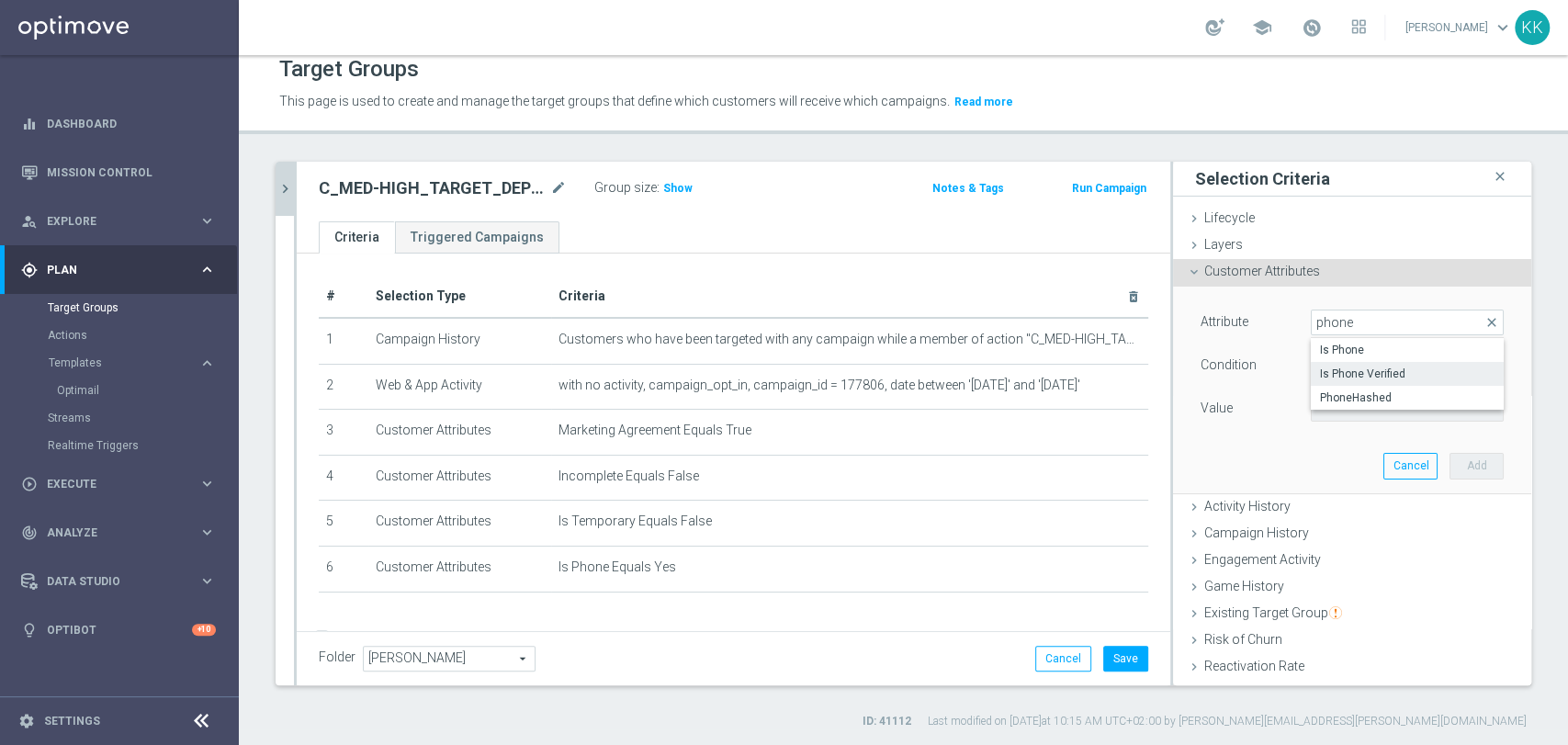
type input "phone"
click at [1348, 370] on span "Is Phone Verified" at bounding box center [1407, 373] width 174 height 15
type input "Is Phone Verified"
type input "Equals"
click at [1342, 412] on span at bounding box center [1406, 409] width 191 height 24
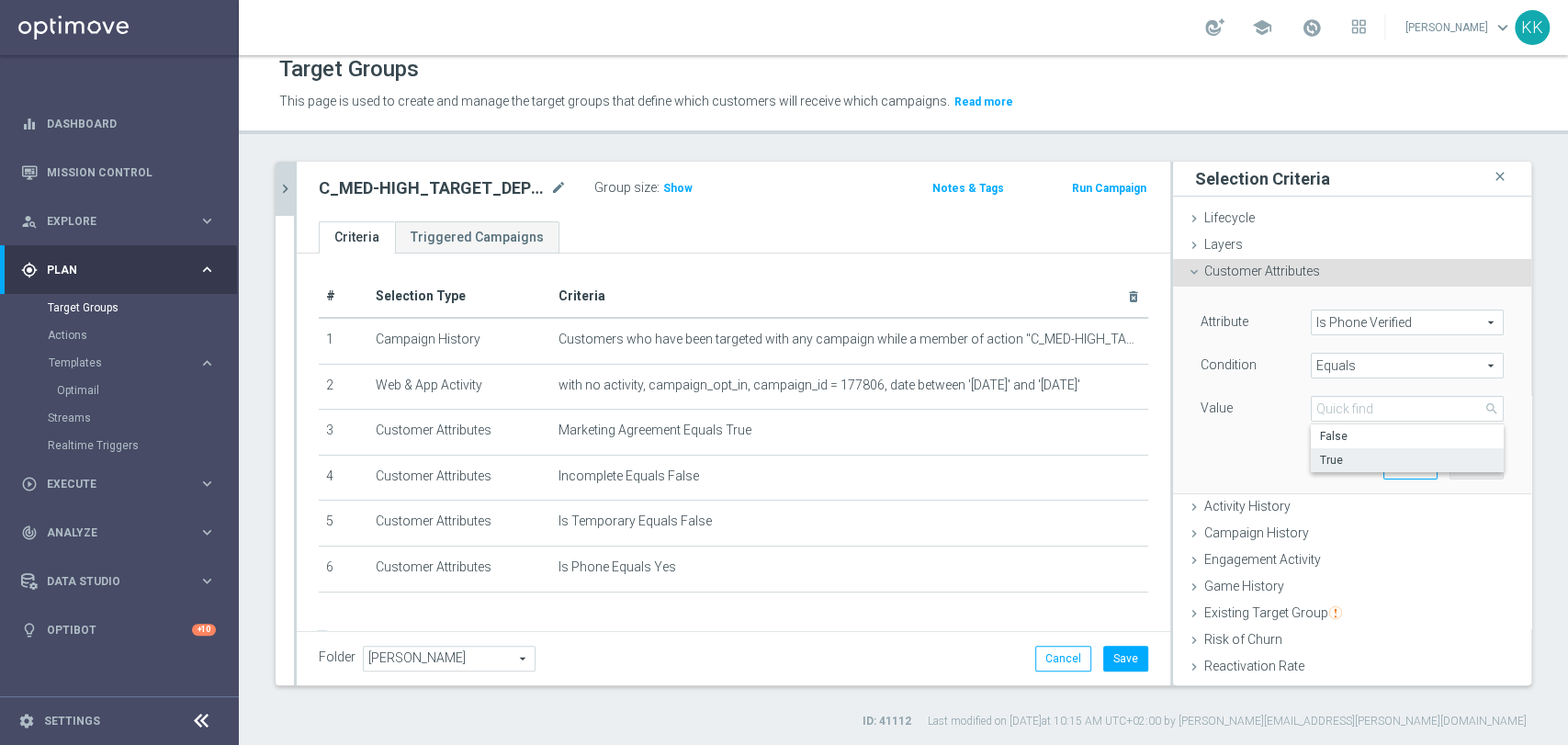
click at [1340, 458] on span "True" at bounding box center [1407, 460] width 174 height 15
type input "True"
click at [1455, 465] on button "Add" at bounding box center [1476, 466] width 54 height 25
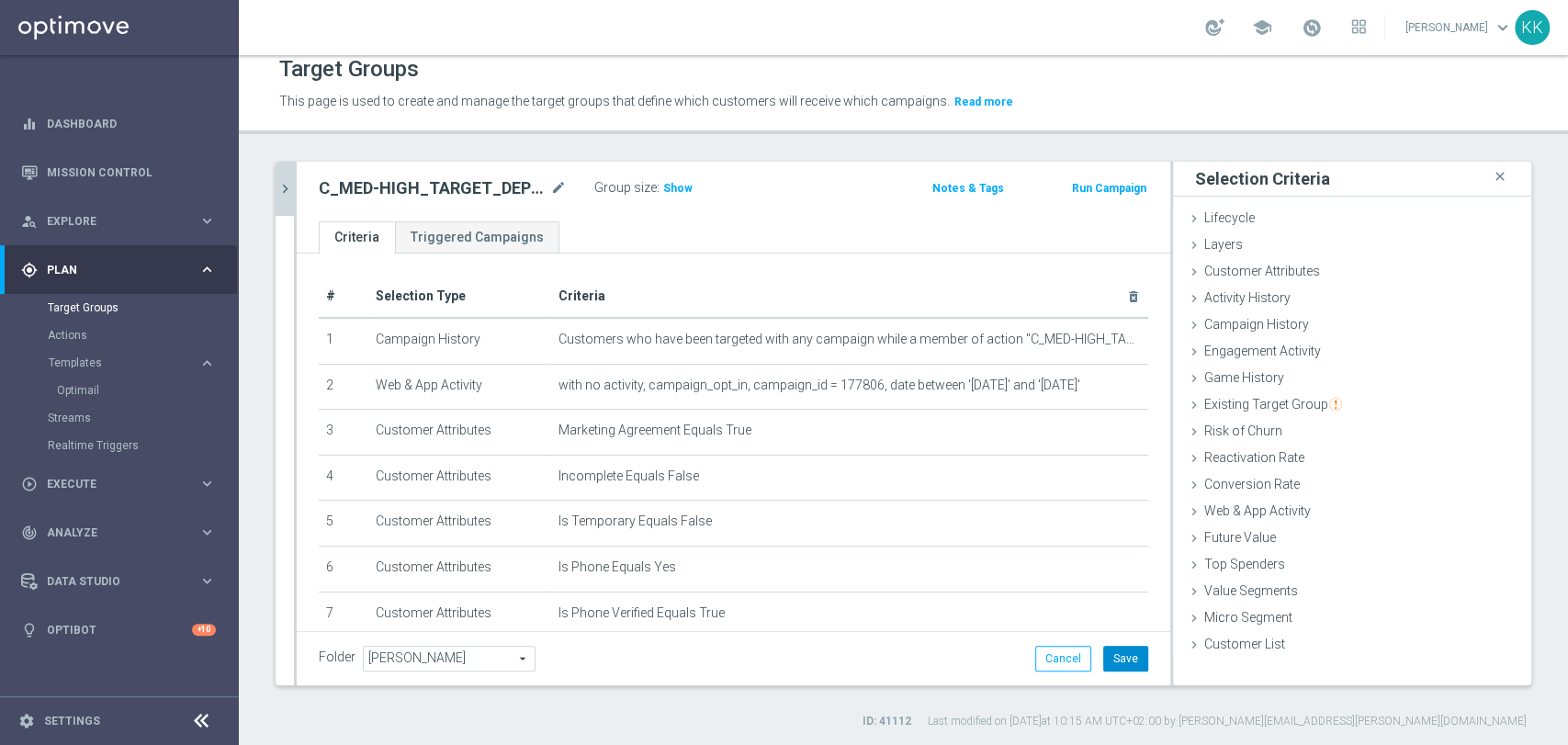
click at [1114, 649] on button "Save" at bounding box center [1126, 659] width 45 height 25
drag, startPoint x: 282, startPoint y: 192, endPoint x: 301, endPoint y: 169, distance: 29.8
click at [282, 192] on icon "chevron_right" at bounding box center [285, 189] width 18 height 18
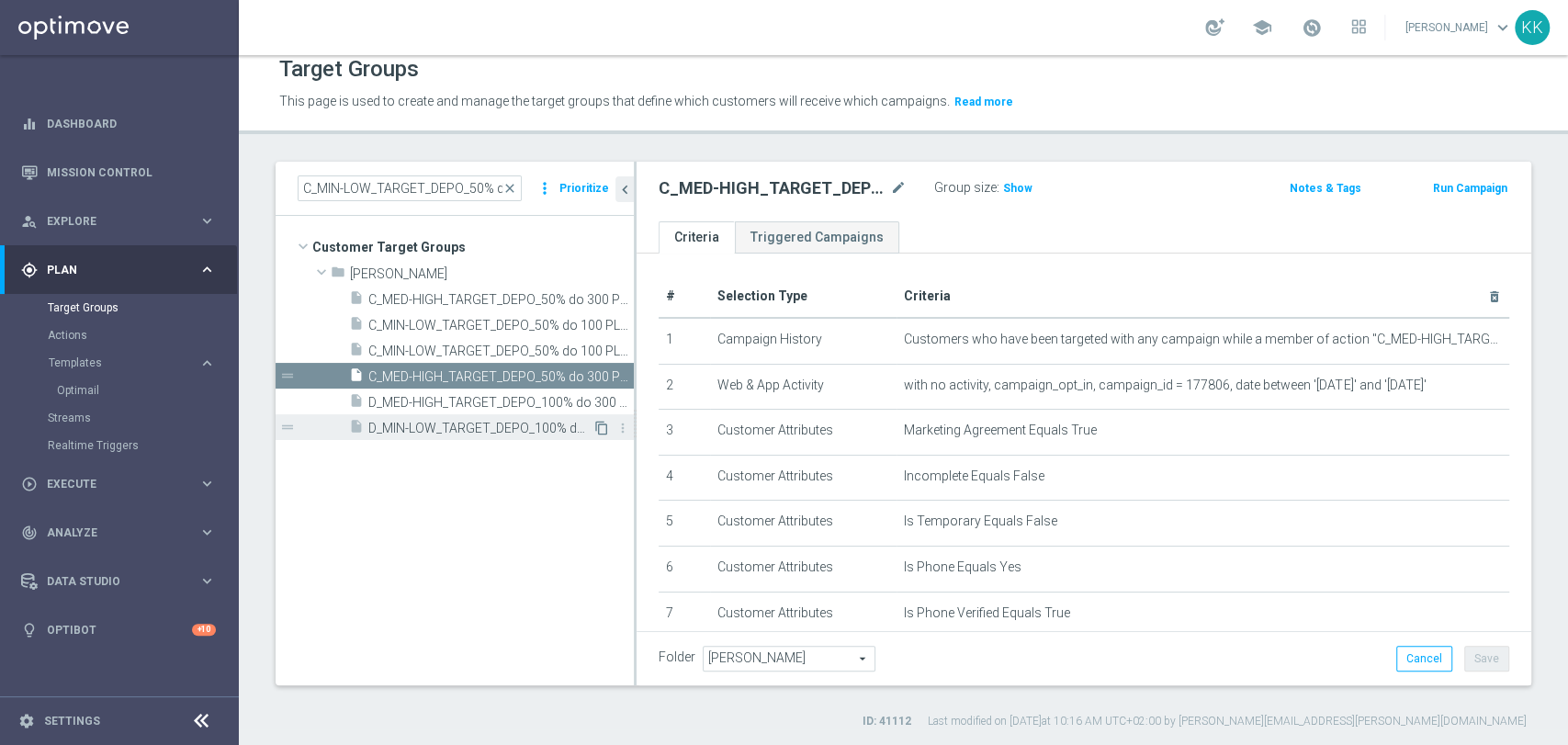
click at [604, 422] on icon "content_copy" at bounding box center [601, 427] width 15 height 15
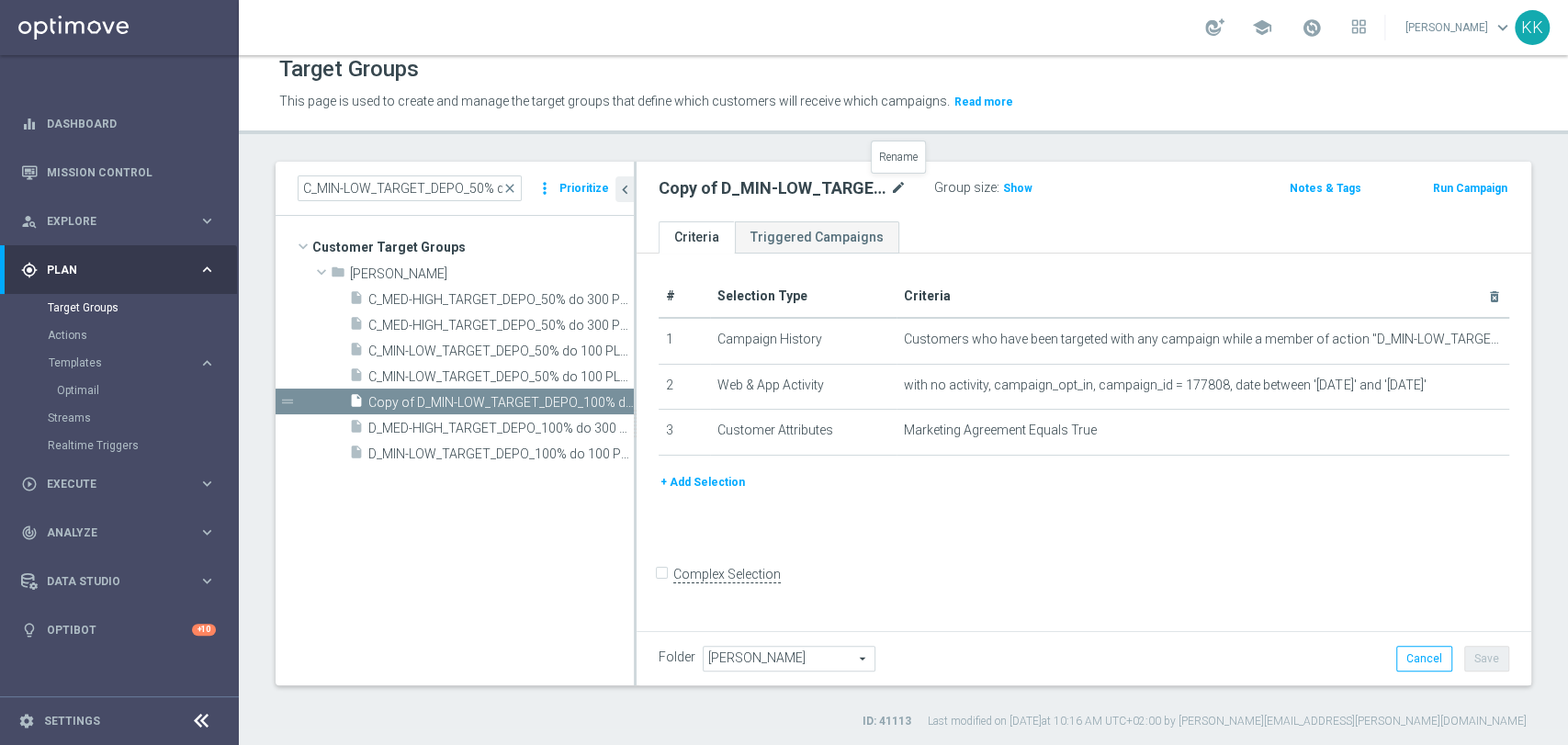
click at [901, 184] on icon "mode_edit" at bounding box center [898, 188] width 17 height 22
drag, startPoint x: 859, startPoint y: 187, endPoint x: 456, endPoint y: 173, distance: 403.2
click at [461, 173] on as-split "C_MIN-LOW_TARGET_DEPO_50% do 100 PLN_LW_110925_PUSH close more_vert Prioritize …" at bounding box center [903, 423] width 1255 height 523
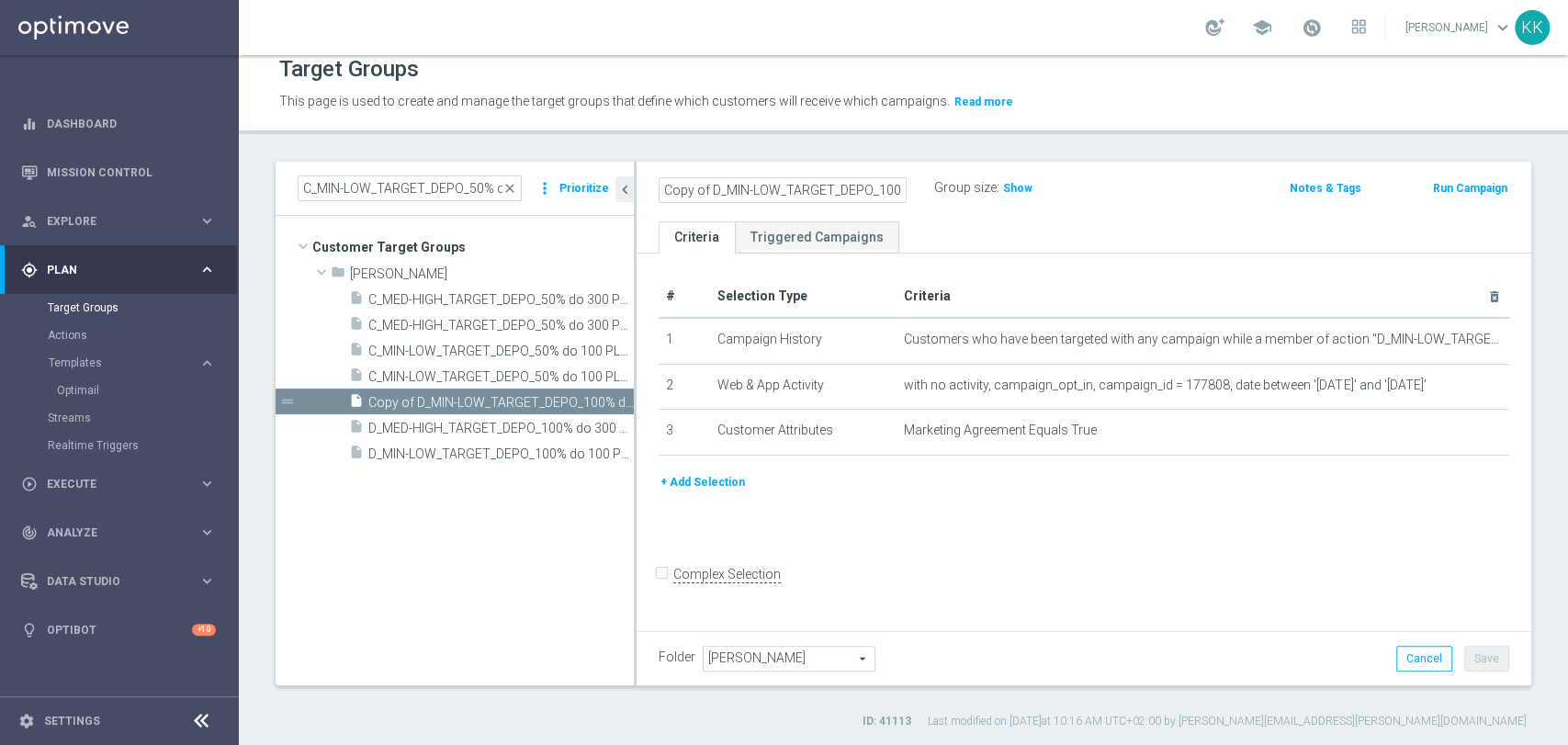
click at [736, 195] on input "Copy of D_MIN-LOW_TARGET_DEPO_100% do 100 PLN_LW_110925_SMS" at bounding box center [782, 190] width 248 height 25
drag, startPoint x: 712, startPoint y: 193, endPoint x: 575, endPoint y: 193, distance: 137.0
click at [575, 193] on as-split "C_MIN-LOW_TARGET_DEPO_50% do 100 PLN_LW_110925_PUSH close more_vert Prioritize …" at bounding box center [903, 423] width 1255 height 523
type input "D_MIN-LOW_TARGET_DEPO_100% do 100 PLN_LW_110925_SMS"
click at [1151, 195] on div "D_MIN-LOW_TARGET_DEPO_100% do 100 PLN_LW_110925_SMS Group size : Show" at bounding box center [937, 189] width 585 height 27
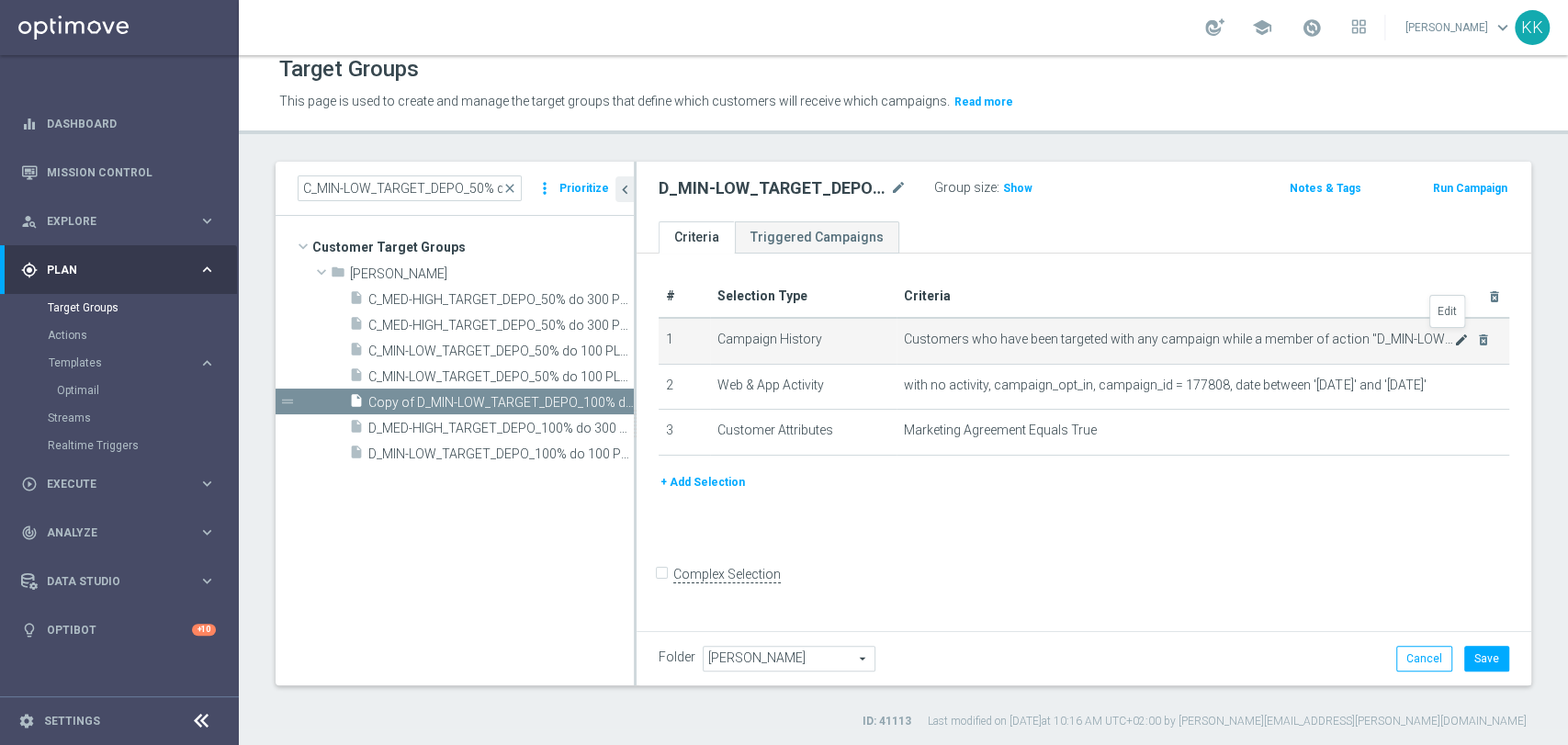
click at [1454, 336] on icon "mode_edit" at bounding box center [1461, 339] width 15 height 15
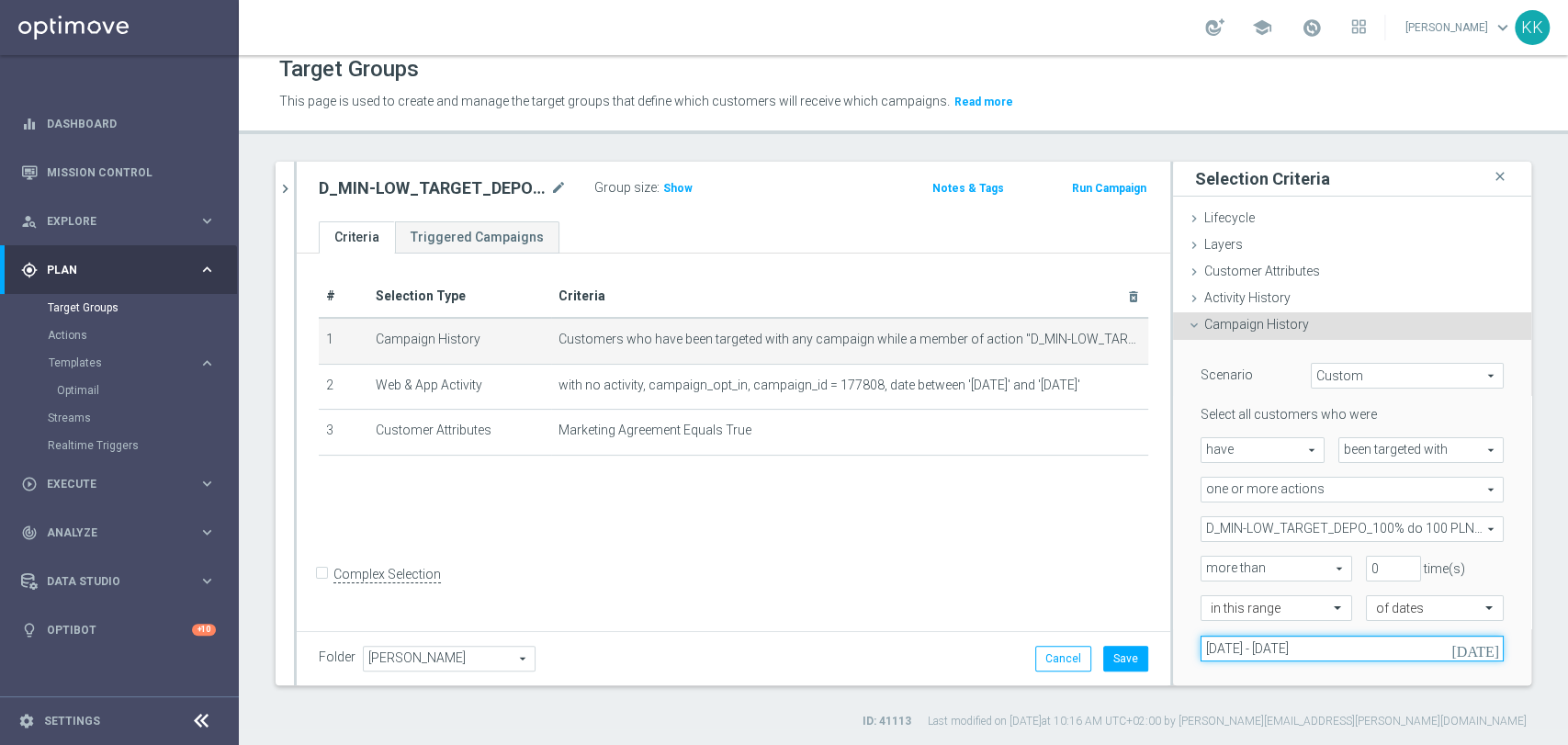
click at [1291, 656] on input "[DATE] - [DATE]" at bounding box center [1351, 649] width 303 height 25
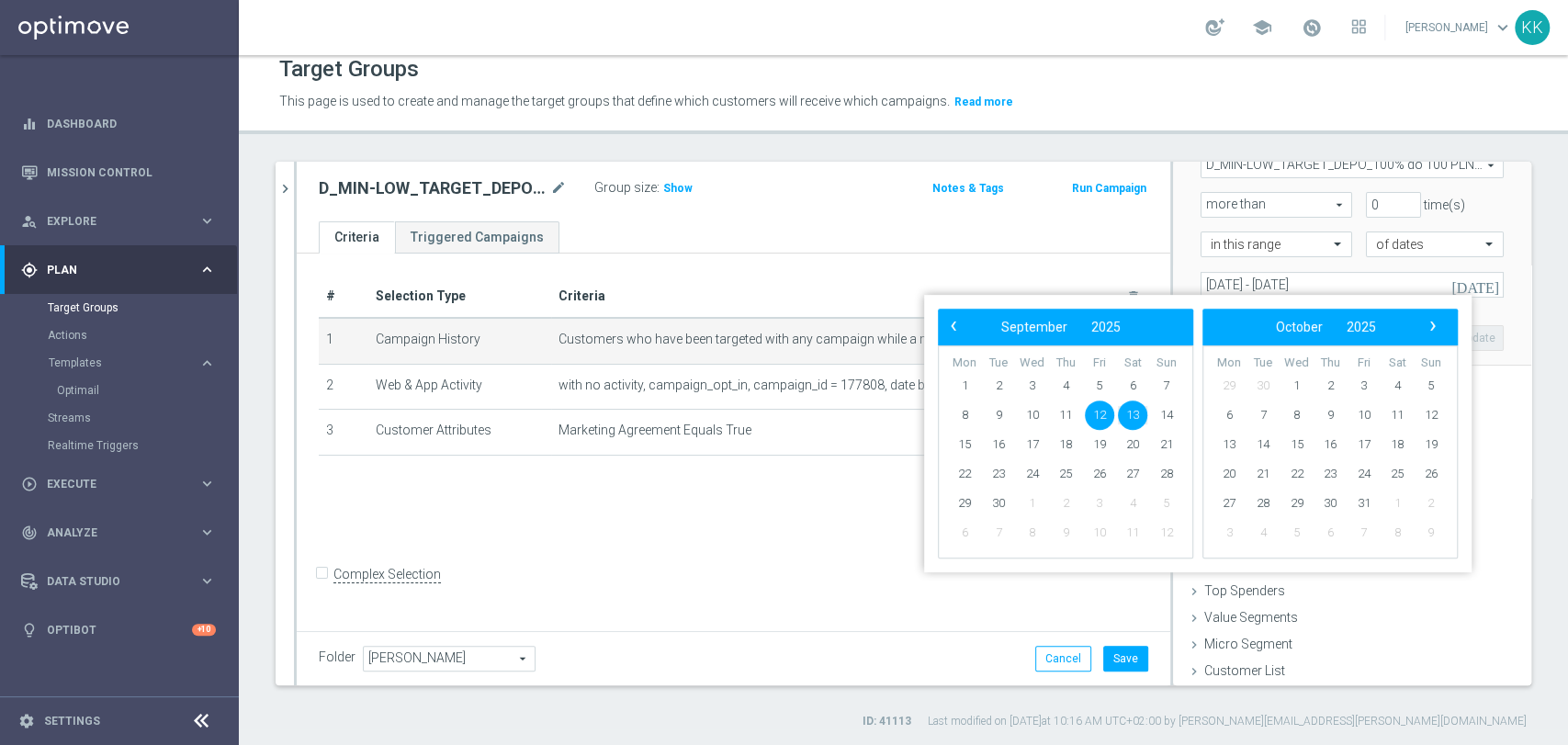
click at [1099, 418] on span "12" at bounding box center [1100, 416] width 29 height 29
click at [1160, 421] on span "14" at bounding box center [1166, 416] width 29 height 29
type input "[DATE] - [DATE]"
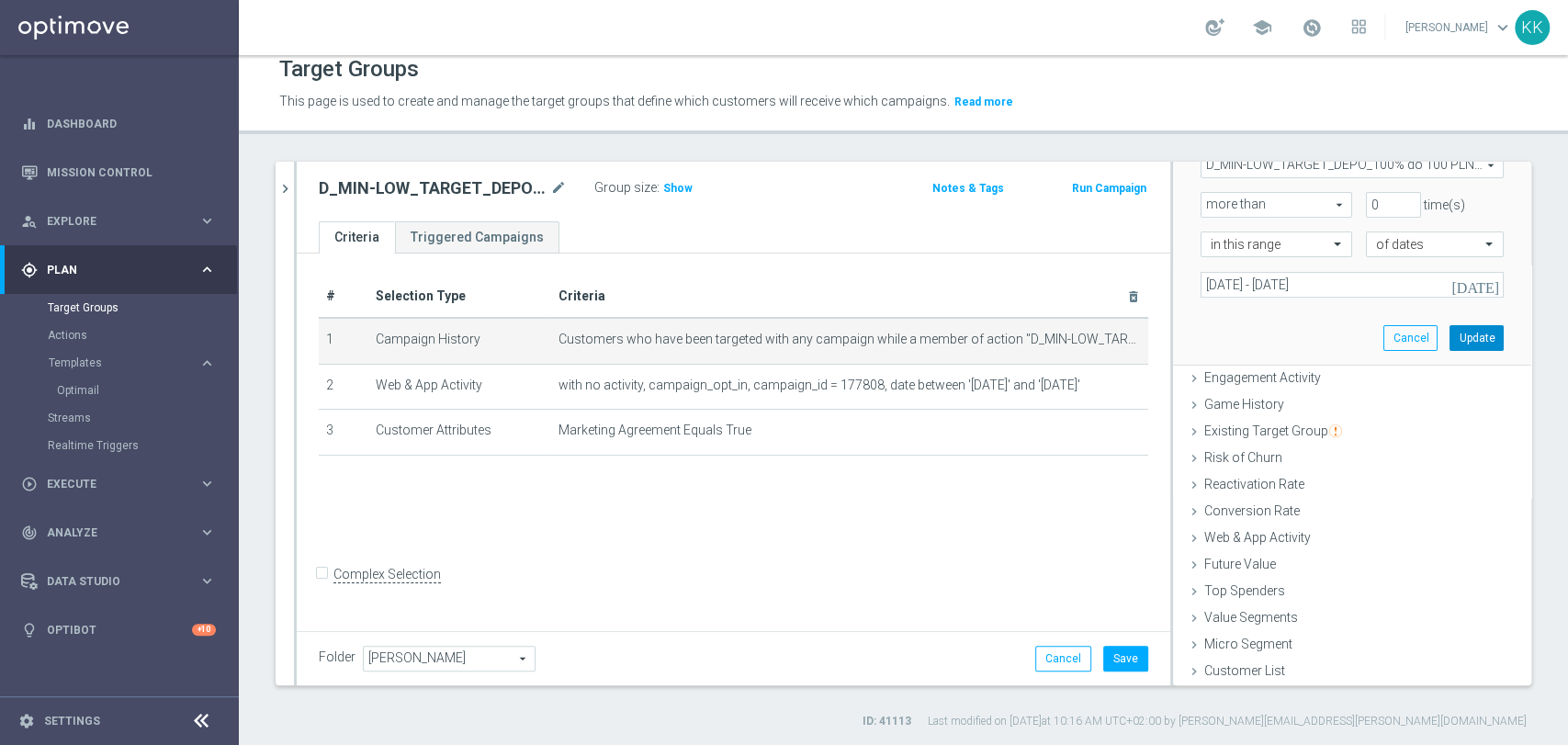
click at [1451, 346] on button "Update" at bounding box center [1476, 338] width 54 height 25
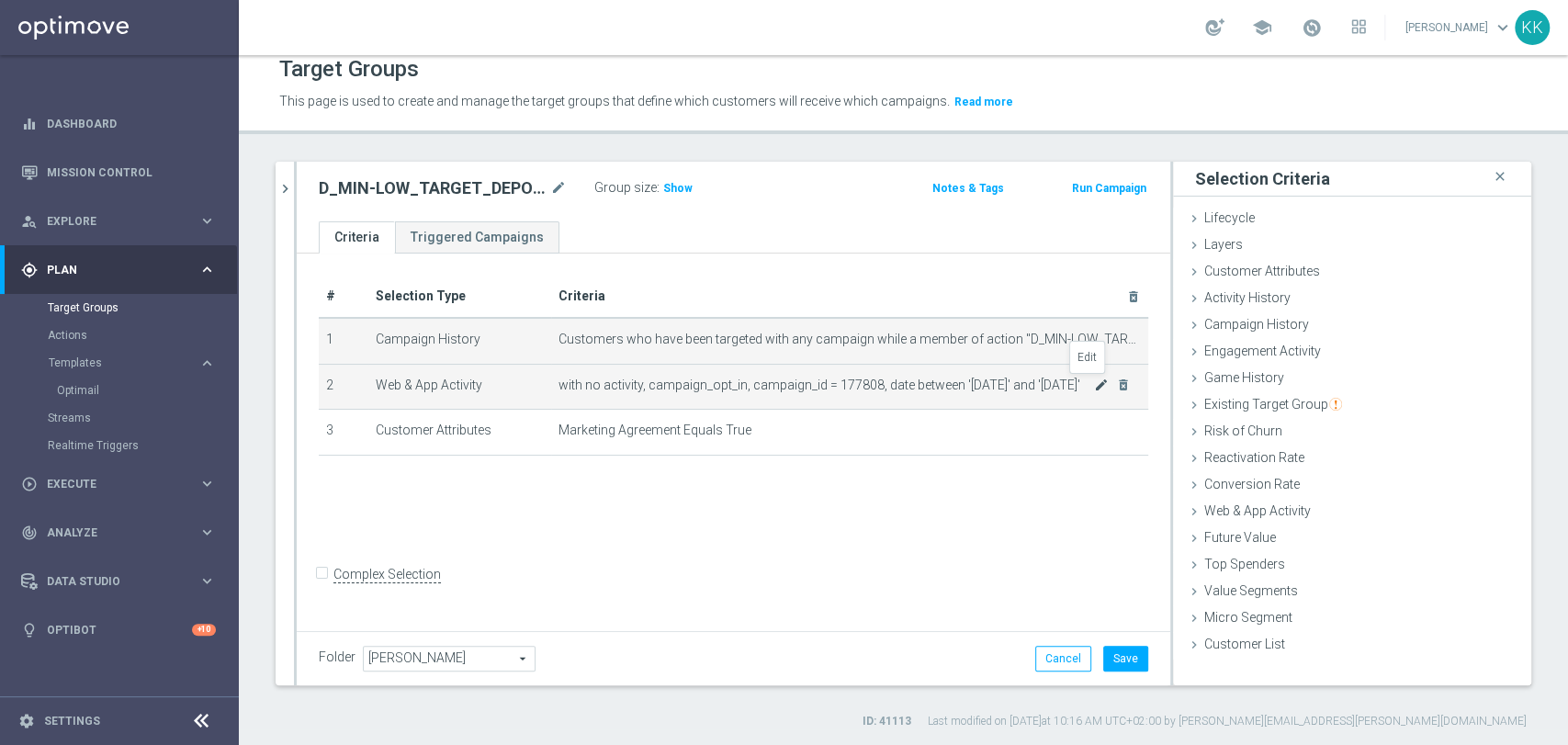
click at [1094, 383] on icon "mode_edit" at bounding box center [1101, 384] width 15 height 15
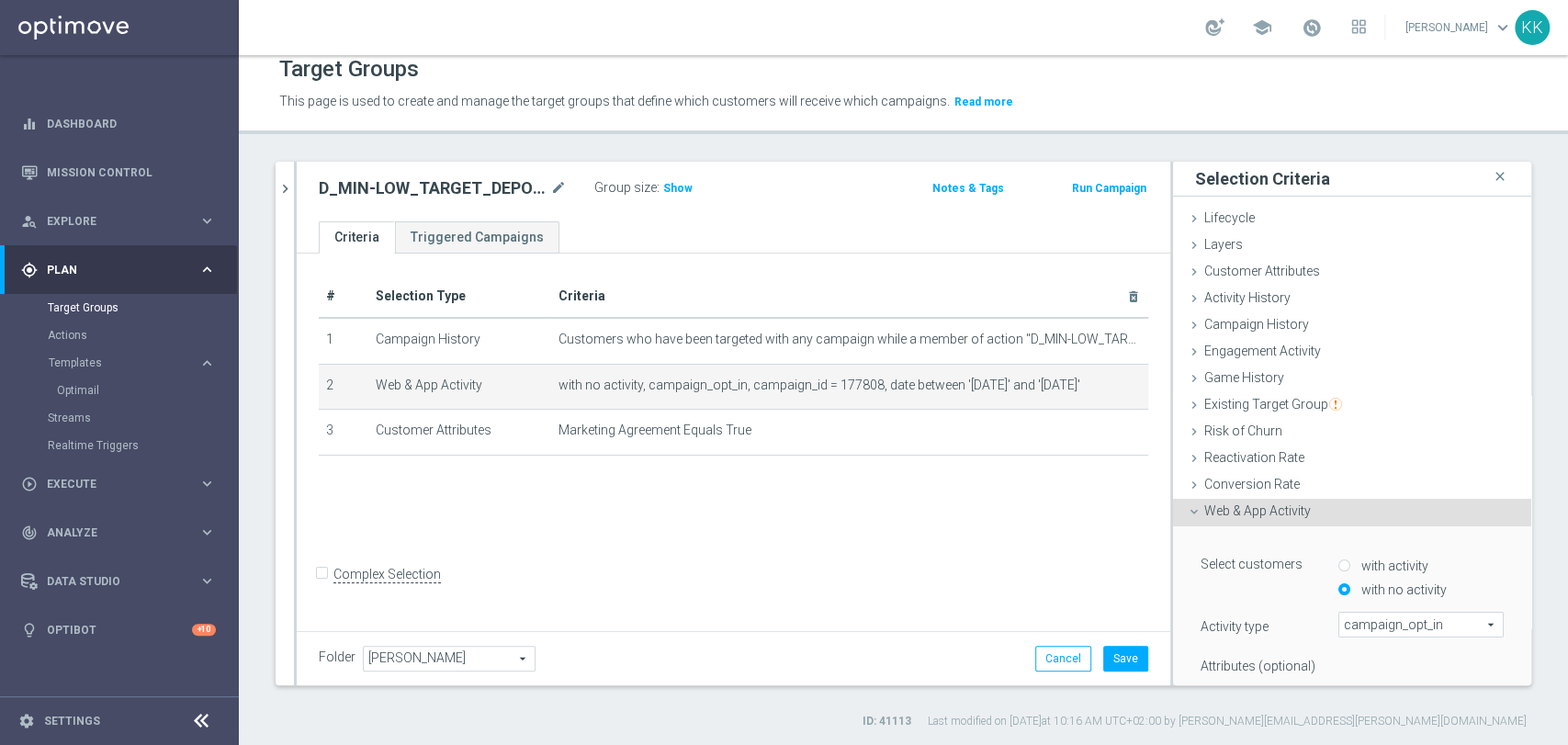
scroll to position [375, 0]
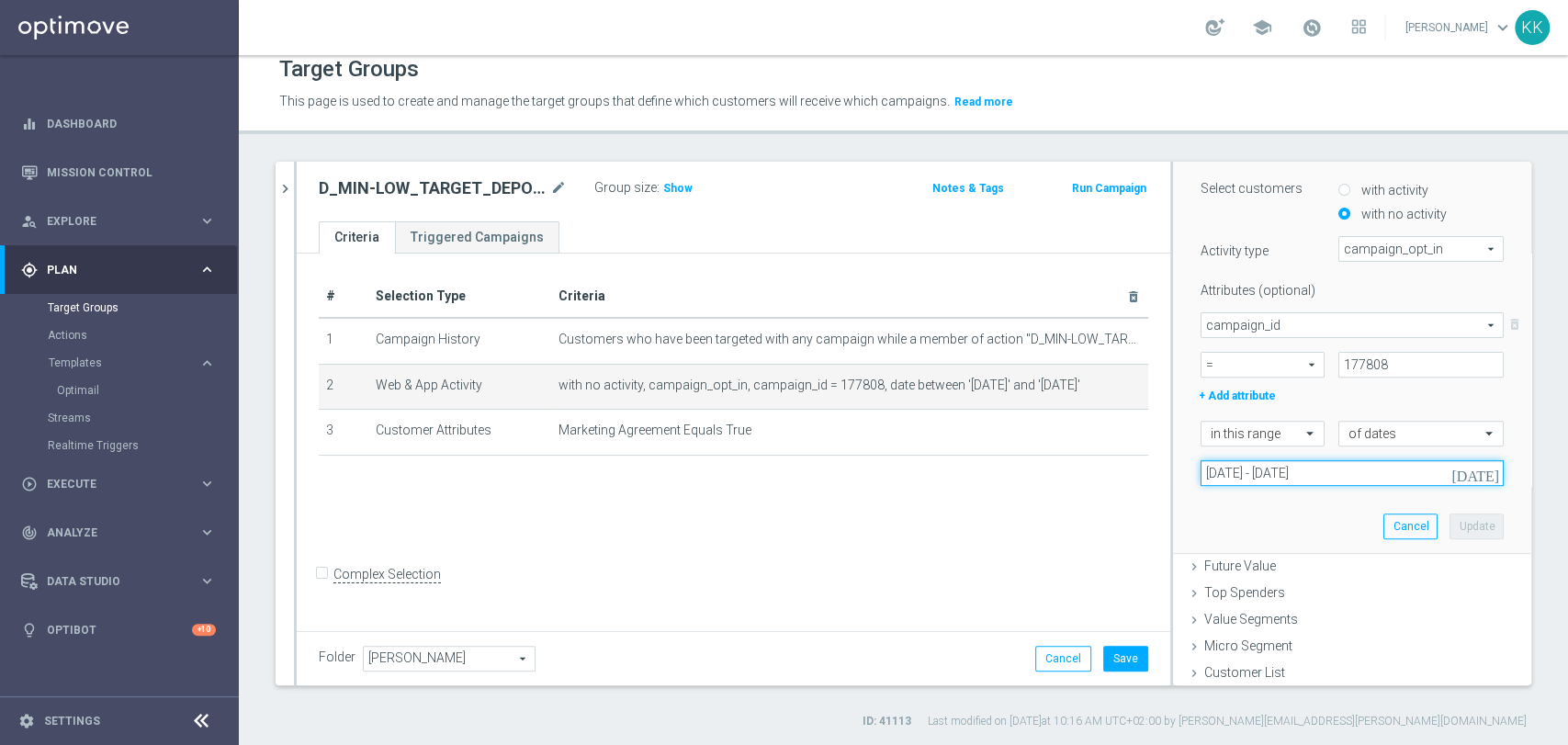
click at [1322, 478] on input "[DATE] - [DATE]" at bounding box center [1351, 473] width 303 height 25
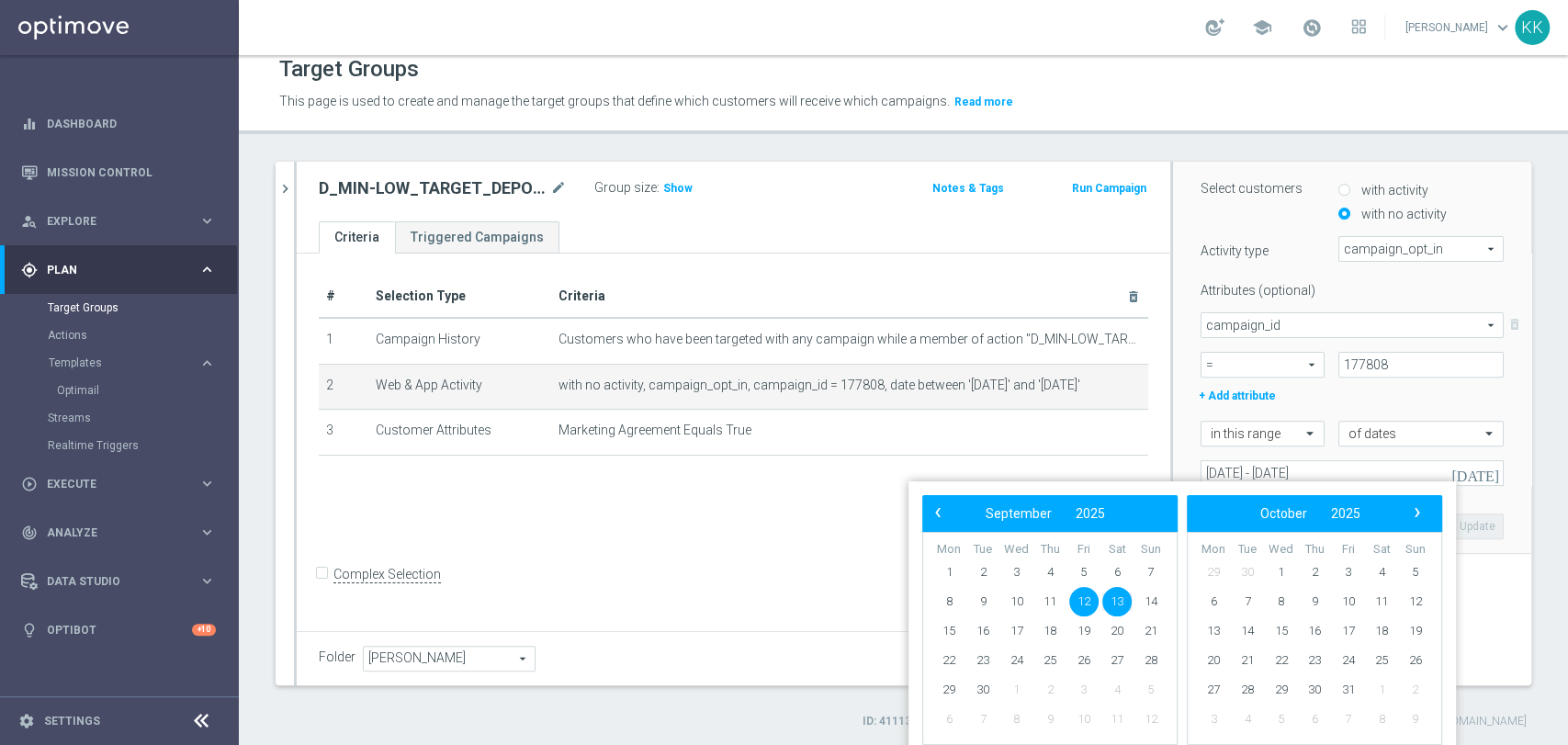
click at [1081, 604] on span "12" at bounding box center [1084, 602] width 29 height 29
click at [1151, 599] on span "14" at bounding box center [1151, 602] width 29 height 29
type input "[DATE] - [DATE]"
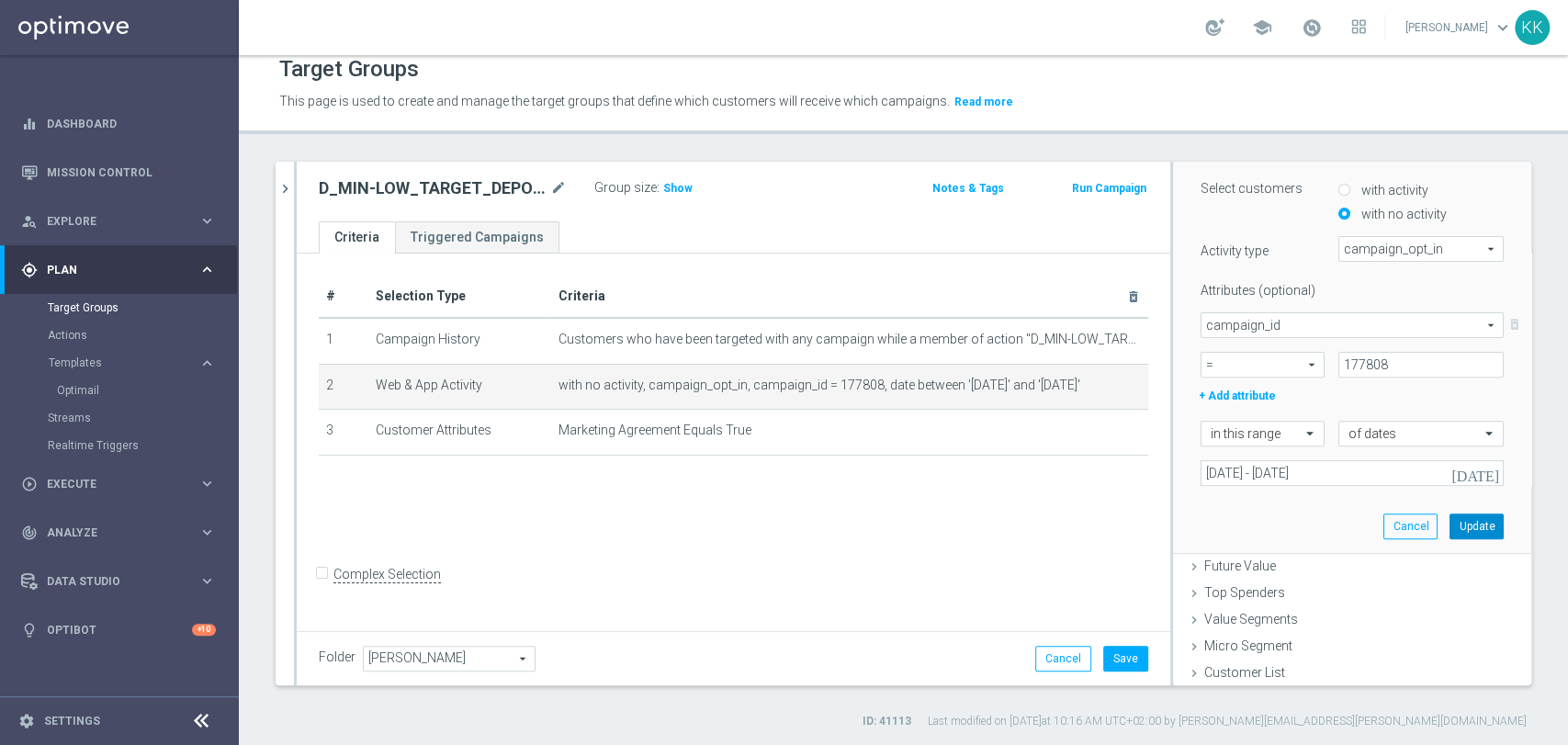
click at [1449, 526] on button "Update" at bounding box center [1476, 526] width 54 height 25
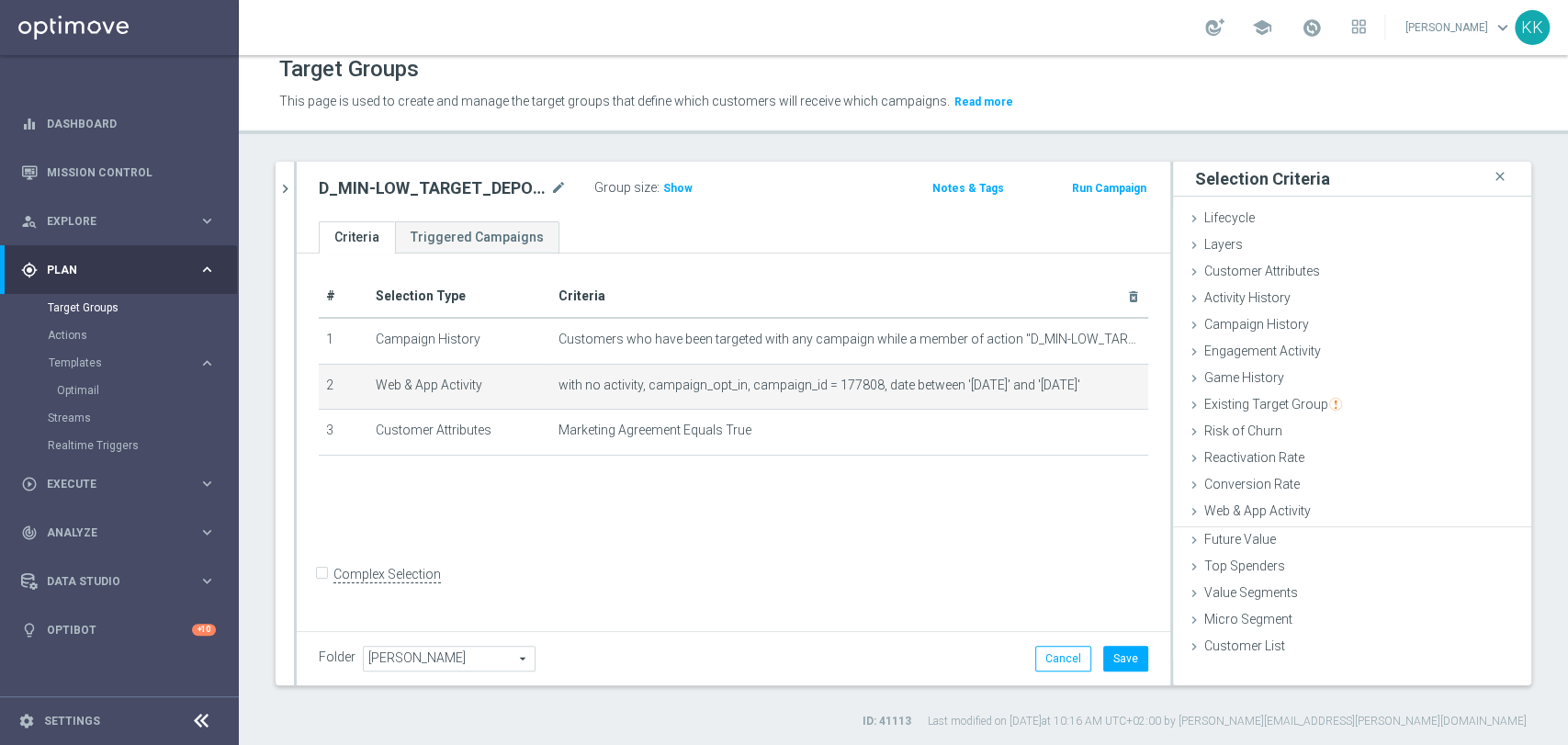
scroll to position [0, 0]
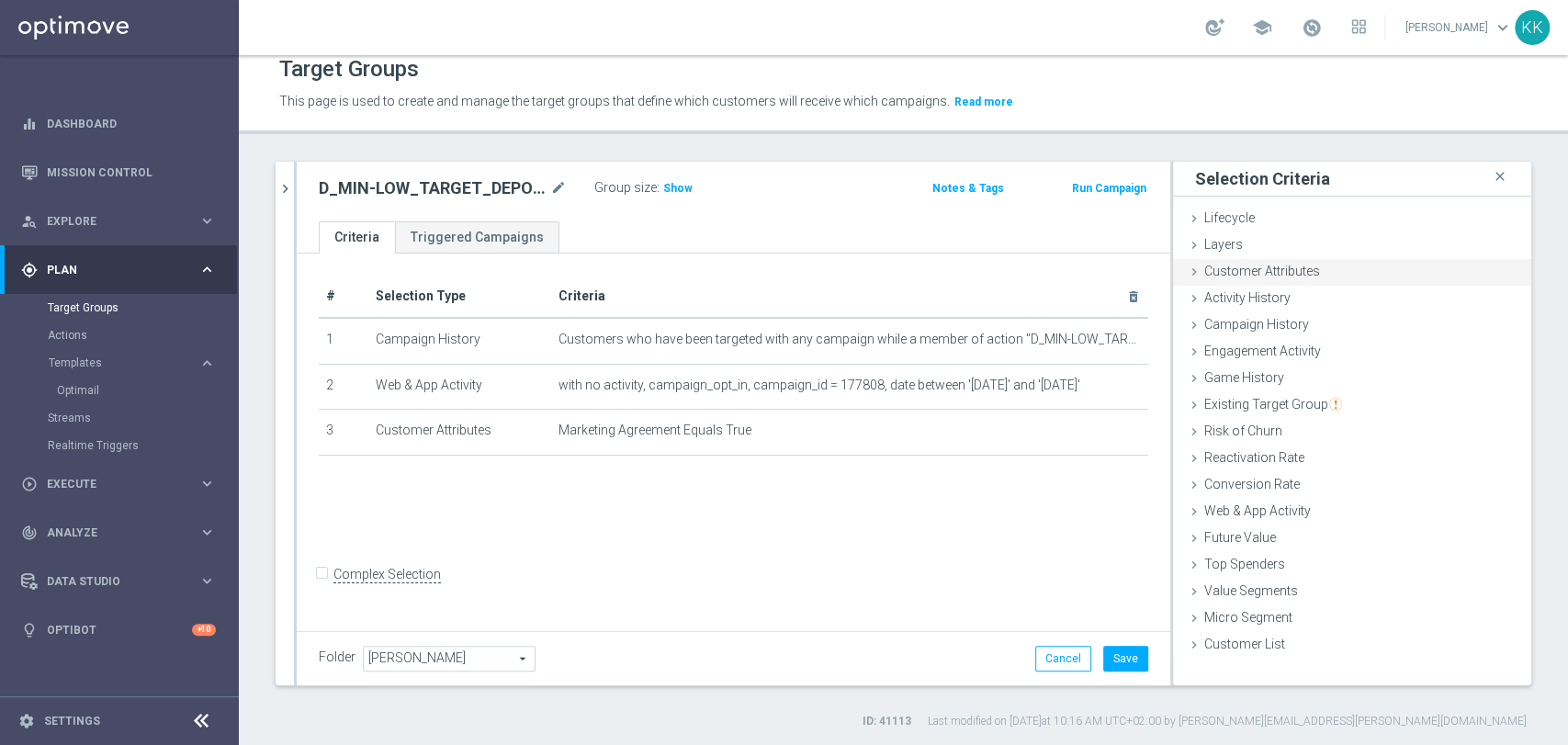
click at [1244, 270] on span "Customer Attributes" at bounding box center [1262, 271] width 116 height 15
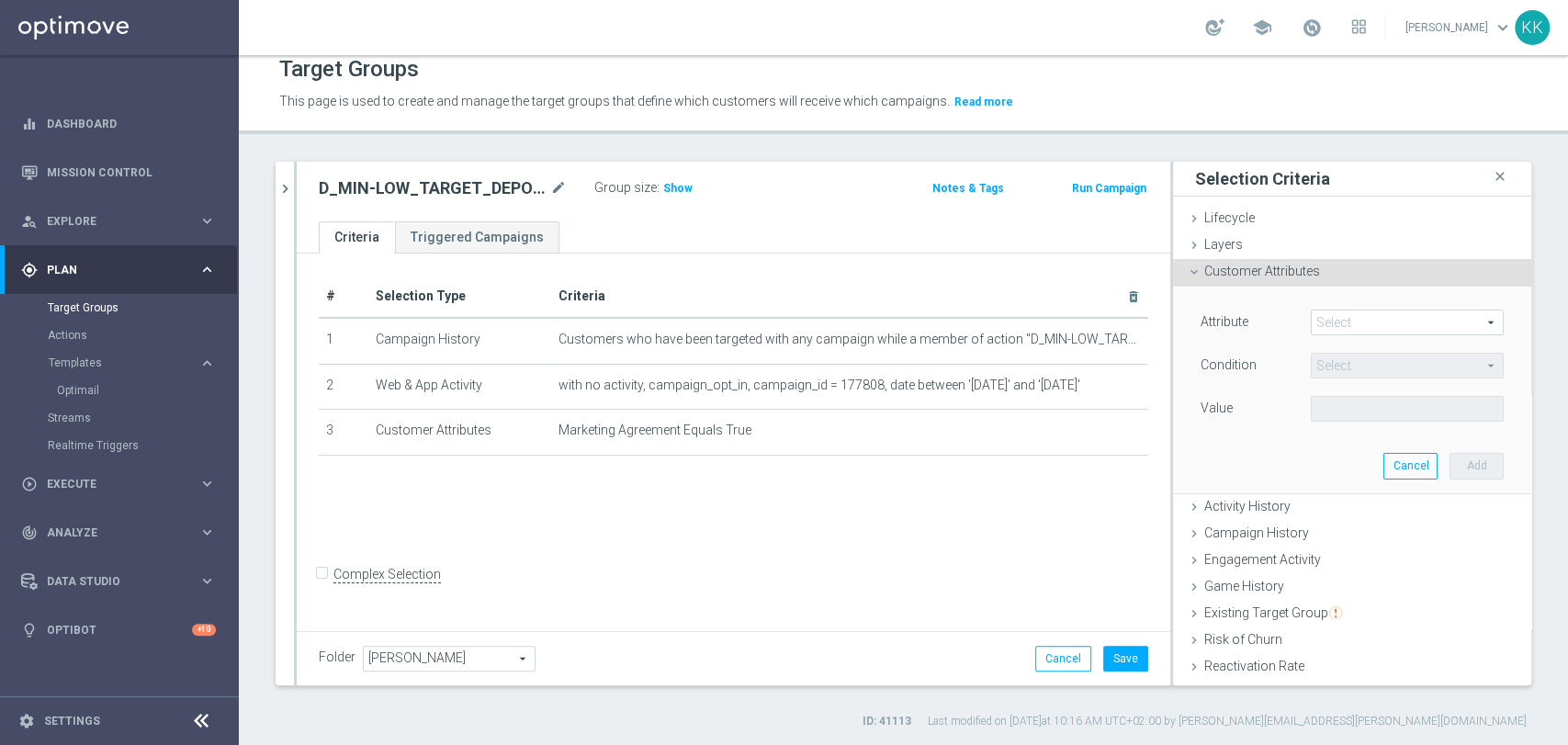
click at [1319, 328] on span at bounding box center [1406, 323] width 191 height 24
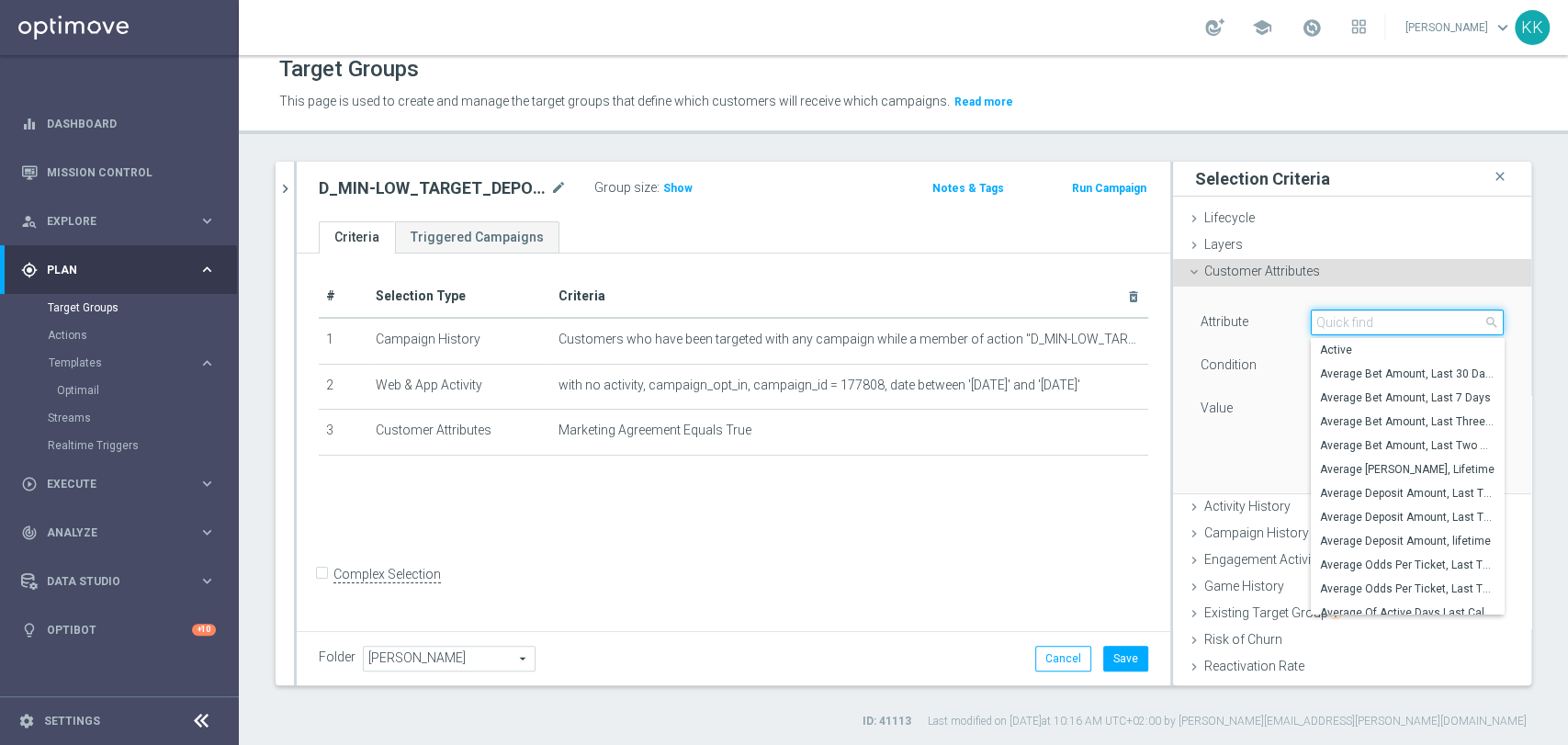
click at [1319, 328] on input "search" at bounding box center [1406, 323] width 193 height 25
type input "incompl"
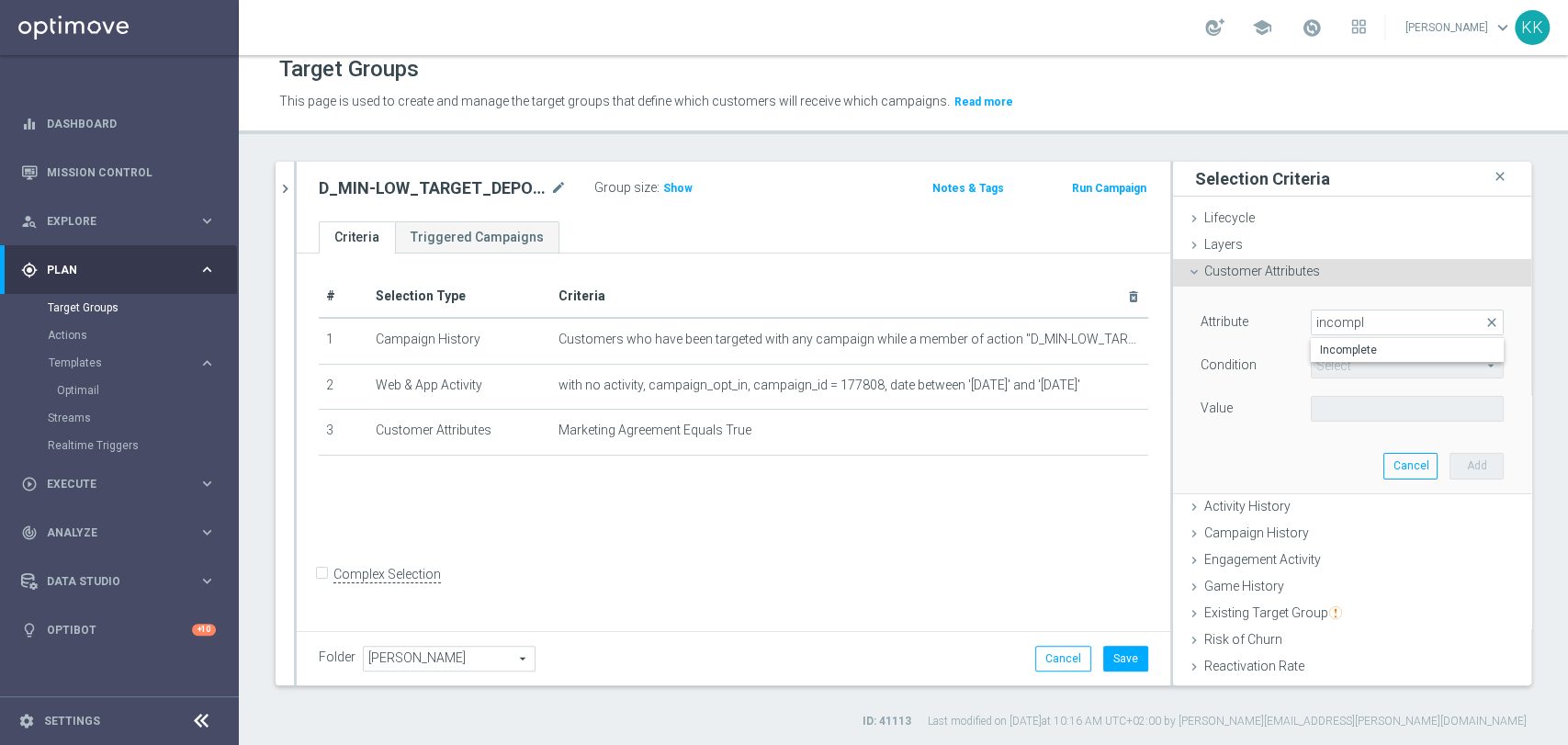
click at [1320, 348] on span "Incomplete" at bounding box center [1407, 350] width 174 height 15
type input "Incomplete"
type input "Equals"
click at [1359, 417] on span at bounding box center [1406, 409] width 191 height 24
click at [1348, 439] on span "False" at bounding box center [1407, 436] width 174 height 15
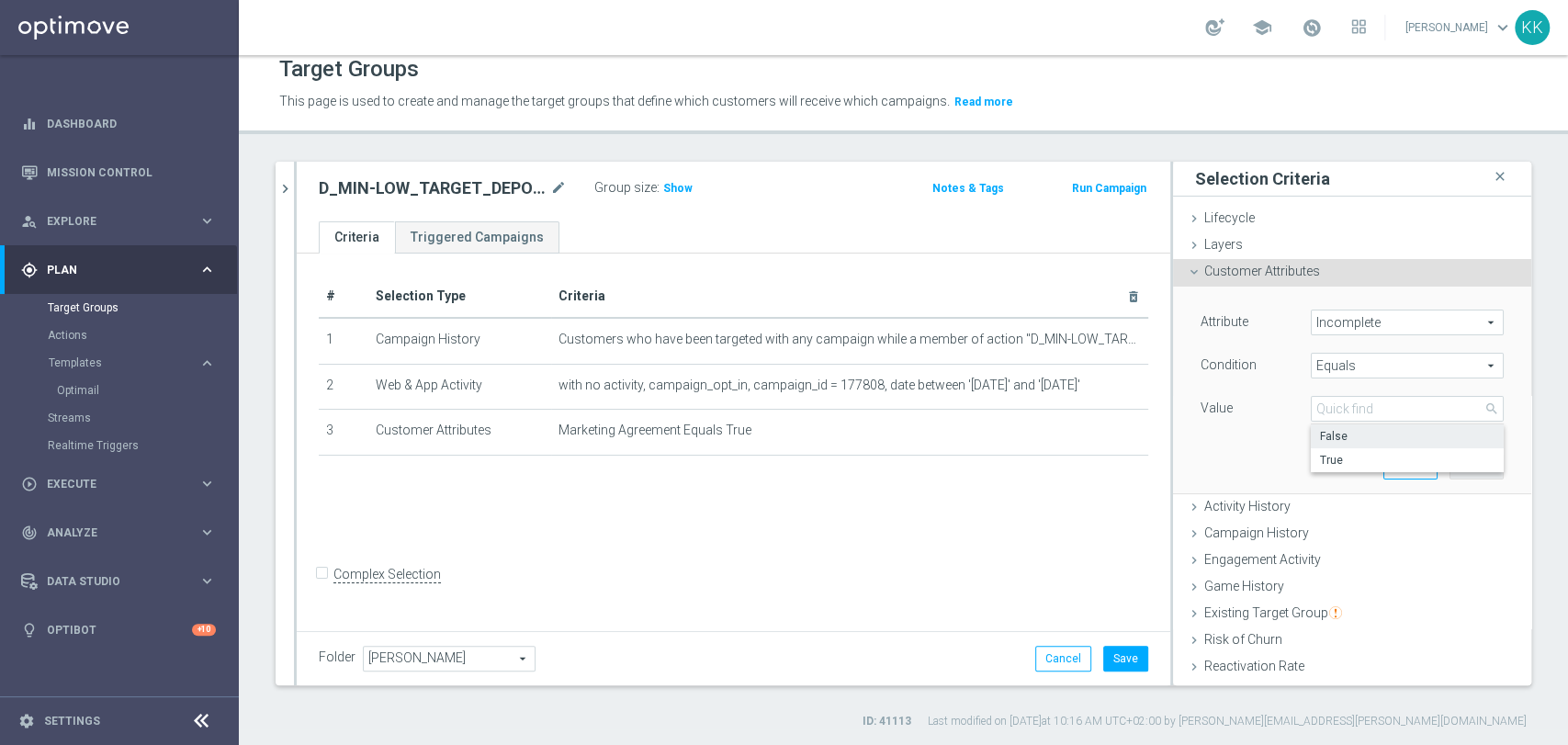
type input "False"
click at [1449, 467] on button "Add" at bounding box center [1476, 466] width 54 height 25
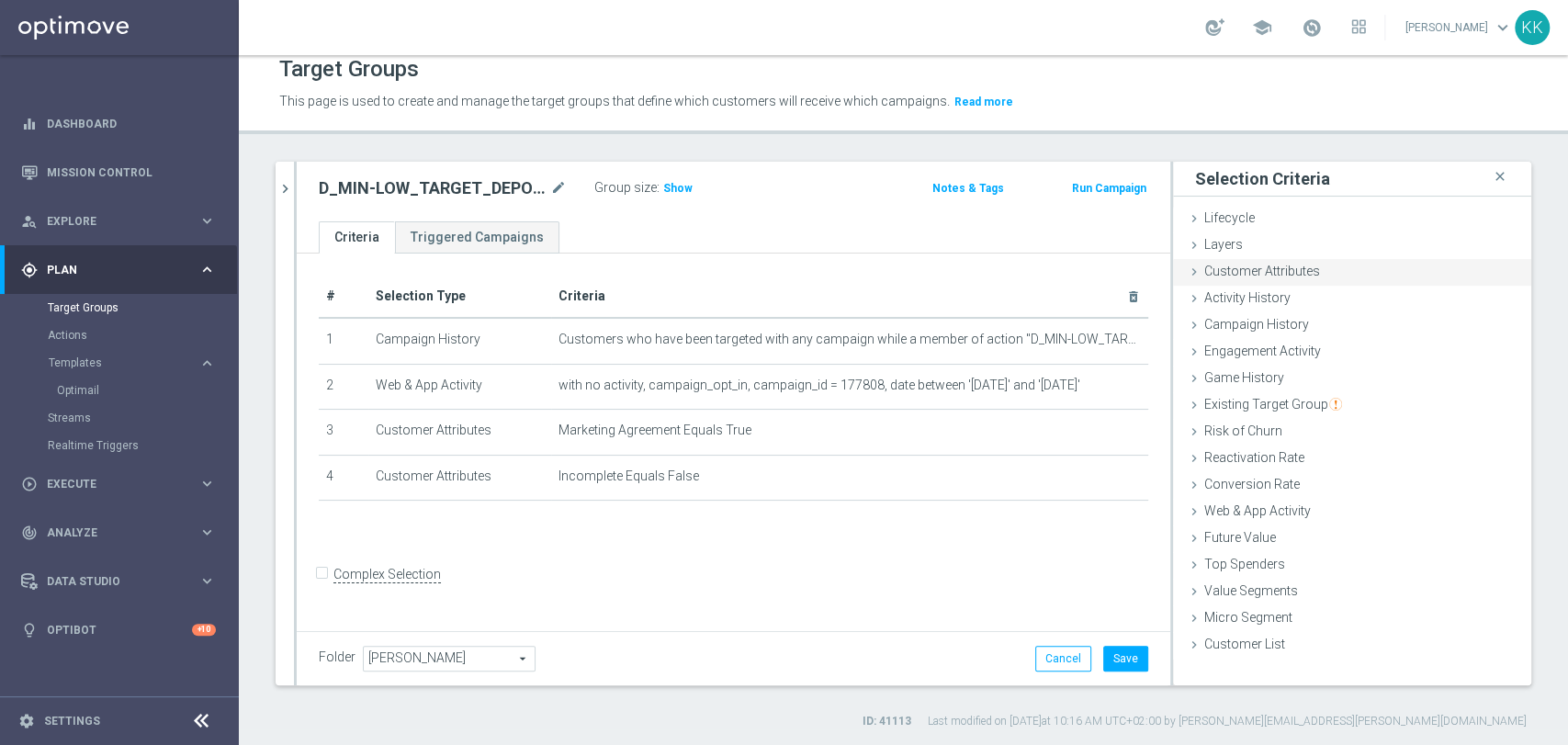
click at [1299, 268] on span "Customer Attributes" at bounding box center [1262, 271] width 116 height 15
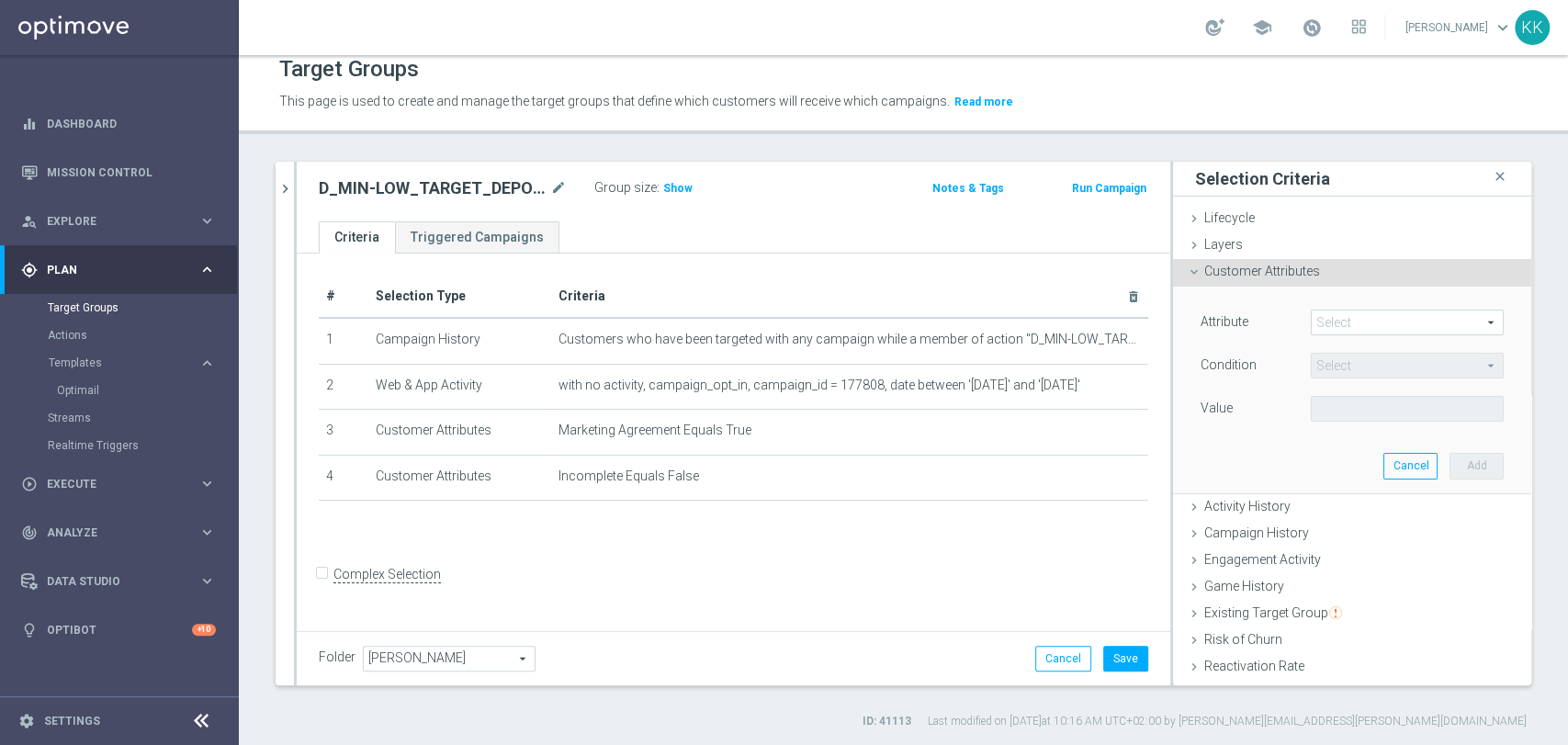
click at [1394, 318] on span at bounding box center [1406, 323] width 191 height 24
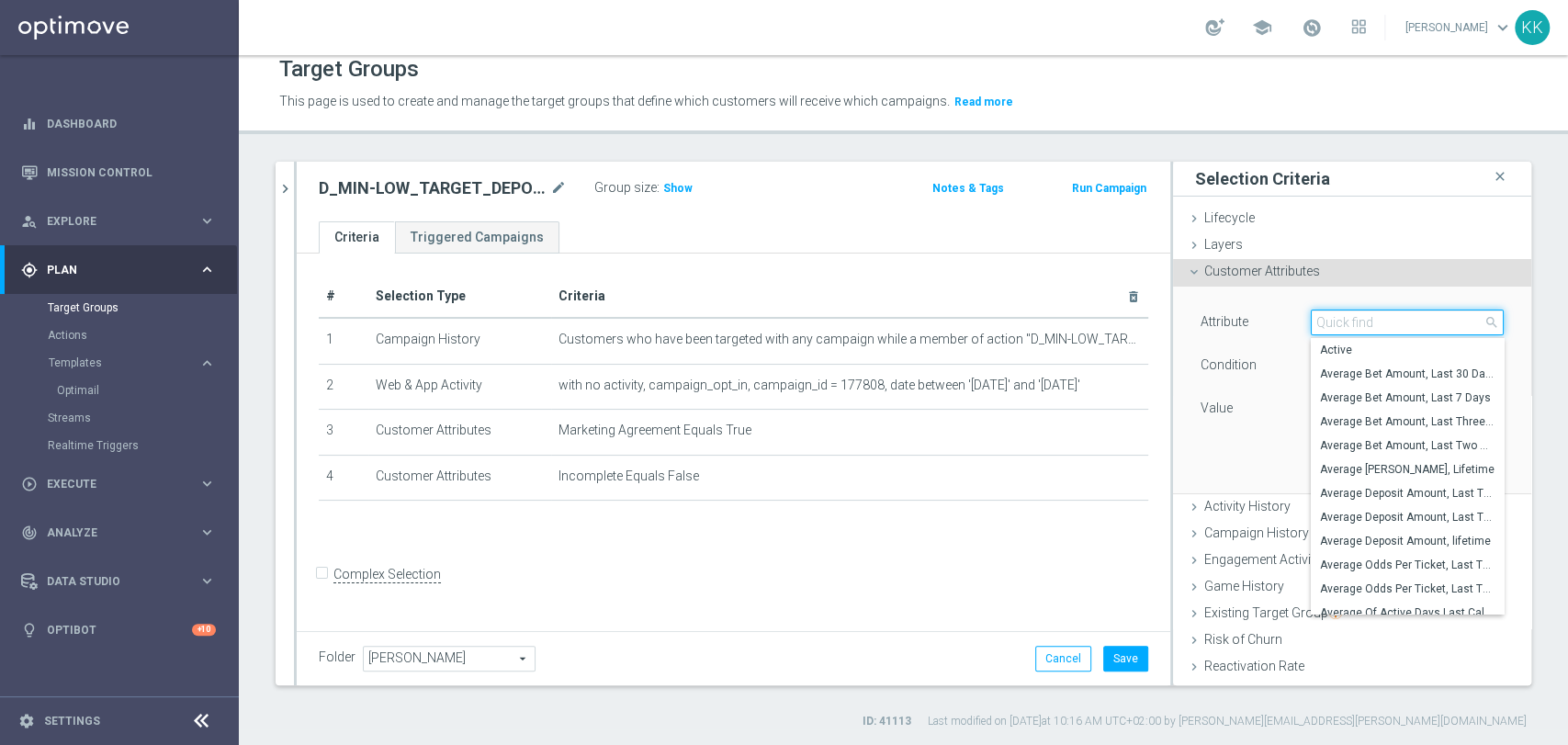
click at [1392, 318] on input "search" at bounding box center [1406, 323] width 193 height 25
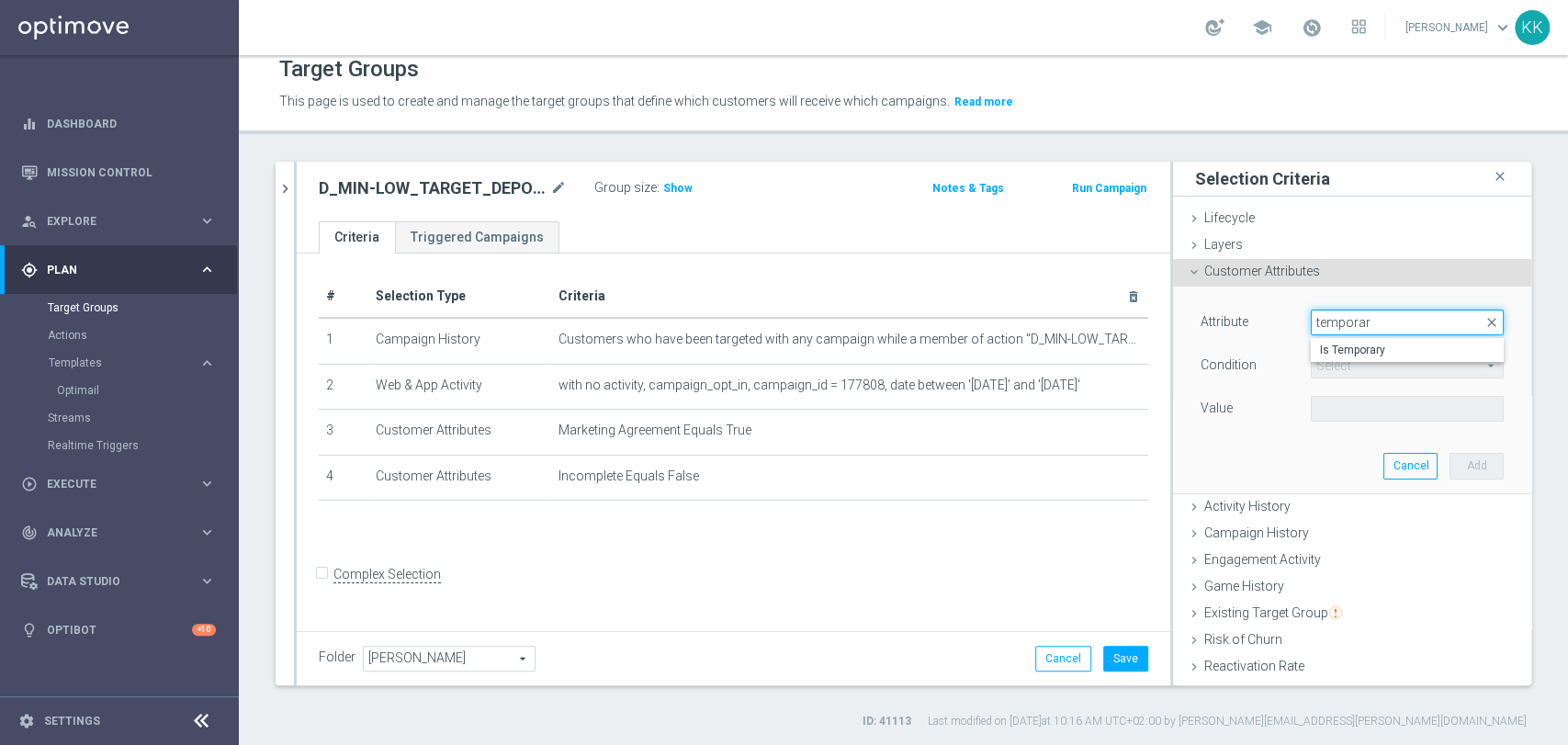
type input "temporar"
click at [1396, 334] on div "Attribute Select arrow_drop_down temporar close Is Temporary" at bounding box center [1351, 324] width 330 height 29
click at [1396, 348] on div "Attribute Select arrow_drop_down search Condition Select arrow_drop_down search…" at bounding box center [1351, 368] width 303 height 116
click at [1386, 324] on span at bounding box center [1406, 323] width 191 height 24
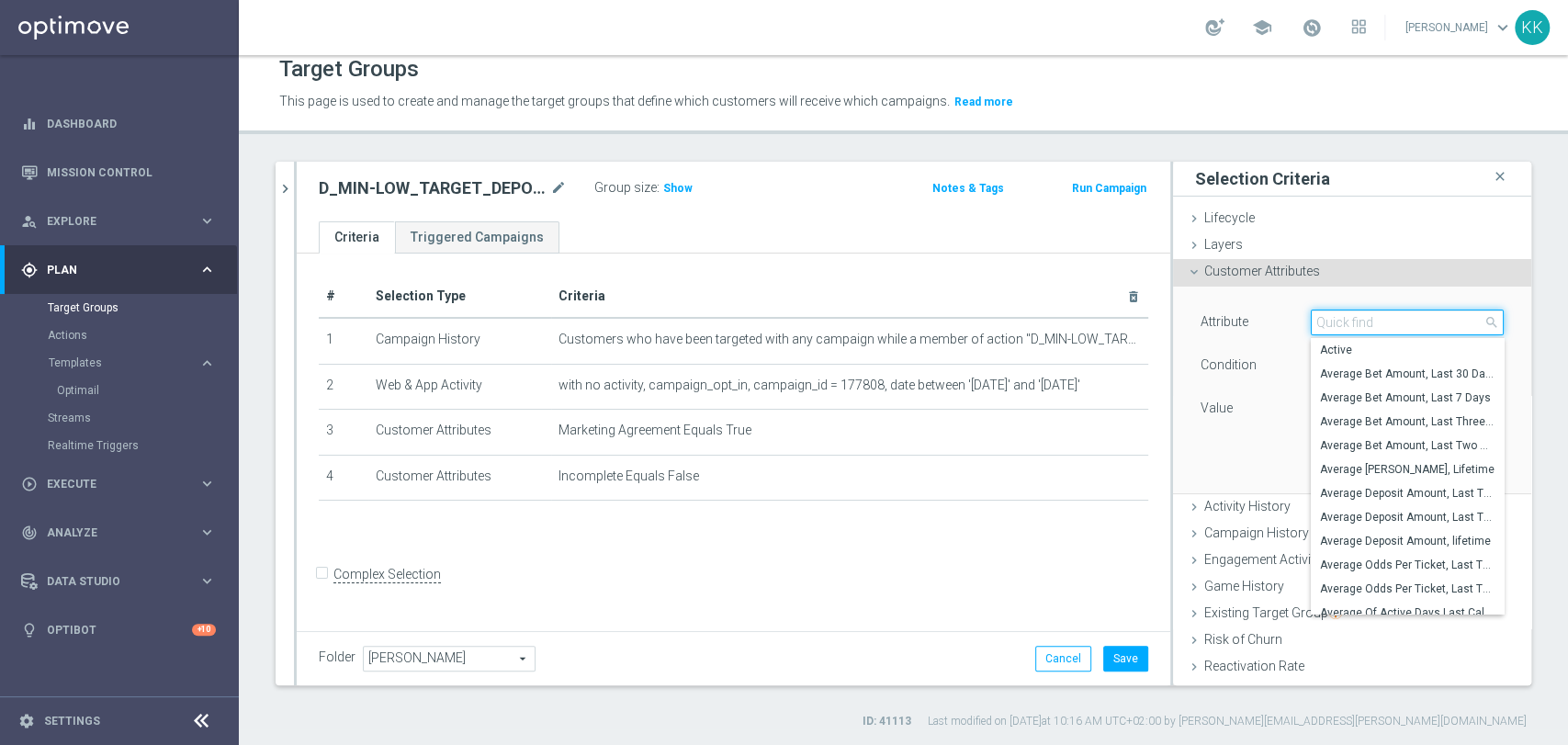
click at [1385, 324] on input "search" at bounding box center [1406, 323] width 193 height 25
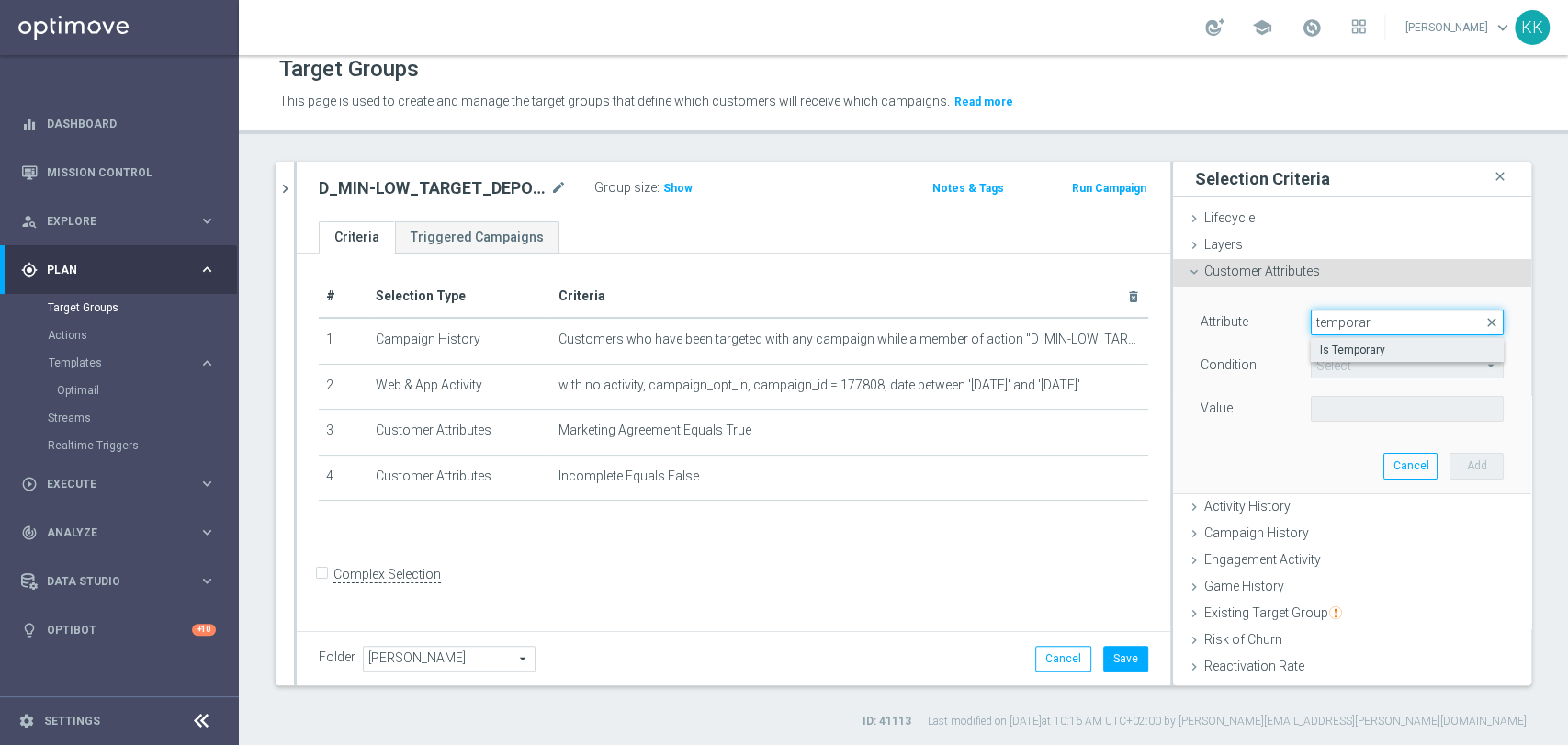
type input "temporar"
click at [1378, 350] on span "Is Temporary" at bounding box center [1407, 350] width 174 height 15
type input "Is Temporary"
type input "Equals"
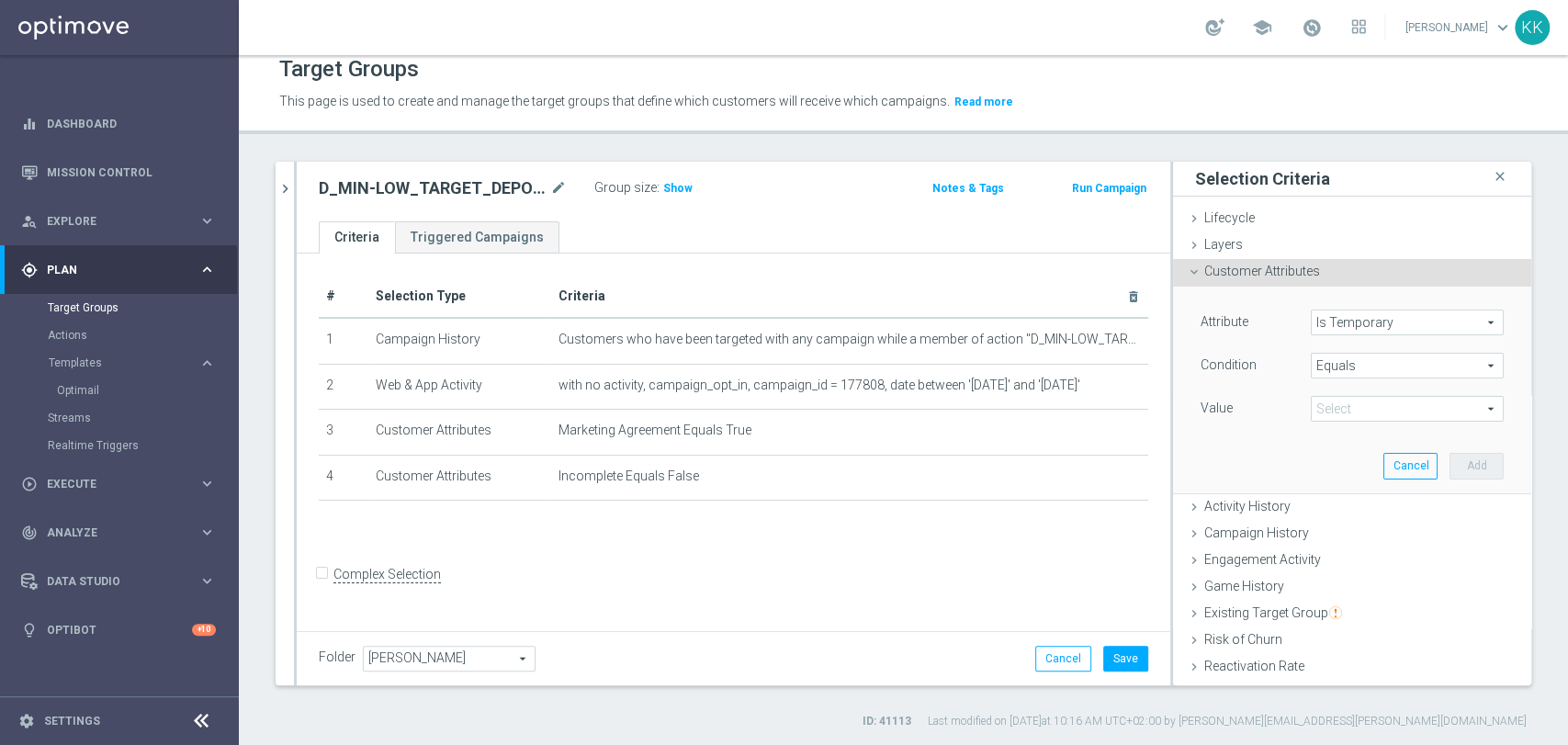
click at [1367, 400] on span at bounding box center [1406, 409] width 191 height 24
click at [1353, 434] on span "False" at bounding box center [1407, 436] width 174 height 15
type input "False"
click at [1449, 457] on button "Add" at bounding box center [1476, 466] width 54 height 25
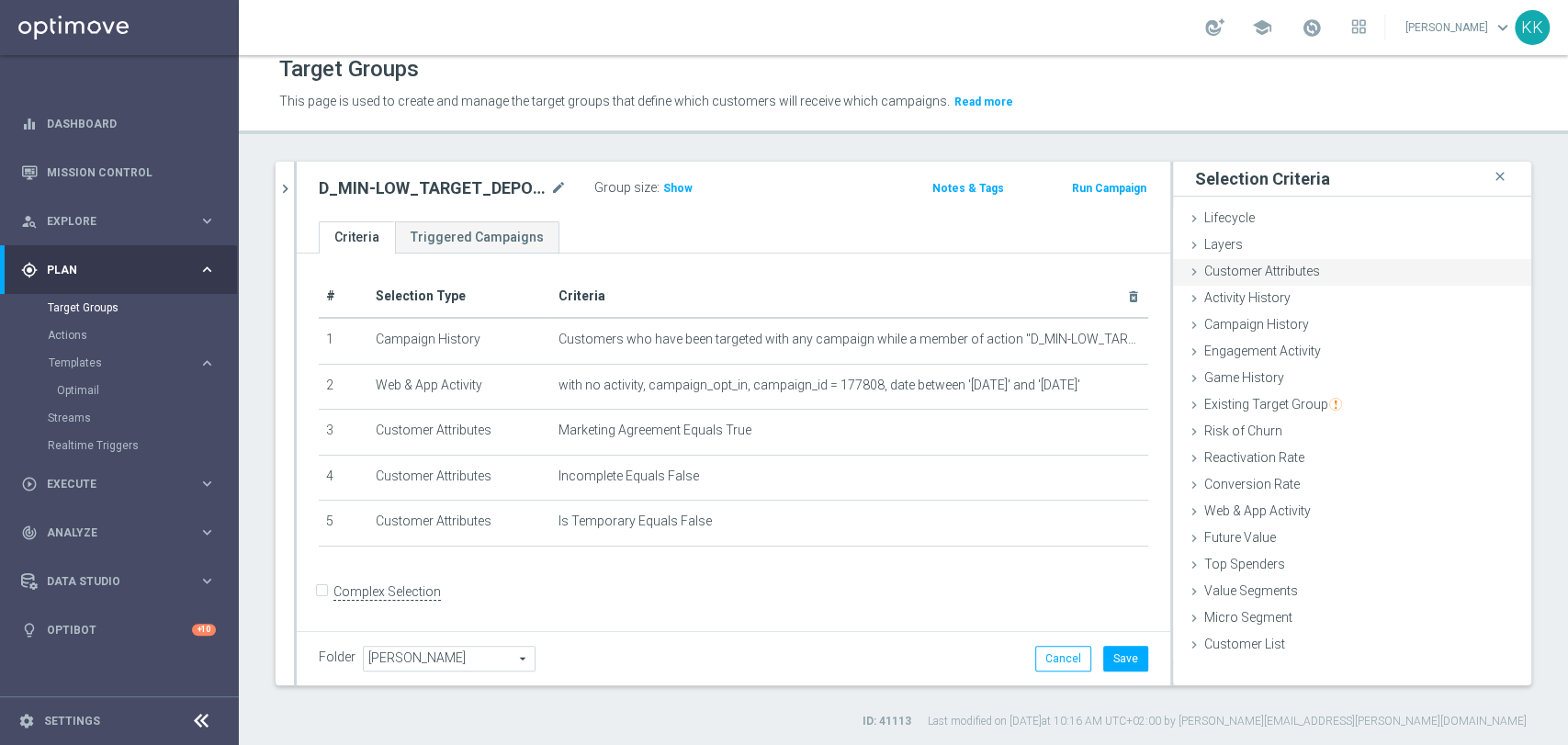
click at [1290, 273] on span "Customer Attributes" at bounding box center [1262, 271] width 116 height 15
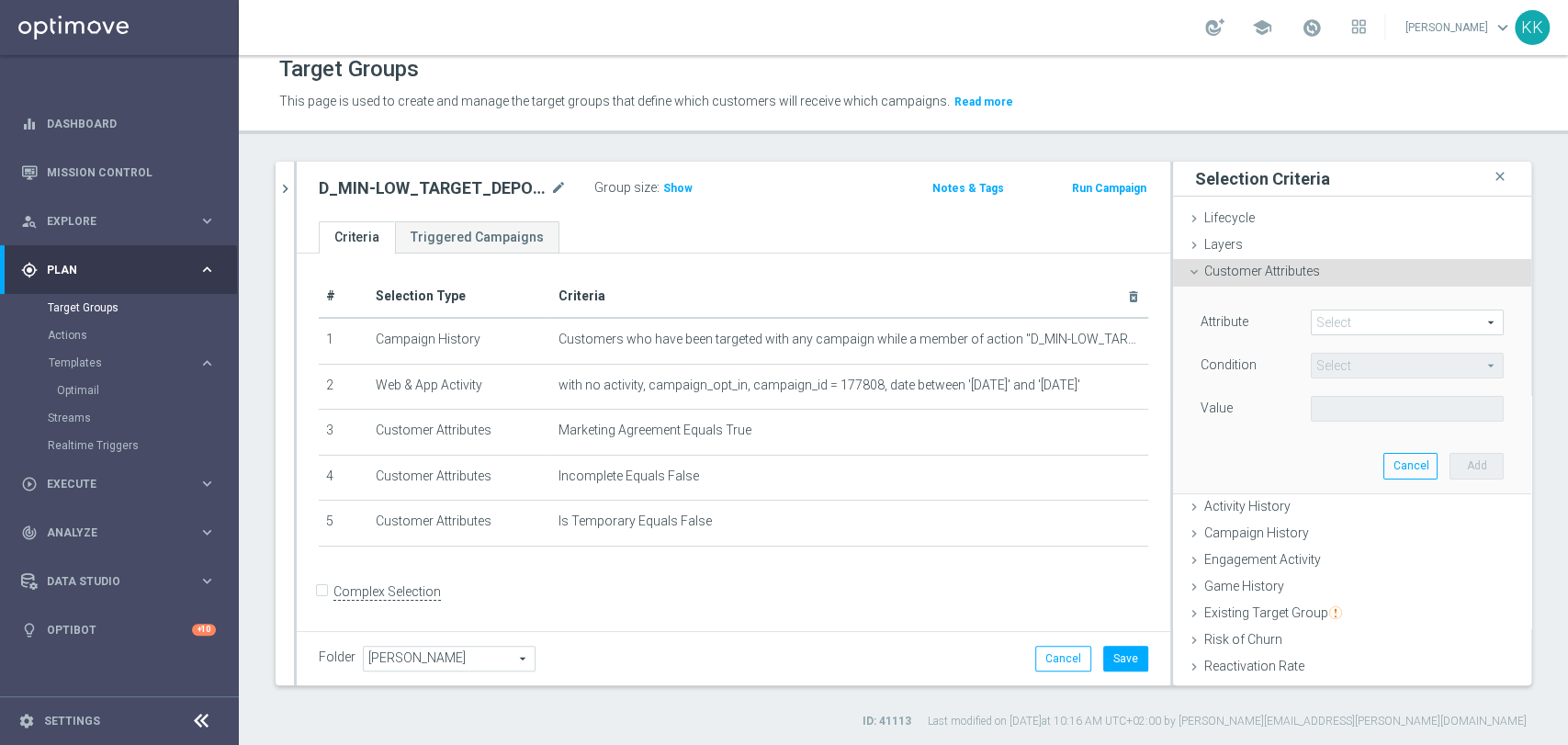
click at [1342, 318] on span at bounding box center [1406, 323] width 191 height 24
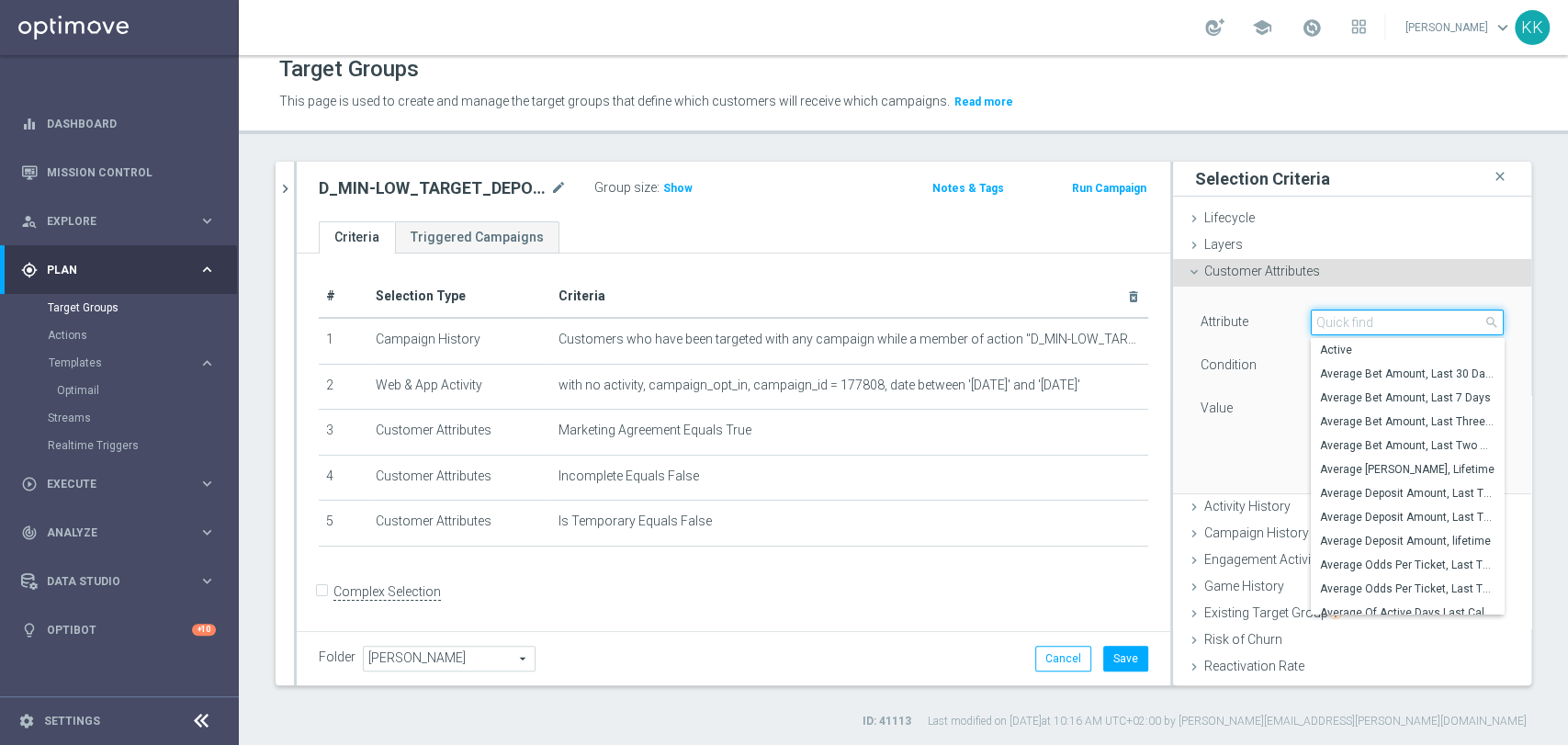
click at [1342, 318] on input "search" at bounding box center [1406, 323] width 193 height 25
type input "phone"
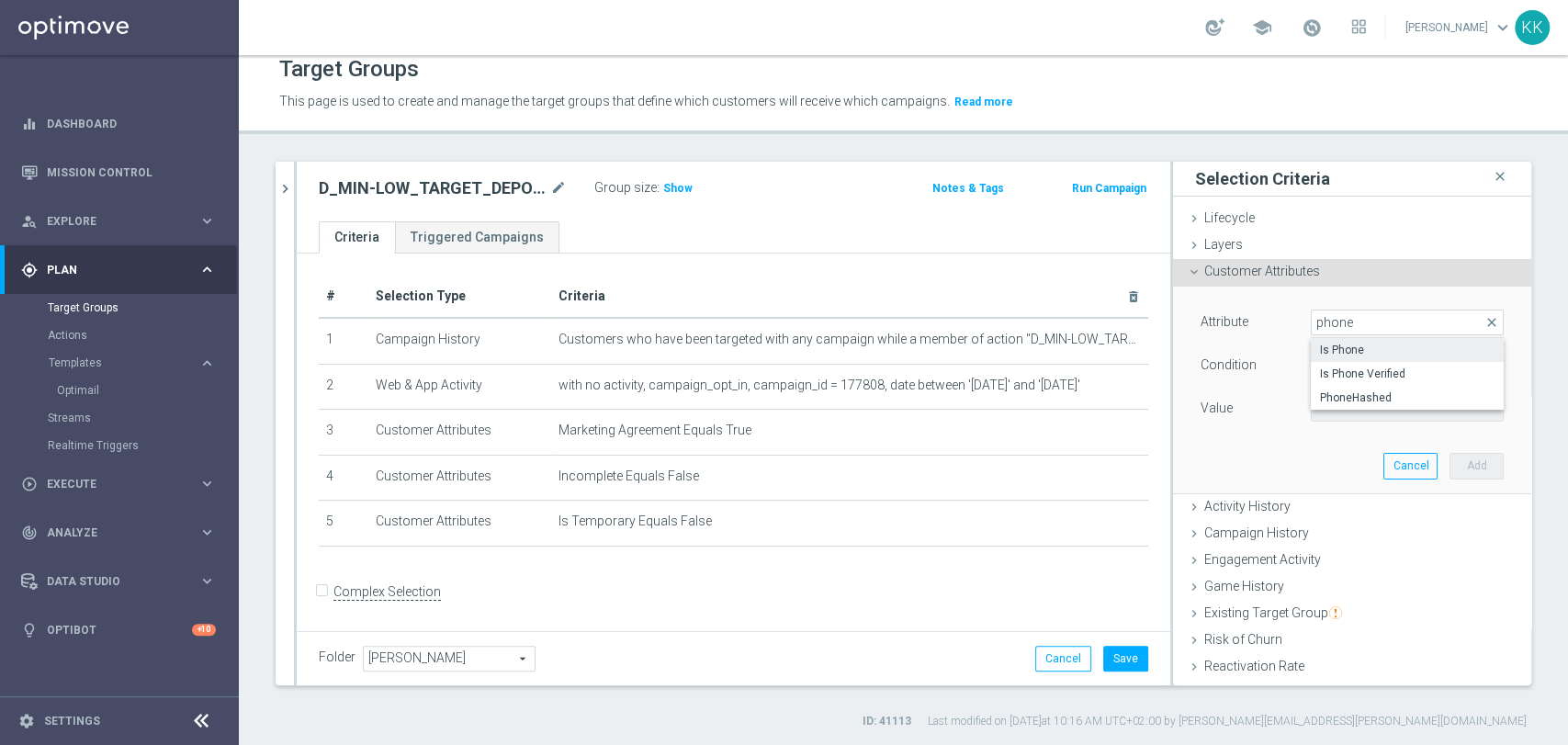
click at [1357, 347] on span "Is Phone" at bounding box center [1407, 350] width 174 height 15
type input "Is Phone"
type input "Equals"
click at [1347, 403] on span at bounding box center [1406, 409] width 191 height 24
click at [1330, 463] on span "Yes" at bounding box center [1407, 460] width 174 height 15
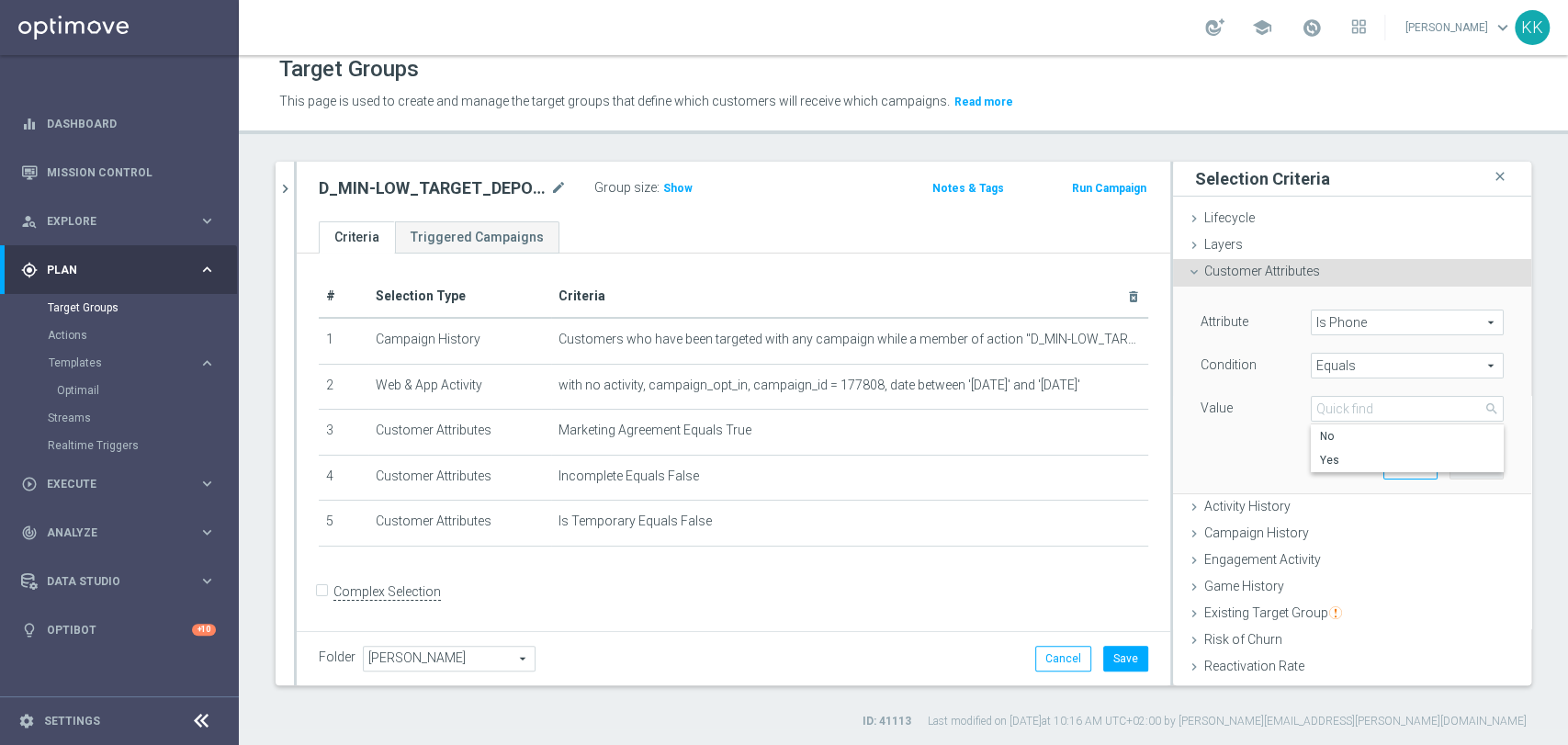
type input "Yes"
click at [1473, 467] on div "Attribute Is Phone Is Phone arrow_drop_down search Condition Equals Equals arro…" at bounding box center [1351, 389] width 330 height 206
click at [1456, 464] on button "Add" at bounding box center [1476, 466] width 54 height 25
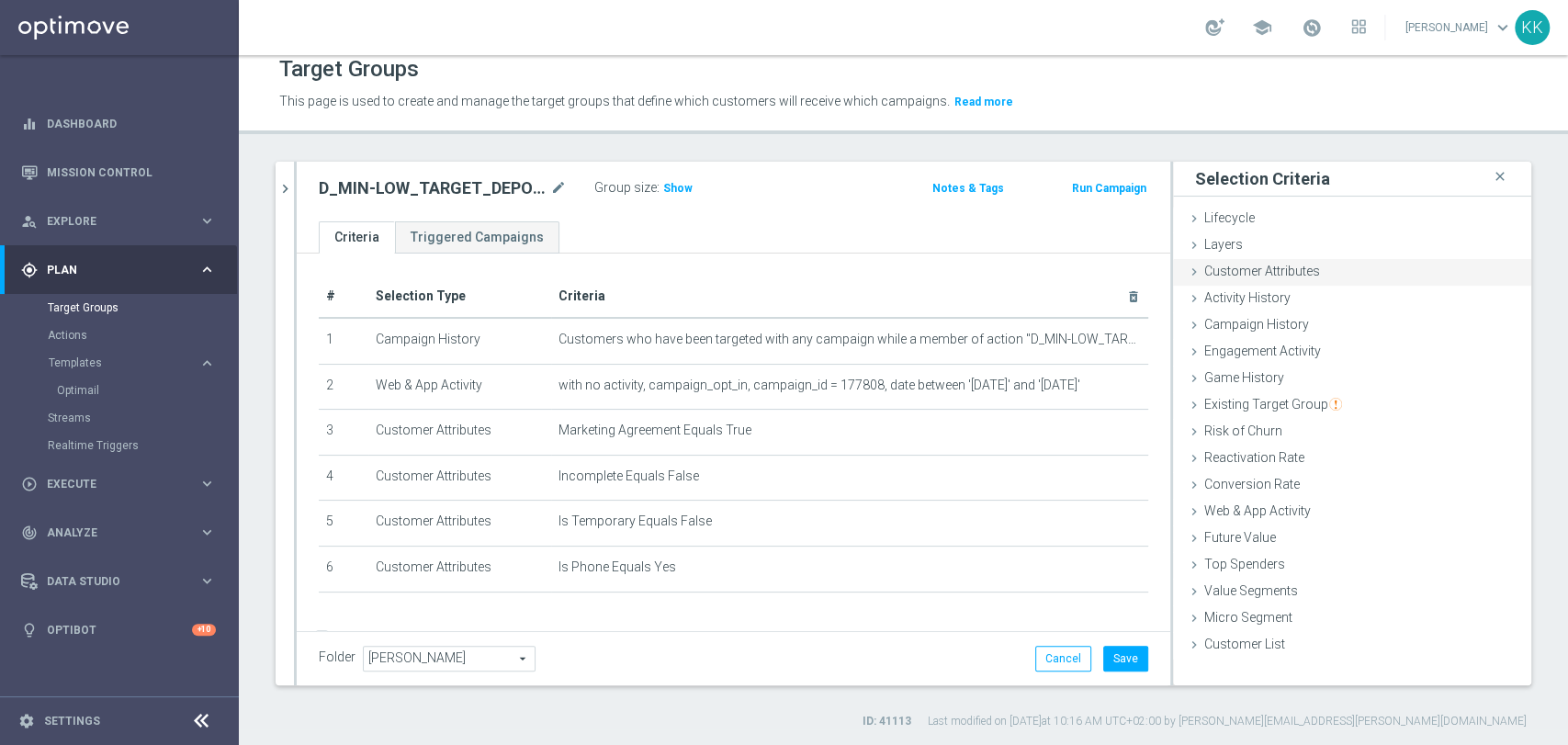
click at [1317, 269] on div "Customer Attributes done selection saved" at bounding box center [1352, 273] width 359 height 27
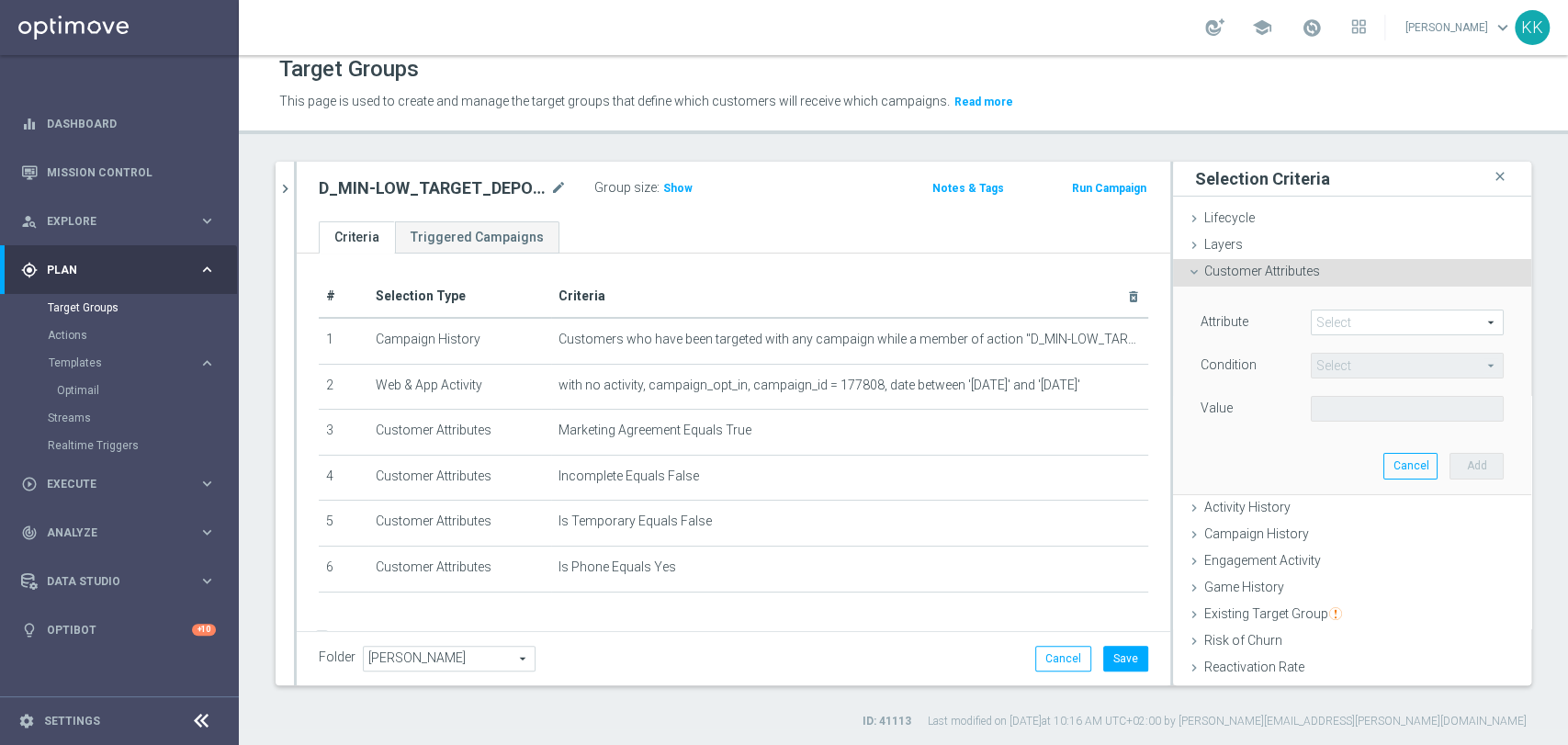
click at [1357, 326] on span at bounding box center [1406, 323] width 191 height 24
click at [1359, 326] on span at bounding box center [1406, 323] width 191 height 24
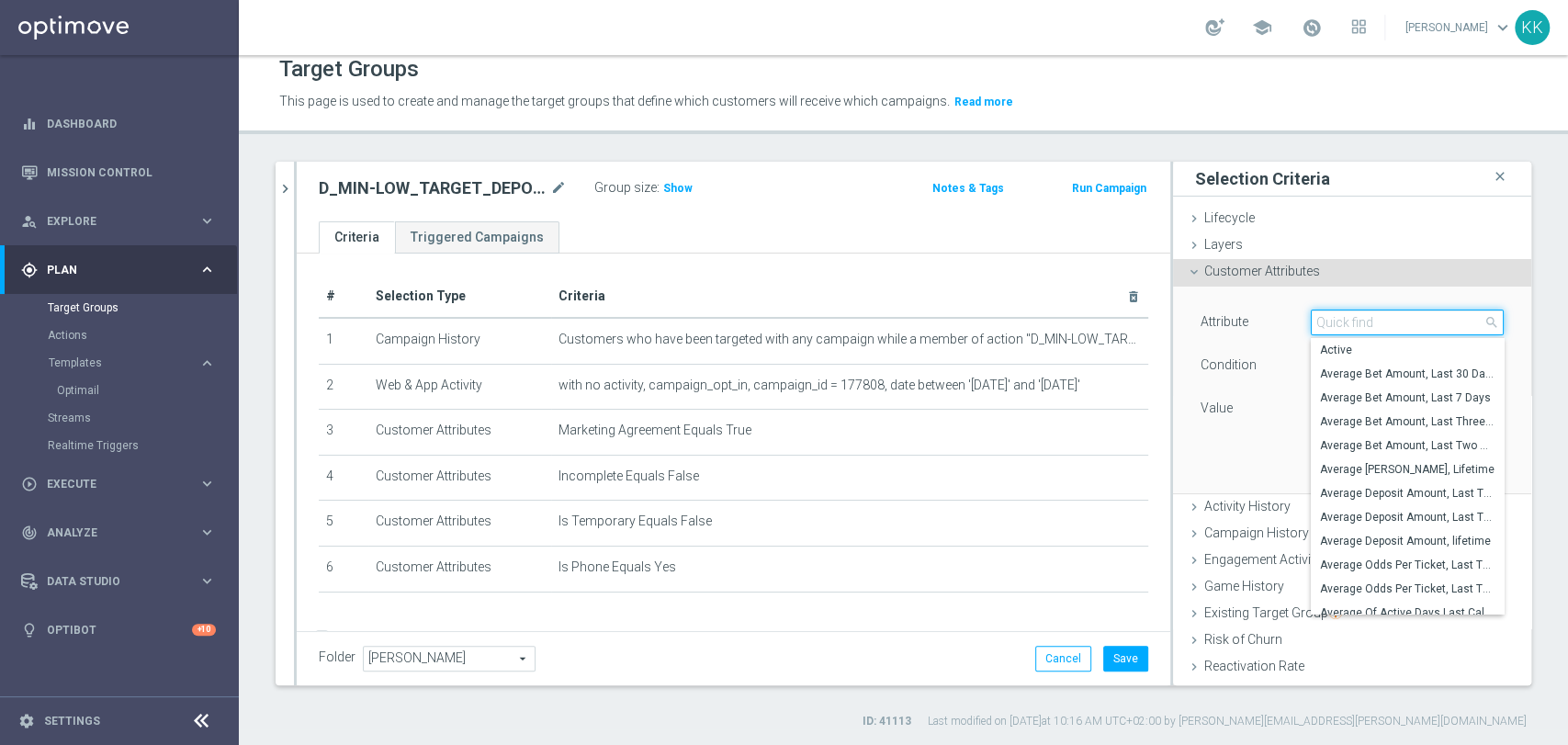
click at [1359, 326] on input "search" at bounding box center [1406, 323] width 193 height 25
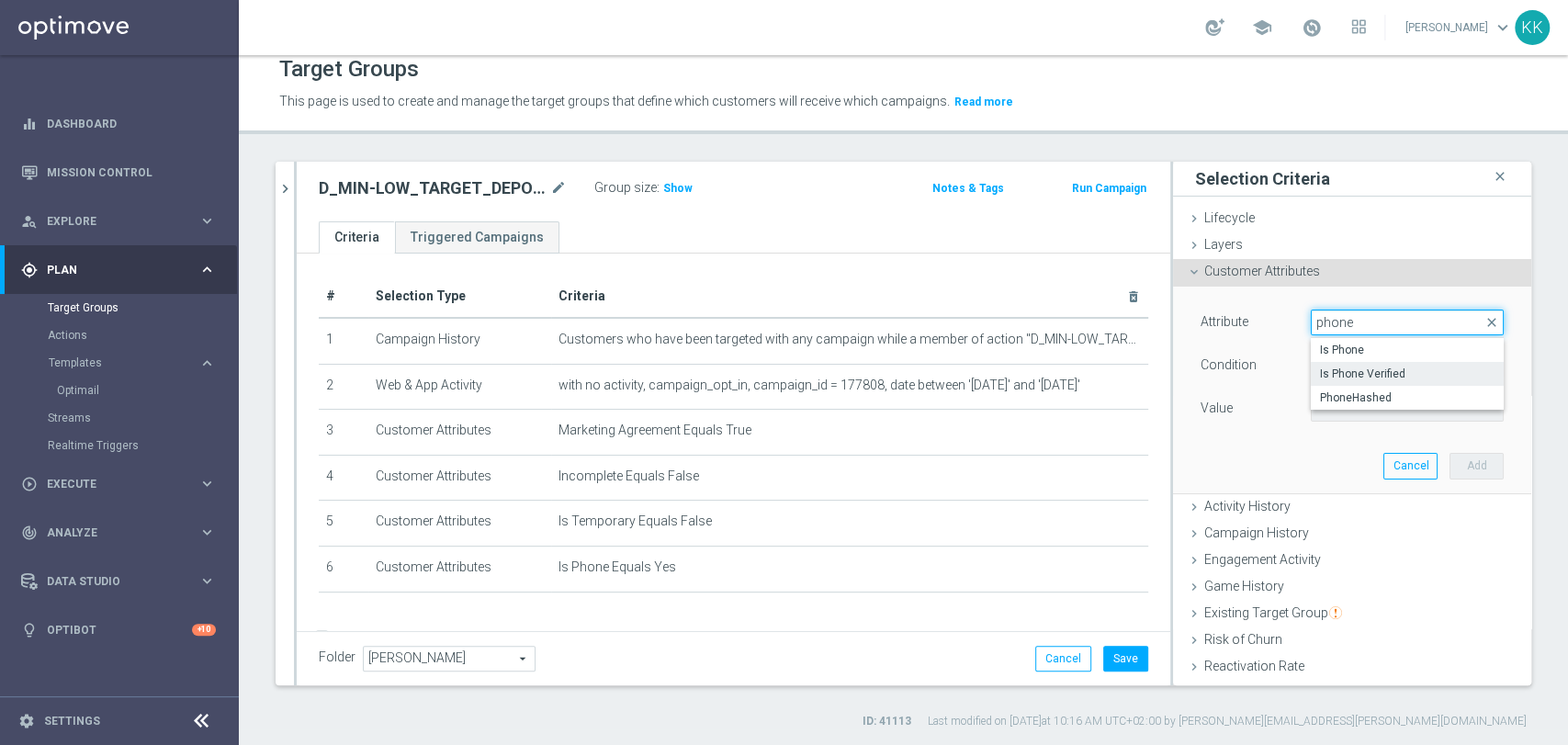
type input "phone"
click at [1365, 370] on span "Is Phone Verified" at bounding box center [1407, 373] width 174 height 15
type input "Is Phone Verified"
type input "Equals"
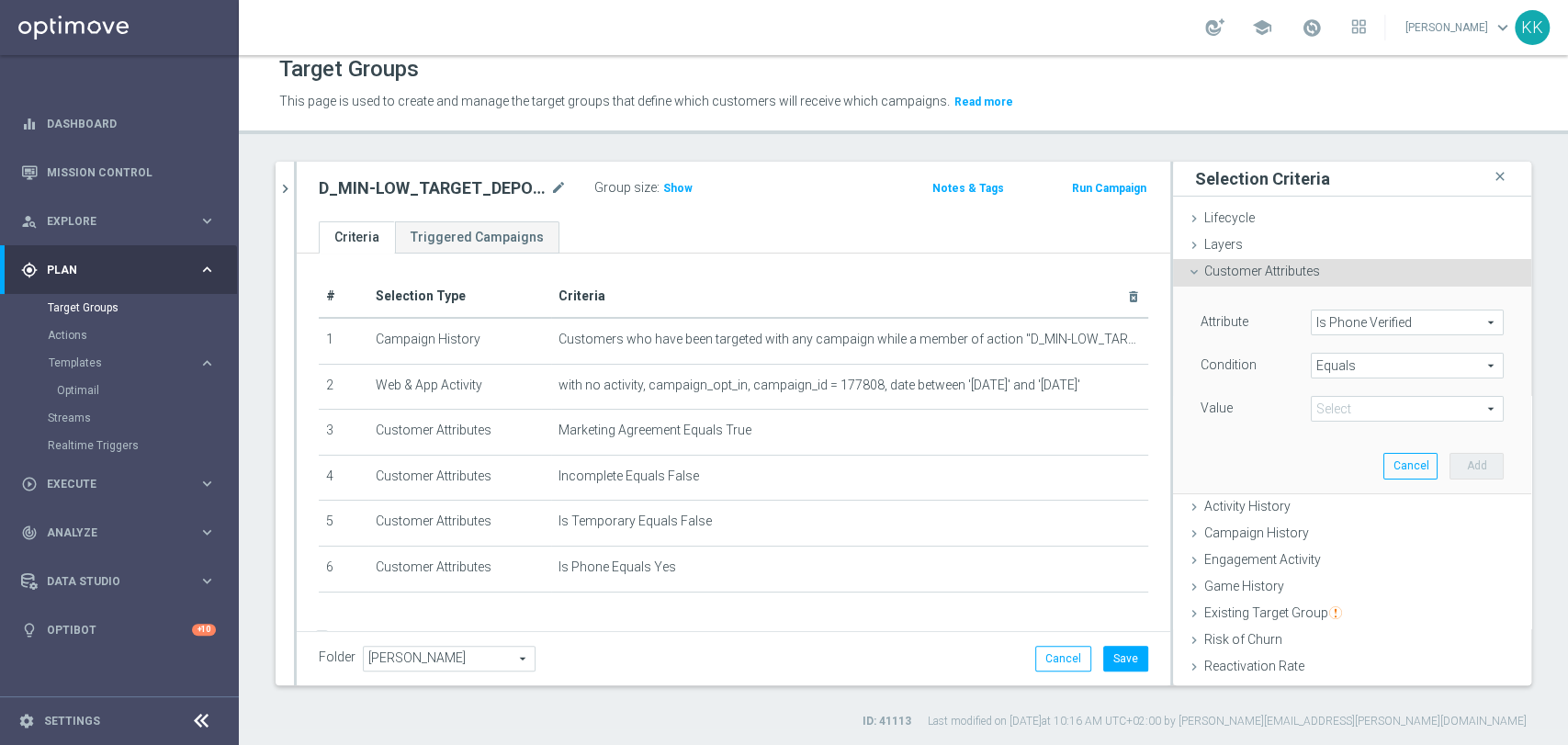
click at [1360, 406] on span at bounding box center [1406, 409] width 191 height 24
click at [1358, 453] on span "True" at bounding box center [1407, 460] width 174 height 15
type input "True"
drag, startPoint x: 1437, startPoint y: 456, endPoint x: 1407, endPoint y: 462, distance: 30.6
click at [1449, 457] on button "Add" at bounding box center [1476, 466] width 54 height 25
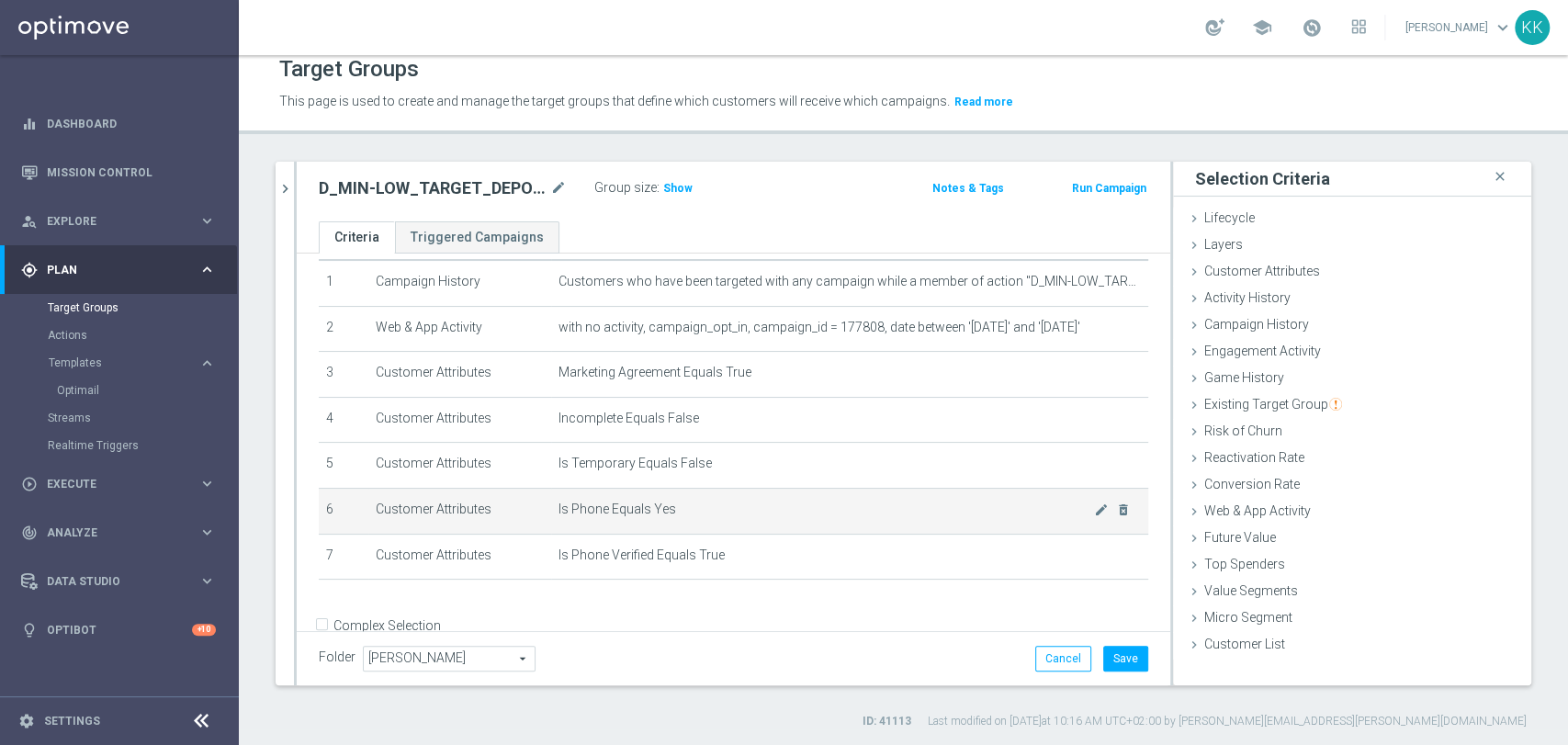
scroll to position [93, 0]
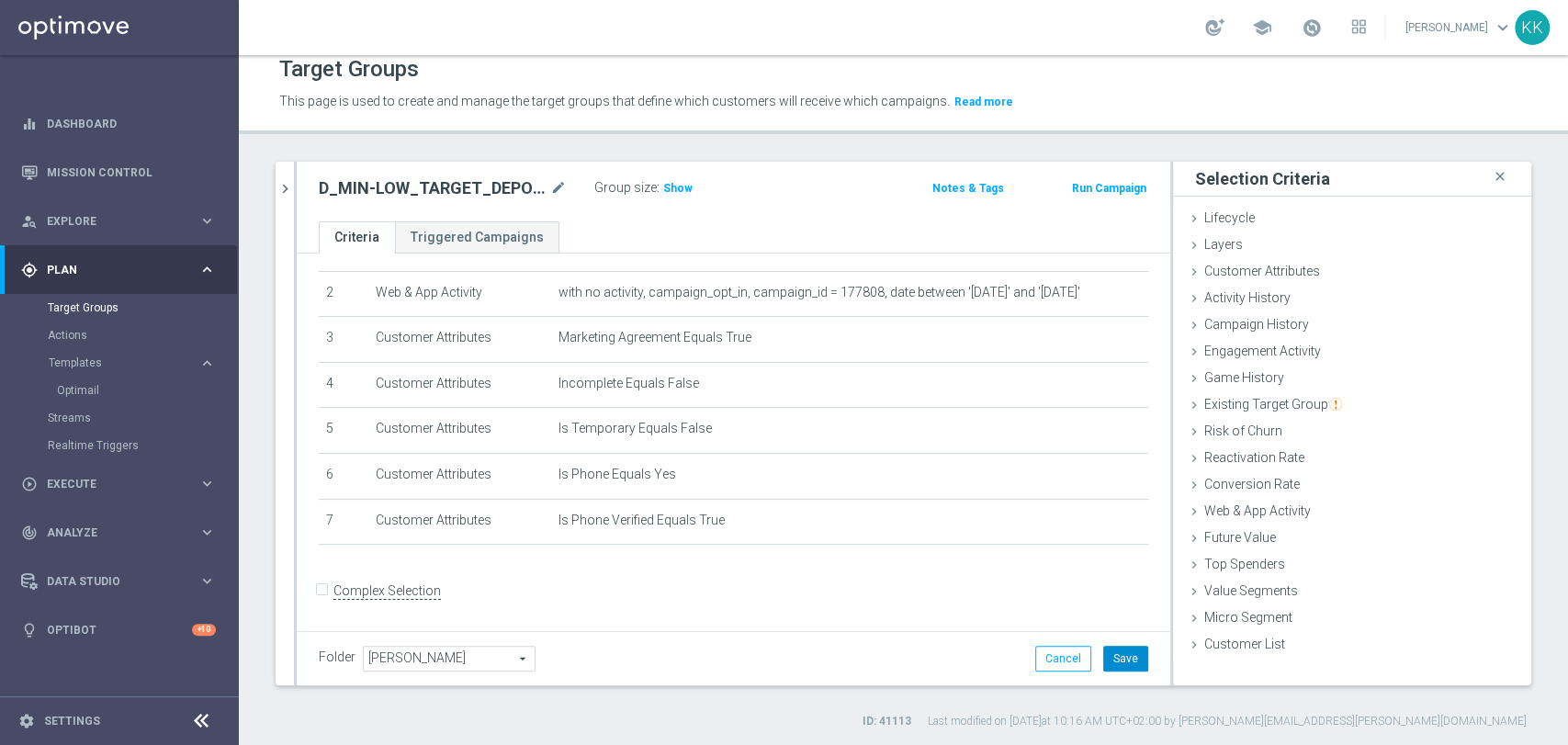
click at [1121, 662] on button "Save" at bounding box center [1126, 659] width 45 height 25
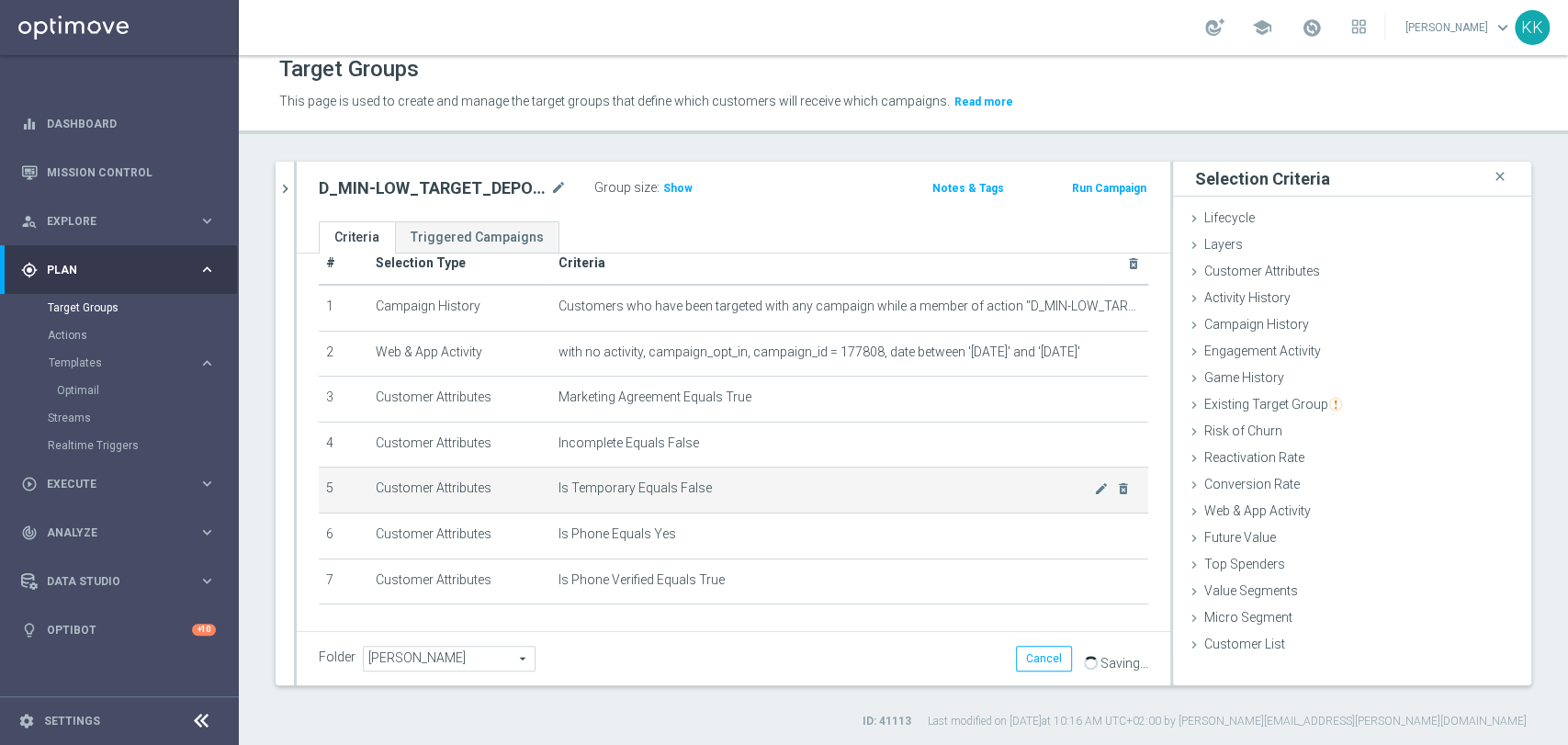
scroll to position [0, 0]
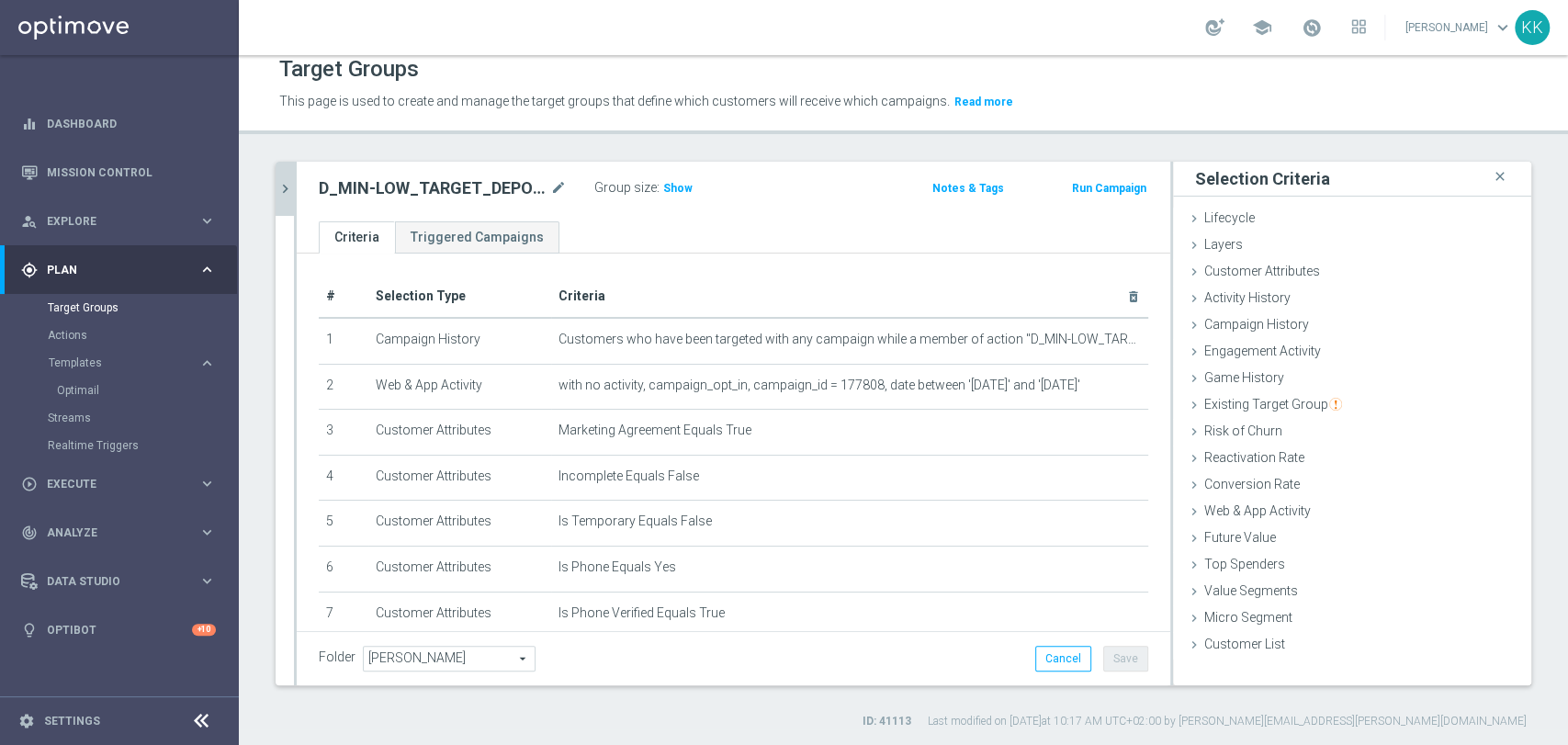
click at [281, 183] on icon "chevron_right" at bounding box center [285, 189] width 18 height 18
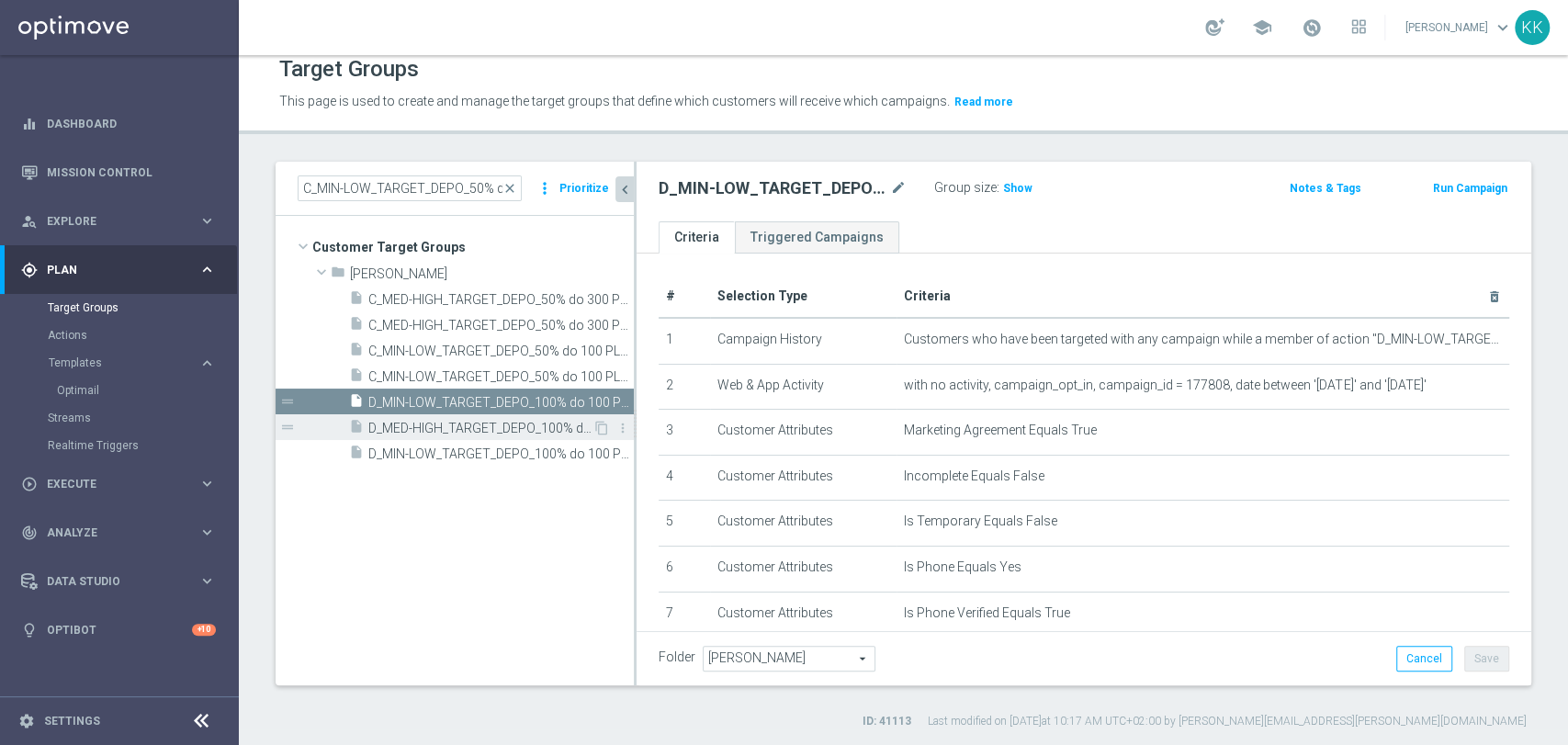
click at [446, 430] on span "D_MED-HIGH_TARGET_DEPO_100% do 300 PLN_LW_110925_PUSH" at bounding box center [480, 428] width 224 height 16
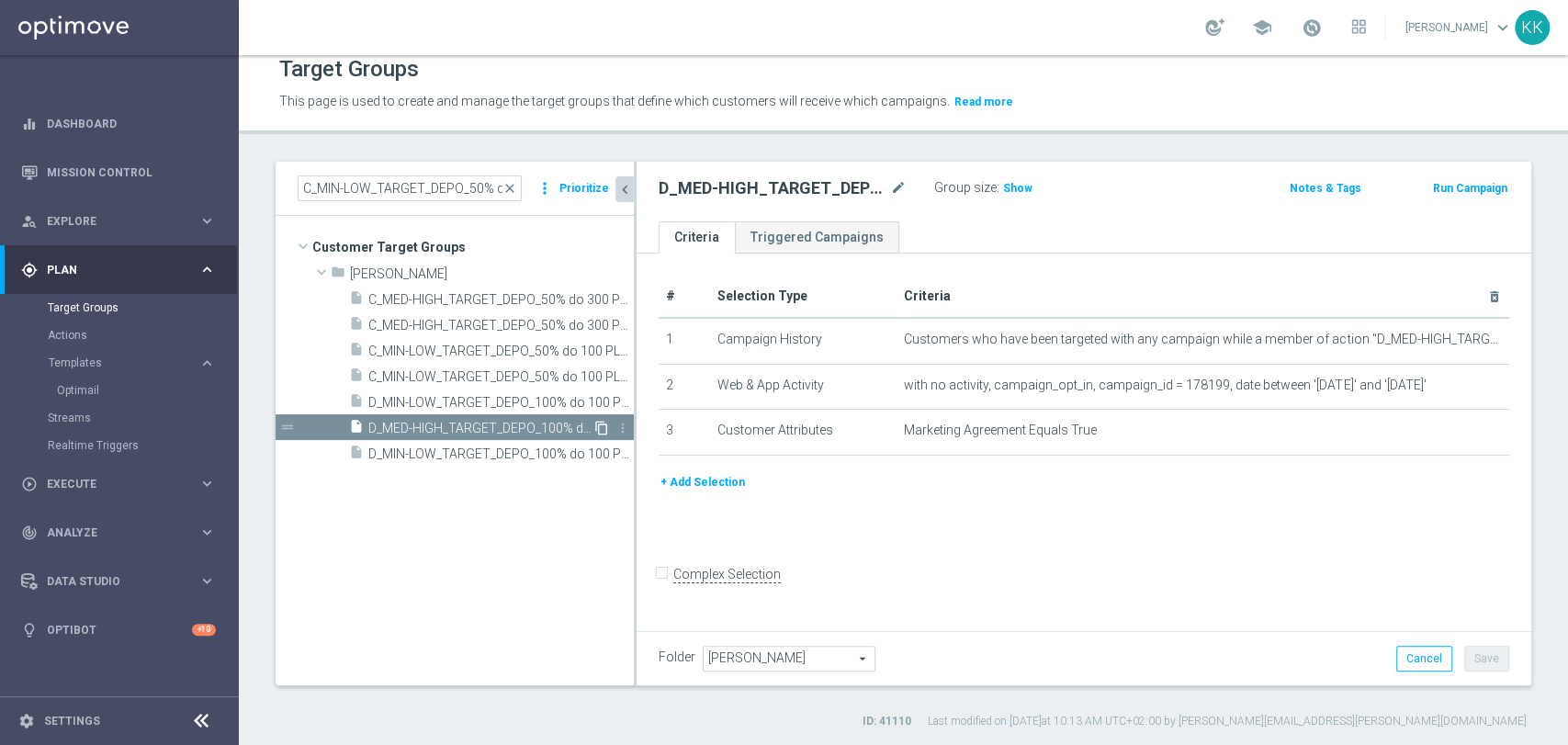
click at [598, 422] on icon "content_copy" at bounding box center [601, 427] width 15 height 15
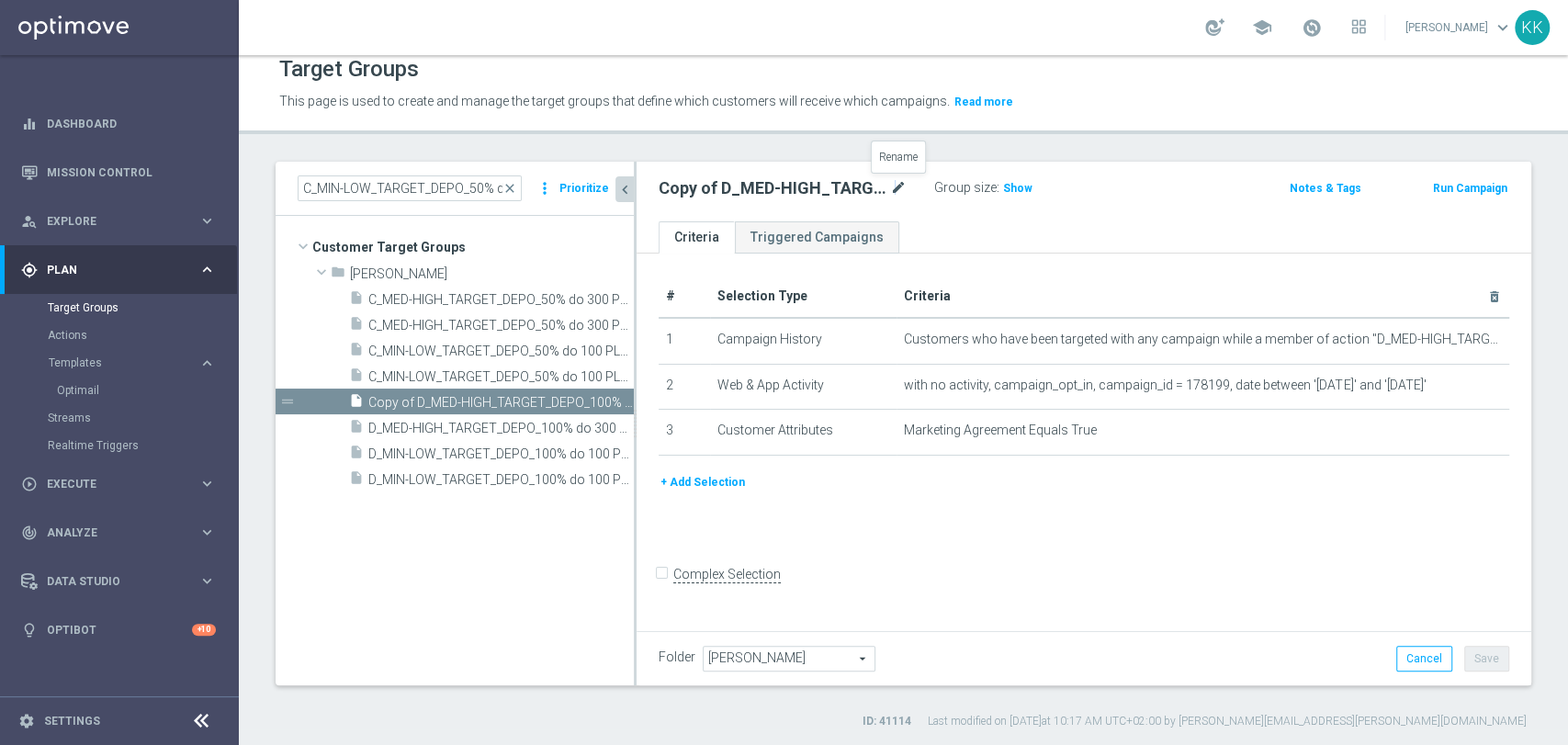
click at [894, 179] on icon "mode_edit" at bounding box center [898, 188] width 17 height 22
drag, startPoint x: 832, startPoint y: 186, endPoint x: 479, endPoint y: 188, distance: 353.0
click at [484, 187] on as-split "C_MIN-LOW_TARGET_DEPO_50% do 100 PLN_LW_110925_PUSH close more_vert Prioritize …" at bounding box center [903, 423] width 1255 height 523
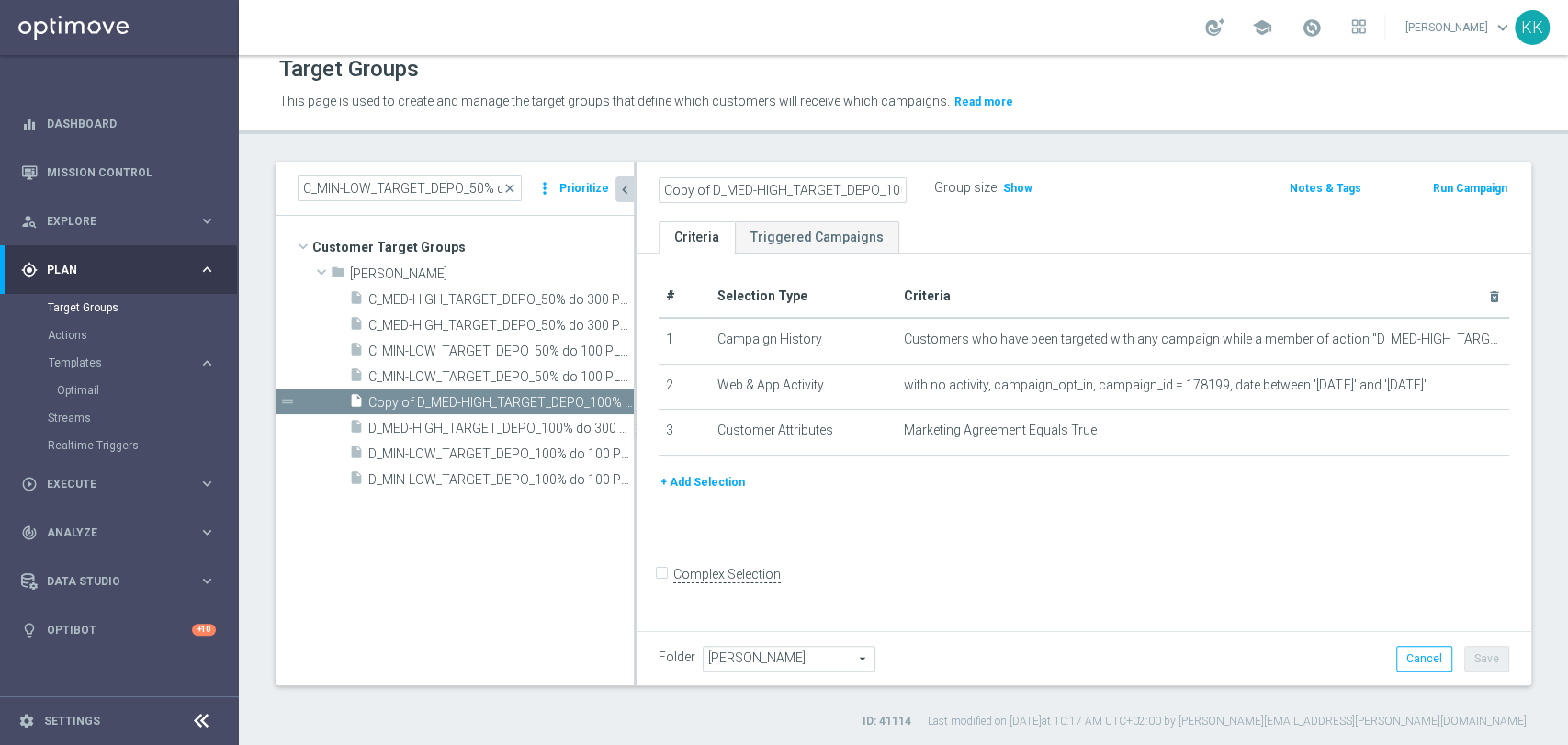
click at [735, 190] on input "Copy of D_MED-HIGH_TARGET_DEPO_100% do 300 PLN_LW_110925_SMS" at bounding box center [782, 190] width 248 height 25
click at [710, 189] on input "Copy of D_MED-HIGH_TARGET_DEPO_100% do 300 PLN_LW_110925_SMS" at bounding box center [782, 190] width 248 height 25
drag, startPoint x: 710, startPoint y: 189, endPoint x: 599, endPoint y: 190, distance: 111.0
click at [599, 190] on as-split "C_MIN-LOW_TARGET_DEPO_50% do 100 PLN_LW_110925_PUSH close more_vert Prioritize …" at bounding box center [903, 423] width 1255 height 523
click at [687, 198] on input "Copy of D_MED-HIGH_TARGET_DEPO_100% do 300 PLN_LW_110925_SMS" at bounding box center [782, 190] width 248 height 25
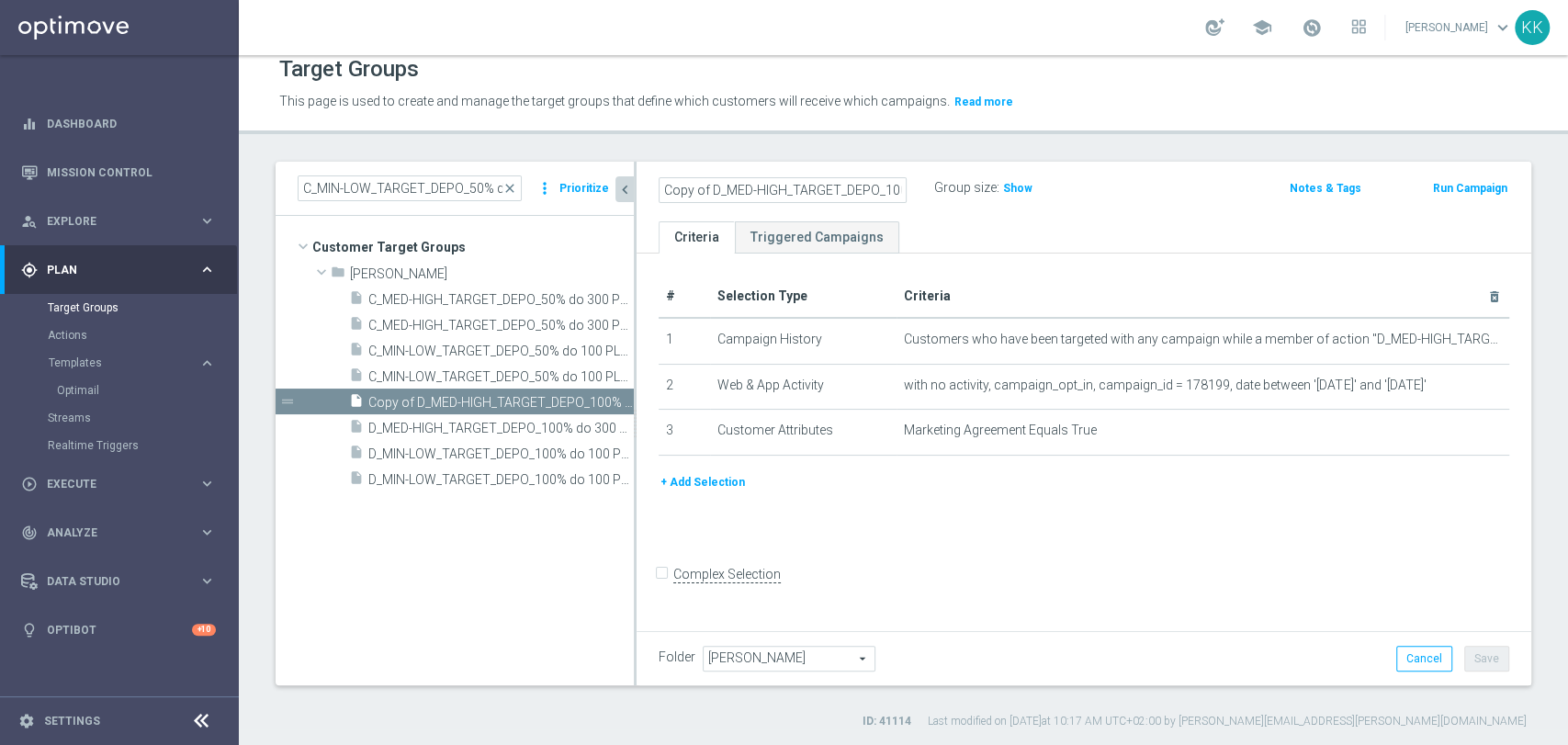
click at [710, 192] on input "Copy of D_MED-HIGH_TARGET_DEPO_100% do 300 PLN_LW_110925_SMS" at bounding box center [782, 190] width 248 height 25
drag, startPoint x: 677, startPoint y: 190, endPoint x: 556, endPoint y: 190, distance: 121.0
click at [556, 190] on as-split "C_MIN-LOW_TARGET_DEPO_50% do 100 PLN_LW_110925_PUSH close more_vert Prioritize …" at bounding box center [903, 423] width 1255 height 523
type input "D_MED-HIGH_TARGET_DEPO_100% do 300 PLN_LW_110925_SMS"
drag, startPoint x: 1448, startPoint y: 331, endPoint x: 1447, endPoint y: 435, distance: 104.0
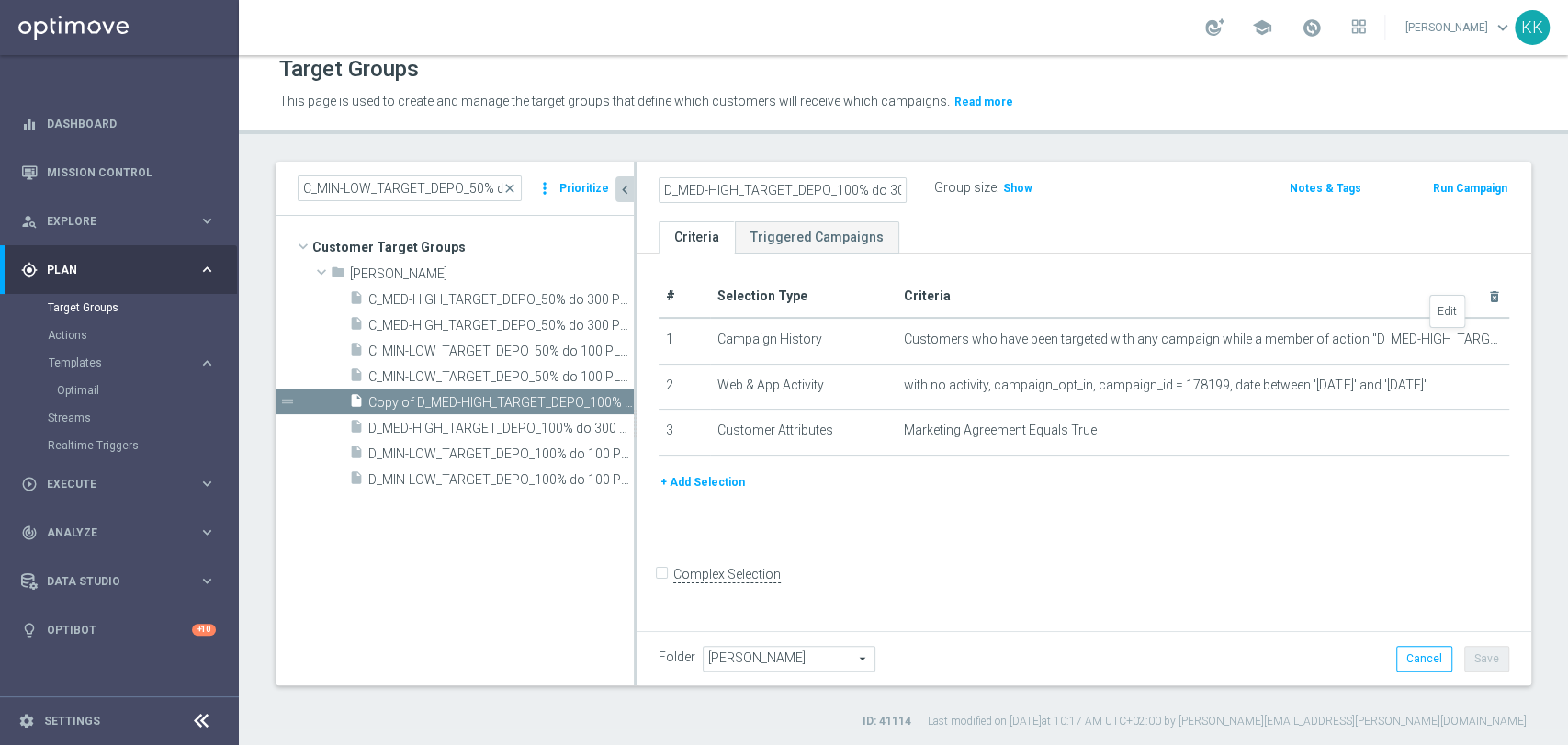
click at [0, 0] on icon "mode_edit" at bounding box center [0, 0] width 0 height 0
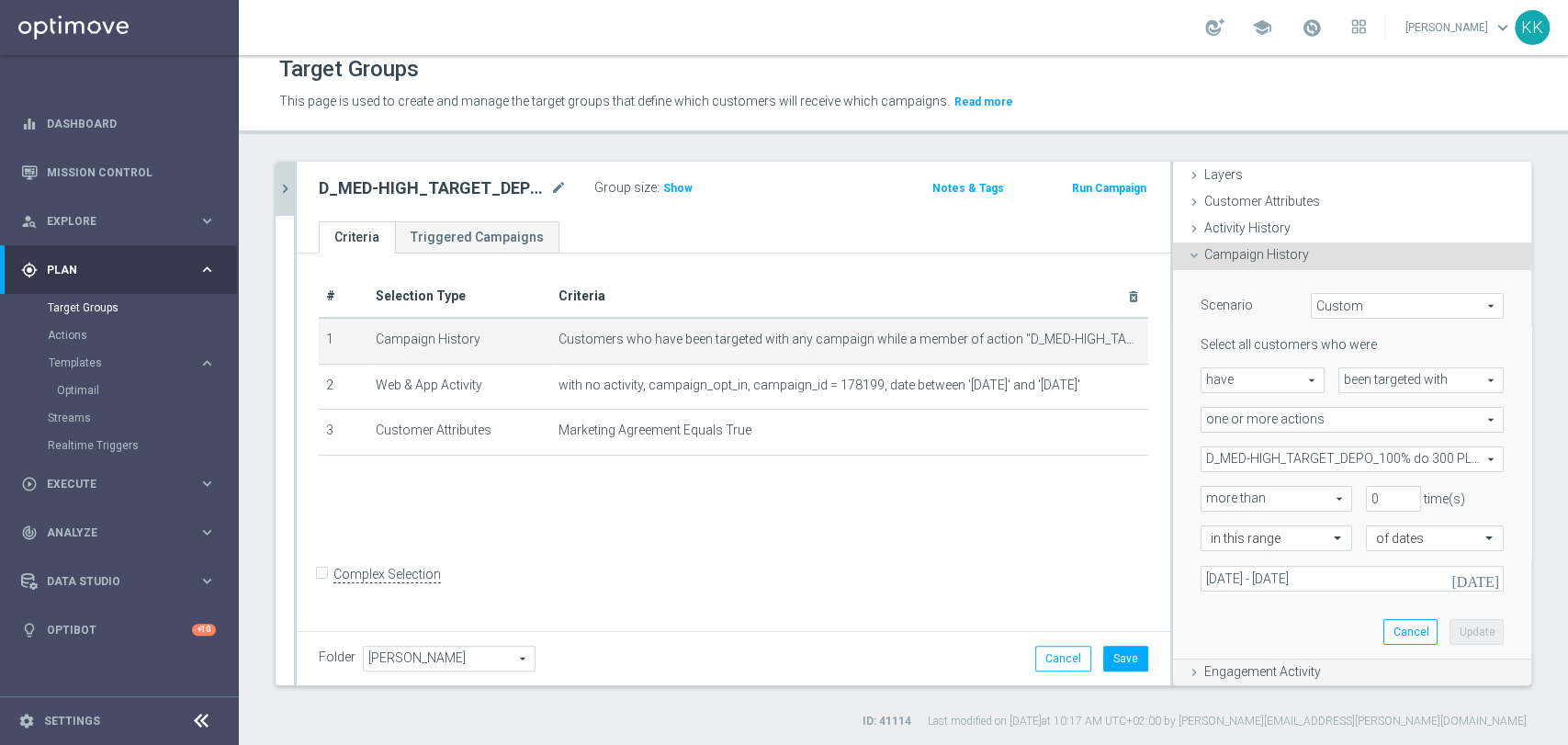
scroll to position [204, 0]
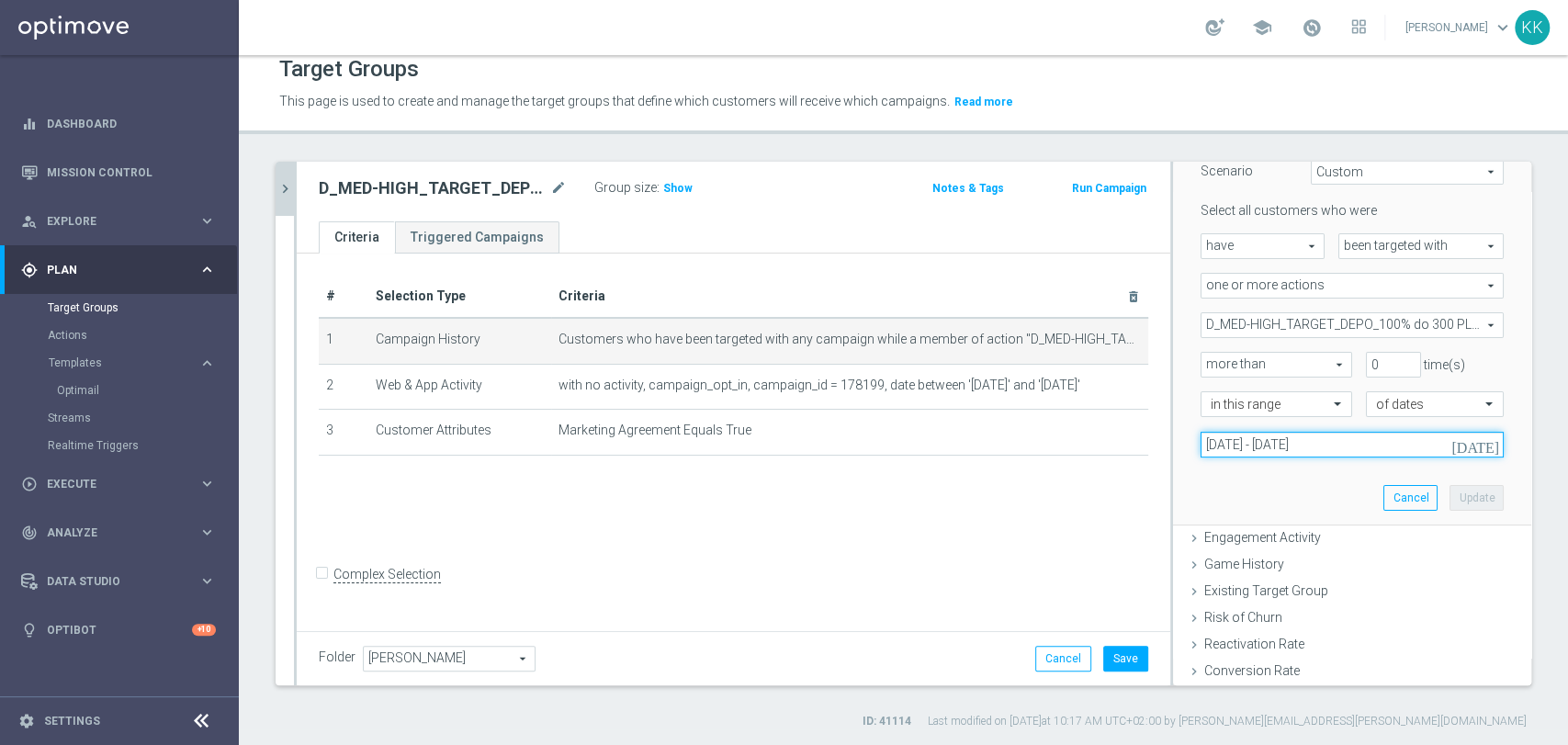
click at [1254, 447] on input "[DATE] - [DATE]" at bounding box center [1351, 444] width 303 height 25
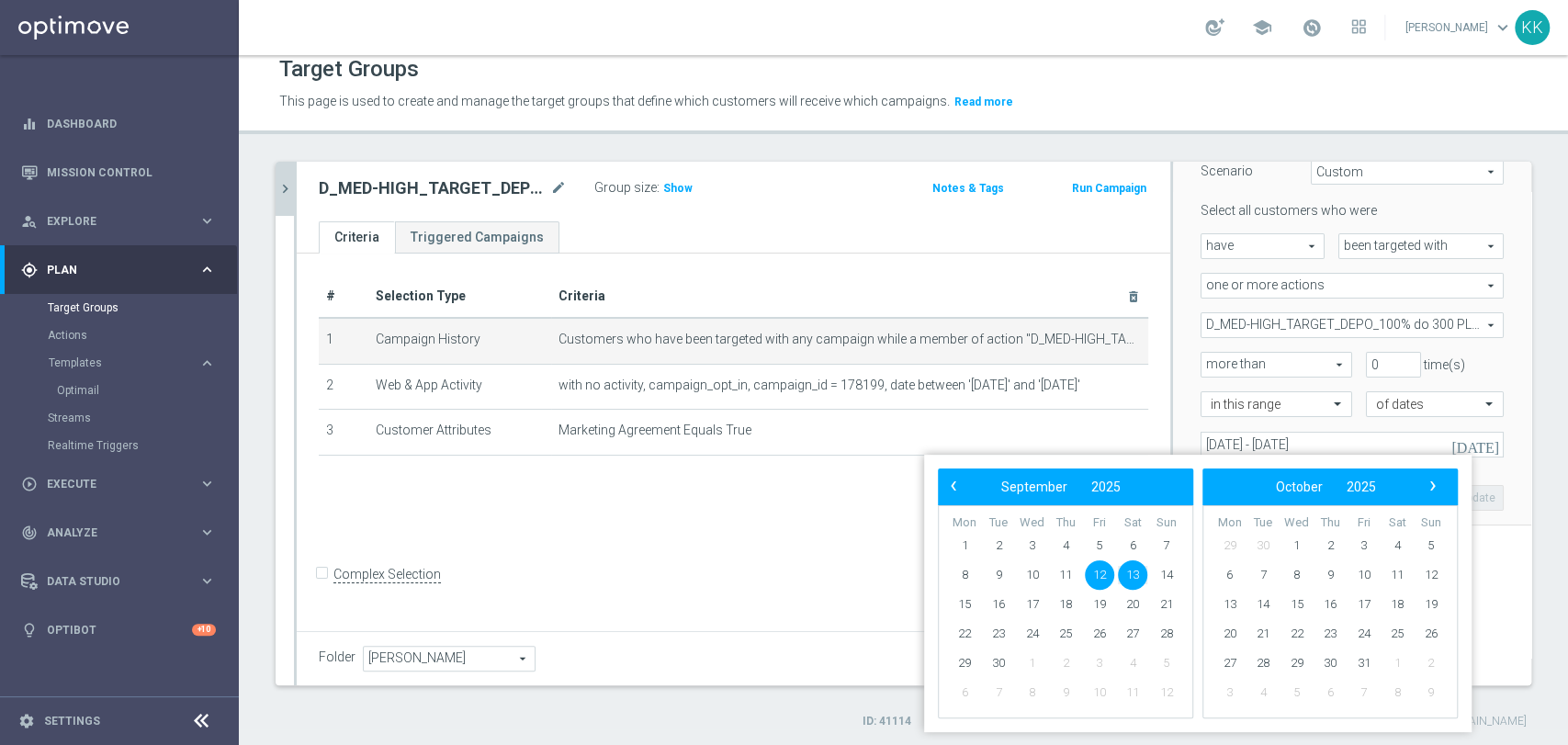
click at [1095, 578] on span "12" at bounding box center [1100, 575] width 29 height 29
click at [1174, 575] on span "14" at bounding box center [1166, 575] width 29 height 29
type input "[DATE] - [DATE]"
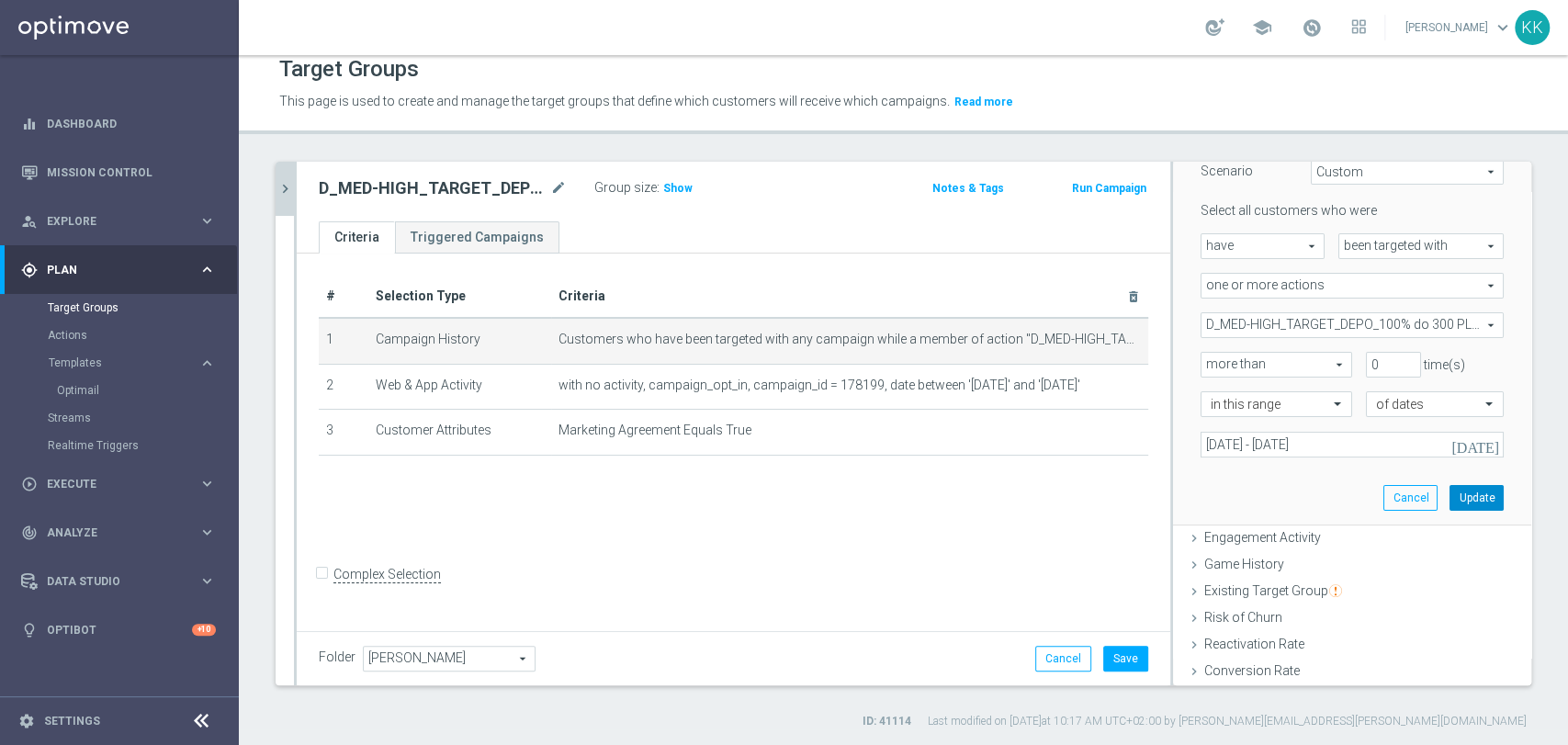
click at [1449, 505] on button "Update" at bounding box center [1476, 498] width 54 height 25
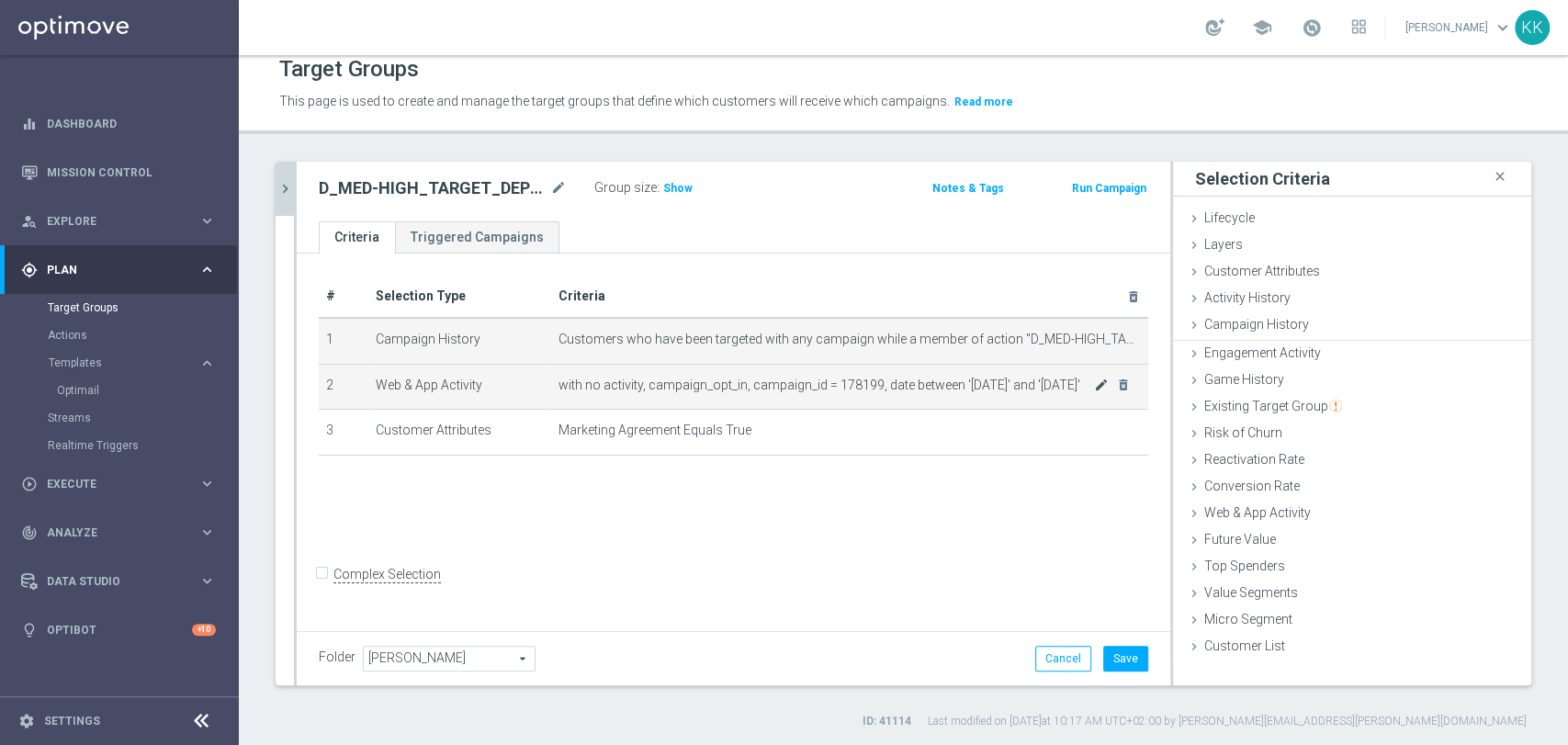
scroll to position [0, 0]
click at [1094, 384] on icon "mode_edit" at bounding box center [1101, 384] width 15 height 15
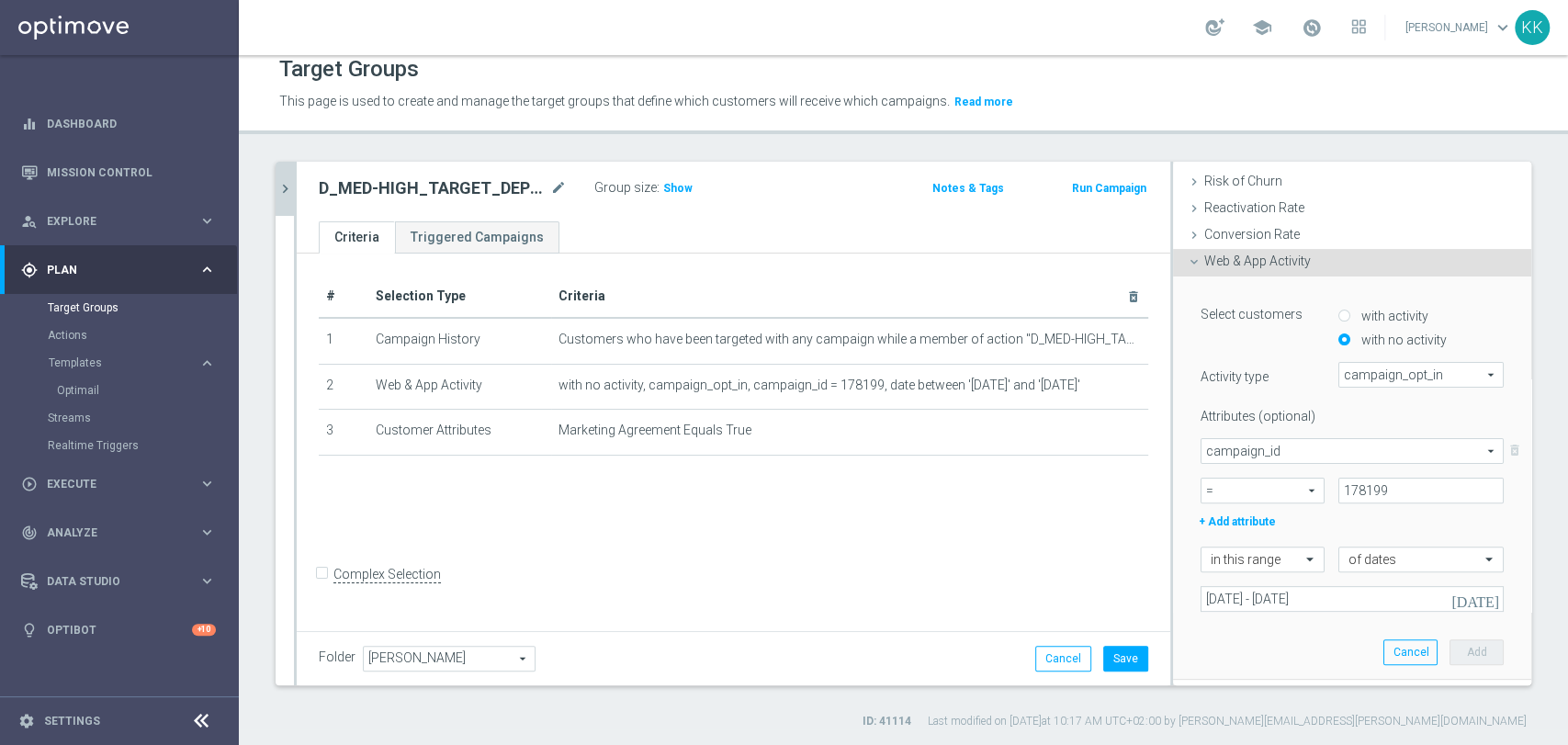
scroll to position [306, 0]
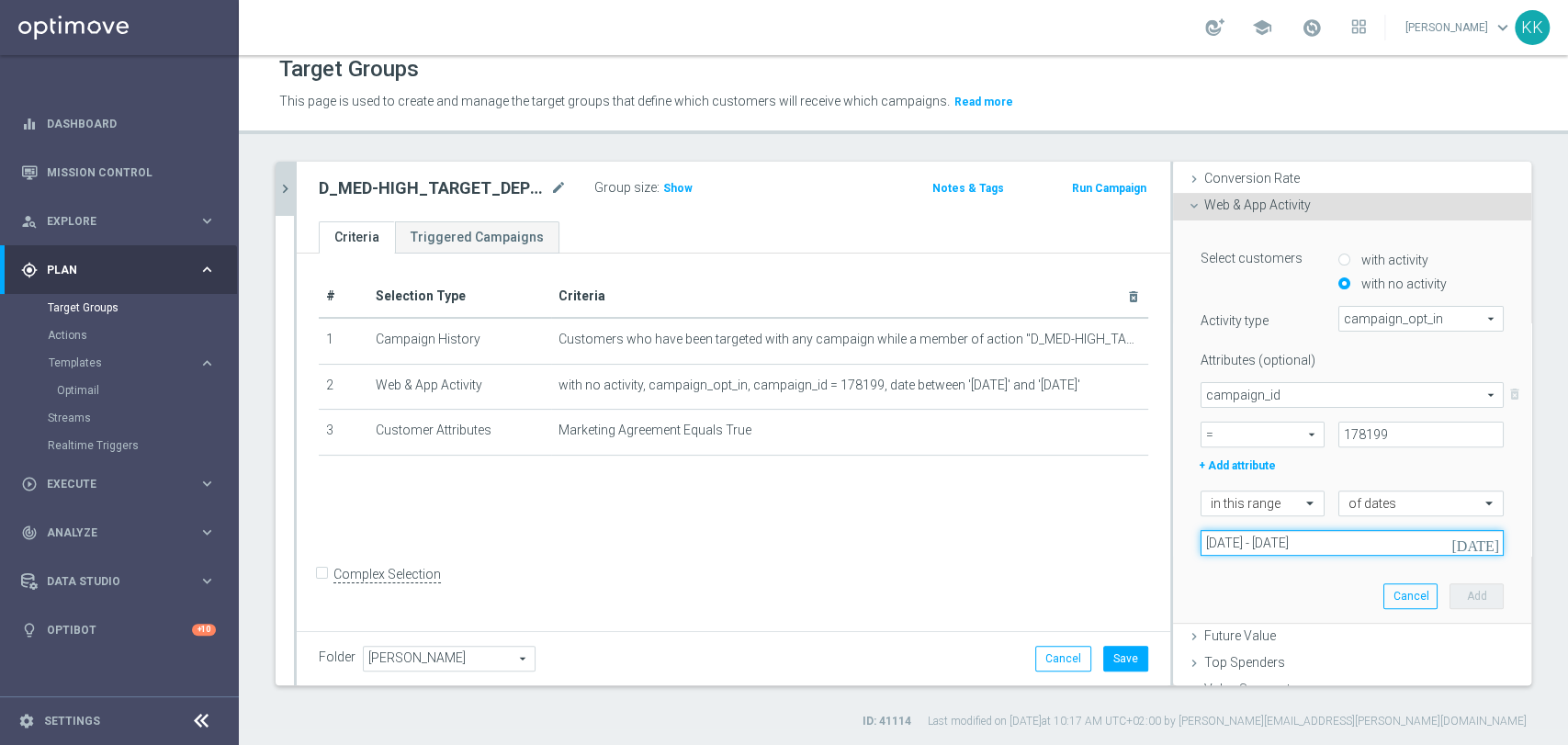
click at [1288, 544] on input "[DATE] - [DATE]" at bounding box center [1351, 543] width 303 height 25
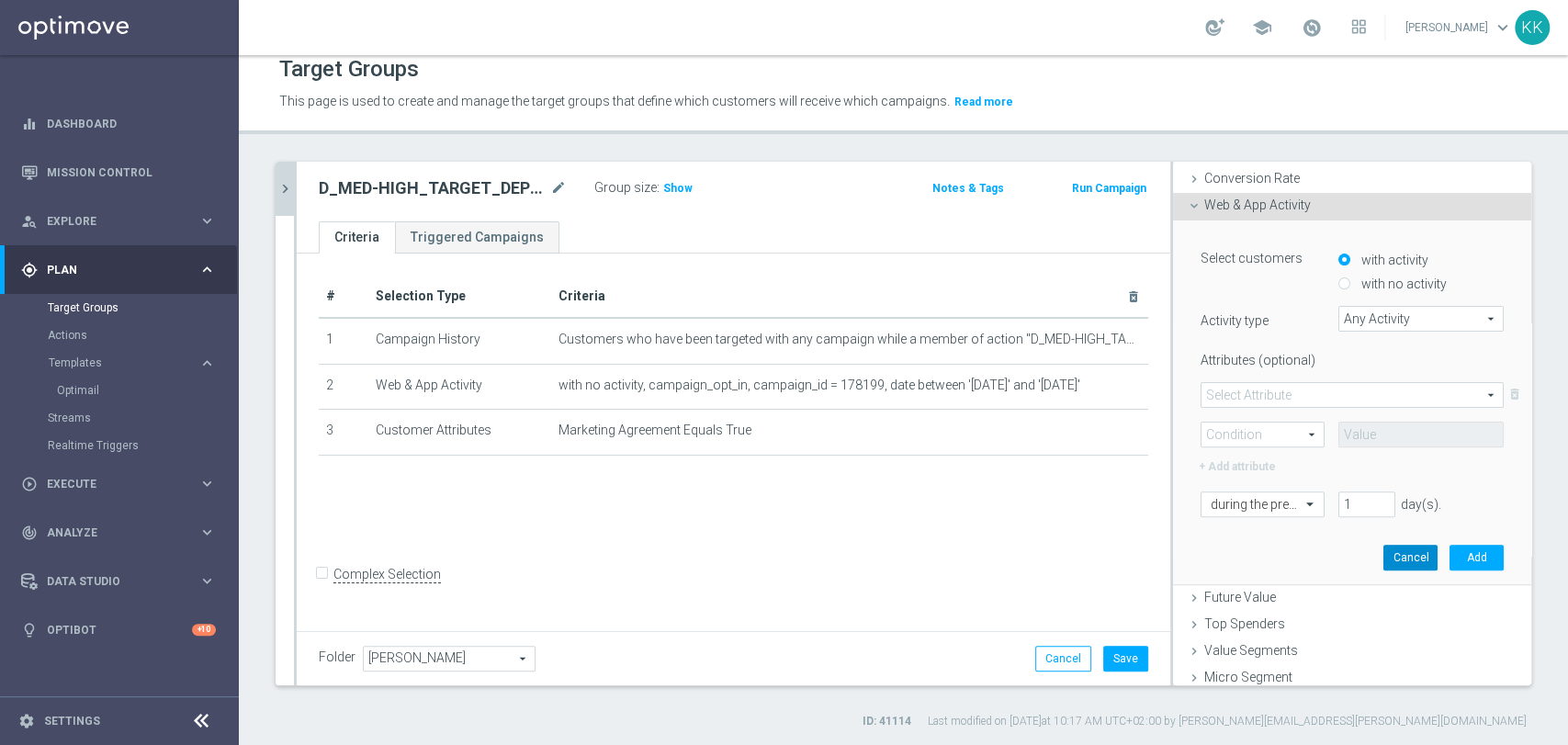
click at [1383, 554] on button "Cancel" at bounding box center [1409, 558] width 54 height 25
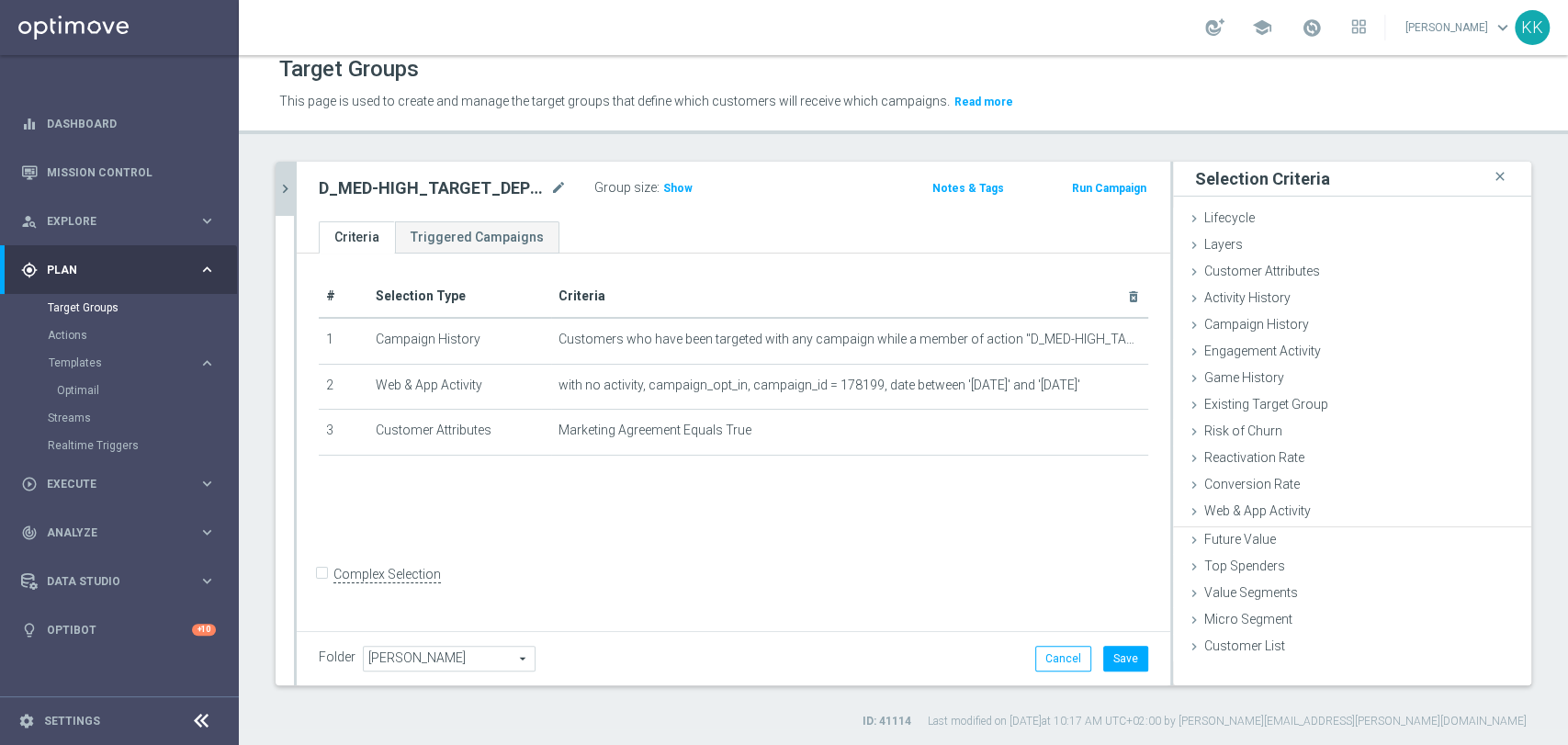
scroll to position [0, 0]
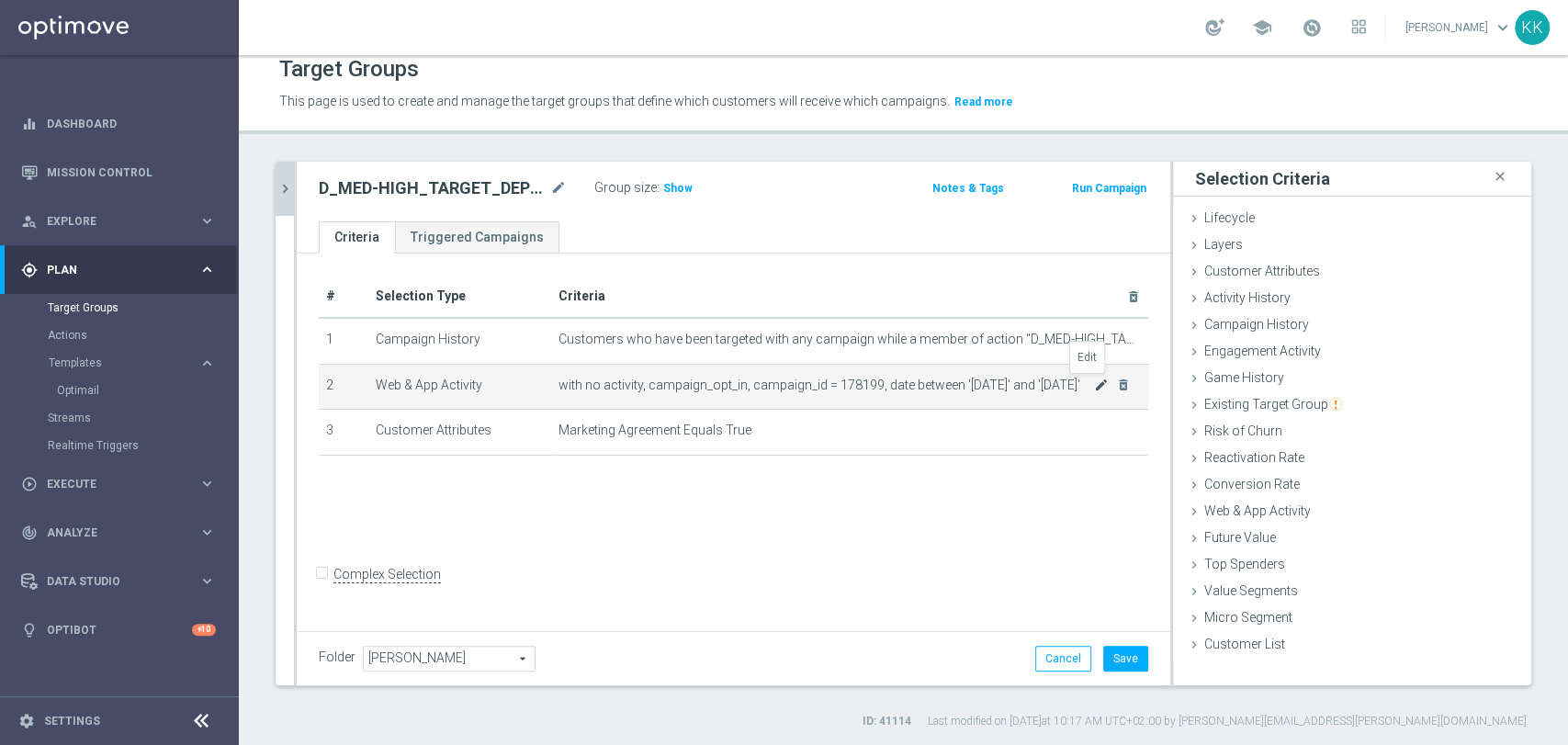
click at [1094, 386] on icon "mode_edit" at bounding box center [1101, 384] width 15 height 15
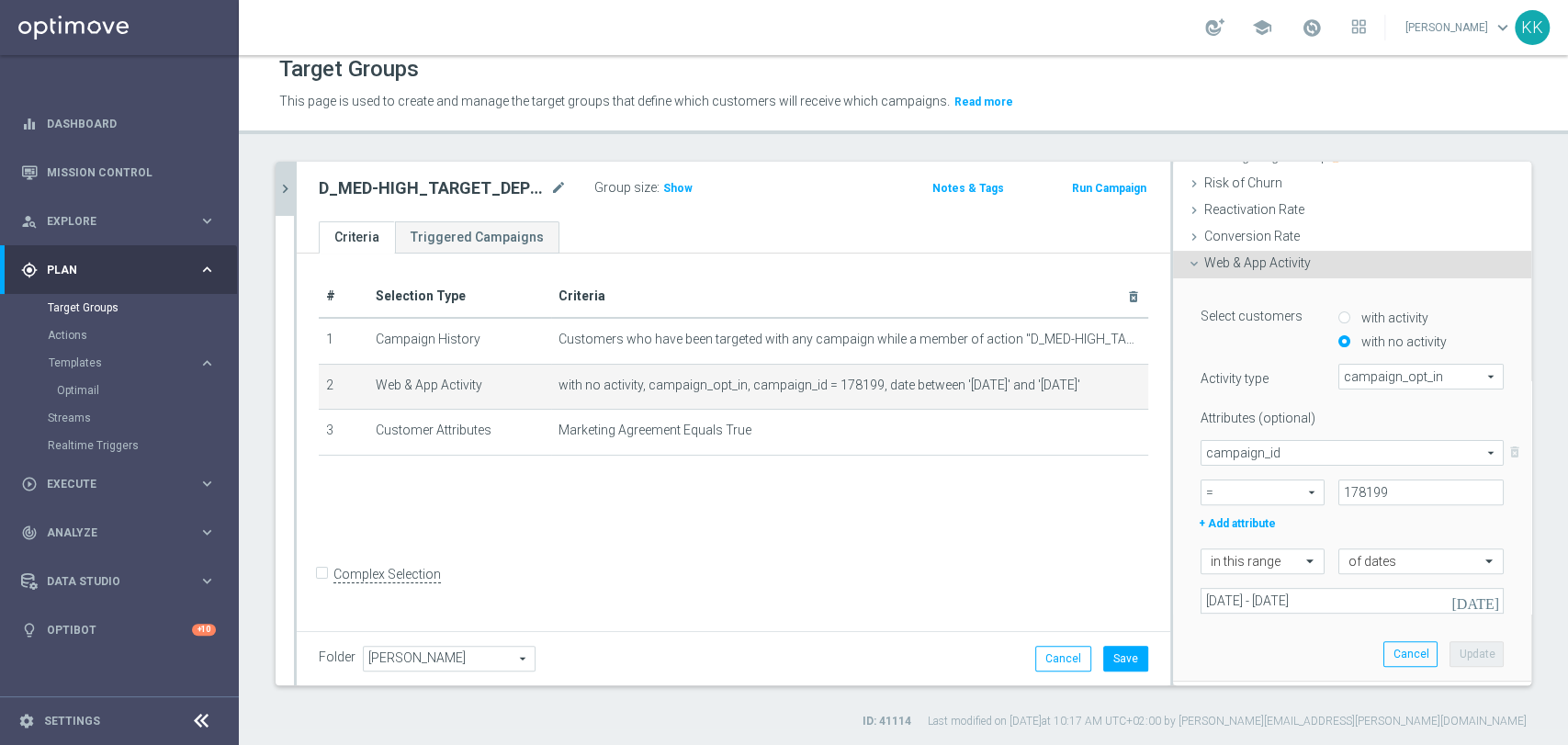
scroll to position [306, 0]
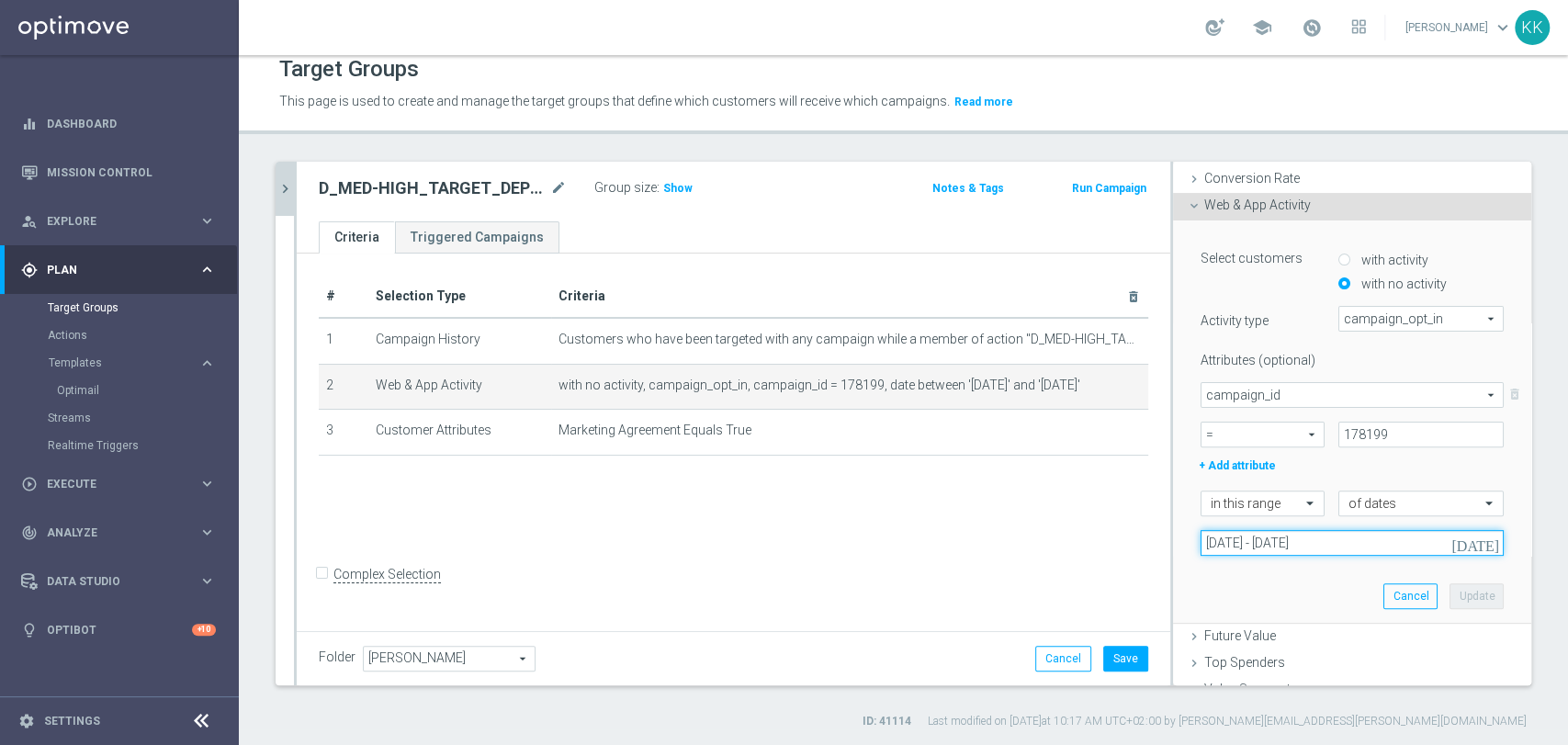
click at [1232, 541] on input "[DATE] - [DATE]" at bounding box center [1351, 543] width 303 height 25
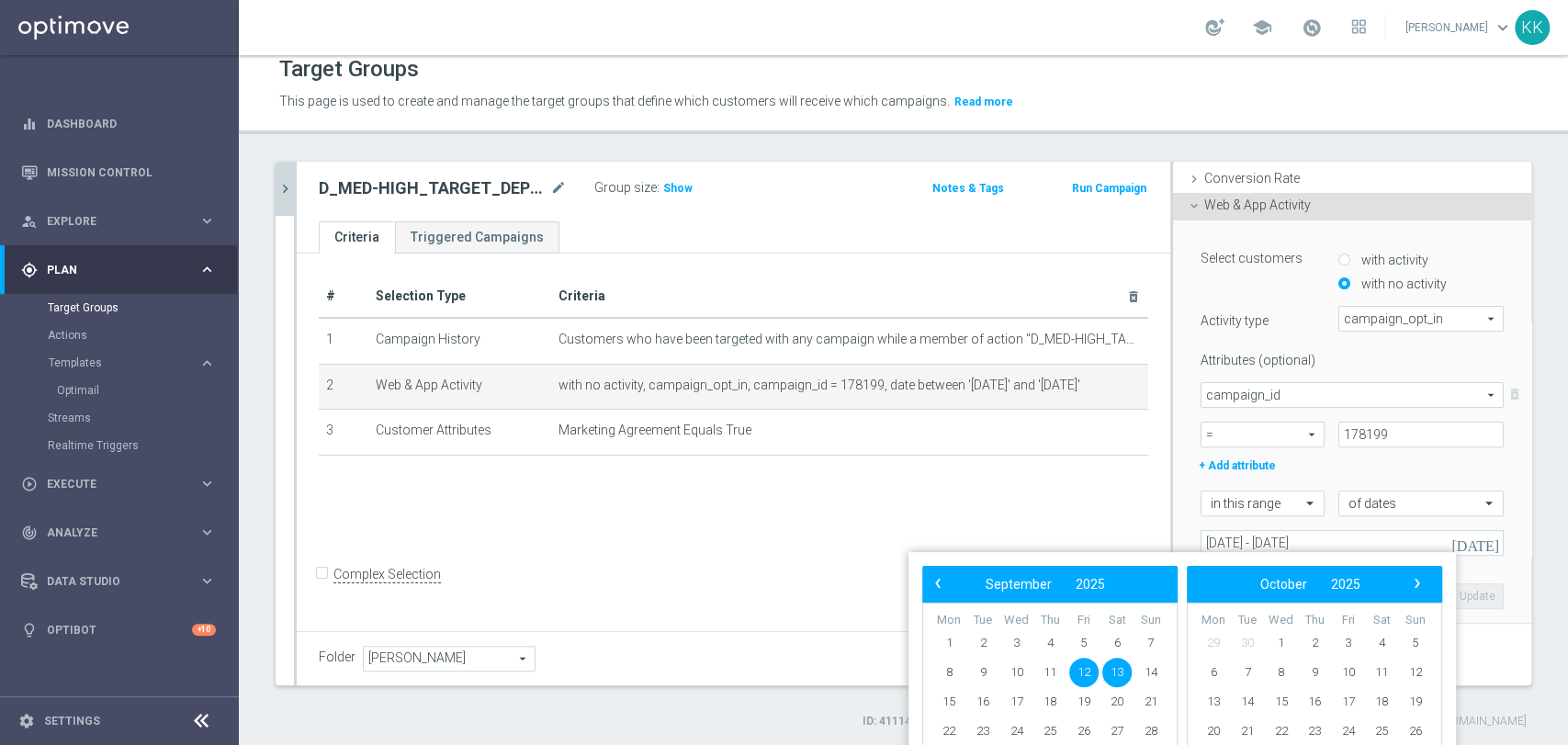
click at [1082, 678] on span "12" at bounding box center [1084, 672] width 29 height 29
click at [1151, 678] on span "14" at bounding box center [1151, 672] width 29 height 29
type input "[DATE] - [DATE]"
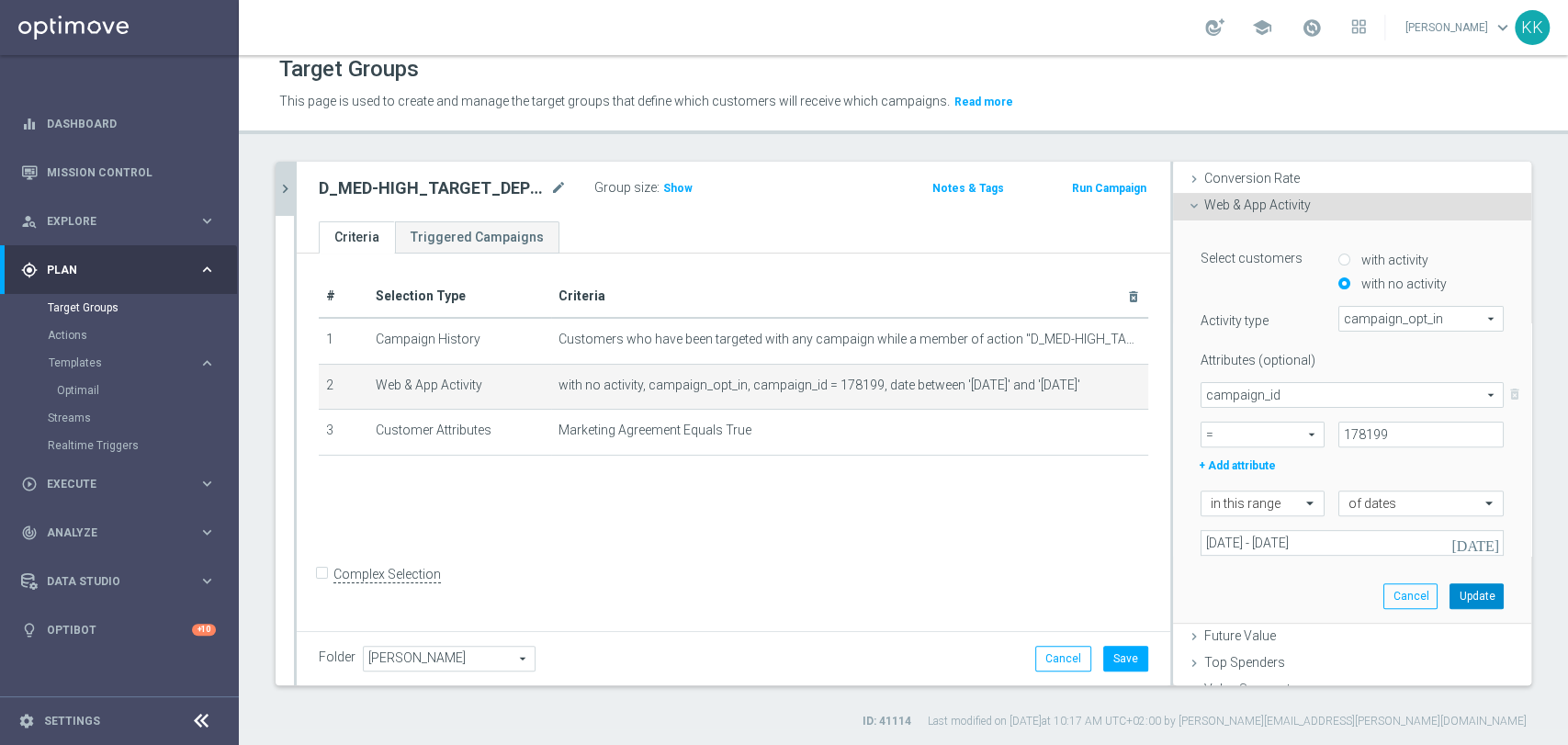
click at [1462, 594] on button "Update" at bounding box center [1476, 596] width 54 height 25
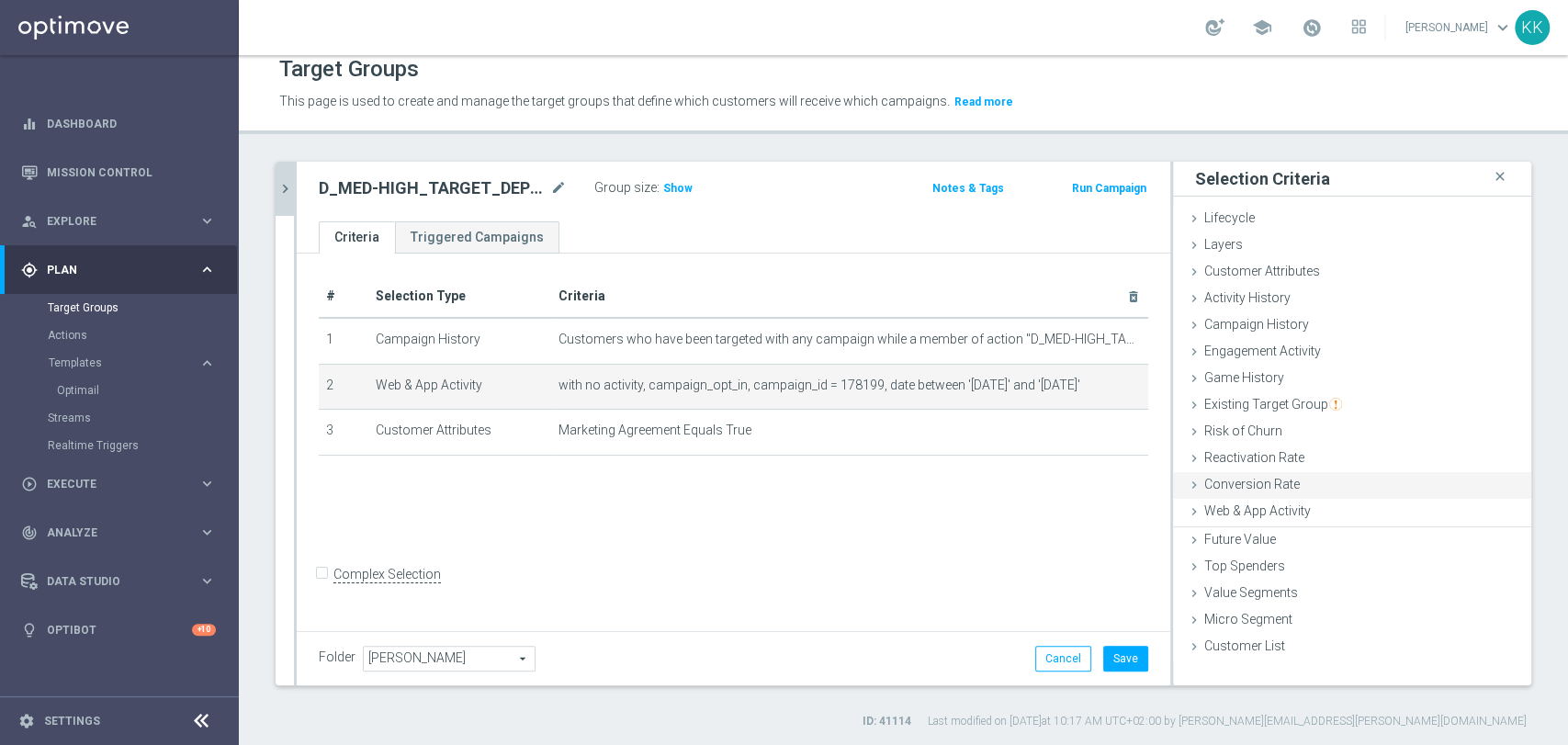
scroll to position [0, 0]
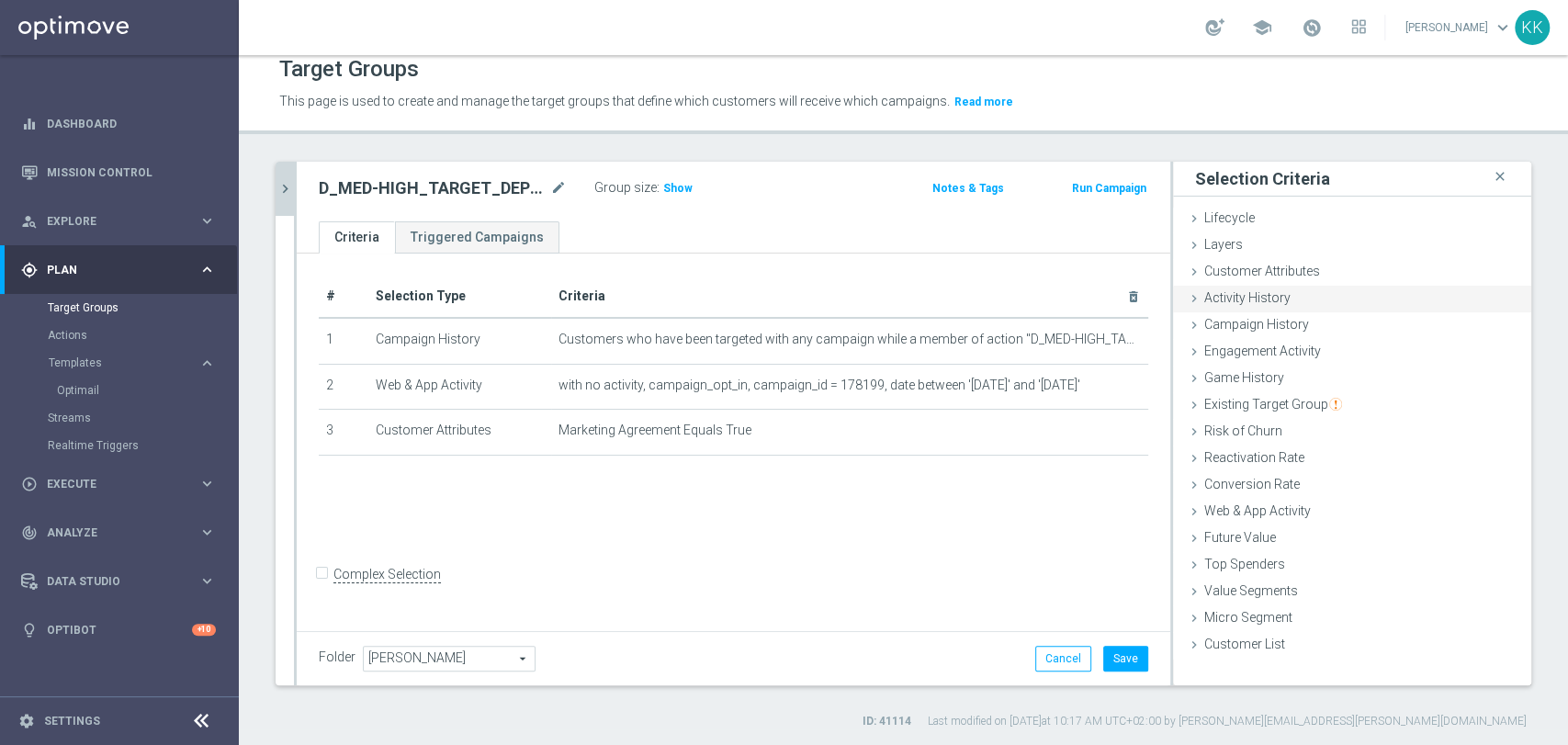
click at [1282, 285] on div "Activity History done" at bounding box center [1352, 299] width 359 height 27
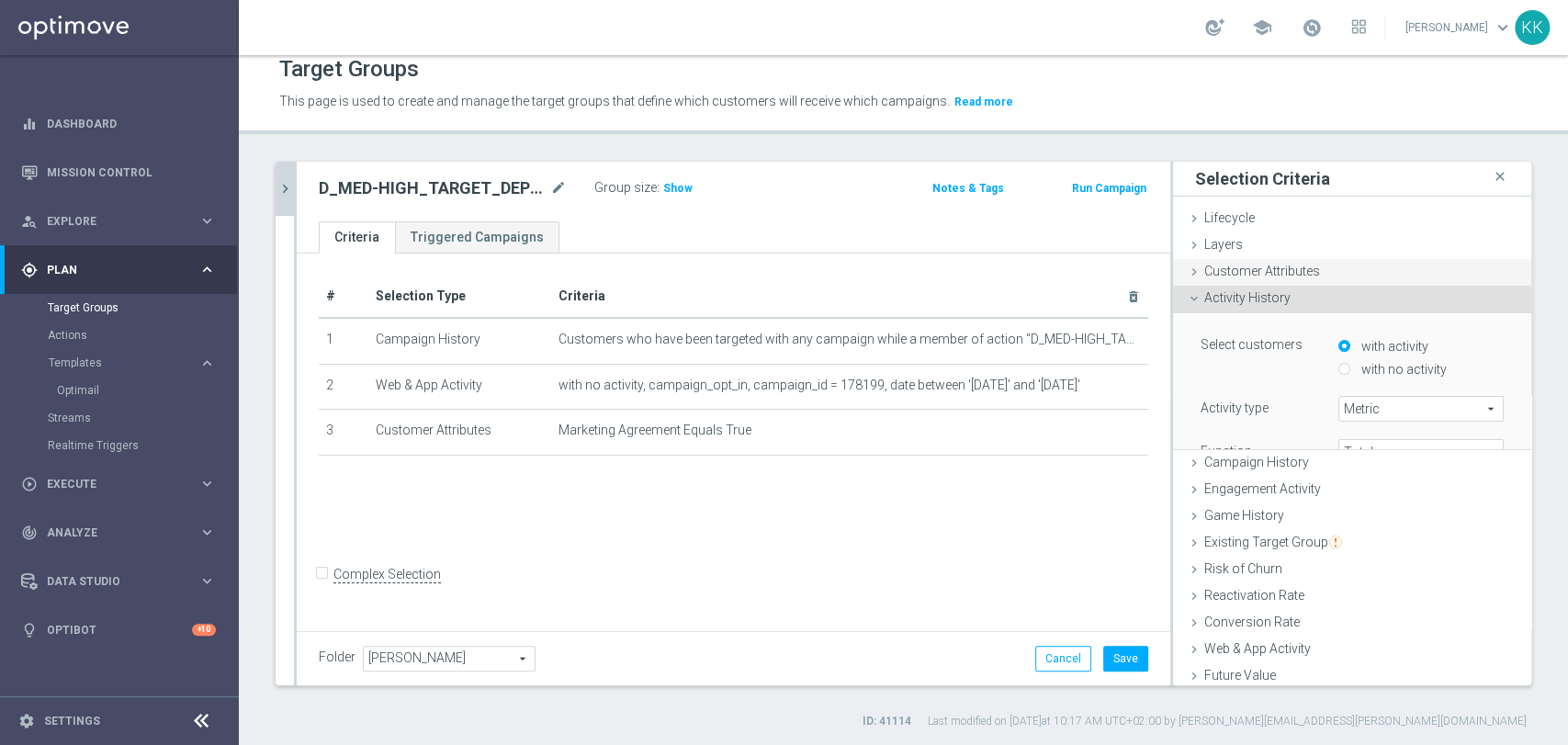
click at [1283, 271] on span "Customer Attributes" at bounding box center [1262, 271] width 116 height 15
click at [1309, 272] on div "Customer Attributes done selection saved" at bounding box center [1352, 273] width 359 height 27
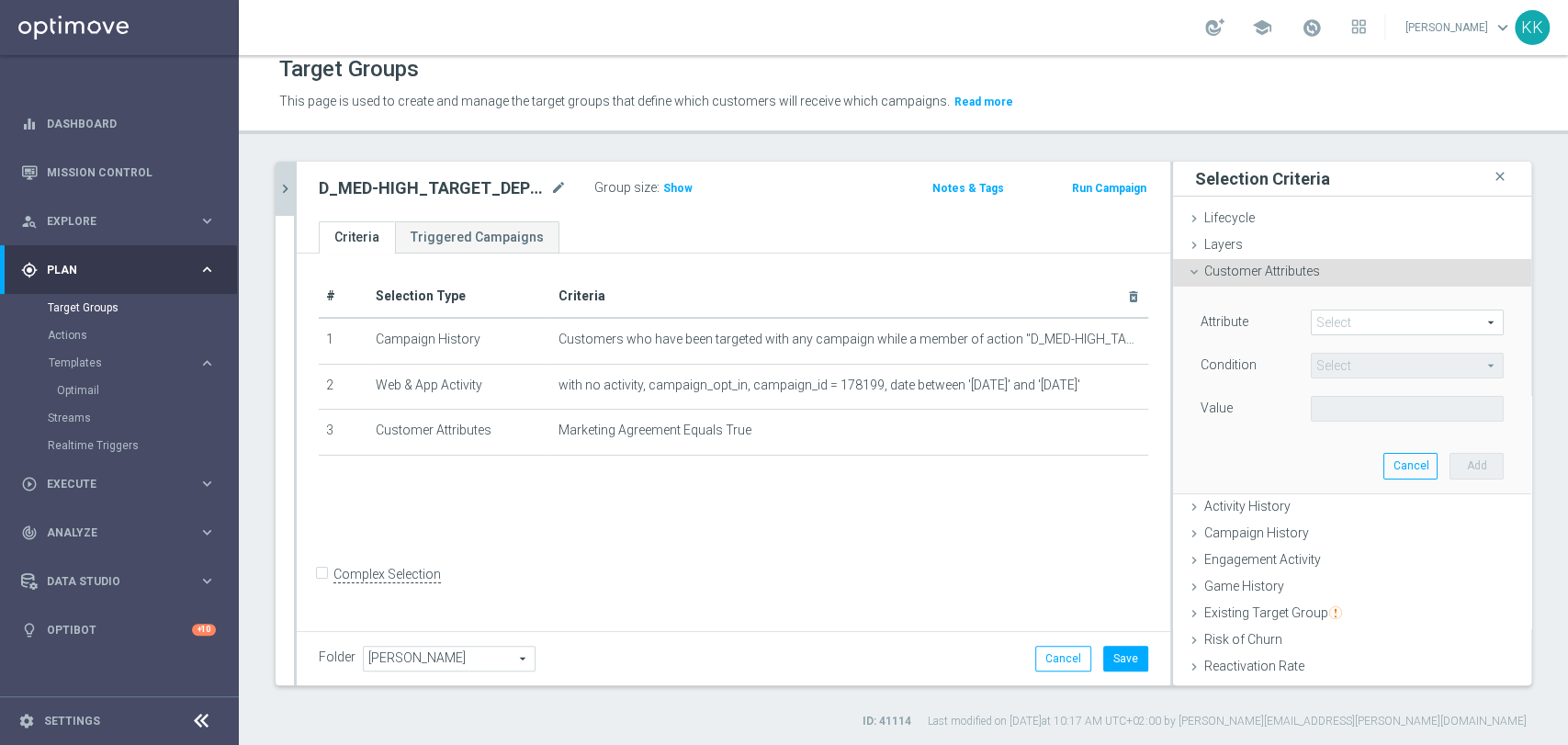
click at [1327, 313] on span at bounding box center [1406, 323] width 191 height 24
click at [0, 0] on input "search" at bounding box center [0, 0] width 0 height 0
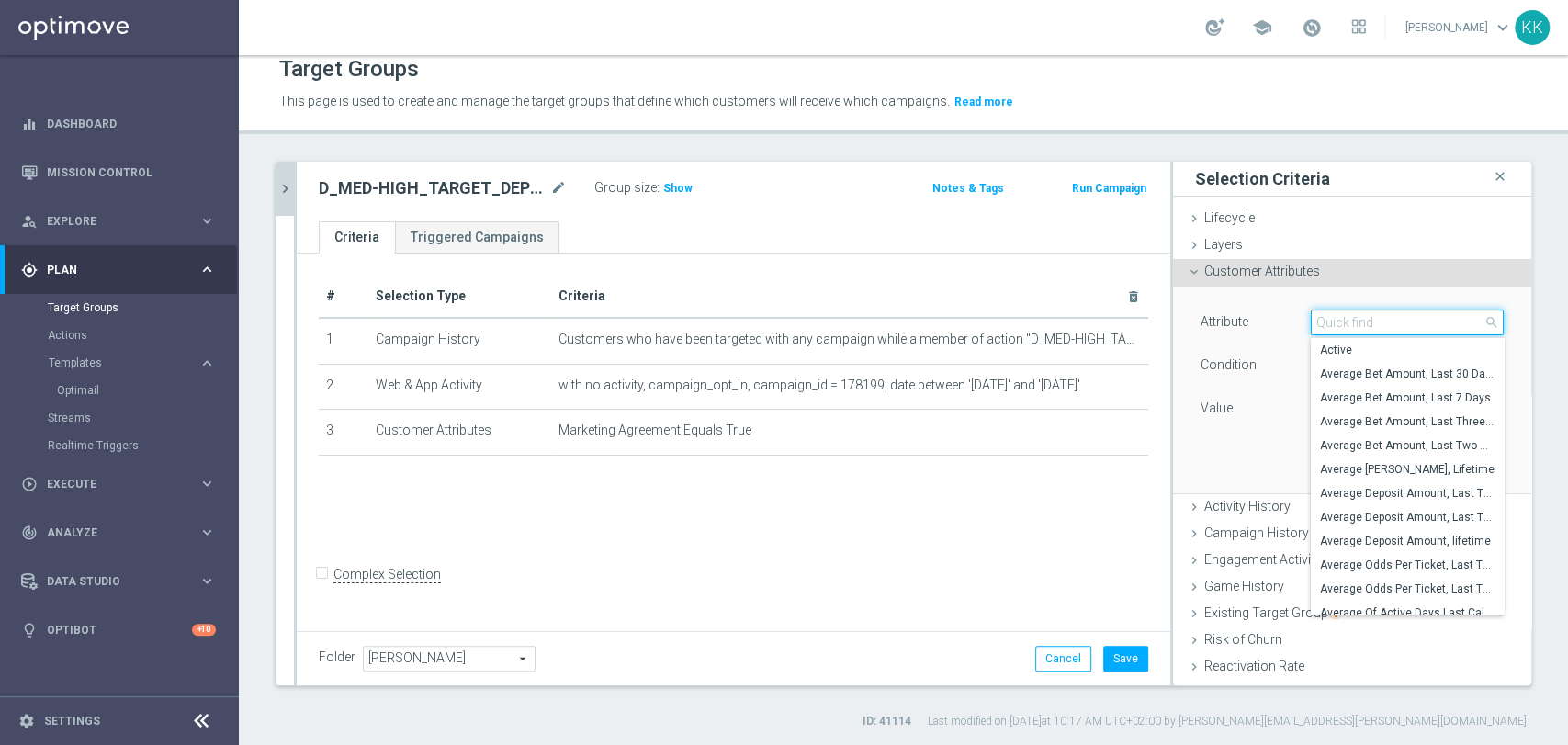
click at [1327, 313] on input "search" at bounding box center [1406, 323] width 193 height 25
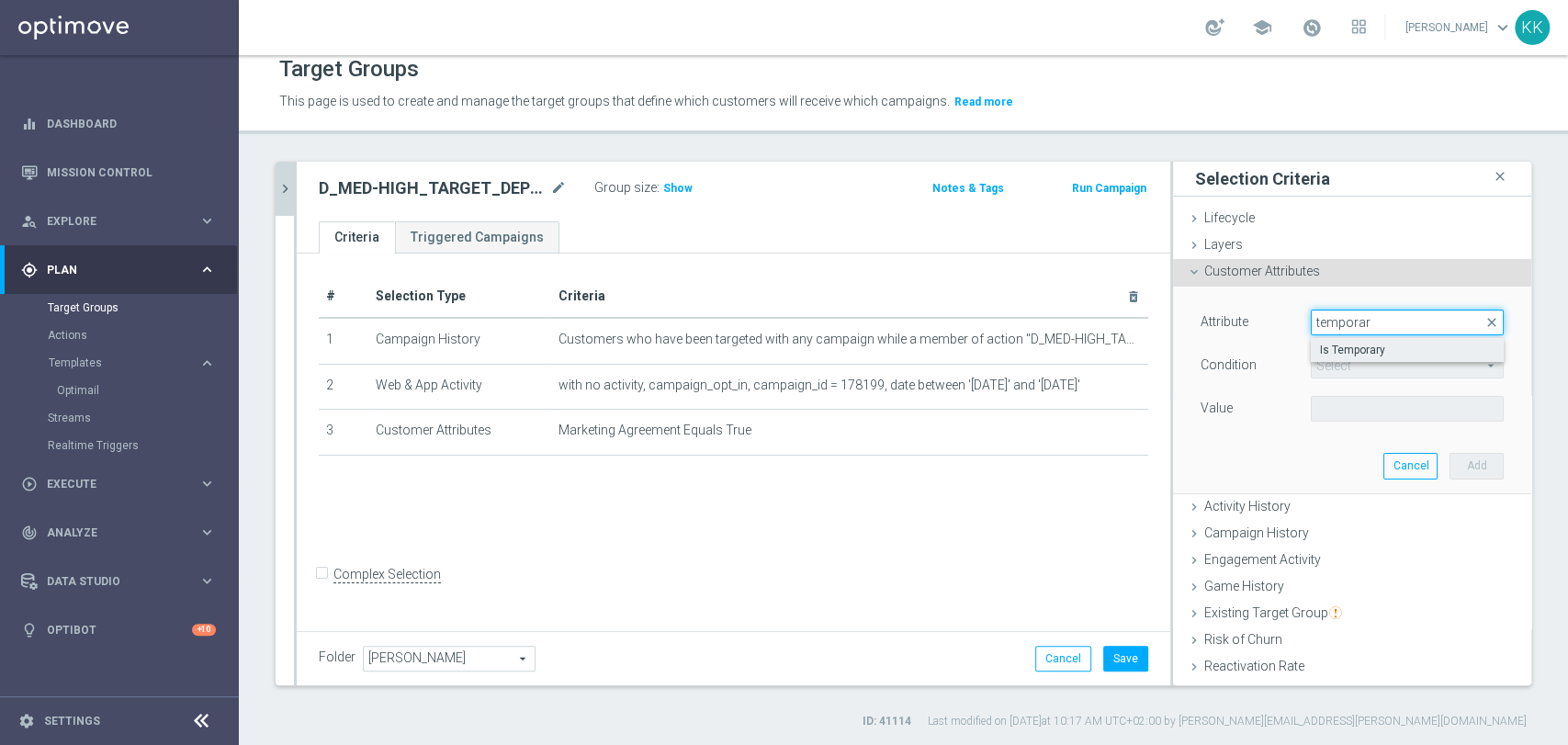
type input "temporar"
click at [1349, 344] on span "Is Temporary" at bounding box center [1407, 350] width 174 height 15
type input "Is Temporary"
type input "Equals"
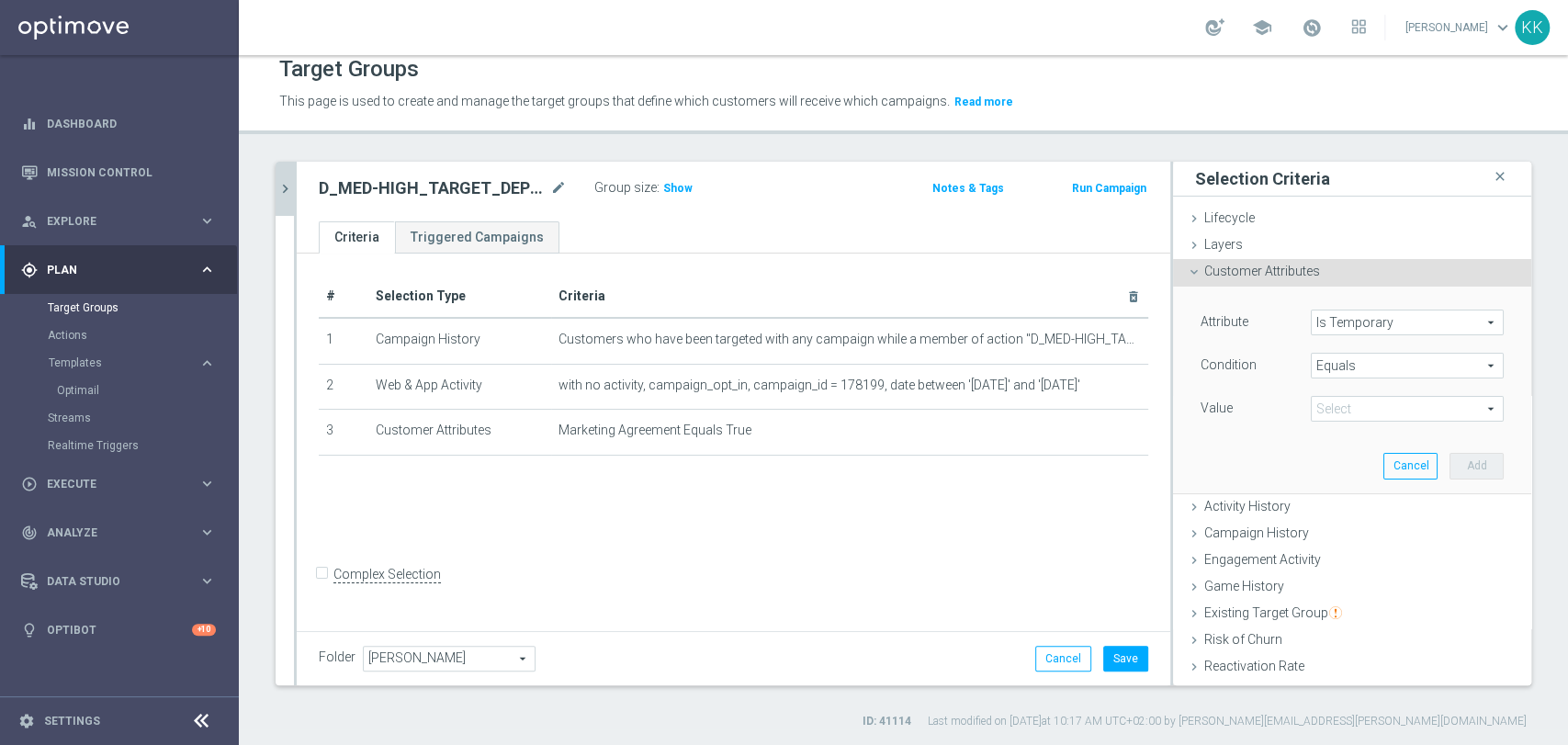
click at [1357, 406] on span at bounding box center [1406, 409] width 191 height 24
click at [1368, 435] on span "False" at bounding box center [1407, 436] width 174 height 15
type input "False"
click at [1455, 458] on button "Add" at bounding box center [1476, 466] width 54 height 25
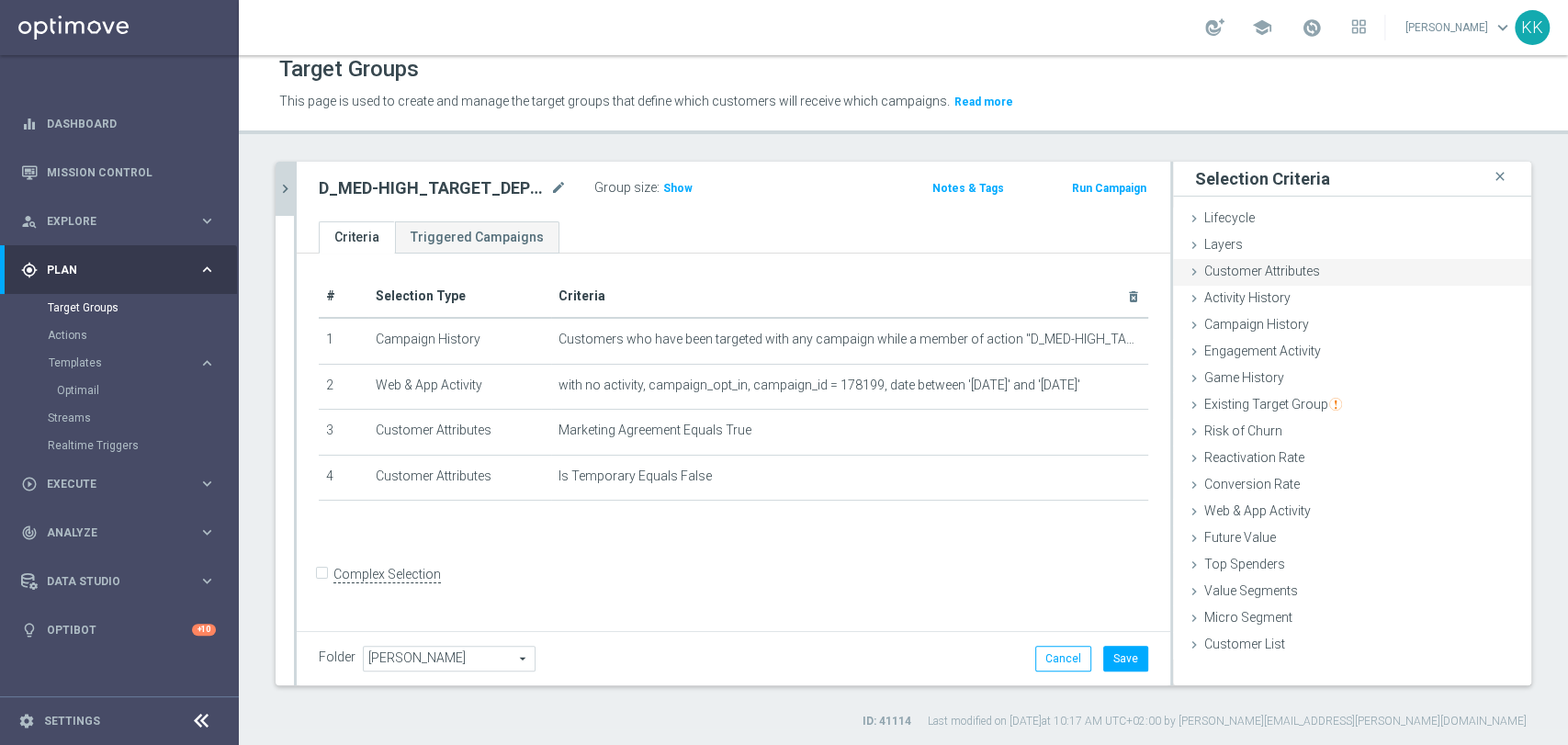
click at [1332, 275] on div "Customer Attributes done selection saved" at bounding box center [1352, 273] width 359 height 27
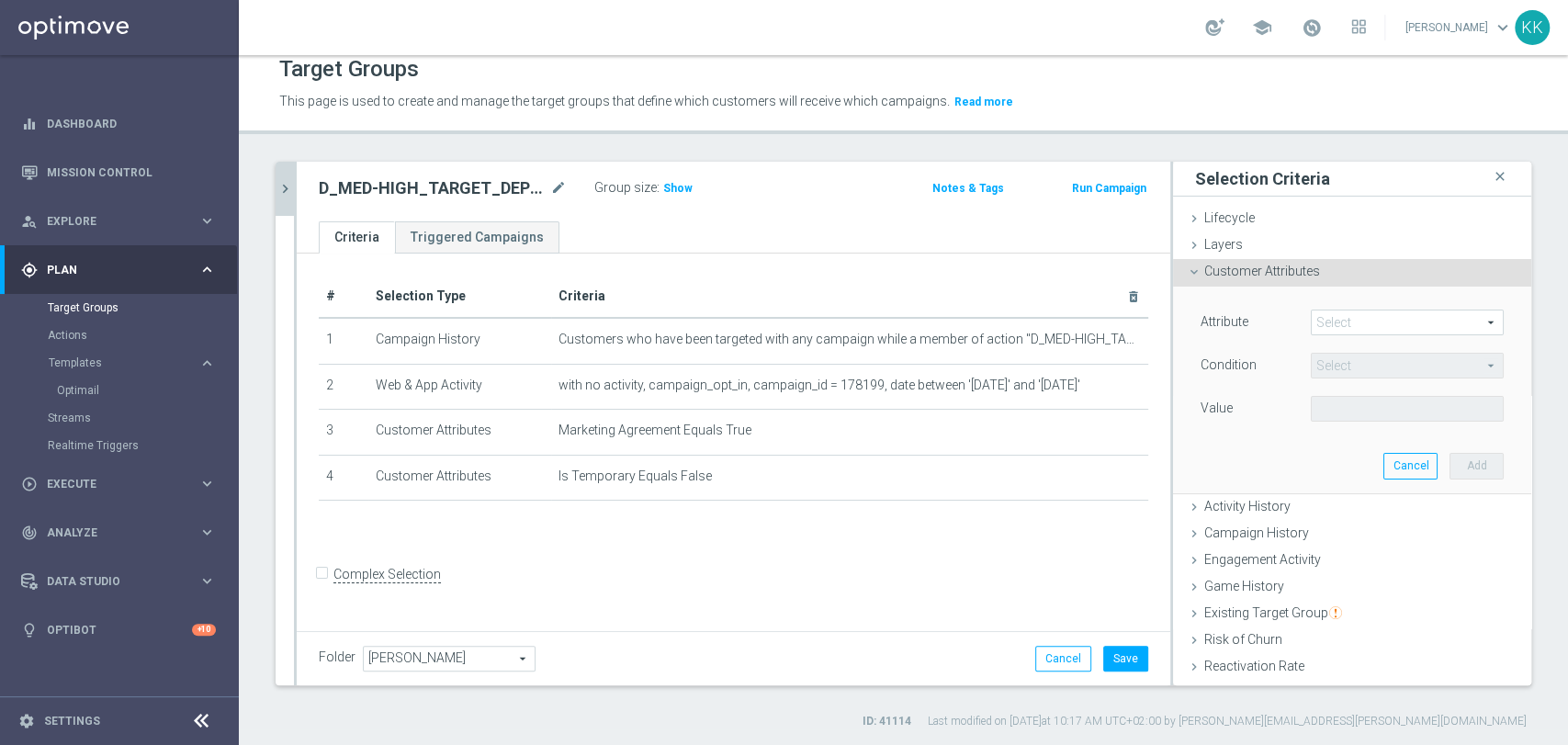
click at [1341, 323] on span at bounding box center [1406, 323] width 191 height 24
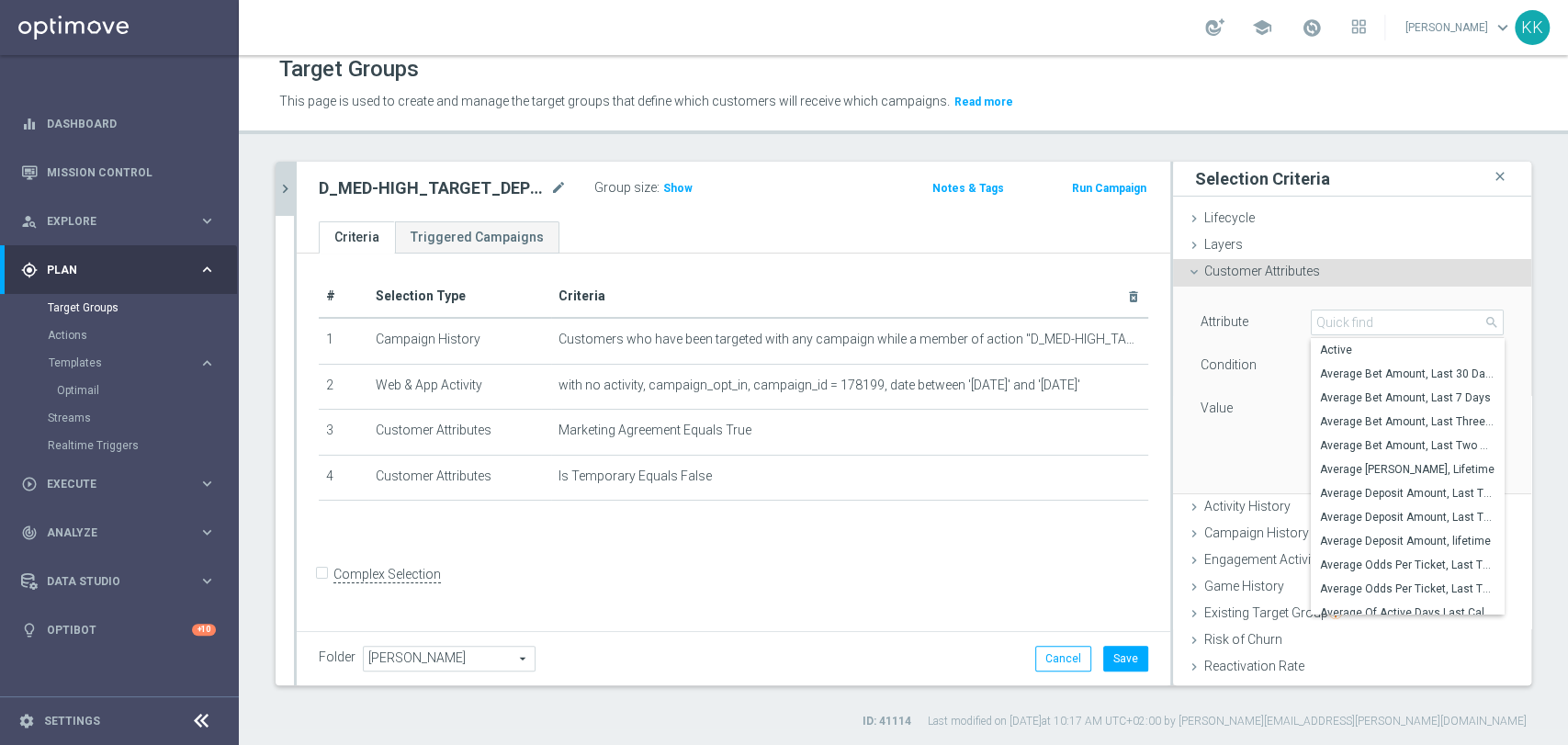
click at [1341, 323] on input "search" at bounding box center [1406, 323] width 193 height 25
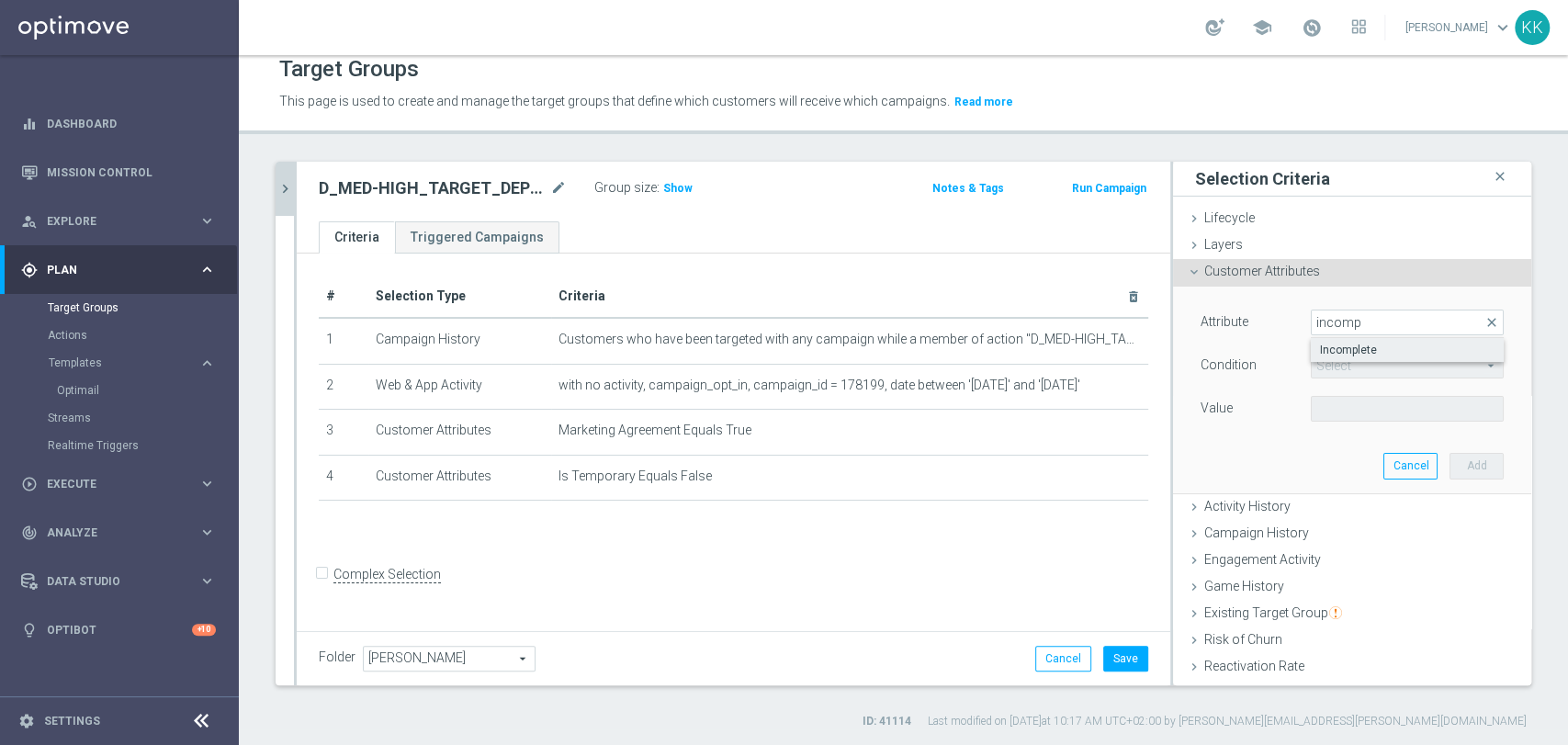
type input "incomp"
click at [1346, 343] on span "Incomplete" at bounding box center [1407, 350] width 174 height 15
type input "Incomplete"
type input "Equals"
click at [1352, 407] on span at bounding box center [1406, 409] width 191 height 24
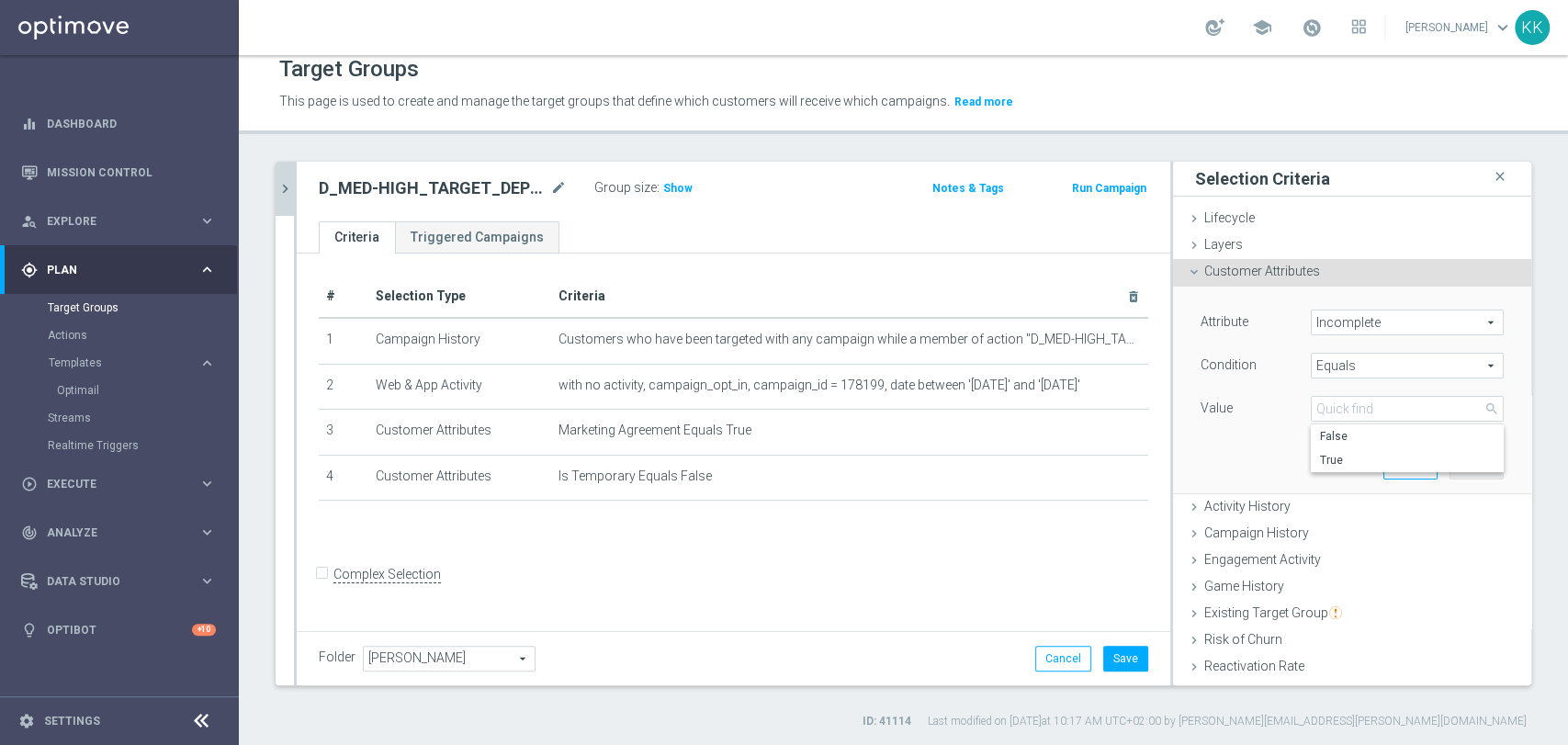
drag, startPoint x: 1350, startPoint y: 428, endPoint x: 1354, endPoint y: 418, distance: 10.8
click at [1352, 424] on label "False" at bounding box center [1406, 436] width 193 height 24
type input "False"
click at [1449, 460] on button "Add" at bounding box center [1476, 466] width 54 height 25
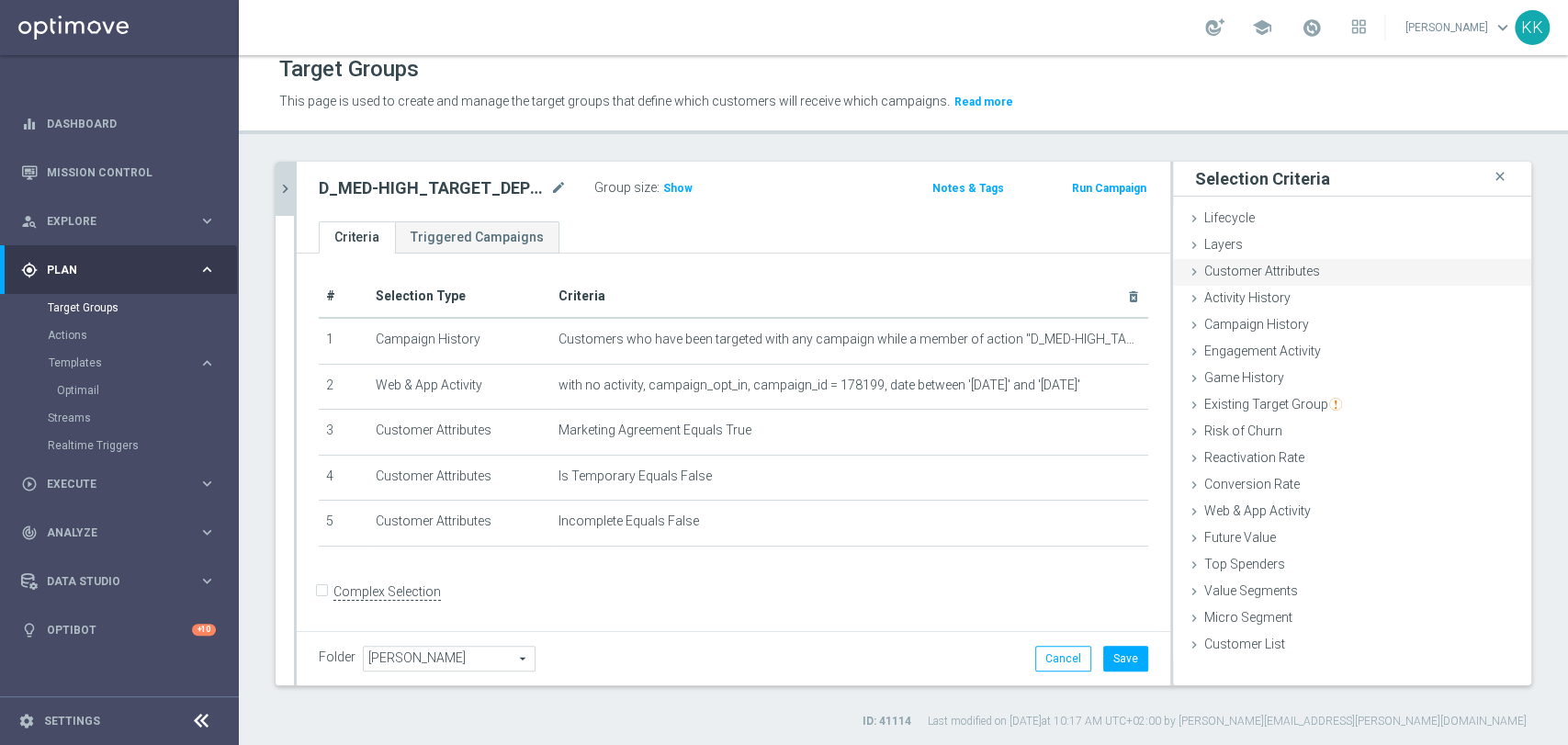
click at [1347, 275] on div "Customer Attributes done selection saved" at bounding box center [1352, 273] width 359 height 27
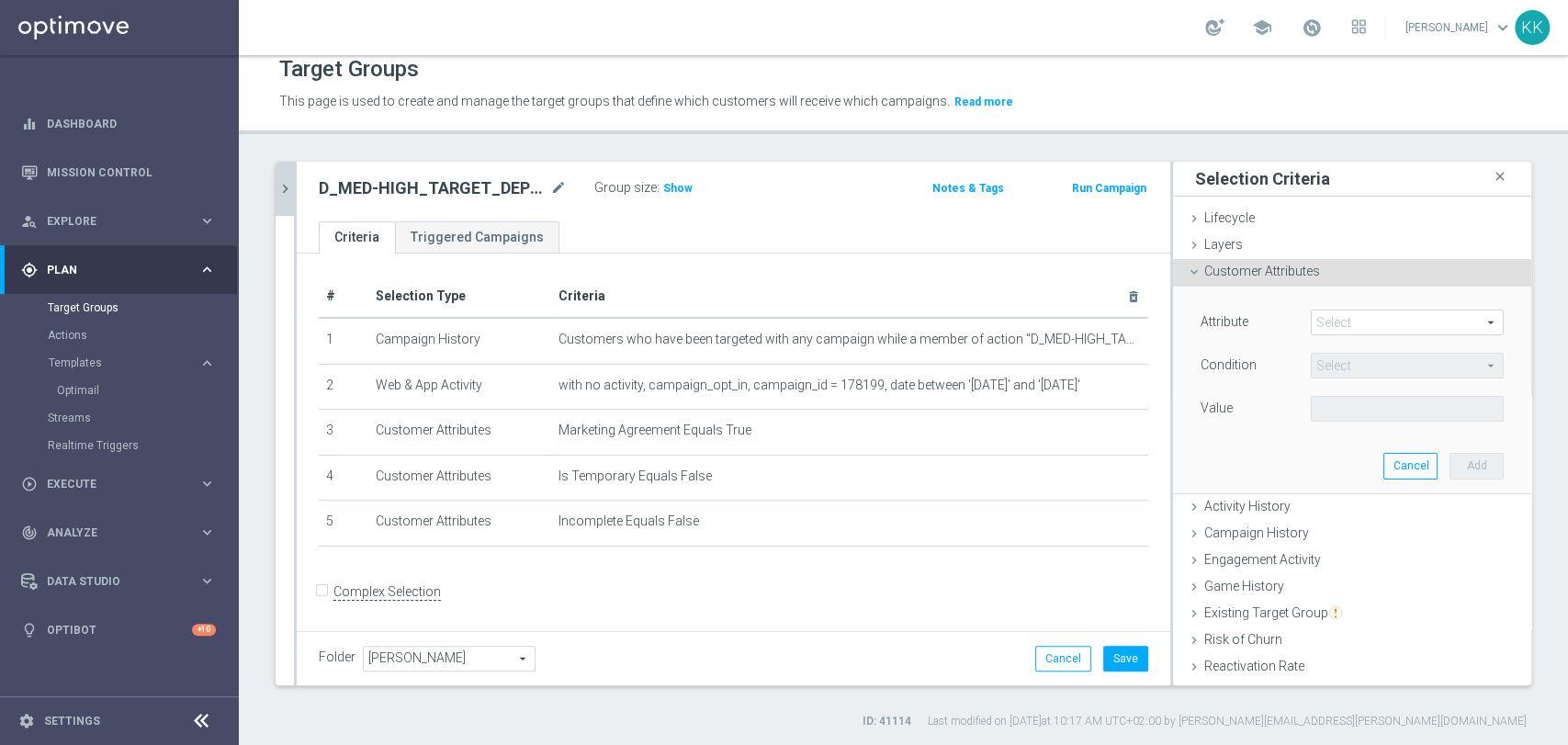
click at [1346, 318] on span at bounding box center [1406, 323] width 191 height 24
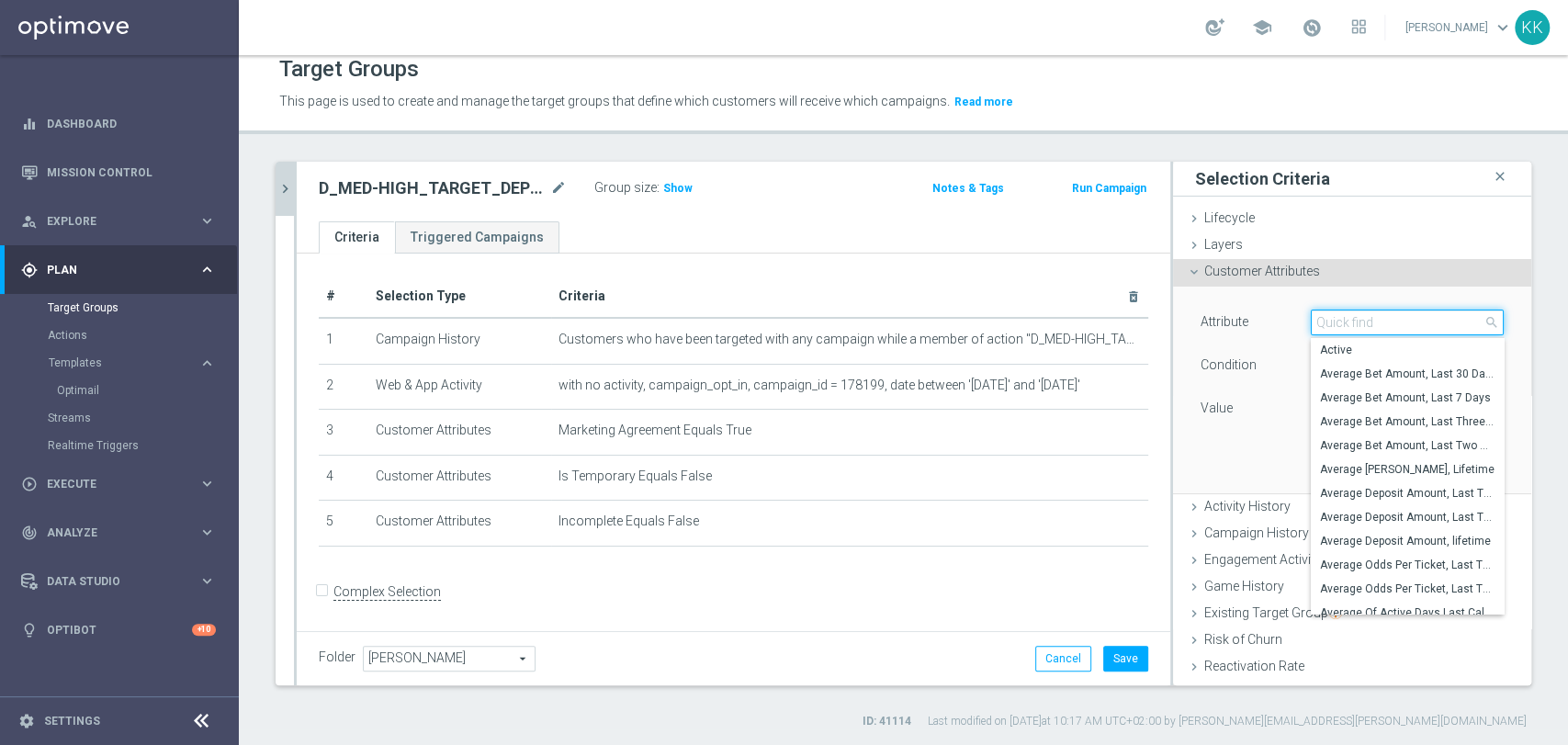
click at [1352, 322] on input "search" at bounding box center [1406, 323] width 193 height 25
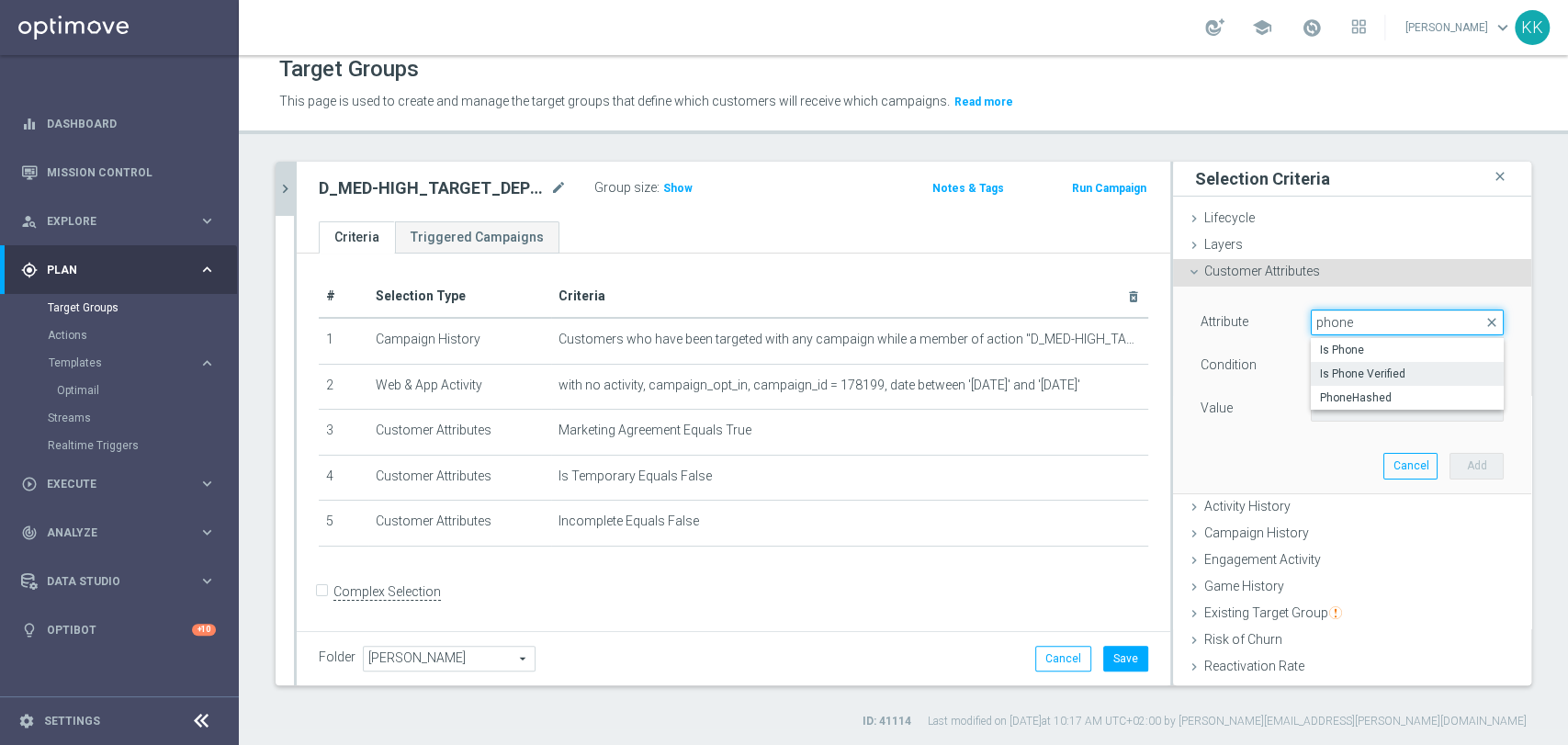
type input "phone"
click at [1368, 364] on label "Is Phone Verified" at bounding box center [1406, 373] width 193 height 24
type input "Is Phone Verified"
type input "Equals"
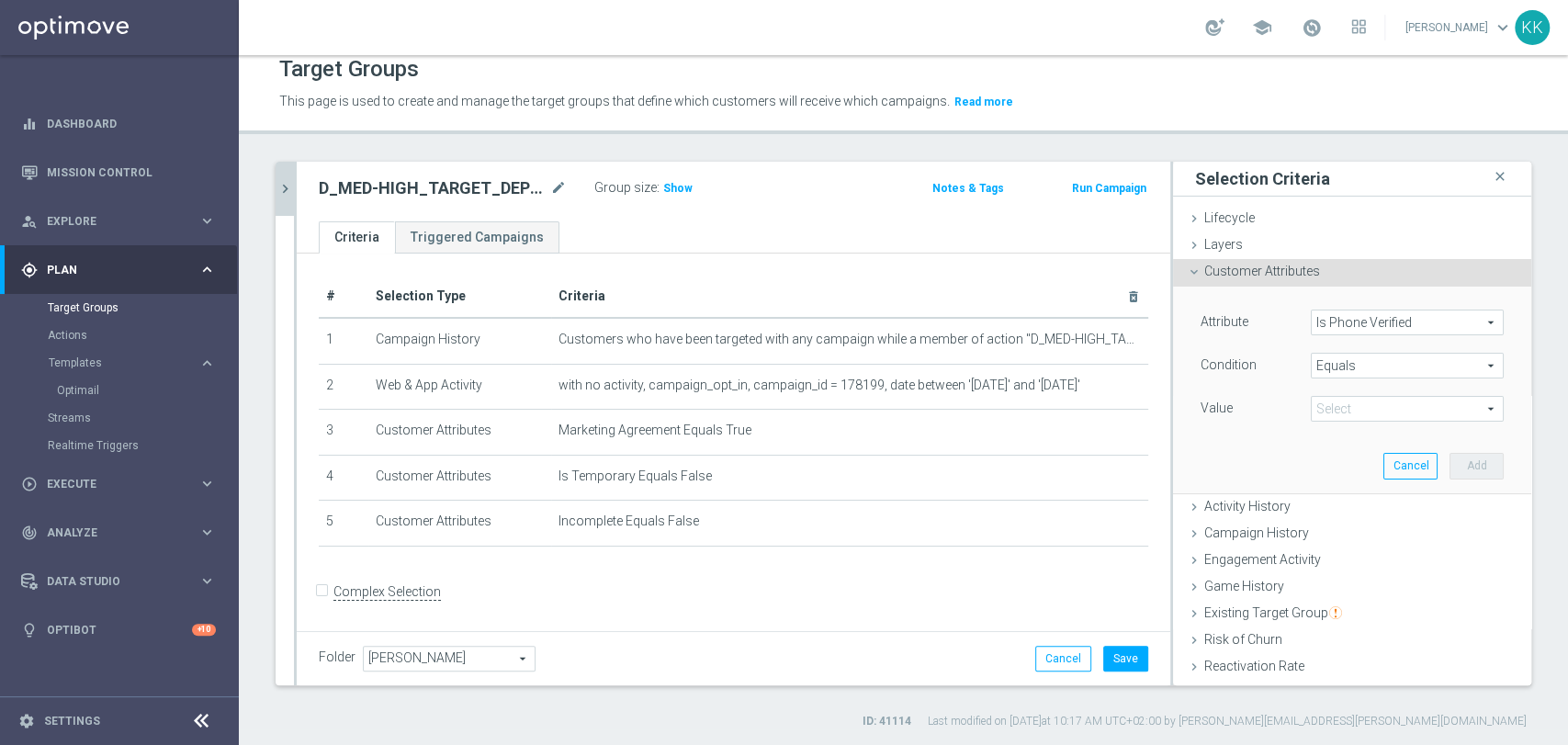
click at [1344, 414] on span at bounding box center [1406, 409] width 191 height 24
click at [1343, 454] on span "True" at bounding box center [1407, 460] width 174 height 15
type input "True"
click at [1455, 458] on button "Add" at bounding box center [1476, 466] width 54 height 25
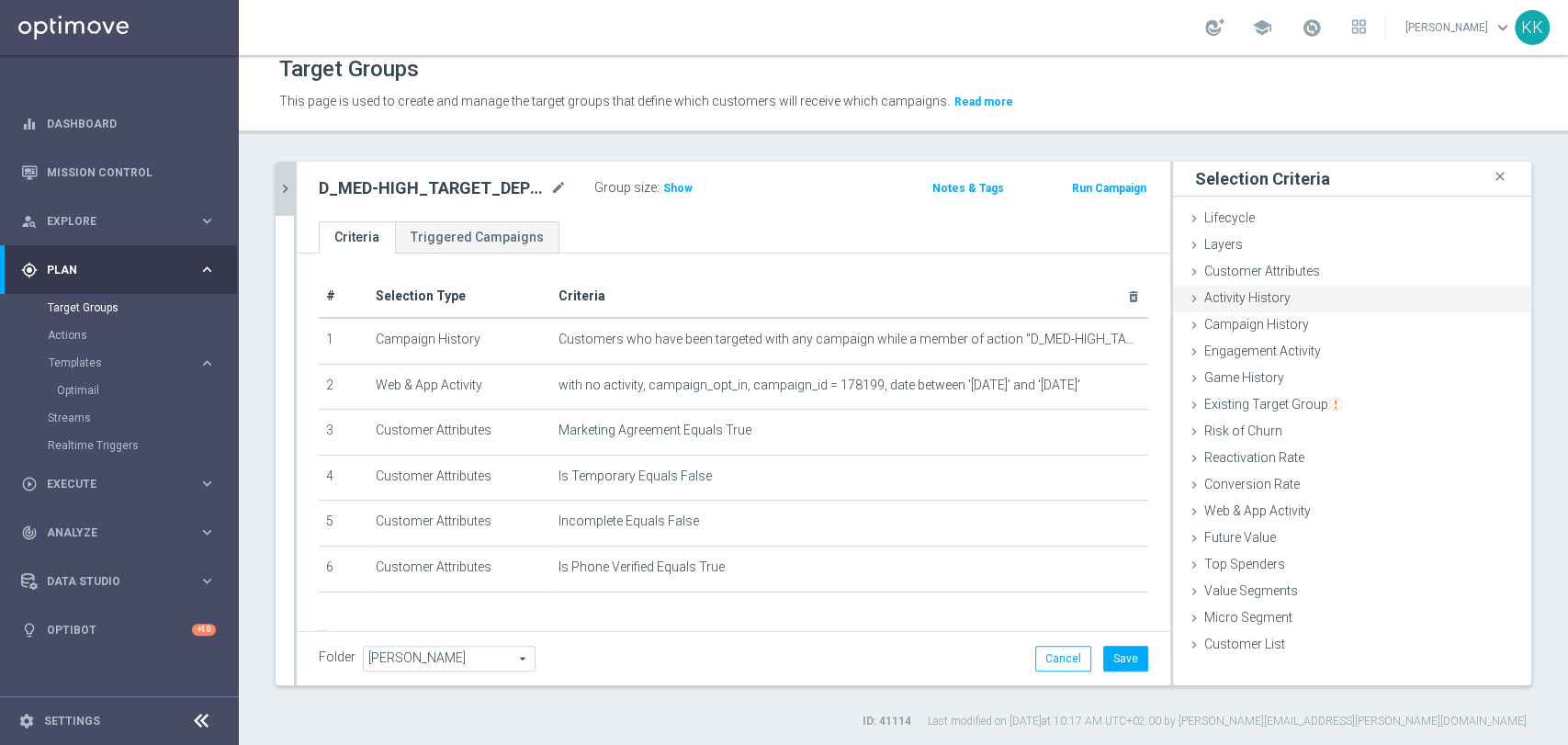
click at [1316, 275] on div "Customer Attributes done selection saved" at bounding box center [1352, 273] width 359 height 27
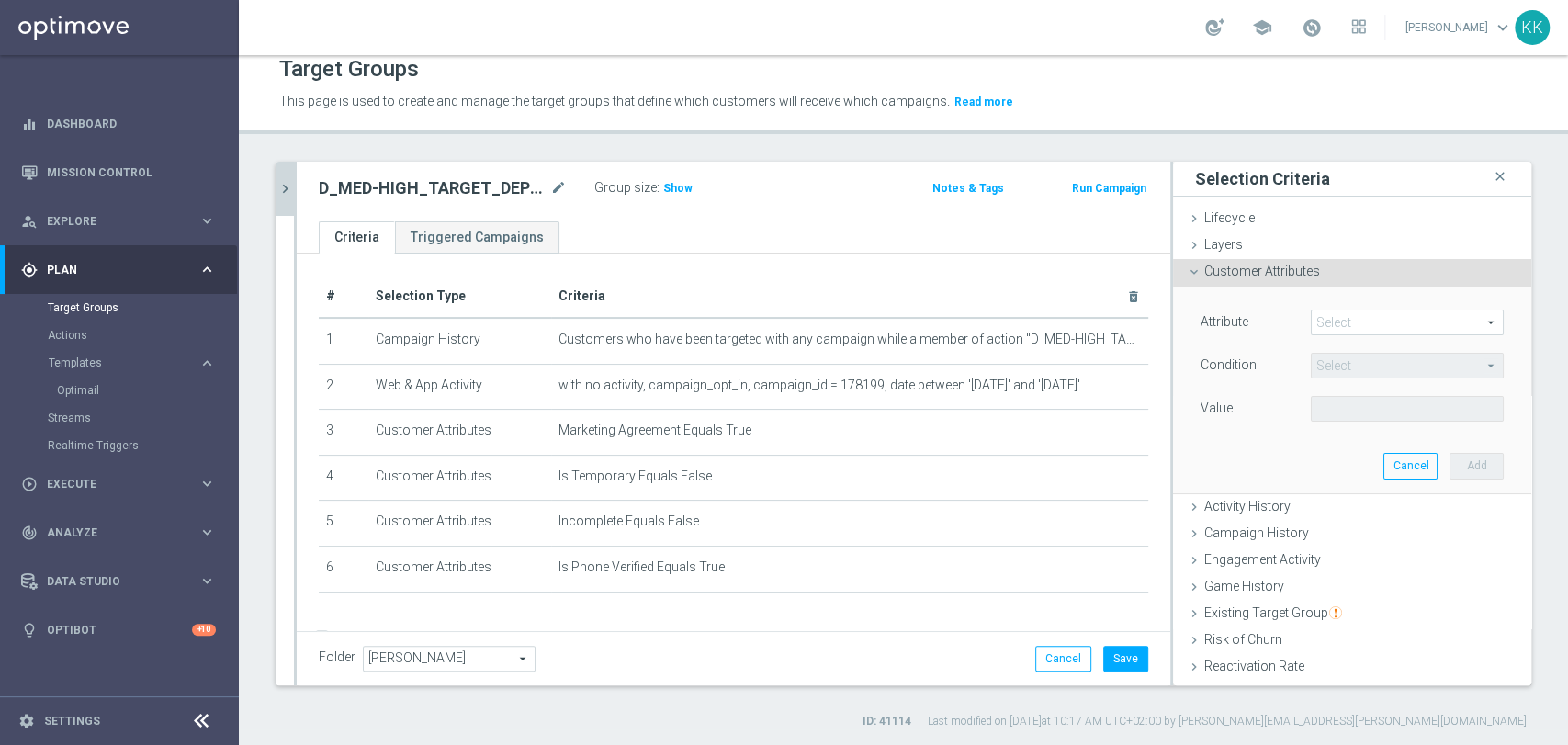
click at [1372, 325] on span at bounding box center [1406, 323] width 191 height 24
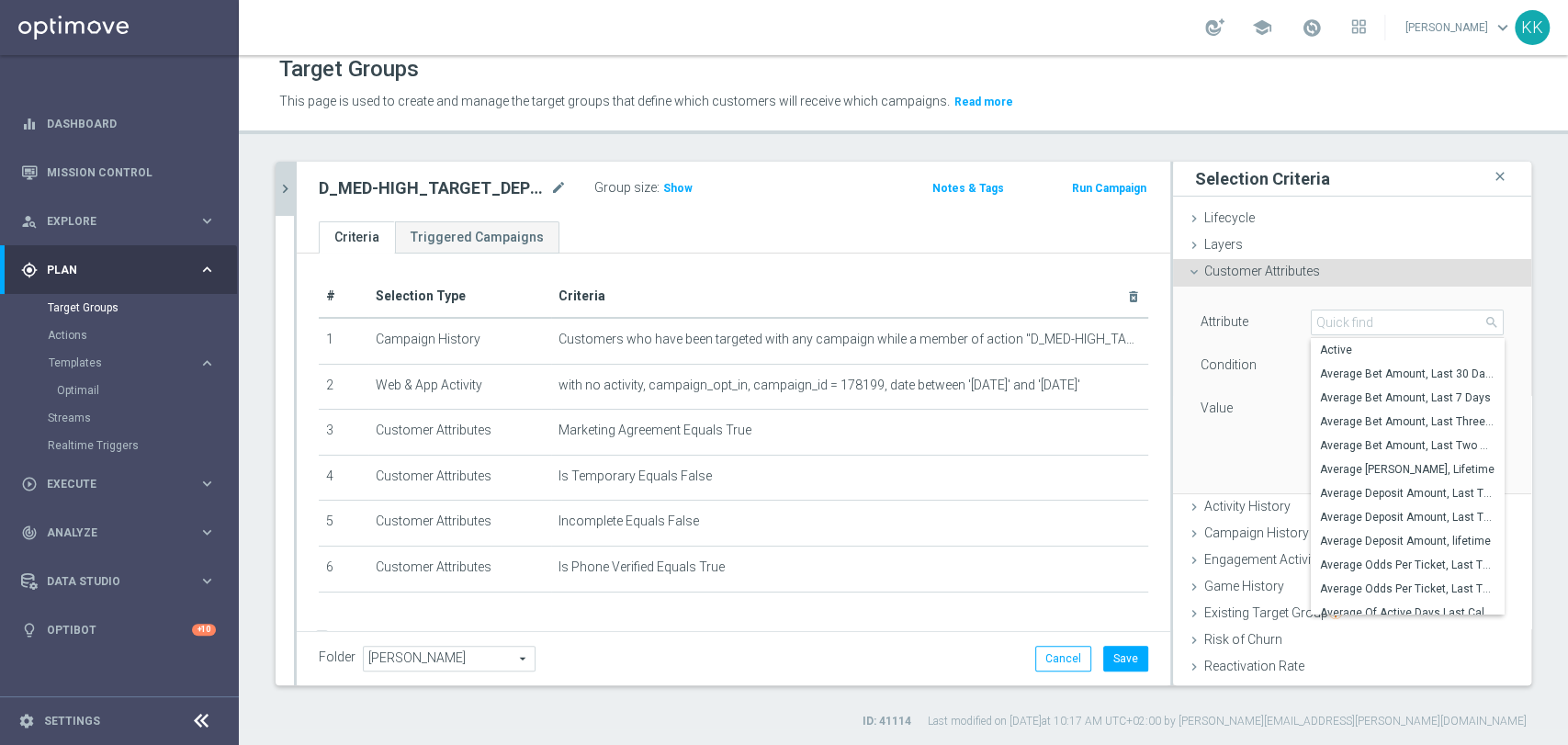
click at [1372, 325] on input "search" at bounding box center [1406, 323] width 193 height 25
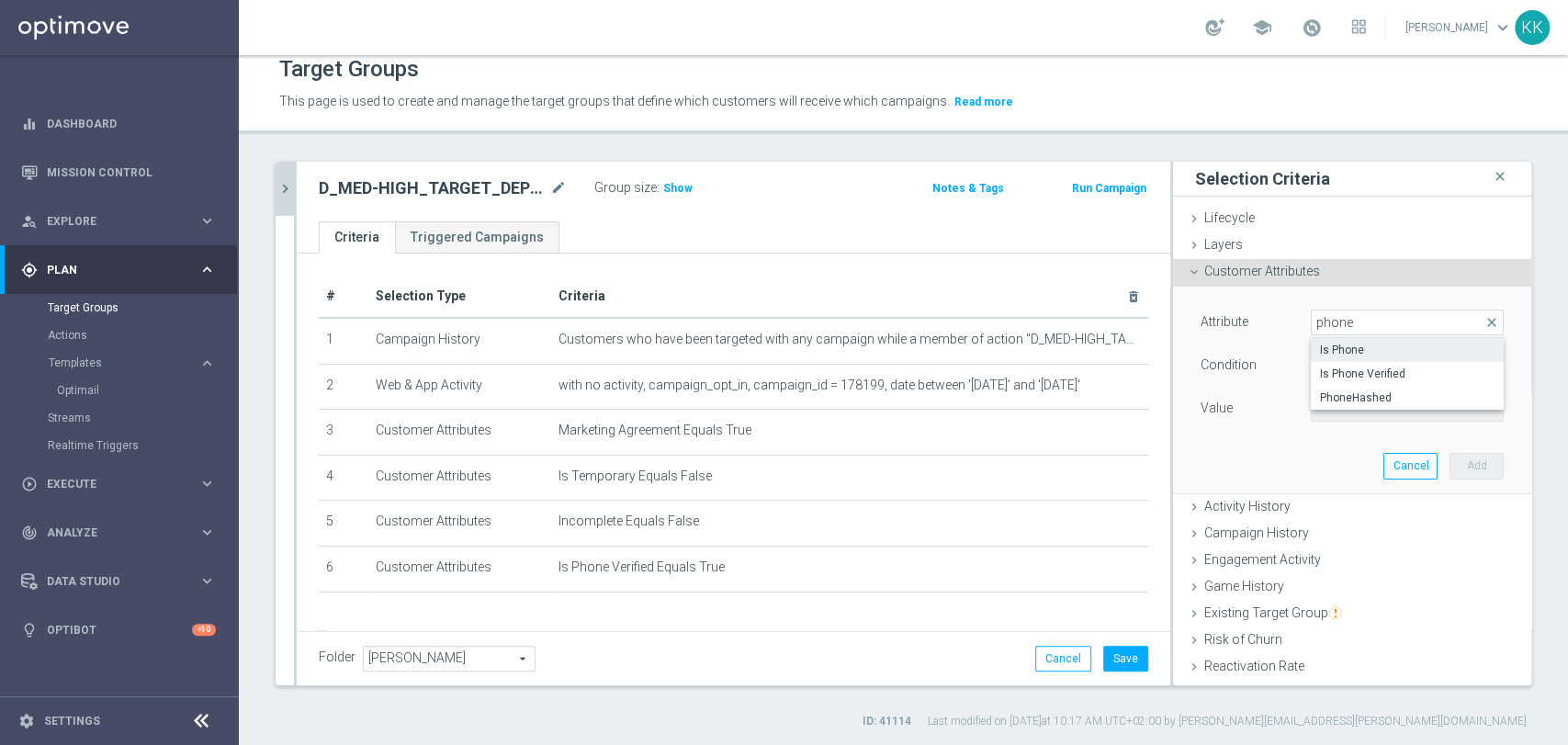
type input "phone"
click at [1352, 348] on span "Is Phone" at bounding box center [1407, 350] width 174 height 15
type input "Is Phone"
type input "Equals"
click at [1346, 410] on span at bounding box center [1406, 409] width 191 height 24
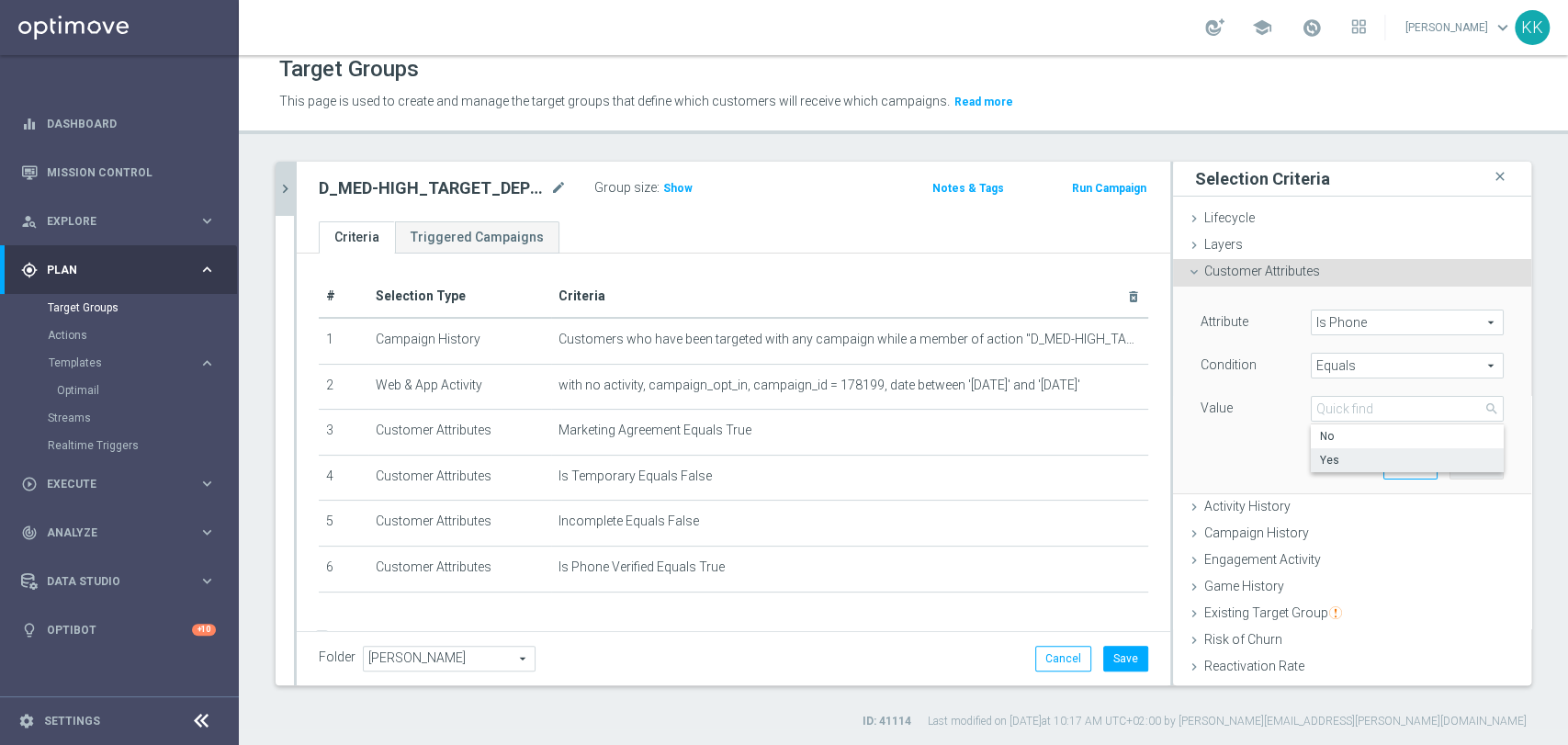
click at [1347, 459] on span "Yes" at bounding box center [1407, 460] width 174 height 15
type input "Yes"
click at [1449, 460] on button "Add" at bounding box center [1476, 466] width 54 height 25
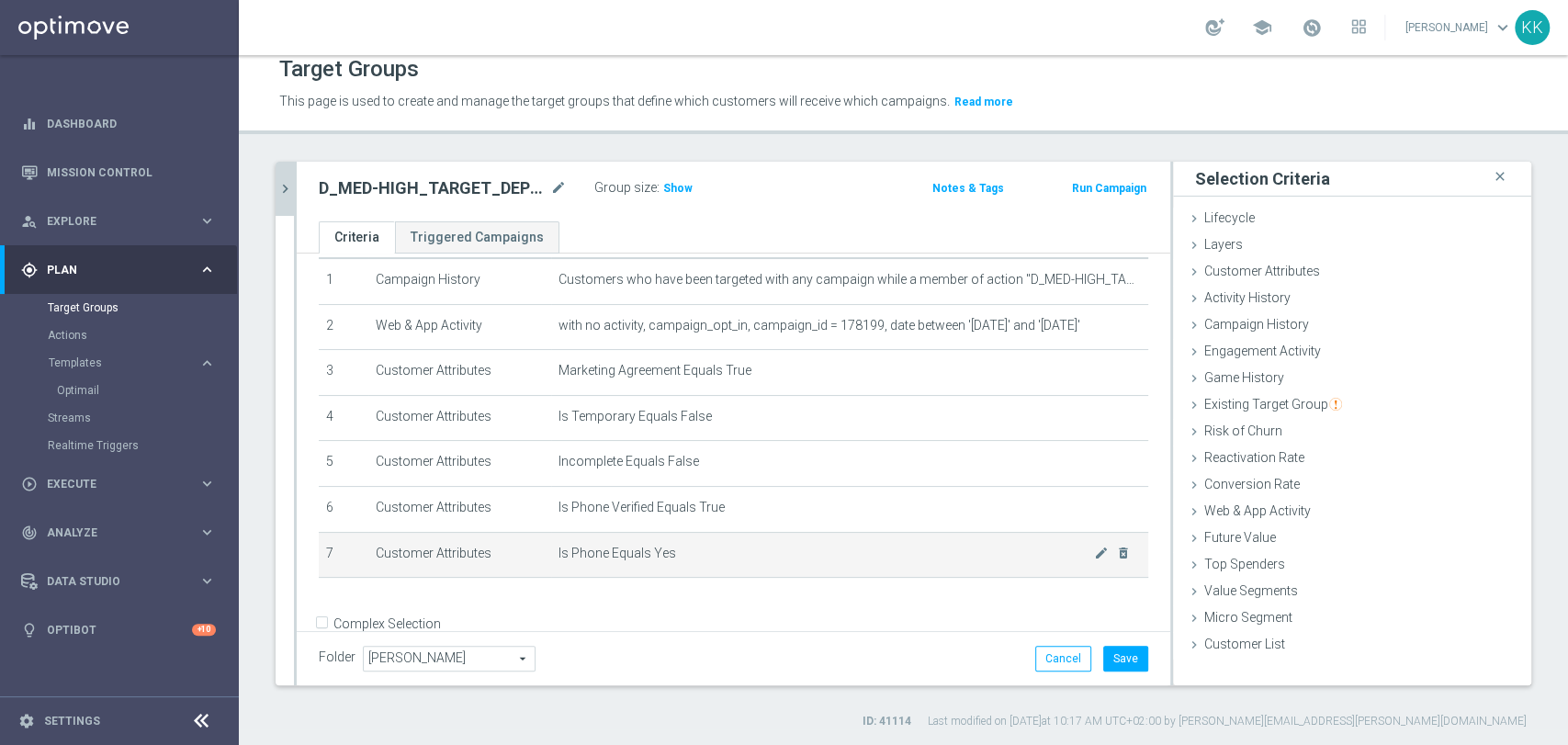
scroll to position [93, 0]
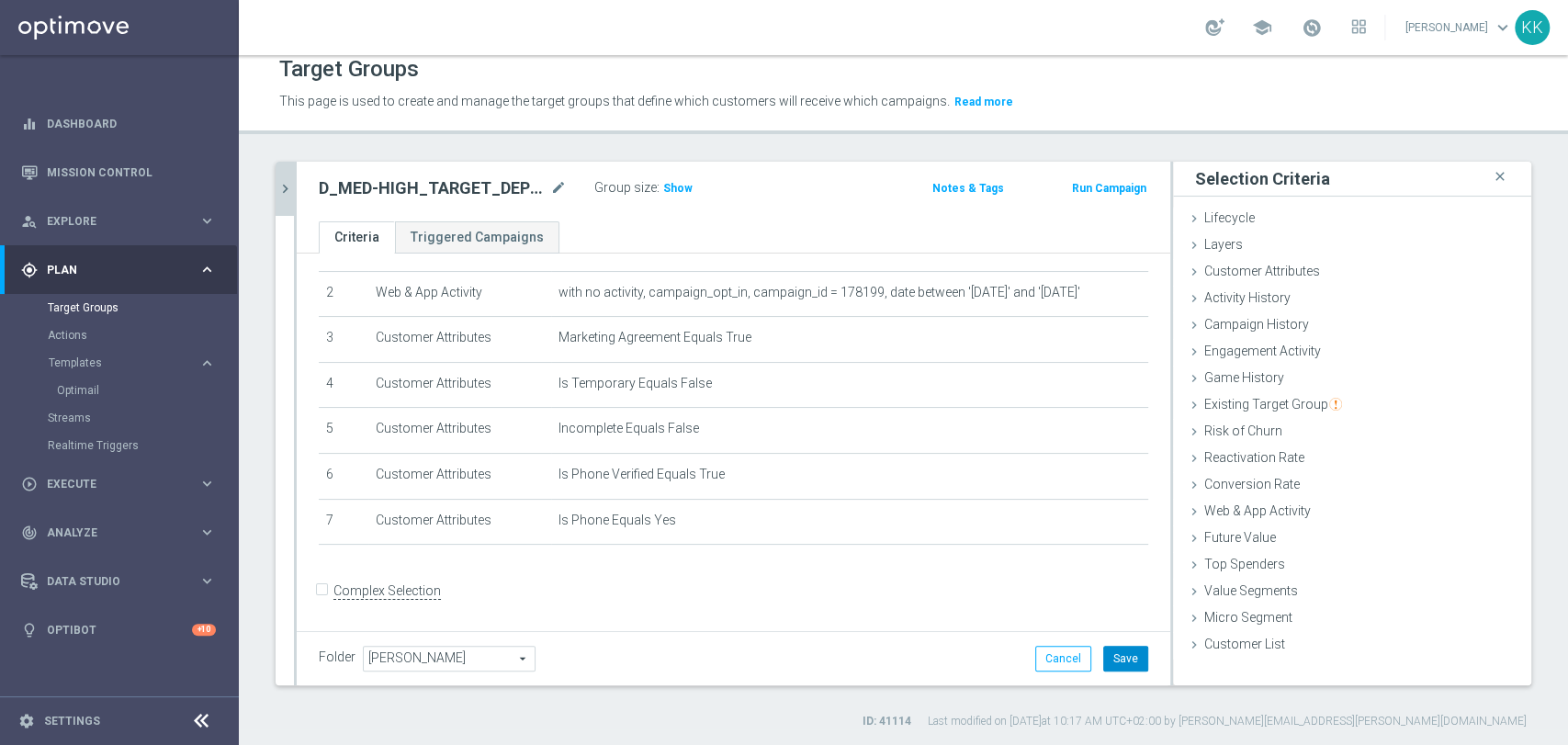
click at [1129, 657] on button "Save" at bounding box center [1126, 659] width 45 height 25
